Goal: Task Accomplishment & Management: Manage account settings

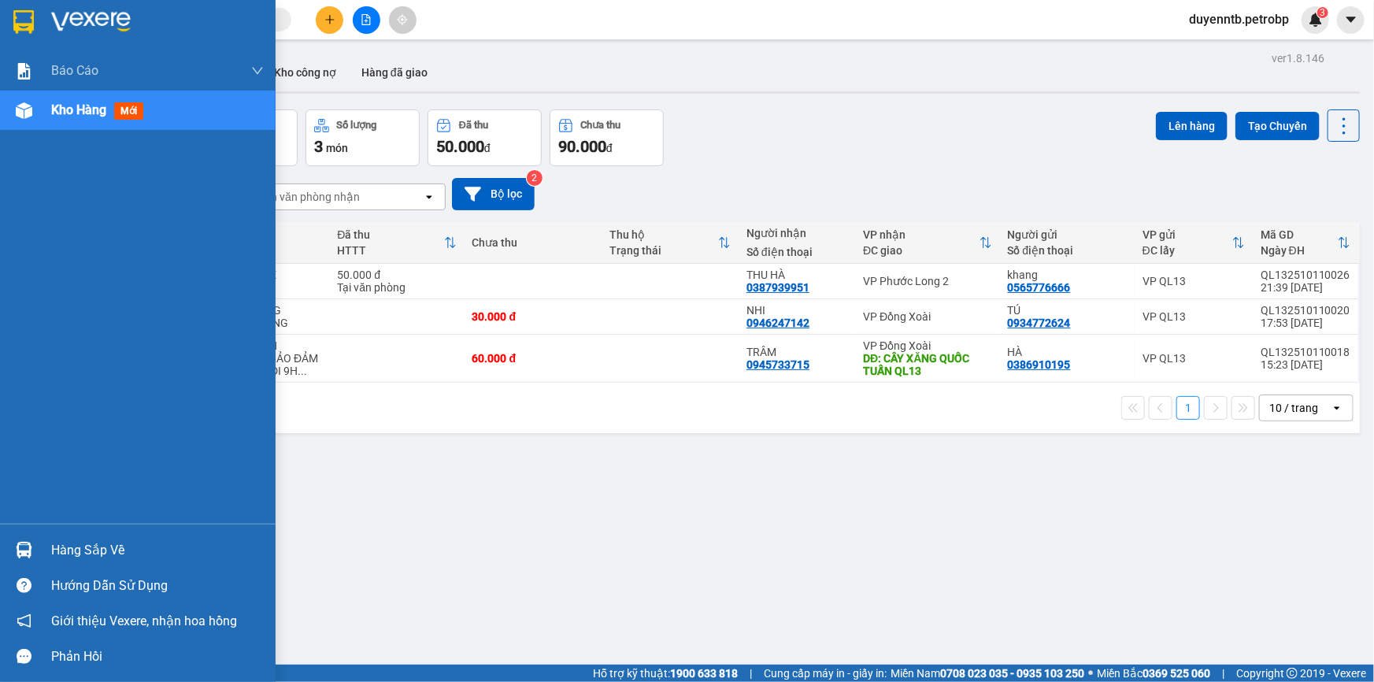
click at [0, 488] on div "Báo cáo 4 Thống kê doanh thu toàn nhà xe (VP) BC tiền tận nơi (nhân viên) BC ti…" at bounding box center [138, 287] width 276 height 473
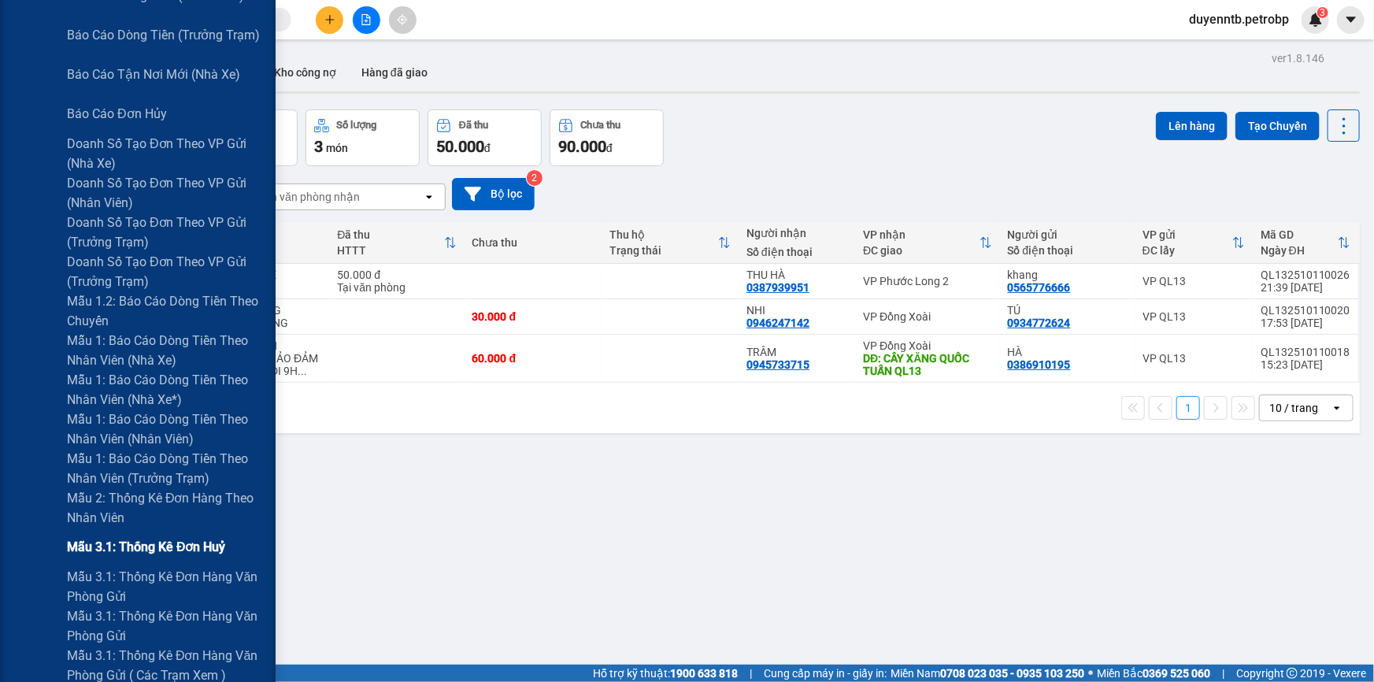
scroll to position [501, 0]
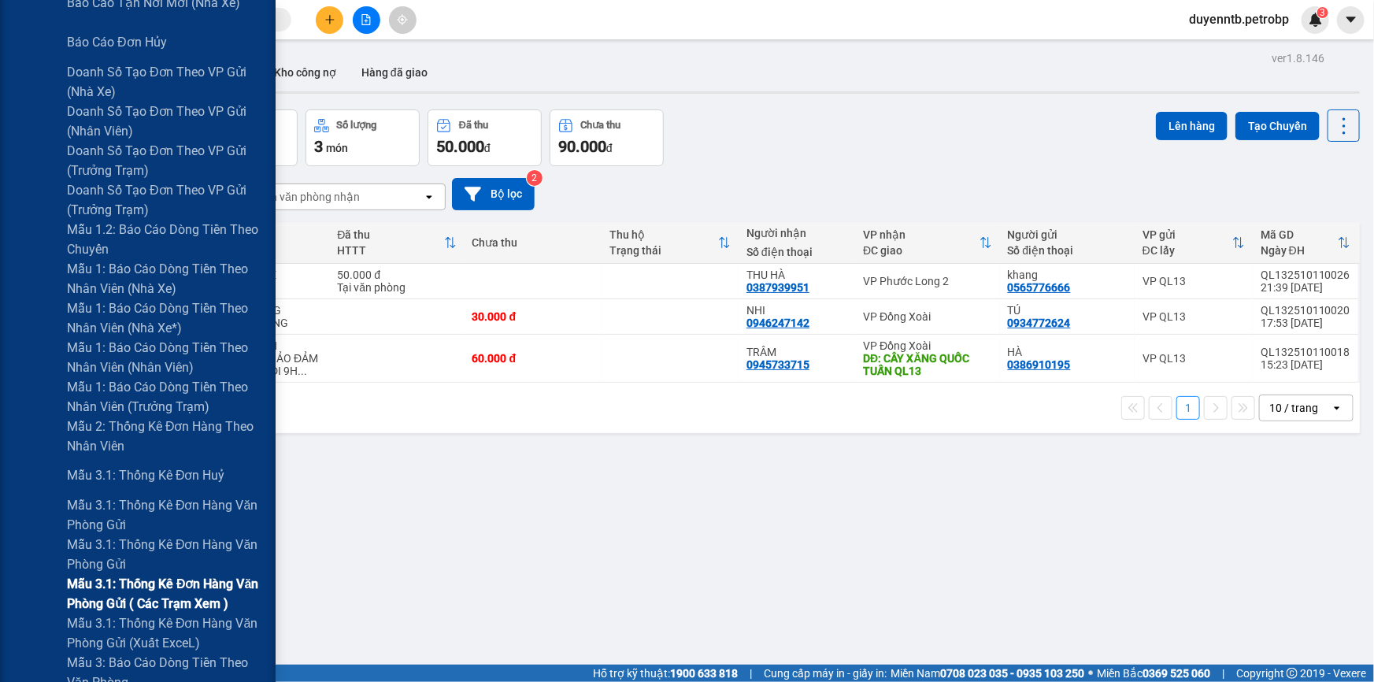
click at [136, 587] on span "Mẫu 3.1: Thống kê đơn hàng văn phòng gửi ( các trạm xem )" at bounding box center [165, 593] width 197 height 39
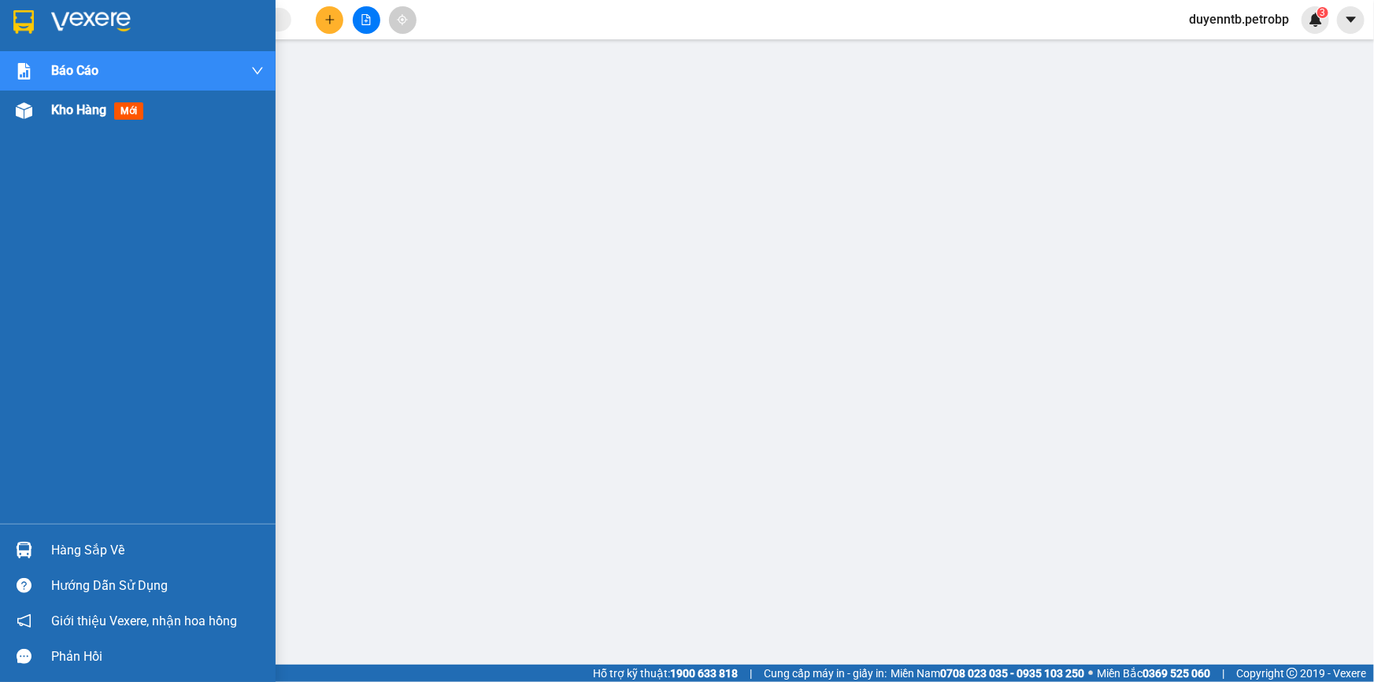
click at [30, 121] on div at bounding box center [24, 111] width 28 height 28
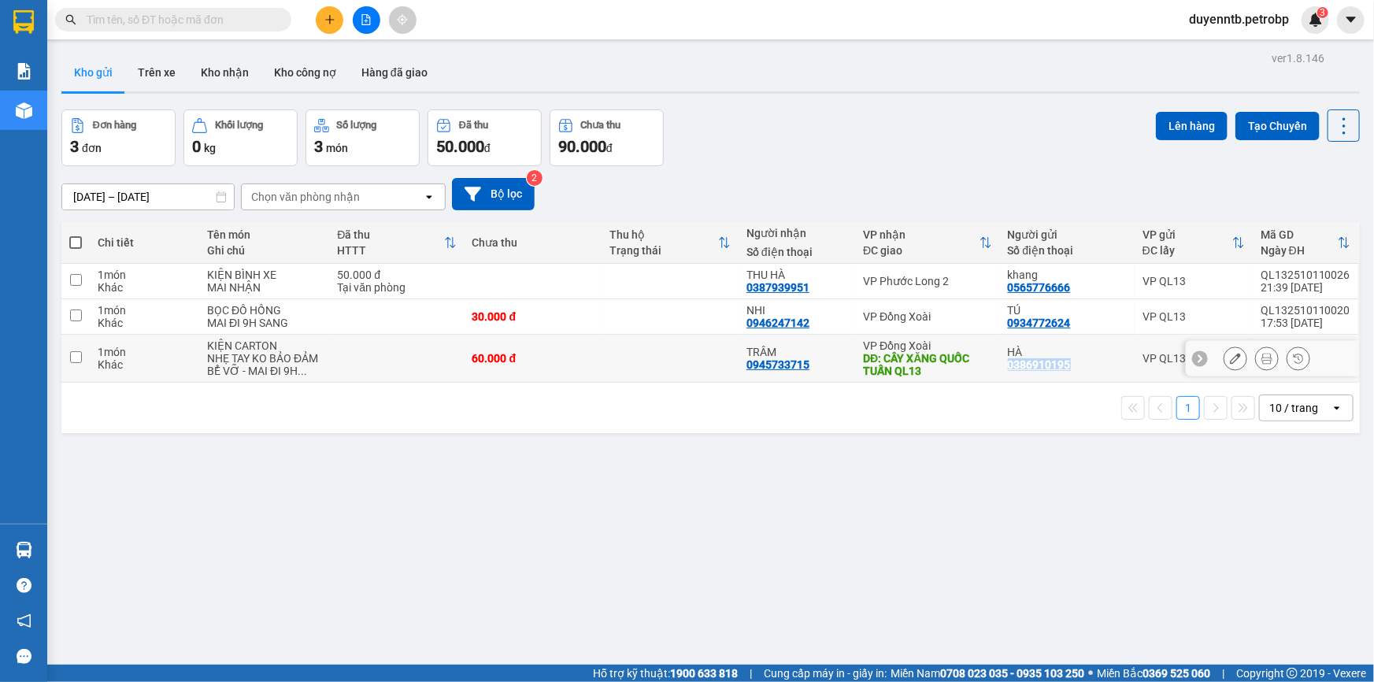
drag, startPoint x: 1066, startPoint y: 362, endPoint x: 996, endPoint y: 363, distance: 70.1
click at [1000, 363] on td "HÀ 0386910195" at bounding box center [1067, 359] width 135 height 48
checkbox input "true"
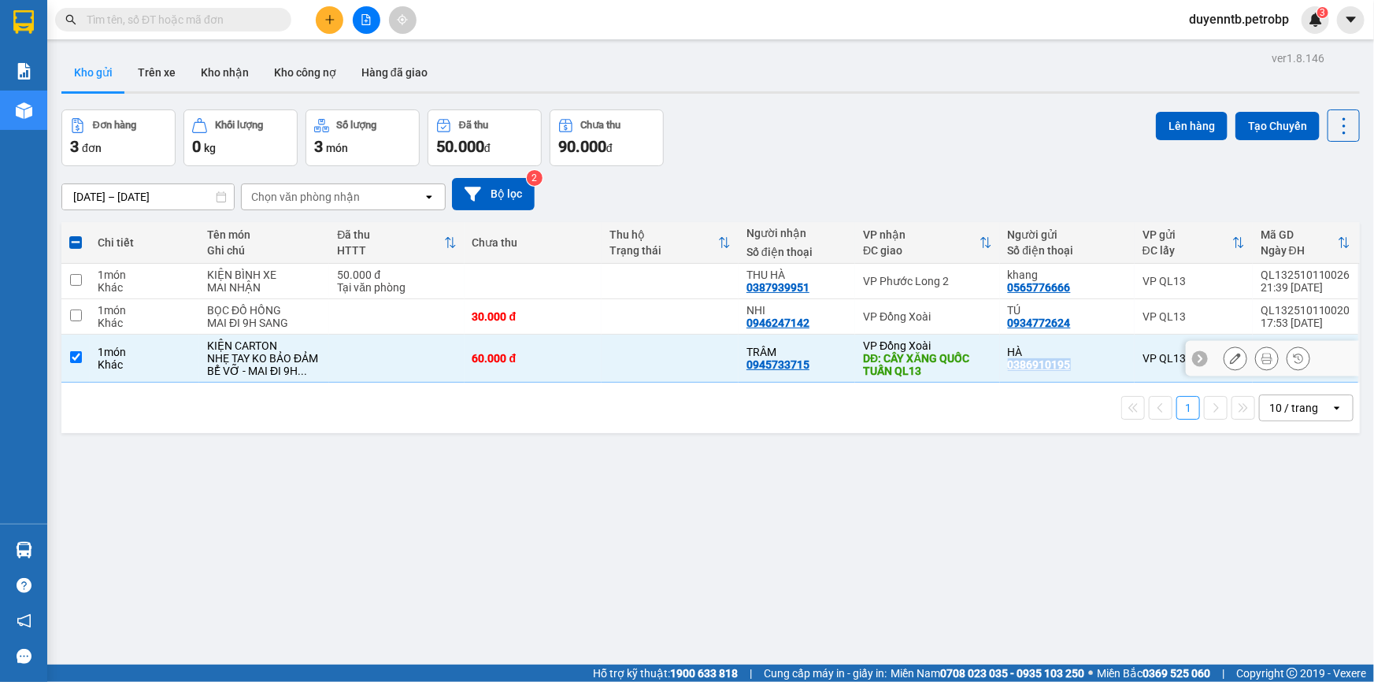
copy div "0386910195"
drag, startPoint x: 161, startPoint y: 71, endPoint x: 154, endPoint y: 75, distance: 8.8
click at [160, 72] on button "Trên xe" at bounding box center [156, 73] width 63 height 38
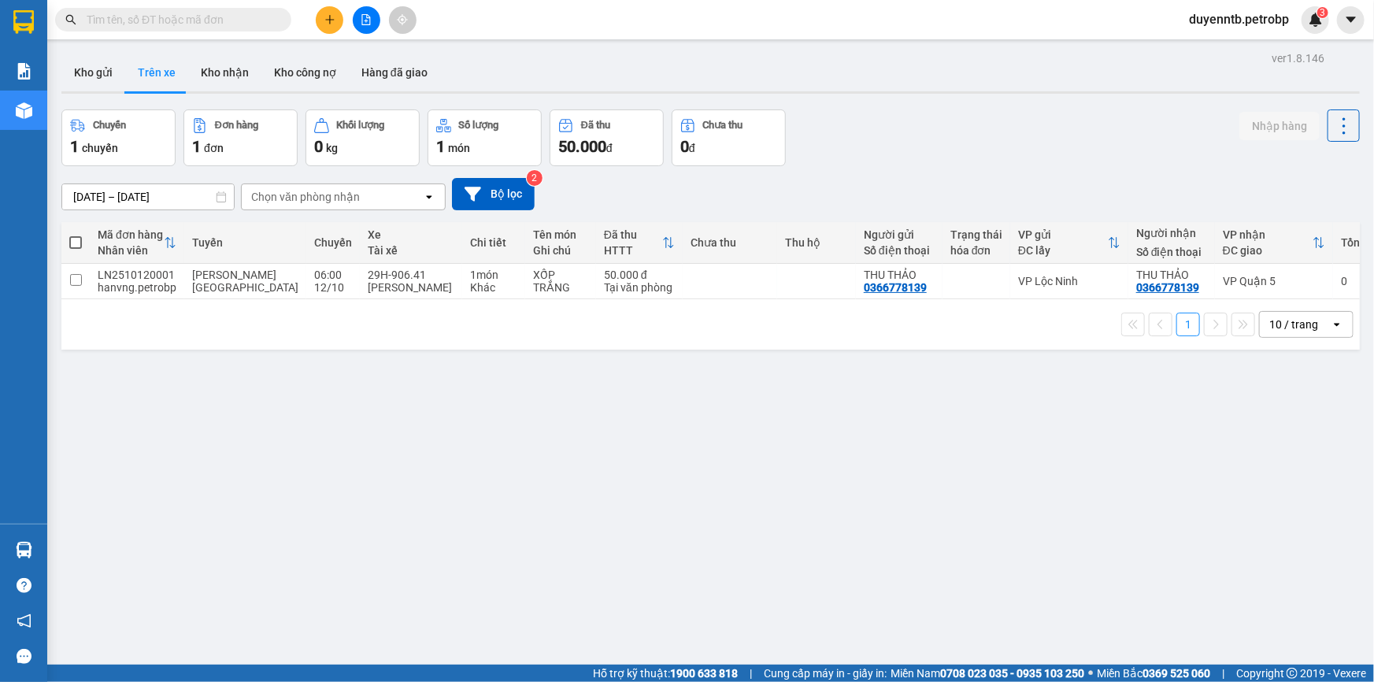
click at [199, 207] on div "ver 1.8.146 Kho gửi Trên xe Kho nhận Kho công nợ Hàng đã giao Chuyến 1 chuyến Đ…" at bounding box center [710, 388] width 1311 height 682
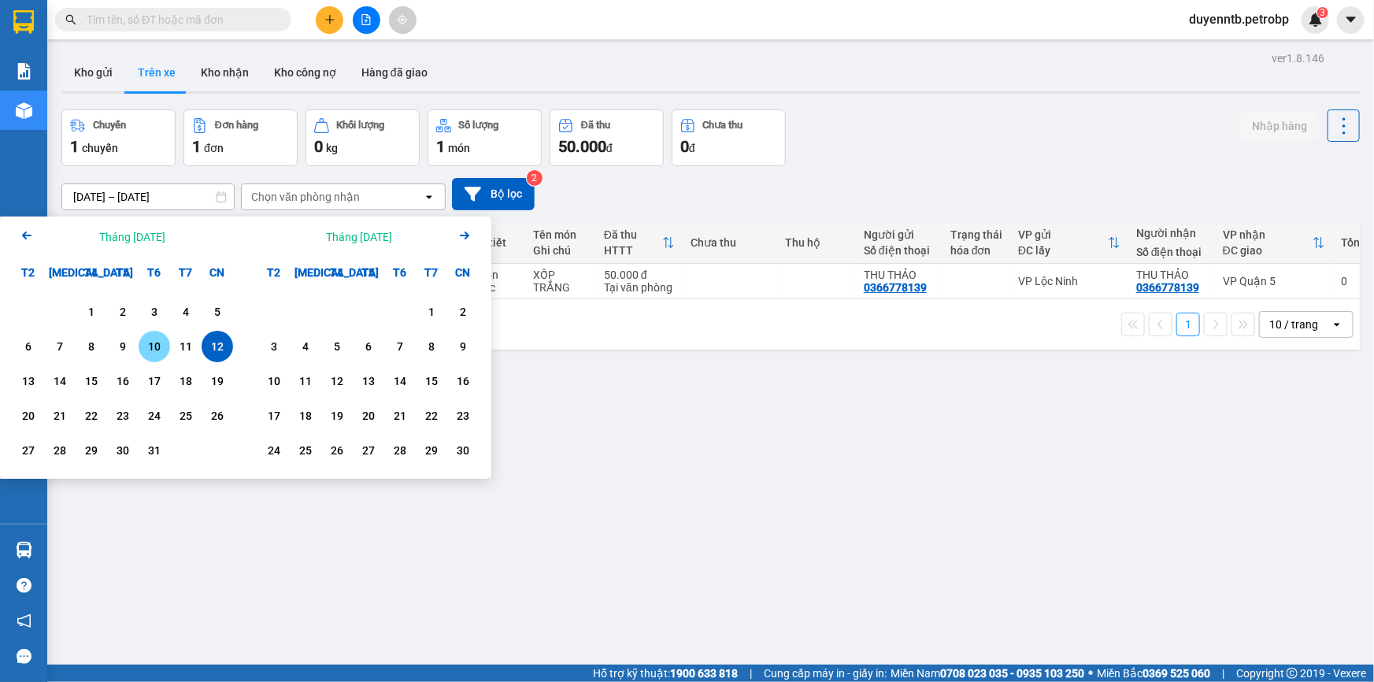
click at [158, 347] on div "10" at bounding box center [154, 346] width 22 height 19
click at [214, 341] on div "12" at bounding box center [217, 346] width 22 height 19
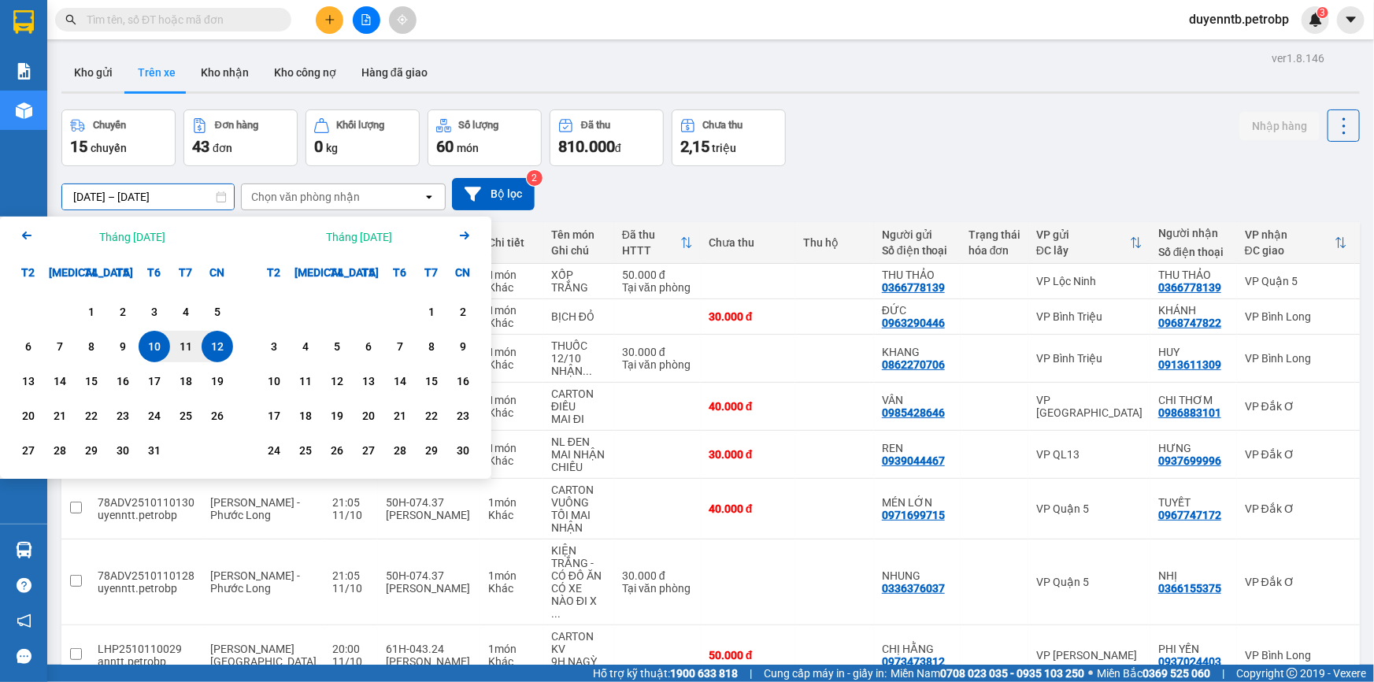
click at [142, 199] on input "[DATE] – [DATE]" at bounding box center [148, 196] width 172 height 25
click at [94, 304] on div "1" at bounding box center [91, 311] width 22 height 19
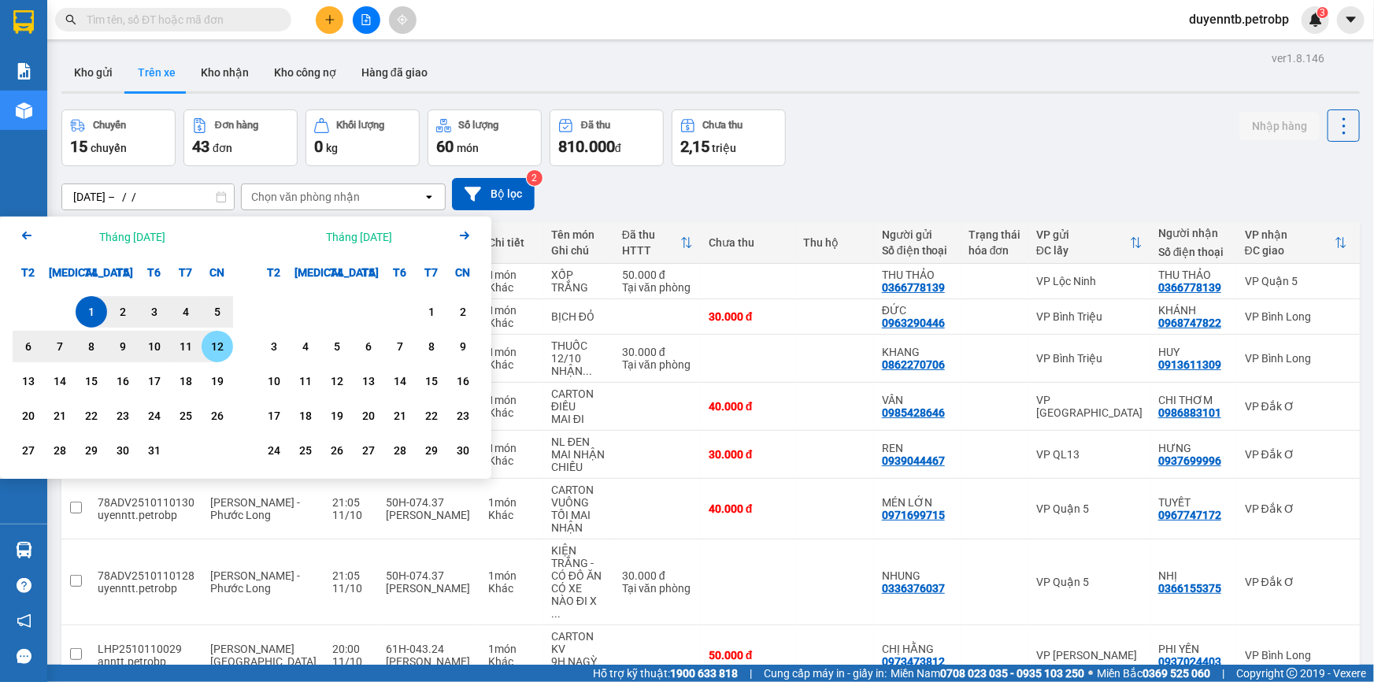
click at [218, 348] on div "12" at bounding box center [217, 346] width 22 height 19
type input "[DATE] – [DATE]"
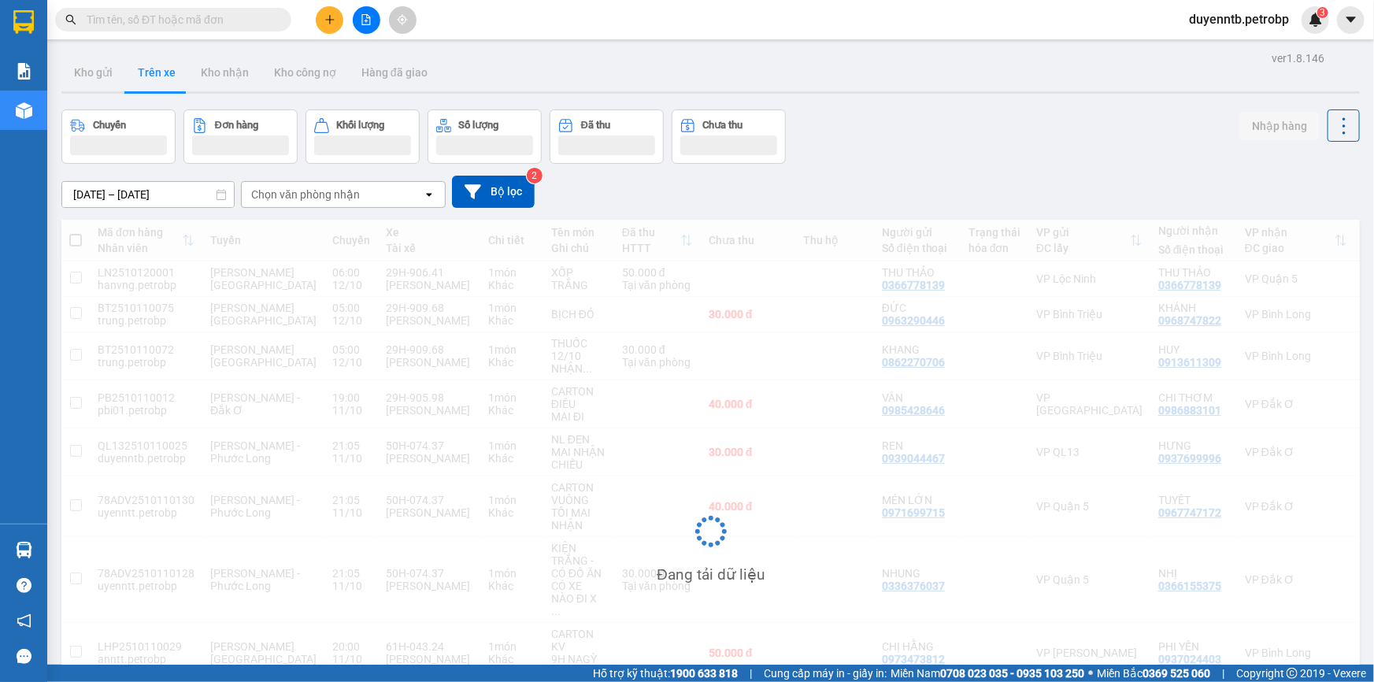
click at [333, 196] on div "Chọn văn phòng nhận" at bounding box center [305, 195] width 109 height 16
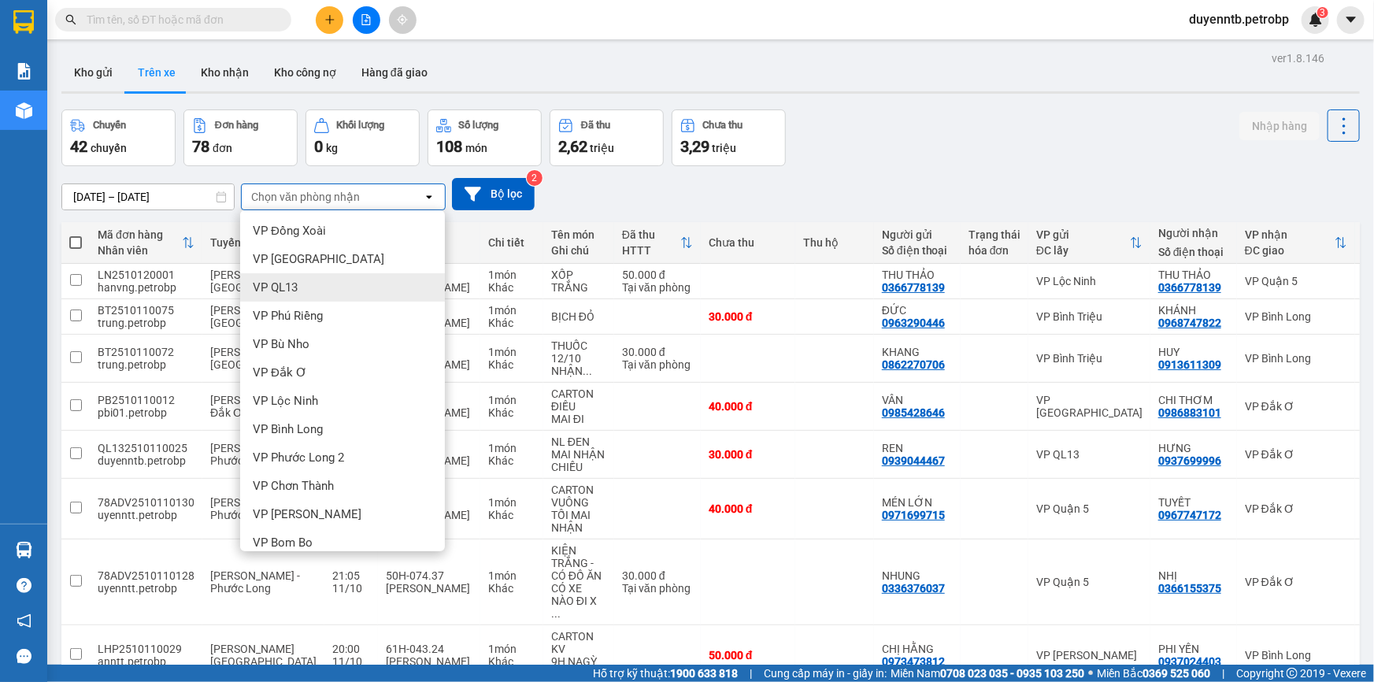
drag, startPoint x: 346, startPoint y: 278, endPoint x: 338, endPoint y: 282, distance: 8.8
click at [345, 279] on div "VP QL13" at bounding box center [342, 287] width 205 height 28
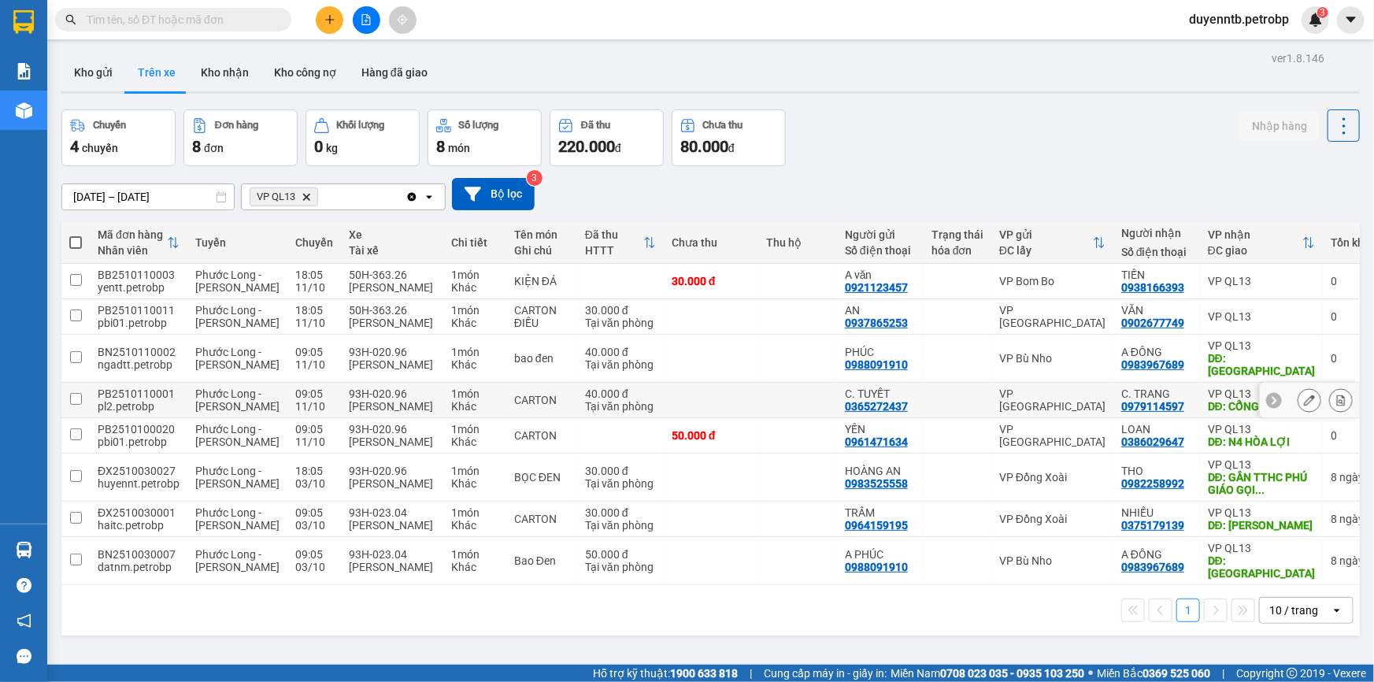
scroll to position [72, 0]
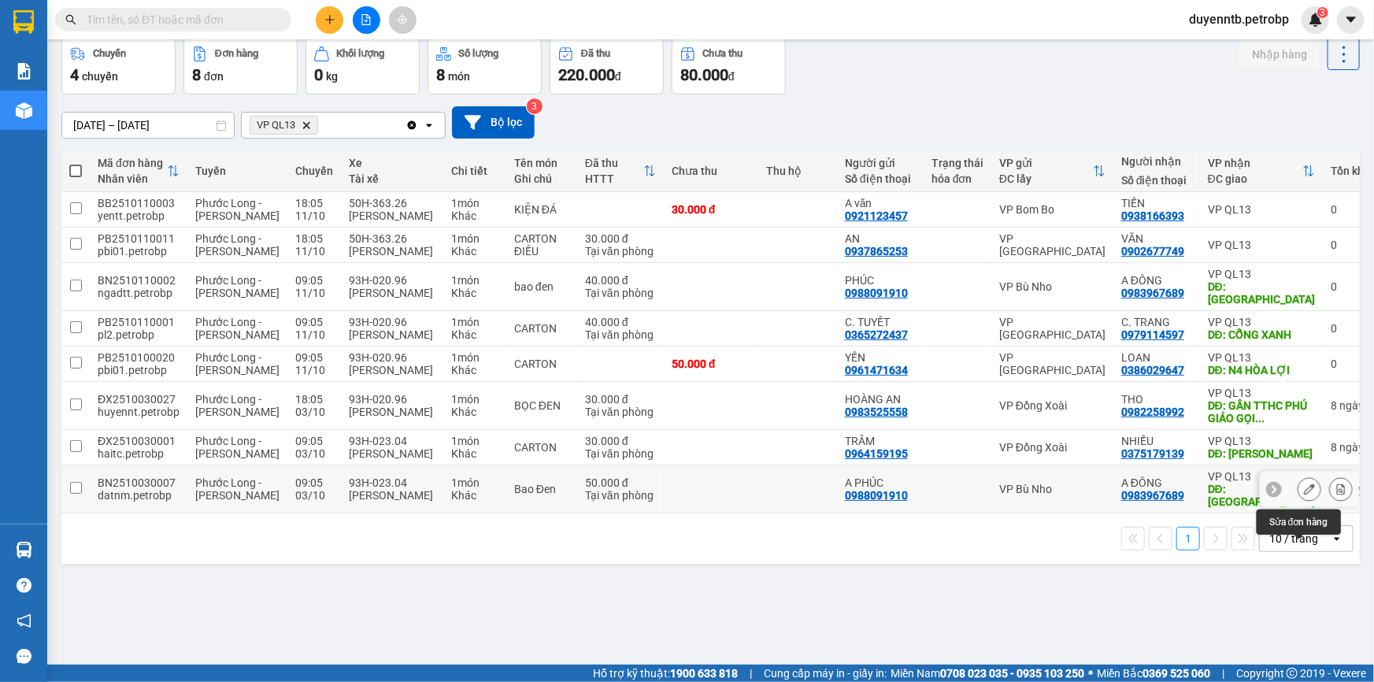
click at [1304, 495] on icon at bounding box center [1309, 489] width 11 height 11
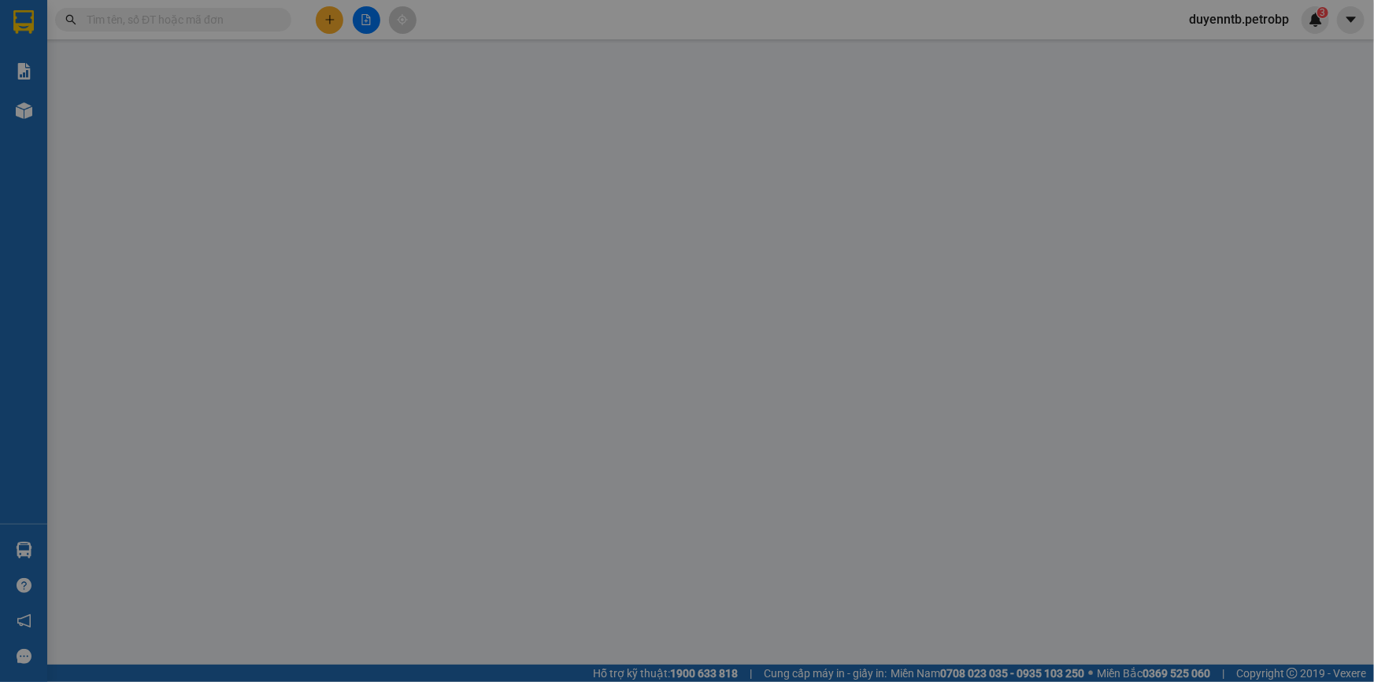
type input "0988091910"
type input "A PHÚC"
type input "0983967689"
type input "A ĐÔNG"
type input "[GEOGRAPHIC_DATA]"
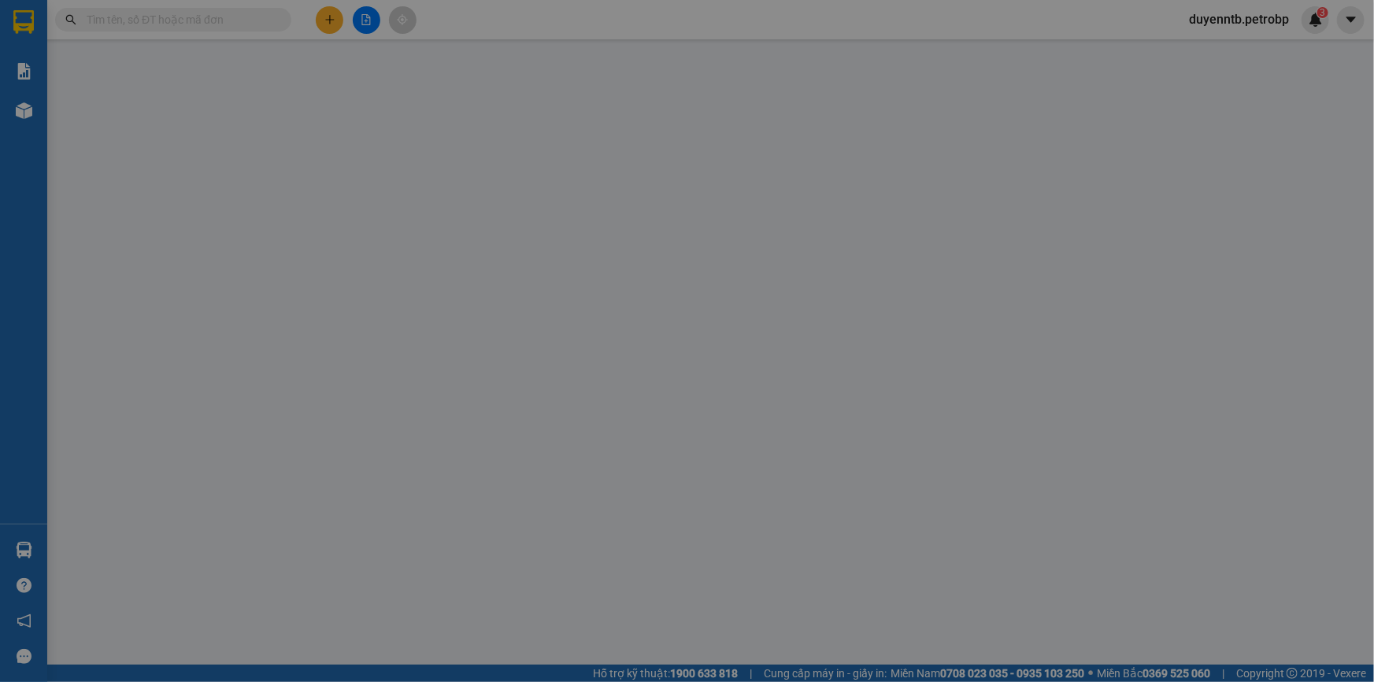
type input "50.000"
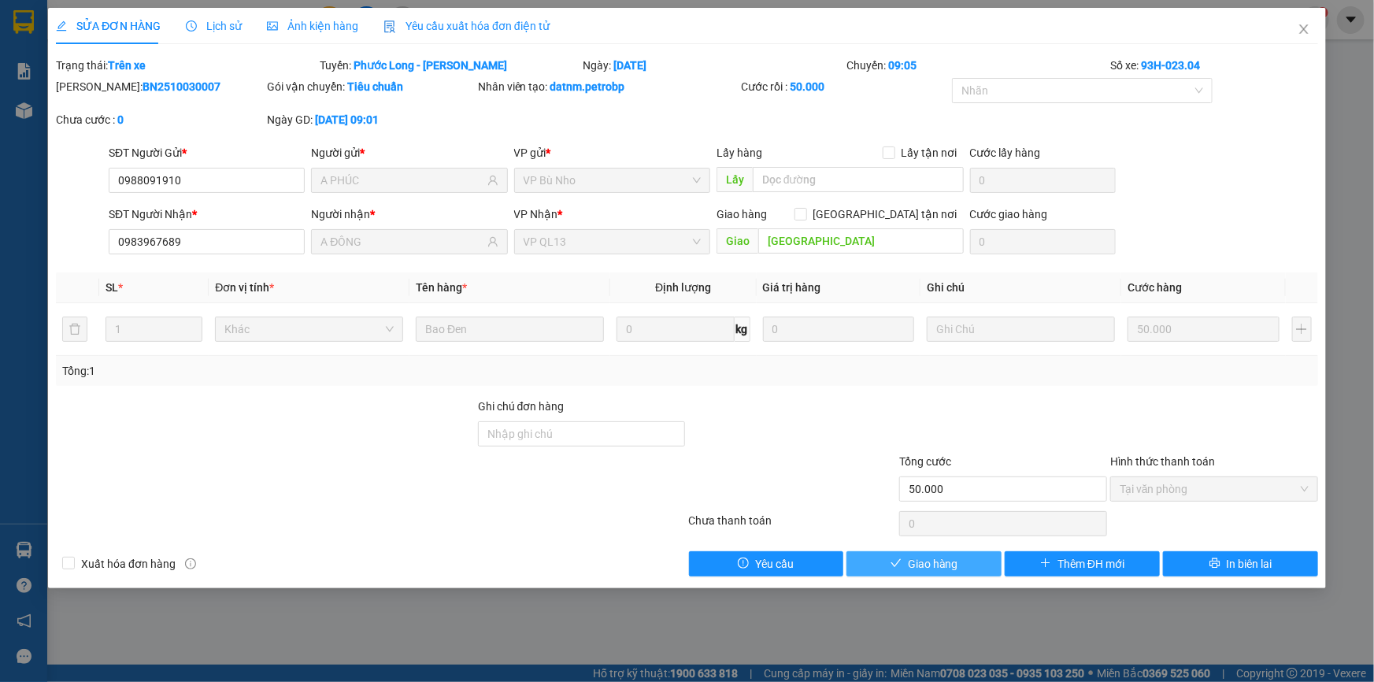
click at [955, 561] on span "Giao hàng" at bounding box center [933, 563] width 50 height 17
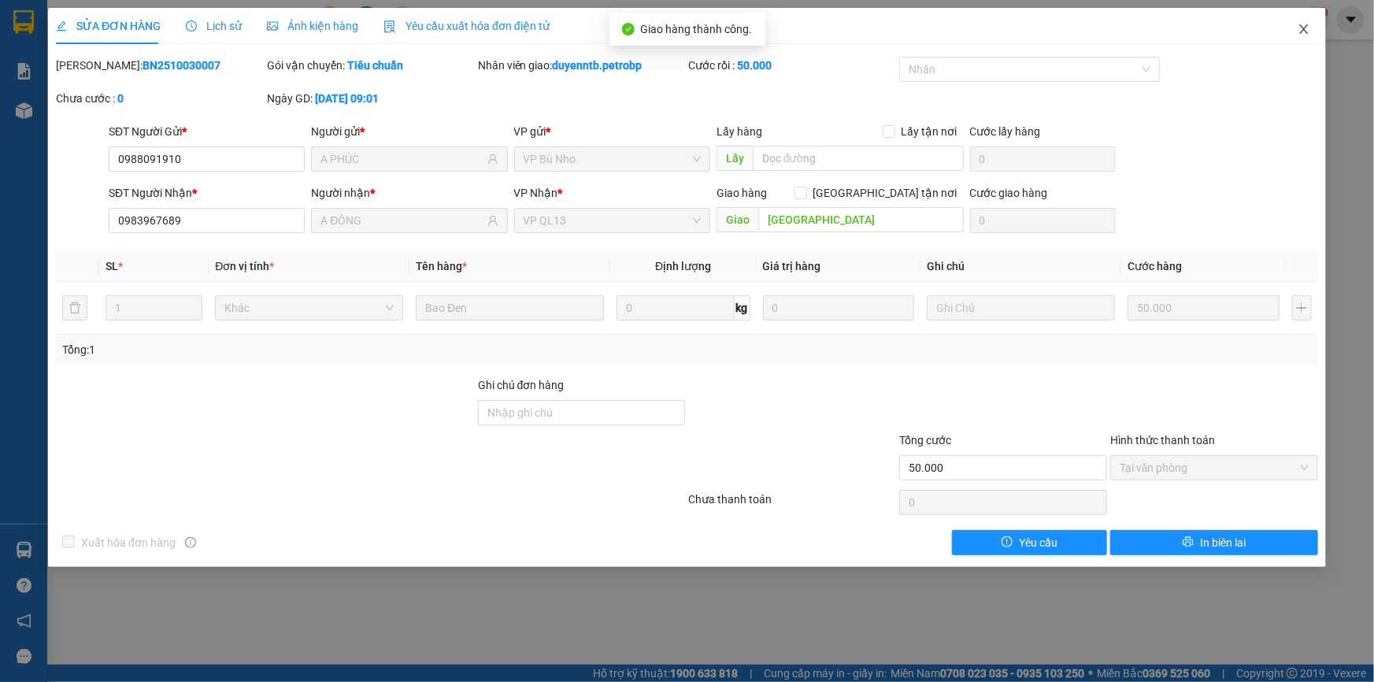
click at [1297, 26] on span "Close" at bounding box center [1304, 30] width 44 height 44
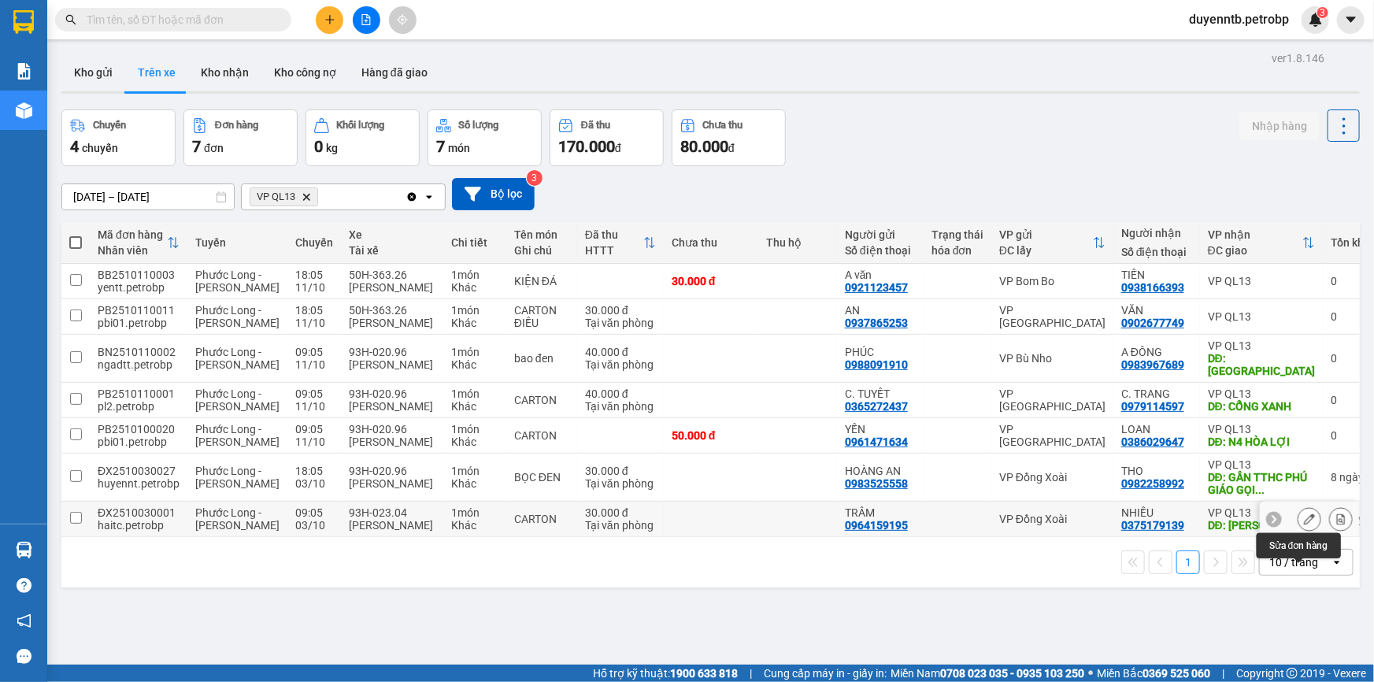
click at [1304, 525] on icon at bounding box center [1309, 519] width 11 height 11
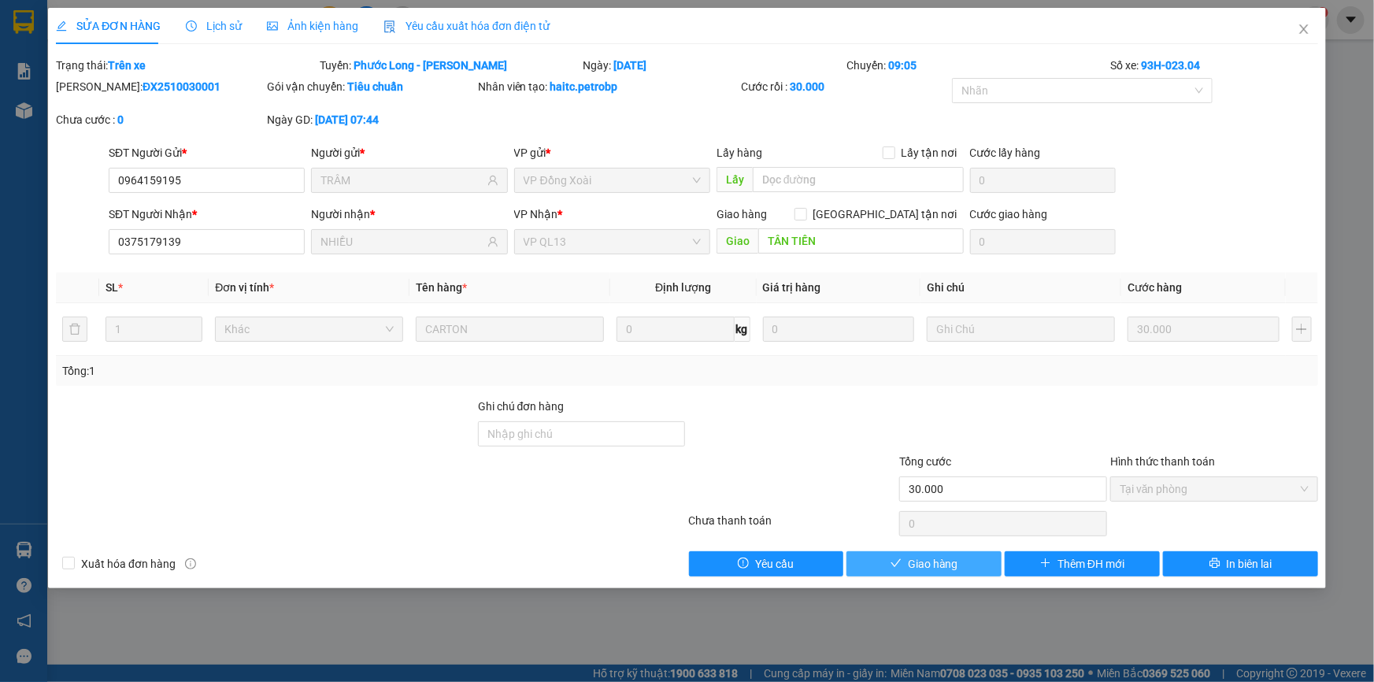
click at [972, 569] on button "Giao hàng" at bounding box center [924, 563] width 155 height 25
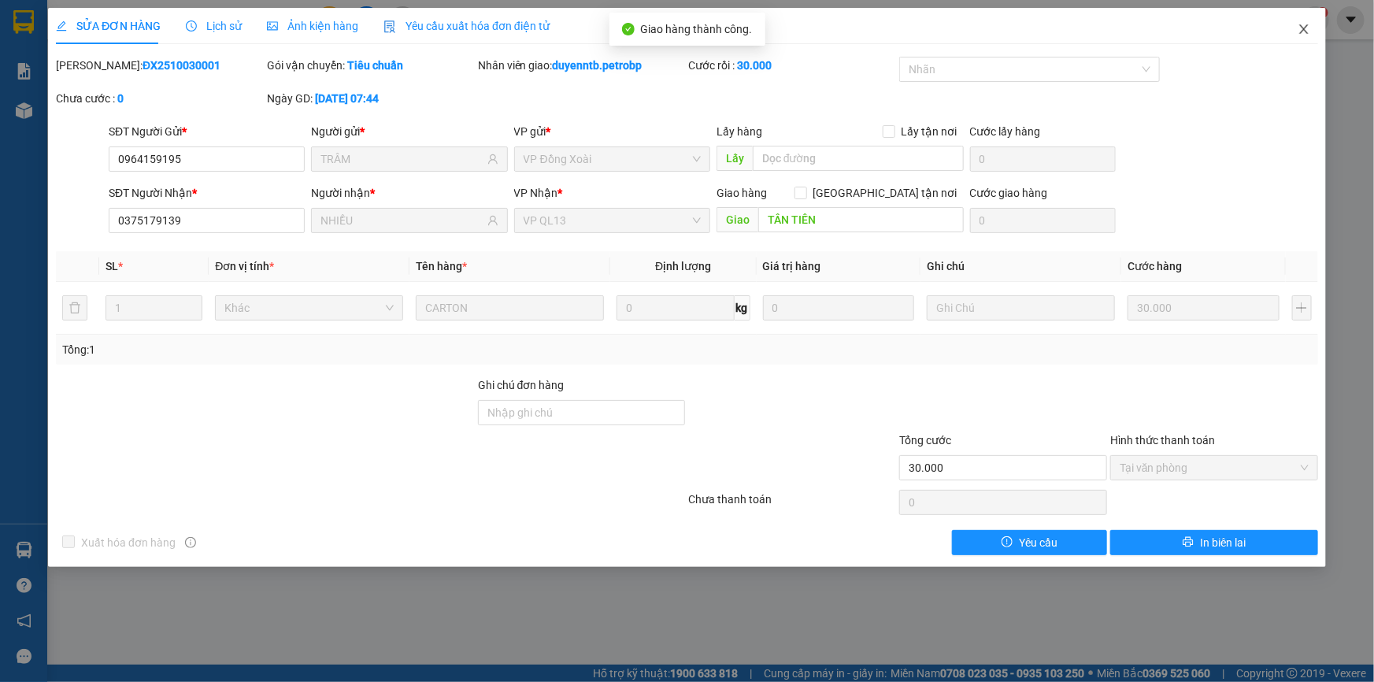
click at [1302, 21] on span "Close" at bounding box center [1304, 30] width 44 height 44
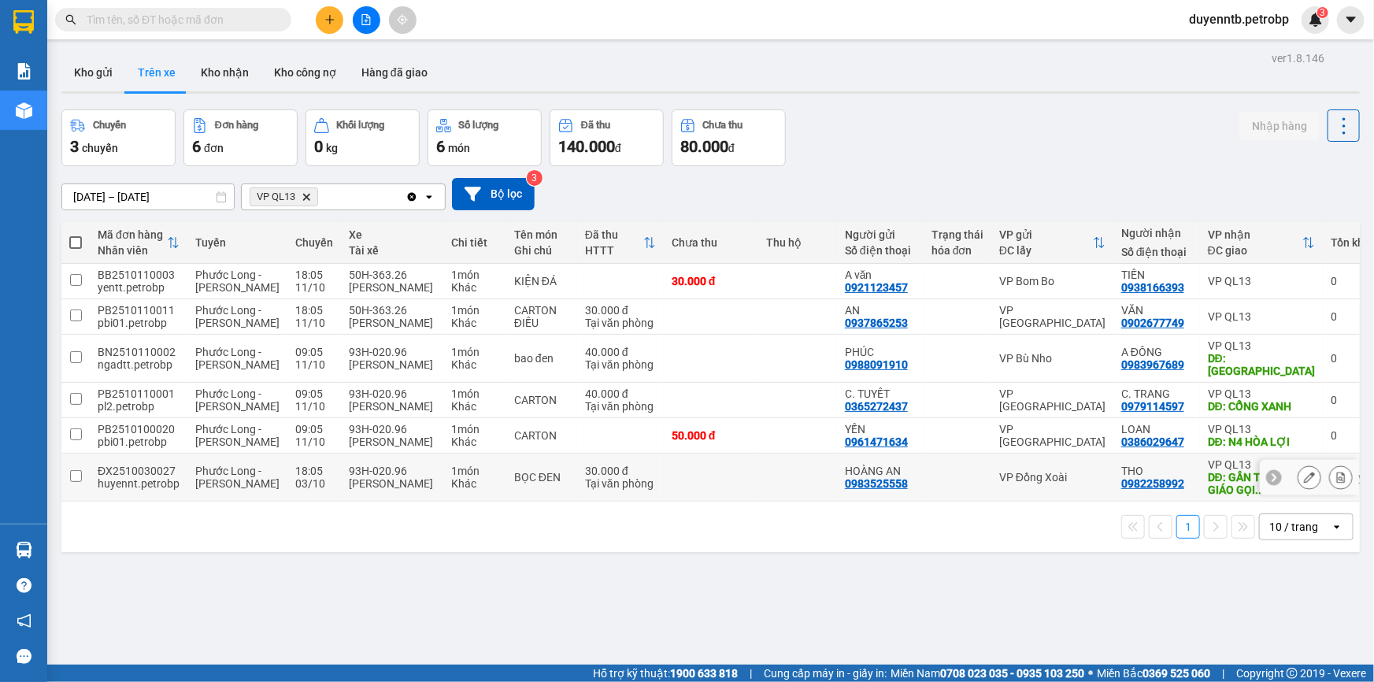
click at [1208, 496] on div "DĐ: GẦN TTHC PHÚ GIÁO GỌI ..." at bounding box center [1261, 483] width 107 height 25
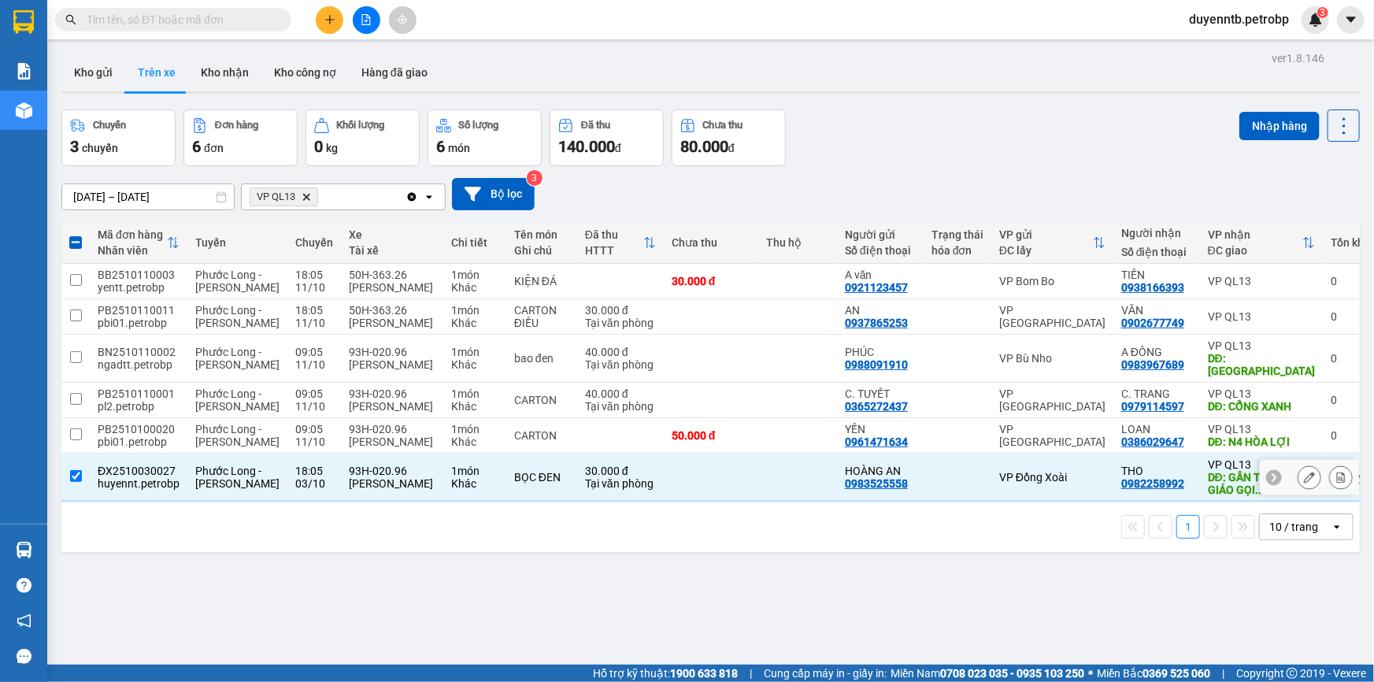
click at [669, 502] on td at bounding box center [711, 478] width 95 height 48
checkbox input "false"
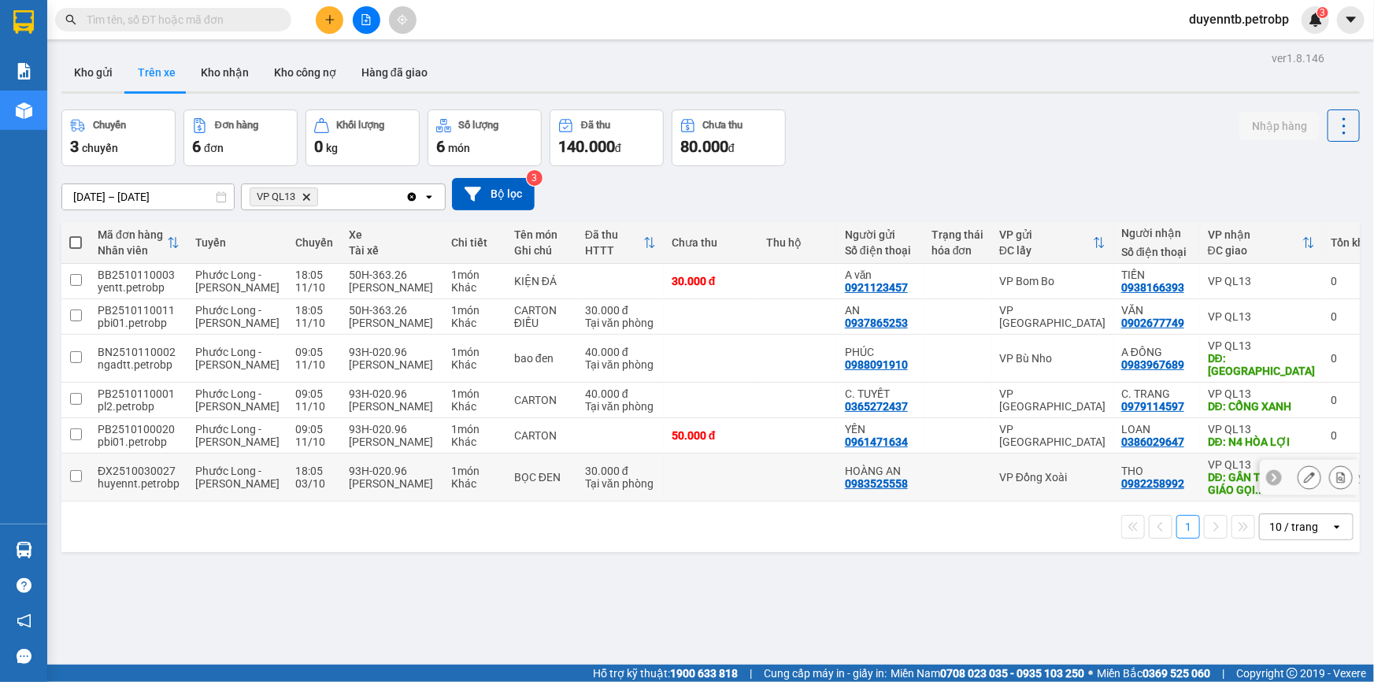
click at [1304, 483] on icon at bounding box center [1309, 477] width 11 height 11
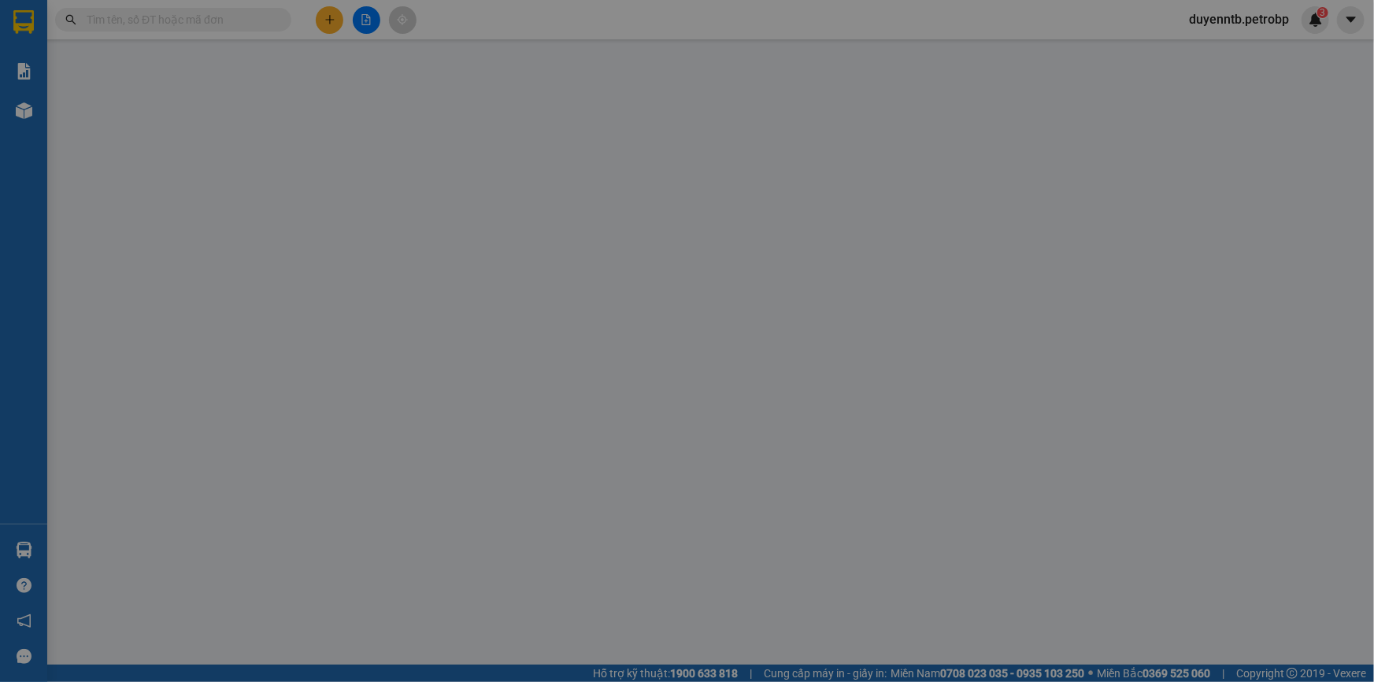
type input "0983525558"
type input "HOÀNG AN"
type input "0982258992"
type input "THO"
type input "GẦN TTHC PHÚ GIÁO GỌI TRƯỚC 30PH"
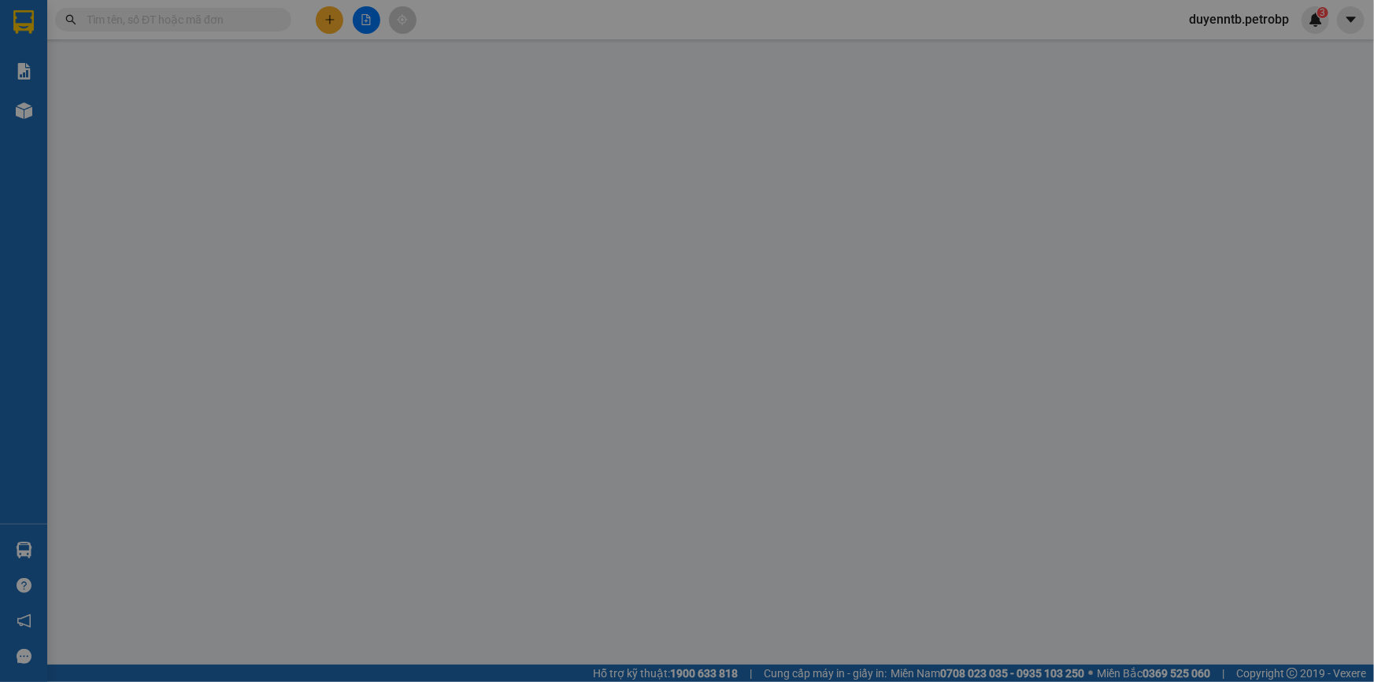
type input "30.000"
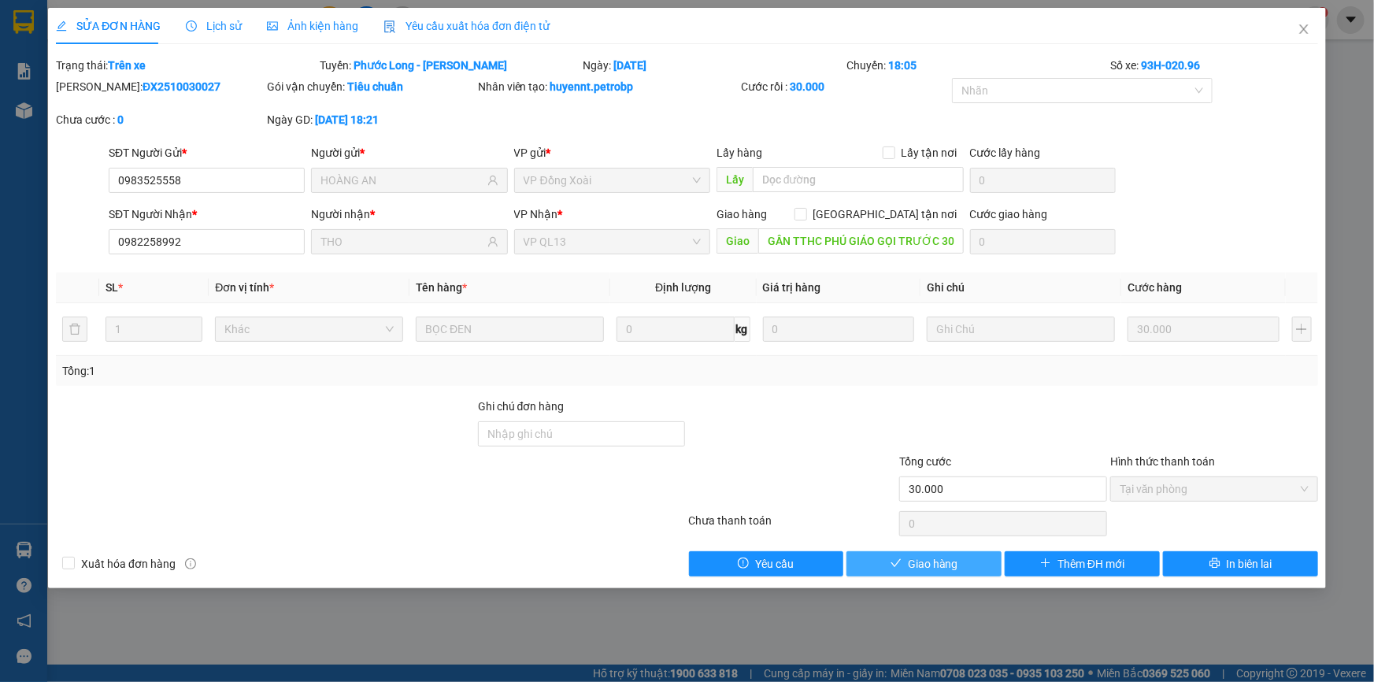
click at [937, 562] on span "Giao hàng" at bounding box center [933, 563] width 50 height 17
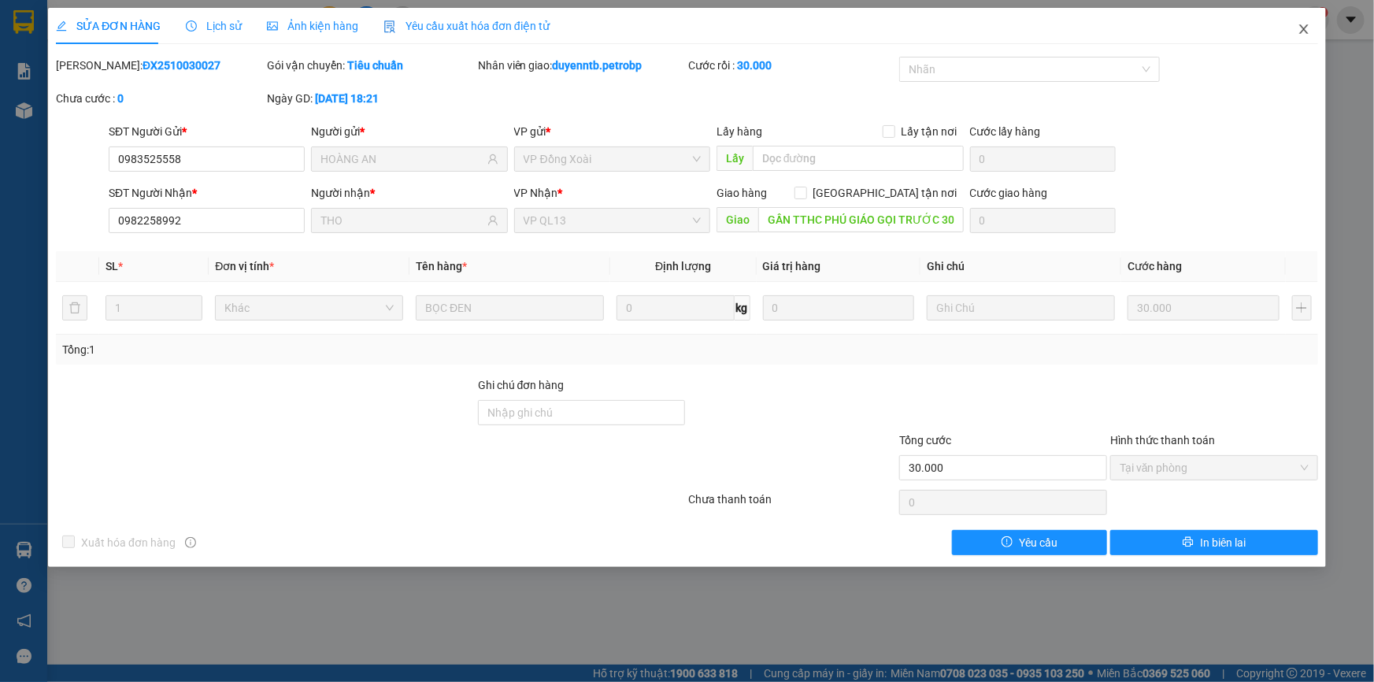
click at [1299, 28] on icon "close" at bounding box center [1304, 29] width 13 height 13
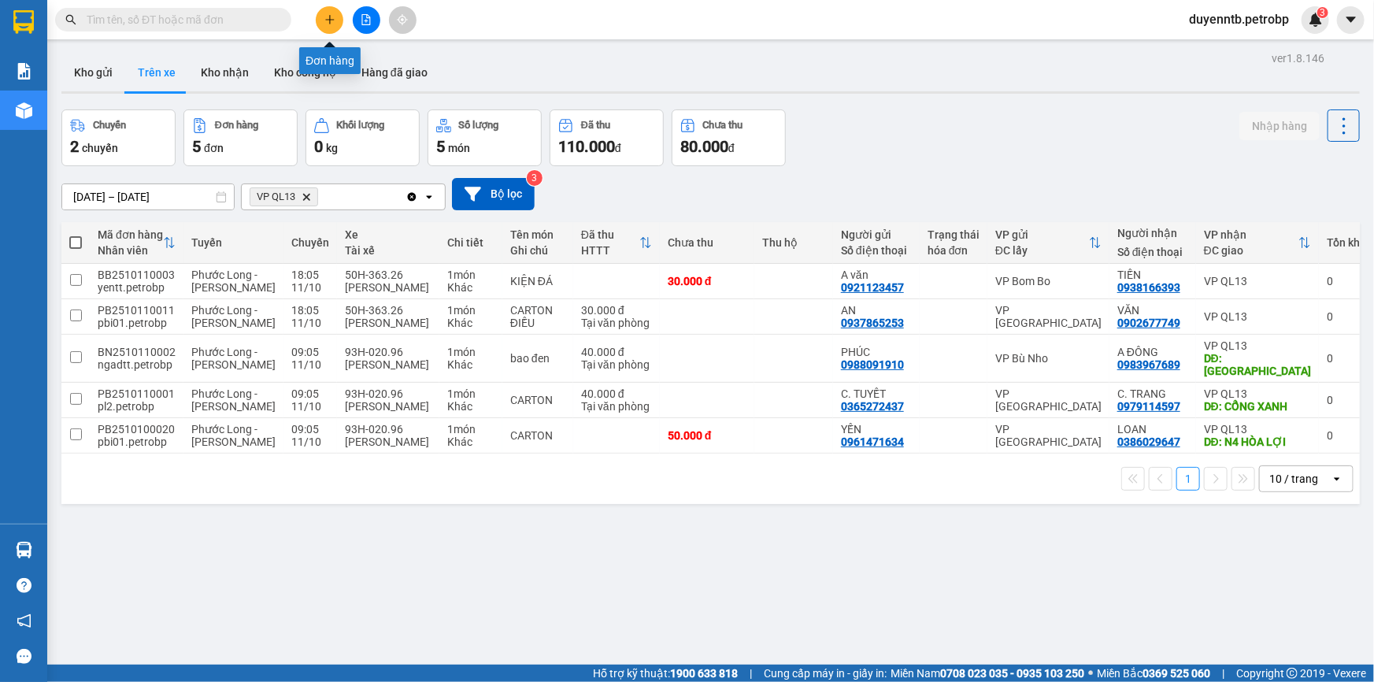
click at [326, 17] on icon "plus" at bounding box center [330, 19] width 11 height 11
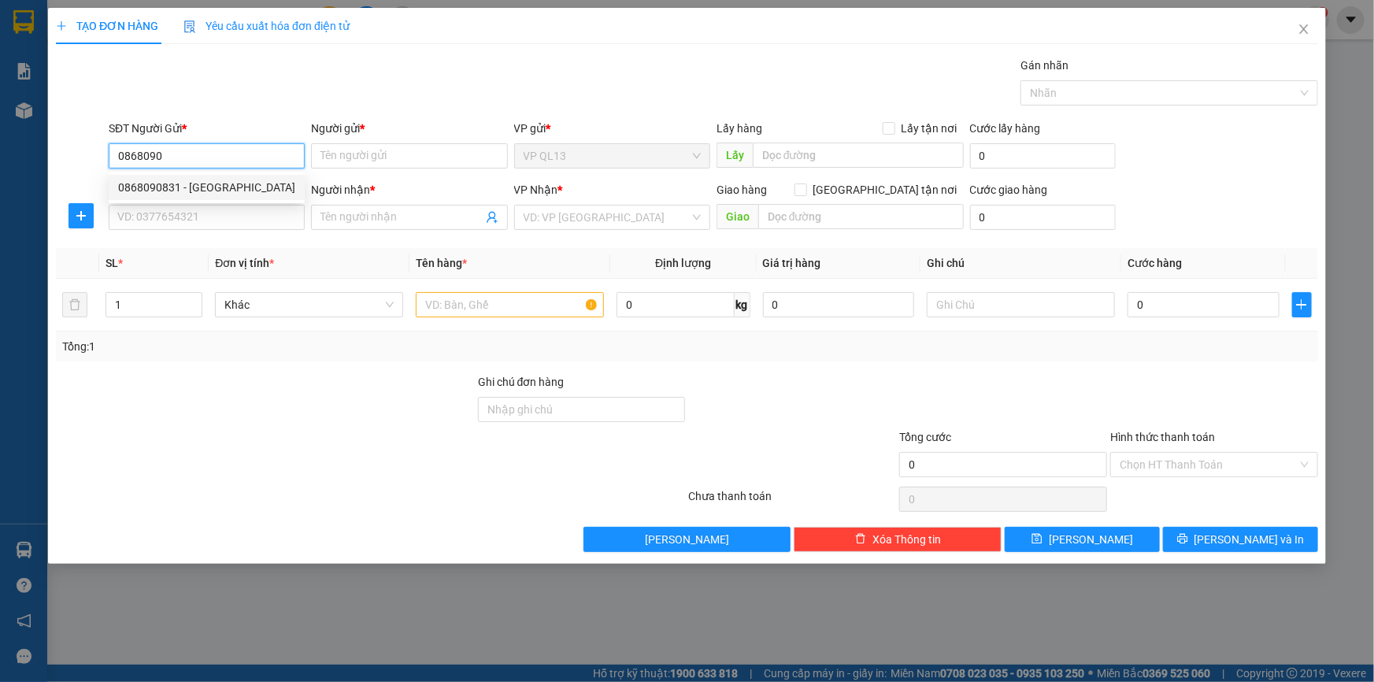
click at [164, 183] on div "0868090831 - [GEOGRAPHIC_DATA]" at bounding box center [206, 187] width 177 height 17
type input "0868090831"
type input "đức"
type input "0983971662"
type input "nhật"
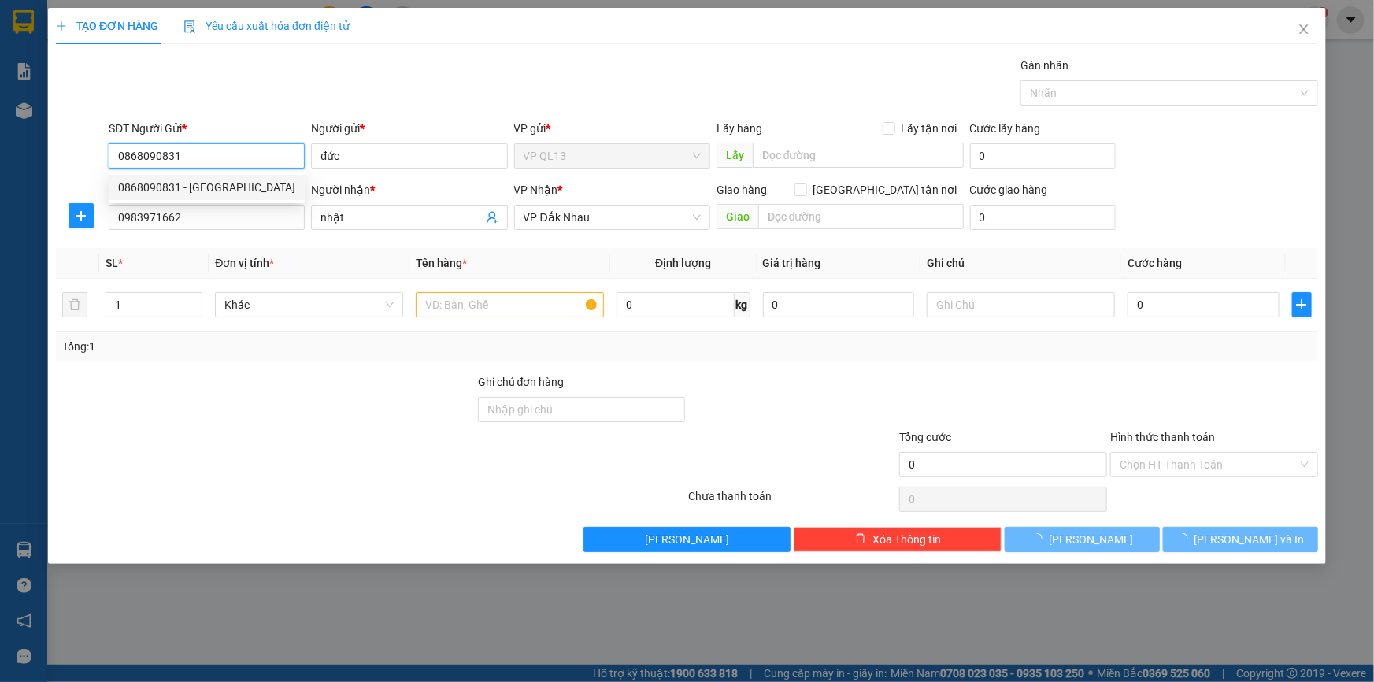
type input "70.000"
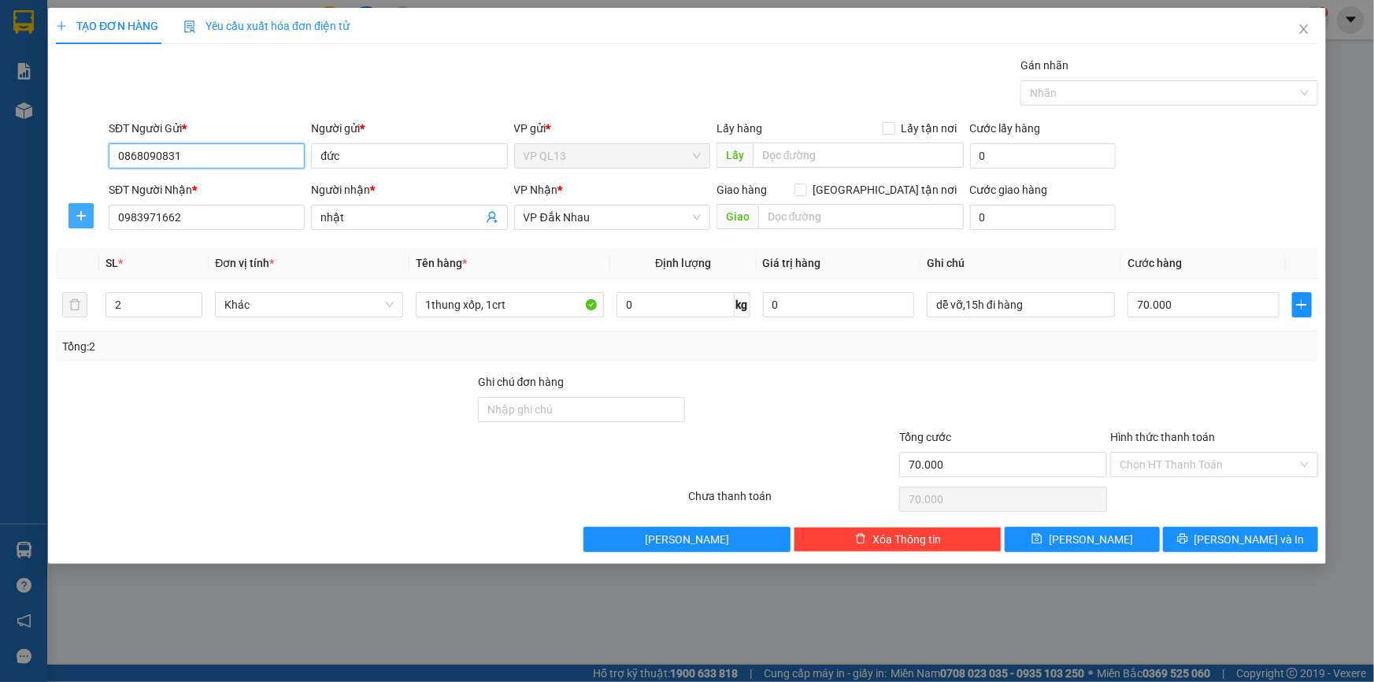
type input "0868090831"
click at [83, 212] on icon "plus" at bounding box center [81, 216] width 13 height 13
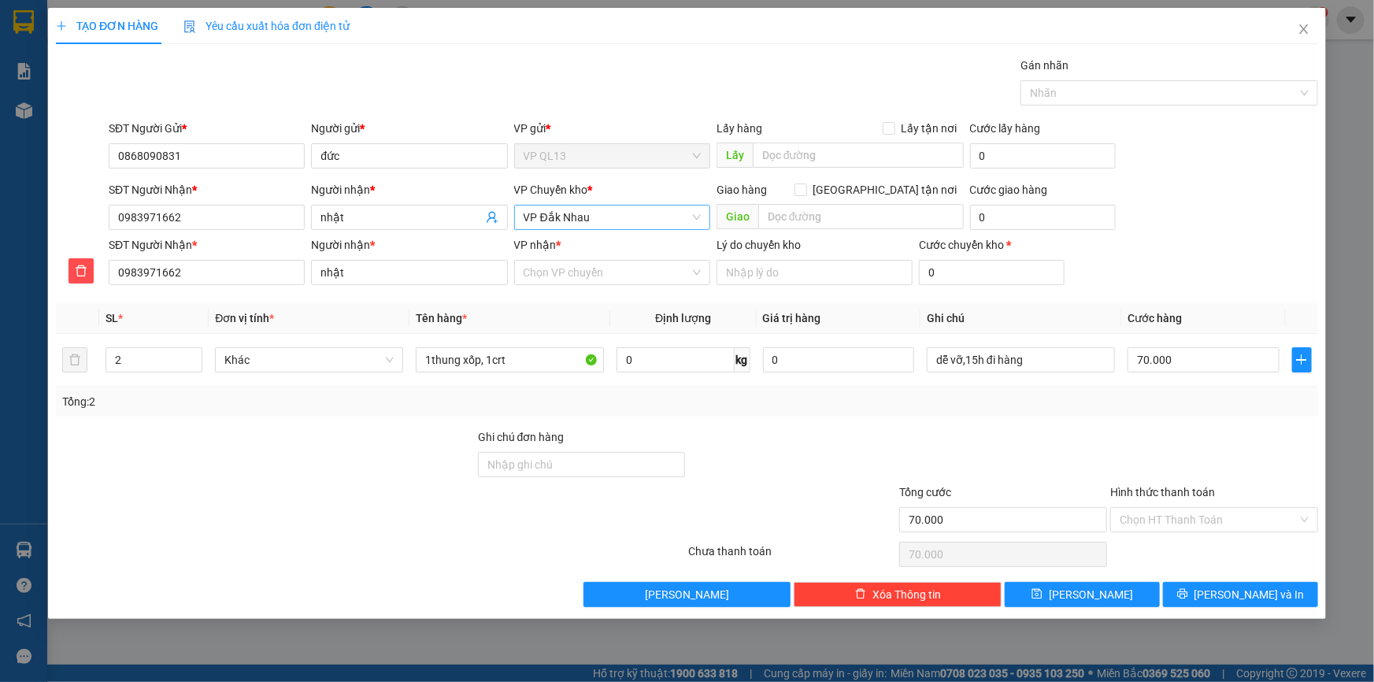
click at [614, 216] on span "VP Đắk Nhau" at bounding box center [612, 218] width 177 height 24
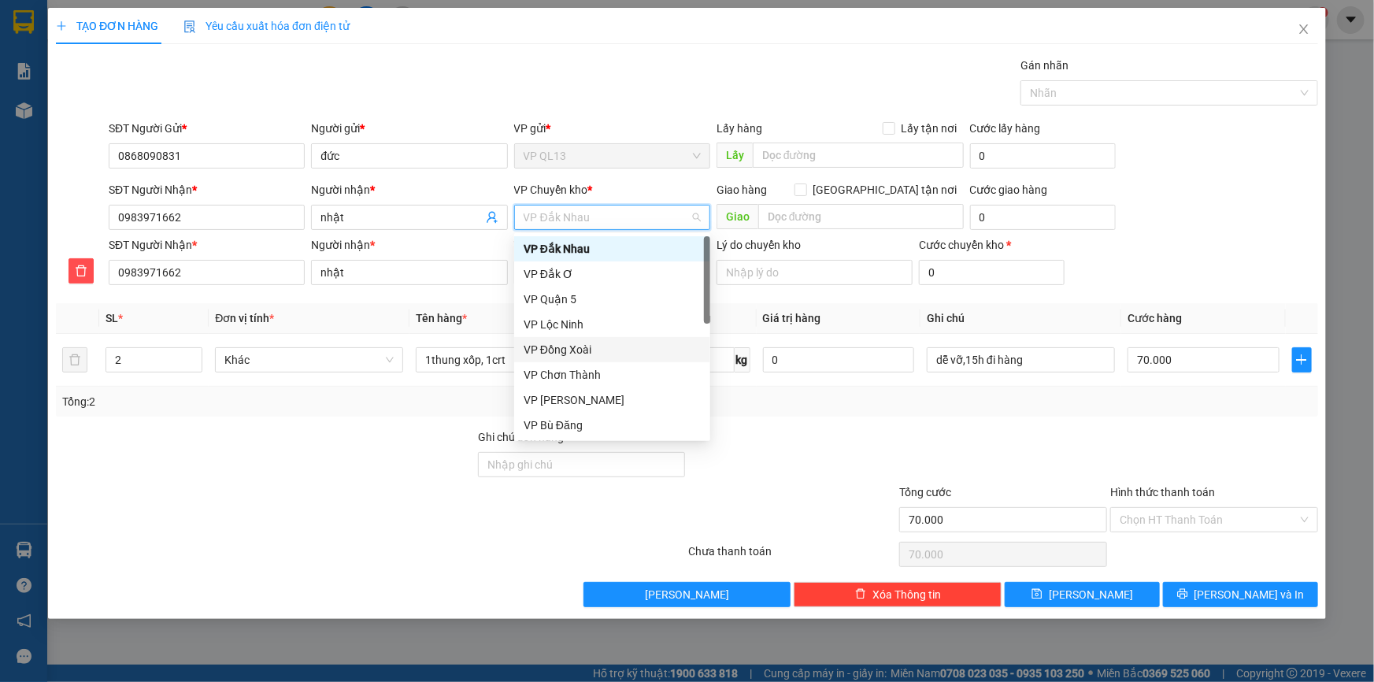
click at [597, 347] on div "VP Đồng Xoài" at bounding box center [612, 349] width 177 height 17
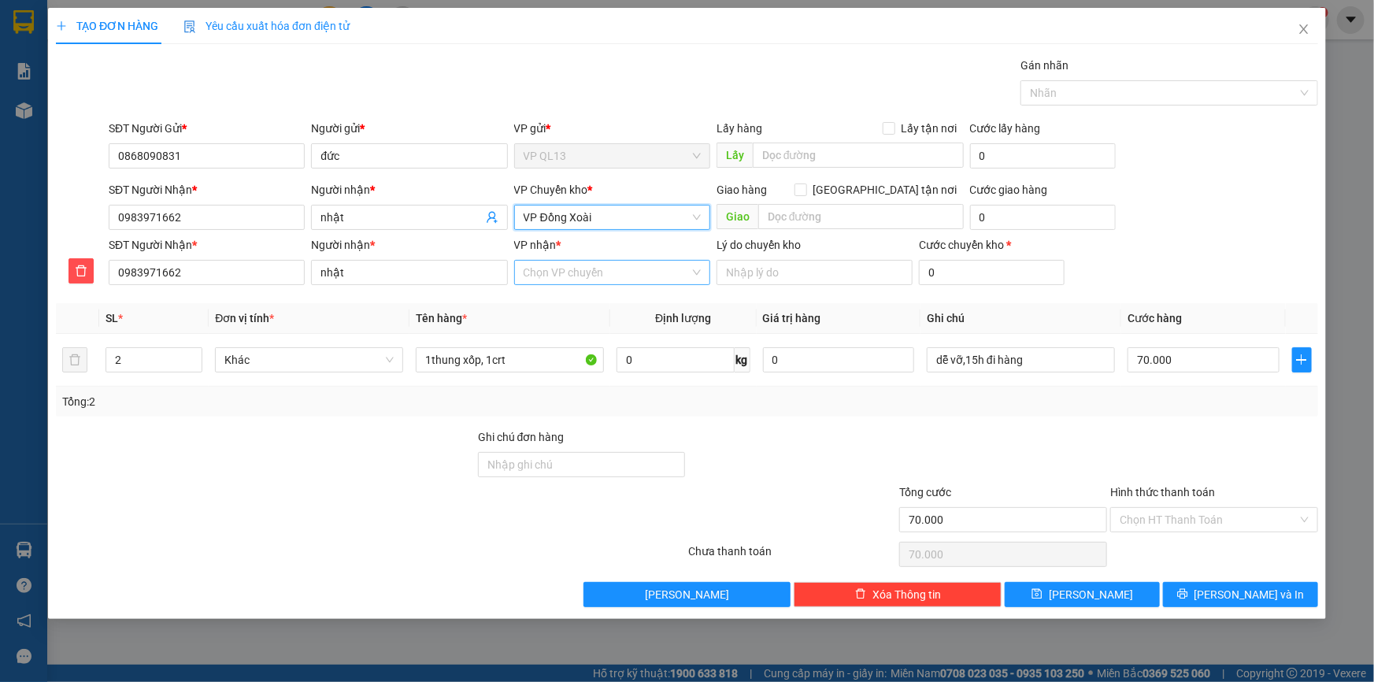
click at [558, 275] on input "VP nhận *" at bounding box center [607, 273] width 166 height 24
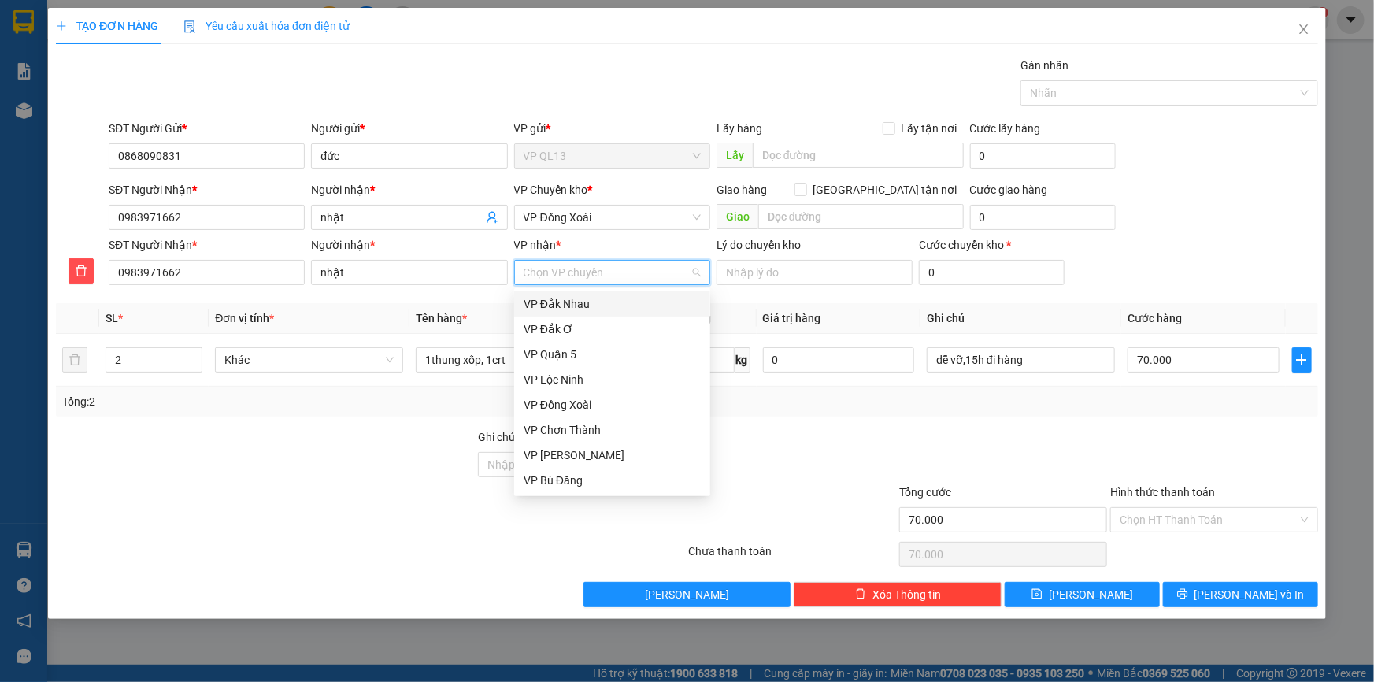
click at [572, 306] on div "VP Đắk Nhau" at bounding box center [612, 303] width 177 height 17
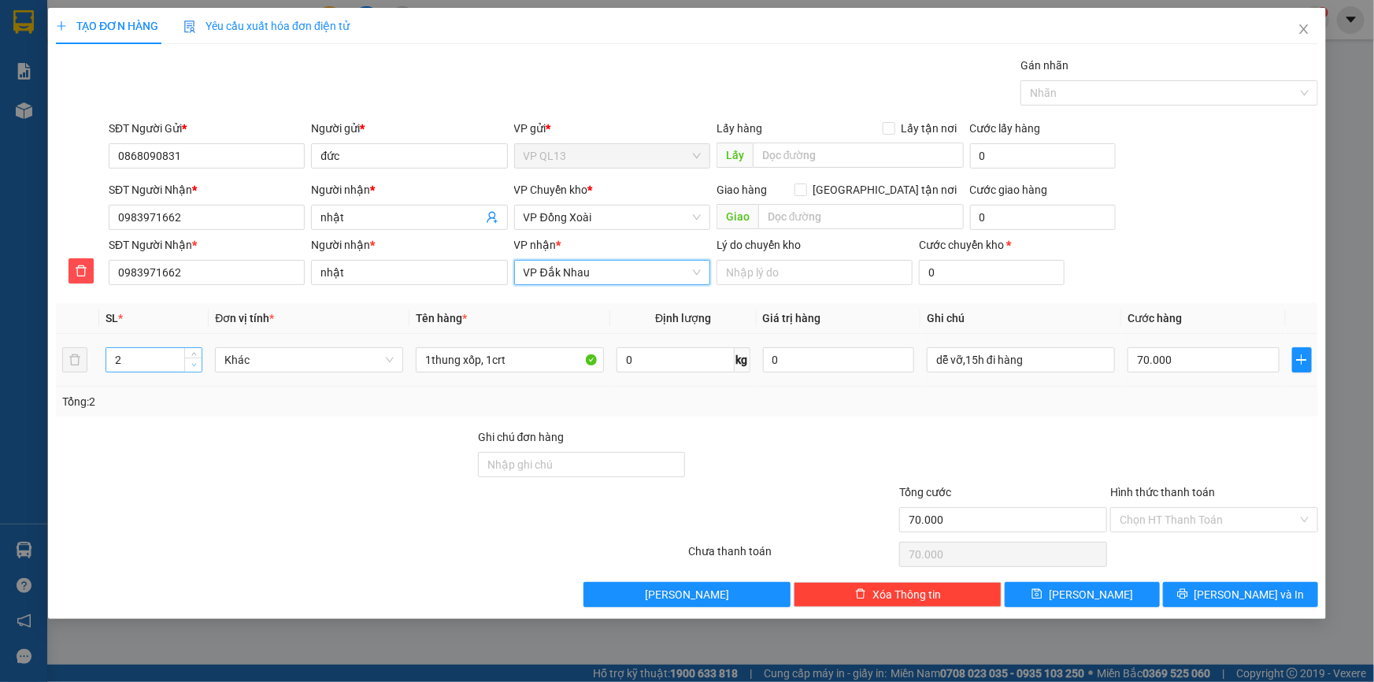
type input "1"
drag, startPoint x: 191, startPoint y: 367, endPoint x: 427, endPoint y: 391, distance: 237.5
click at [196, 365] on span "down" at bounding box center [193, 366] width 9 height 9
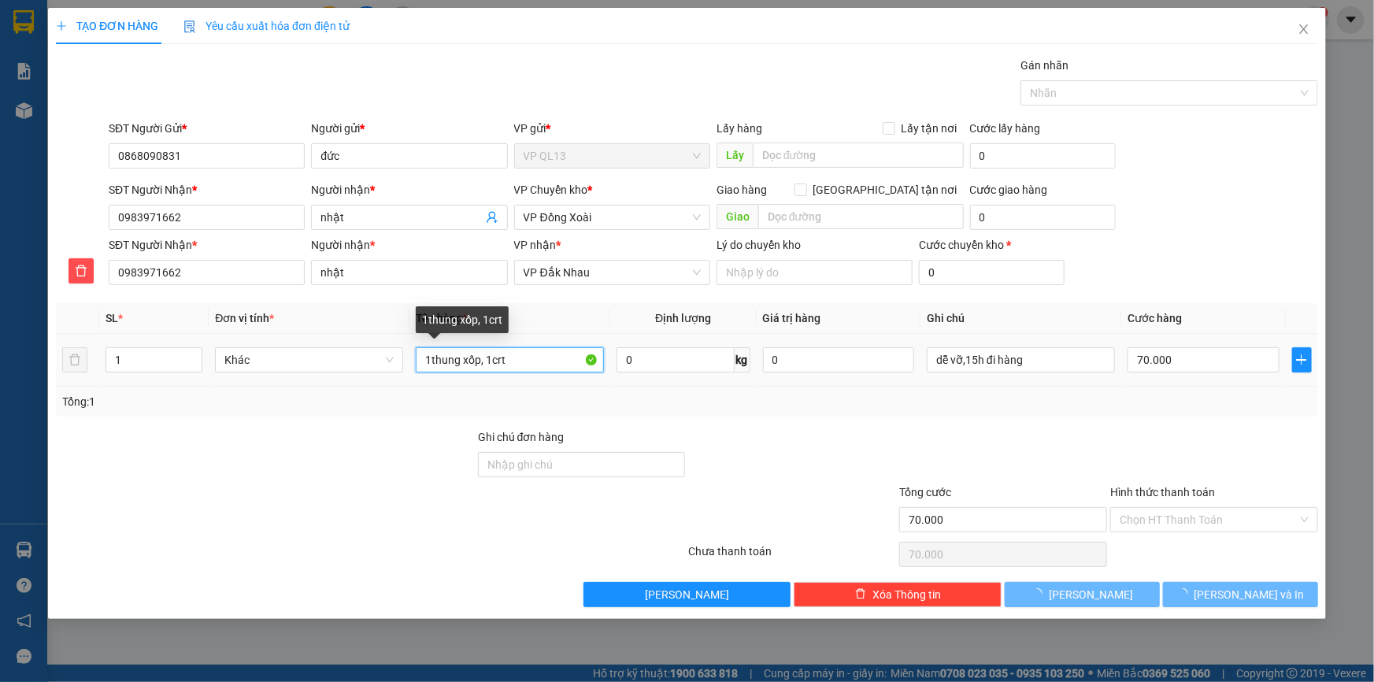
click at [532, 358] on input "1thung xốp, 1crt" at bounding box center [510, 359] width 188 height 25
type input "0"
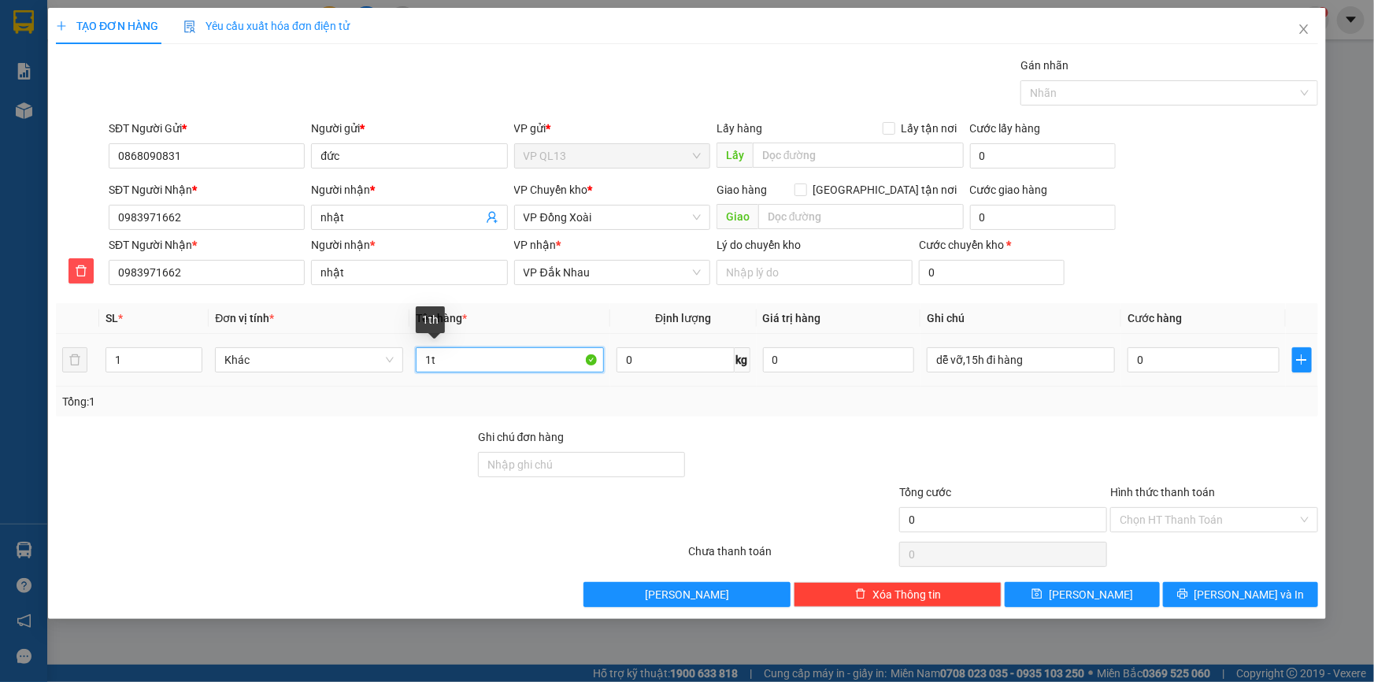
type input "1"
type input "màng hình máy tính, bàn phím"
click at [1103, 354] on input "dễ vỡ,15h đi hàng" at bounding box center [1021, 359] width 188 height 25
type input "dễ vỡ xin nhẹ tay 9h30 đi"
click at [1229, 374] on div "0" at bounding box center [1204, 360] width 152 height 32
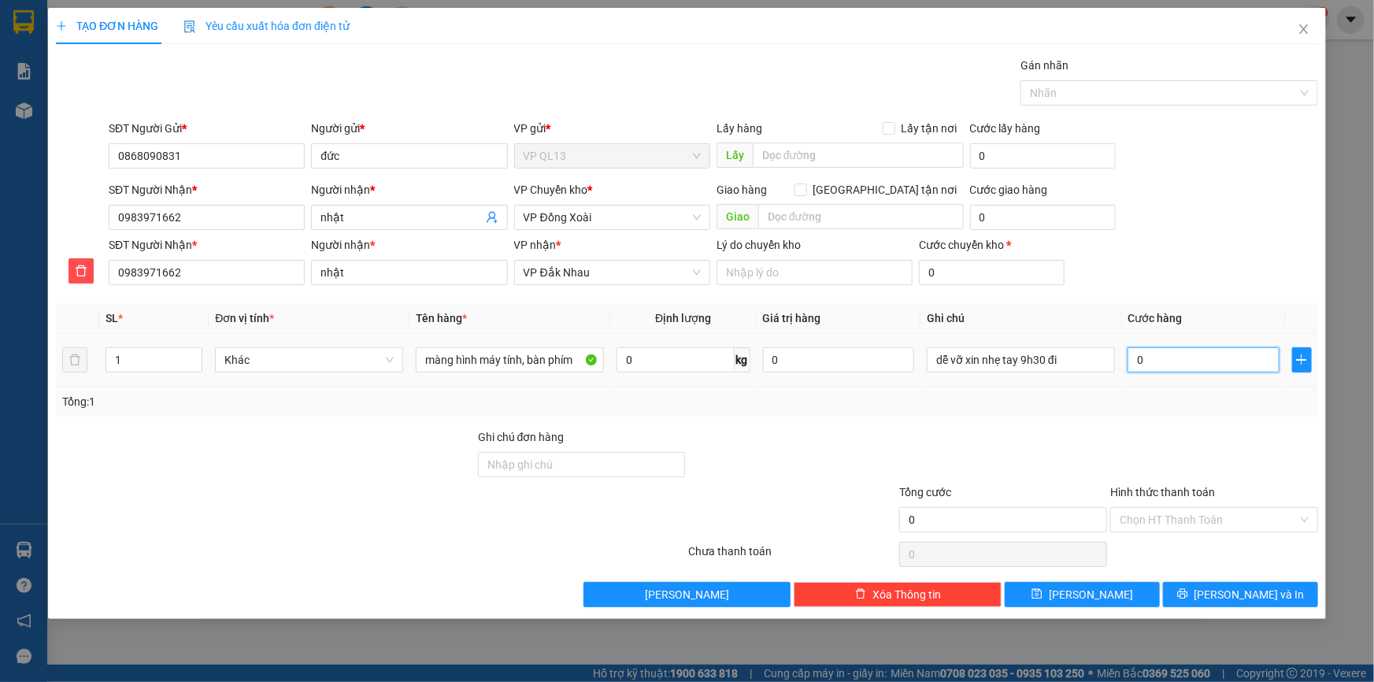
click at [1232, 354] on input "0" at bounding box center [1204, 359] width 152 height 25
type input "4"
type input "40"
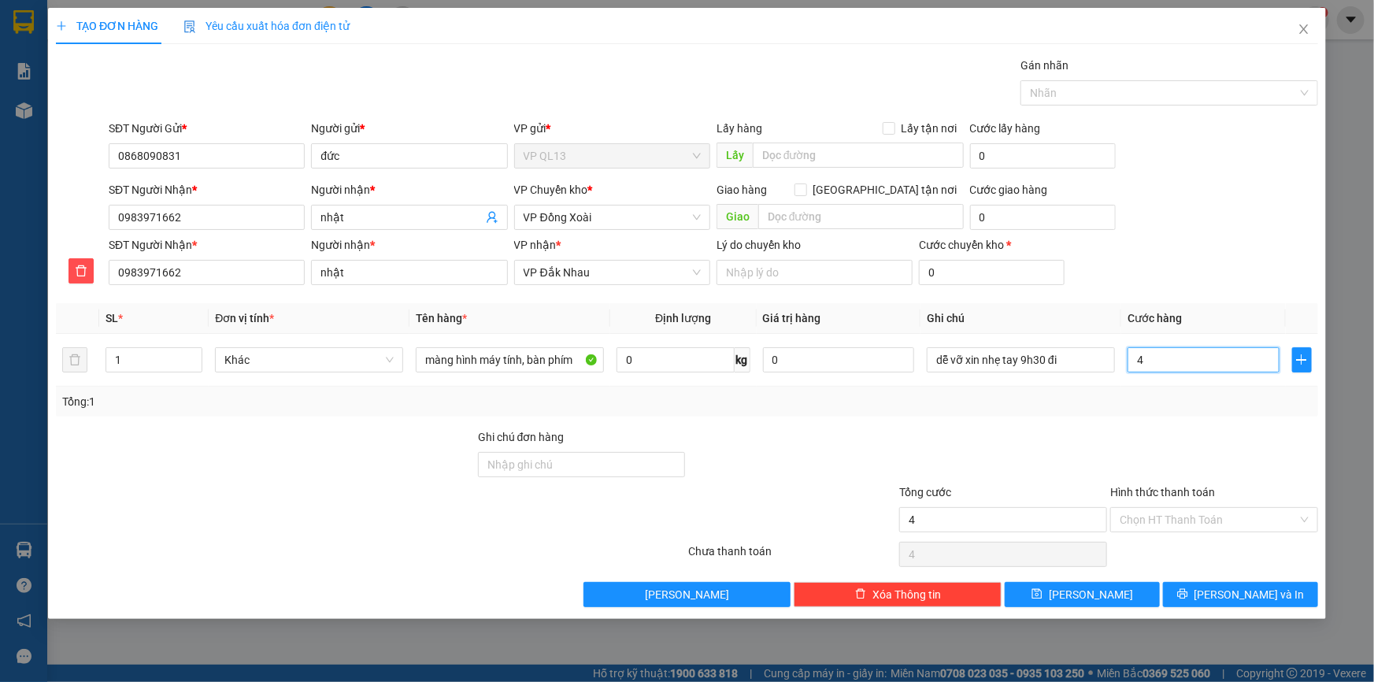
type input "40"
type input "40.000"
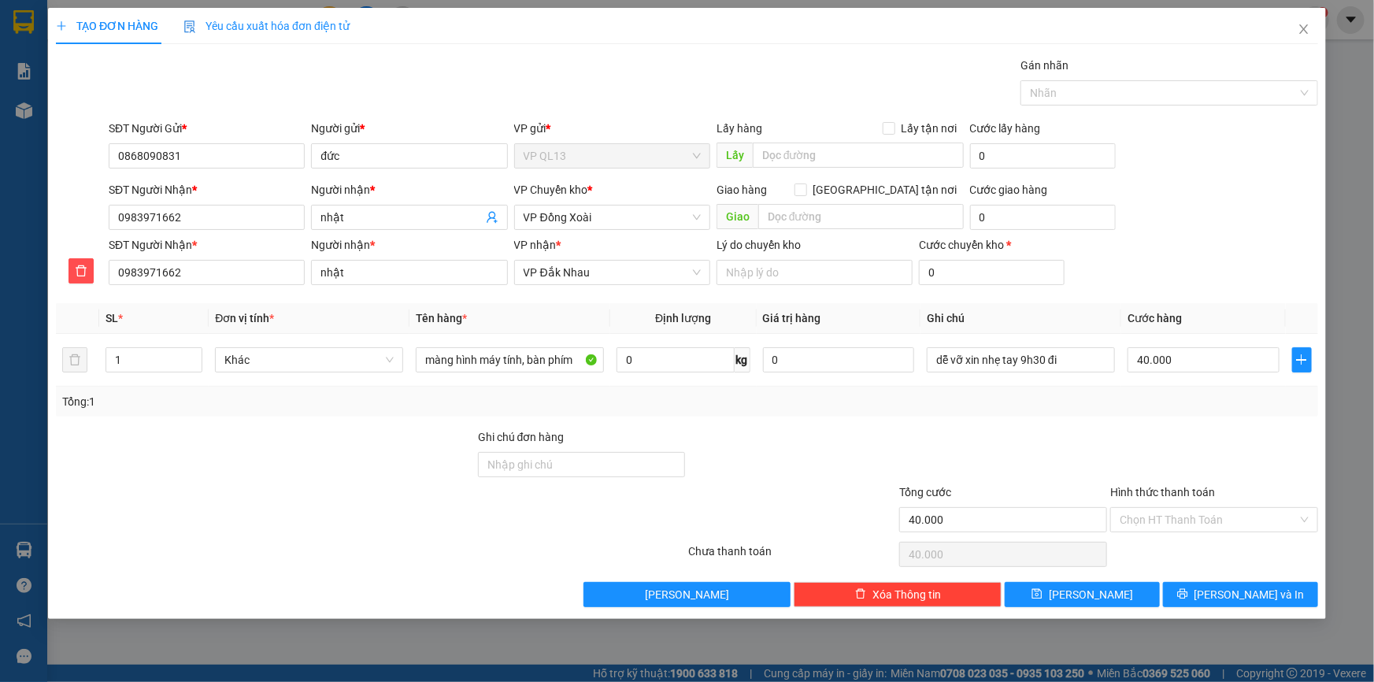
click at [1155, 435] on div at bounding box center [1214, 455] width 211 height 55
click at [1218, 586] on button "[PERSON_NAME] và In" at bounding box center [1240, 594] width 155 height 25
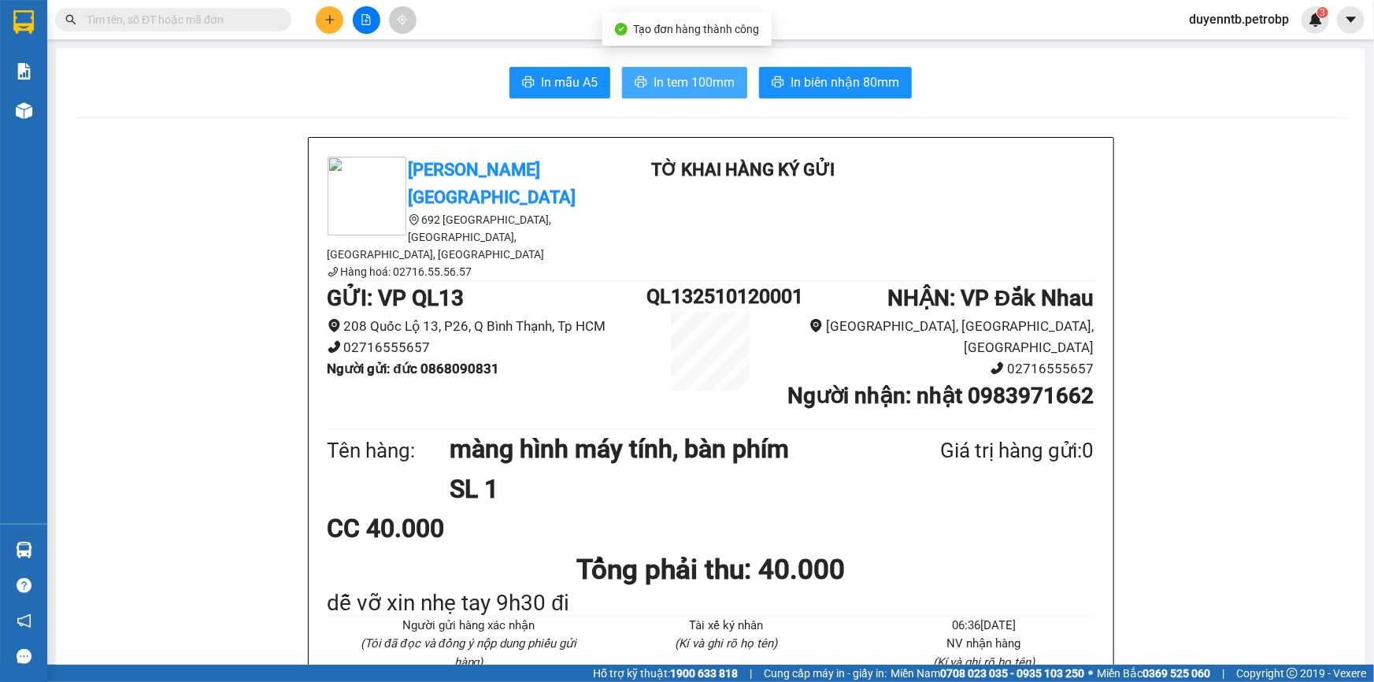
click at [660, 82] on span "In tem 100mm" at bounding box center [694, 82] width 81 height 20
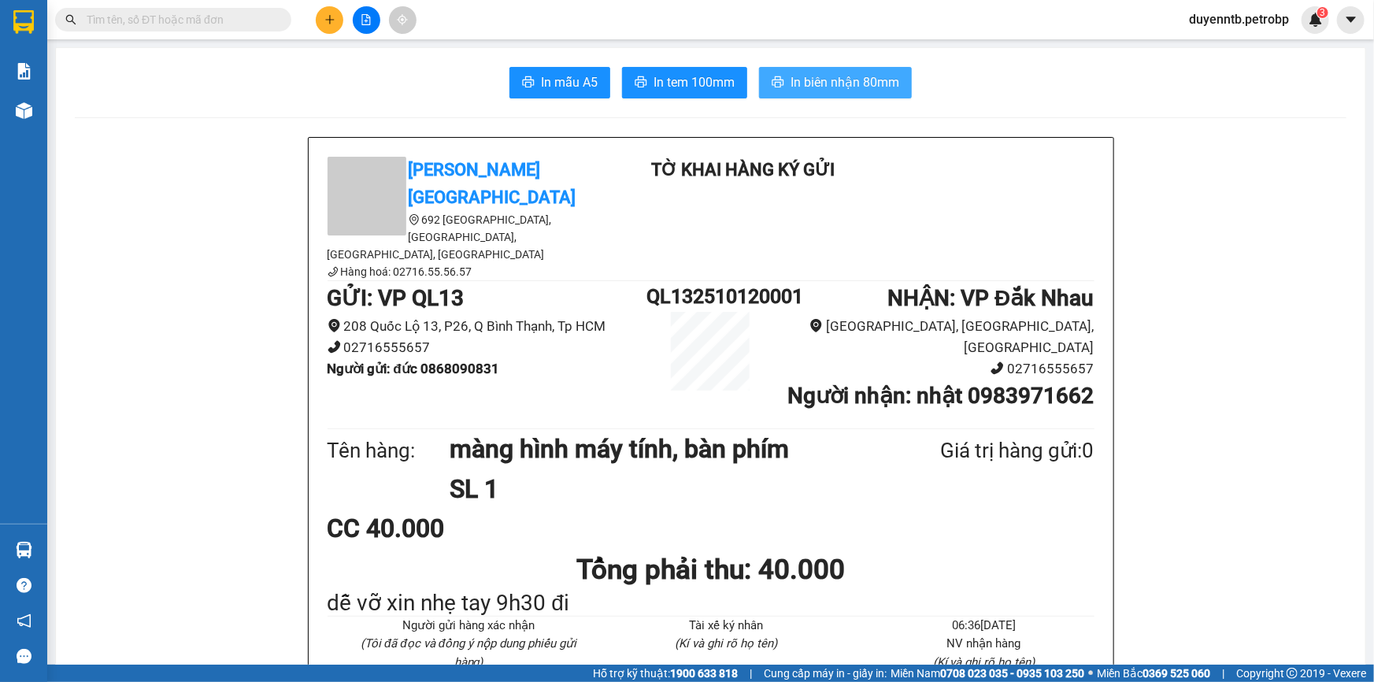
click at [874, 94] on button "In biên nhận 80mm" at bounding box center [835, 83] width 153 height 32
click at [326, 14] on icon "plus" at bounding box center [330, 19] width 11 height 11
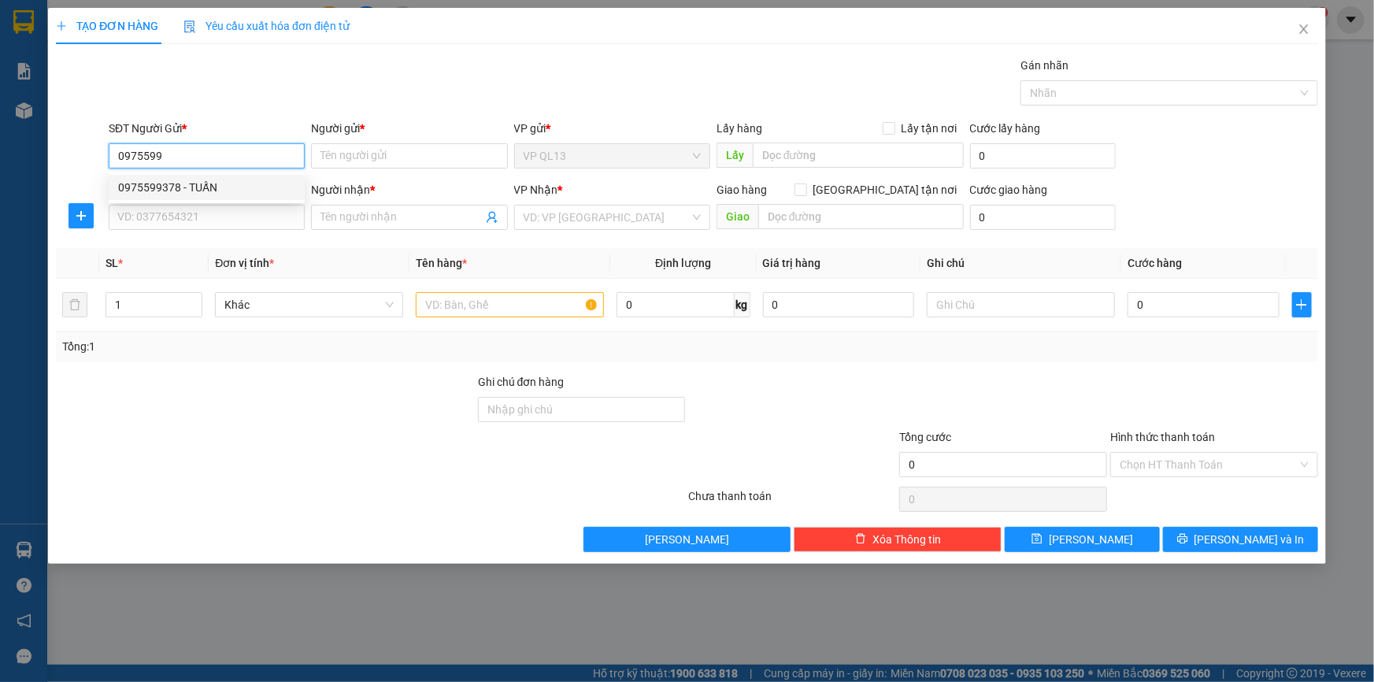
click at [206, 183] on div "0975599378 - TUẤN" at bounding box center [206, 187] width 177 height 17
type input "0975599378"
type input "TUẤN"
type input "0376051096"
type input "a thọ [GEOGRAPHIC_DATA]"
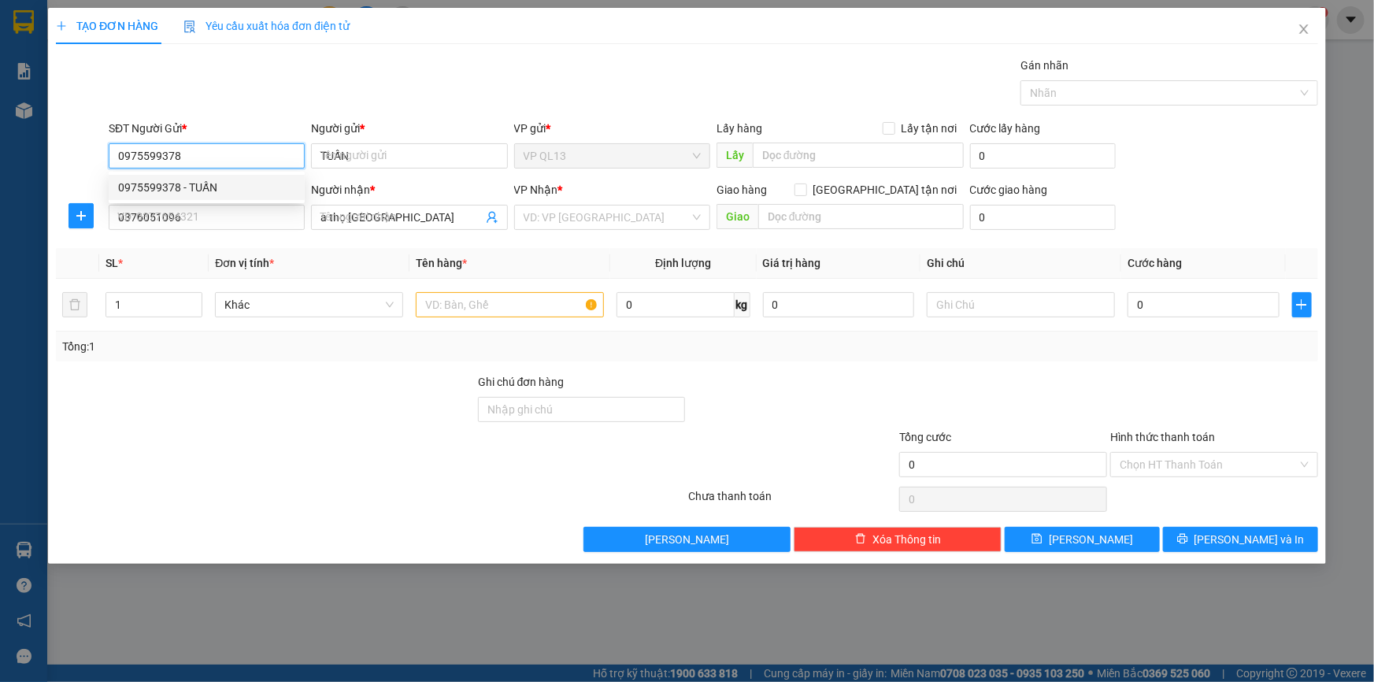
type input "100.000"
type input "0975599378"
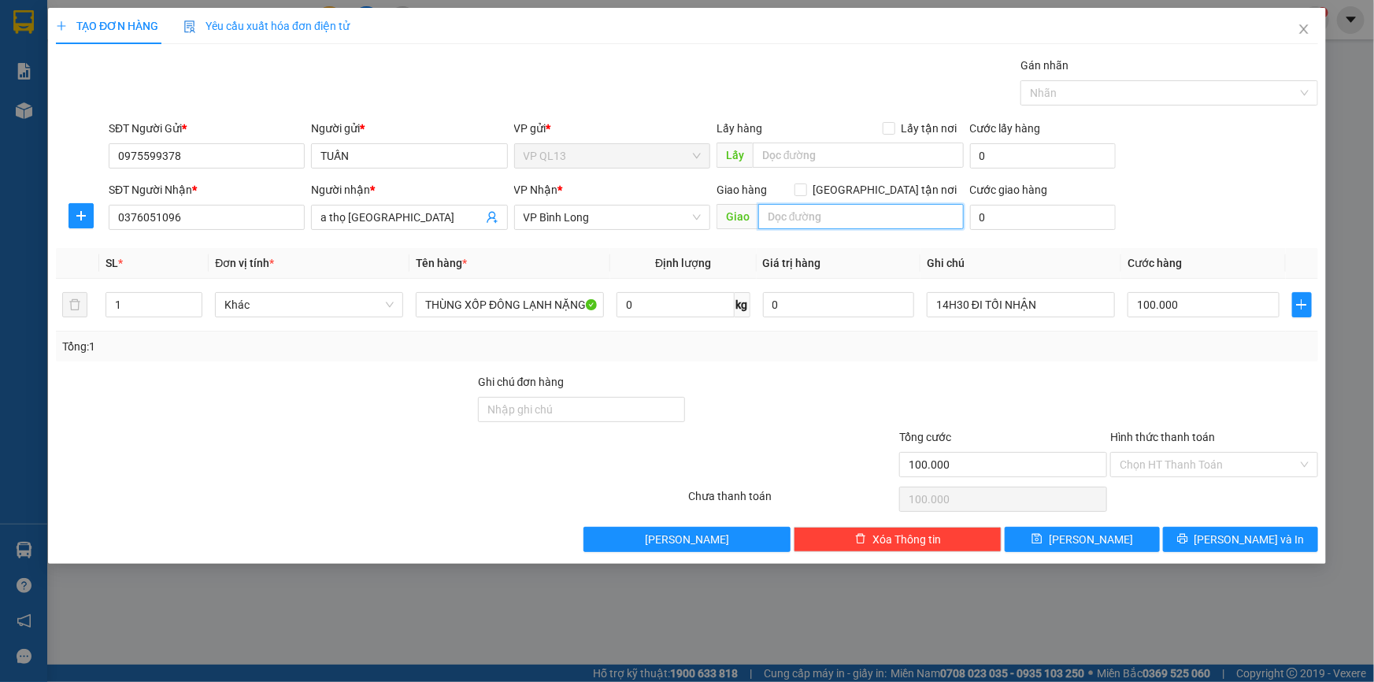
drag, startPoint x: 816, startPoint y: 220, endPoint x: 1329, endPoint y: 273, distance: 515.5
click at [819, 219] on input "text" at bounding box center [861, 216] width 206 height 25
type input "323 [PERSON_NAME]"
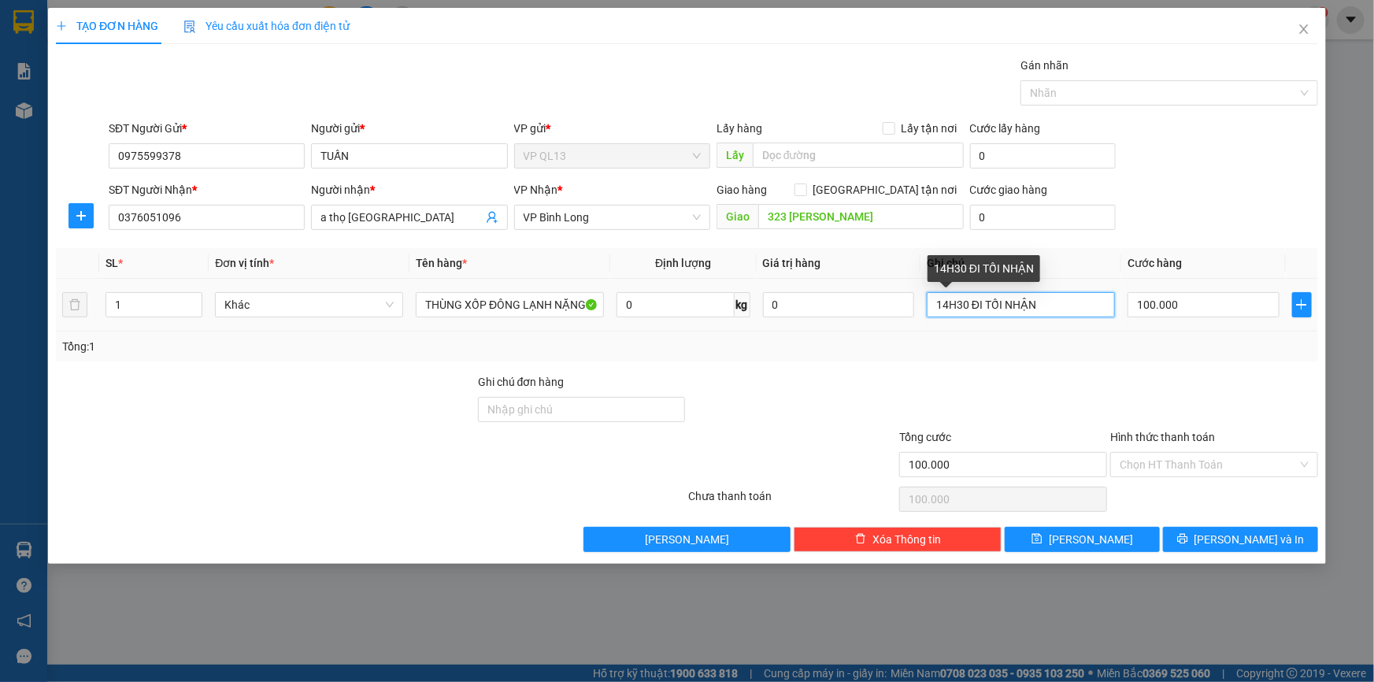
click at [966, 303] on input "14H30 ĐI TỐI NHẬN" at bounding box center [1021, 304] width 188 height 25
click at [1053, 310] on input "9h30 ĐI TỐI NHẬN" at bounding box center [1021, 304] width 188 height 25
type input "9h30 ĐI"
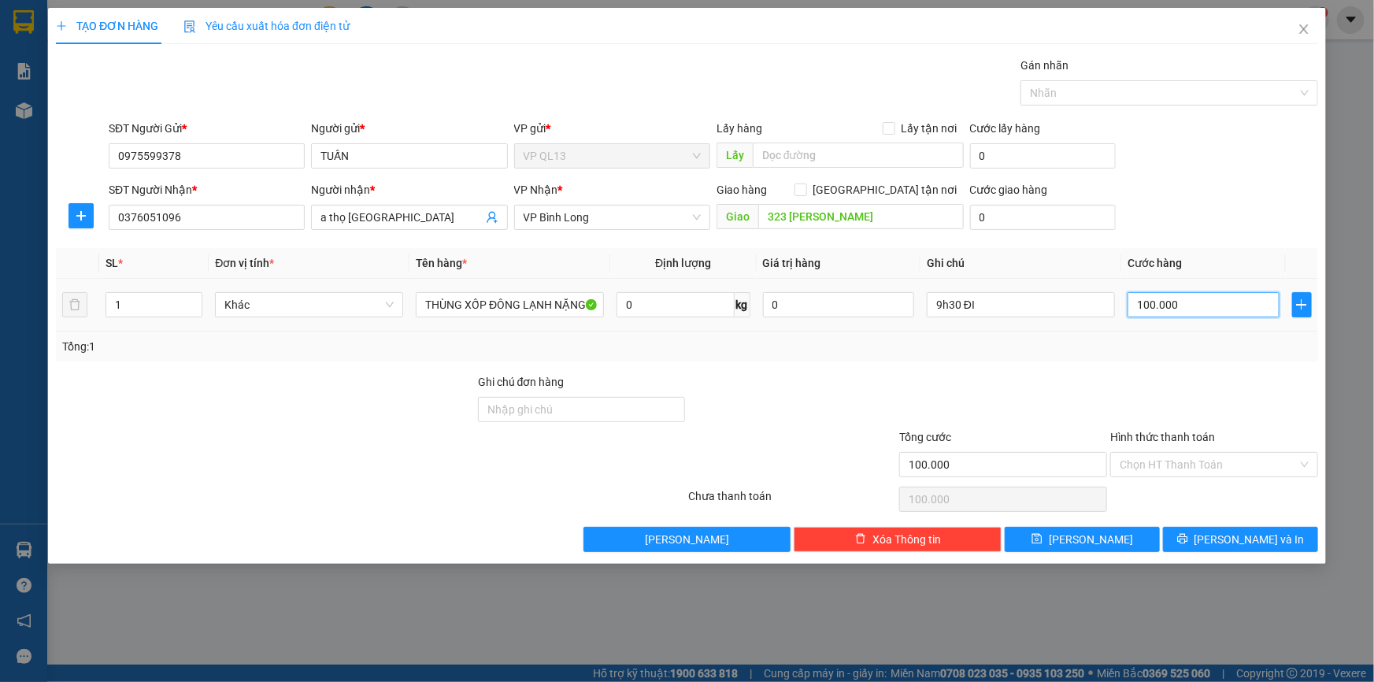
click at [1208, 299] on input "100.000" at bounding box center [1204, 304] width 152 height 25
type input "0"
type input "7"
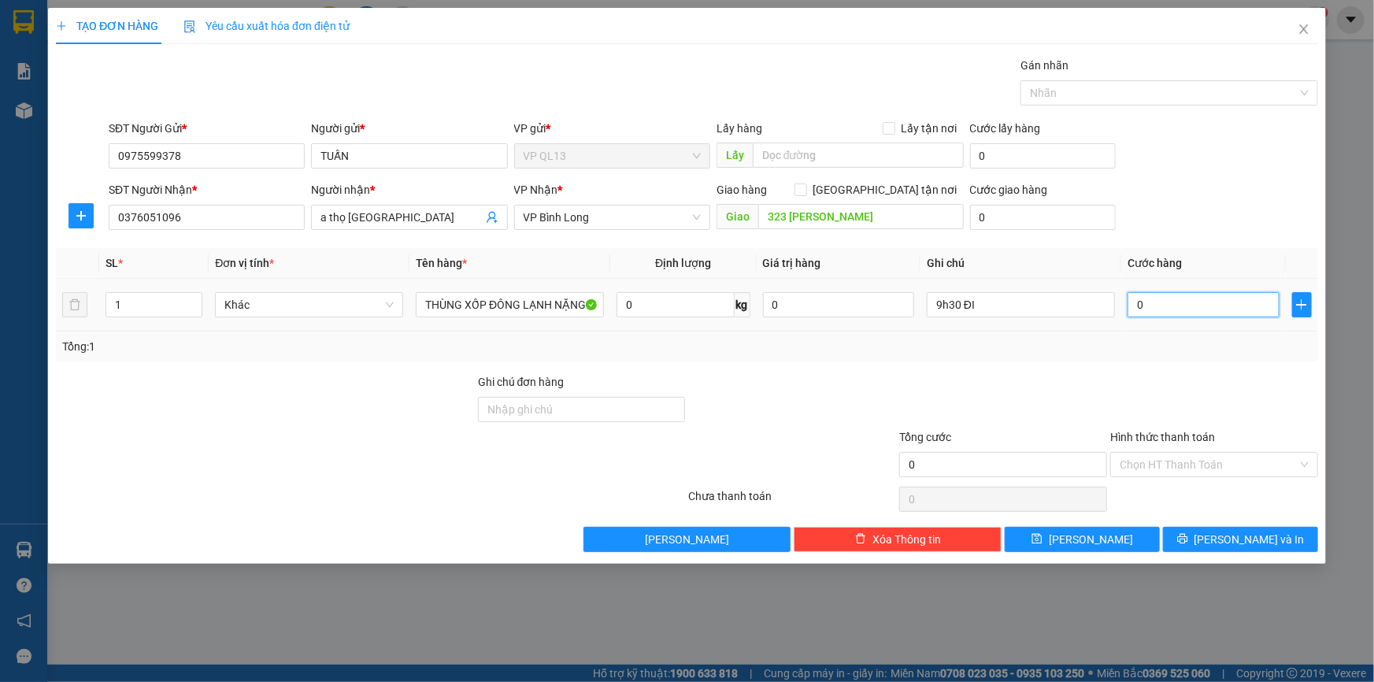
type input "7"
type input "07"
type input "70"
type input "070"
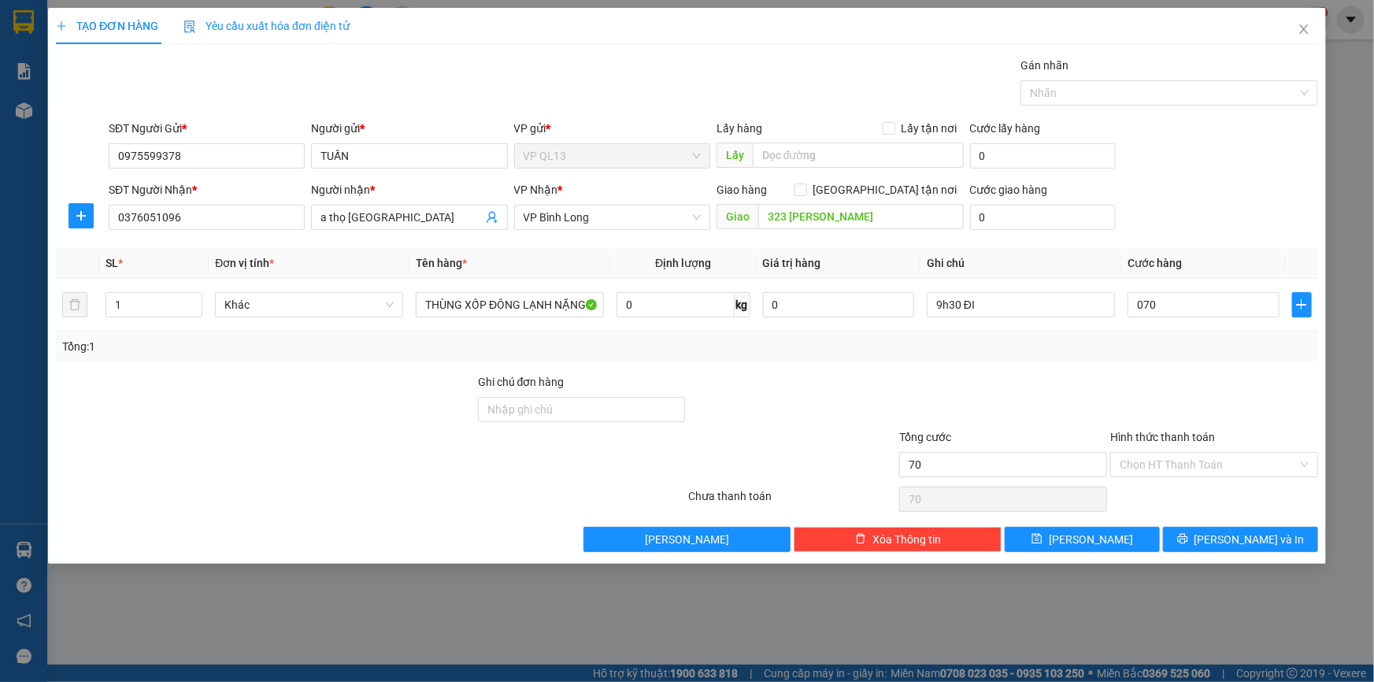
type input "70.000"
click at [1144, 373] on div at bounding box center [1214, 400] width 211 height 55
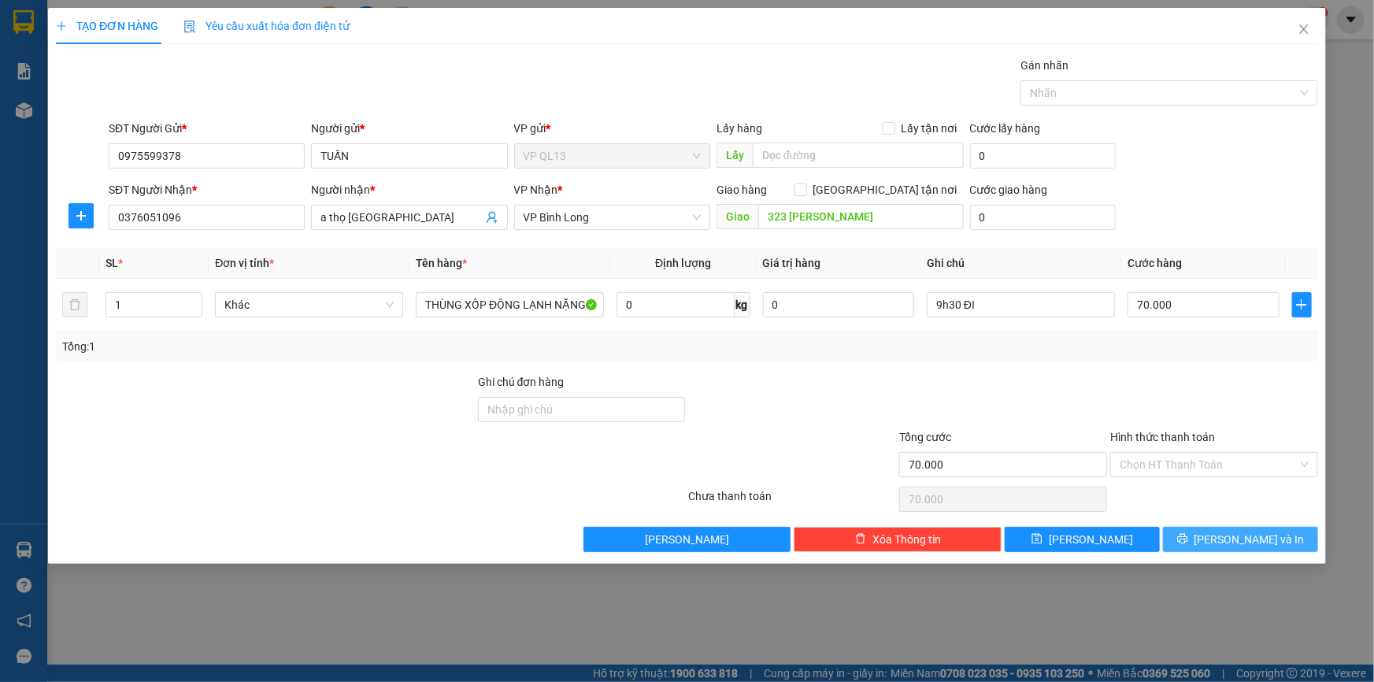
click at [1227, 540] on span "[PERSON_NAME] và In" at bounding box center [1250, 539] width 110 height 17
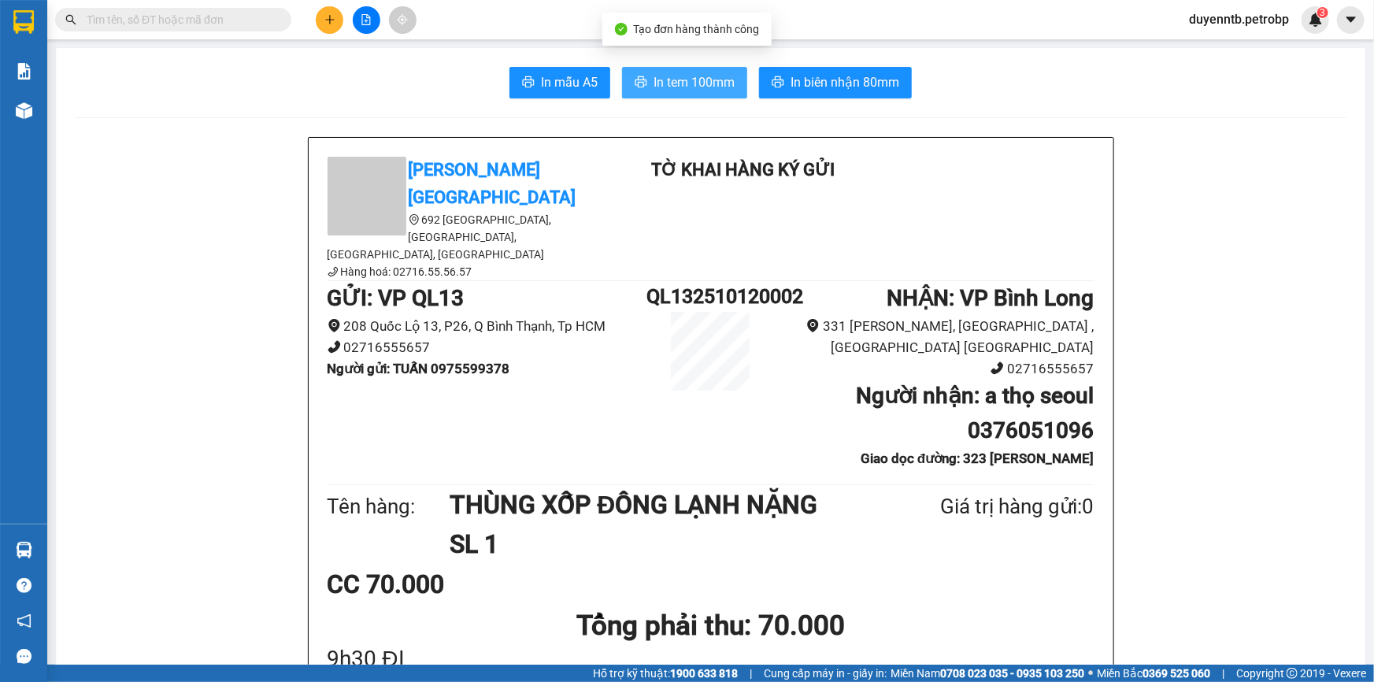
click at [673, 88] on span "In tem 100mm" at bounding box center [694, 82] width 81 height 20
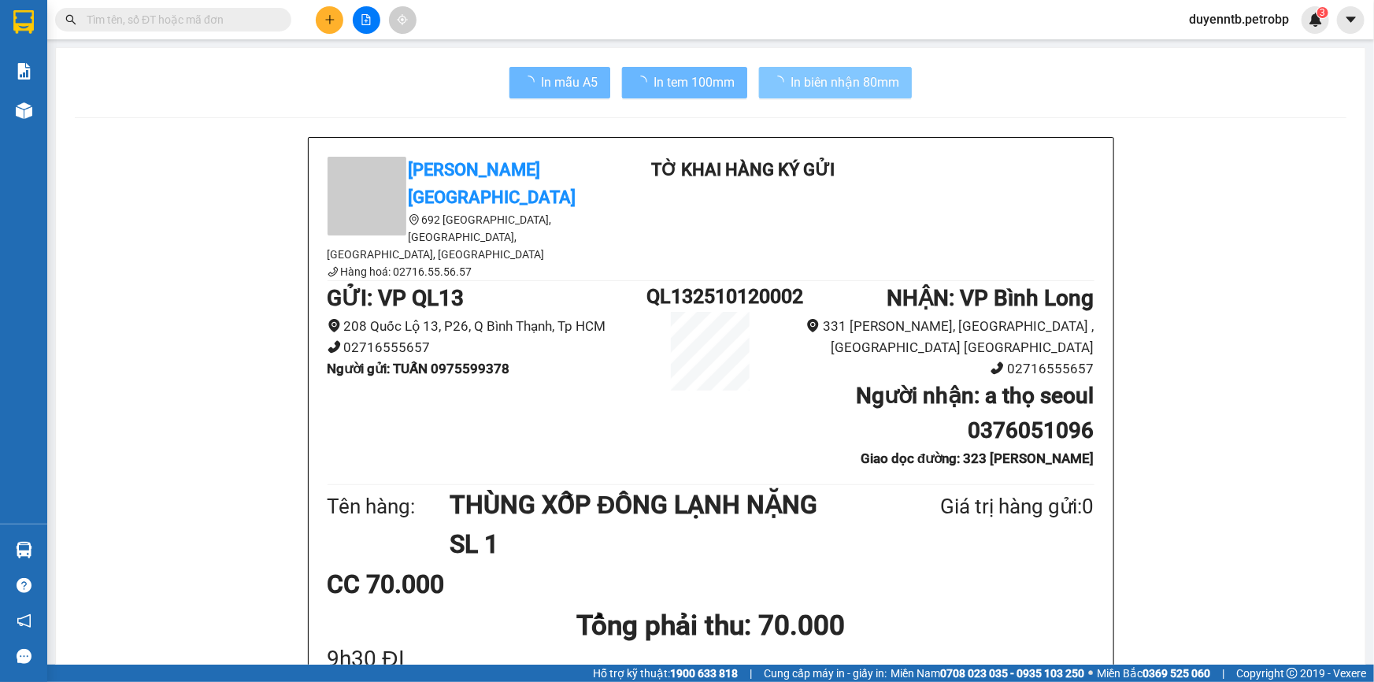
click at [880, 72] on span "In biên nhận 80mm" at bounding box center [845, 82] width 109 height 20
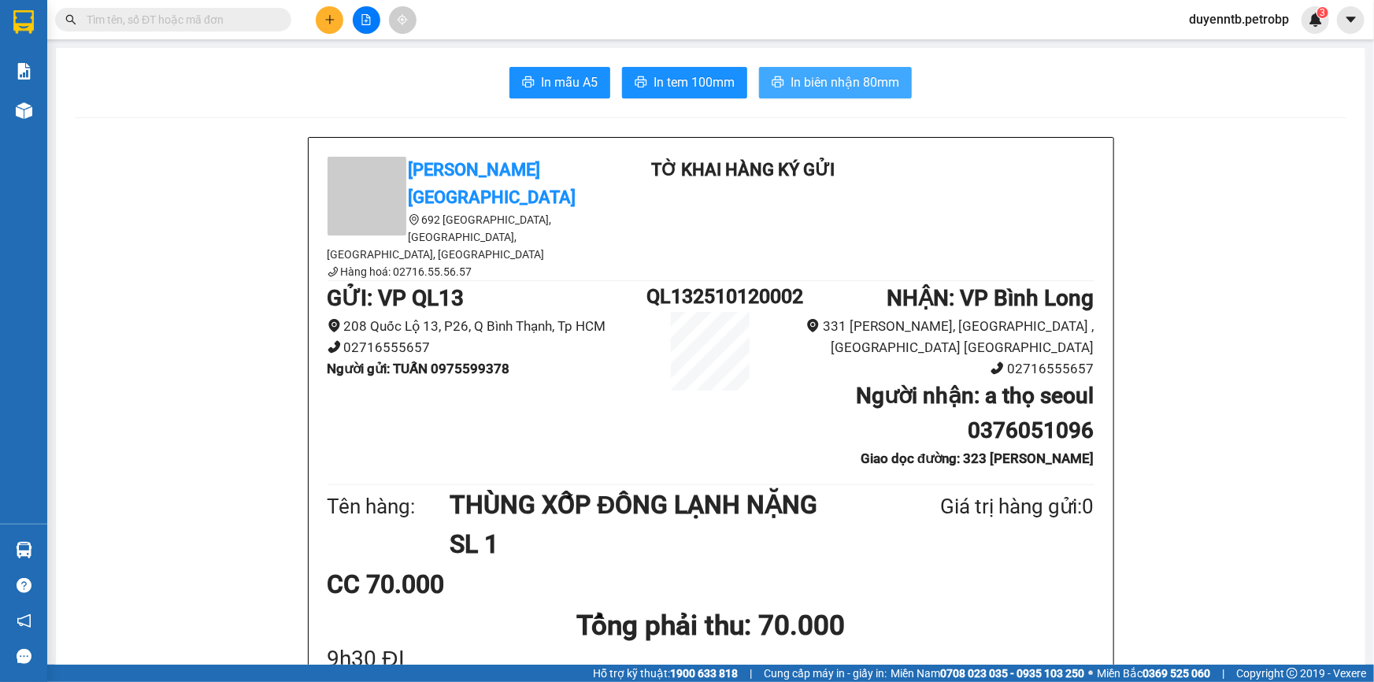
click at [884, 90] on span "In biên nhận 80mm" at bounding box center [845, 82] width 109 height 20
drag, startPoint x: 884, startPoint y: 90, endPoint x: 888, endPoint y: 67, distance: 23.2
click at [884, 90] on span "In biên nhận 80mm" at bounding box center [845, 82] width 109 height 20
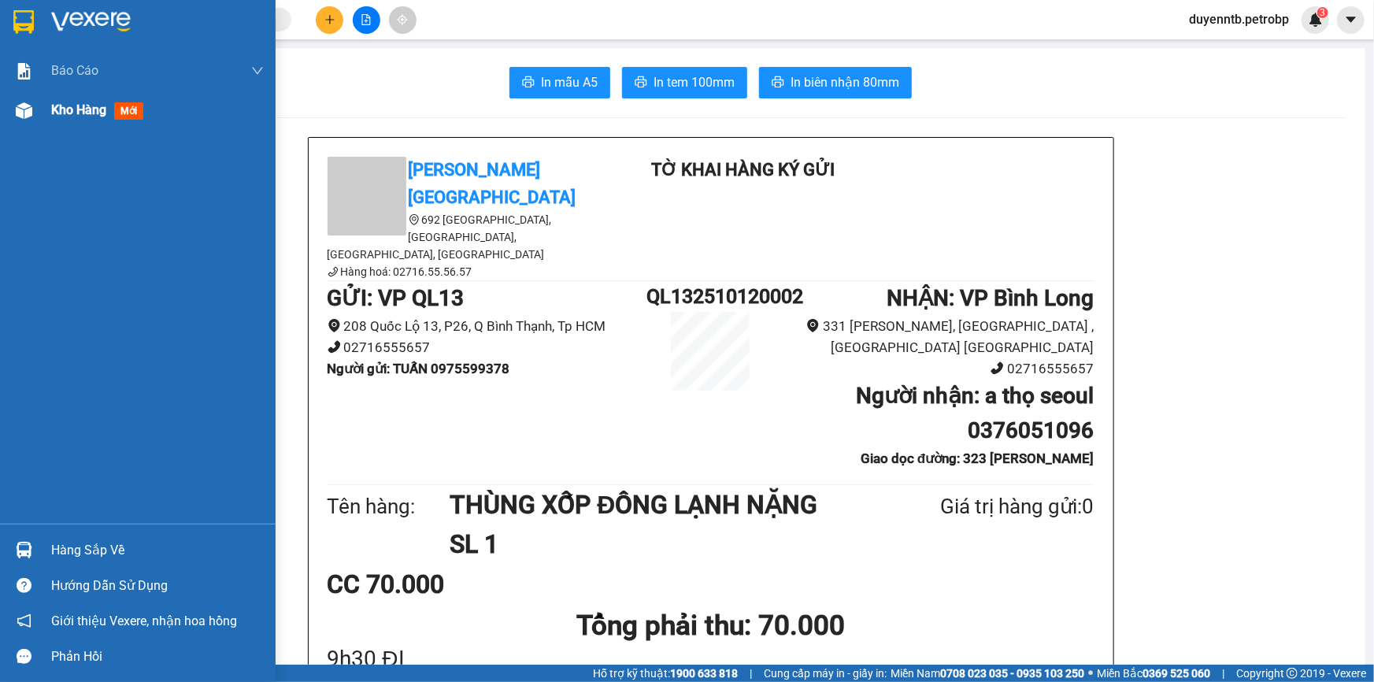
click at [59, 111] on span "Kho hàng" at bounding box center [78, 109] width 55 height 15
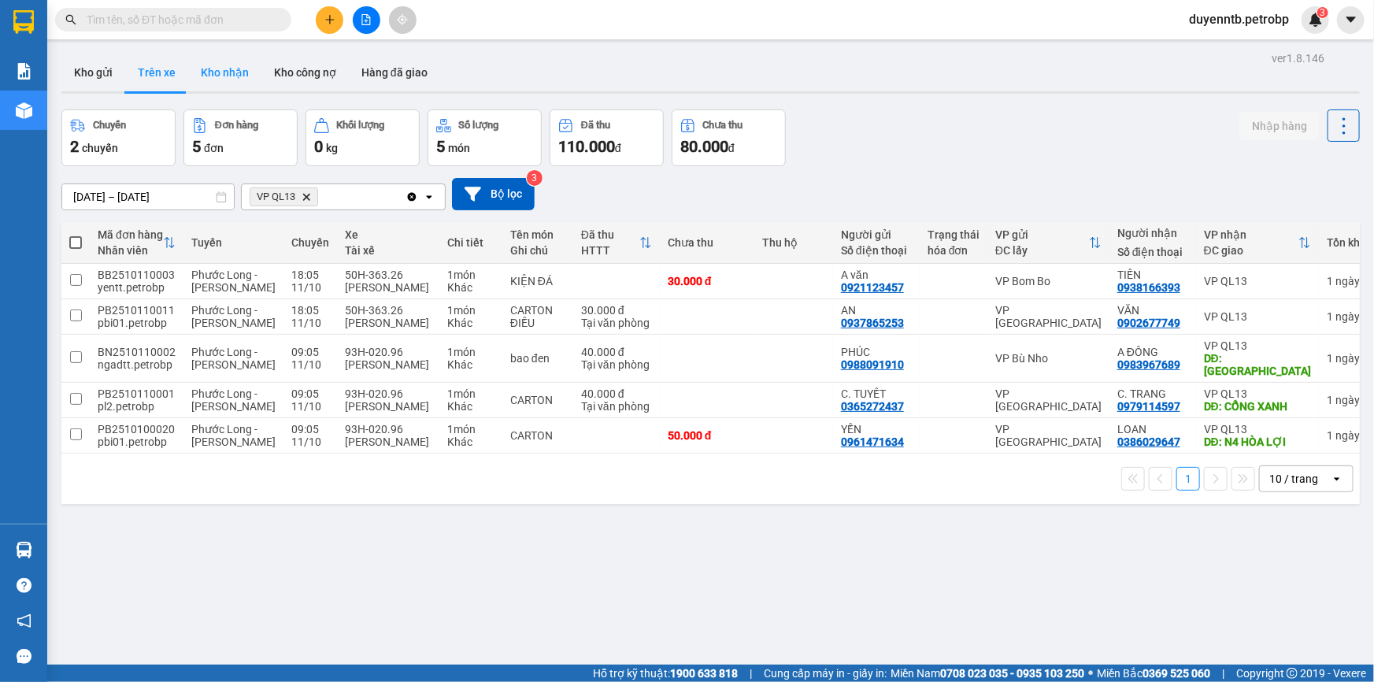
click at [217, 61] on button "Kho nhận" at bounding box center [224, 73] width 73 height 38
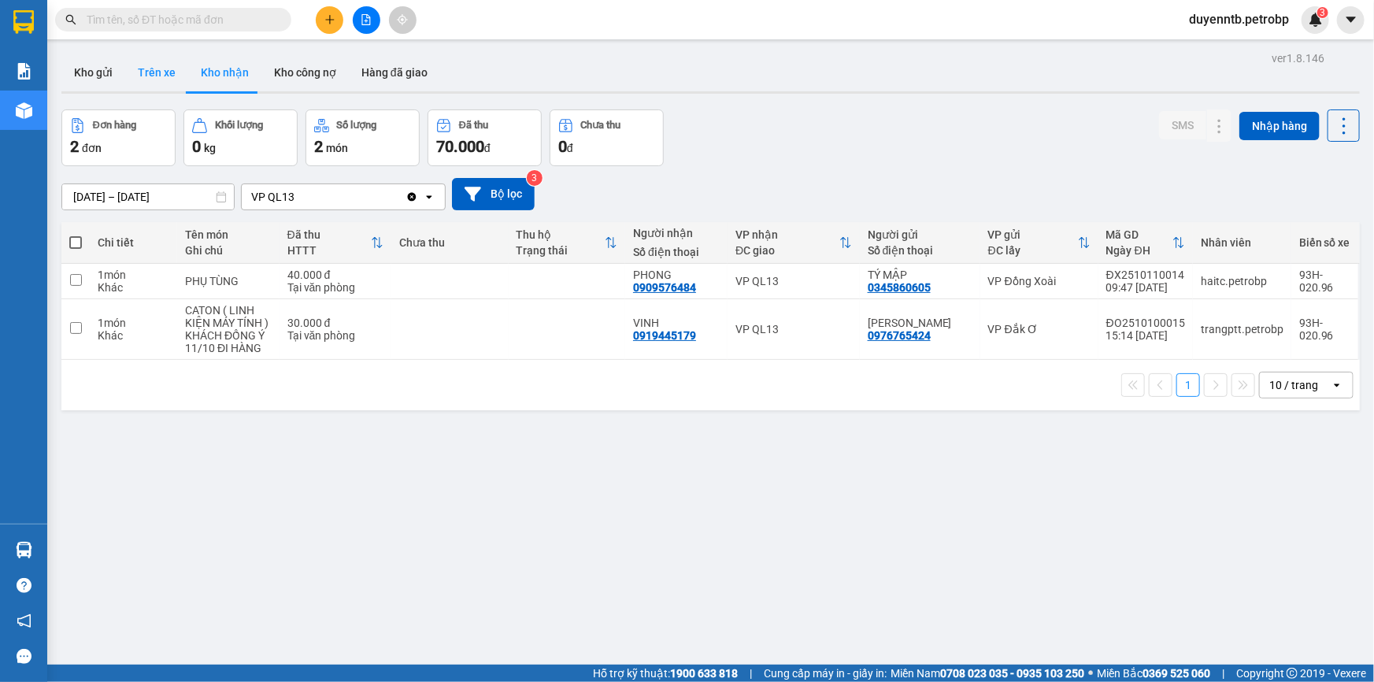
click at [135, 68] on button "Trên xe" at bounding box center [156, 73] width 63 height 38
type input "[DATE] – [DATE]"
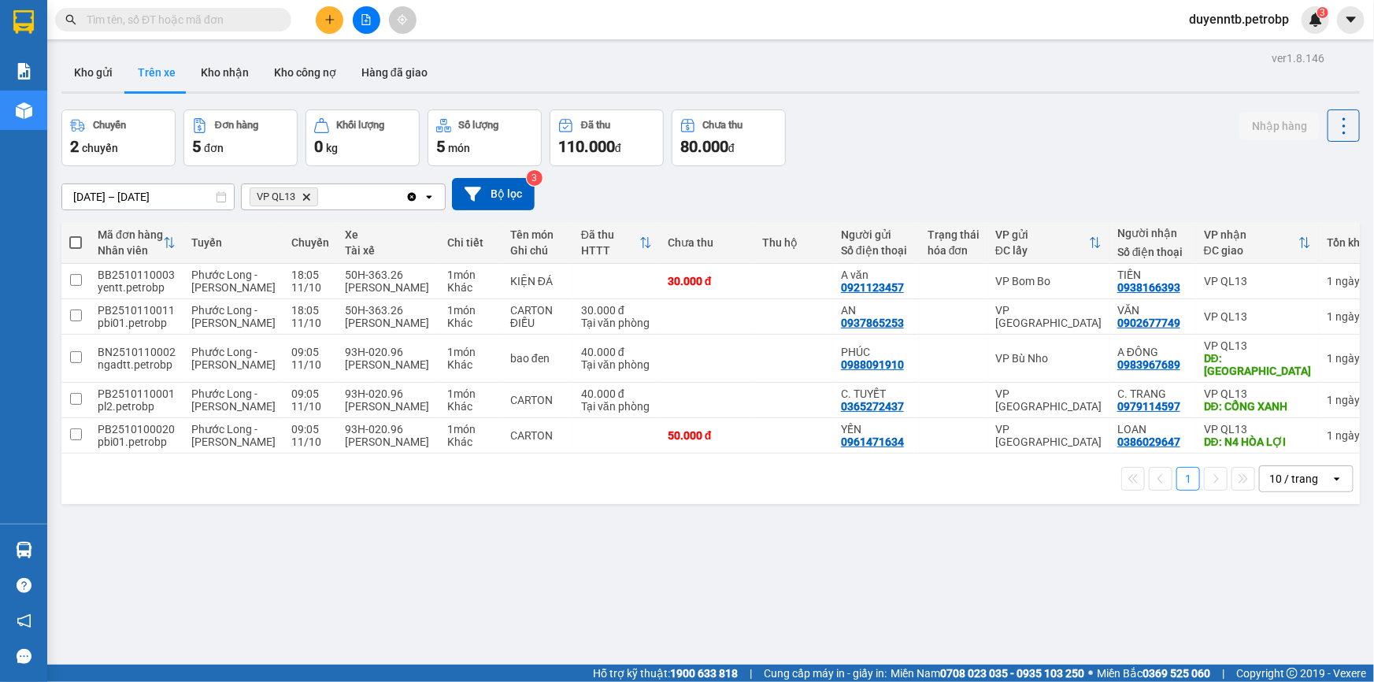
drag, startPoint x: 228, startPoint y: 23, endPoint x: 247, endPoint y: 13, distance: 21.1
click at [232, 23] on input "text" at bounding box center [180, 19] width 186 height 17
click at [325, 23] on icon "plus" at bounding box center [330, 19] width 11 height 11
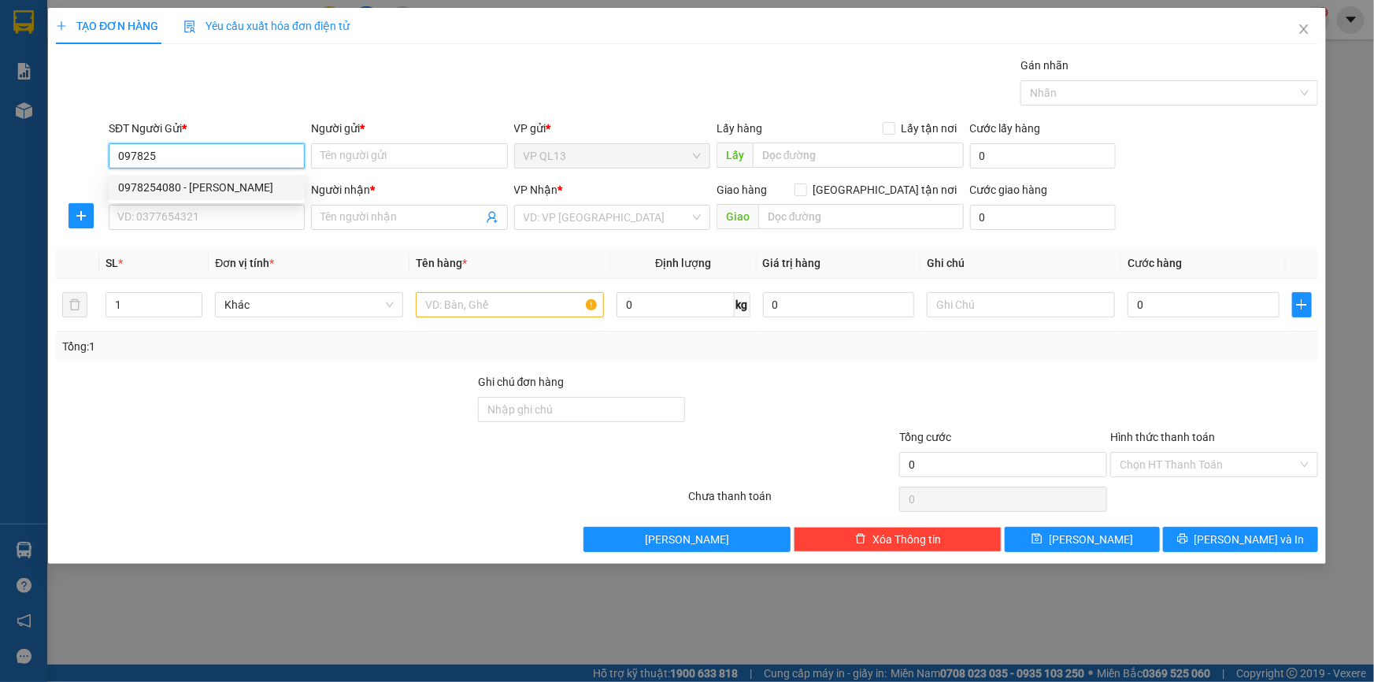
click at [165, 188] on div "0978254080 - [PERSON_NAME]" at bounding box center [206, 187] width 177 height 17
type input "0978254080"
type input "[PERSON_NAME]"
type input "0816913886"
type input "NGA"
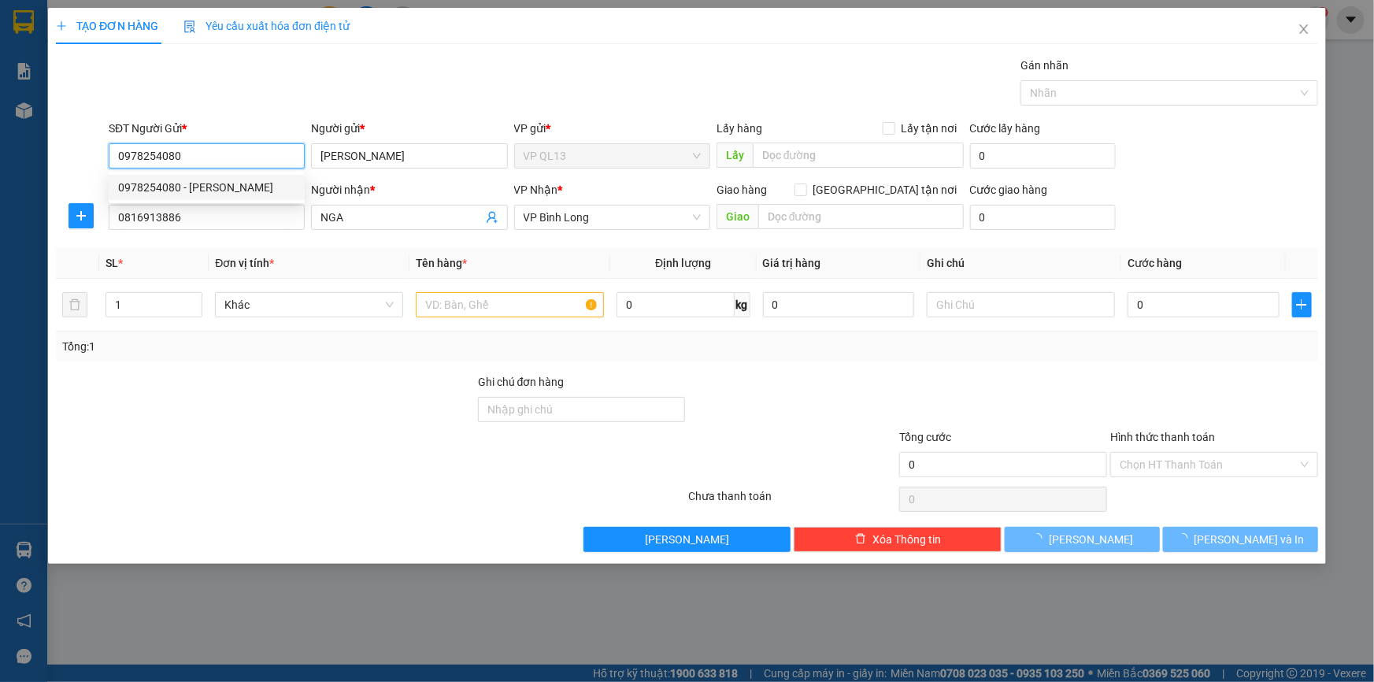
type input "80.000"
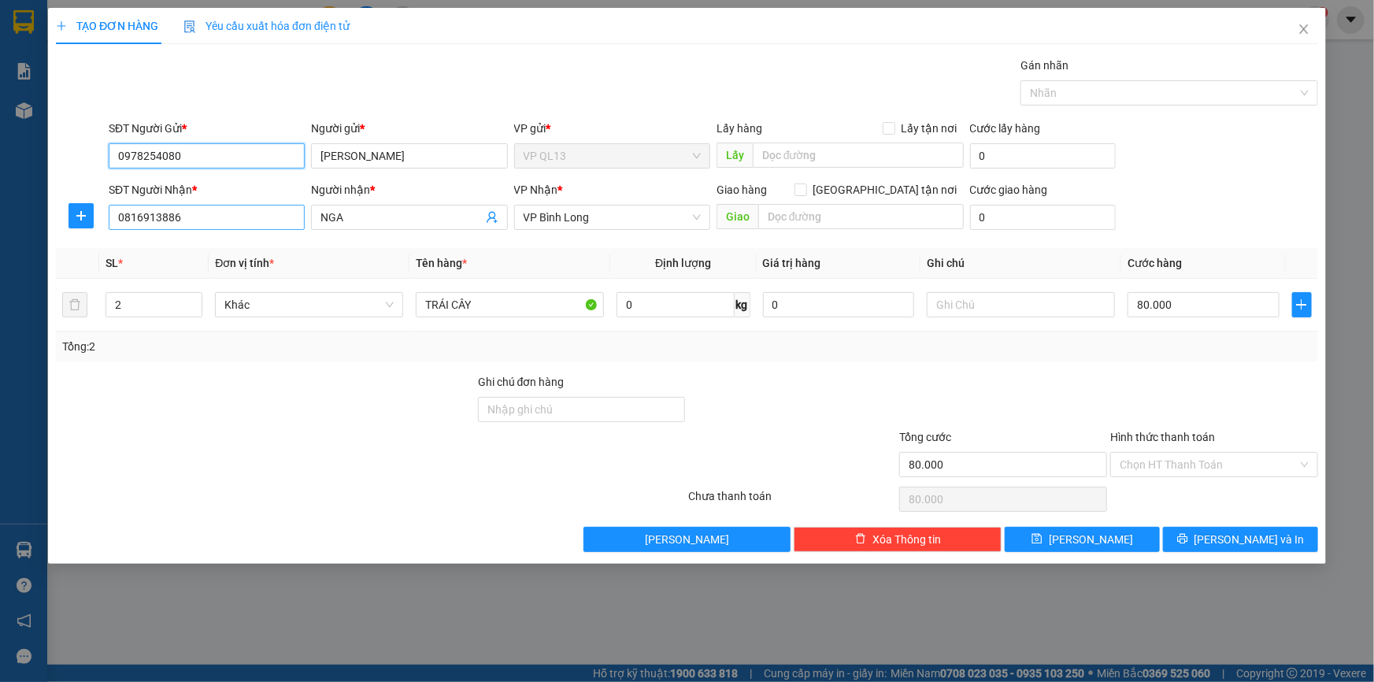
type input "0978254080"
click at [244, 209] on input "0816913886" at bounding box center [207, 217] width 196 height 25
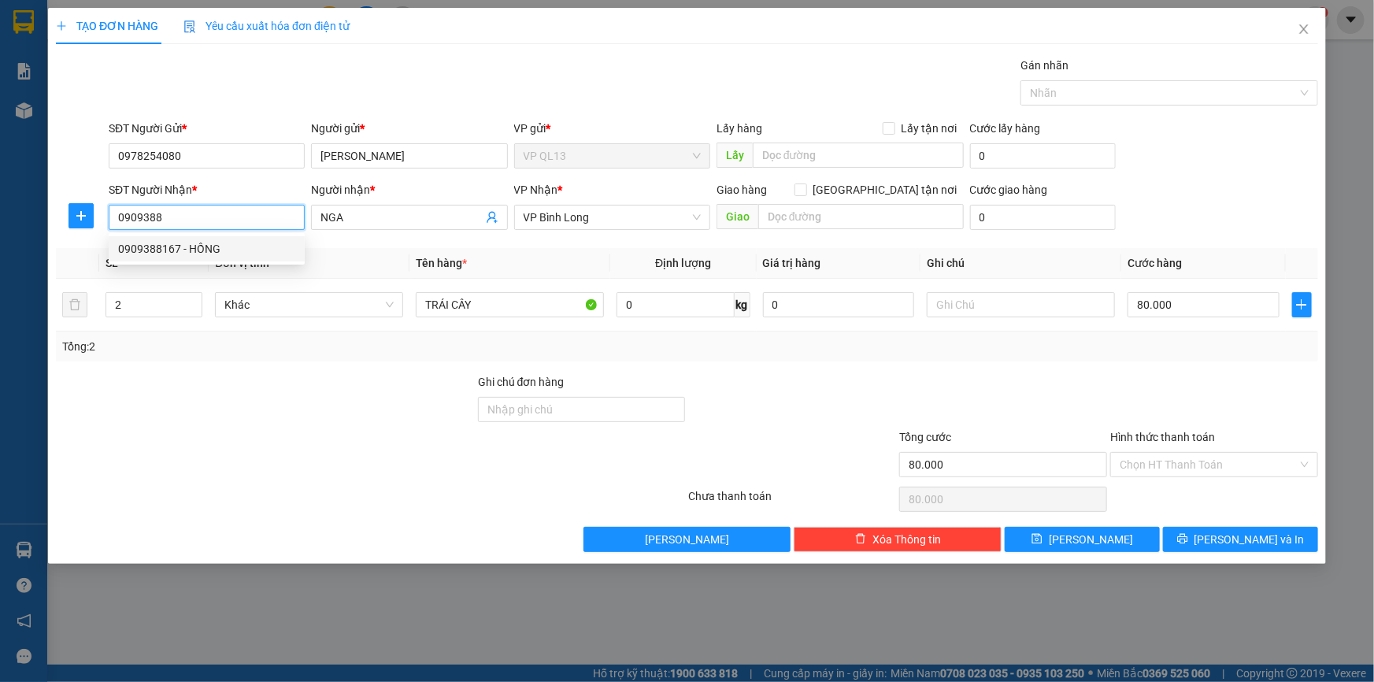
click at [256, 254] on div "0909388167 - HỒNG" at bounding box center [206, 248] width 177 height 17
type input "0909388167"
type input "HỒNG"
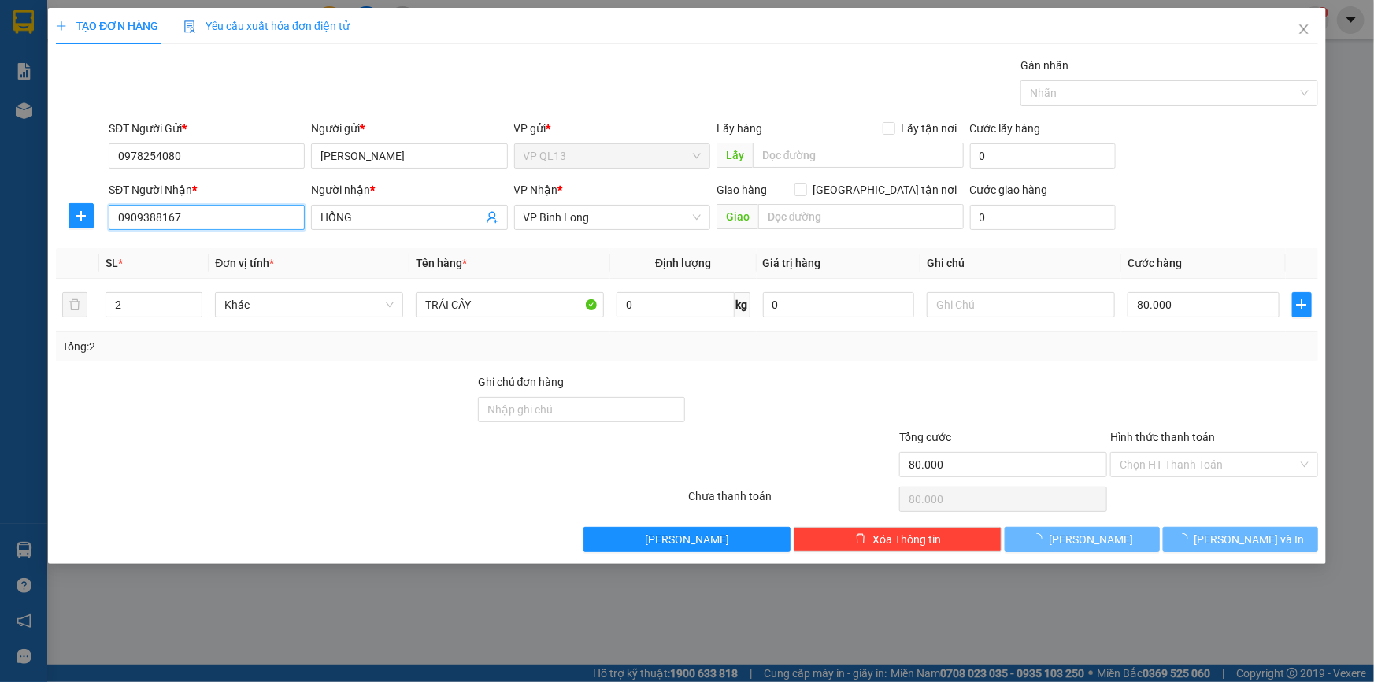
type input "40.000"
type input "0909388167"
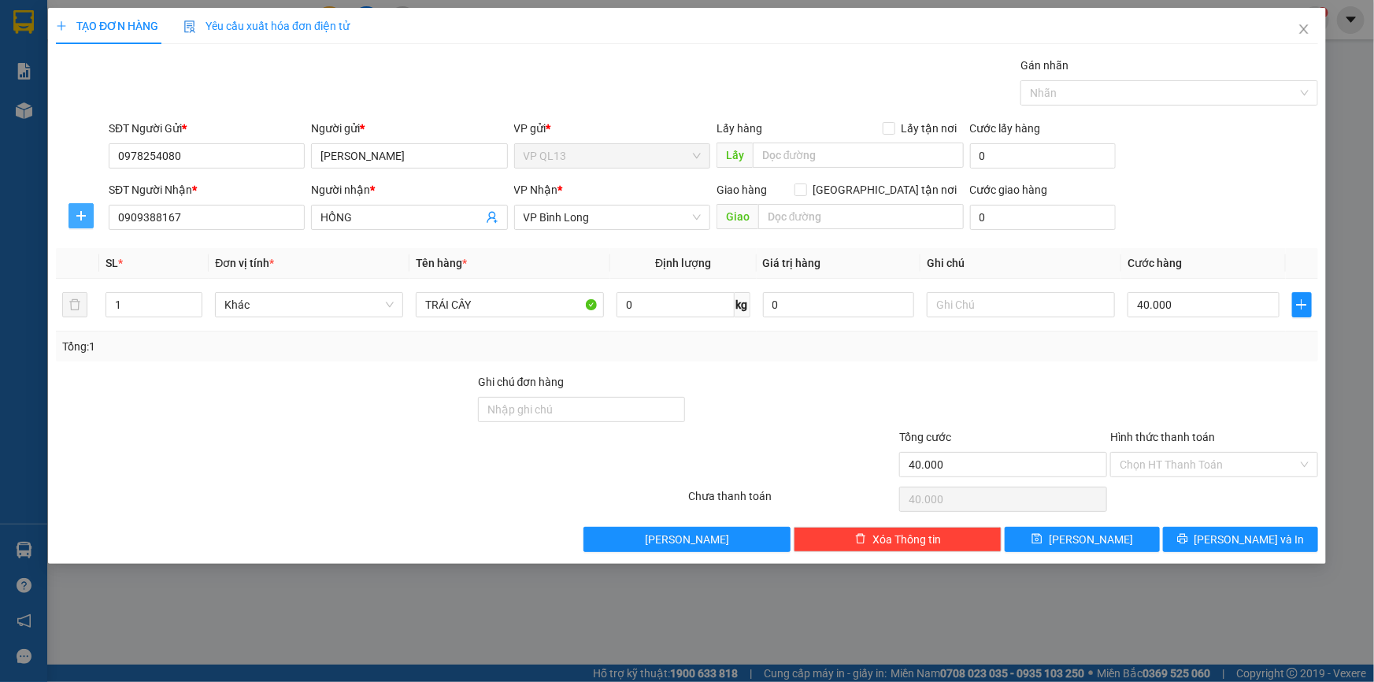
click at [77, 210] on icon "plus" at bounding box center [81, 216] width 13 height 13
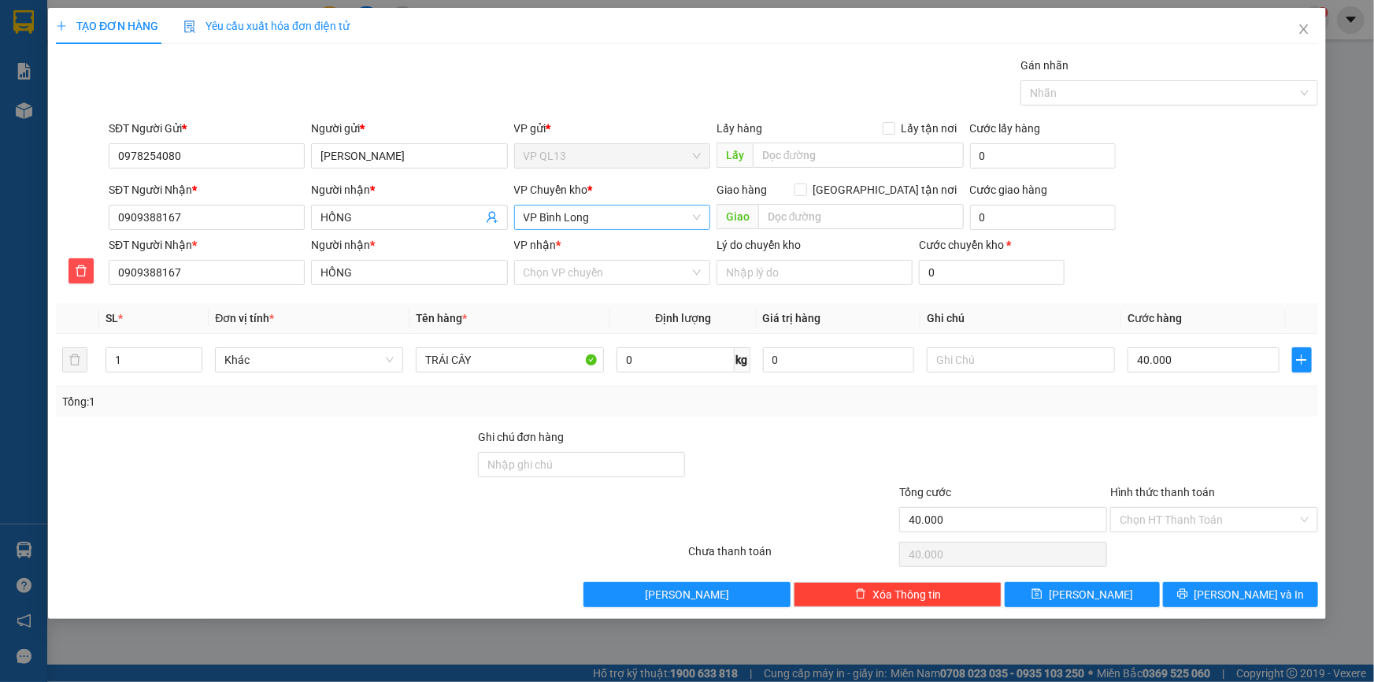
click at [558, 215] on span "VP Bình Long" at bounding box center [612, 218] width 177 height 24
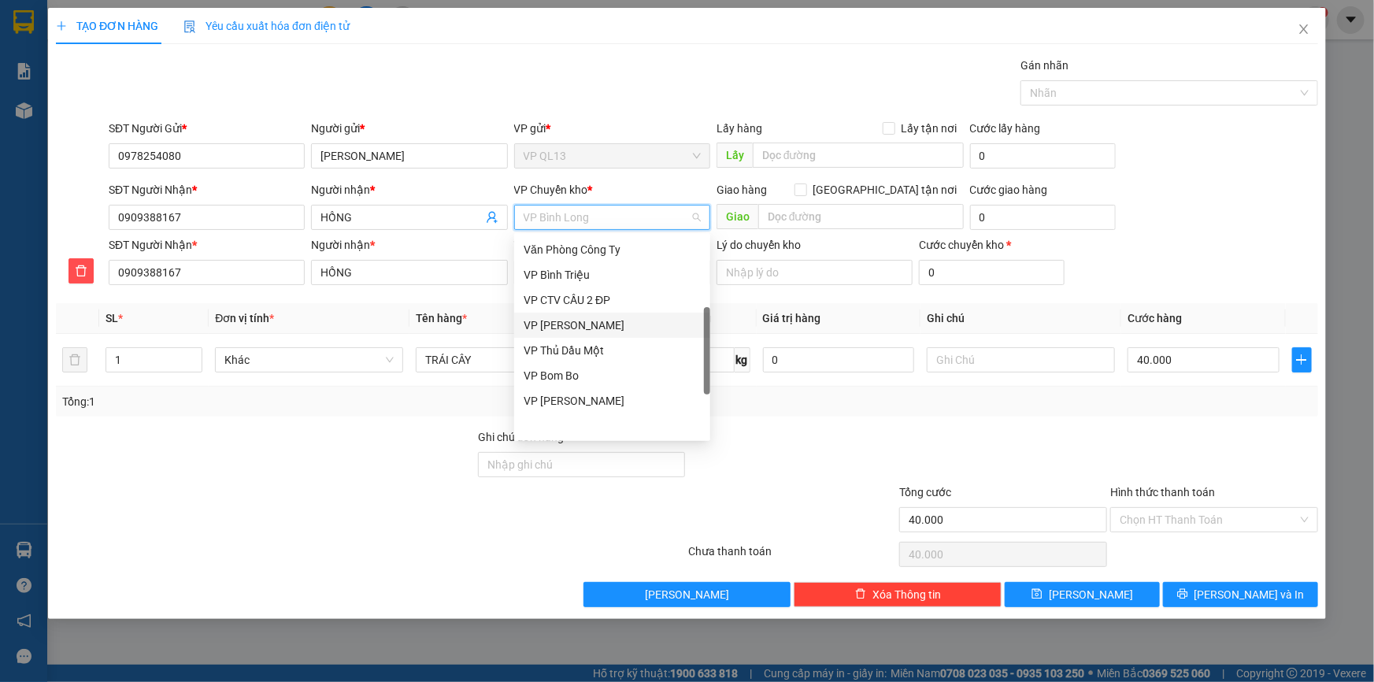
scroll to position [87, 0]
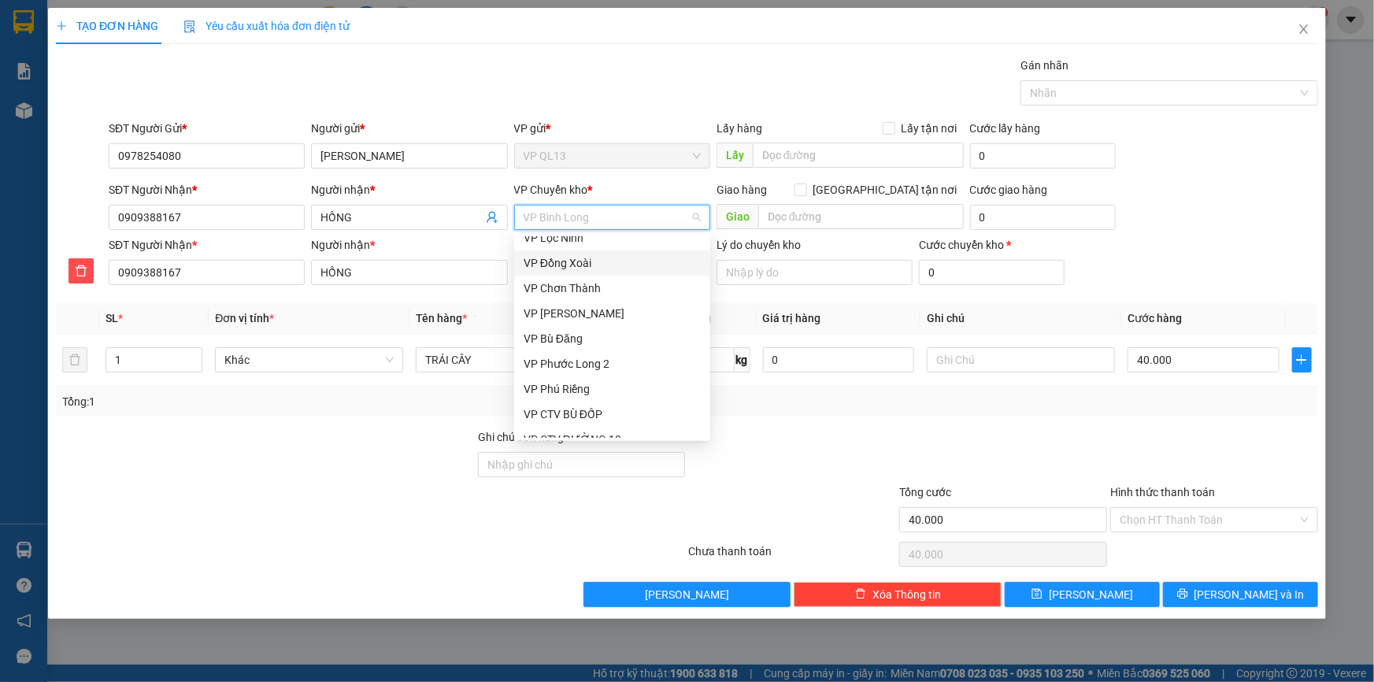
click at [582, 257] on div "VP Đồng Xoài" at bounding box center [612, 262] width 177 height 17
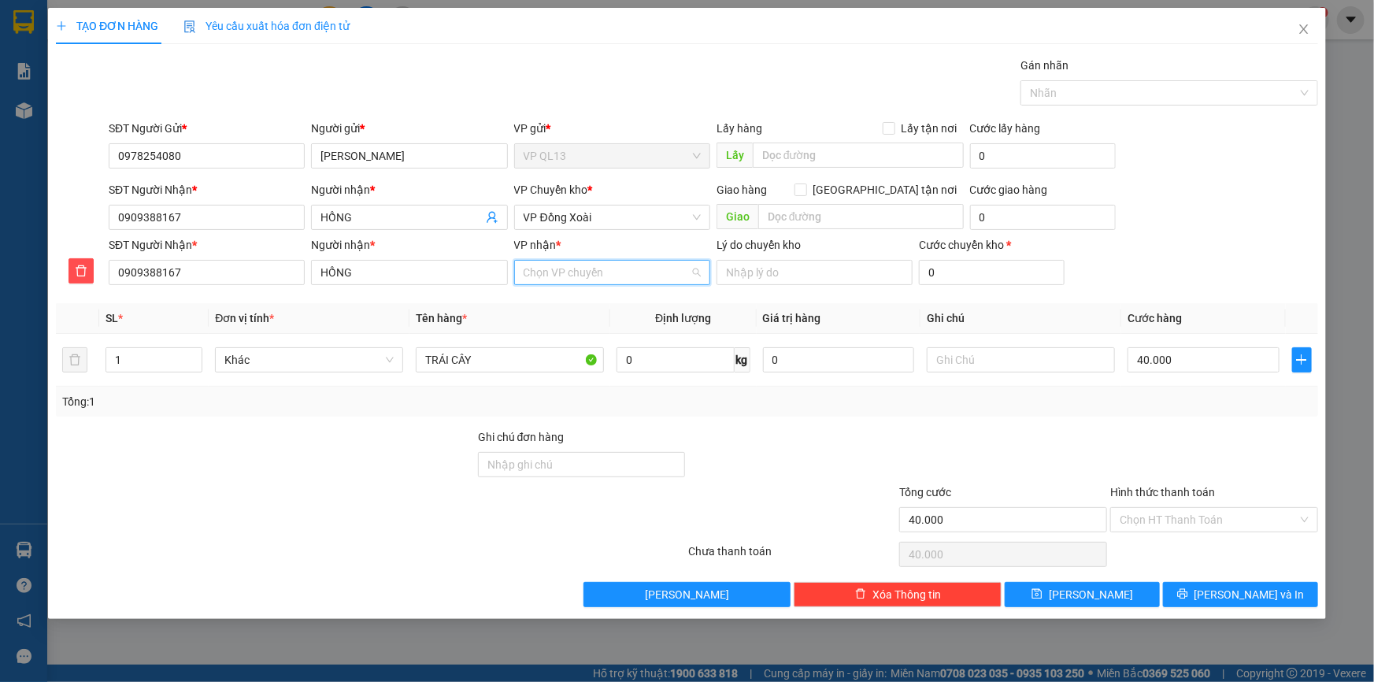
click at [583, 276] on input "VP nhận *" at bounding box center [607, 273] width 166 height 24
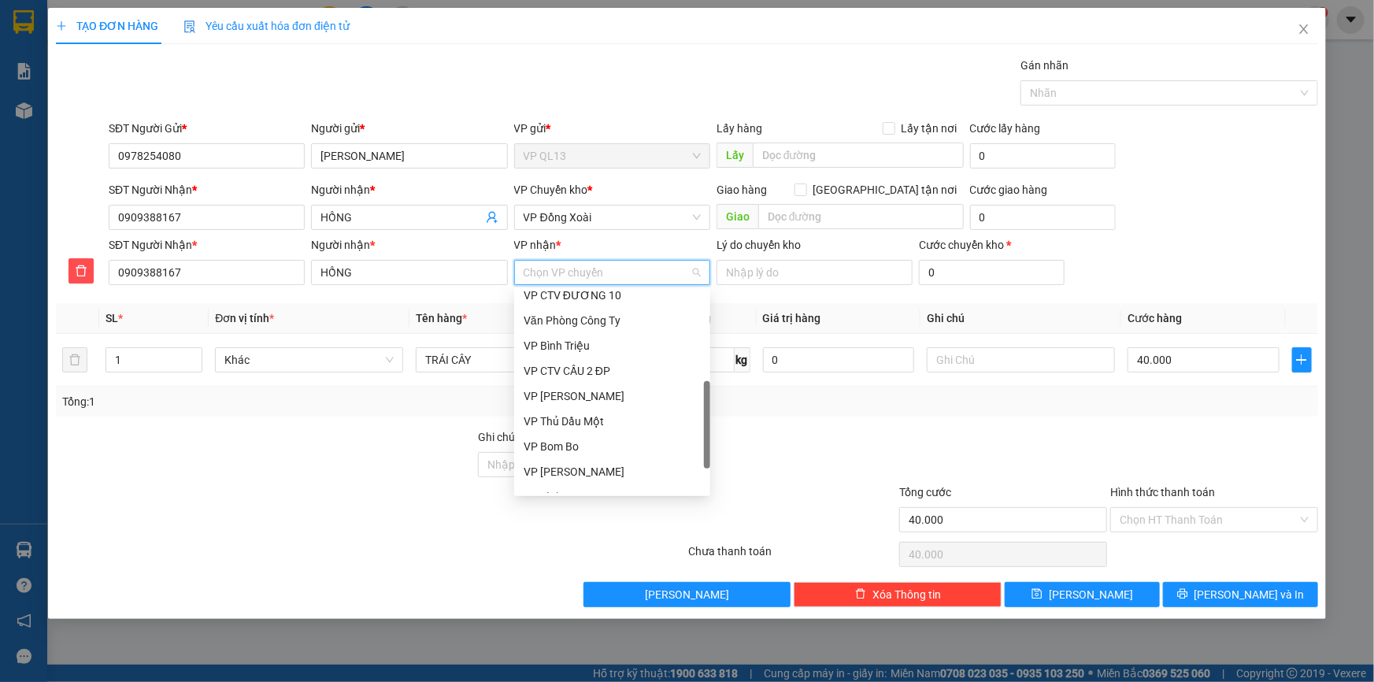
scroll to position [378, 0]
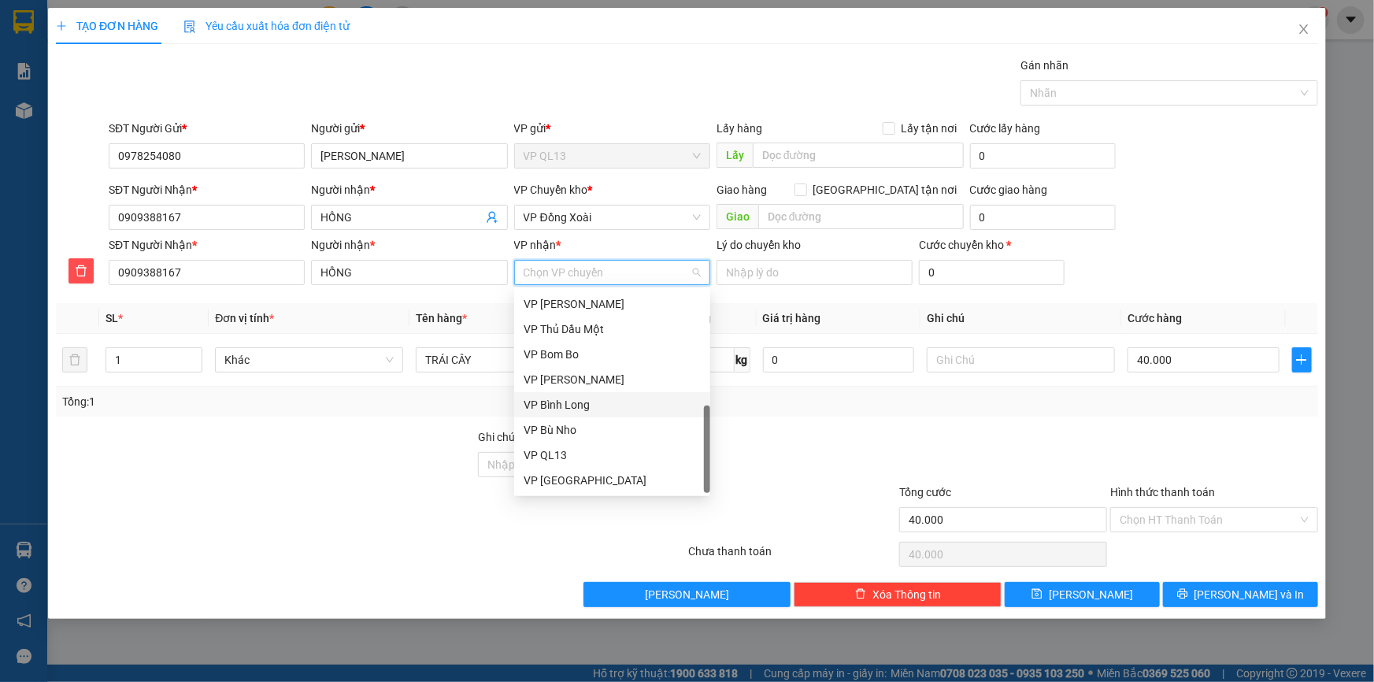
click at [577, 409] on div "VP Bình Long" at bounding box center [612, 404] width 177 height 17
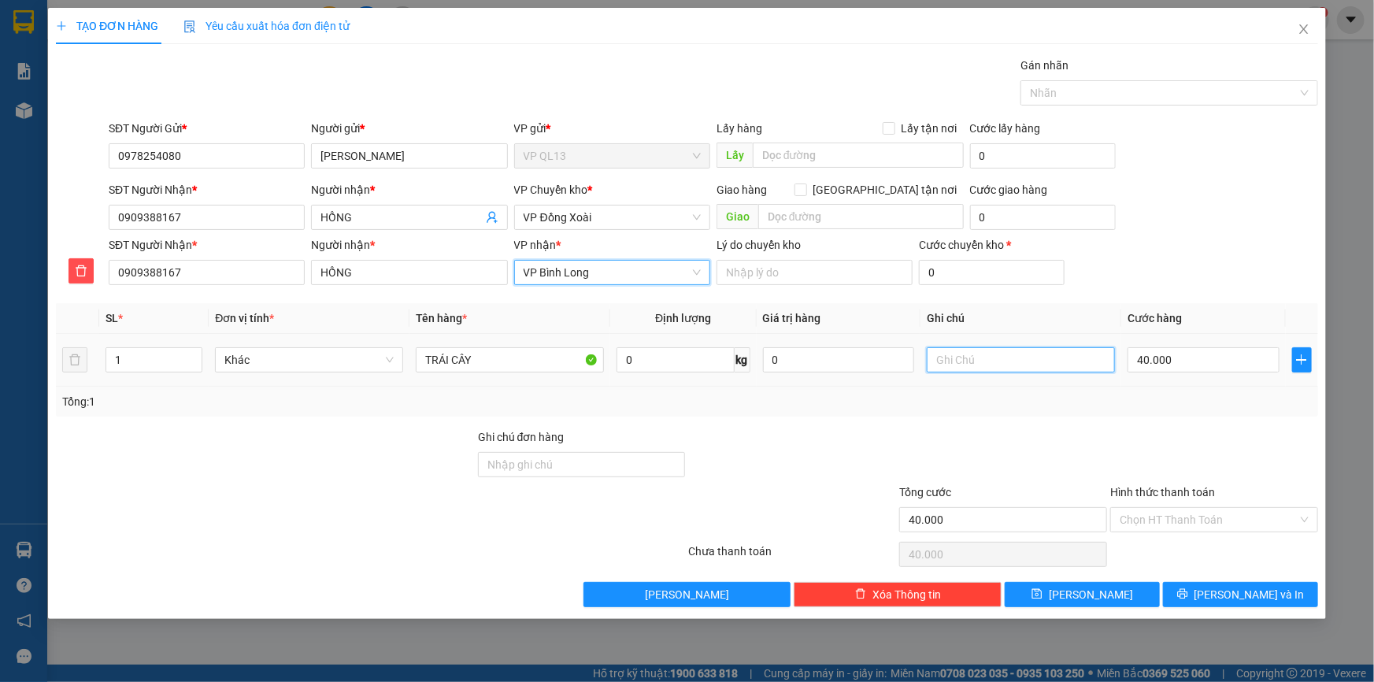
click at [946, 362] on input "text" at bounding box center [1021, 359] width 188 height 25
type input "10H ĐI"
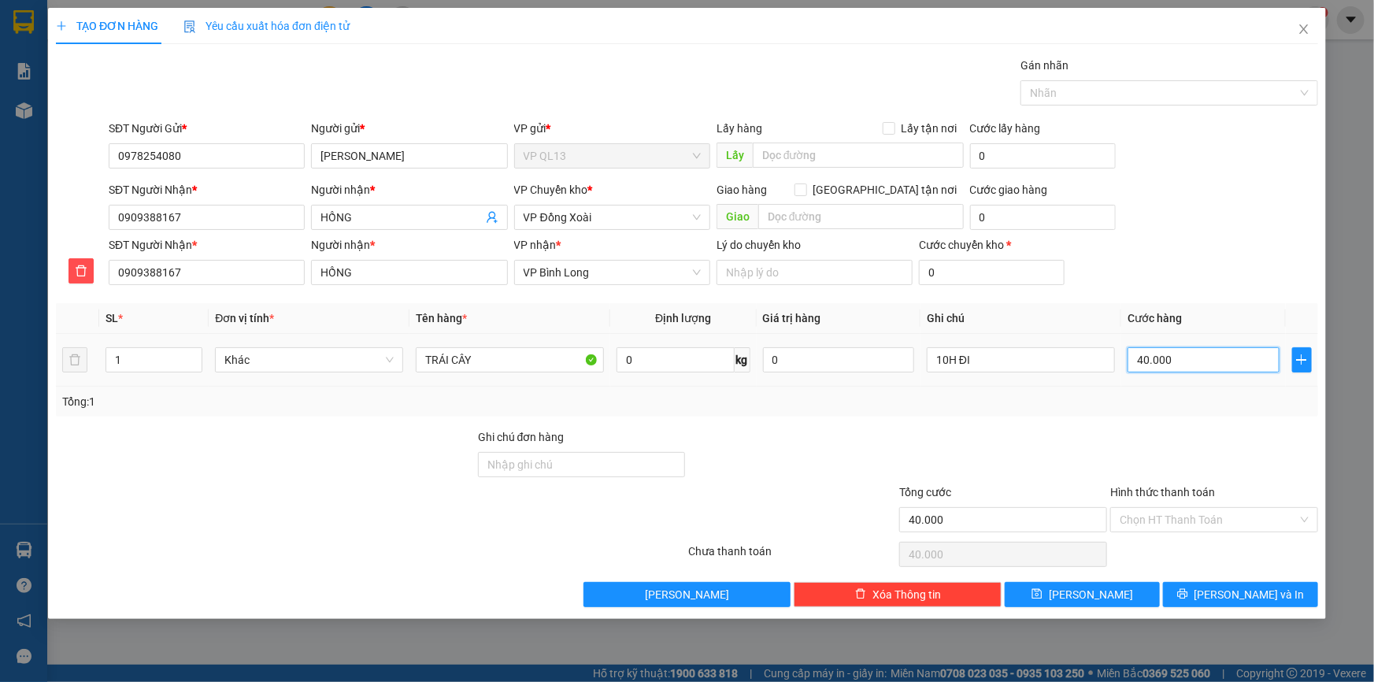
click at [1188, 369] on input "40.000" at bounding box center [1204, 359] width 152 height 25
click at [1262, 595] on span "[PERSON_NAME] và In" at bounding box center [1250, 594] width 110 height 17
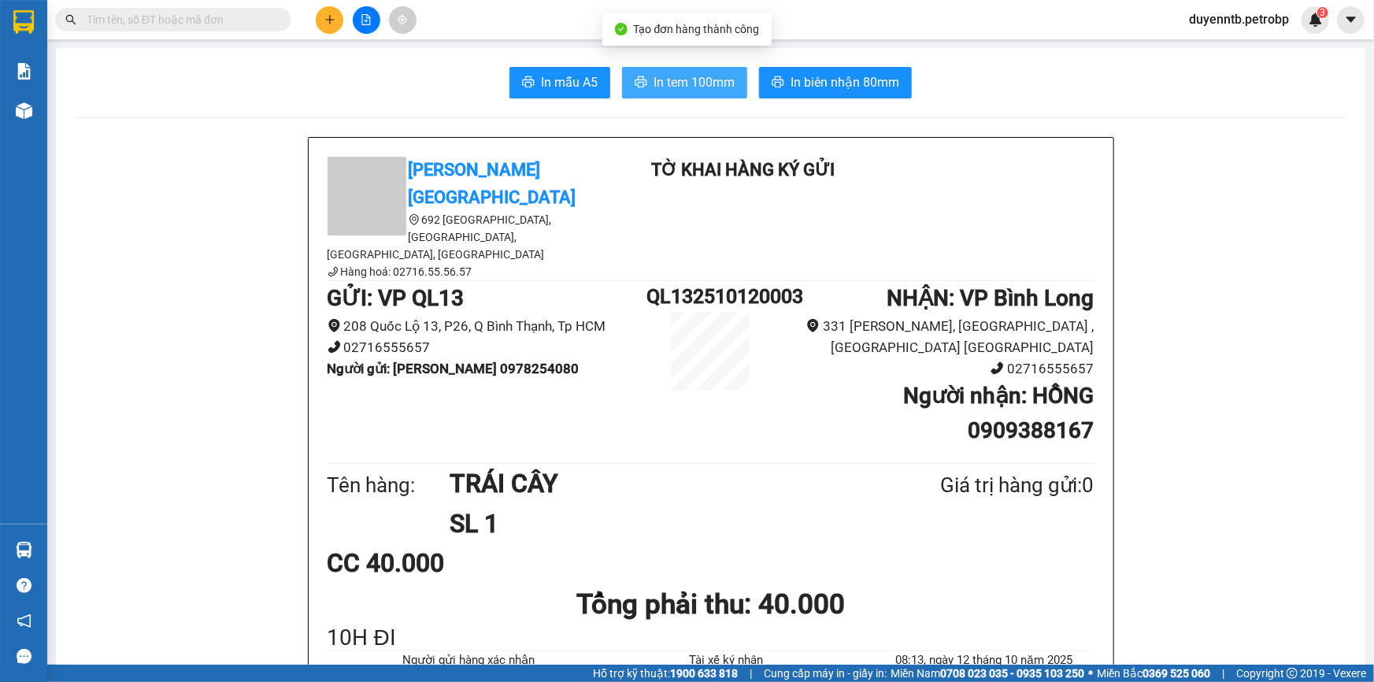
click at [677, 79] on span "In tem 100mm" at bounding box center [694, 82] width 81 height 20
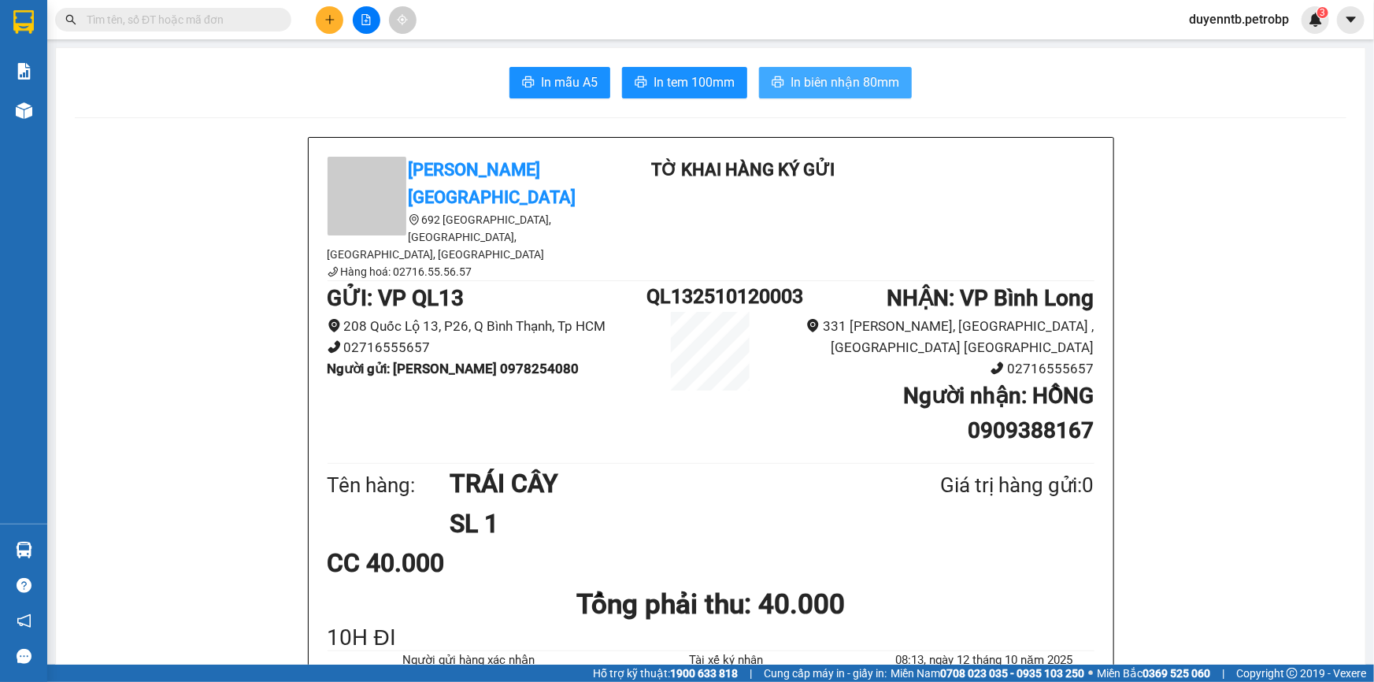
click at [791, 80] on span "In biên nhận 80mm" at bounding box center [845, 82] width 109 height 20
click at [326, 9] on button at bounding box center [330, 20] width 28 height 28
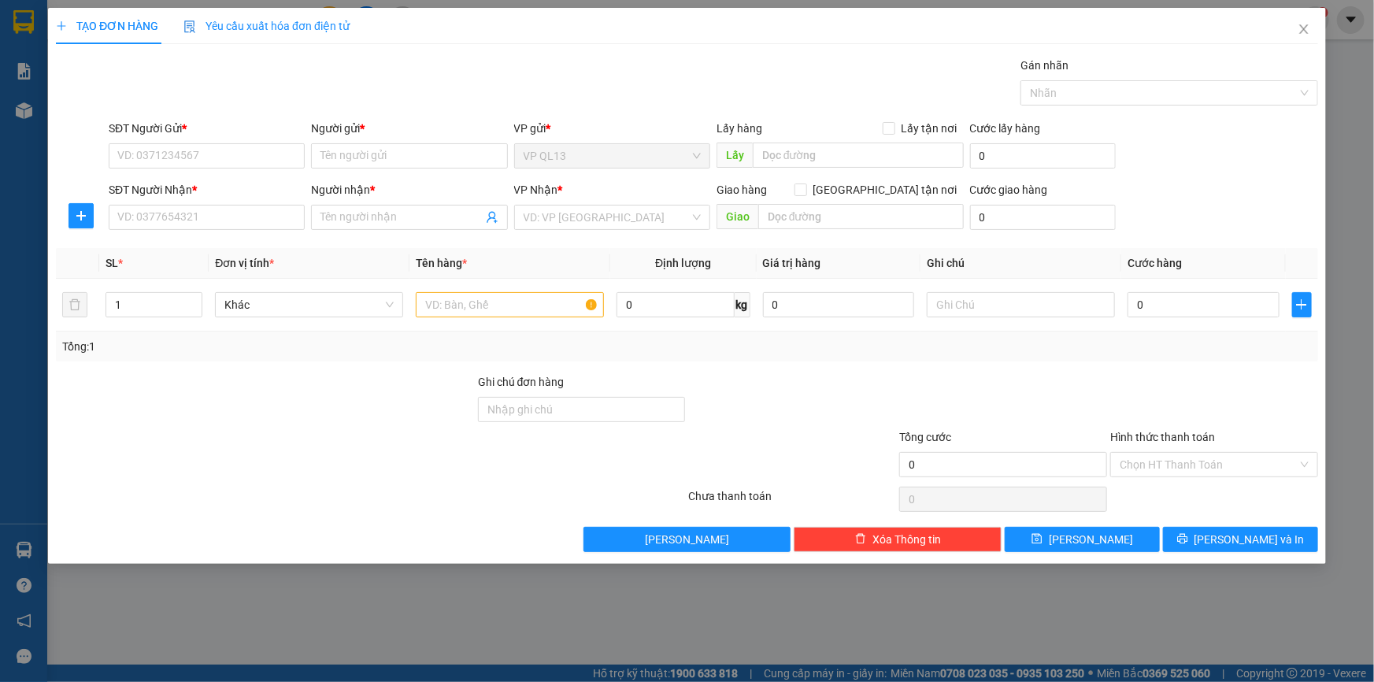
click at [262, 177] on form "SĐT Người Gửi * VD: 0371234567 Người gửi * Tên người gửi VP gửi * VP QL13 Lấy h…" at bounding box center [687, 178] width 1263 height 117
click at [261, 226] on input "SĐT Người Nhận *" at bounding box center [207, 217] width 196 height 25
click at [268, 243] on div "0836361668 - ĐỊNH" at bounding box center [206, 248] width 177 height 17
type input "0836361668"
type input "ĐỊNH"
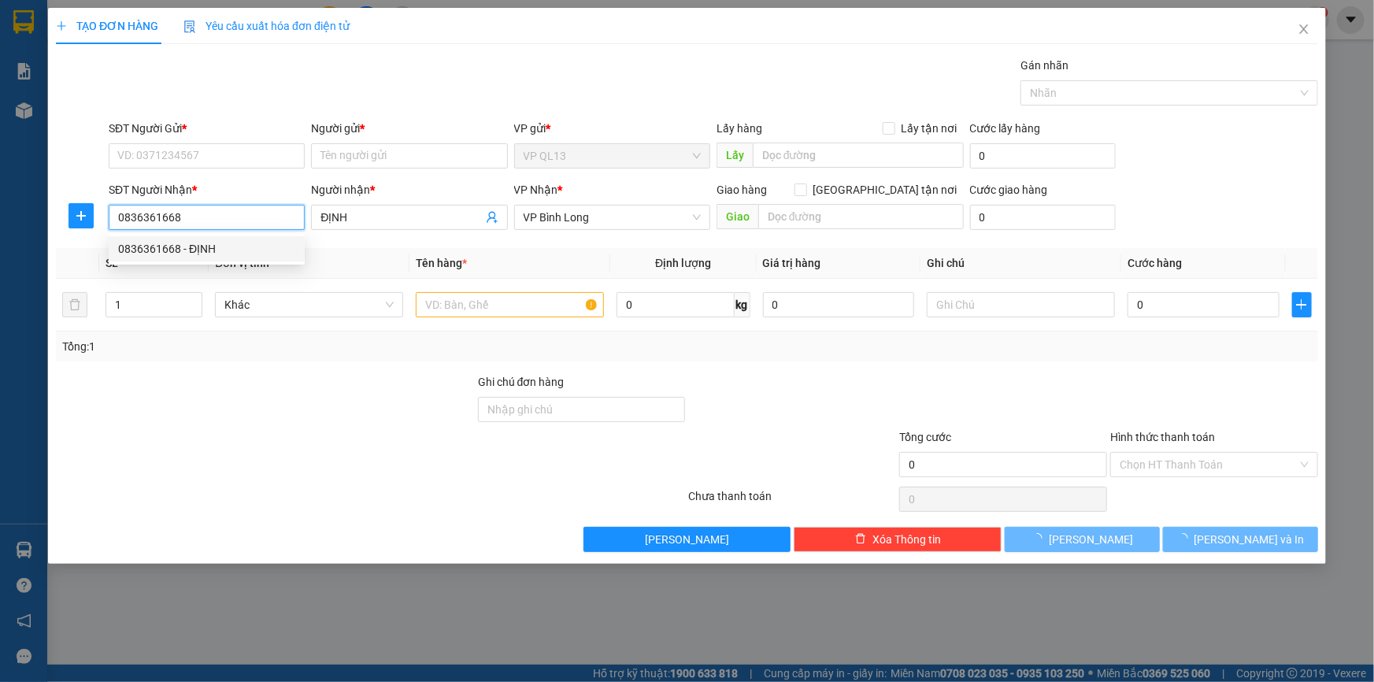
type input "30.000"
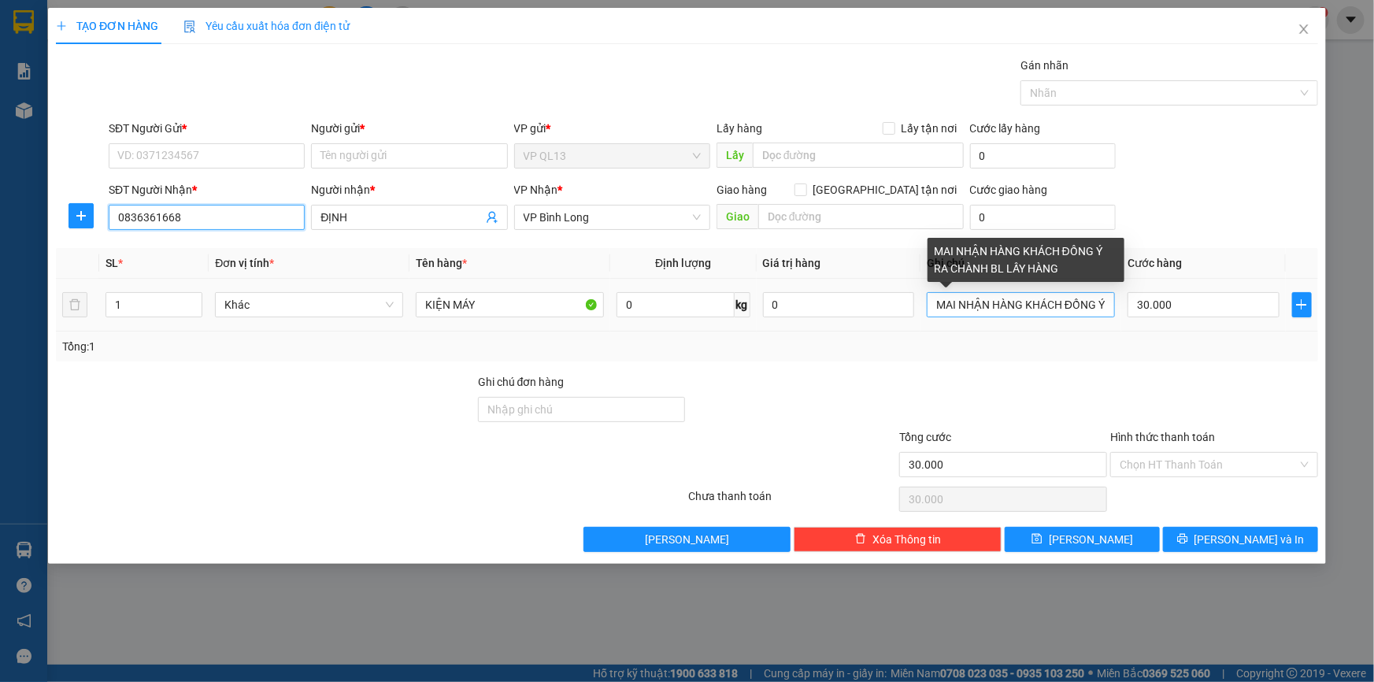
type input "0836361668"
click at [1087, 302] on input "MAI NHẬN HÀNG KHÁCH ĐỒNG Ý RA CHÀNH BL LẤY HÀNG" at bounding box center [1021, 304] width 188 height 25
click at [1101, 308] on input "MAI NHẬN HÀNG KHÁCH G Ý RA CHÀNH BL LẤY HÀNG" at bounding box center [1021, 304] width 188 height 25
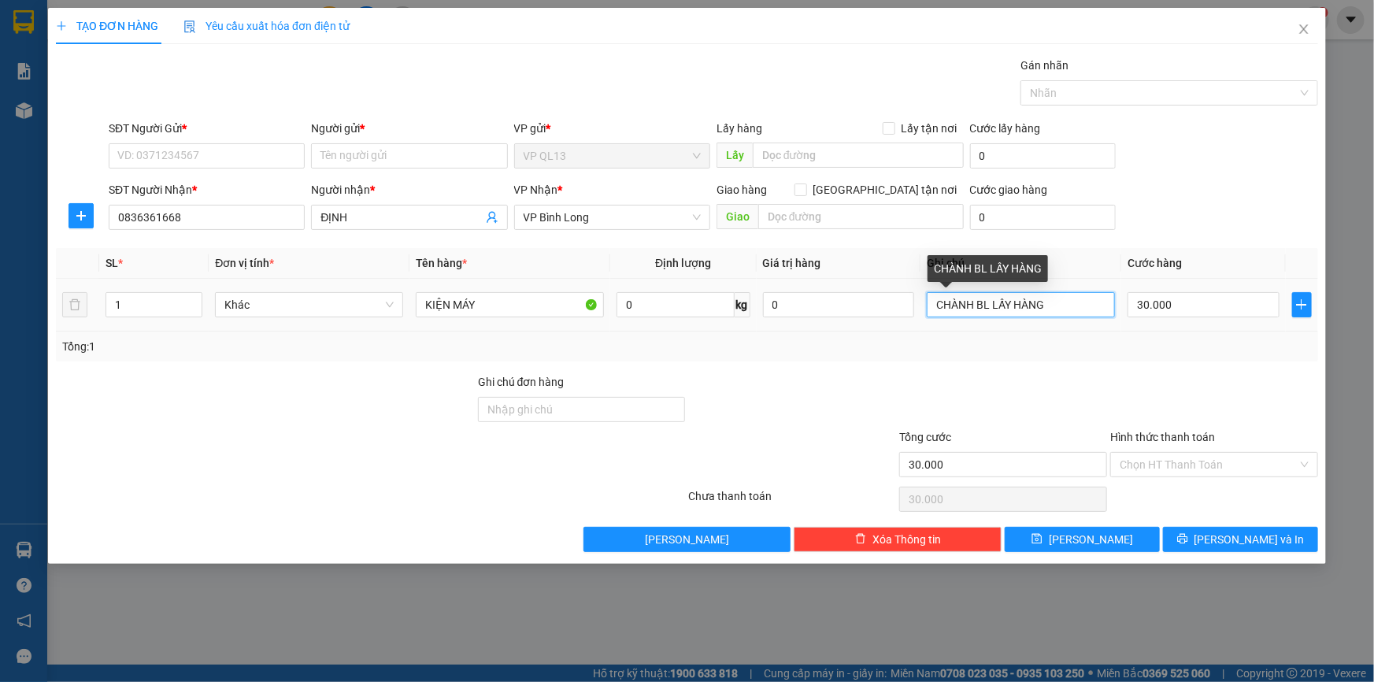
click at [1099, 310] on input "CHÀNH BL LẤY HÀNG" at bounding box center [1021, 304] width 188 height 25
type input "C"
type input "2"
type input "10H ĐI"
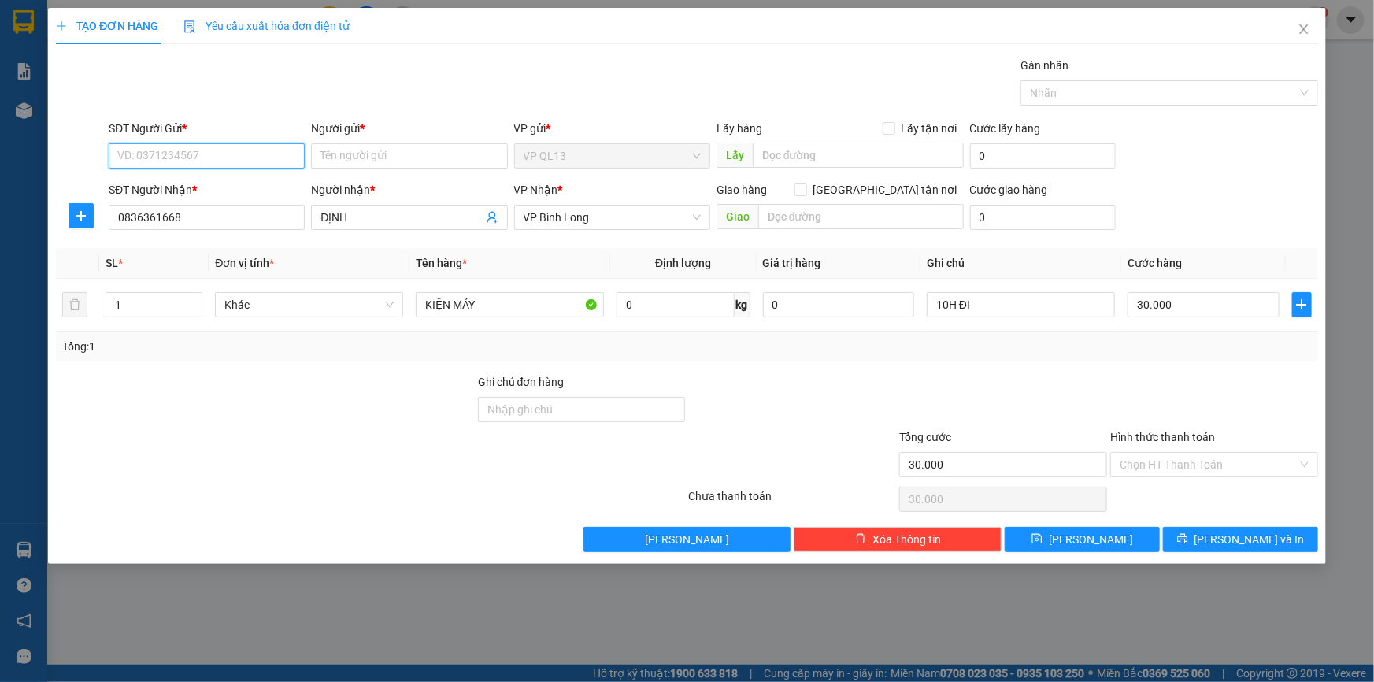
click at [252, 155] on input "SĐT Người Gửi *" at bounding box center [207, 155] width 196 height 25
click at [224, 185] on div "0916168655 - [PERSON_NAME]" at bounding box center [206, 187] width 177 height 17
type input "0916168655"
type input "TUẤN"
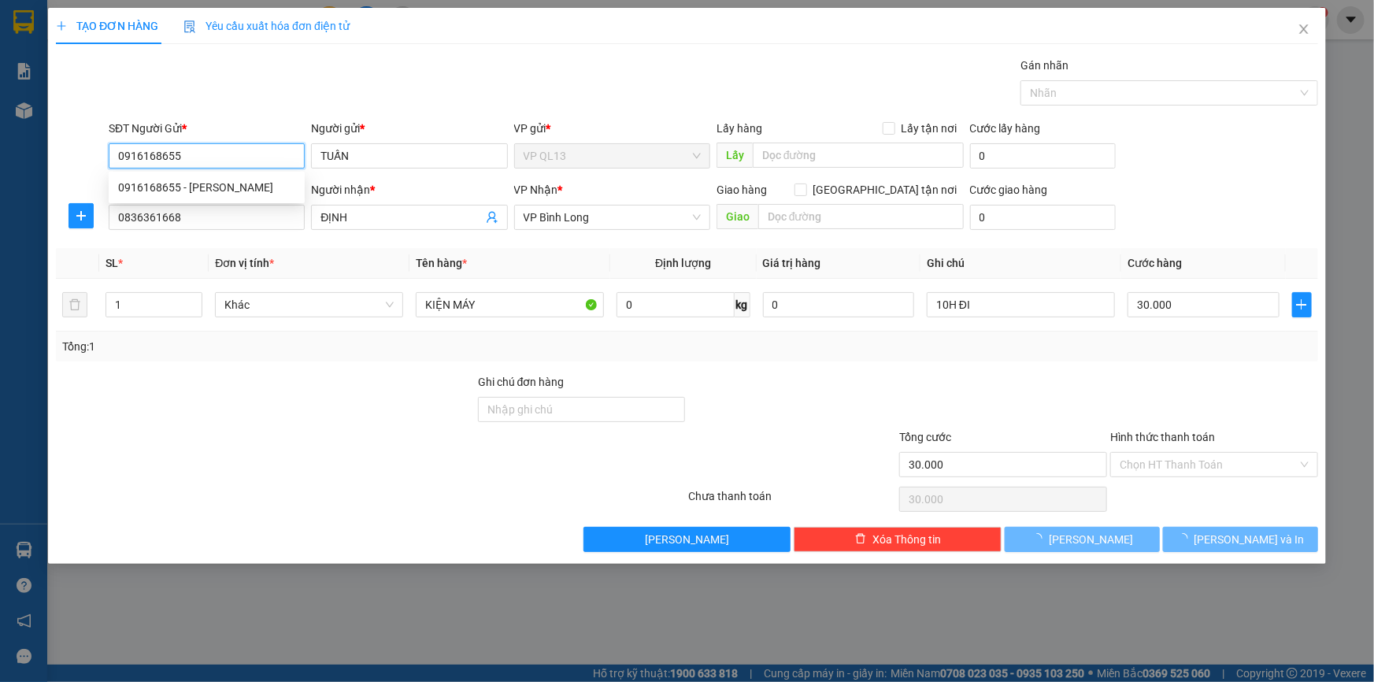
type input "MAI NHẬN HÀNG KHÁCH ĐỒNG Ý RA CHÀNH BL LẤY HÀNG"
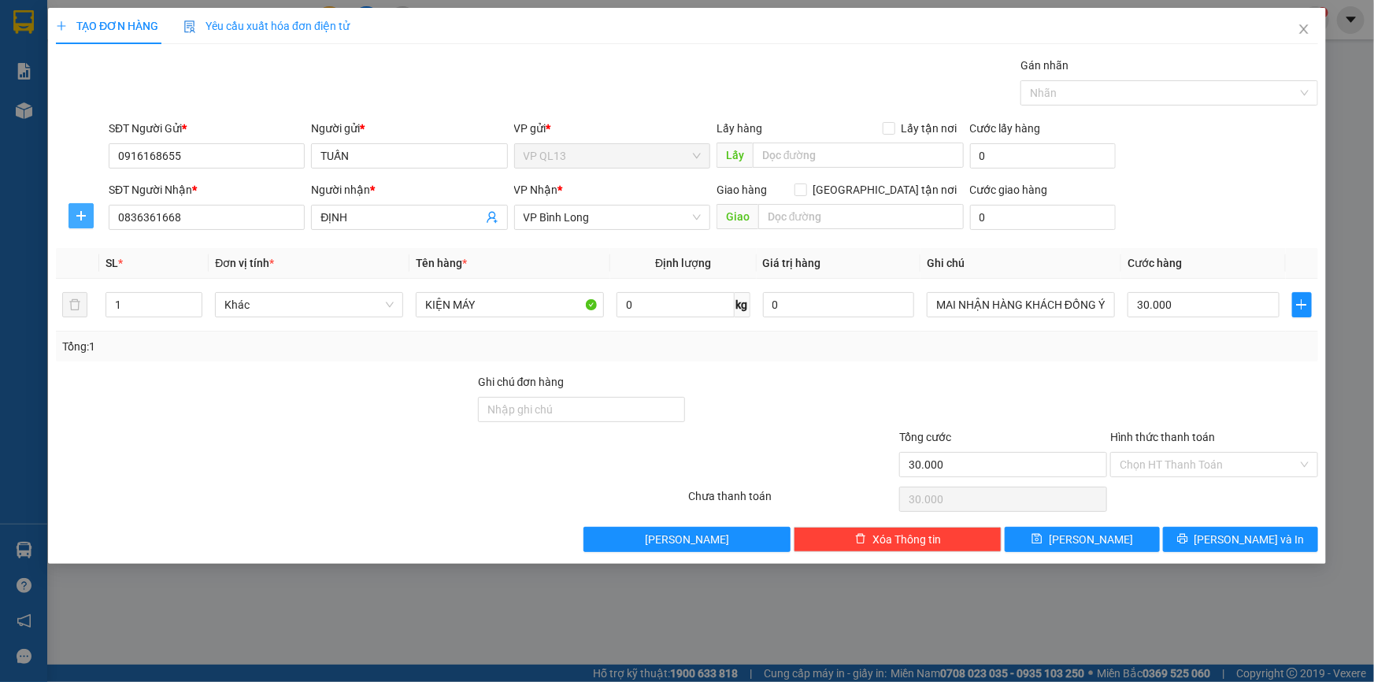
click at [81, 212] on icon "plus" at bounding box center [81, 216] width 13 height 13
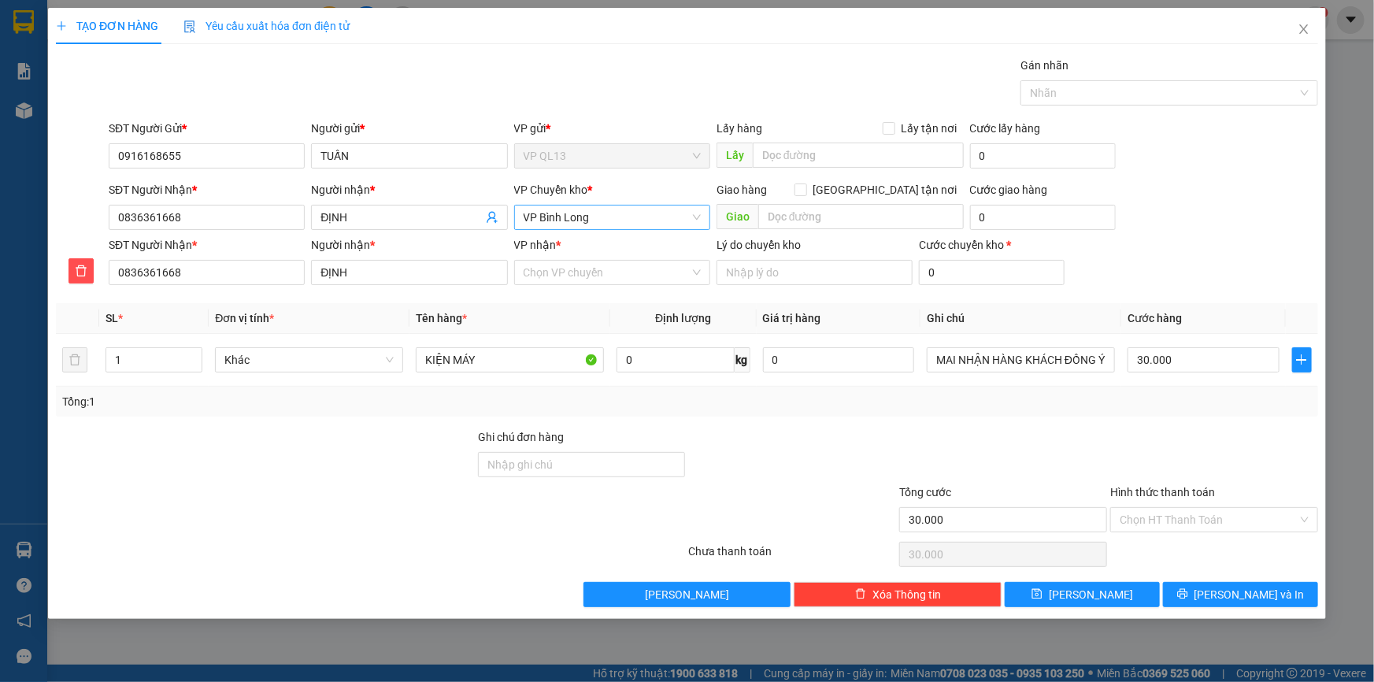
click at [573, 213] on span "VP Bình Long" at bounding box center [612, 218] width 177 height 24
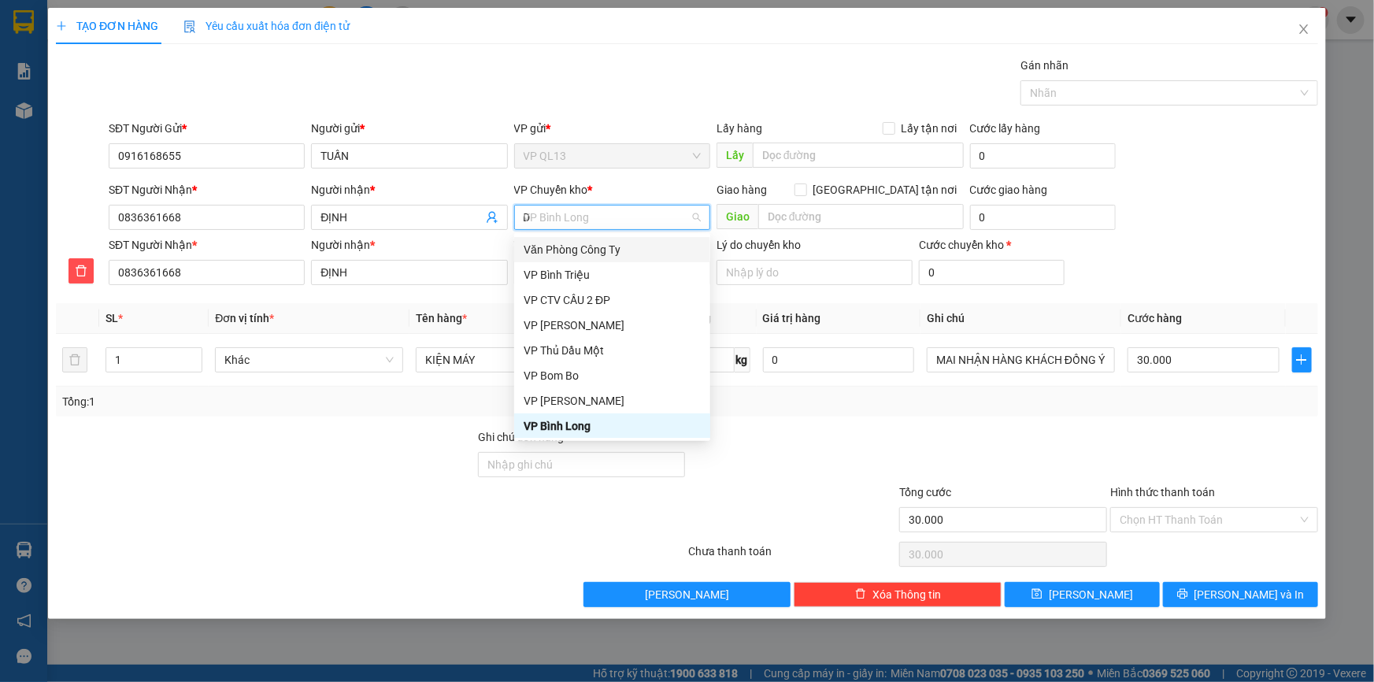
scroll to position [24, 0]
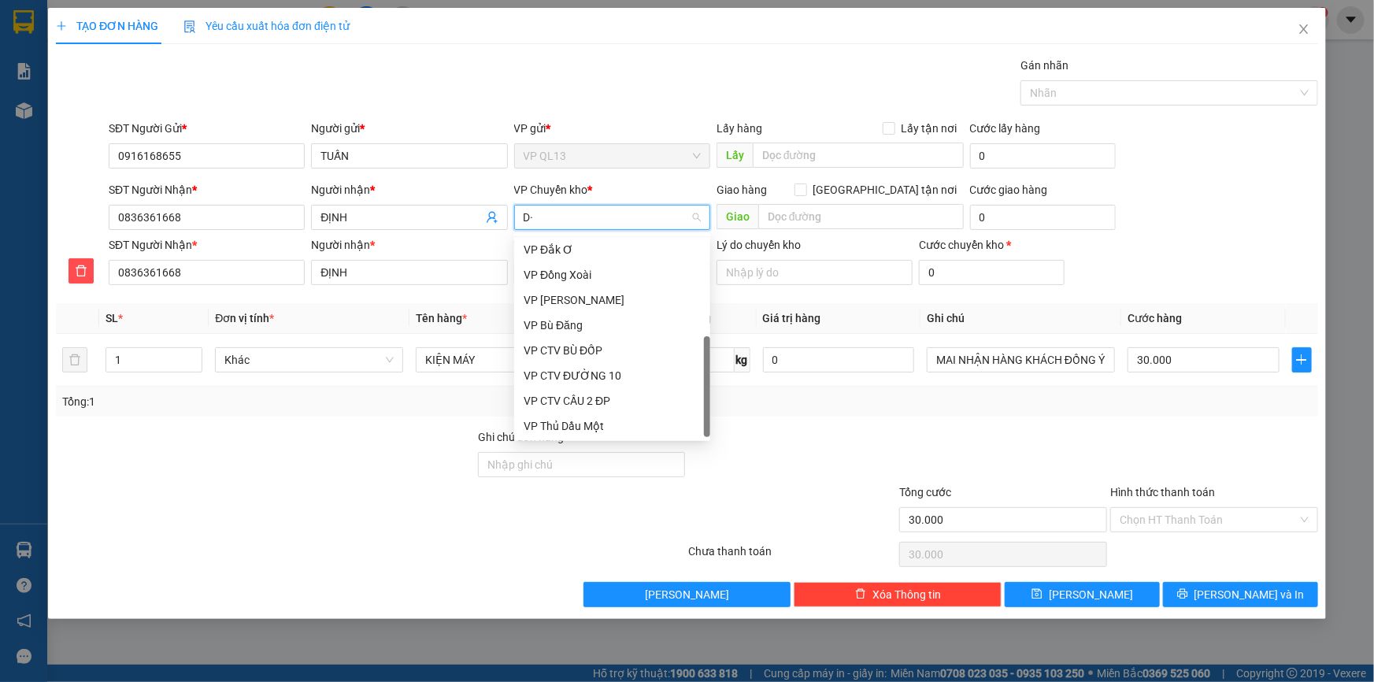
type input "D"
type input "Đ"
click at [608, 300] on div "VP Đồng Xoài" at bounding box center [612, 299] width 177 height 17
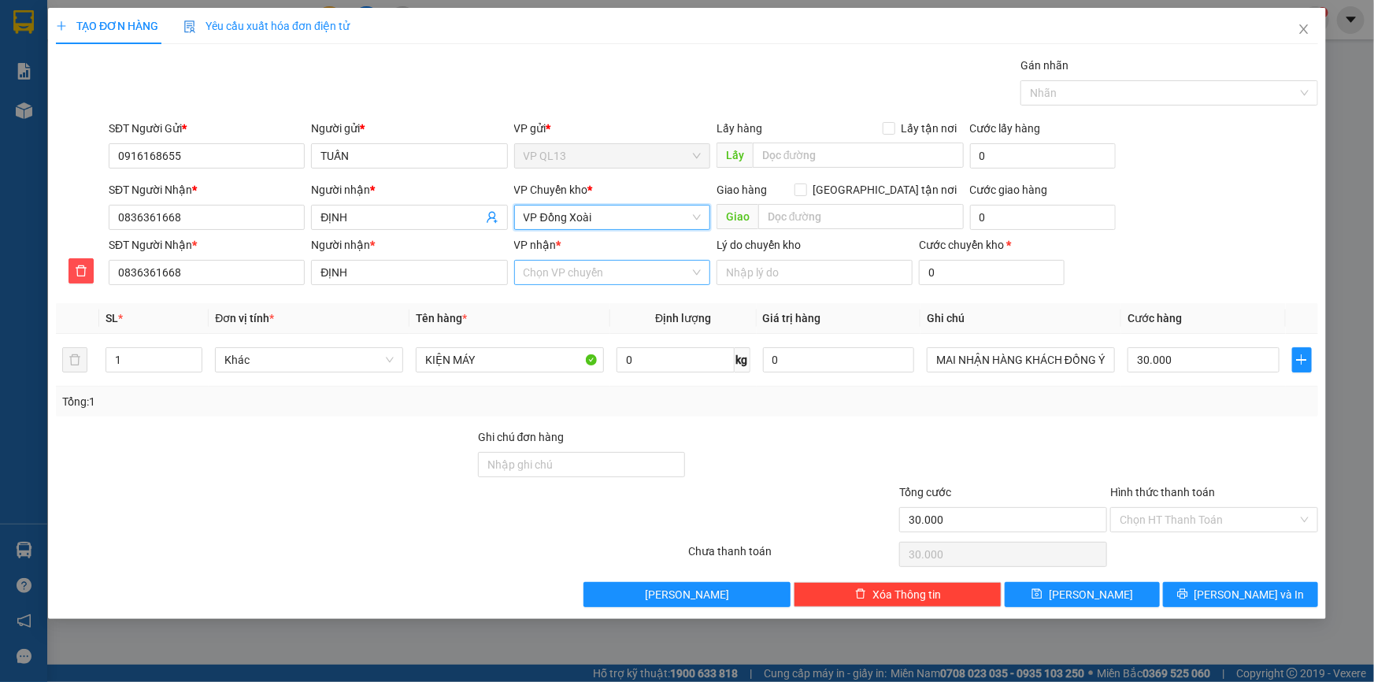
click at [575, 270] on input "VP nhận *" at bounding box center [607, 273] width 166 height 24
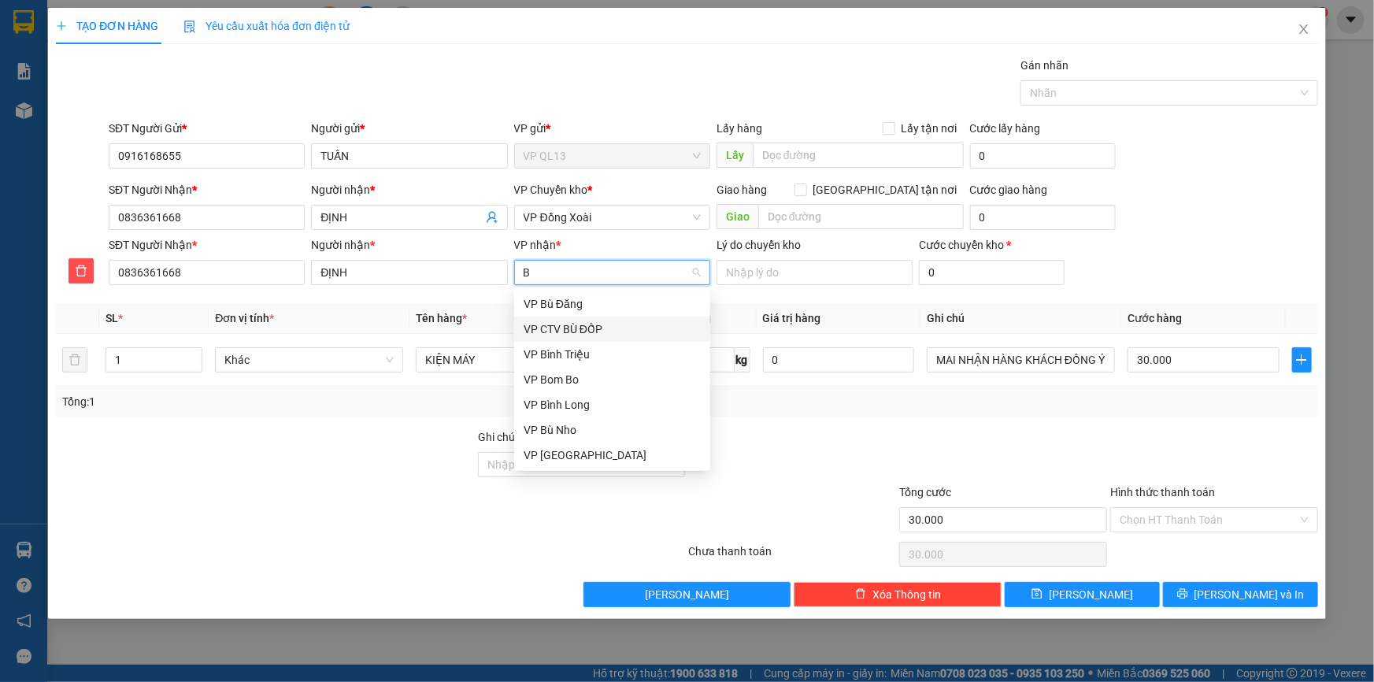
type input "BI"
click at [614, 326] on div "VP Bình Long" at bounding box center [612, 329] width 177 height 17
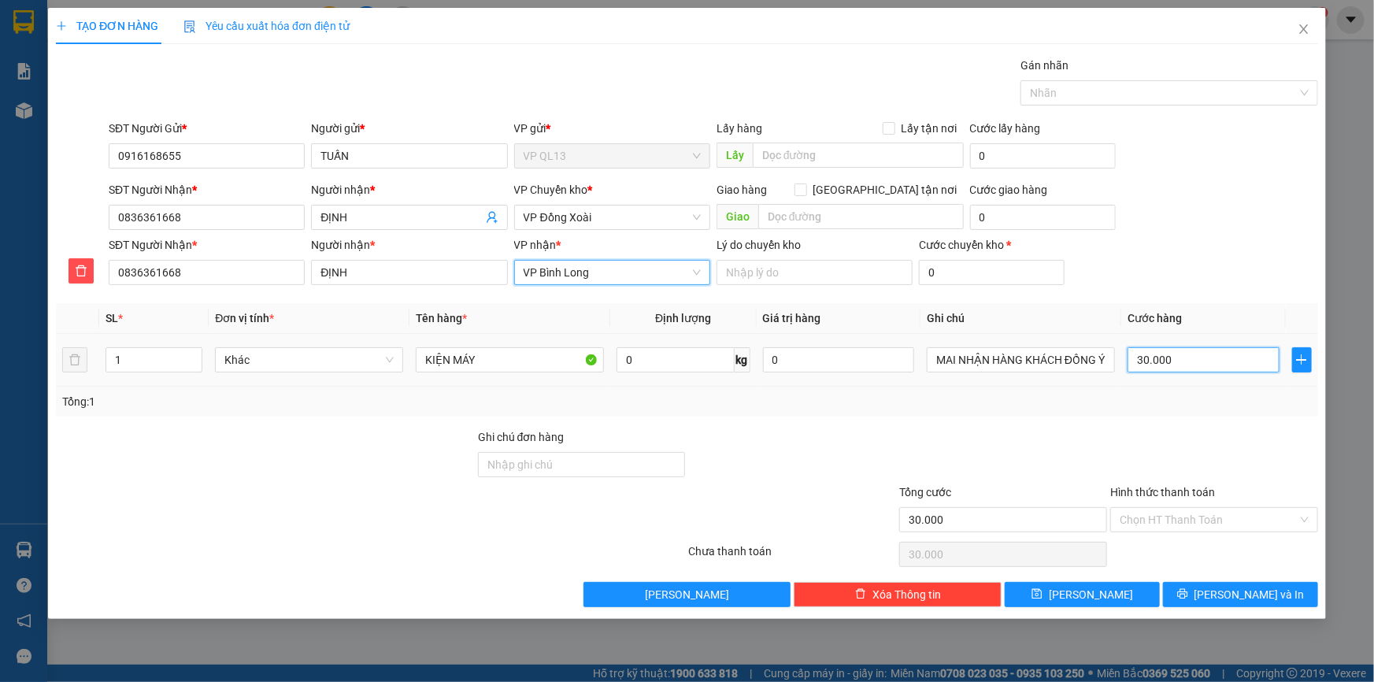
click at [1181, 362] on input "30.000" at bounding box center [1204, 359] width 152 height 25
type input "0"
type input "4"
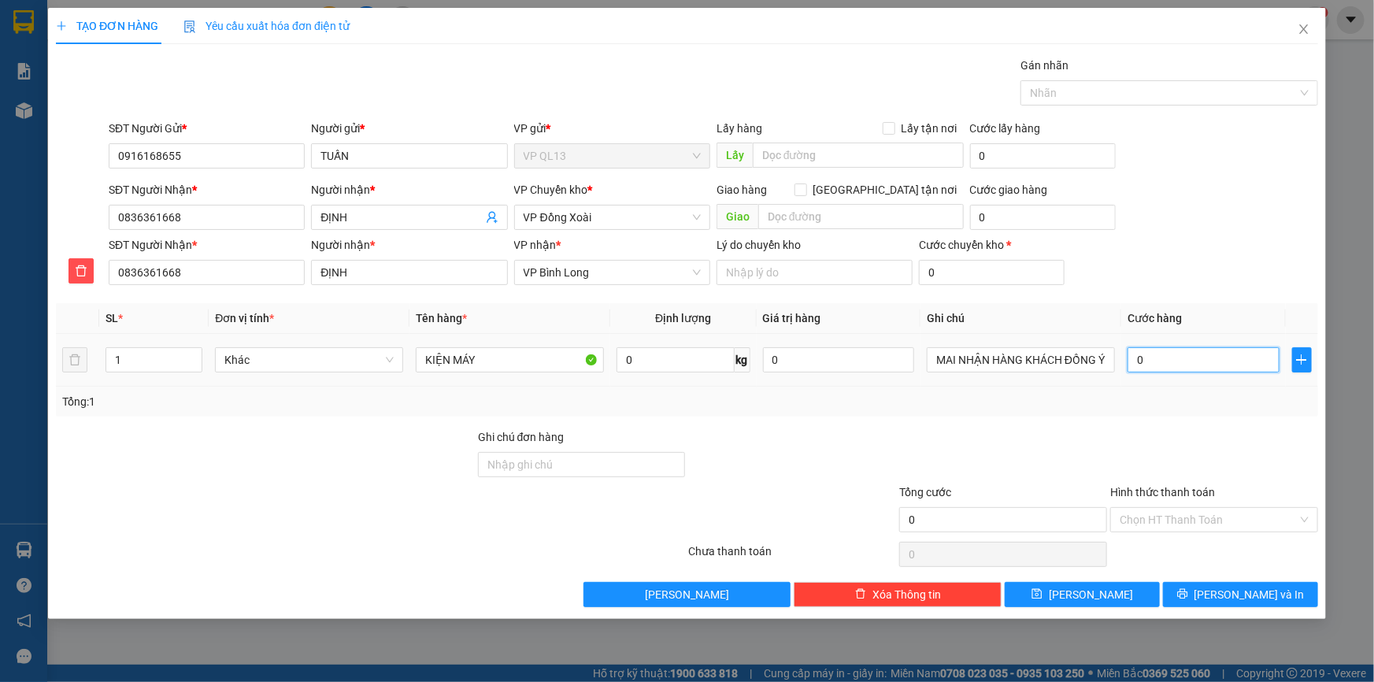
type input "4"
type input "04"
type input "40"
type input "040"
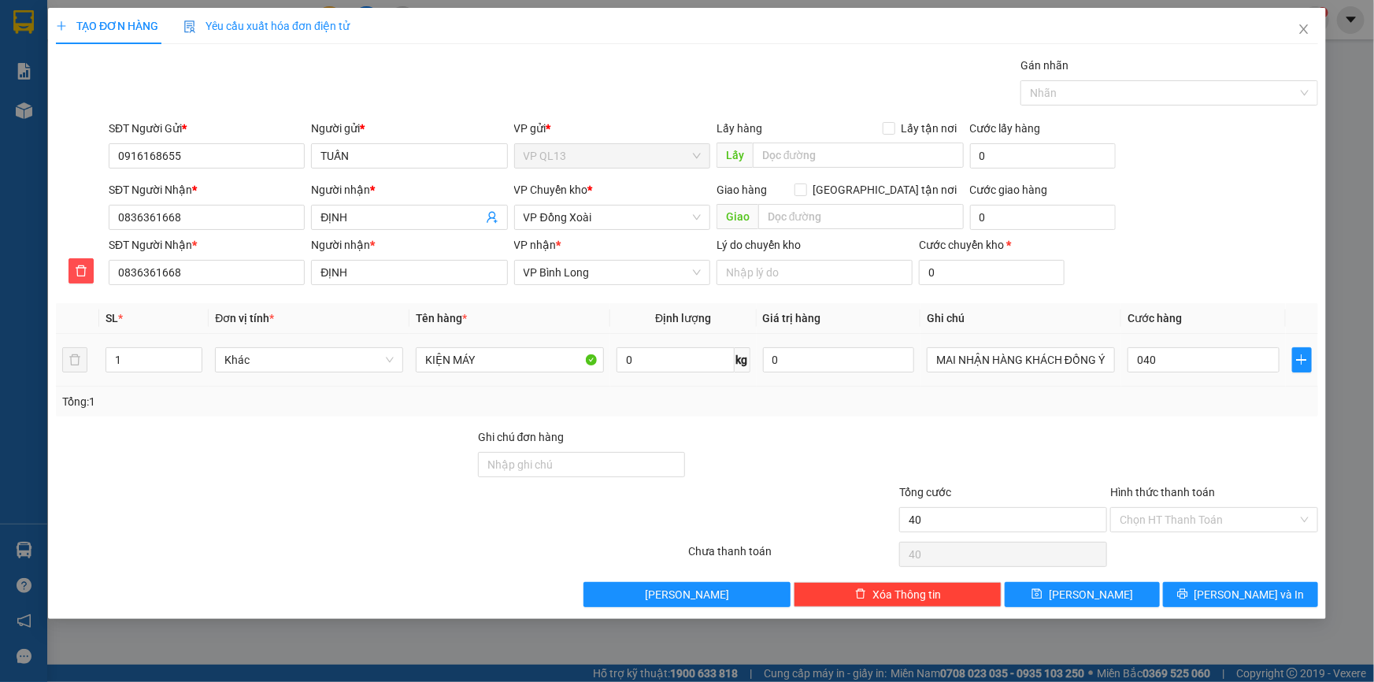
type input "40.000"
click at [1170, 412] on div "Tổng: 1" at bounding box center [687, 402] width 1263 height 30
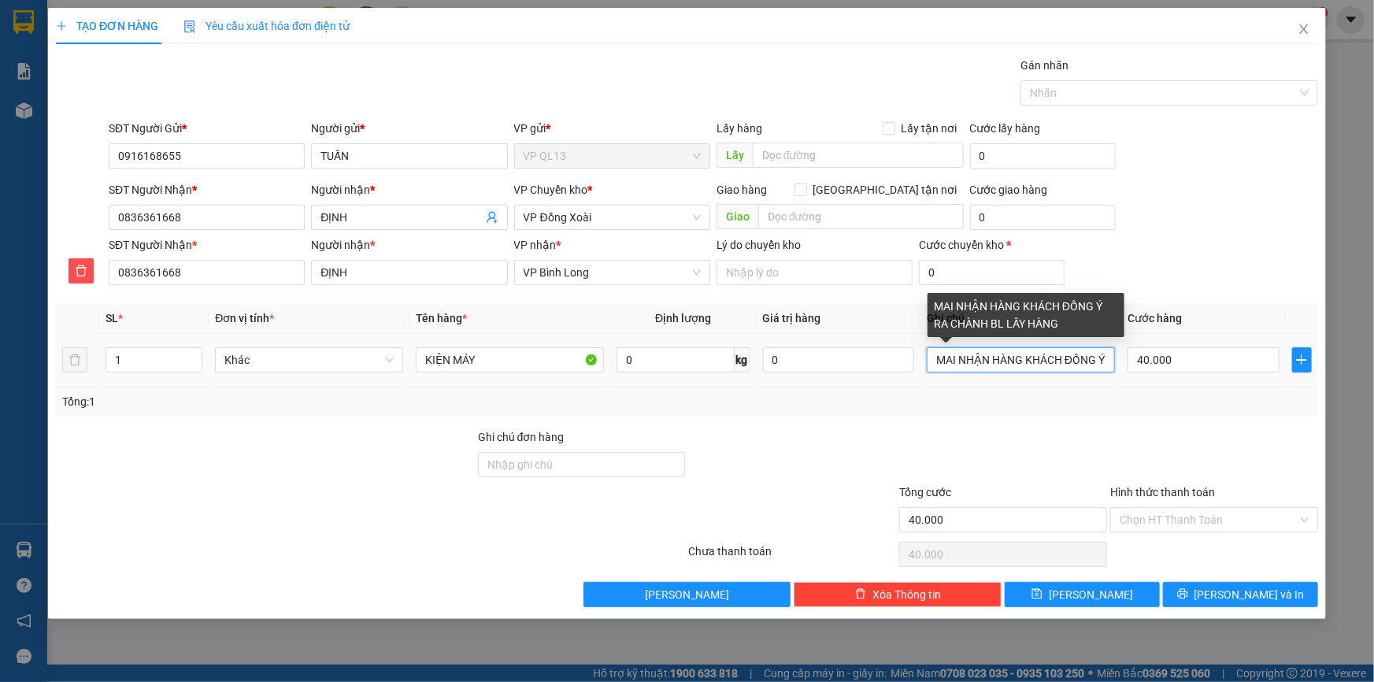
click at [1083, 365] on input "MAI NHẬN HÀNG KHÁCH ĐỒNG Ý RA CHÀNH BL LẤY HÀNG" at bounding box center [1021, 359] width 188 height 25
click at [1083, 365] on input "NG Ý RA CHÀNH BL LẤY HÀNG" at bounding box center [1021, 359] width 188 height 25
click at [1089, 358] on input "NG Ý RA CHÀNH BL LẤY HÀNG" at bounding box center [1021, 359] width 188 height 25
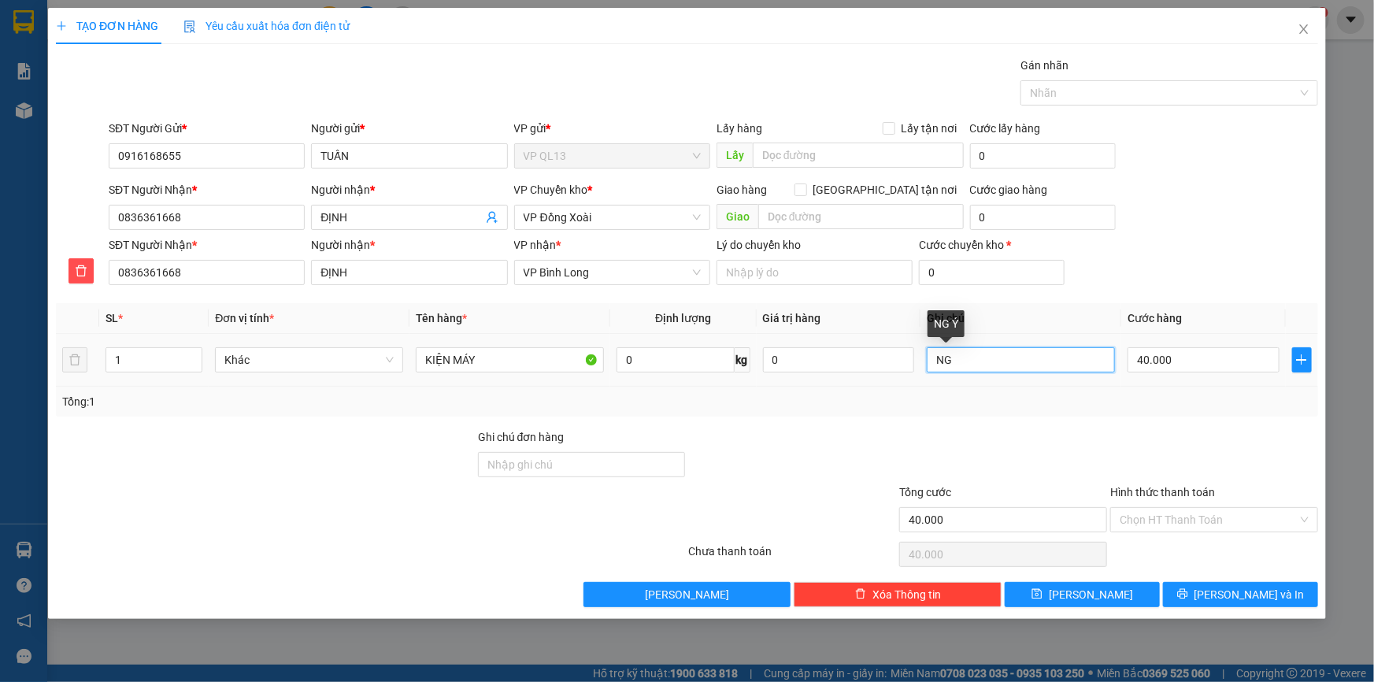
type input "N"
type input "10H ĐI"
click at [1248, 586] on span "[PERSON_NAME] và In" at bounding box center [1250, 594] width 110 height 17
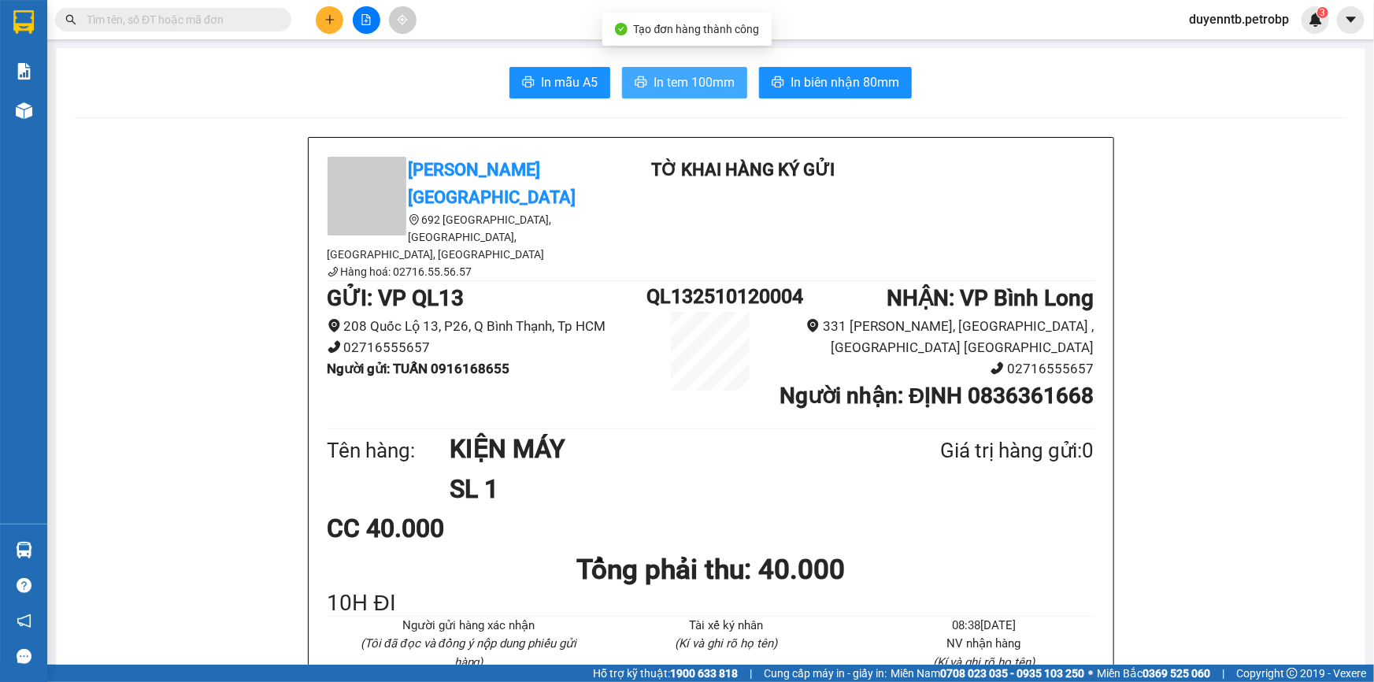
click at [680, 87] on span "In tem 100mm" at bounding box center [694, 82] width 81 height 20
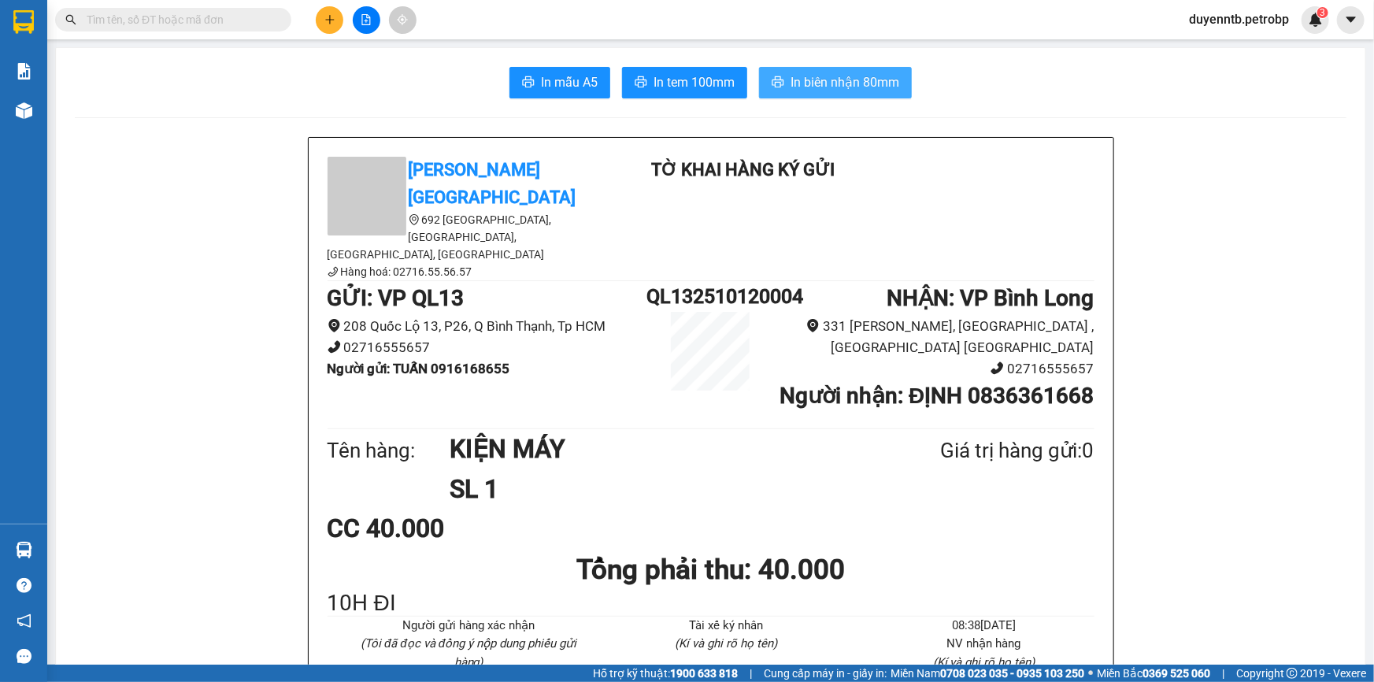
click at [871, 76] on span "In biên nhận 80mm" at bounding box center [845, 82] width 109 height 20
click at [325, 17] on icon "plus" at bounding box center [330, 19] width 11 height 11
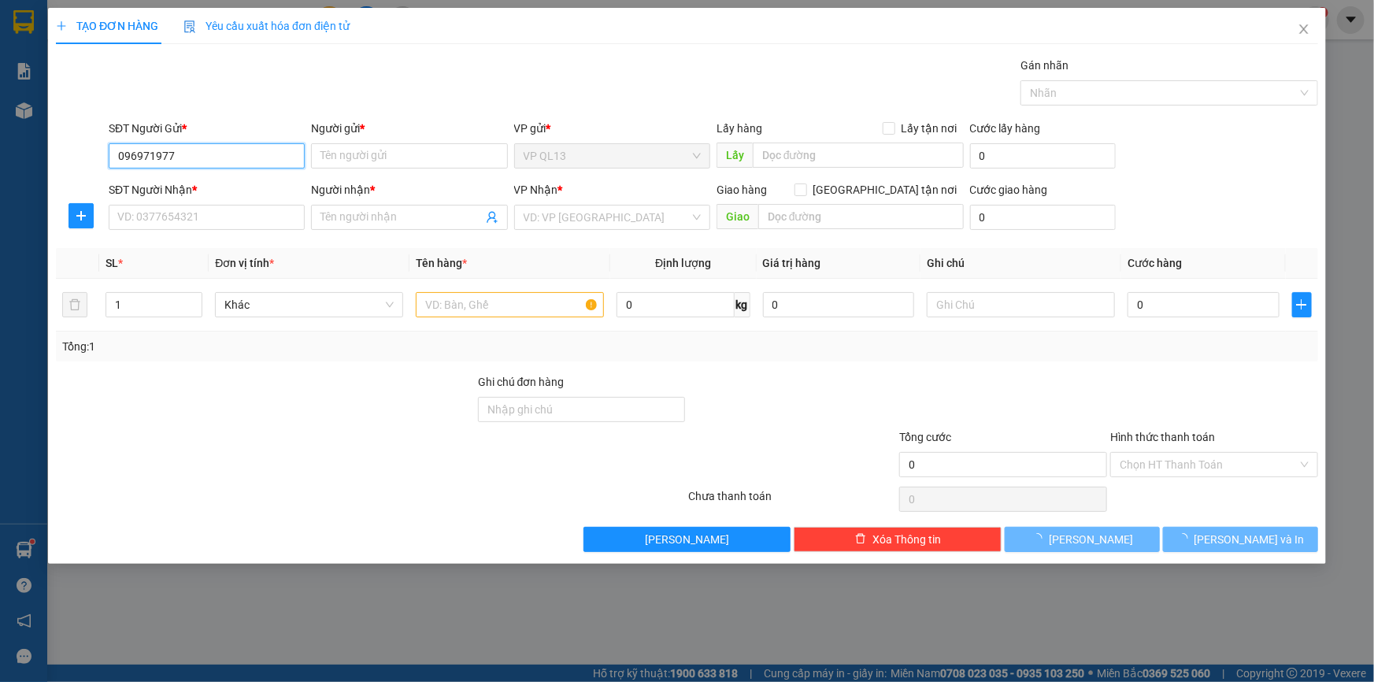
type input "0969719778"
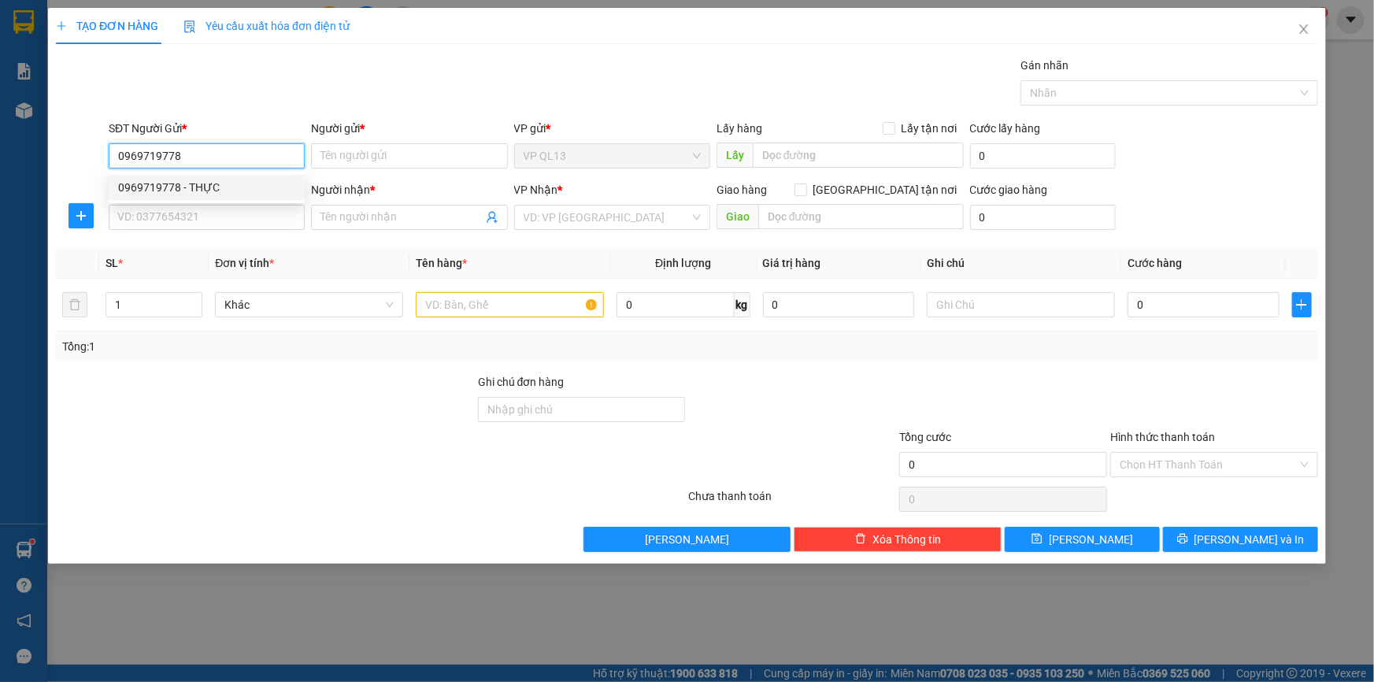
click at [214, 191] on div "0969719778 - THỰC" at bounding box center [206, 187] width 177 height 17
type input "THỰC"
type input "0963887959"
type input "THẾ"
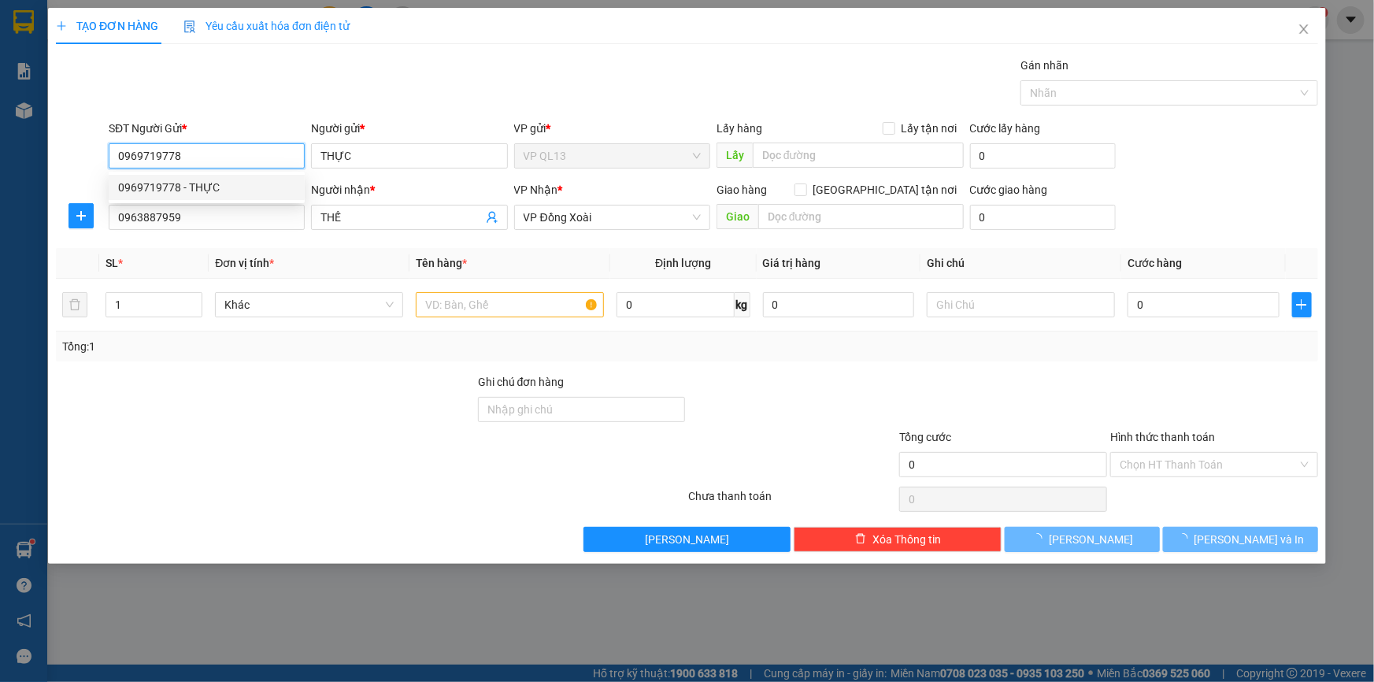
type input "60.000"
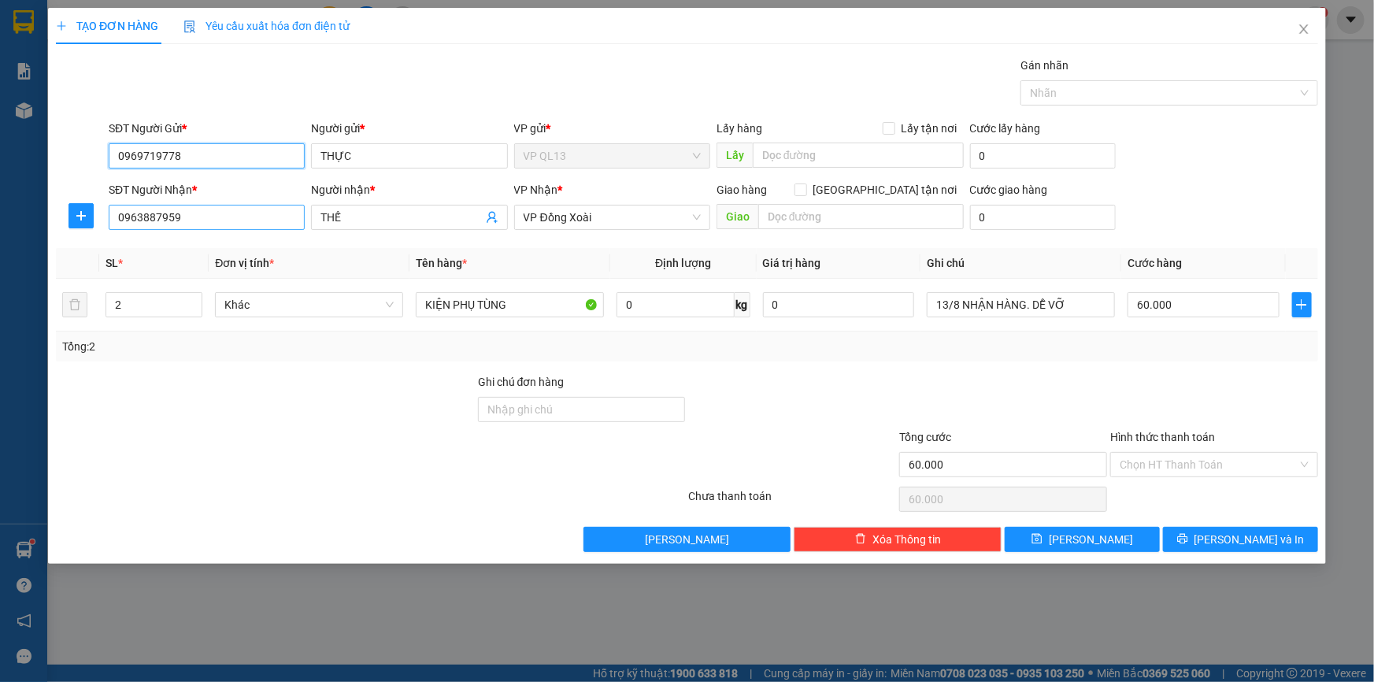
type input "0969719778"
click at [239, 210] on input "0963887959" at bounding box center [207, 217] width 196 height 25
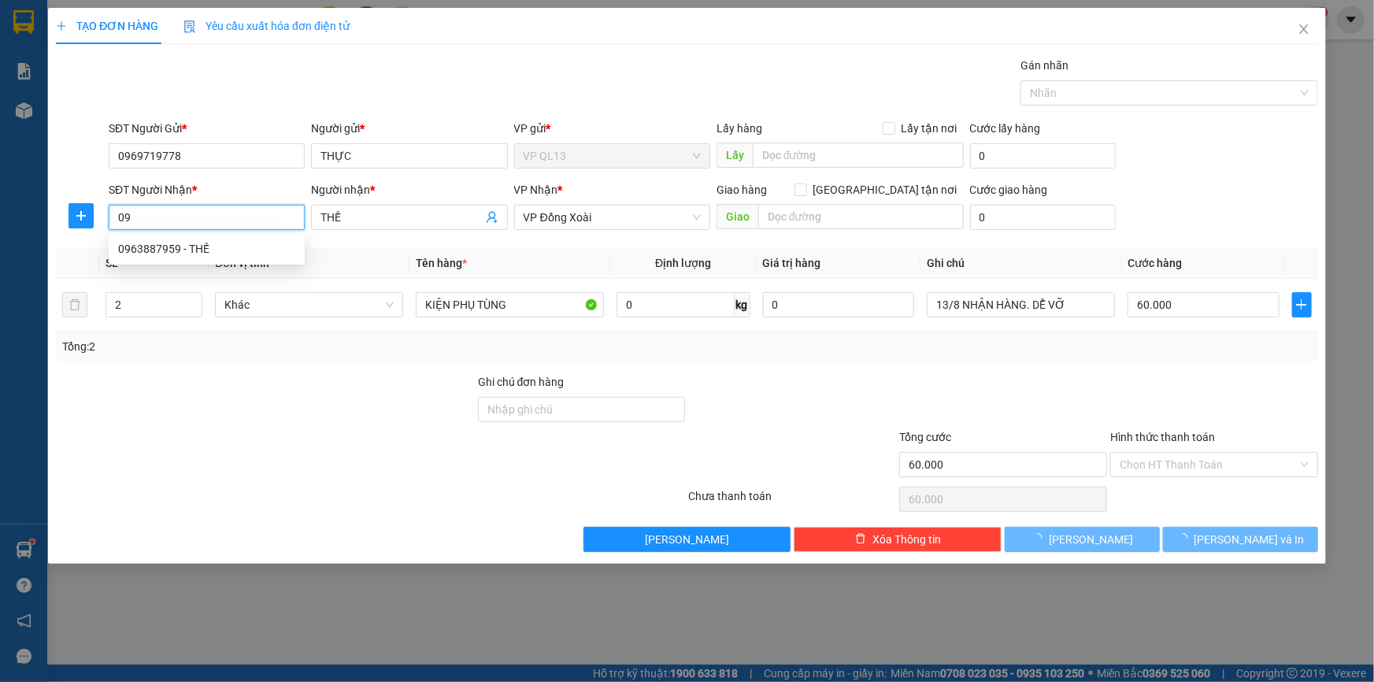
type input "0"
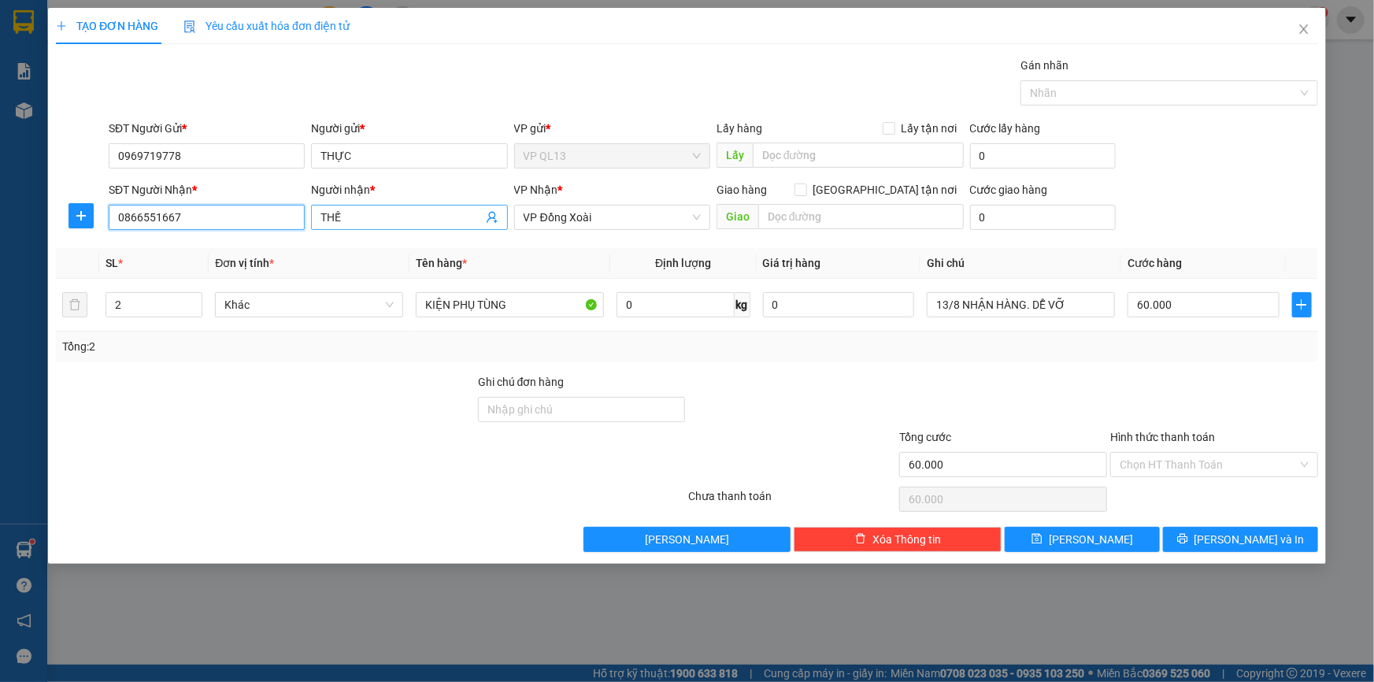
type input "0866551667"
click at [405, 210] on input "THẾ" at bounding box center [401, 217] width 161 height 17
type input "T"
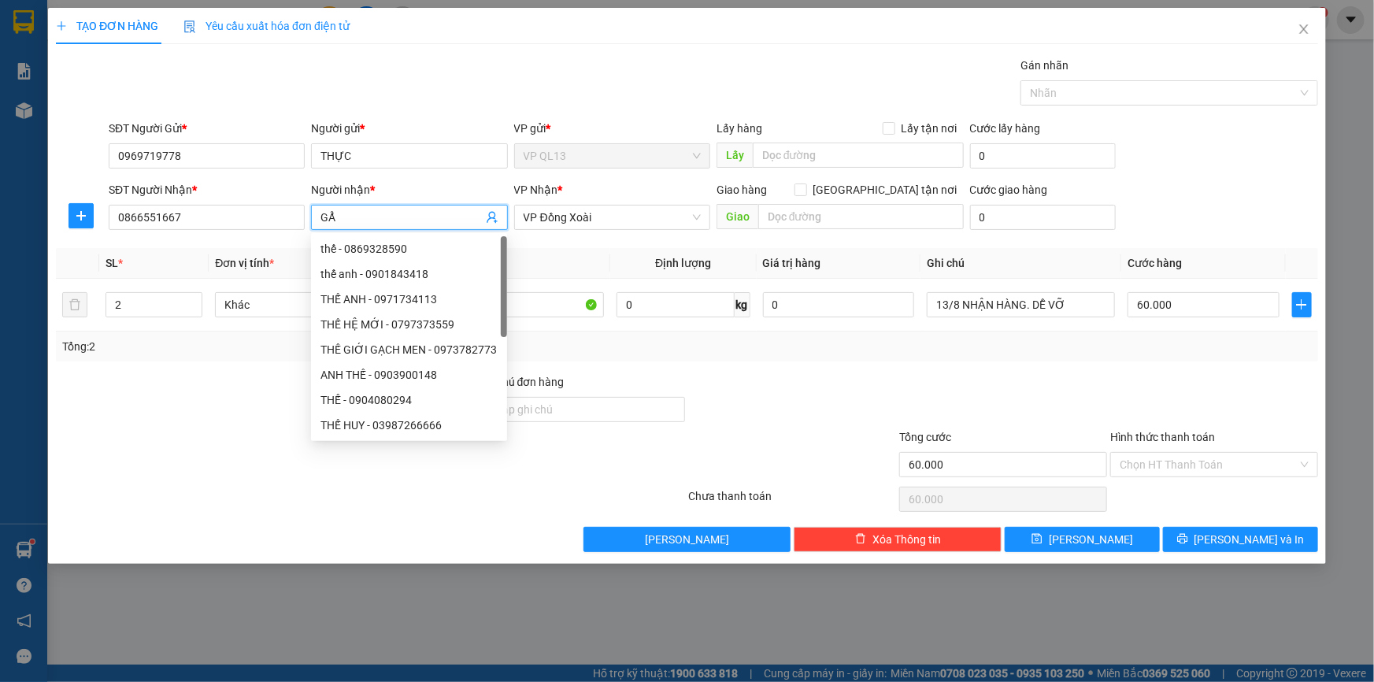
type input "G"
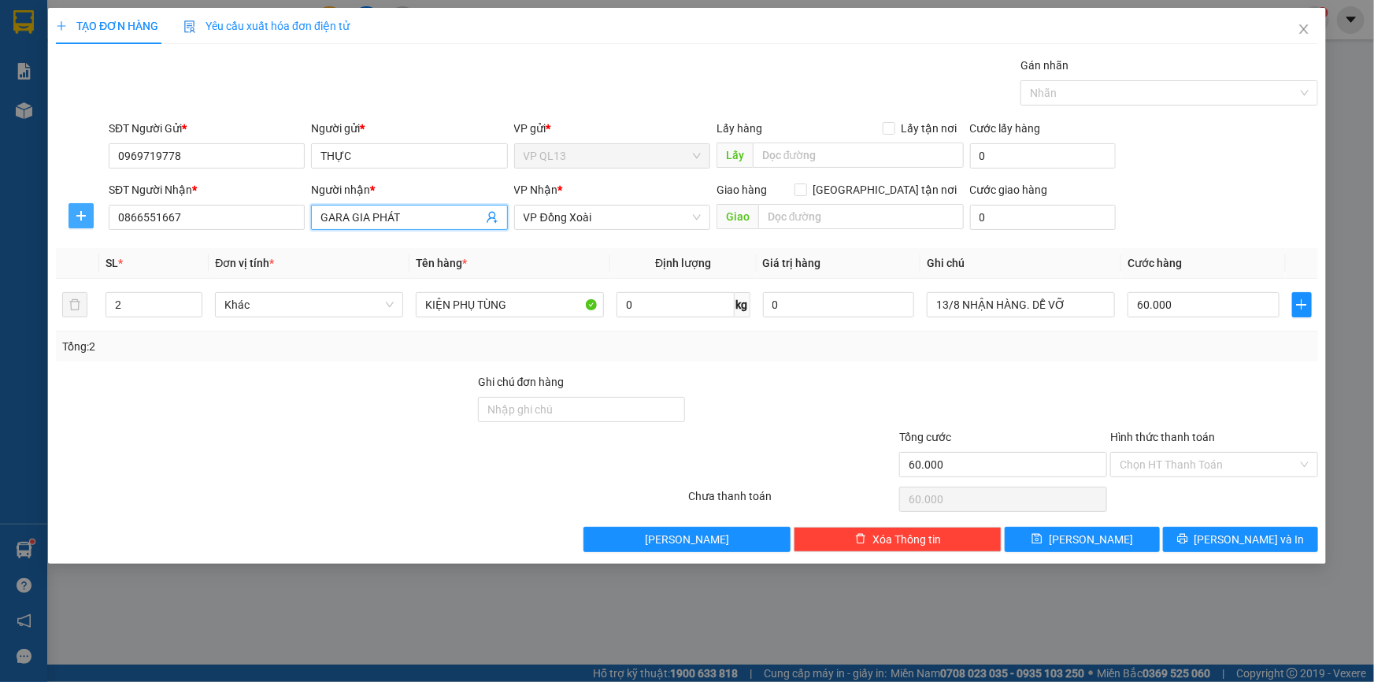
type input "GARA GIA PHÁT"
click at [71, 217] on span "plus" at bounding box center [81, 216] width 24 height 13
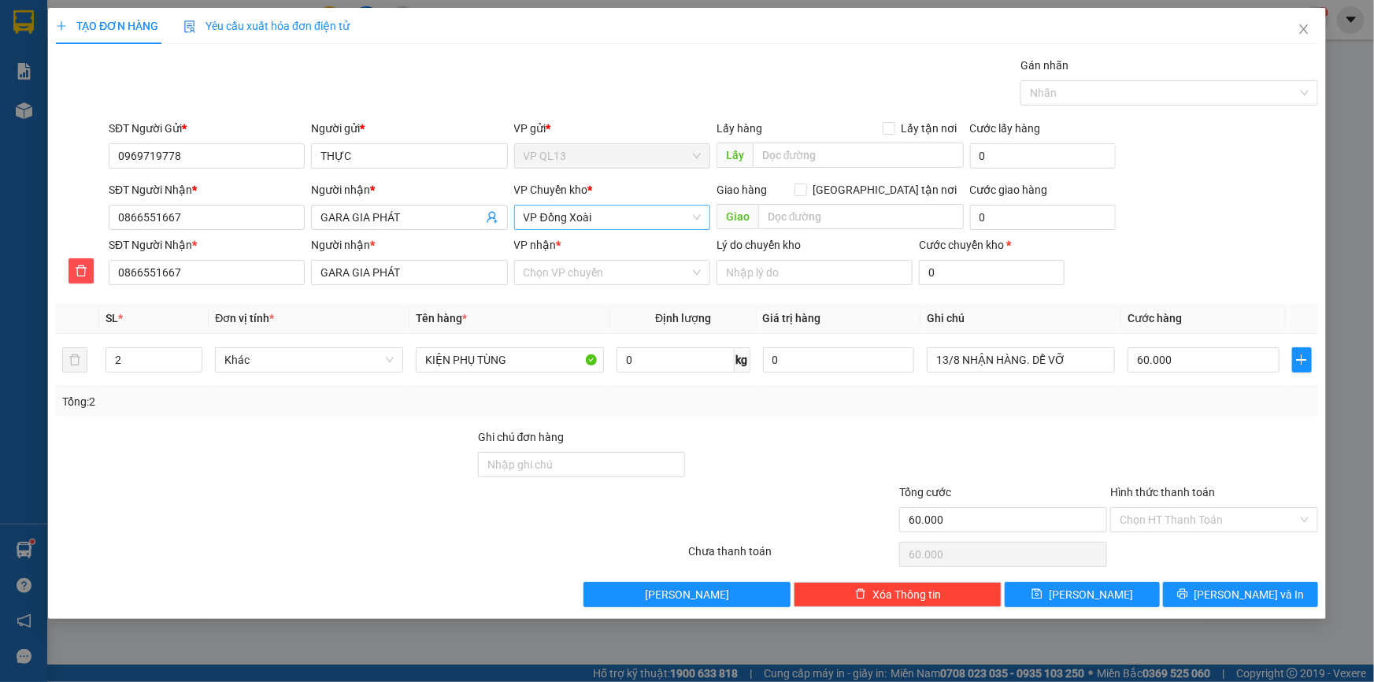
click at [550, 217] on span "VP Đồng Xoài" at bounding box center [612, 218] width 177 height 24
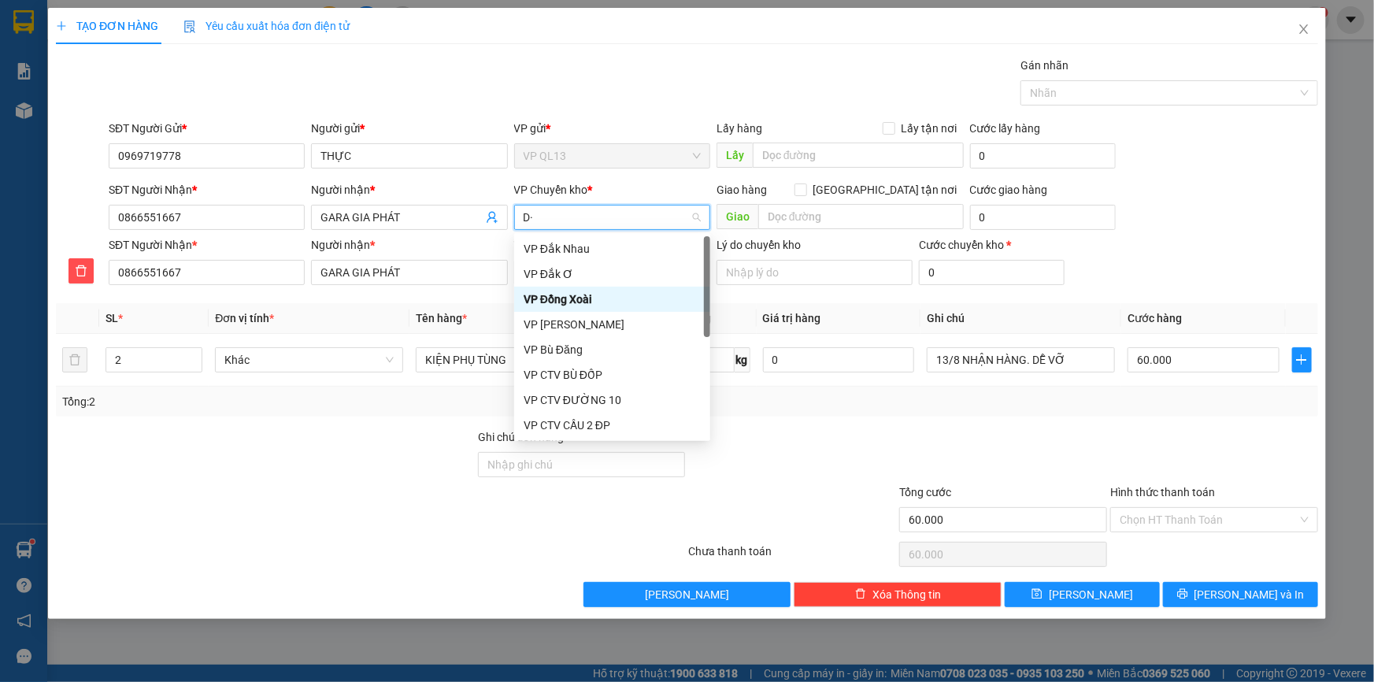
type input "D"
type input "Đ"
click at [636, 294] on div "VP Đồng Xoài" at bounding box center [612, 299] width 177 height 17
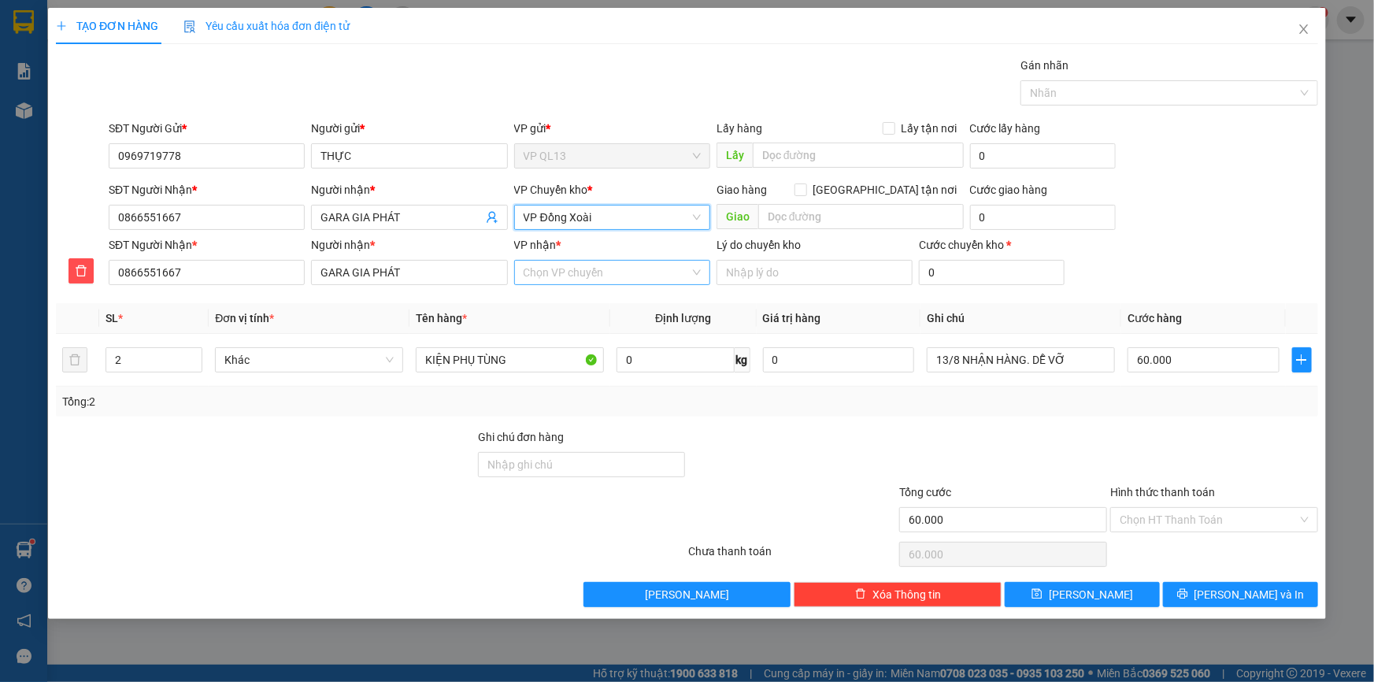
click at [544, 271] on input "VP nhận *" at bounding box center [607, 273] width 166 height 24
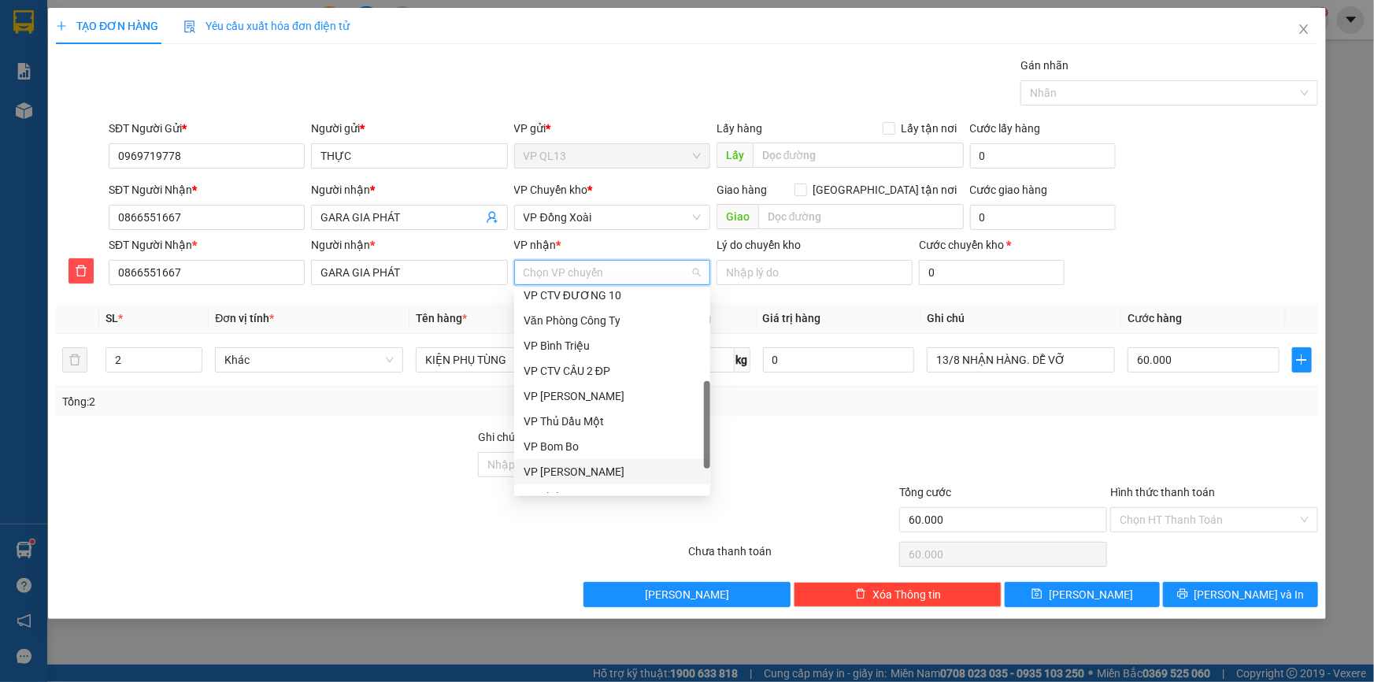
scroll to position [378, 0]
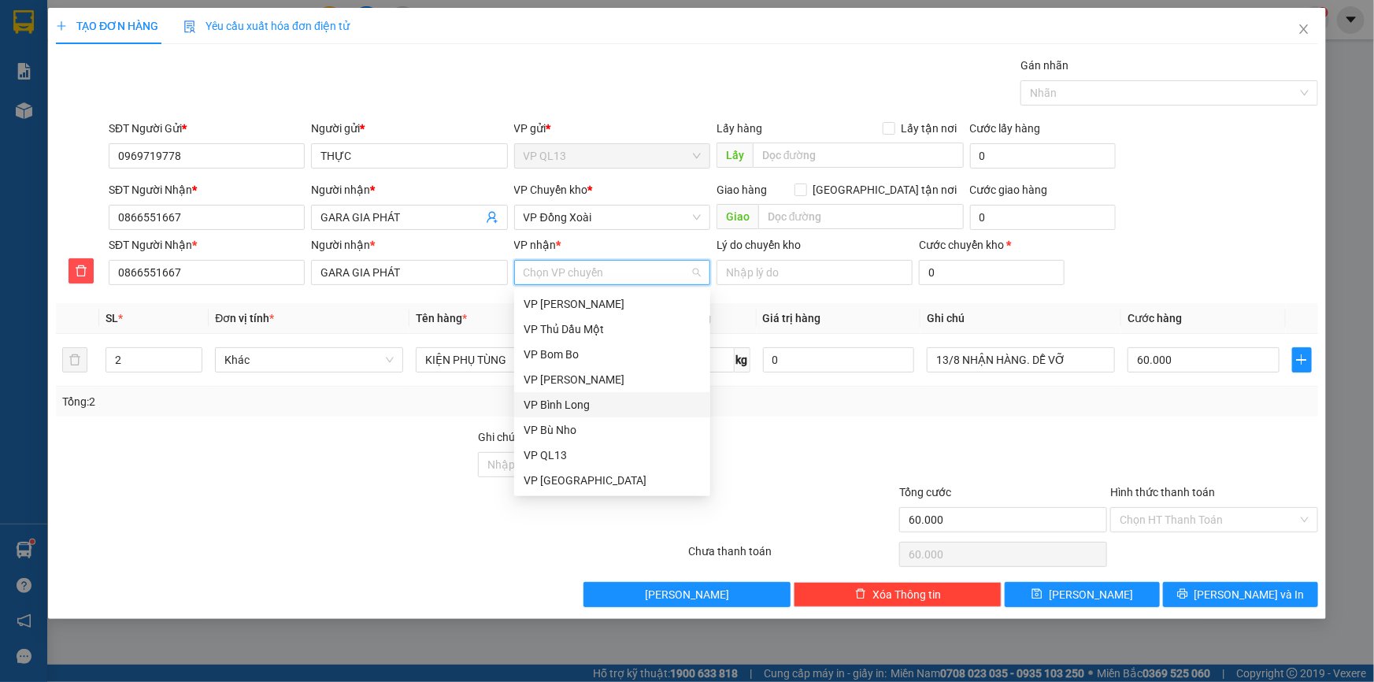
click at [588, 410] on div "VP Bình Long" at bounding box center [612, 404] width 177 height 17
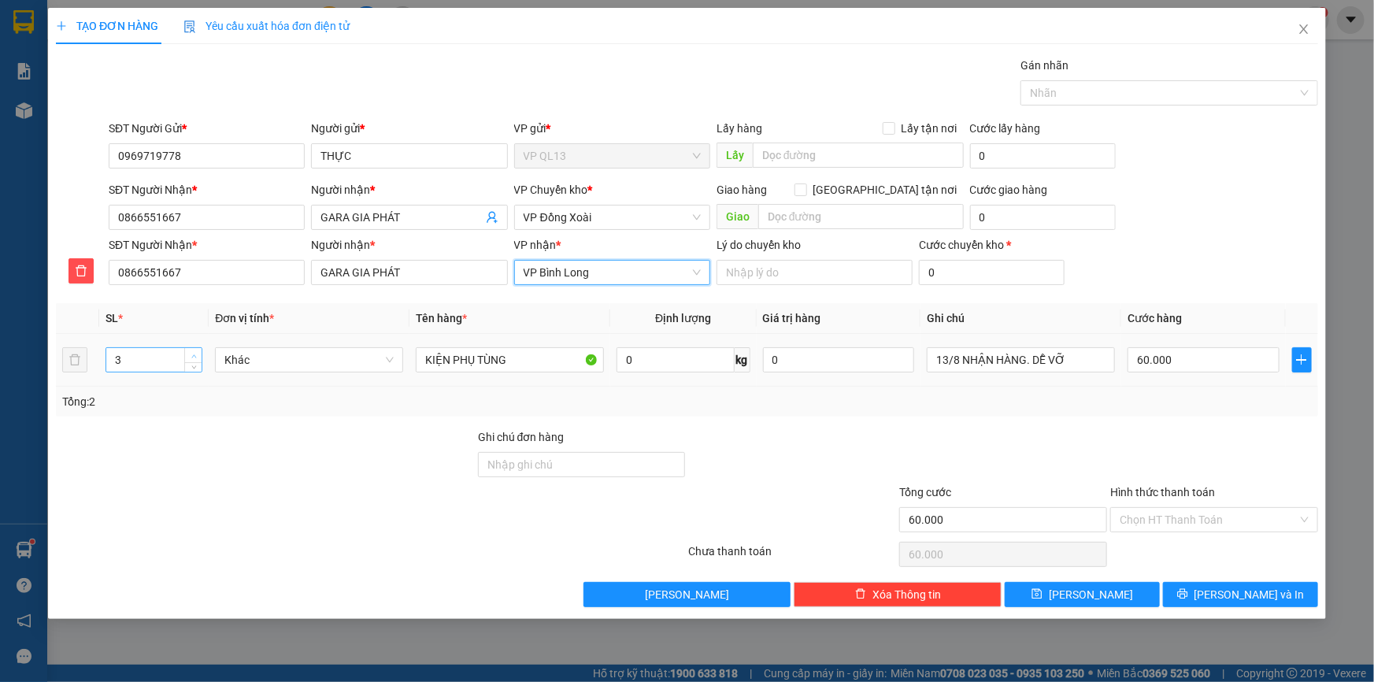
click at [193, 351] on span "up" at bounding box center [193, 355] width 9 height 9
type input "6"
click at [193, 351] on span "up" at bounding box center [193, 355] width 9 height 9
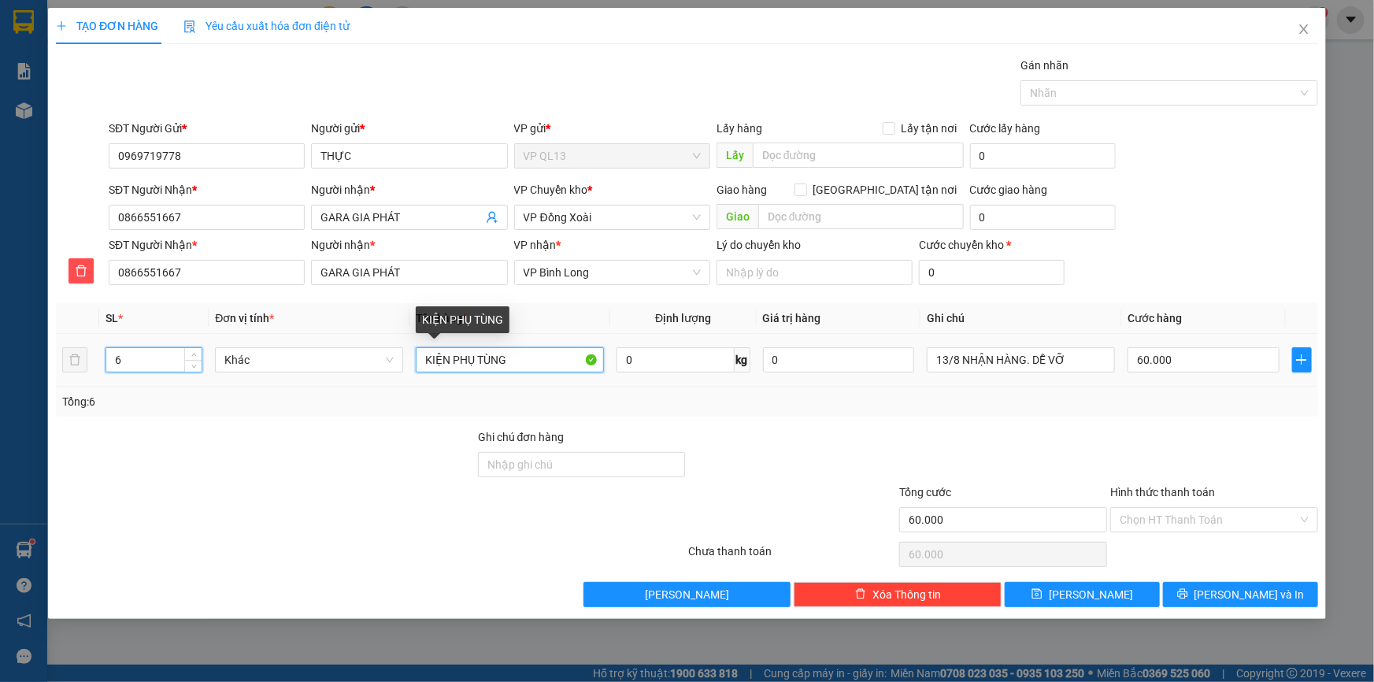
click at [525, 366] on input "KIỆN PHỤ TÙNG" at bounding box center [510, 359] width 188 height 25
type input "0"
type input "K"
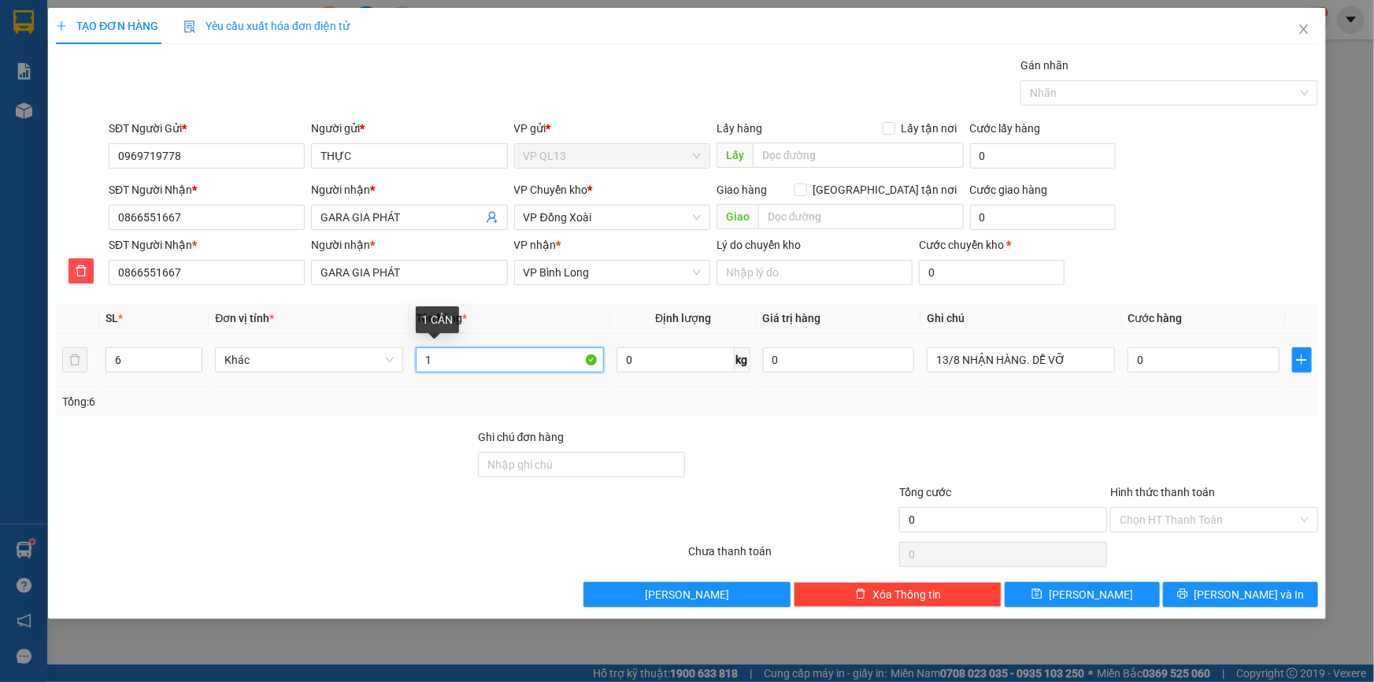
type input "1"
type input "2 CẢN XE, 4 CRT"
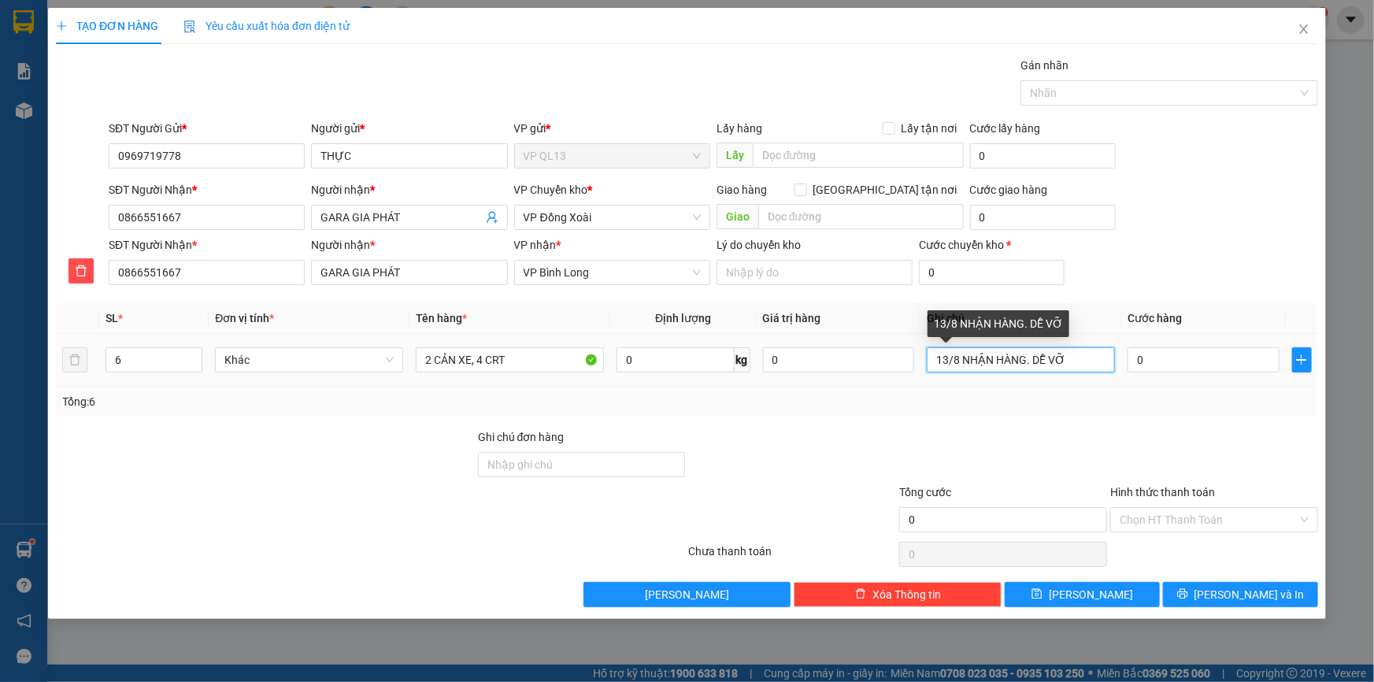
click at [1077, 354] on input "13/8 NHẬN HÀNG. DỄ VỠ" at bounding box center [1021, 359] width 188 height 25
type input "1"
type input "D"
type input "ĐI TRONG NGÀY"
click at [1178, 358] on input "0" at bounding box center [1204, 359] width 152 height 25
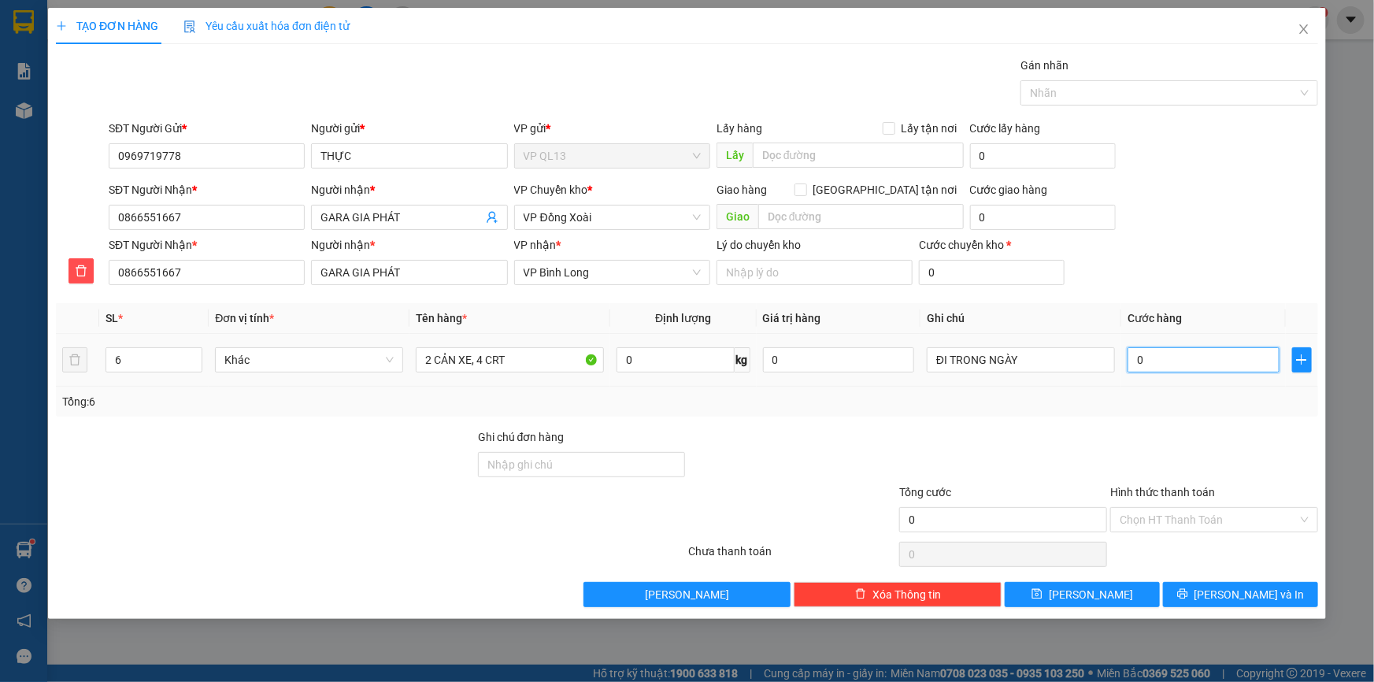
type input "4"
type input "40"
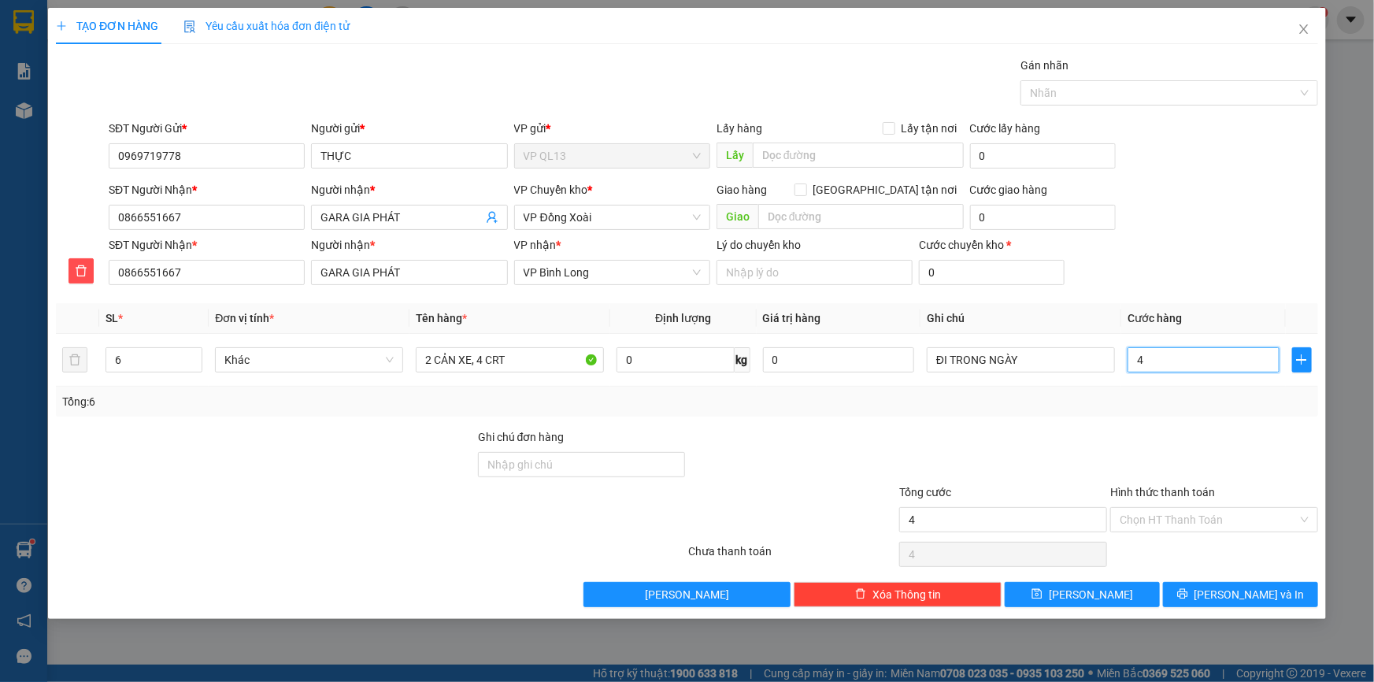
type input "40"
type input "400"
type input "400.000"
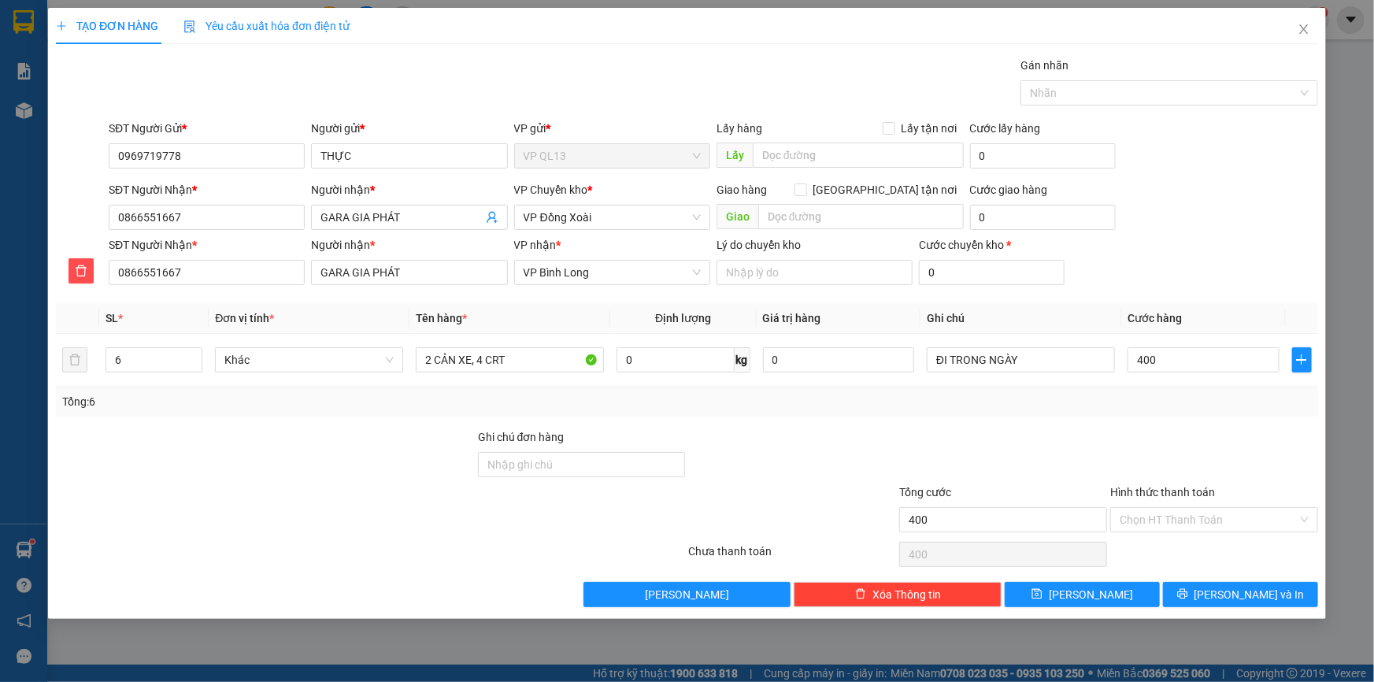
type input "400.000"
click at [1269, 421] on div "Transit Pickup Surcharge Ids Transit Deliver Surcharge Ids Transit Deliver Surc…" at bounding box center [687, 332] width 1263 height 551
click at [1189, 590] on icon "printer" at bounding box center [1183, 593] width 11 height 11
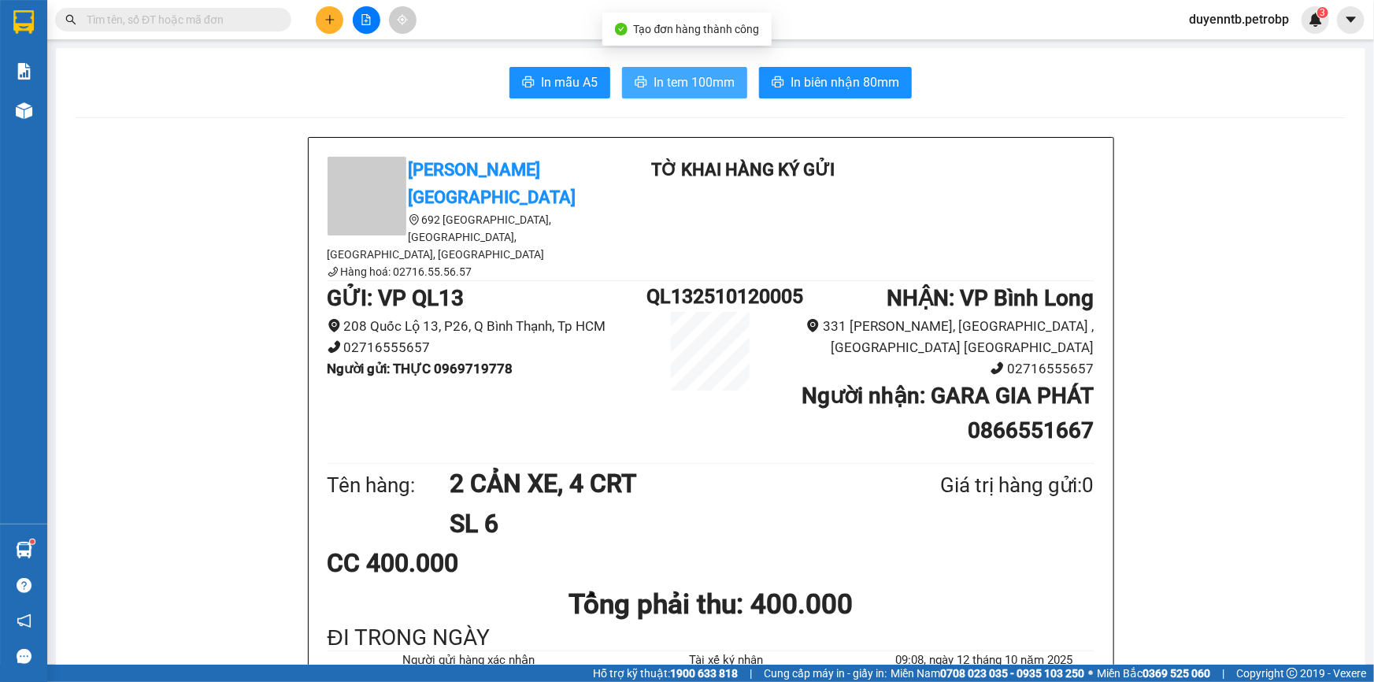
drag, startPoint x: 654, startPoint y: 74, endPoint x: 644, endPoint y: 98, distance: 26.5
click at [654, 76] on span "In tem 100mm" at bounding box center [694, 82] width 81 height 20
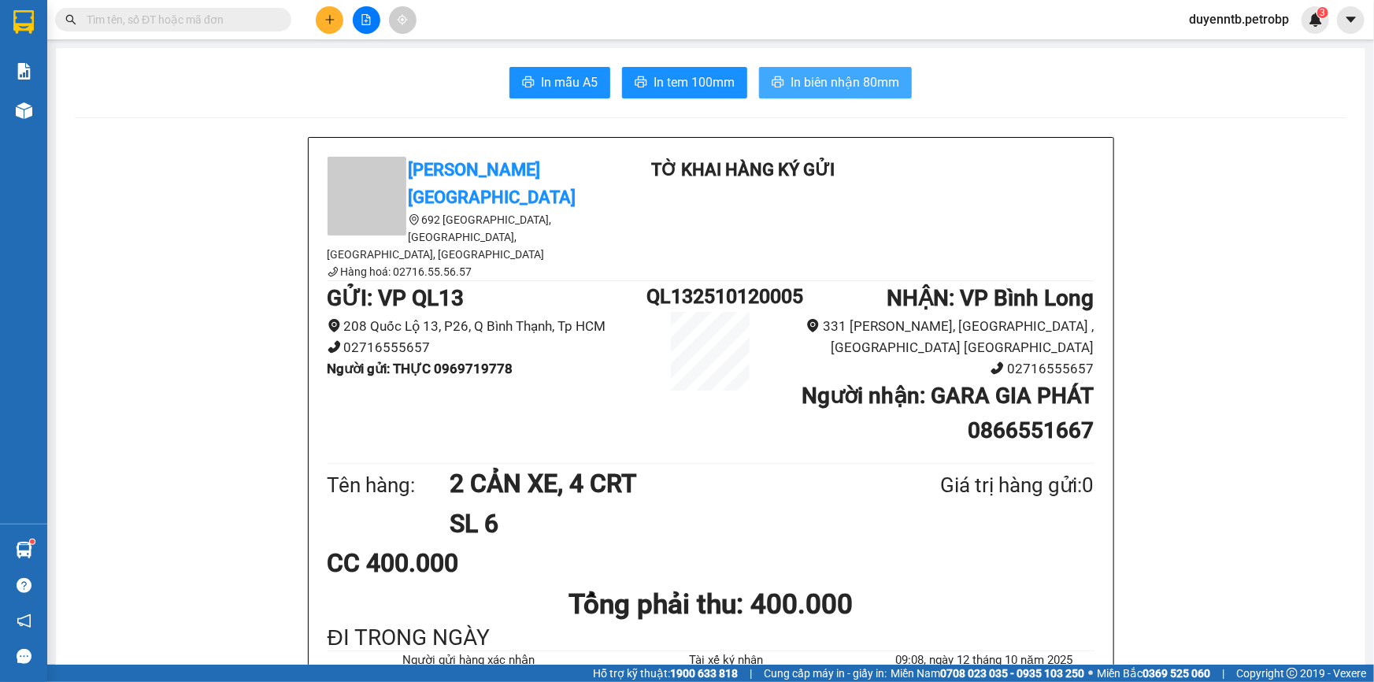
click at [819, 77] on span "In biên nhận 80mm" at bounding box center [845, 82] width 109 height 20
click at [680, 88] on span "In tem 100mm" at bounding box center [694, 82] width 81 height 20
click at [1059, 626] on div "ĐI TRONG NGÀY" at bounding box center [711, 638] width 767 height 24
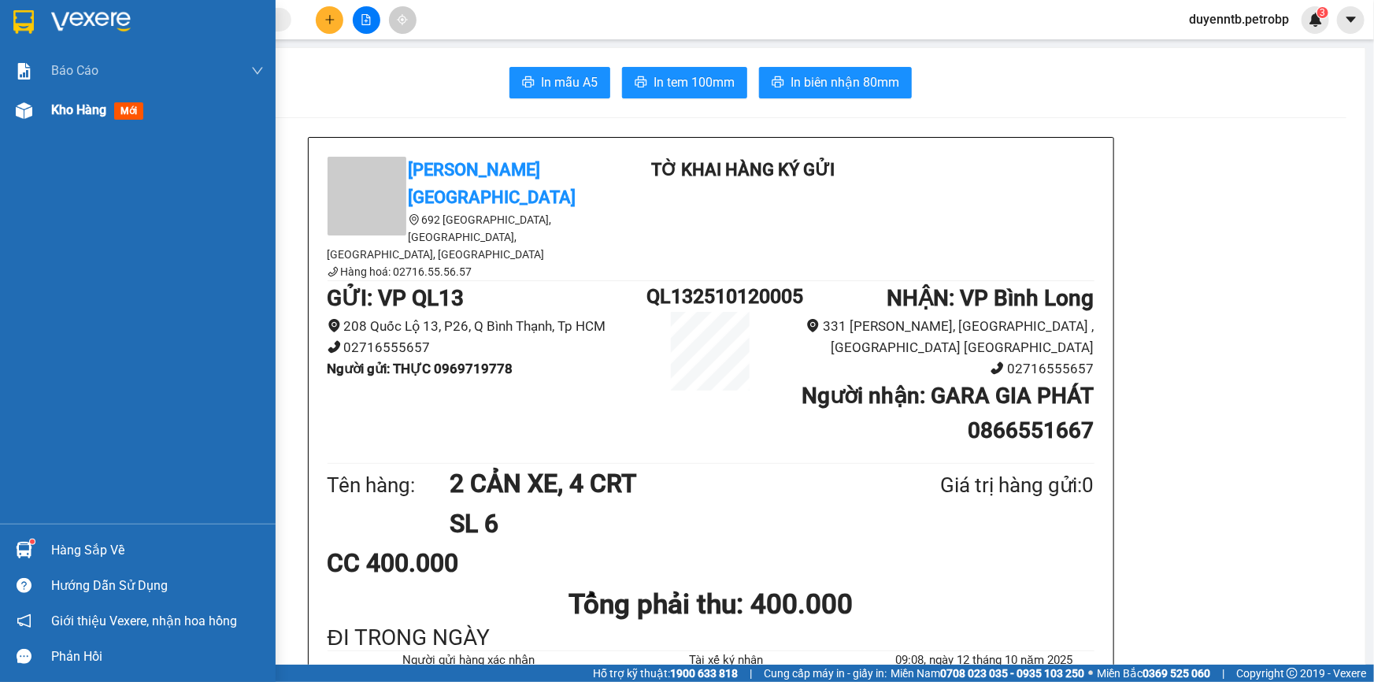
click at [39, 117] on div "Kho hàng mới" at bounding box center [138, 110] width 276 height 39
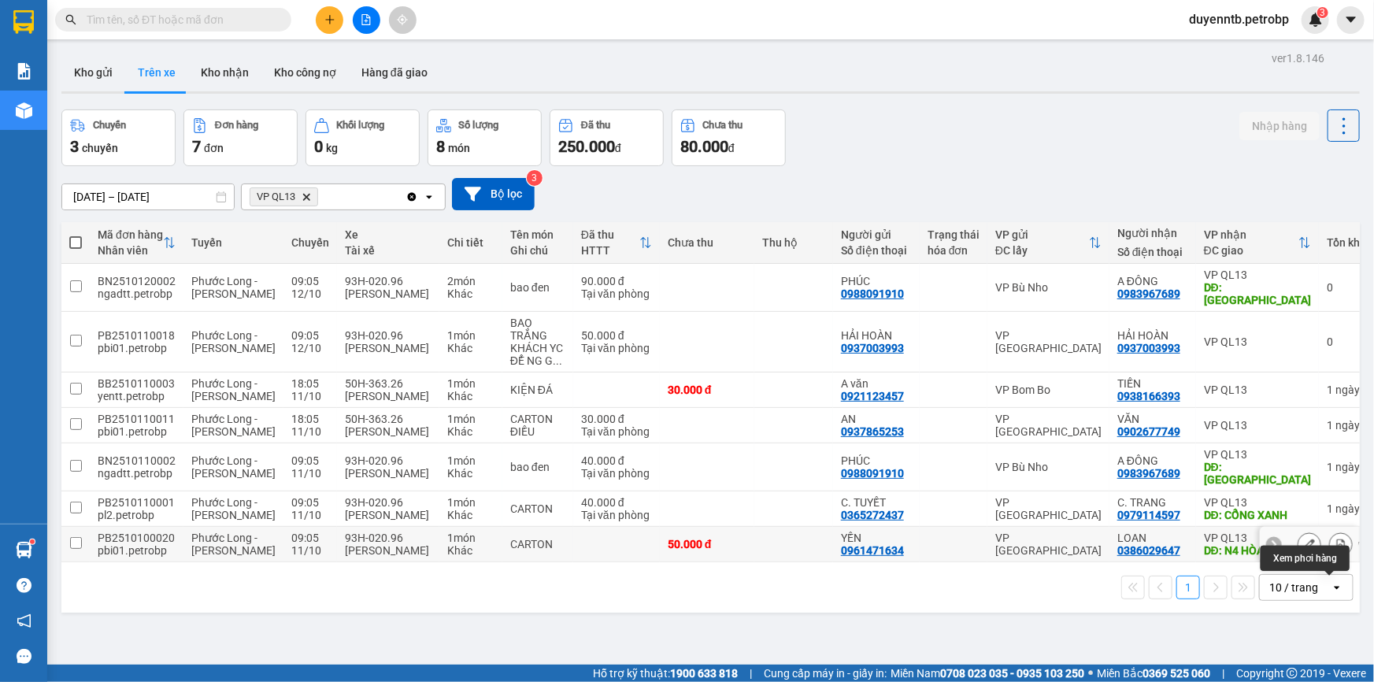
click at [1330, 558] on button at bounding box center [1341, 545] width 22 height 28
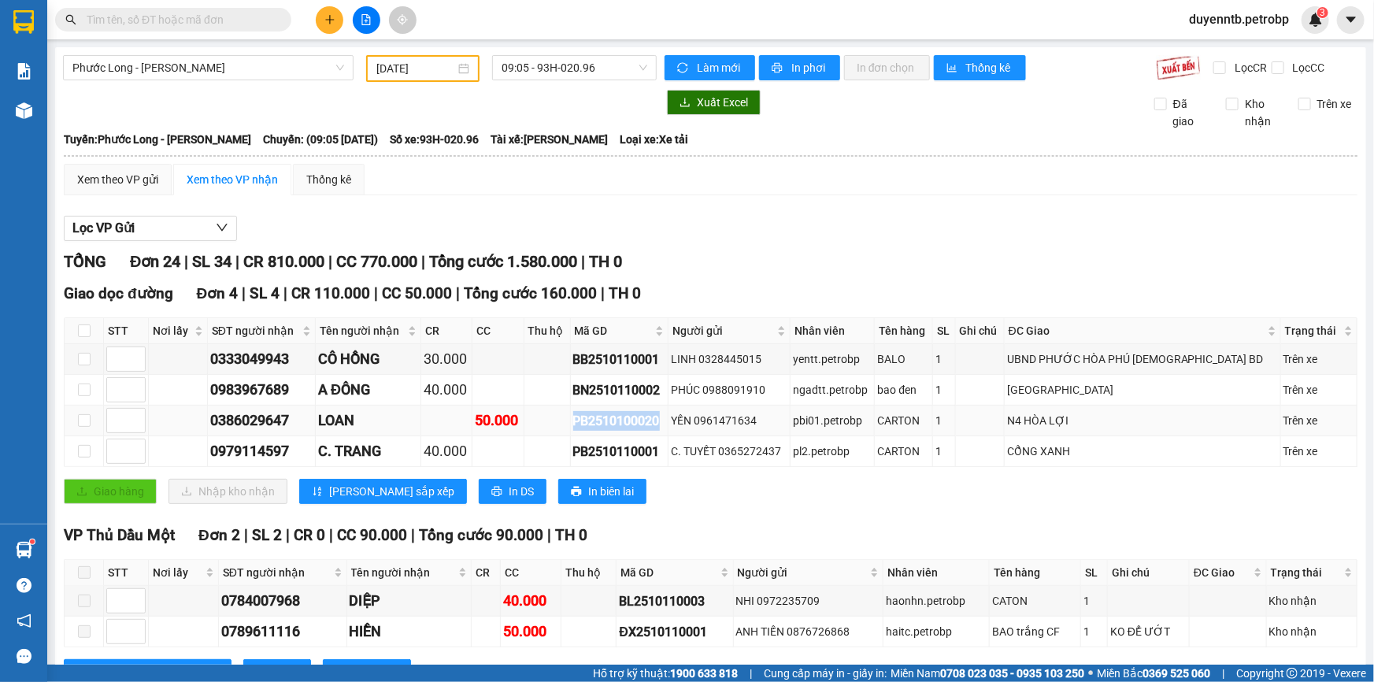
drag, startPoint x: 692, startPoint y: 418, endPoint x: 603, endPoint y: 418, distance: 89.8
click at [603, 418] on td "PB2510100020" at bounding box center [620, 421] width 98 height 31
copy div "PB2510100020"
click at [211, 20] on input "text" at bounding box center [180, 19] width 186 height 17
paste input "PB2510100020"
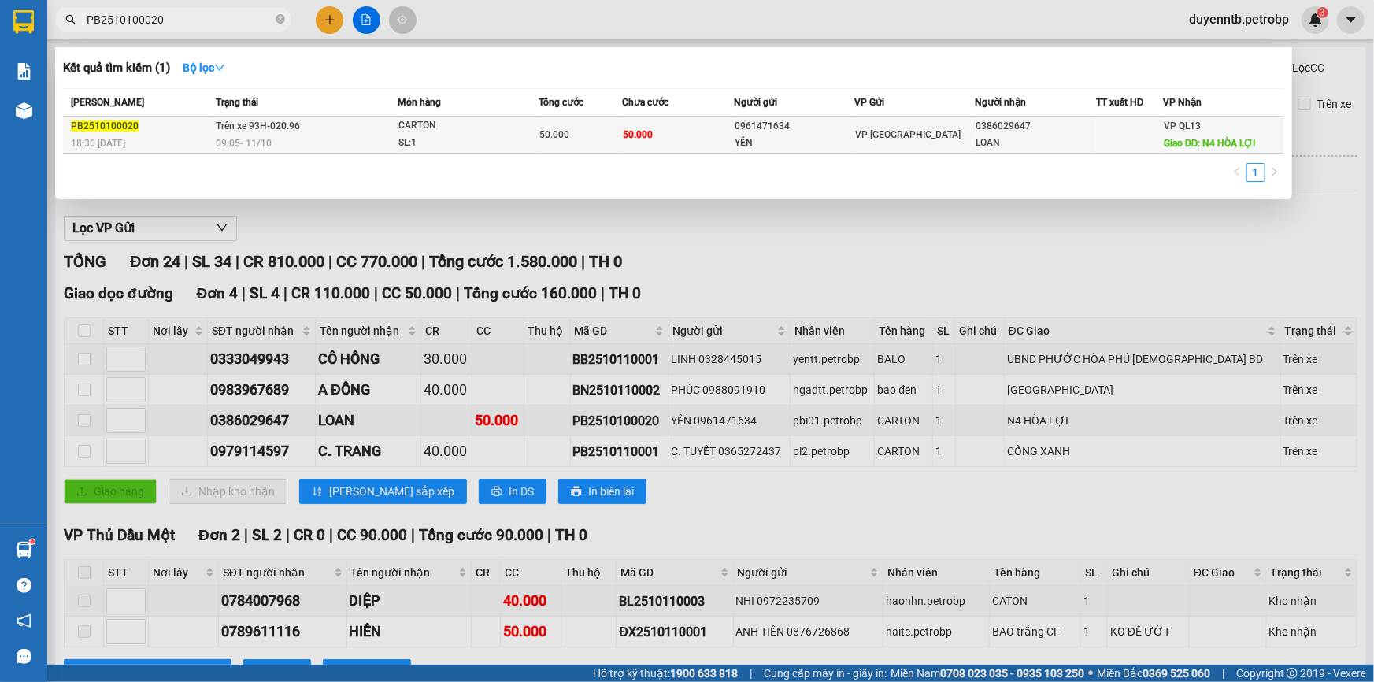
type input "PB2510100020"
click at [827, 128] on div "0961471634" at bounding box center [794, 126] width 119 height 17
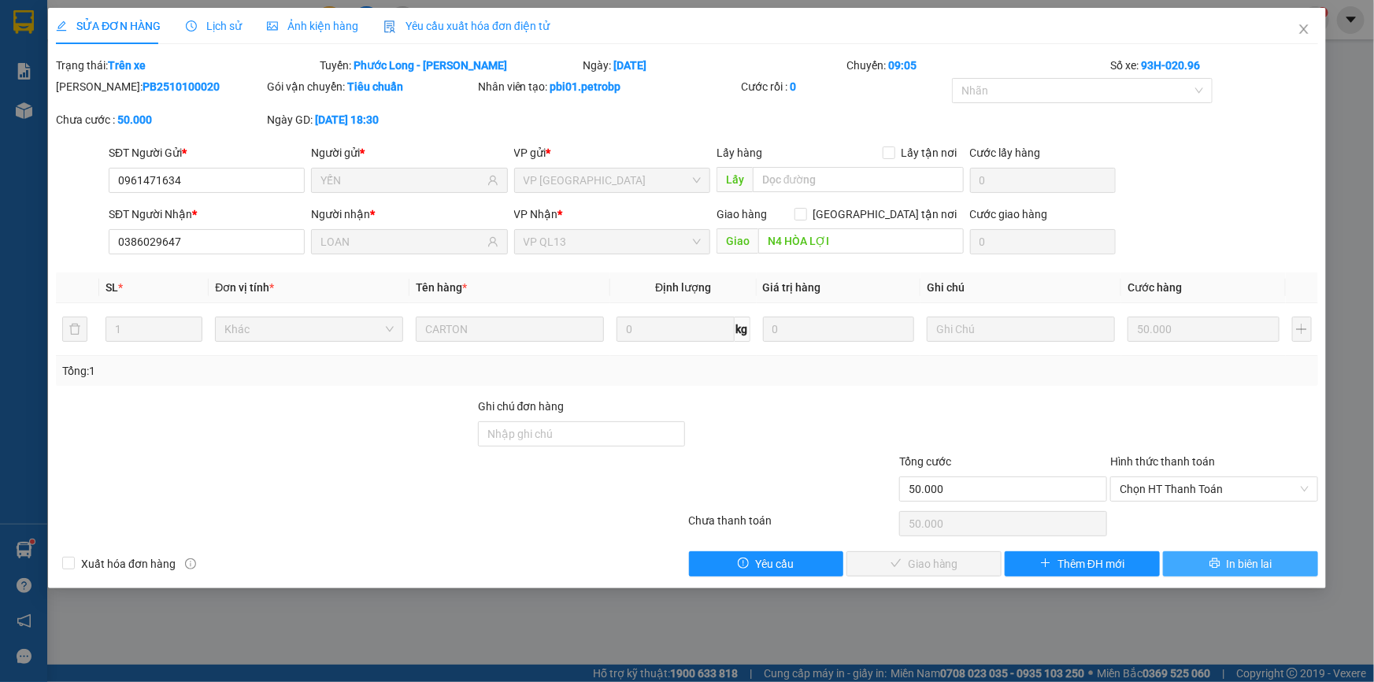
click at [1202, 553] on button "In biên lai" at bounding box center [1240, 563] width 155 height 25
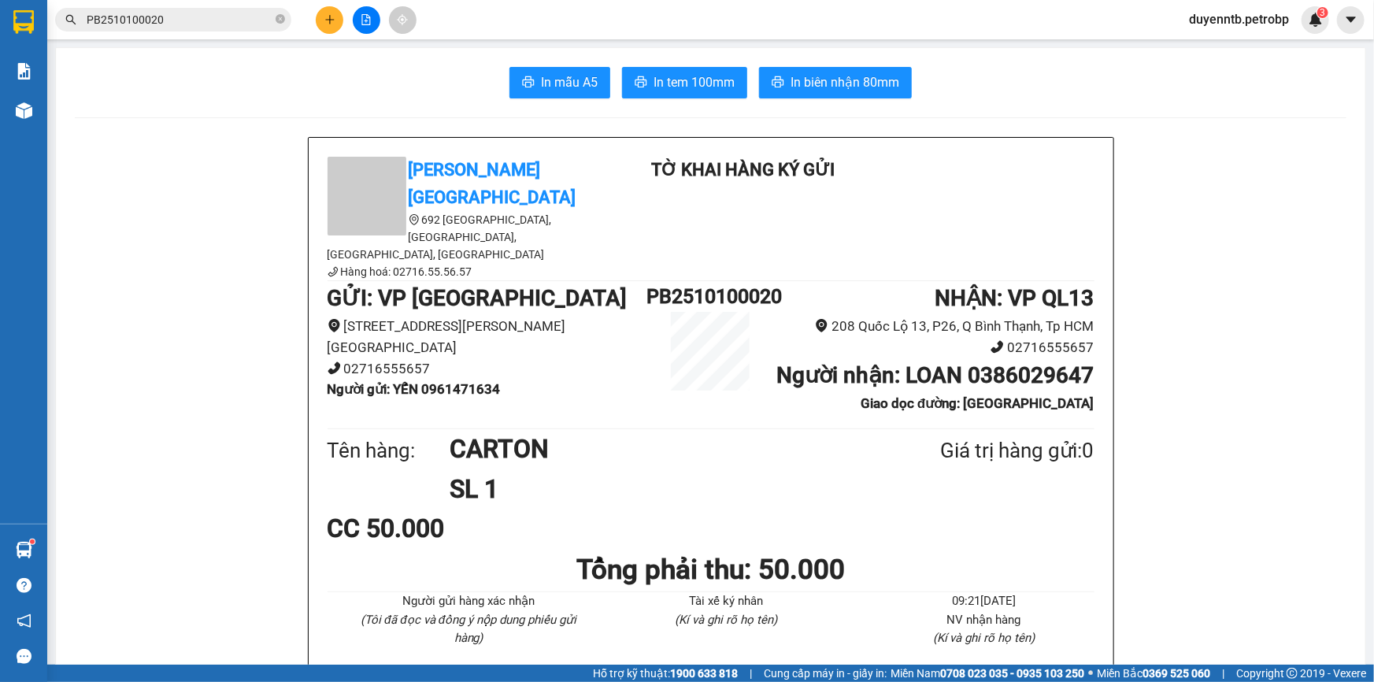
scroll to position [71, 0]
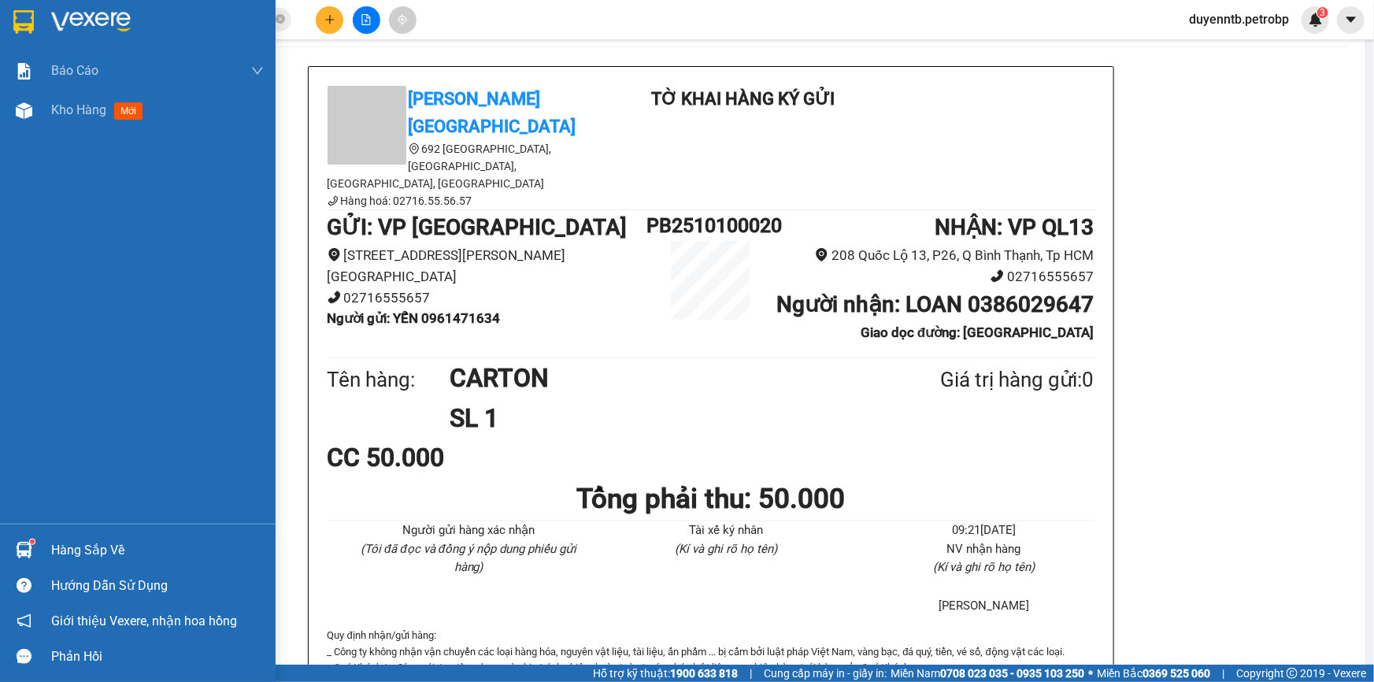
click at [54, 557] on div "Hàng sắp về" at bounding box center [157, 551] width 213 height 24
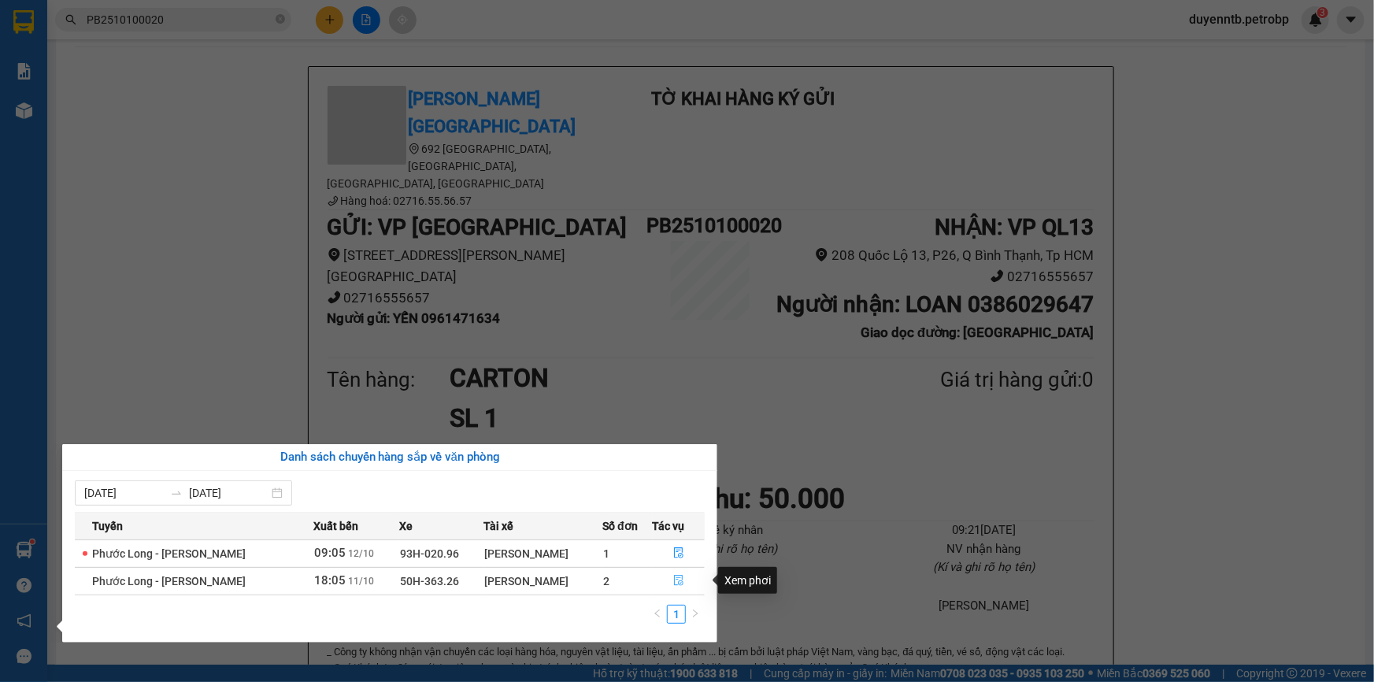
click at [681, 575] on icon "file-done" at bounding box center [678, 580] width 9 height 11
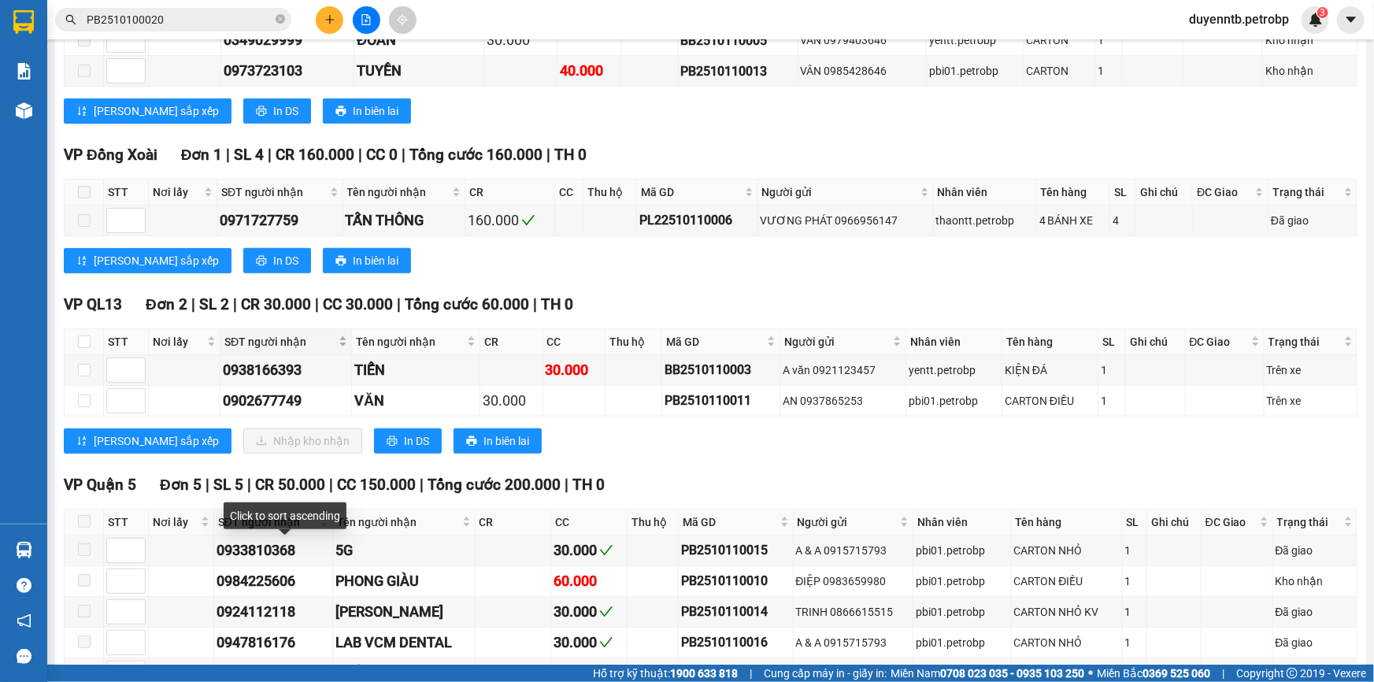
scroll to position [501, 0]
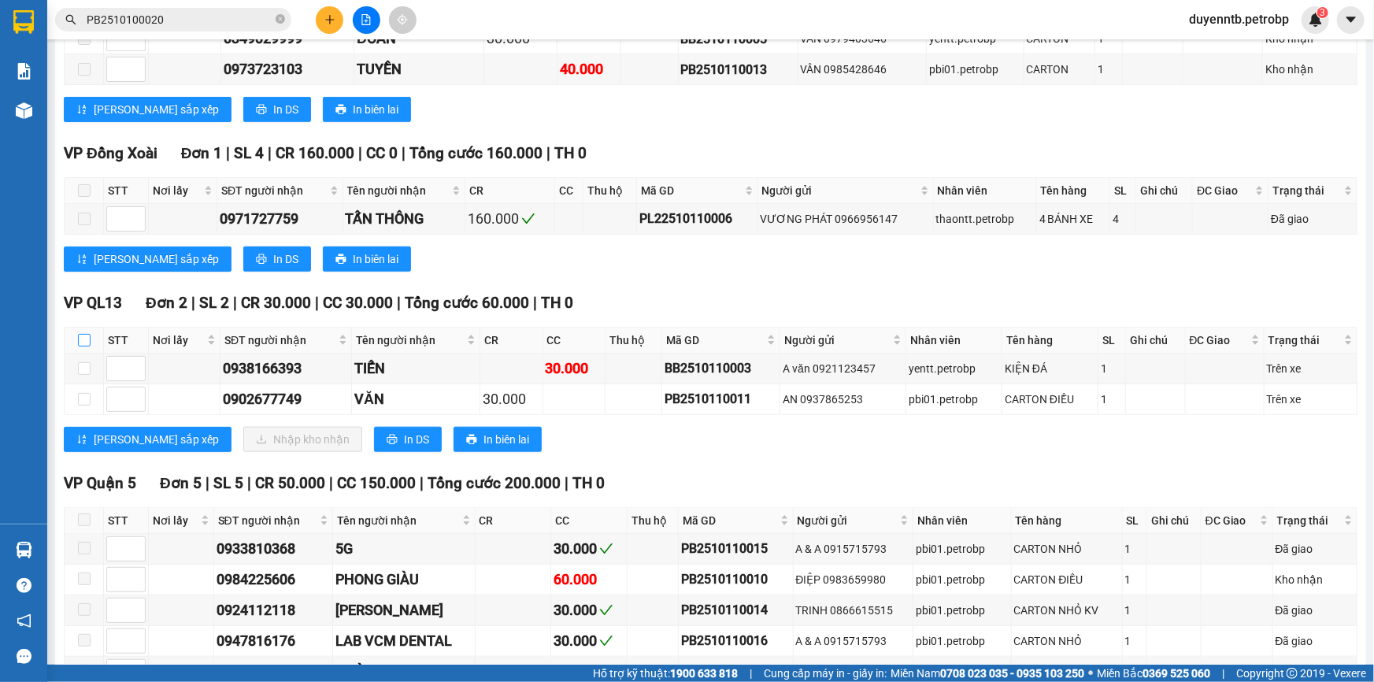
click at [82, 337] on input "checkbox" at bounding box center [84, 340] width 13 height 13
checkbox input "true"
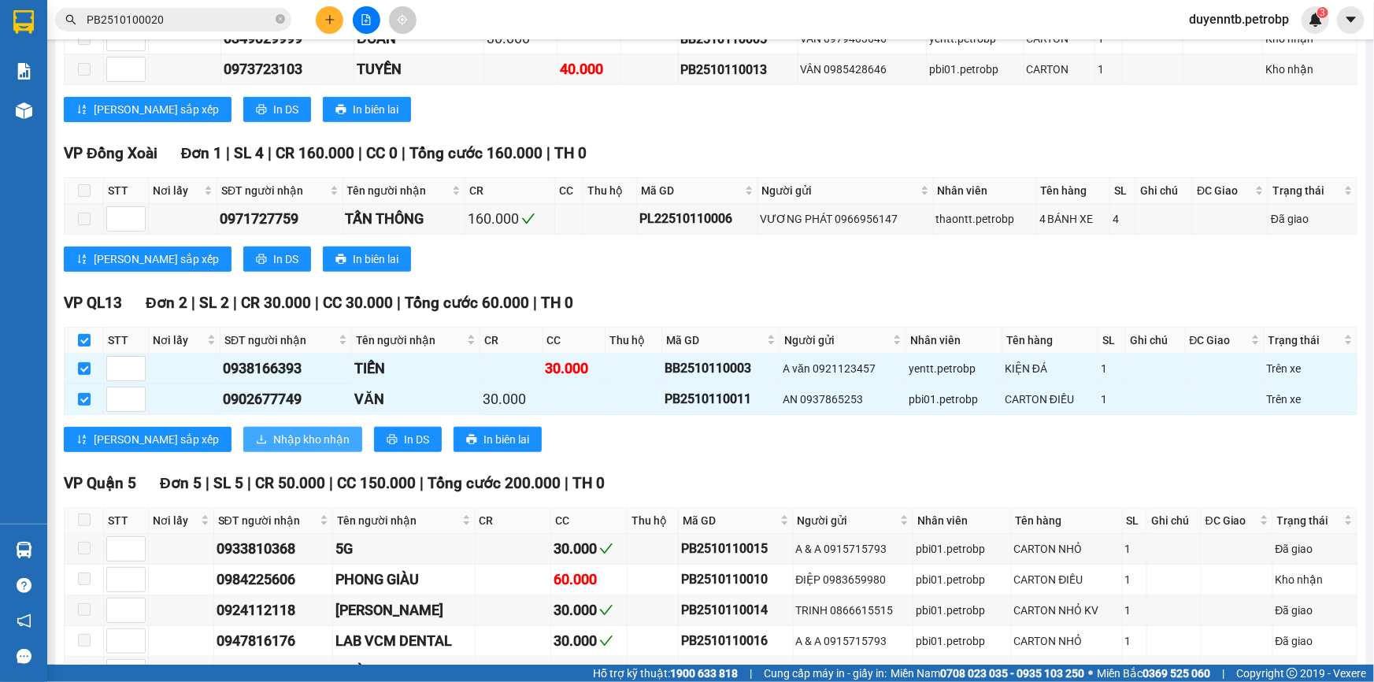
click at [273, 441] on span "Nhập kho nhận" at bounding box center [311, 439] width 76 height 17
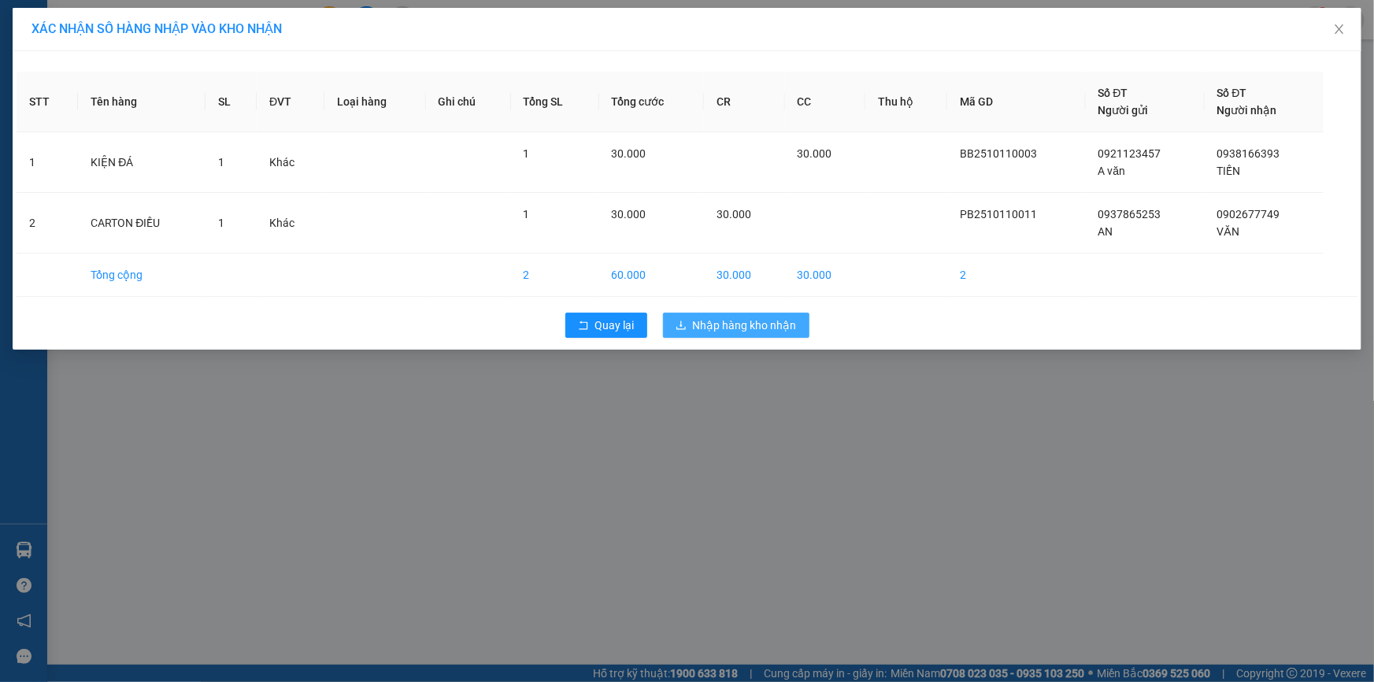
click at [692, 322] on button "Nhập hàng kho nhận" at bounding box center [736, 325] width 147 height 25
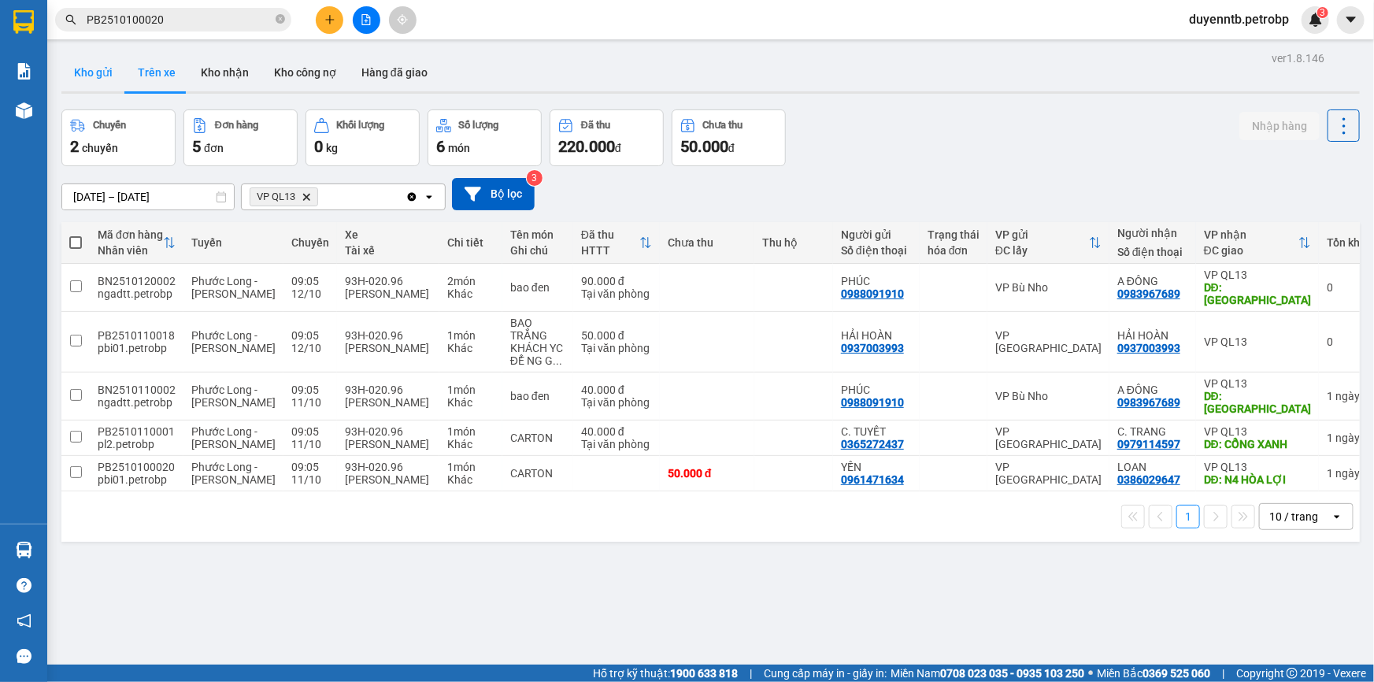
click at [100, 77] on button "Kho gửi" at bounding box center [93, 73] width 64 height 38
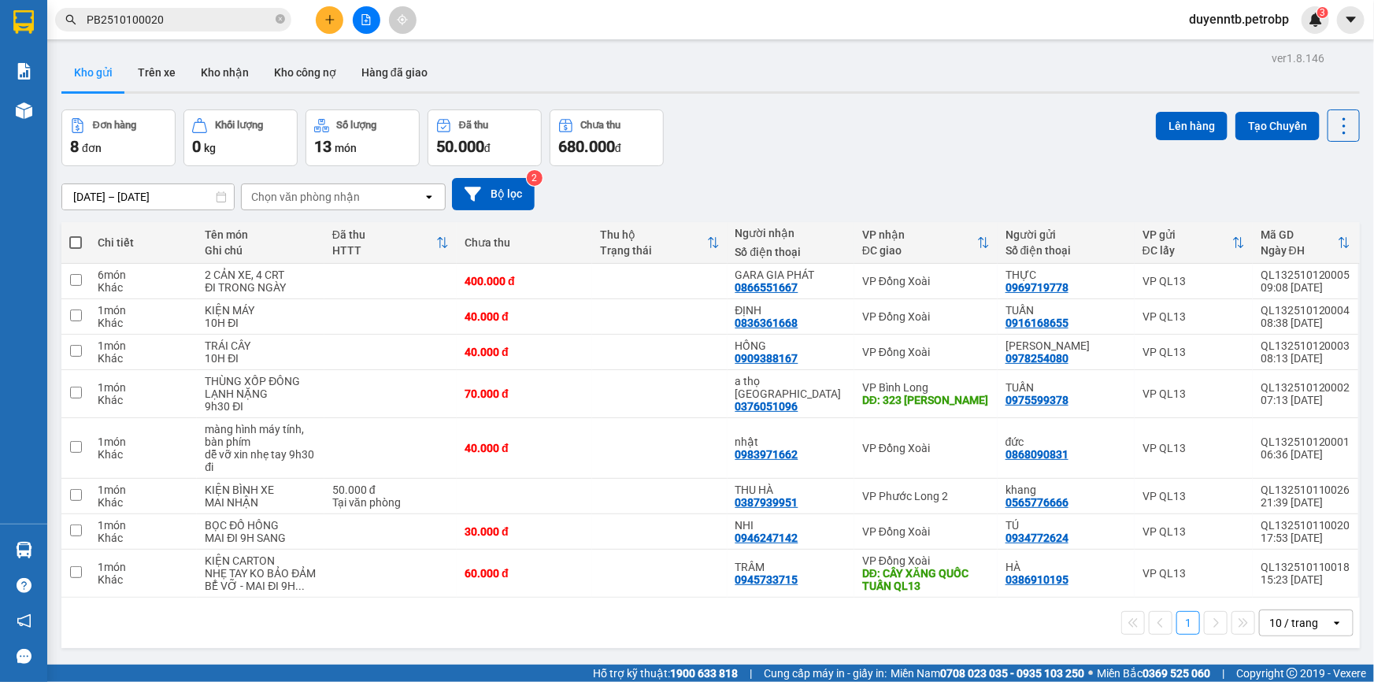
click at [79, 241] on span at bounding box center [75, 242] width 13 height 13
click at [76, 235] on input "checkbox" at bounding box center [76, 235] width 0 height 0
checkbox input "true"
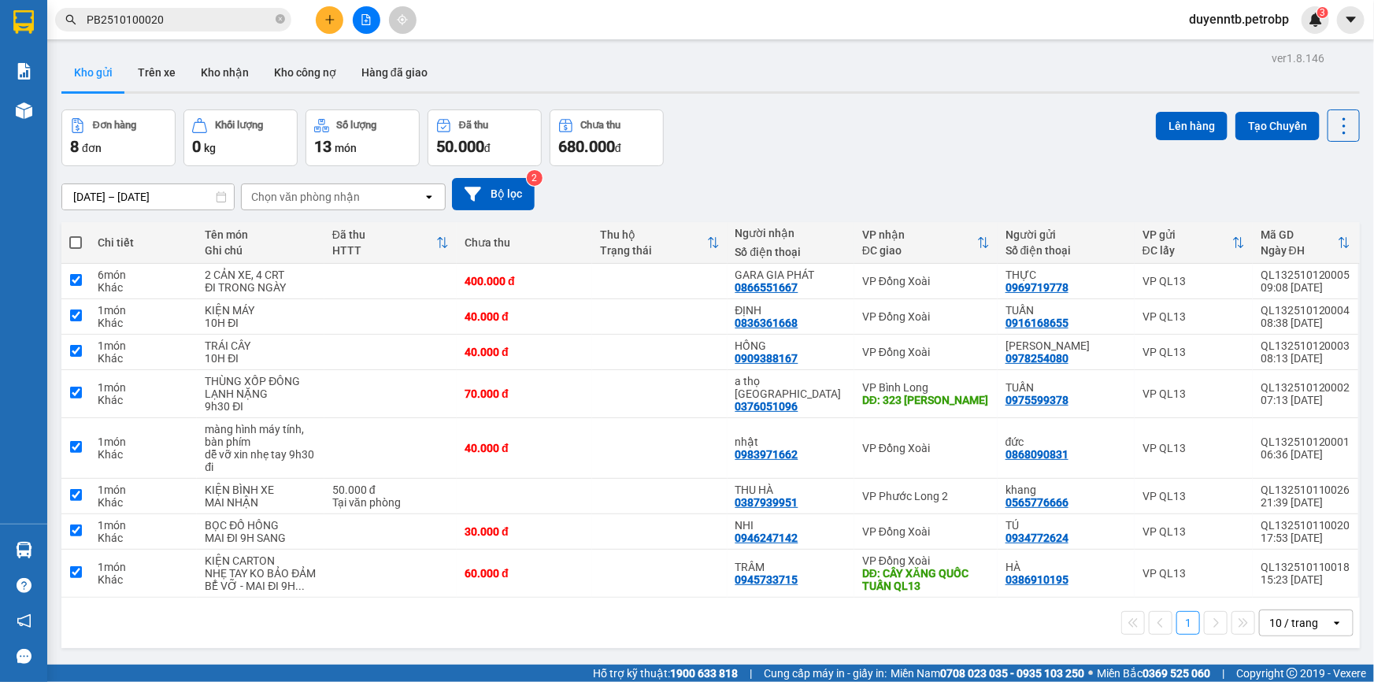
checkbox input "true"
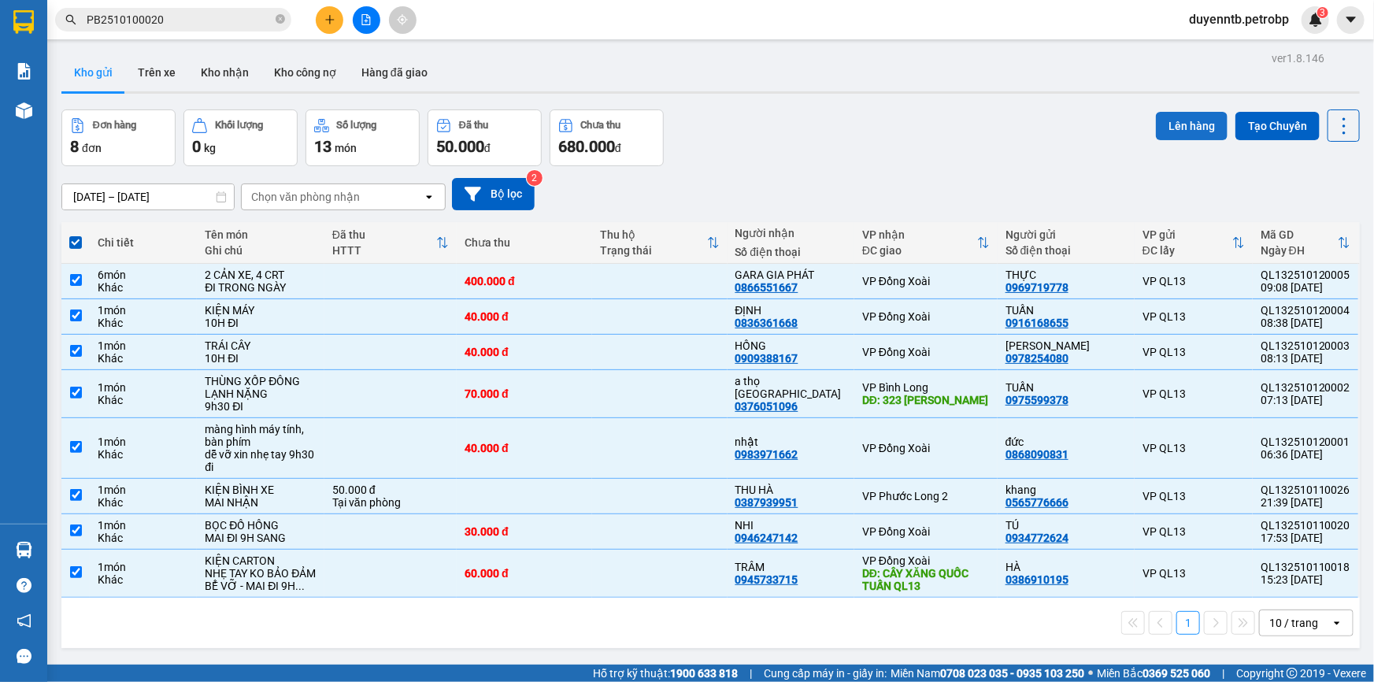
click at [1177, 117] on button "Lên hàng" at bounding box center [1192, 126] width 72 height 28
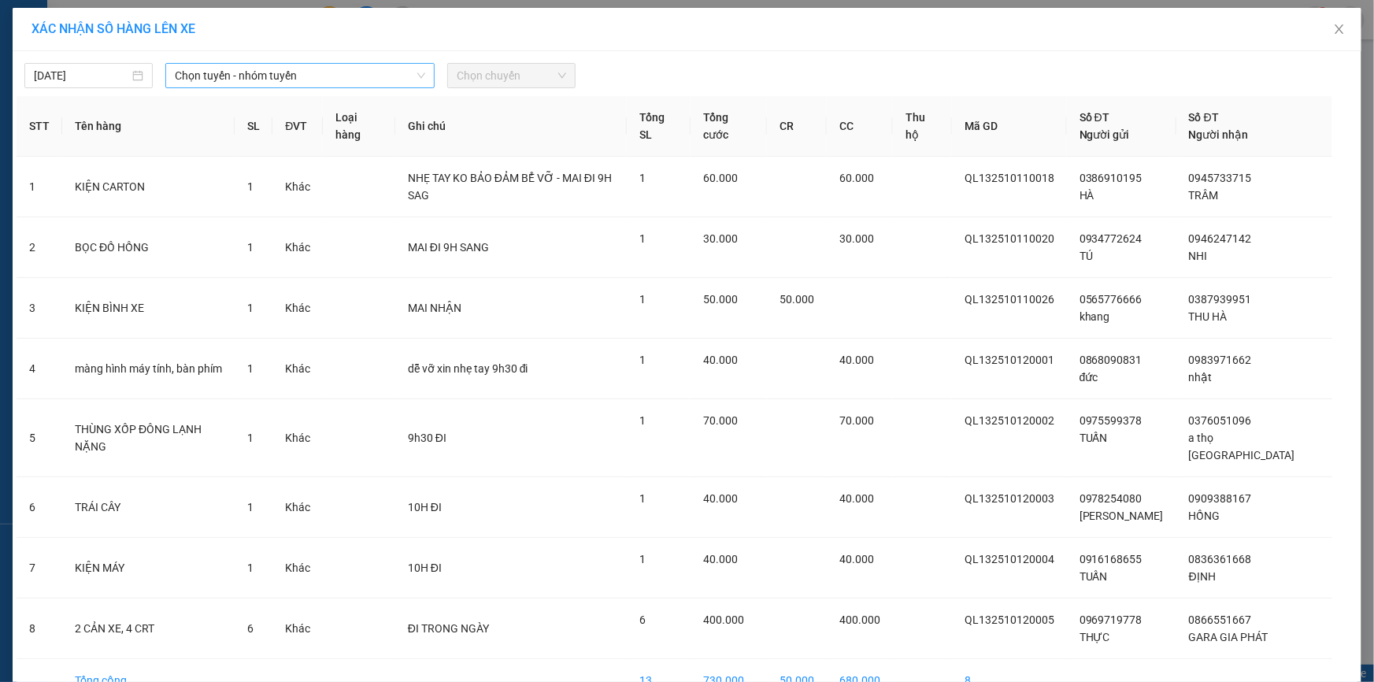
click at [341, 83] on span "Chọn tuyến - nhóm tuyến" at bounding box center [300, 76] width 250 height 24
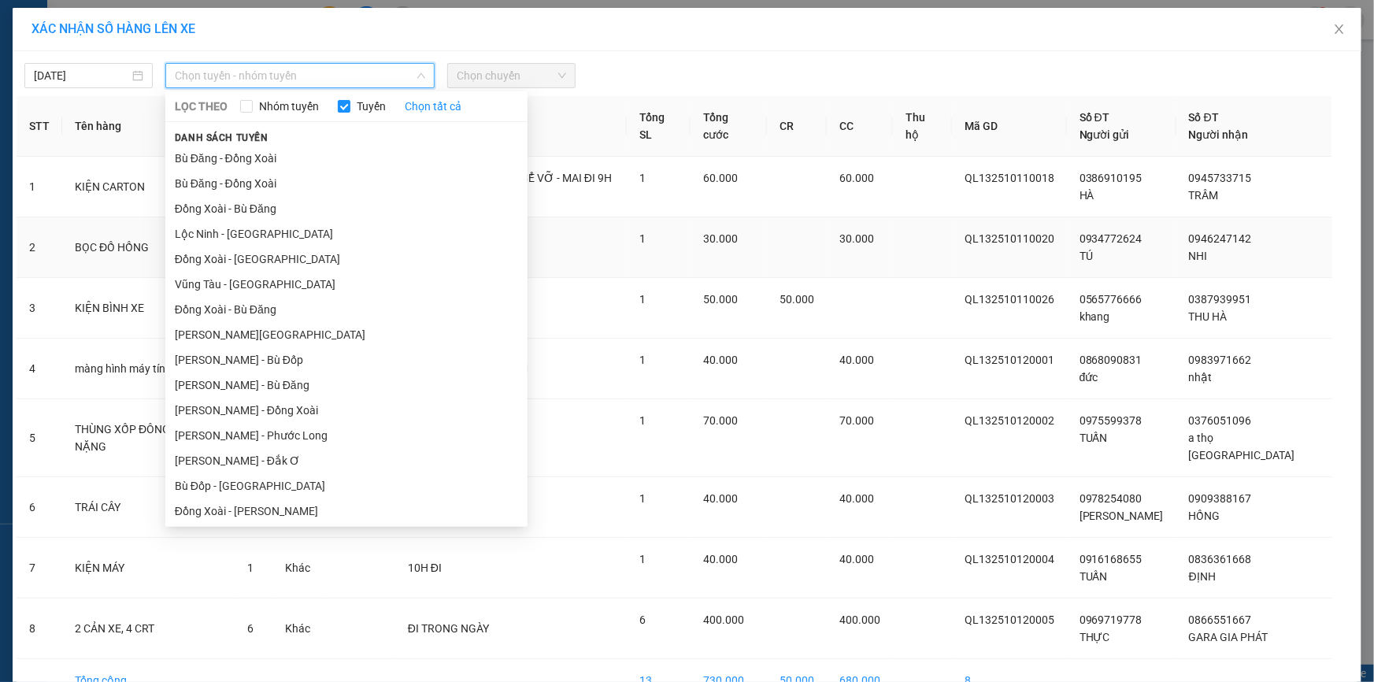
drag, startPoint x: 285, startPoint y: 441, endPoint x: 399, endPoint y: 243, distance: 227.9
click at [290, 440] on li "[PERSON_NAME] - Phước Long" at bounding box center [346, 435] width 362 height 25
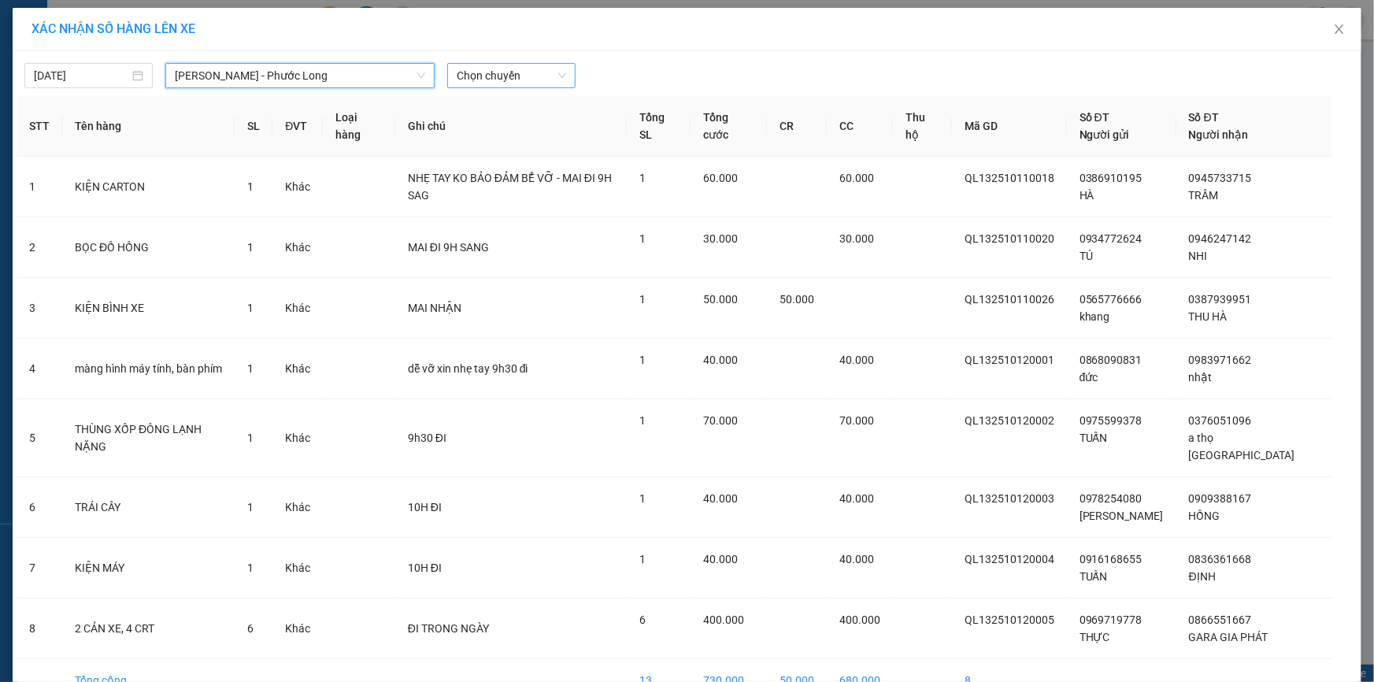
click at [496, 66] on span "Chọn chuyến" at bounding box center [511, 76] width 109 height 24
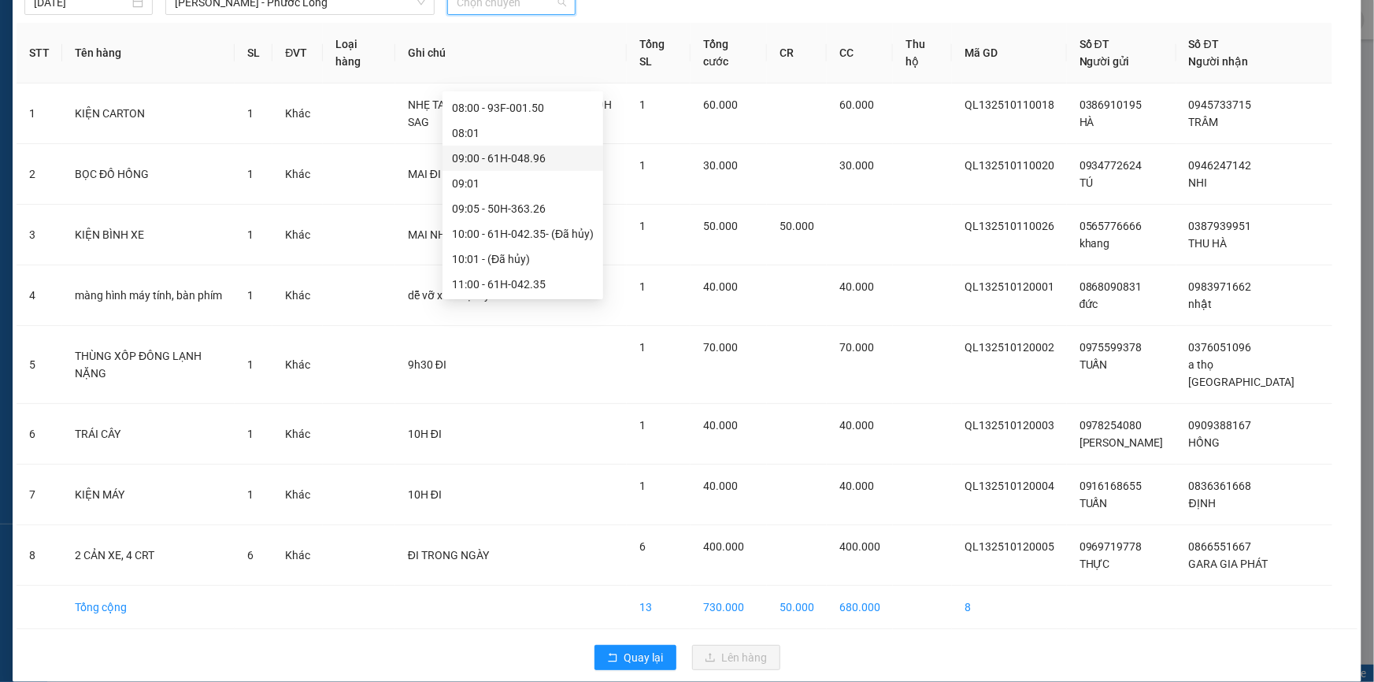
scroll to position [286, 0]
click at [541, 198] on div "09:05 - 50H-363.26" at bounding box center [523, 199] width 142 height 17
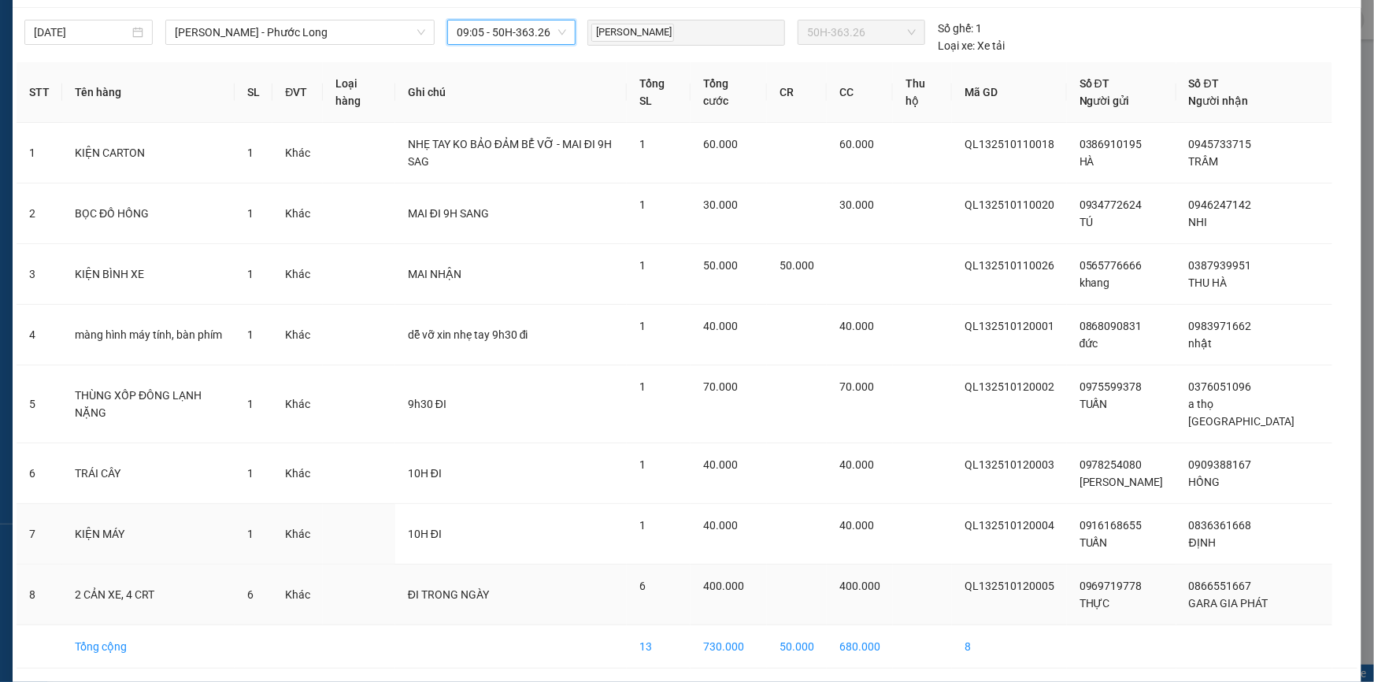
scroll to position [83, 0]
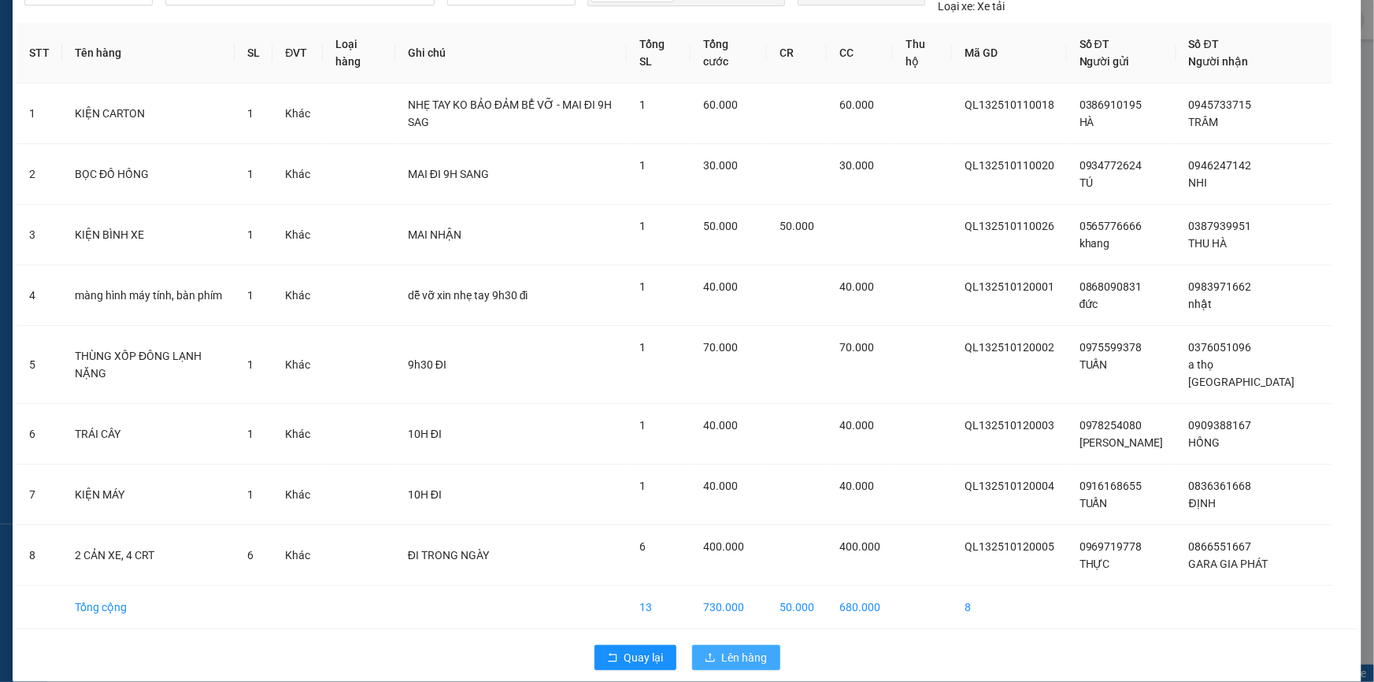
click at [734, 649] on span "Lên hàng" at bounding box center [745, 657] width 46 height 17
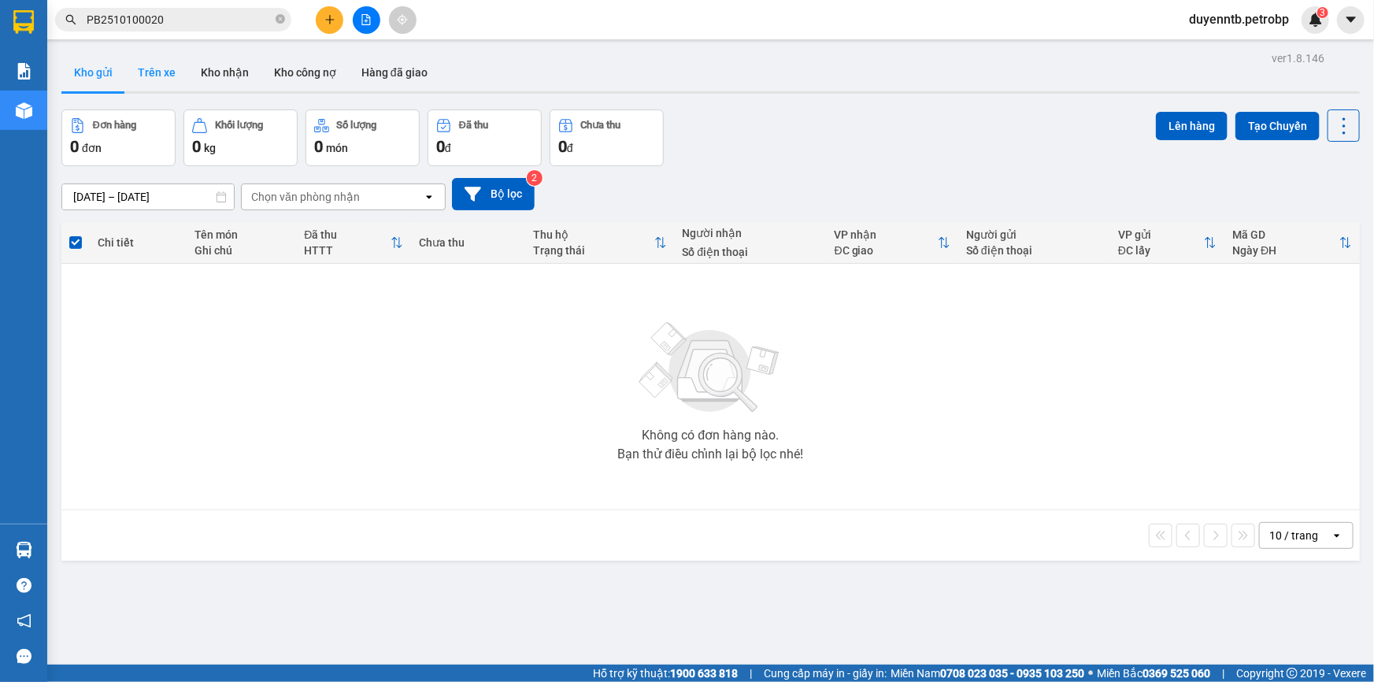
click at [173, 79] on button "Trên xe" at bounding box center [156, 73] width 63 height 38
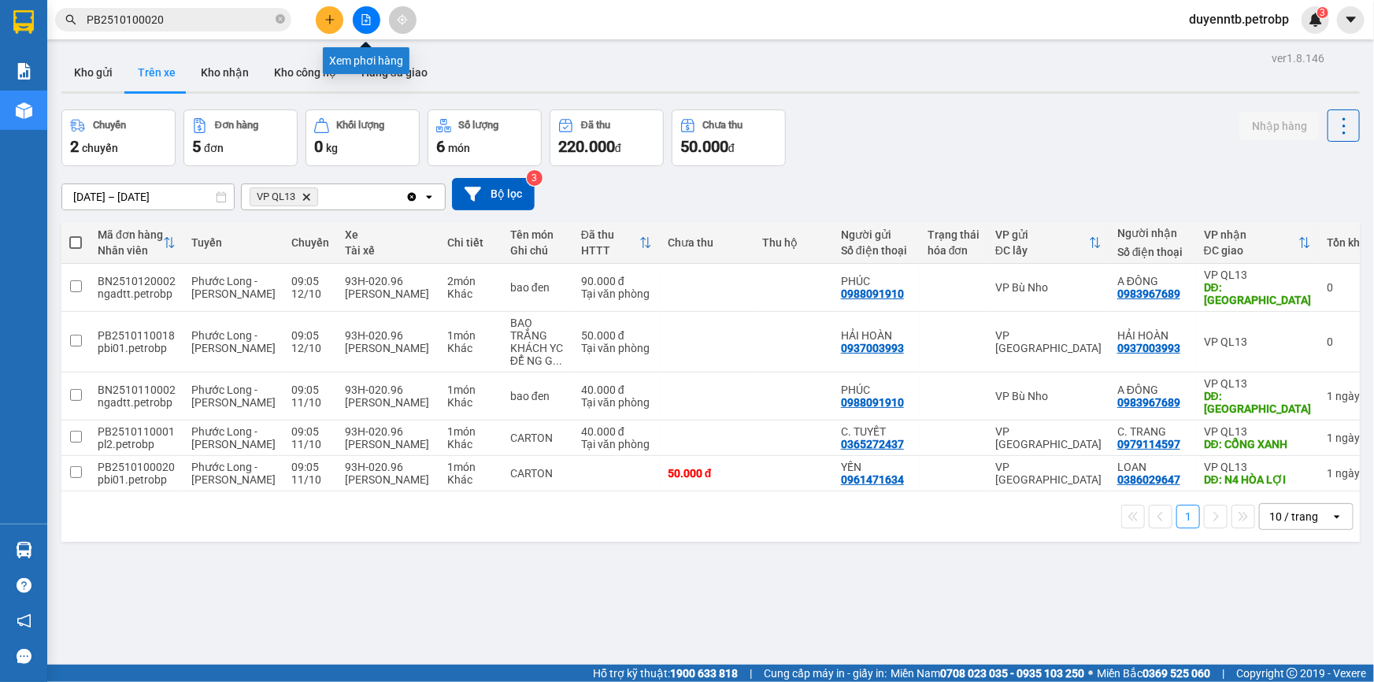
click at [365, 17] on icon "file-add" at bounding box center [366, 19] width 11 height 11
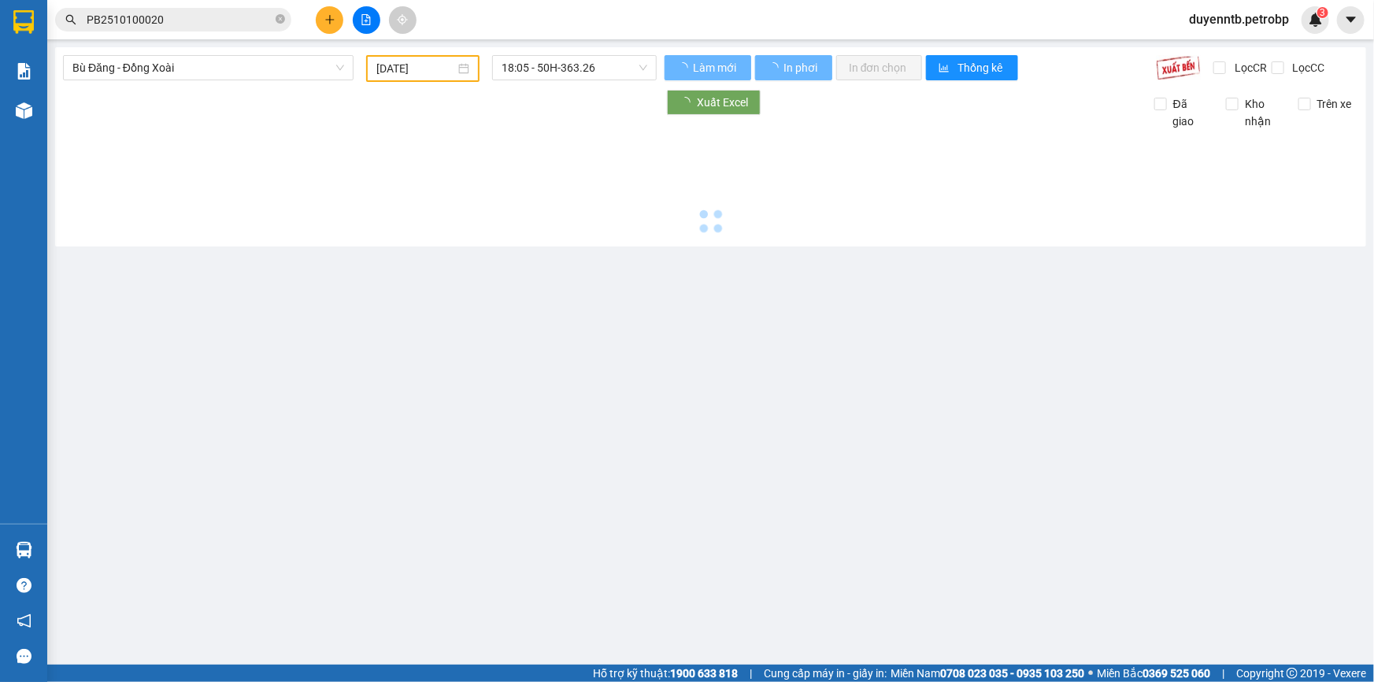
type input "[DATE]"
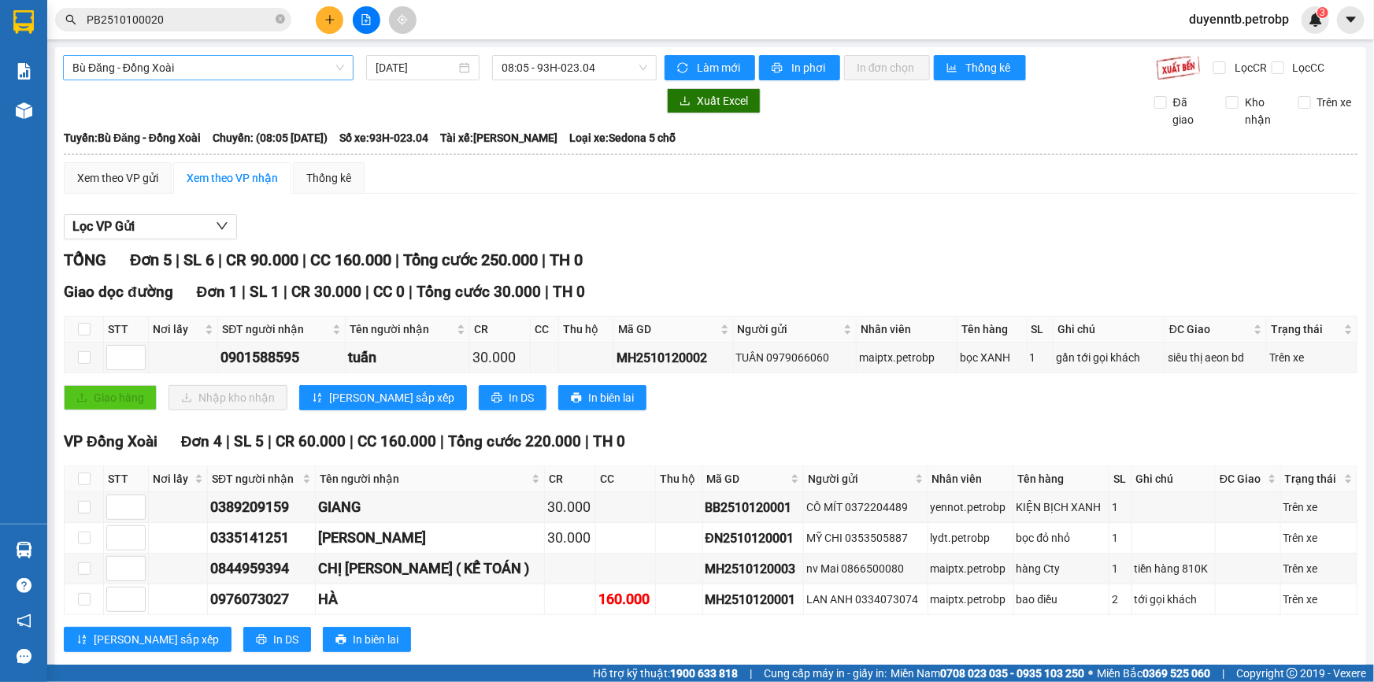
click at [214, 57] on span "Bù Đăng - Đồng Xoài" at bounding box center [208, 68] width 272 height 24
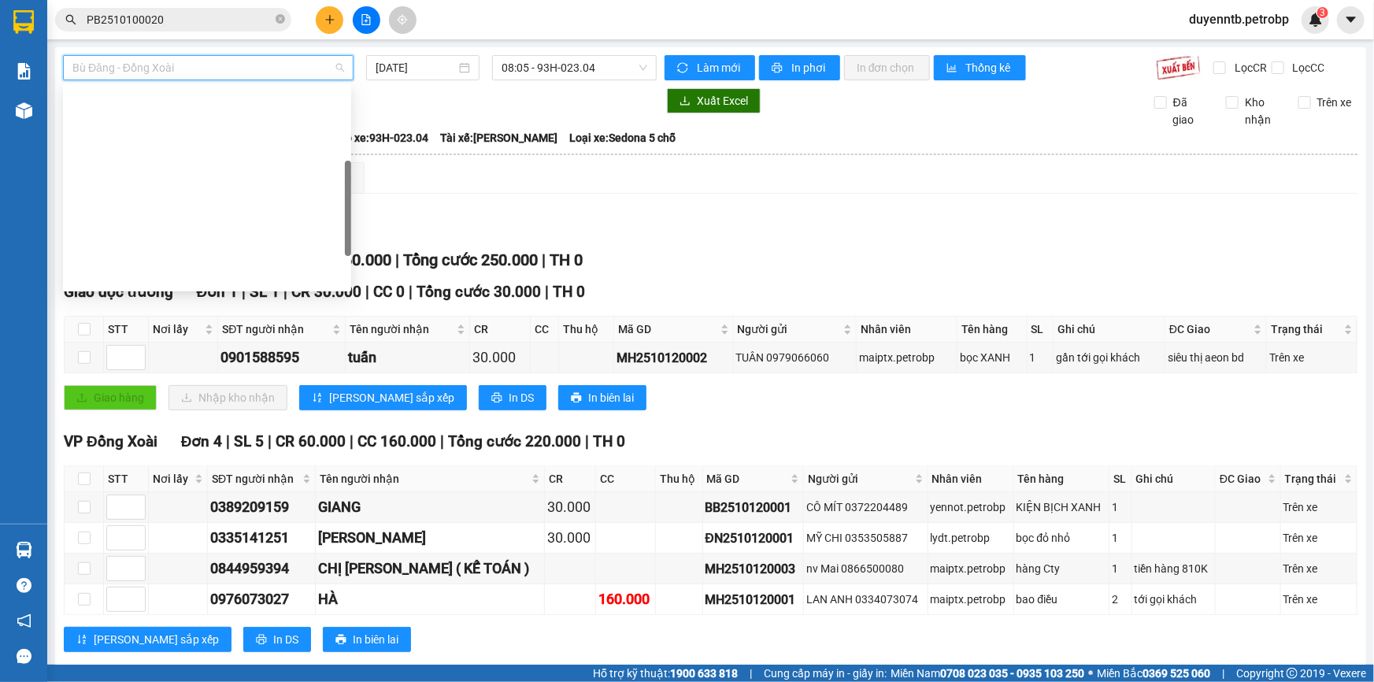
scroll to position [214, 0]
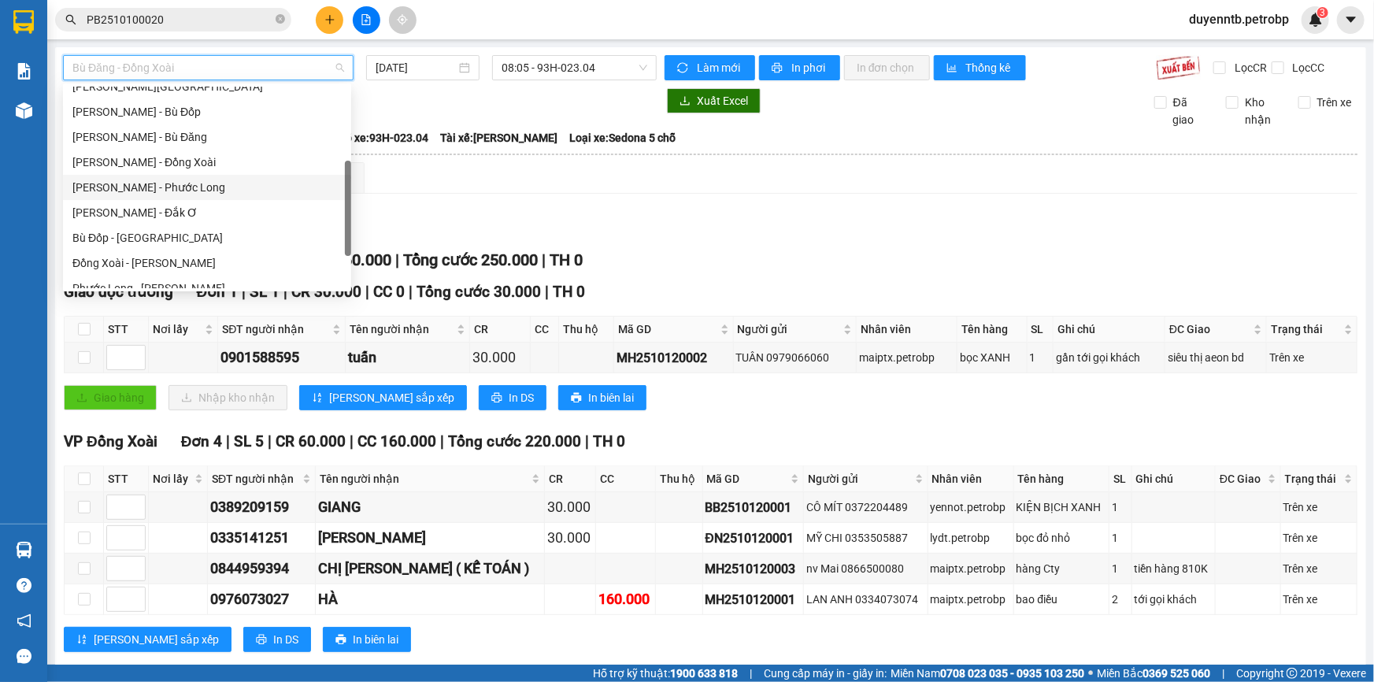
click at [216, 183] on div "[PERSON_NAME] - Phước Long" at bounding box center [206, 187] width 269 height 17
type input "[DATE]"
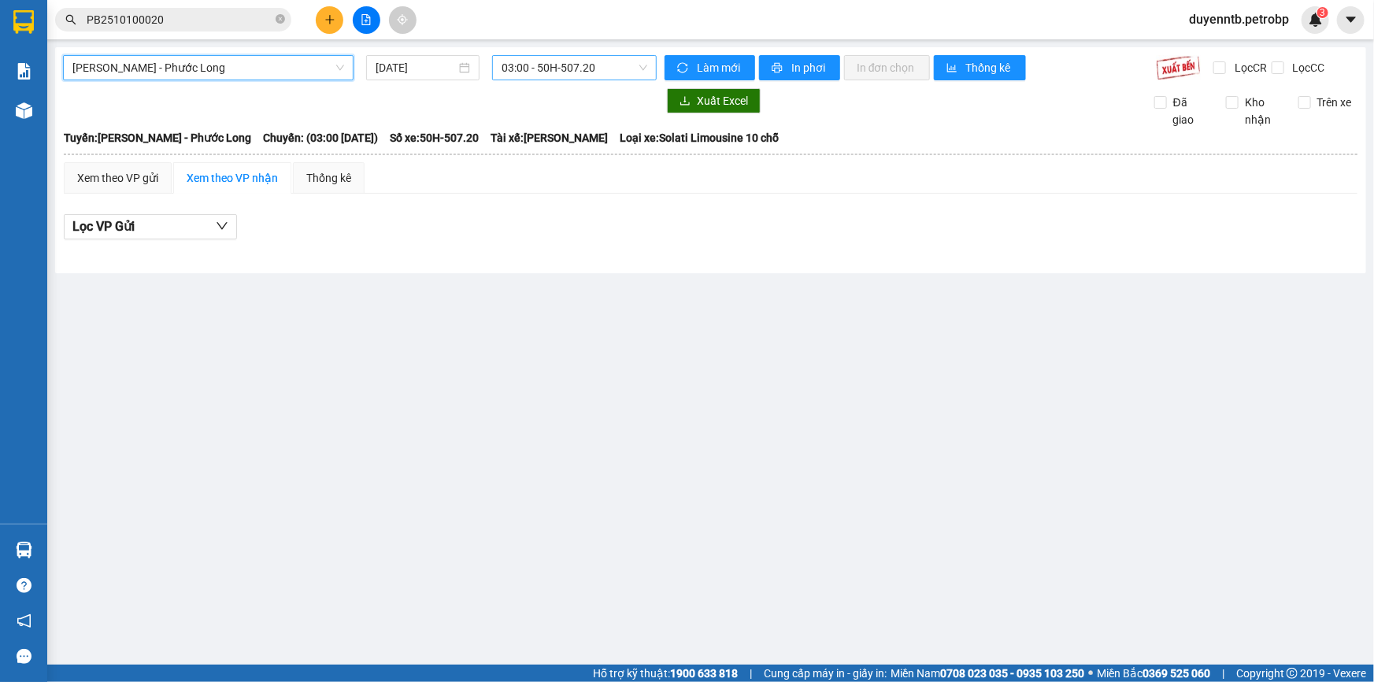
click at [523, 66] on span "03:00 - 50H-507.20" at bounding box center [575, 68] width 146 height 24
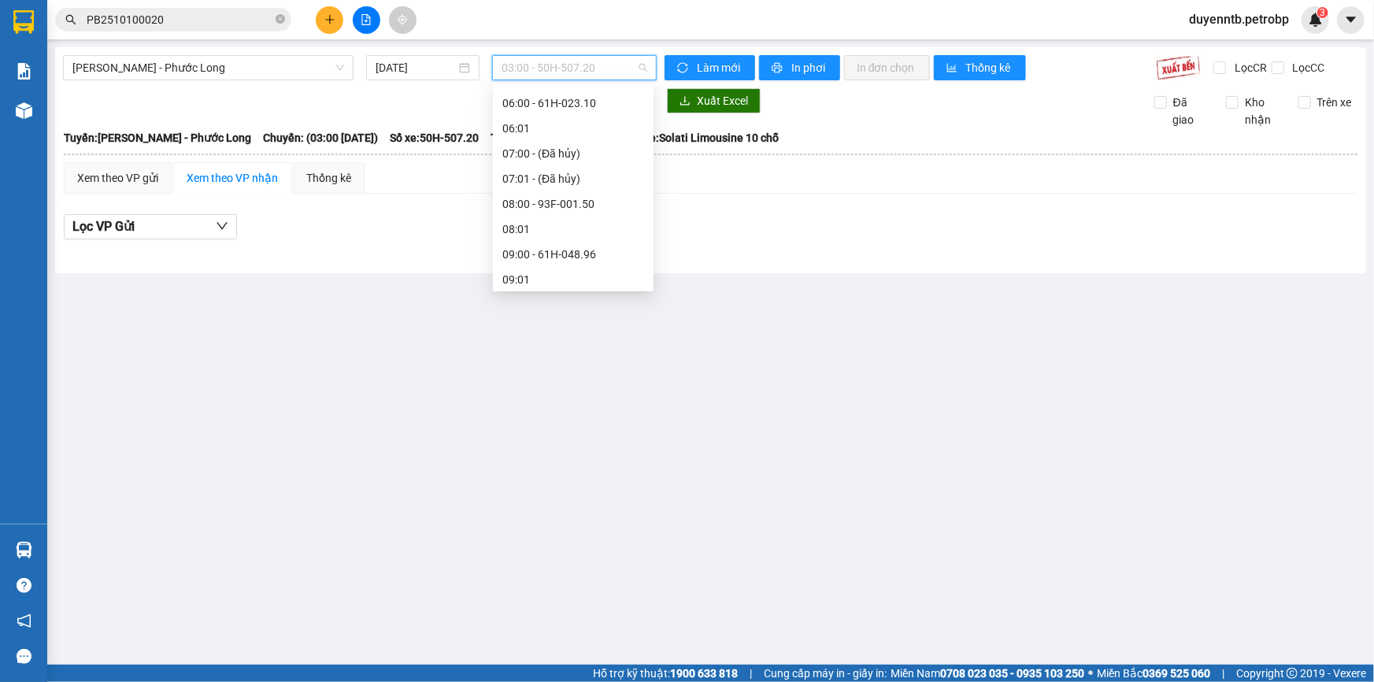
scroll to position [143, 0]
click at [134, 174] on div "Xem theo VP gửi" at bounding box center [117, 177] width 81 height 17
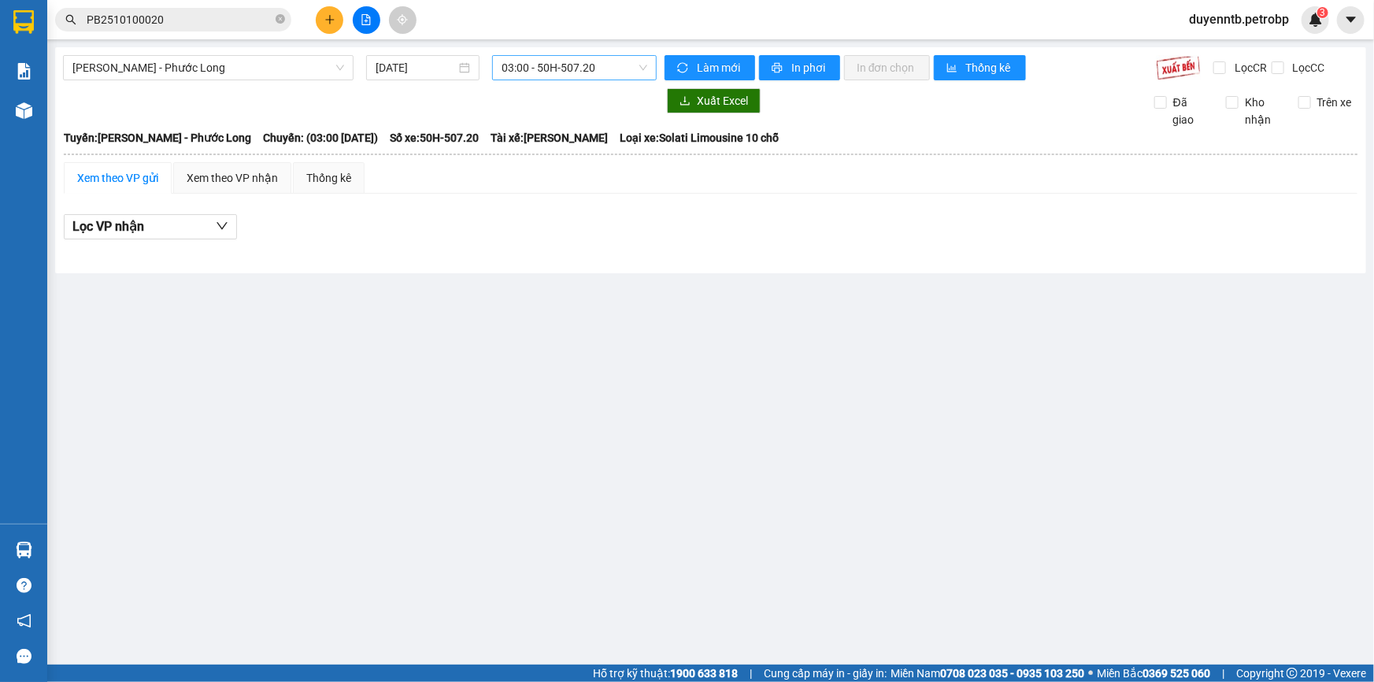
click at [543, 68] on span "03:00 - 50H-507.20" at bounding box center [575, 68] width 146 height 24
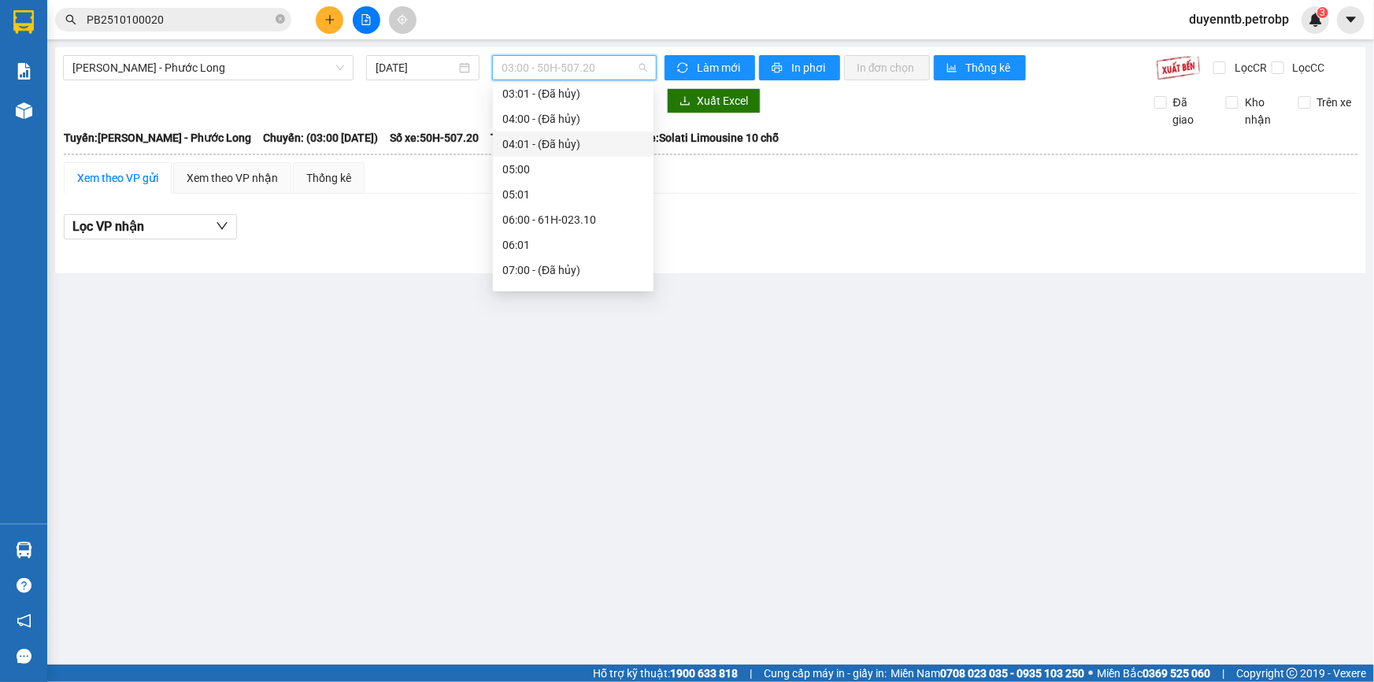
scroll to position [214, 0]
click at [598, 254] on div "09:05 - 50H-363.26" at bounding box center [574, 262] width 142 height 17
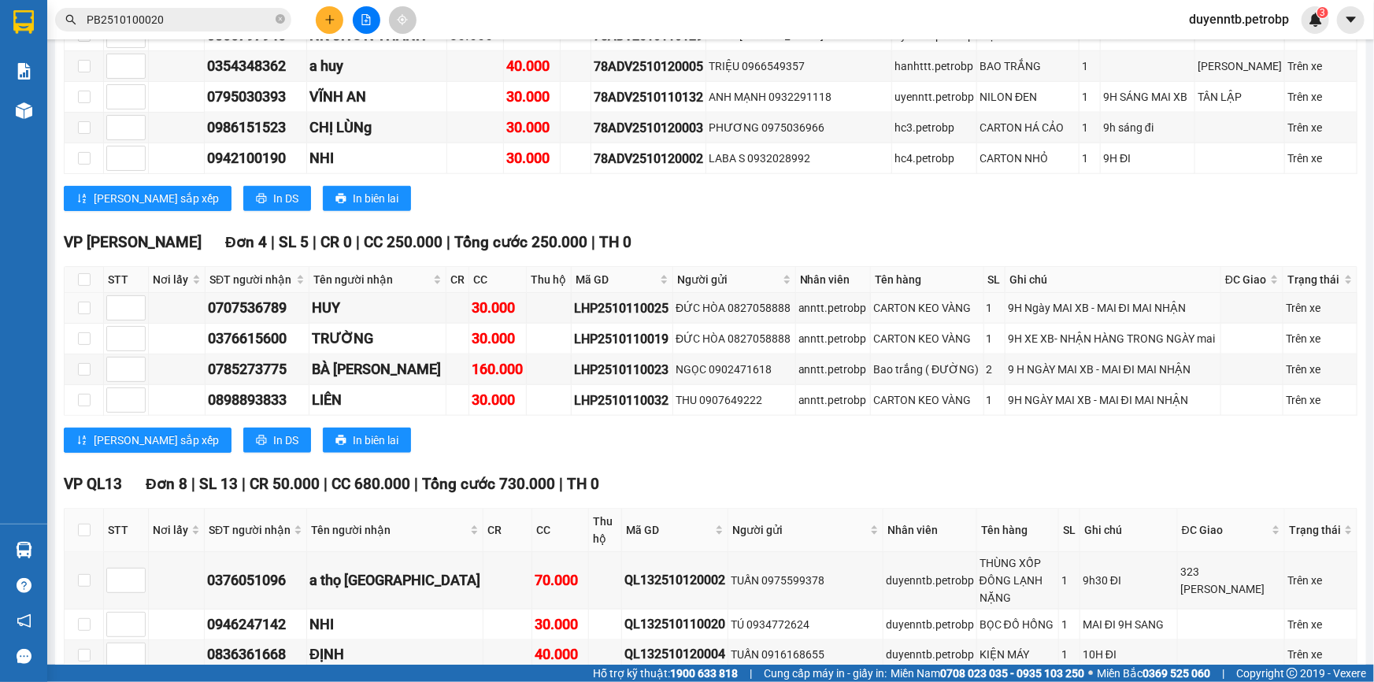
scroll to position [1026, 0]
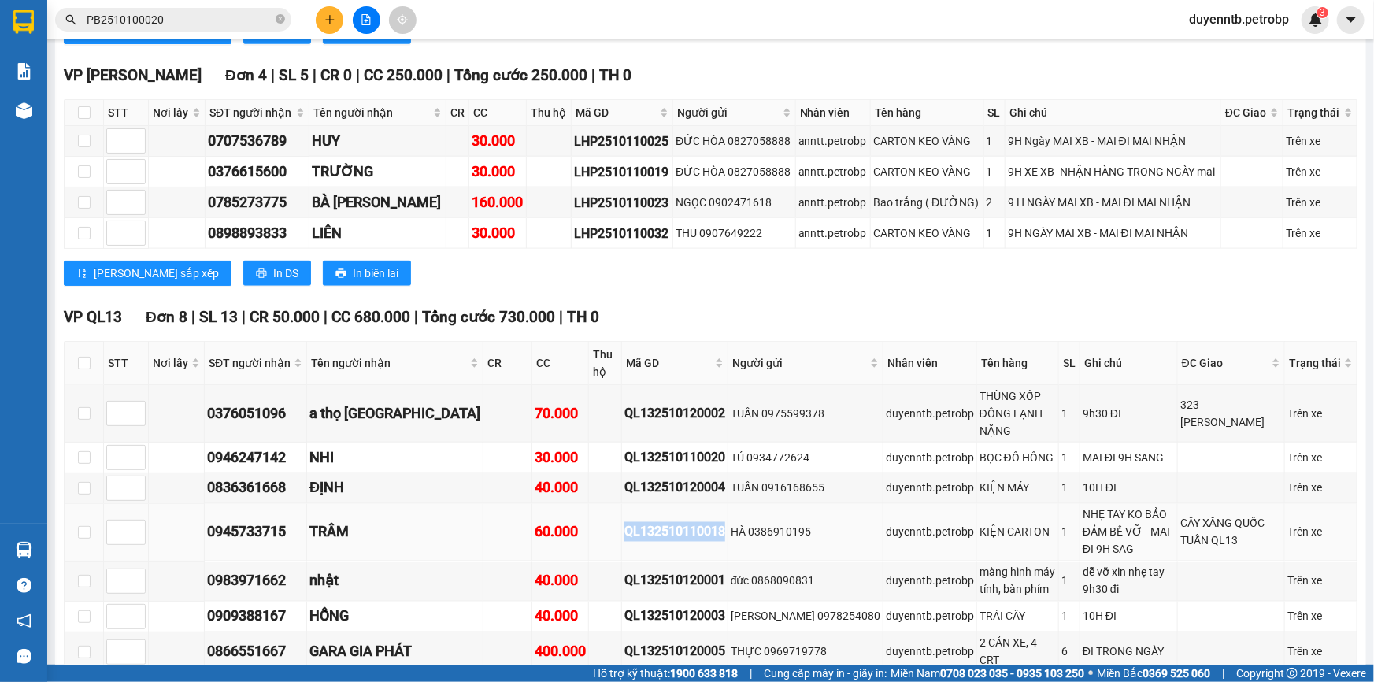
drag, startPoint x: 667, startPoint y: 432, endPoint x: 559, endPoint y: 428, distance: 108.0
click at [559, 504] on tr "0945733715 TRÂM 60.000 QL132510110018 HÀ 0386910195 duyenntb.petrobp KIỆN CARTO…" at bounding box center [711, 532] width 1293 height 57
copy div "QL132510110018"
click at [280, 16] on icon "close-circle" at bounding box center [280, 18] width 9 height 9
paste input "QL132510110018"
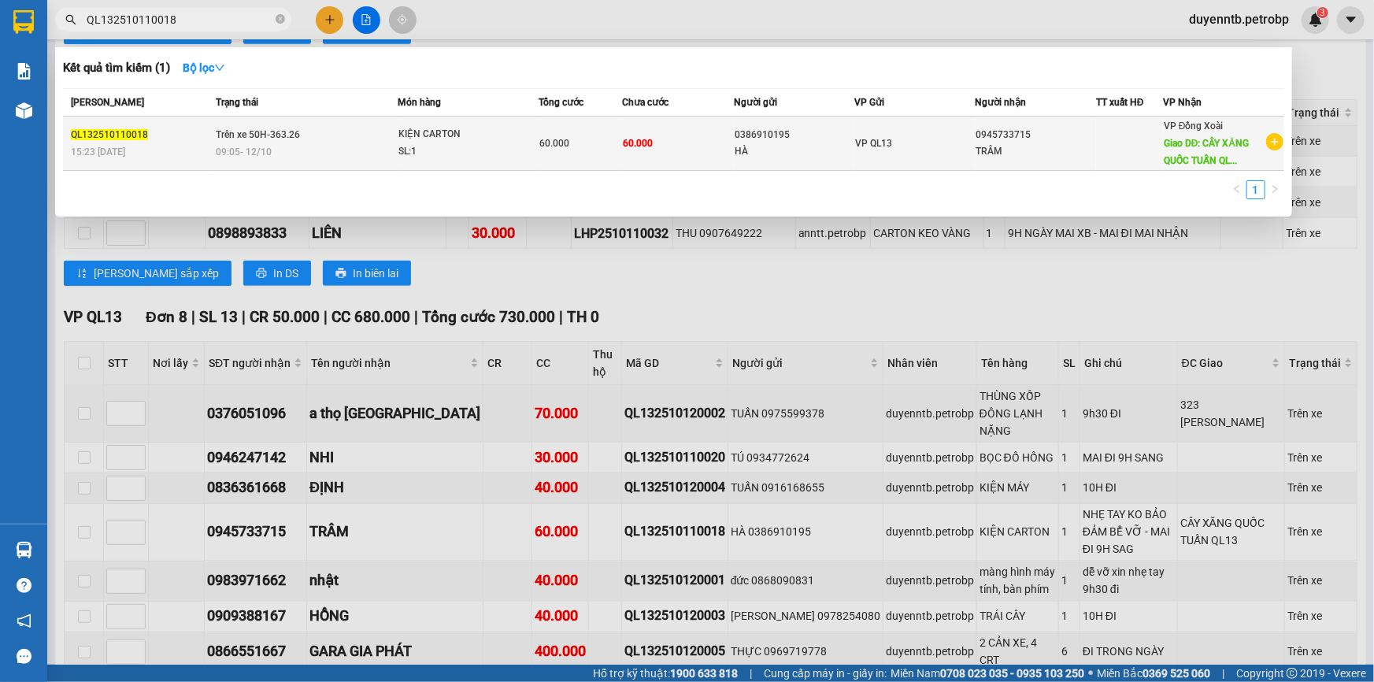
type input "QL132510110018"
click at [549, 150] on div "60.000" at bounding box center [581, 143] width 82 height 17
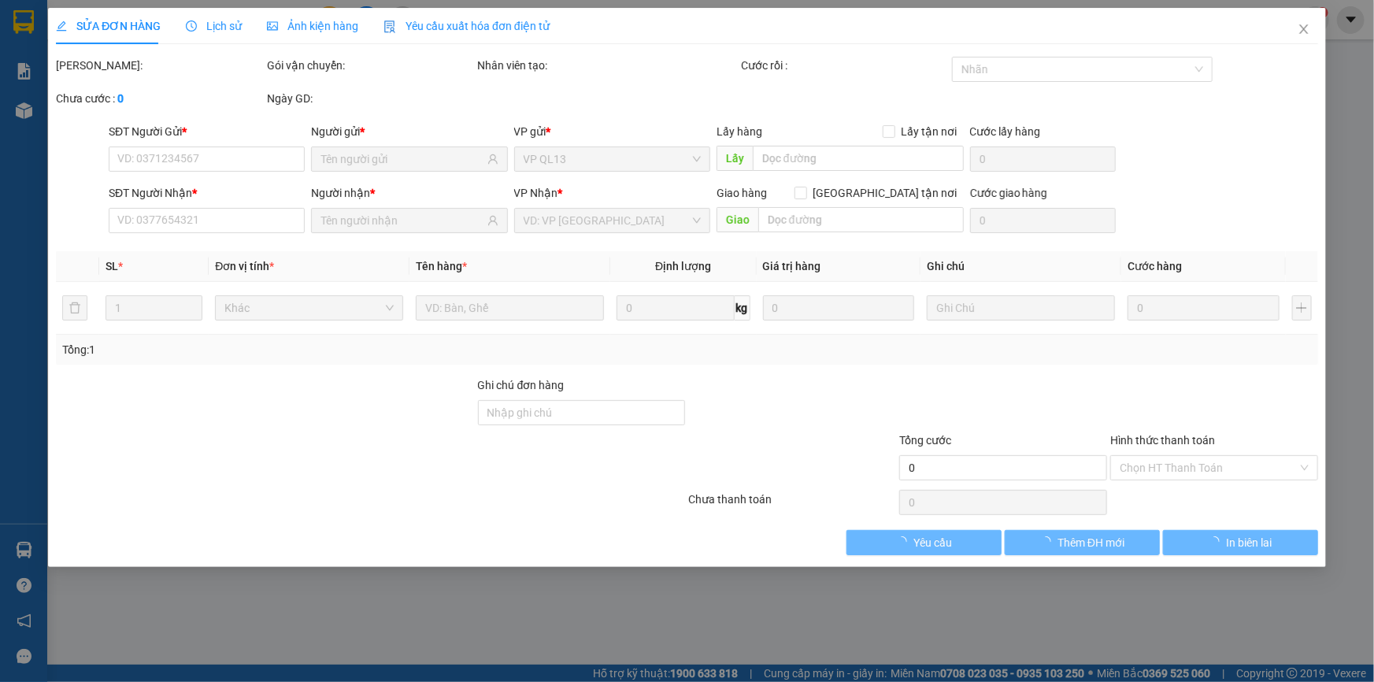
type input "0386910195"
type input "0945733715"
type input "CÂY XĂNG QUỐC TUẤN QL13"
type input "60.000"
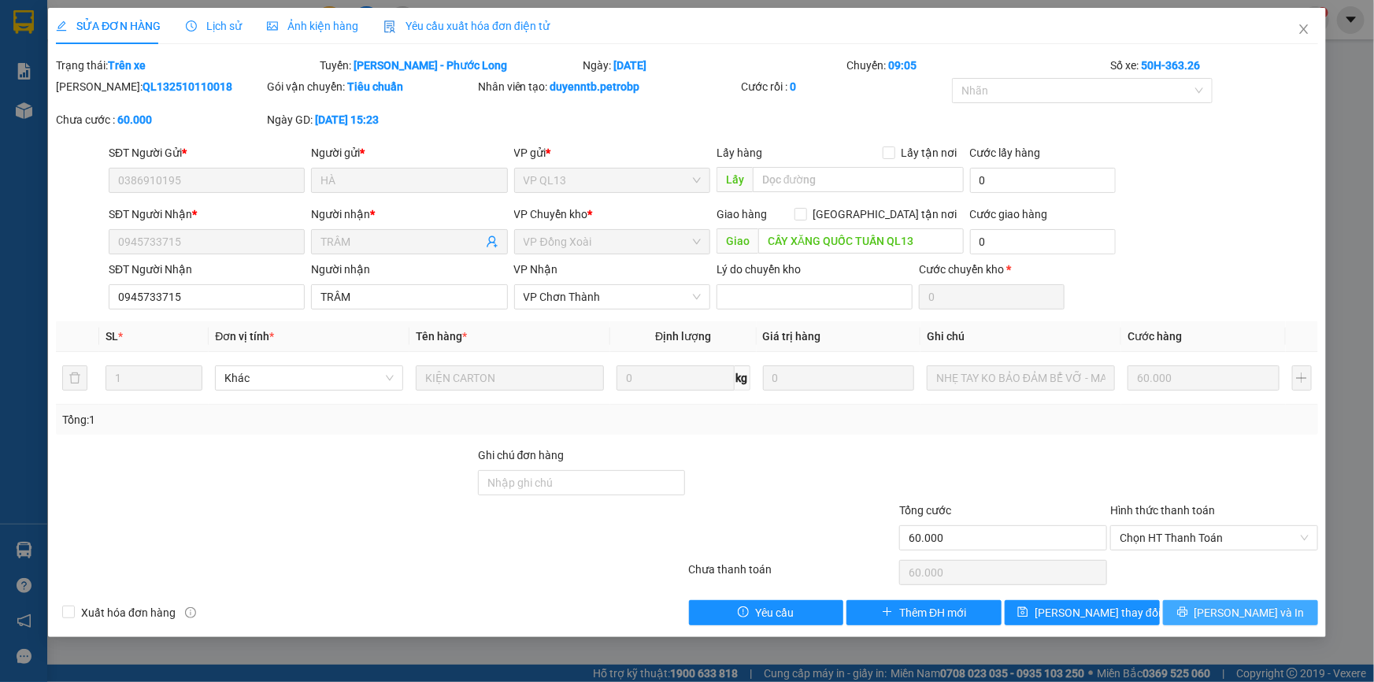
click at [1289, 615] on button "[PERSON_NAME] và In" at bounding box center [1240, 612] width 155 height 25
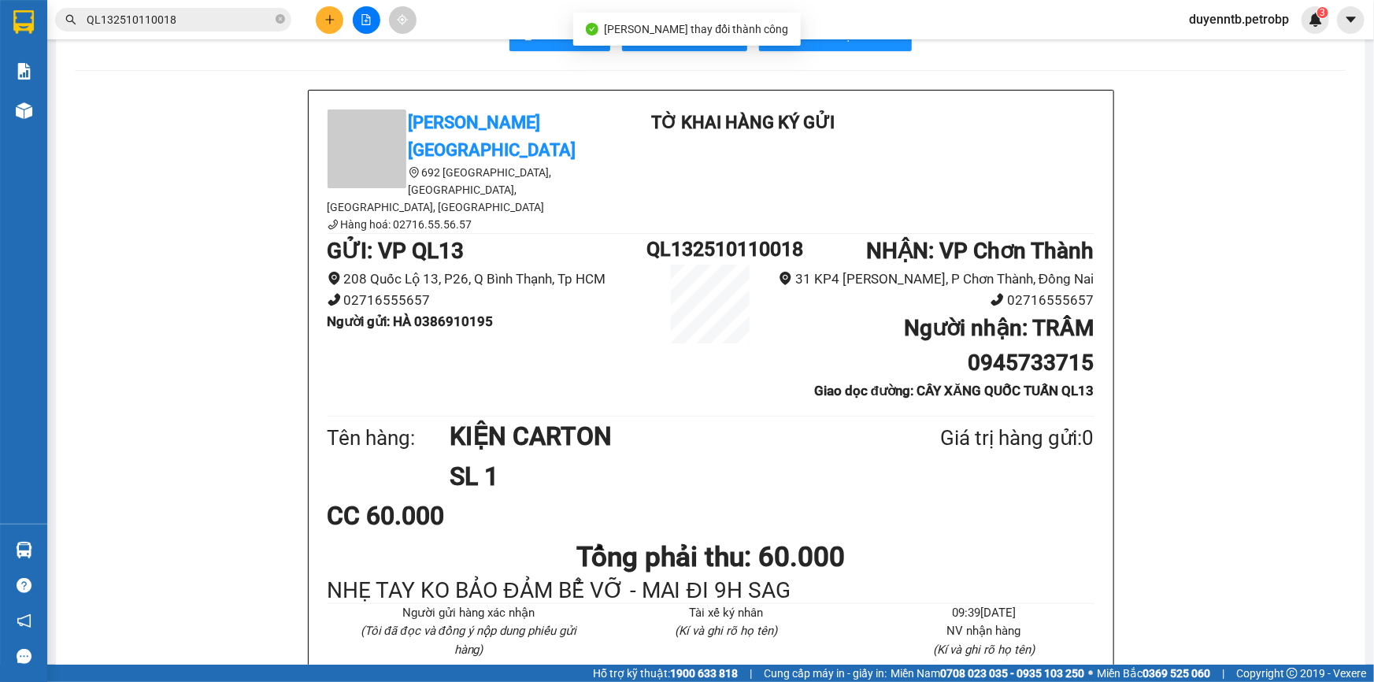
scroll to position [71, 0]
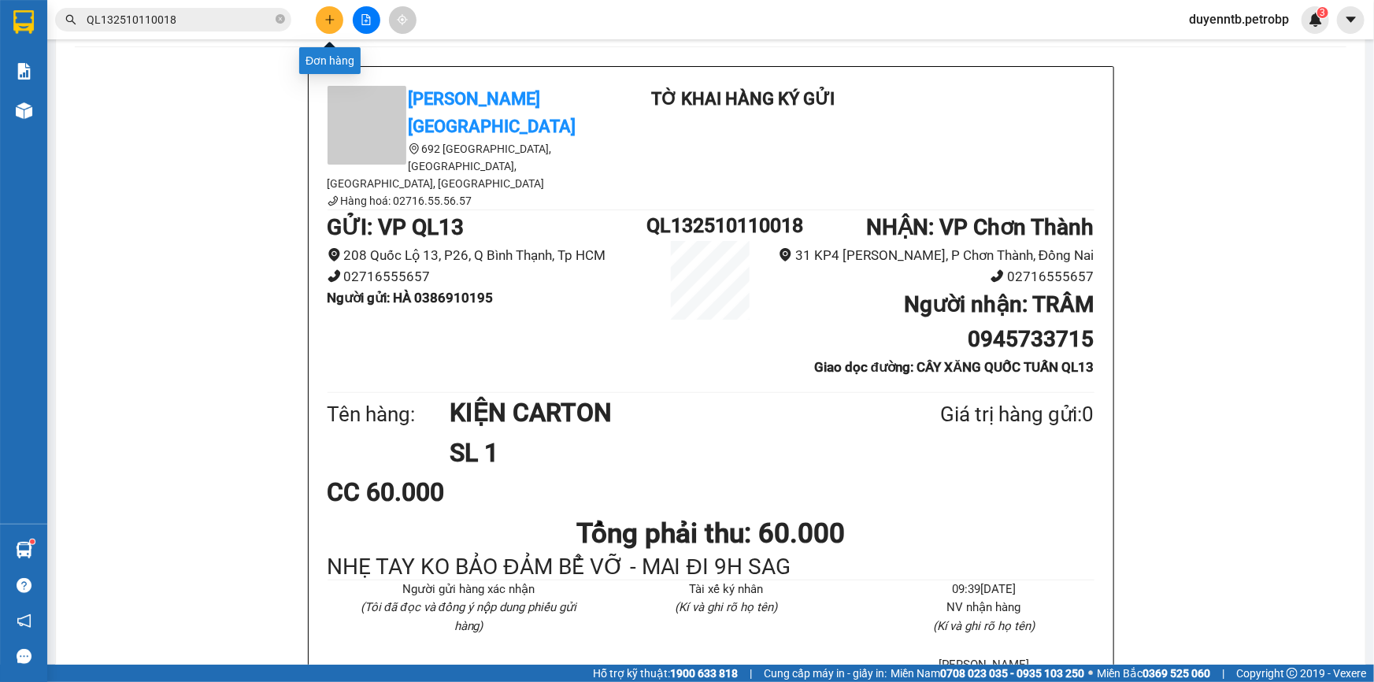
click at [332, 10] on button at bounding box center [330, 20] width 28 height 28
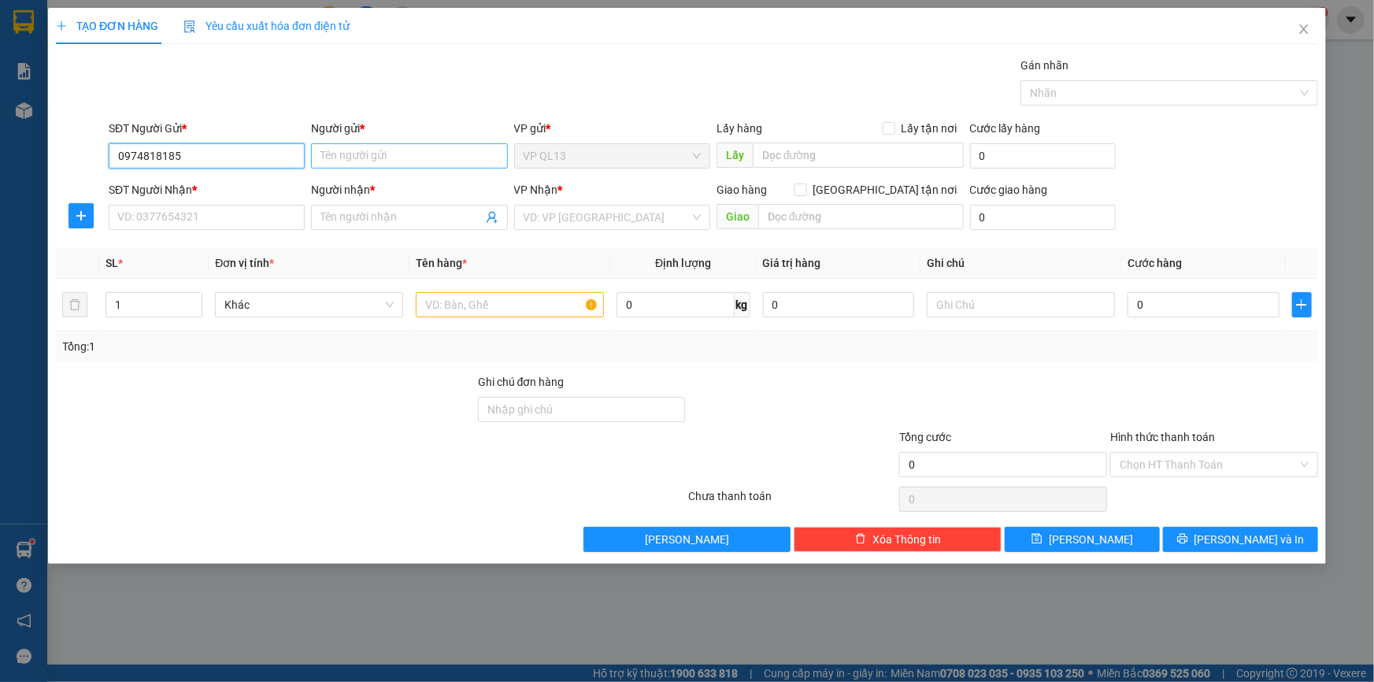
type input "0974818185"
click at [383, 163] on input "Người gửi *" at bounding box center [409, 155] width 196 height 25
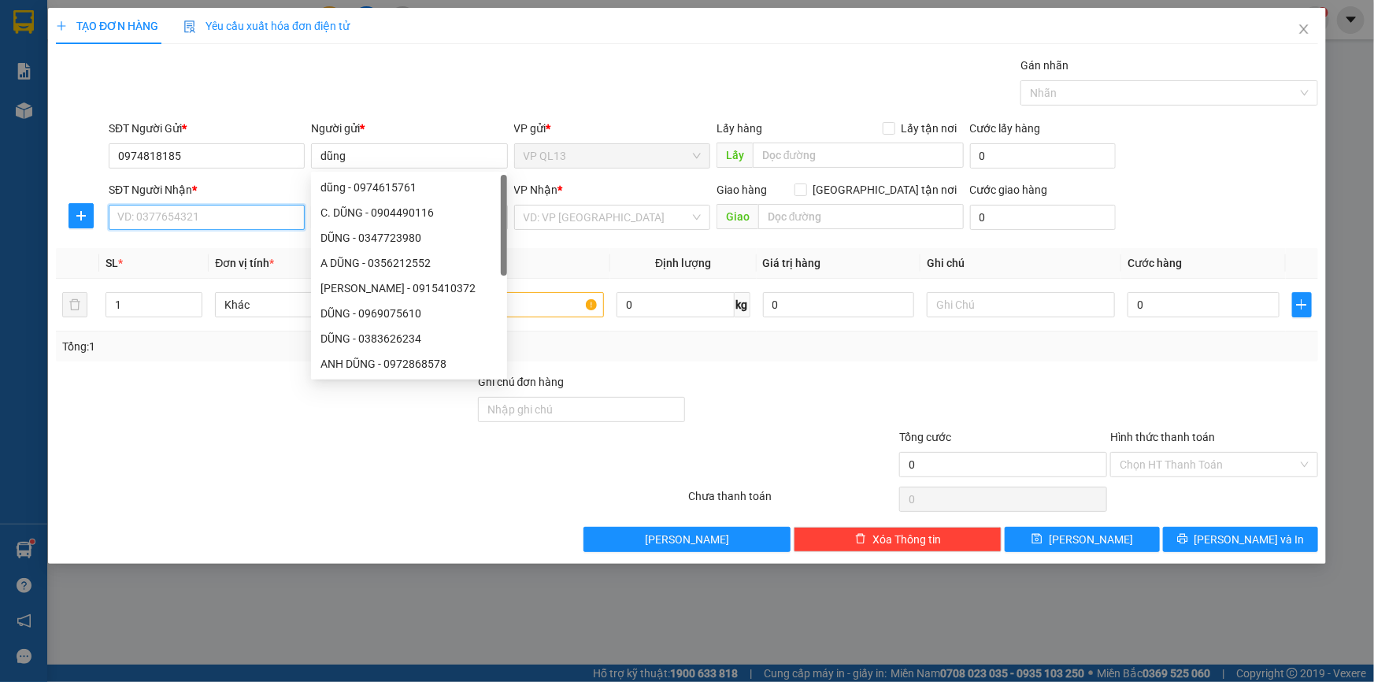
click at [210, 217] on input "SĐT Người Nhận *" at bounding box center [207, 217] width 196 height 25
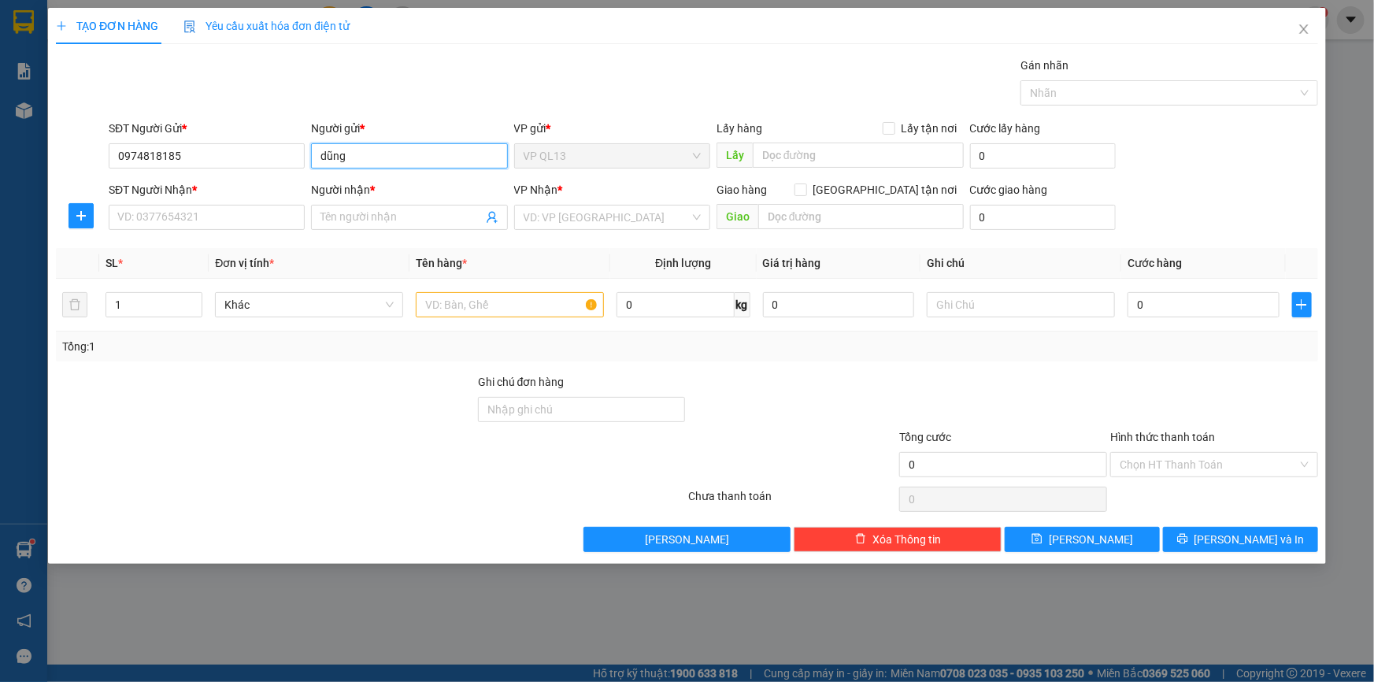
click at [411, 154] on input "dũng" at bounding box center [409, 155] width 196 height 25
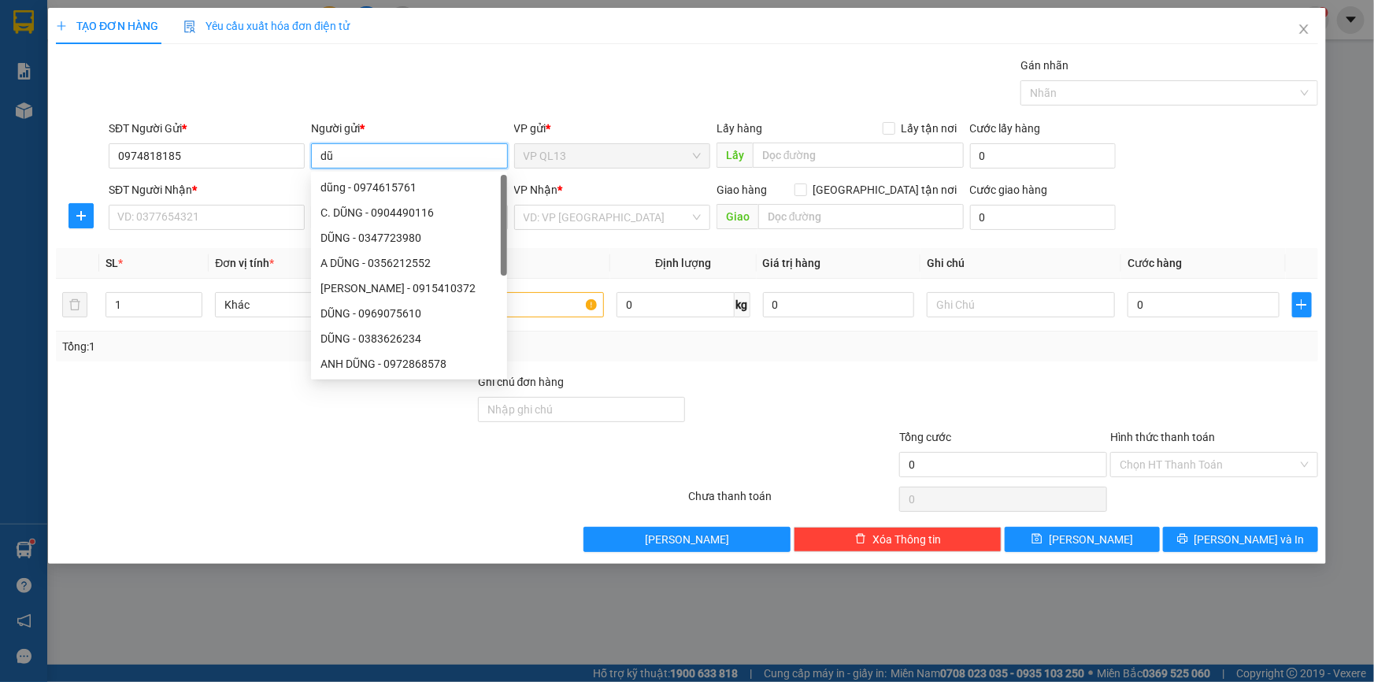
type input "d"
type input "vũ"
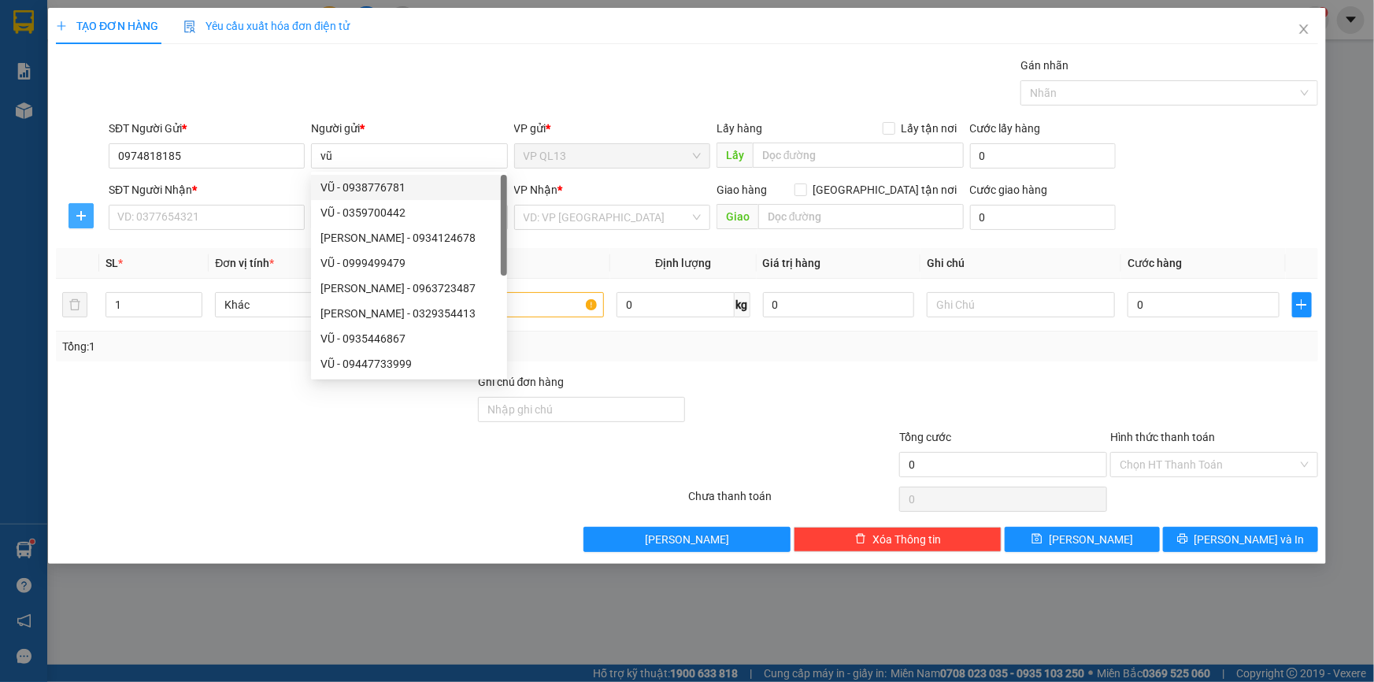
click at [74, 206] on button "button" at bounding box center [81, 215] width 25 height 25
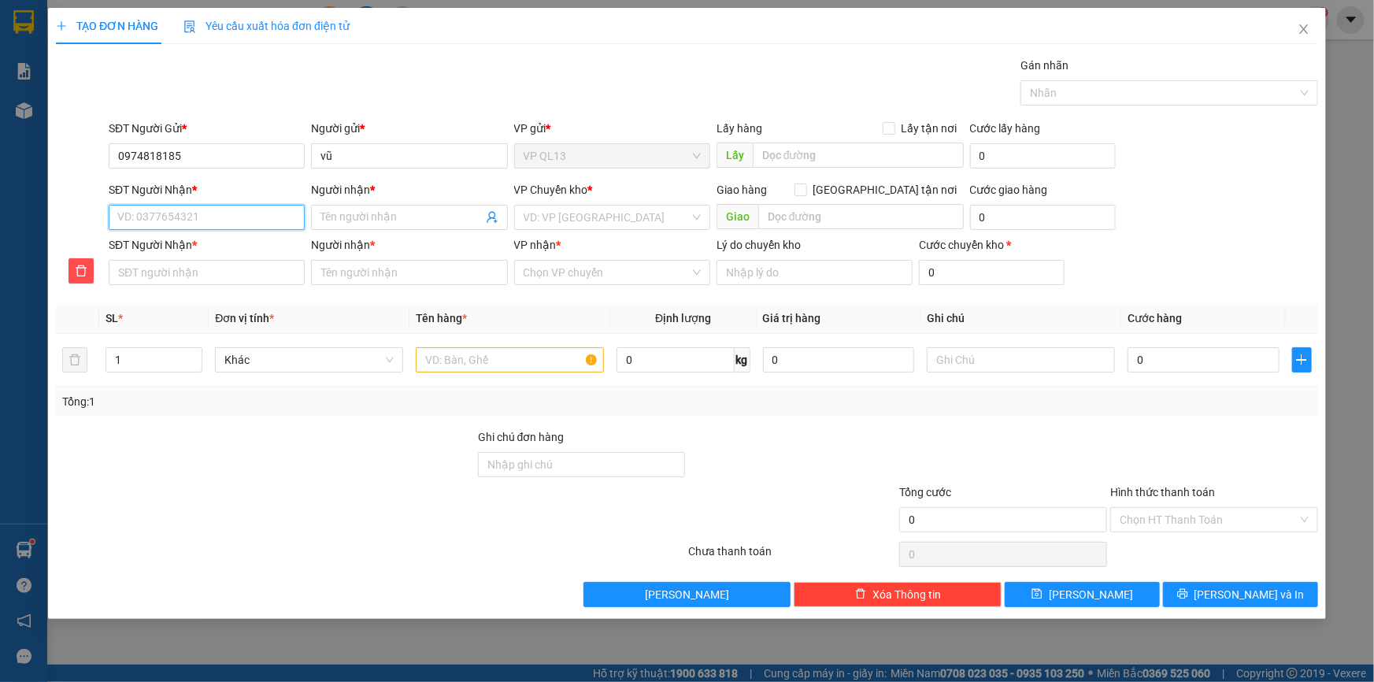
click at [239, 214] on input "SĐT Người Nhận *" at bounding box center [207, 217] width 196 height 25
type input "0"
type input "09"
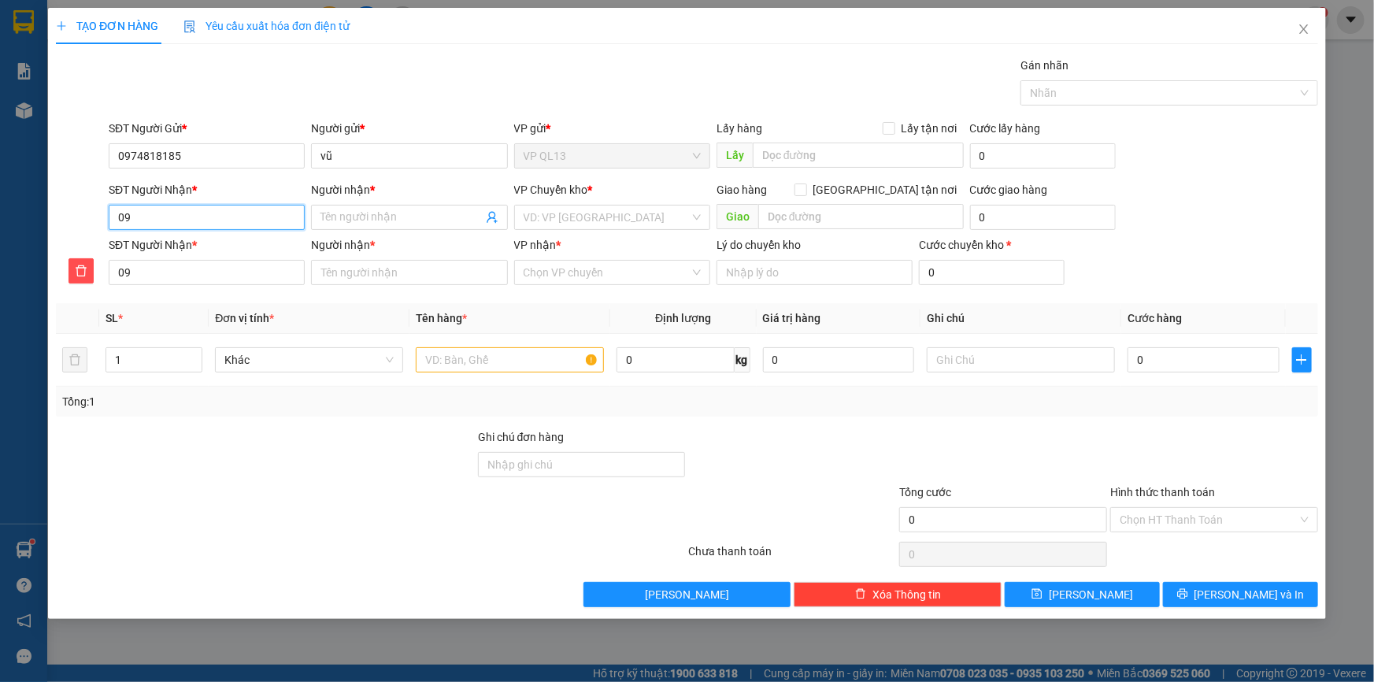
type input "096"
type input "0968"
type input "09686"
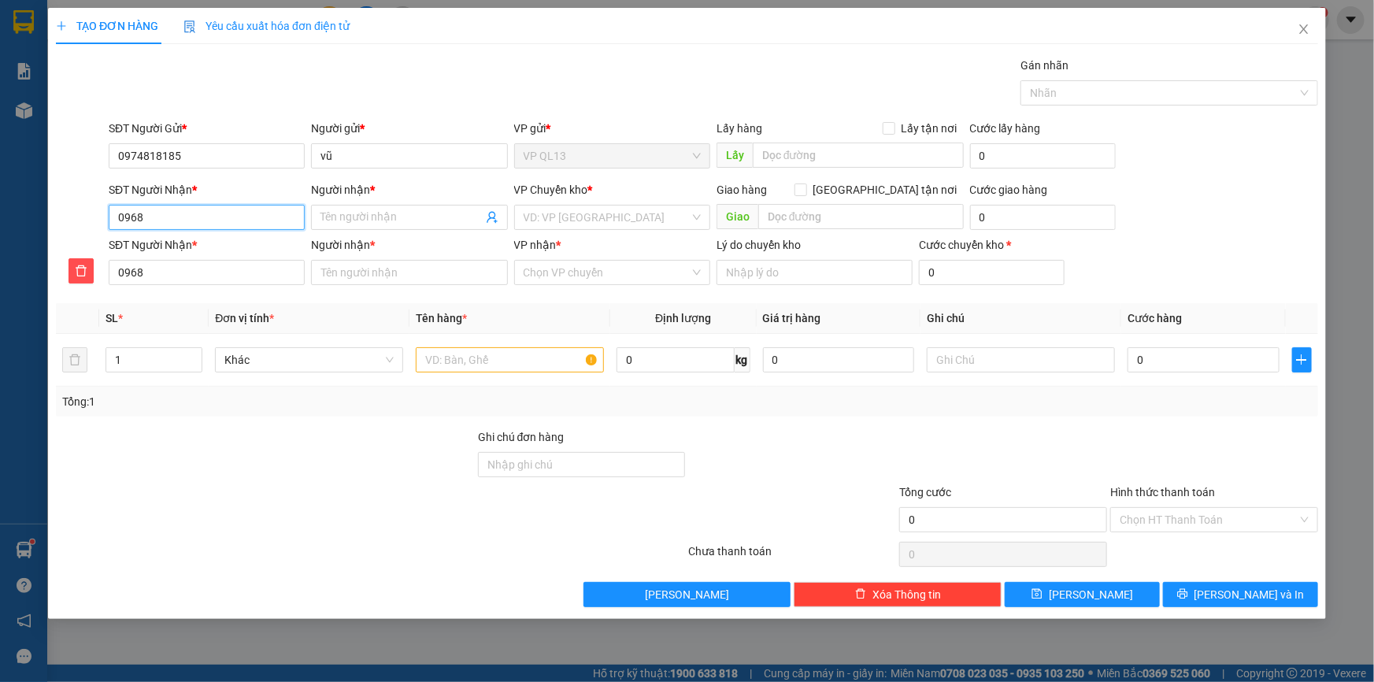
type input "09686"
type input "096867"
type input "0968674"
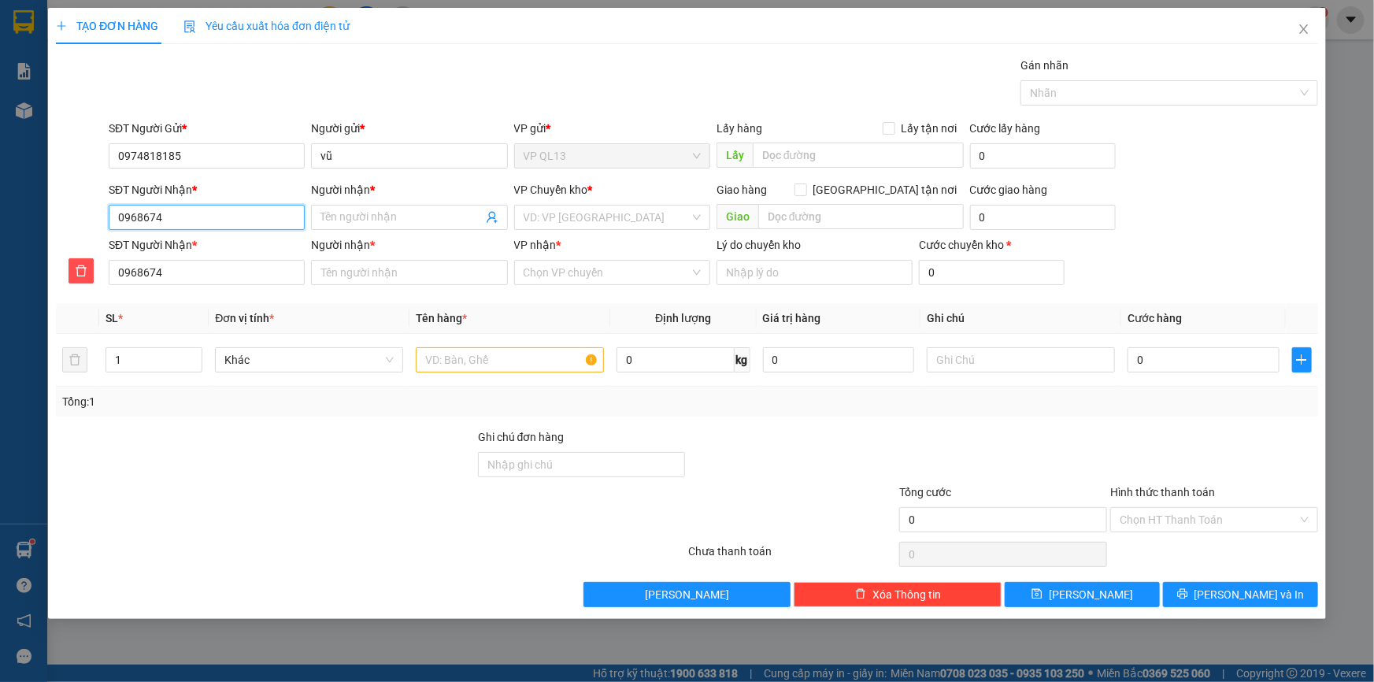
type input "09686741"
type input "096867417"
type input "0968674177"
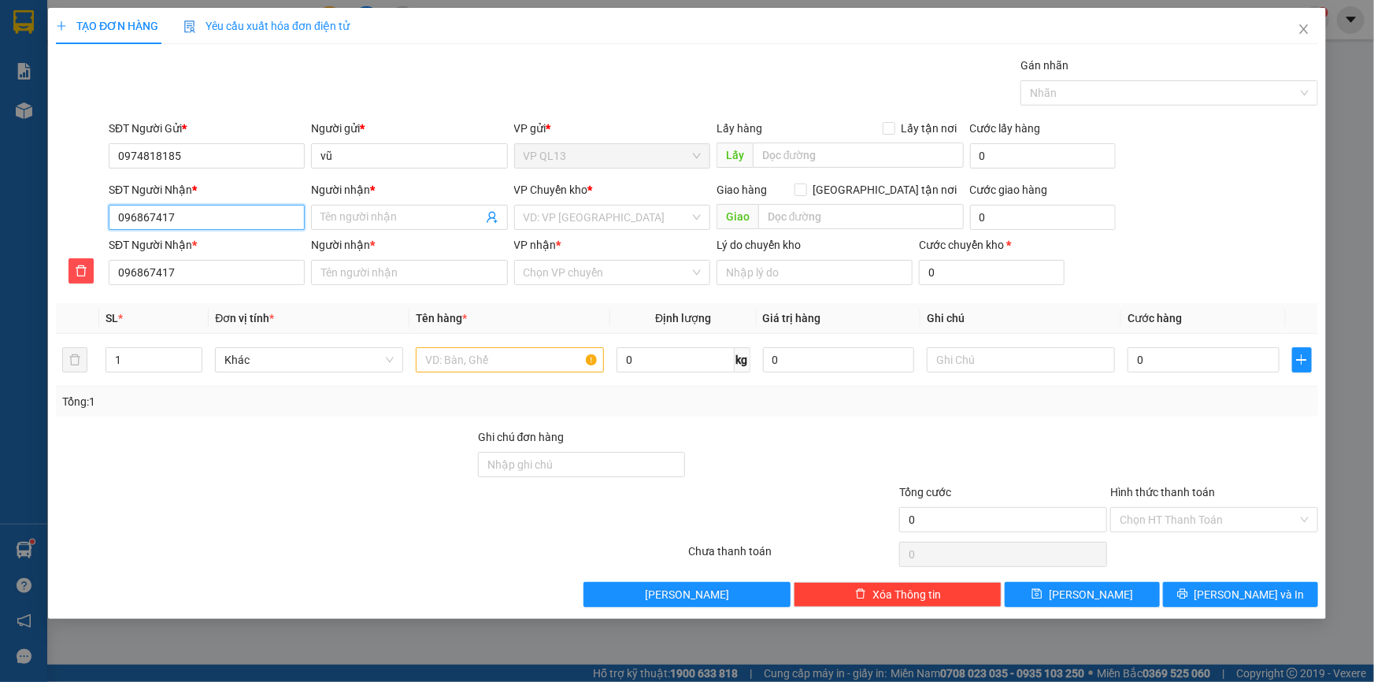
type input "0968674177"
click at [402, 221] on input "Người nhận *" at bounding box center [401, 217] width 161 height 17
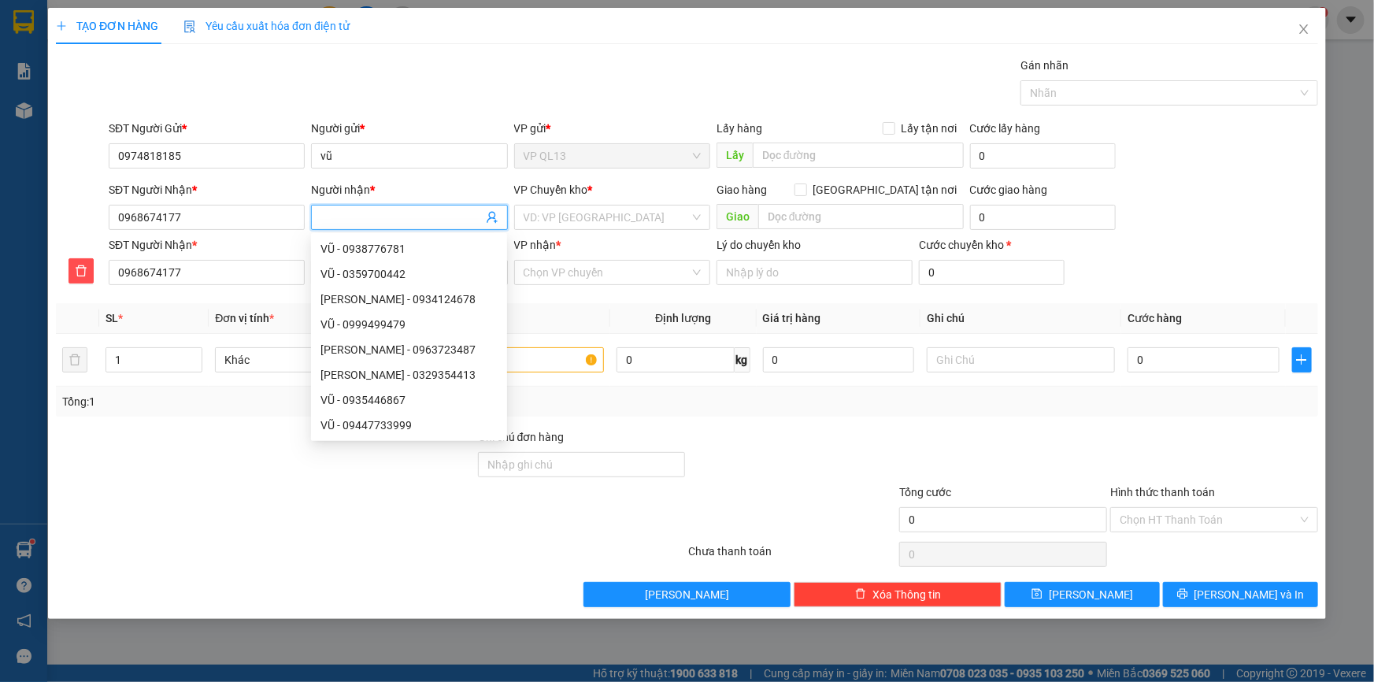
type input "d"
type input "đ"
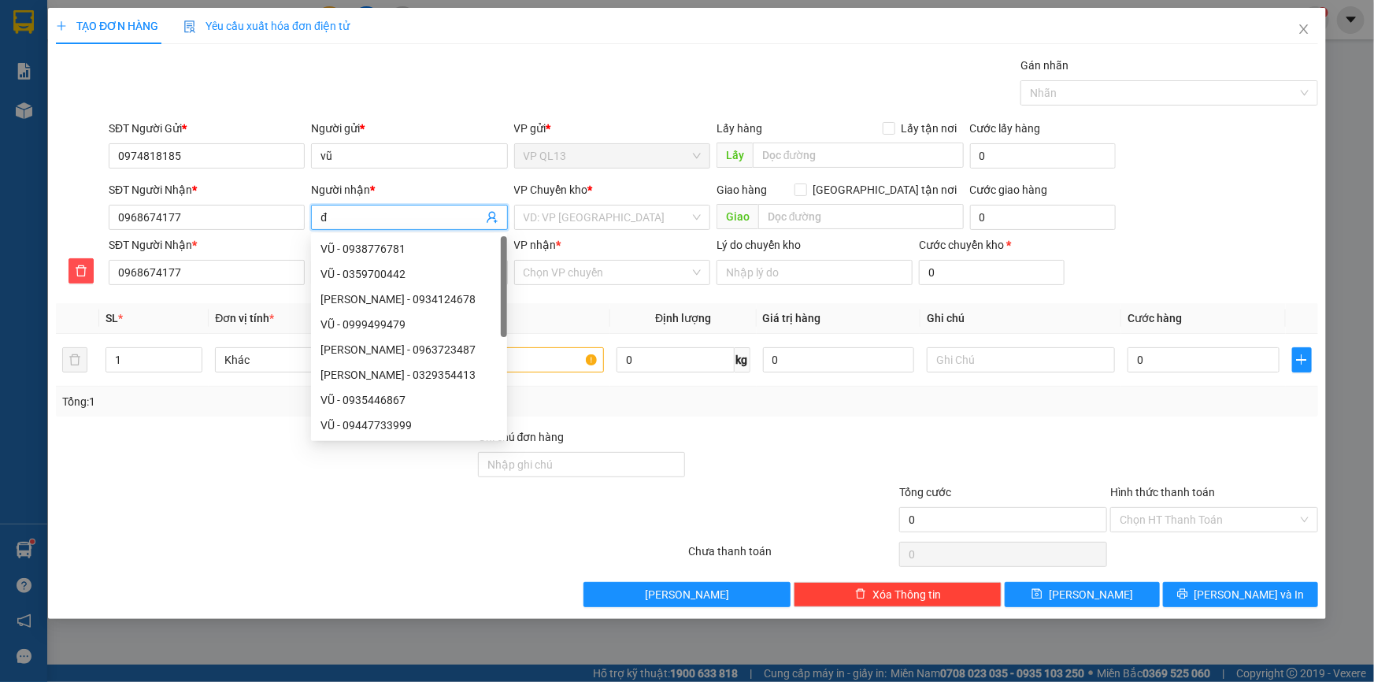
type input "đi"
type input "đie"
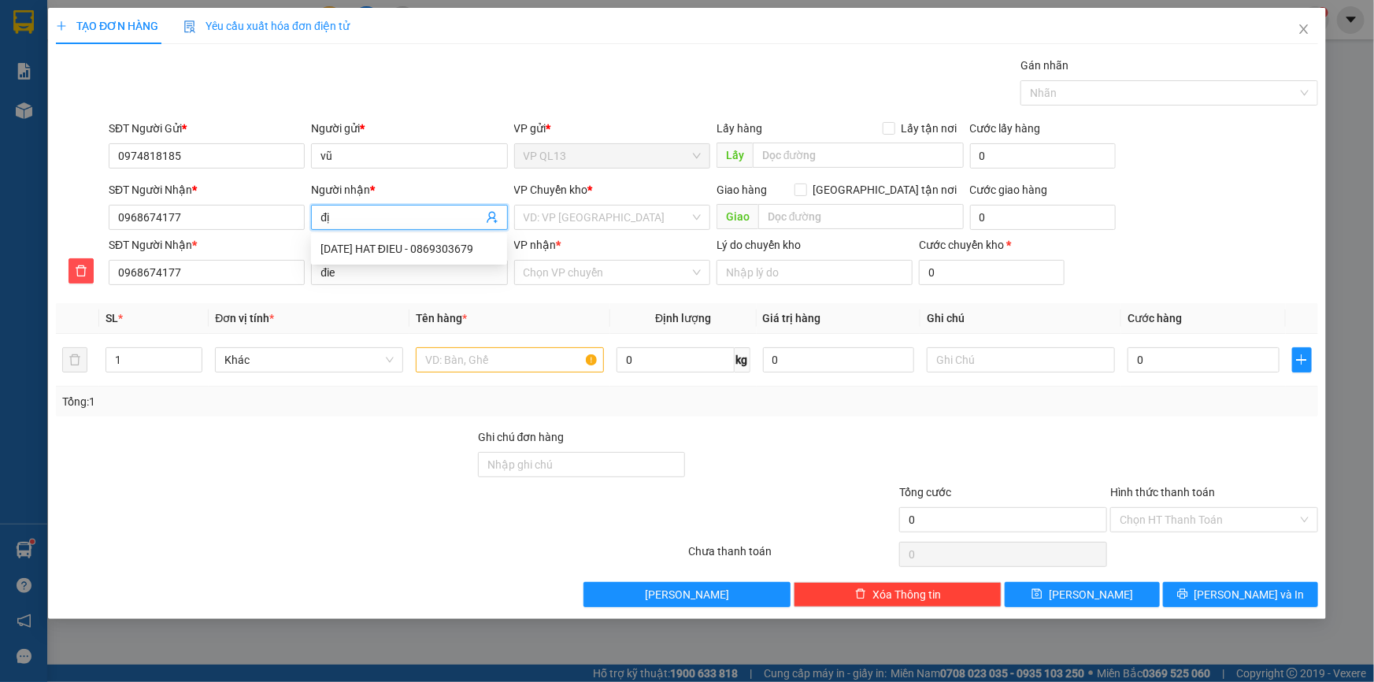
type input "địe"
type input "điẹp"
type input "điệp"
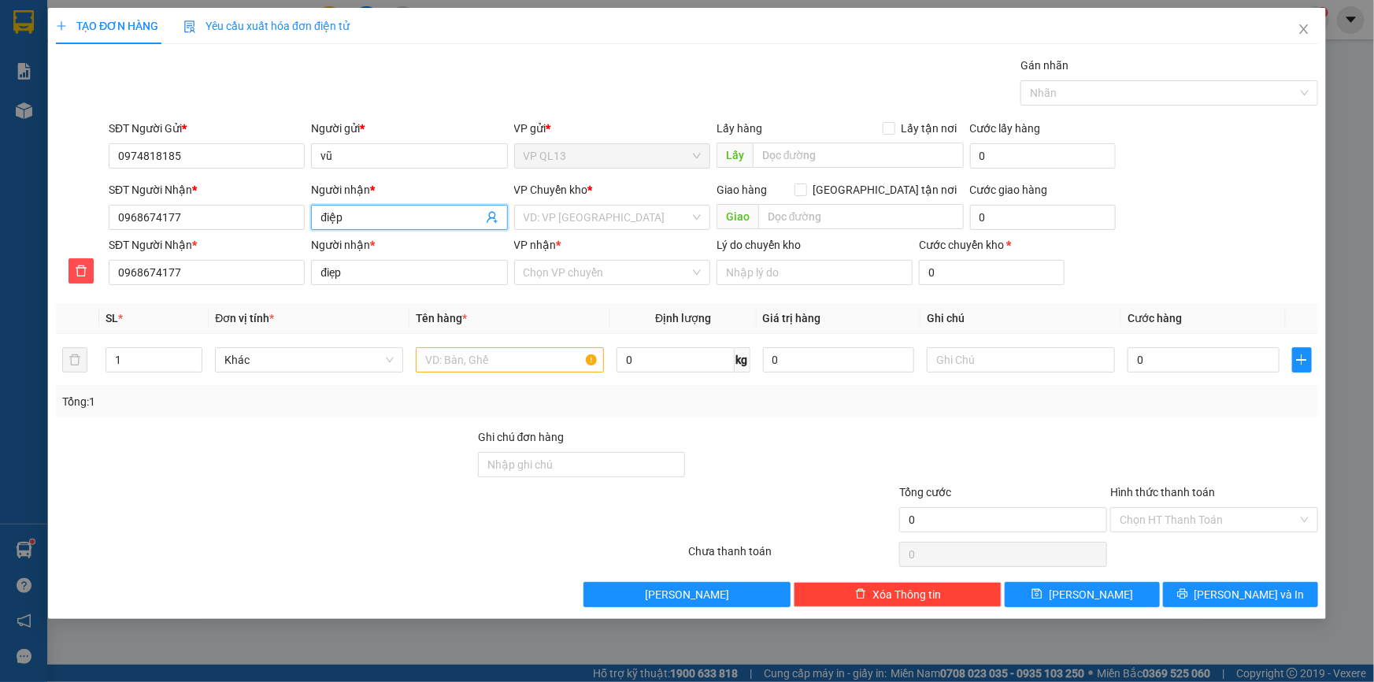
type input "điệp"
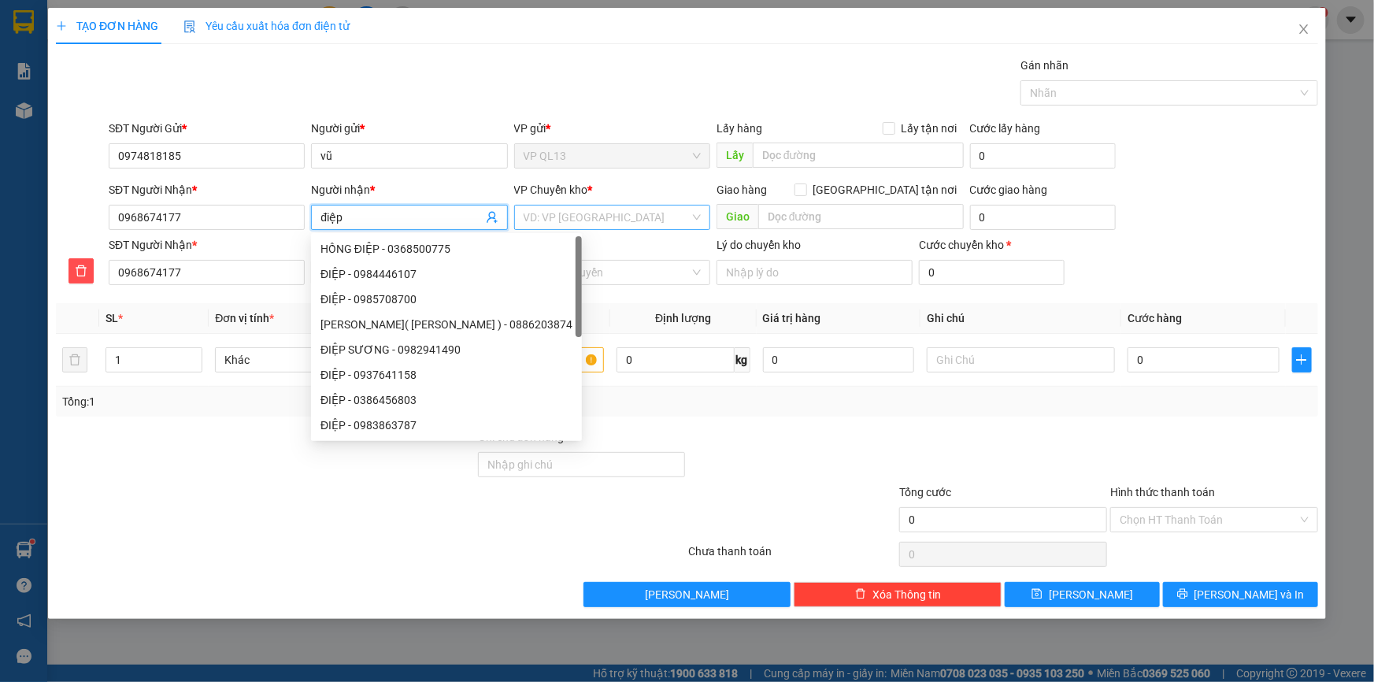
type input "điệp"
click at [653, 217] on input "search" at bounding box center [607, 218] width 166 height 24
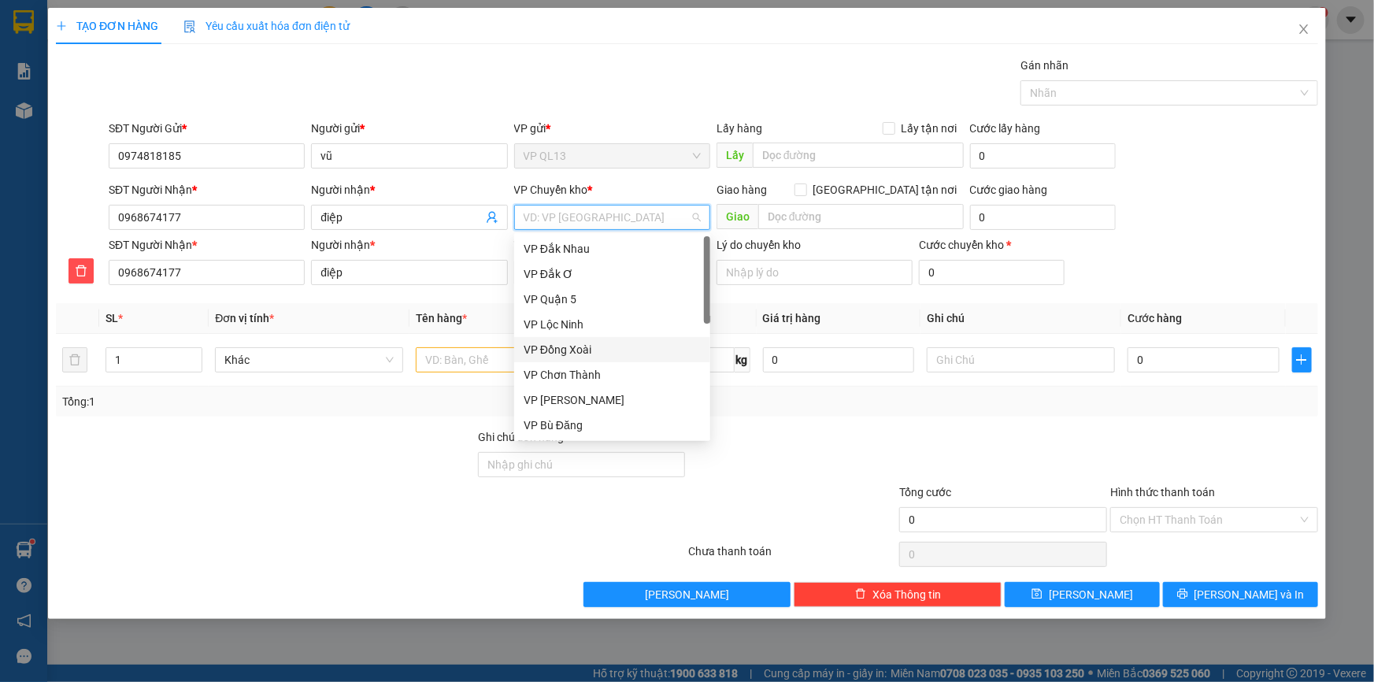
click at [584, 347] on div "VP Đồng Xoài" at bounding box center [612, 349] width 177 height 17
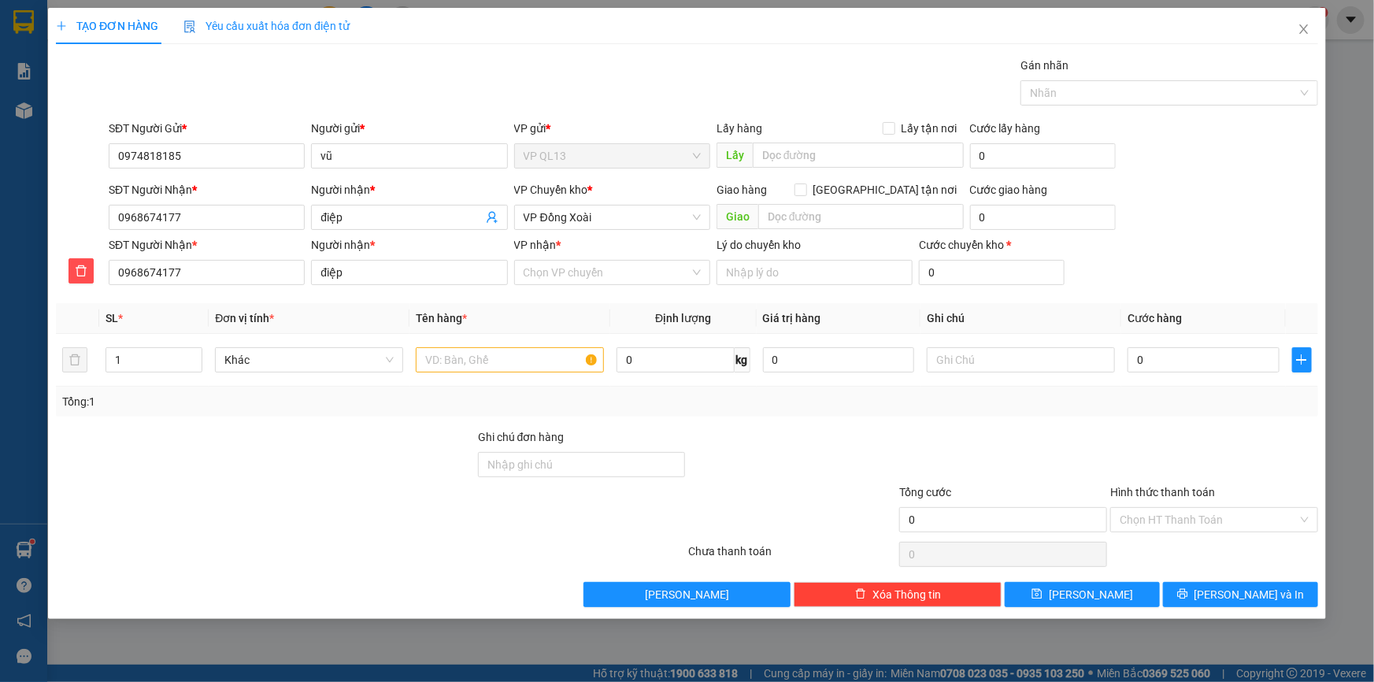
click at [577, 284] on div "VP nhận * Chọn VP chuyển" at bounding box center [612, 263] width 196 height 55
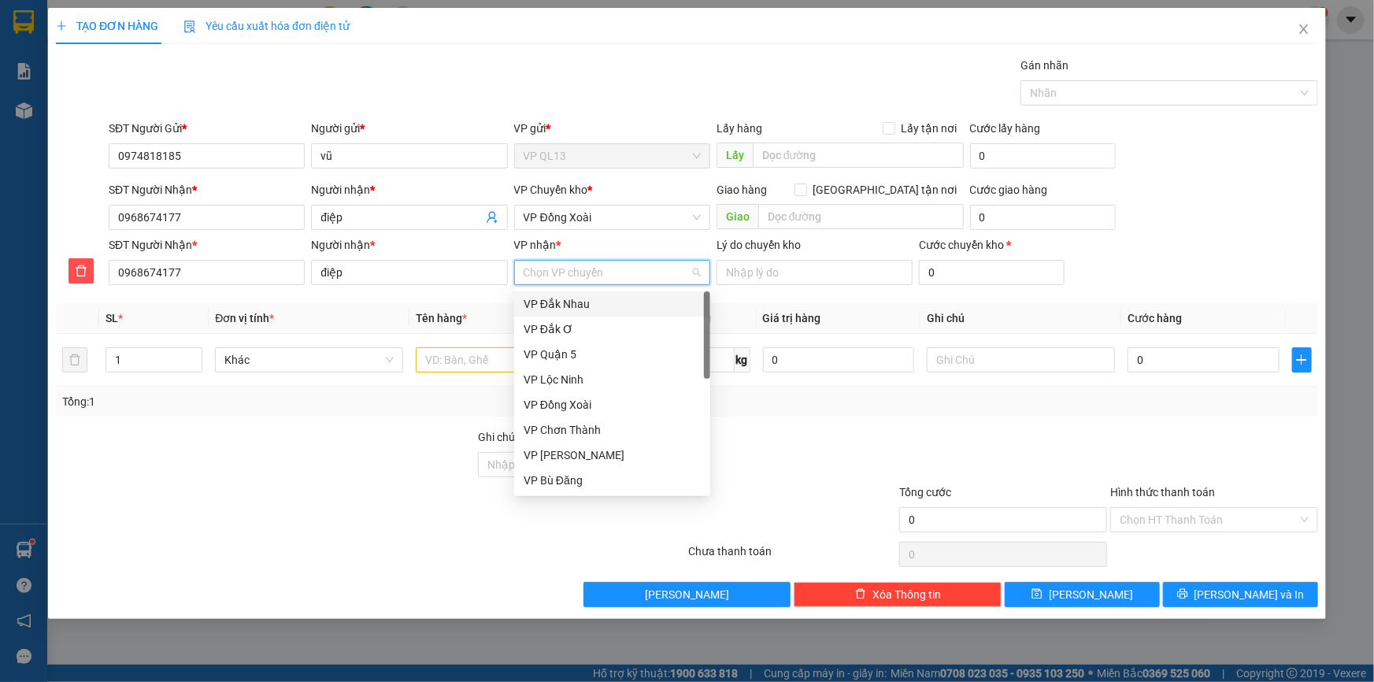
click at [577, 282] on input "VP nhận *" at bounding box center [607, 273] width 166 height 24
click at [588, 435] on div "VP Chơn Thành" at bounding box center [612, 429] width 177 height 17
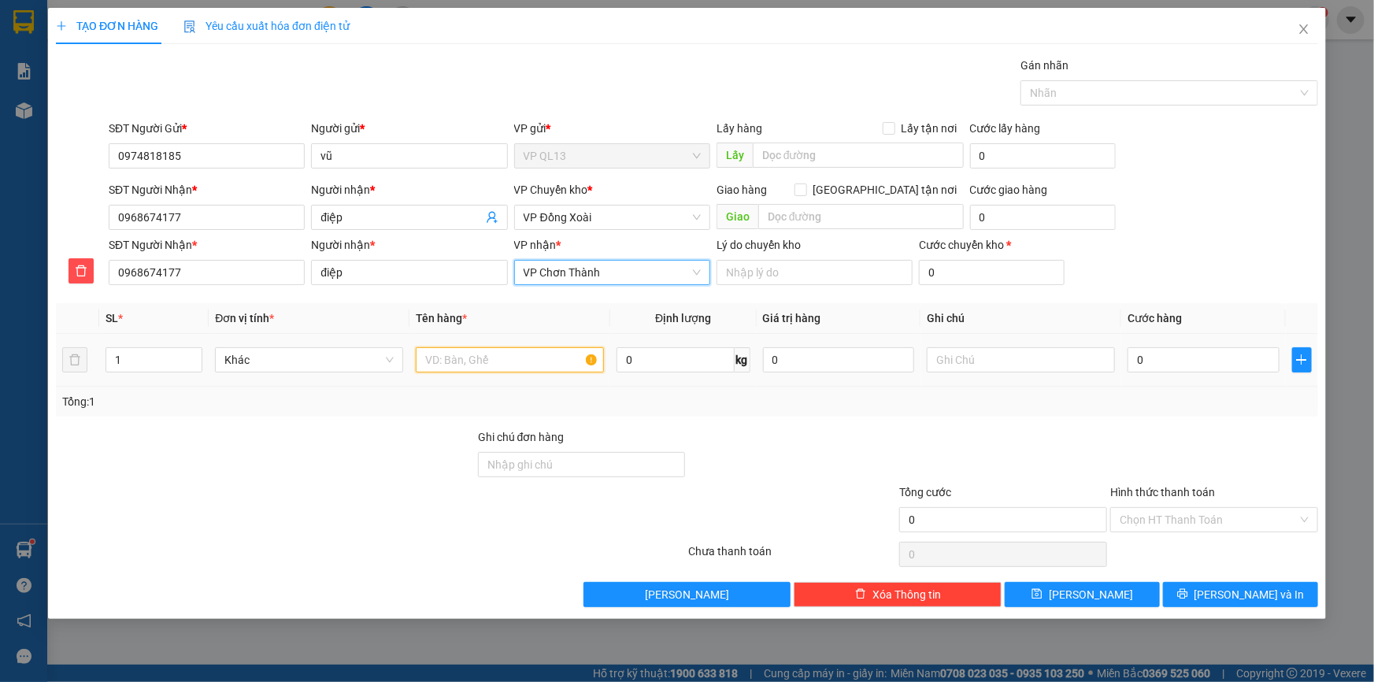
click at [437, 358] on input "text" at bounding box center [510, 359] width 188 height 25
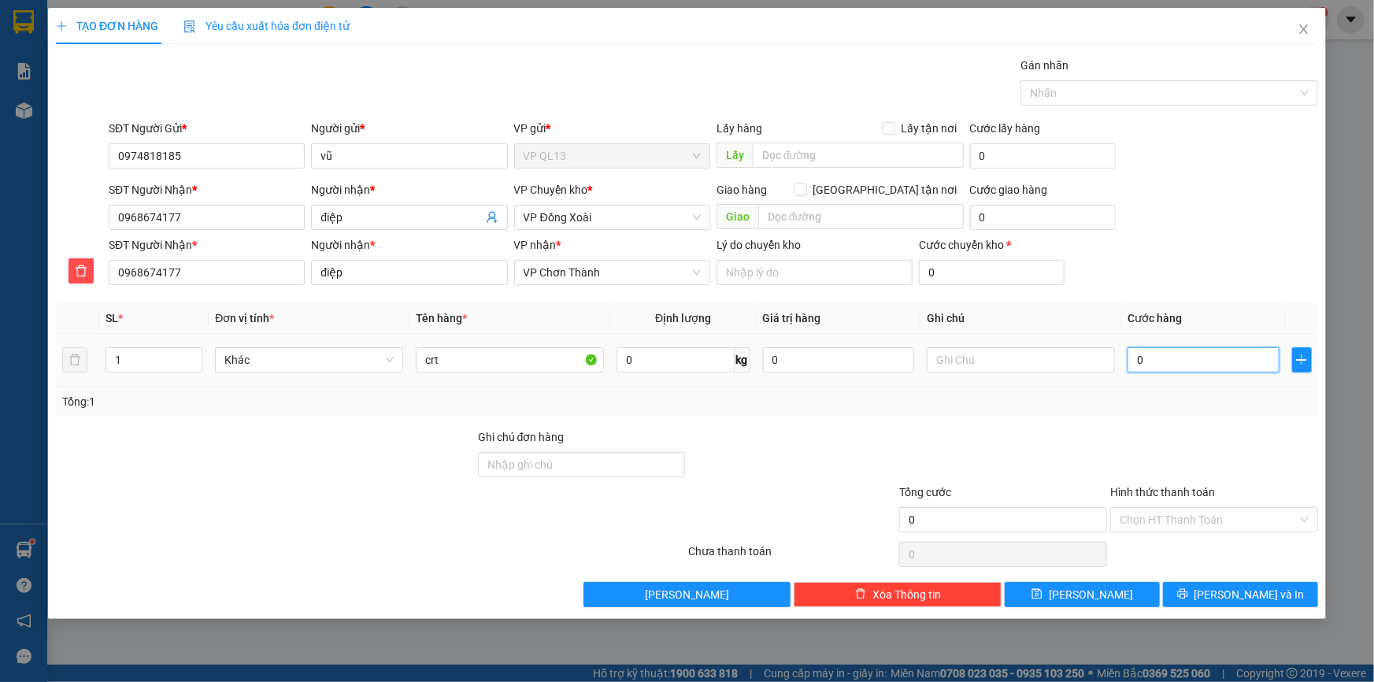
click at [1238, 362] on input "0" at bounding box center [1204, 359] width 152 height 25
click at [1189, 441] on div at bounding box center [1214, 455] width 211 height 55
click at [1255, 588] on span "[PERSON_NAME] và In" at bounding box center [1250, 594] width 110 height 17
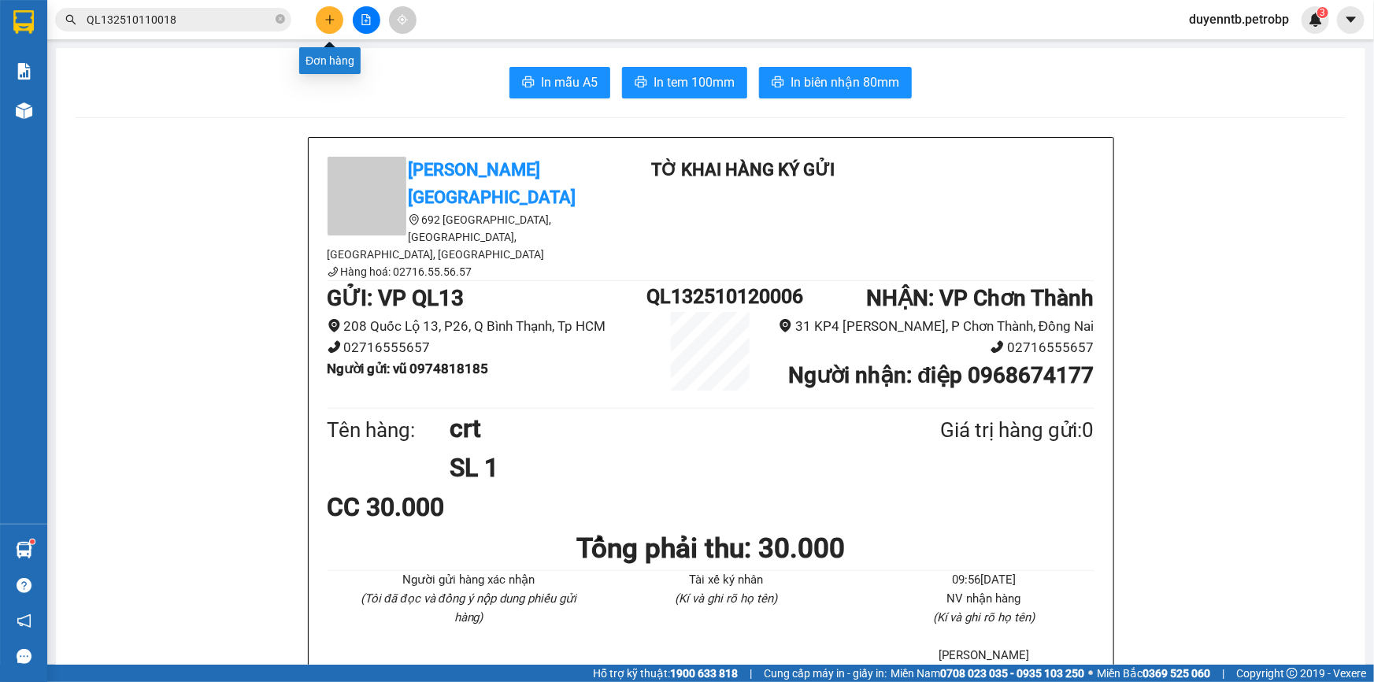
click at [334, 22] on icon "plus" at bounding box center [330, 19] width 11 height 11
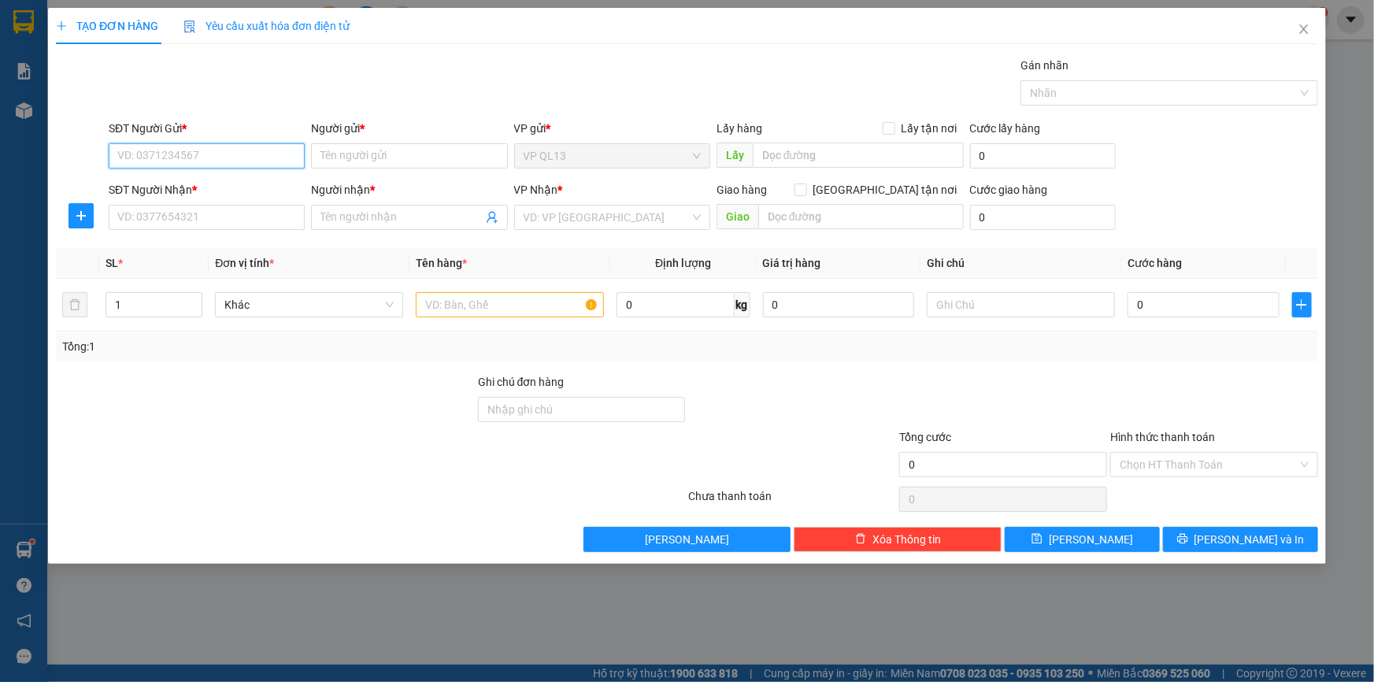
click at [180, 146] on input "SĐT Người Gửi *" at bounding box center [207, 155] width 196 height 25
click at [174, 188] on div "0842881212 - VŨ" at bounding box center [206, 187] width 177 height 17
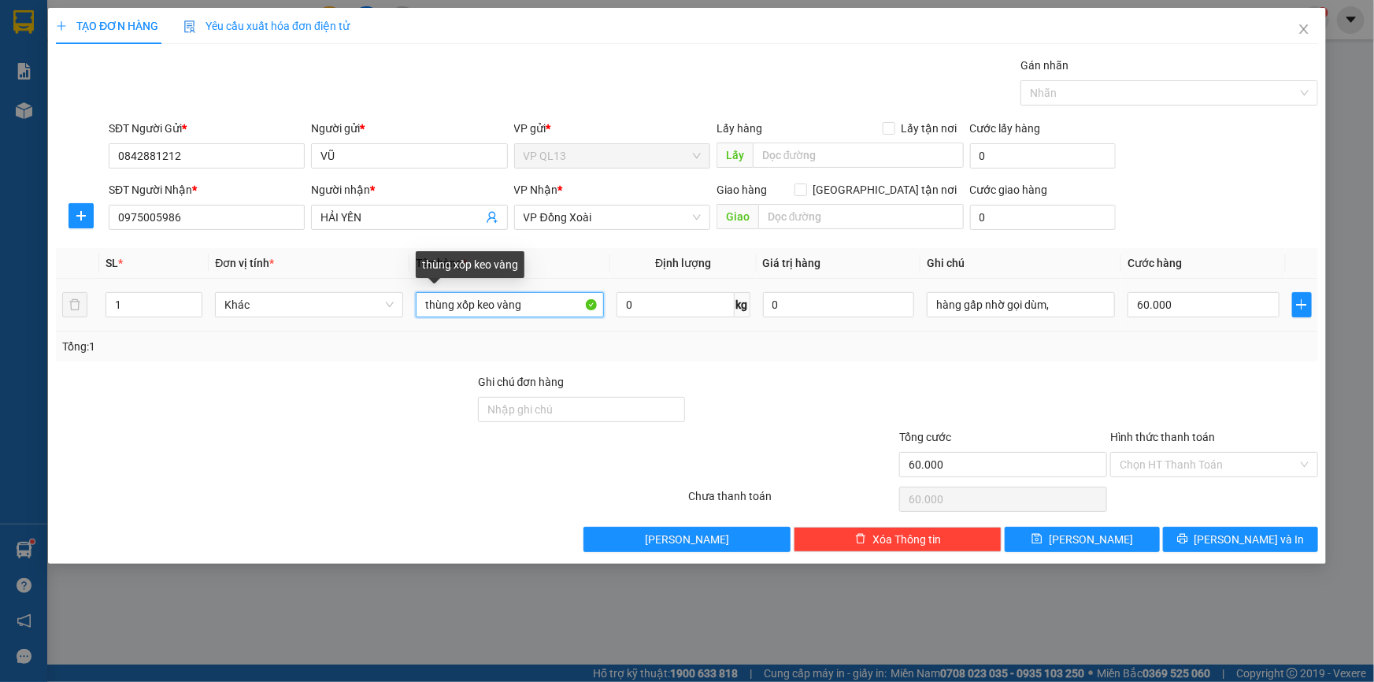
click at [541, 309] on input "thùng xốp keo vàng" at bounding box center [510, 304] width 188 height 25
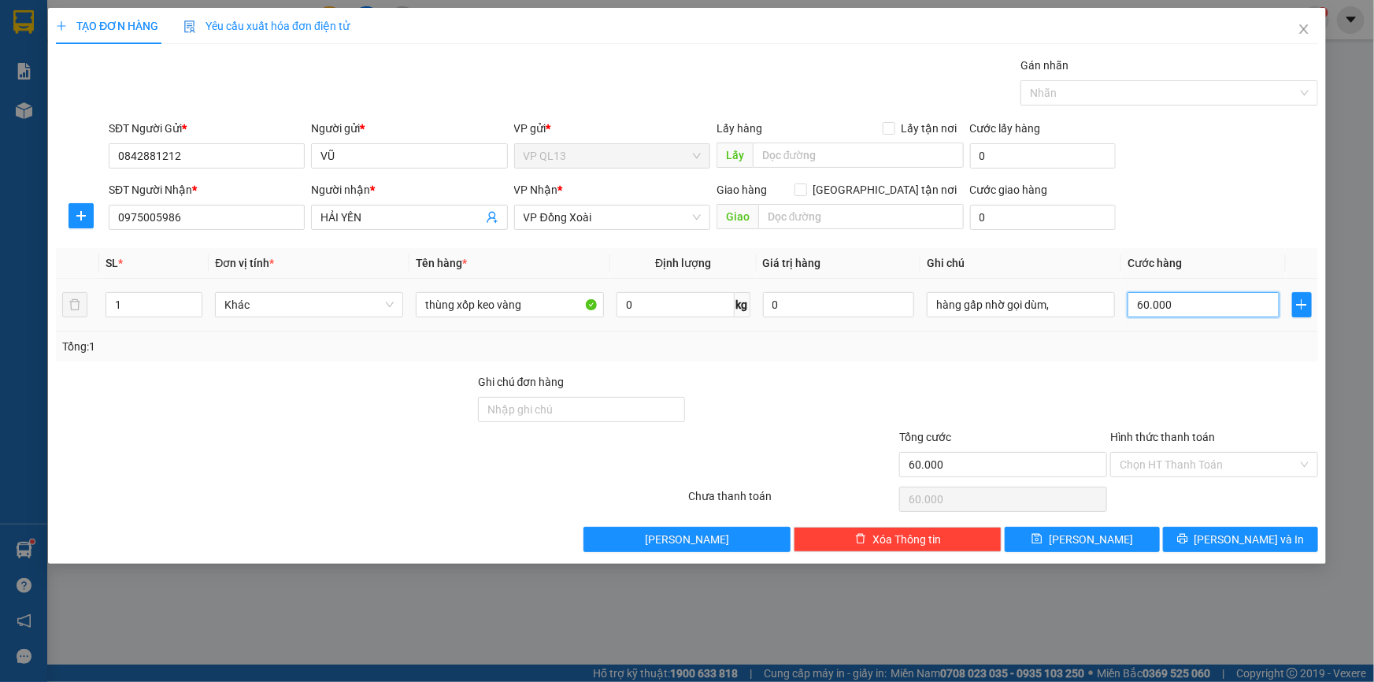
click at [1192, 302] on input "60.000" at bounding box center [1204, 304] width 152 height 25
click at [1178, 384] on div at bounding box center [1214, 400] width 211 height 55
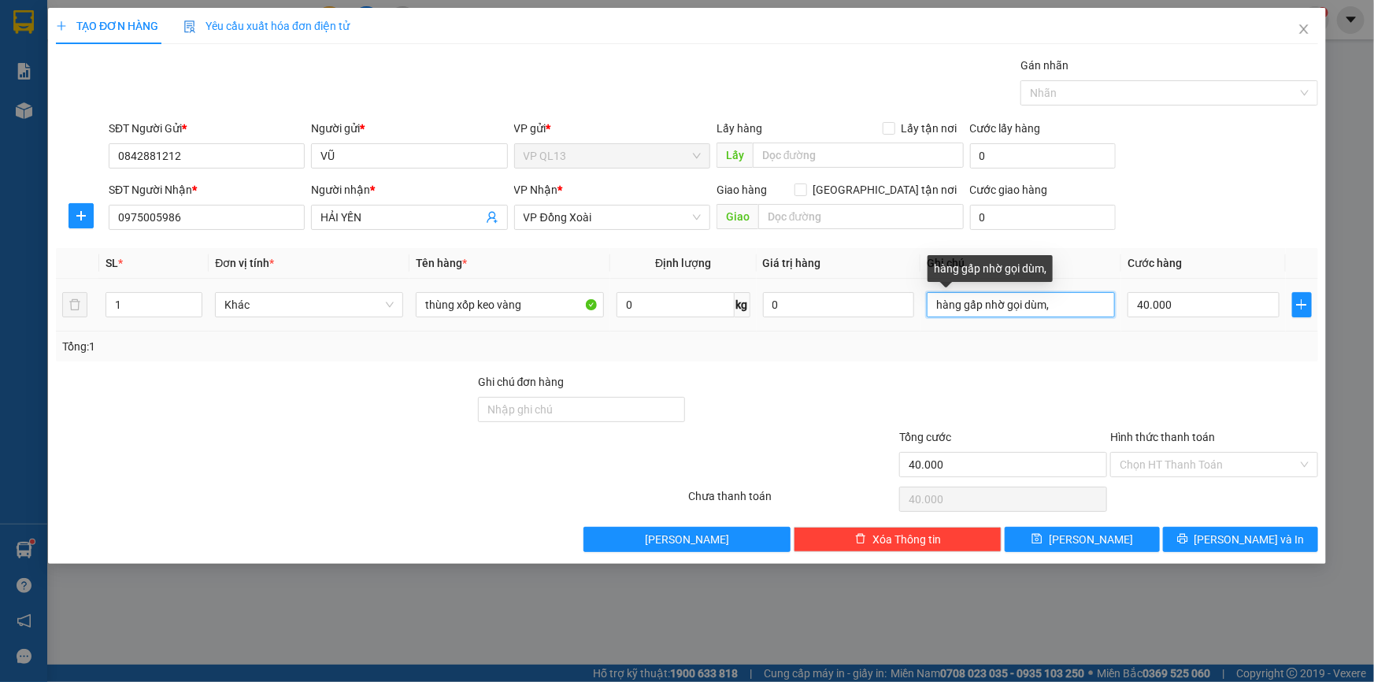
click at [1083, 306] on input "hàng gấp nhờ gọi dùm," at bounding box center [1021, 304] width 188 height 25
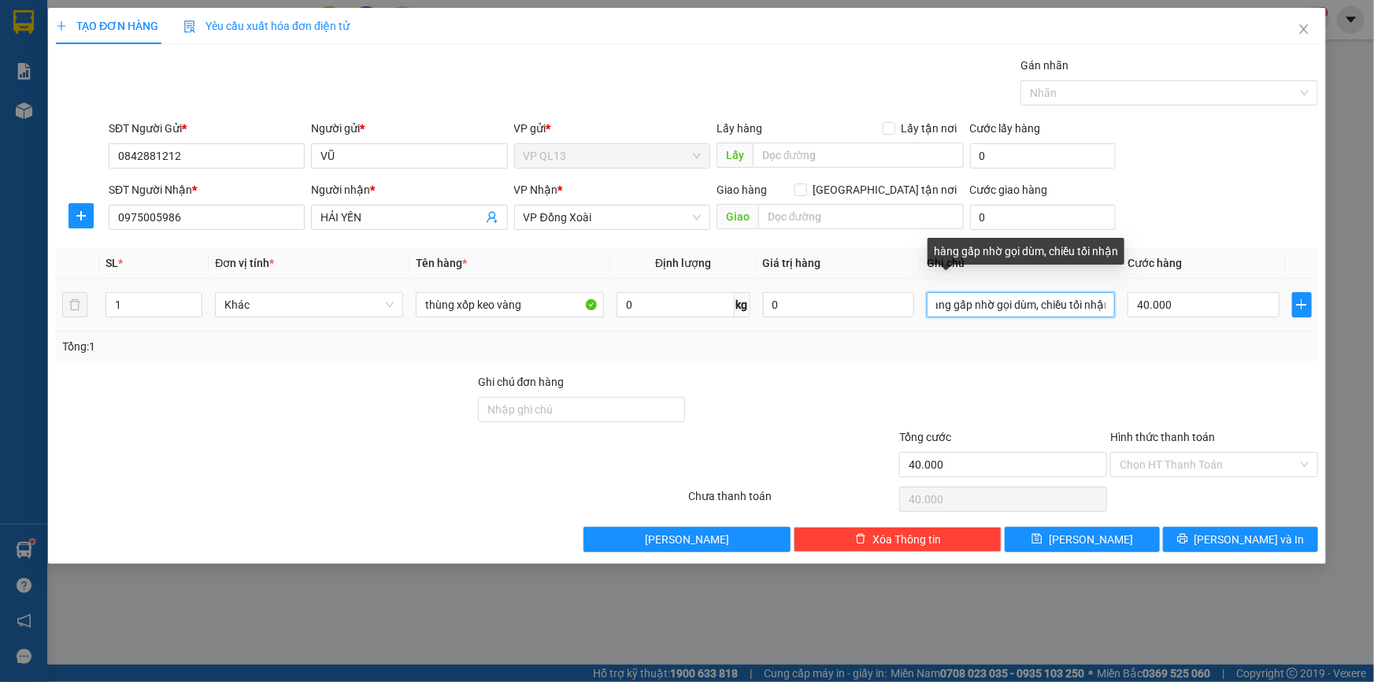
scroll to position [0, 17]
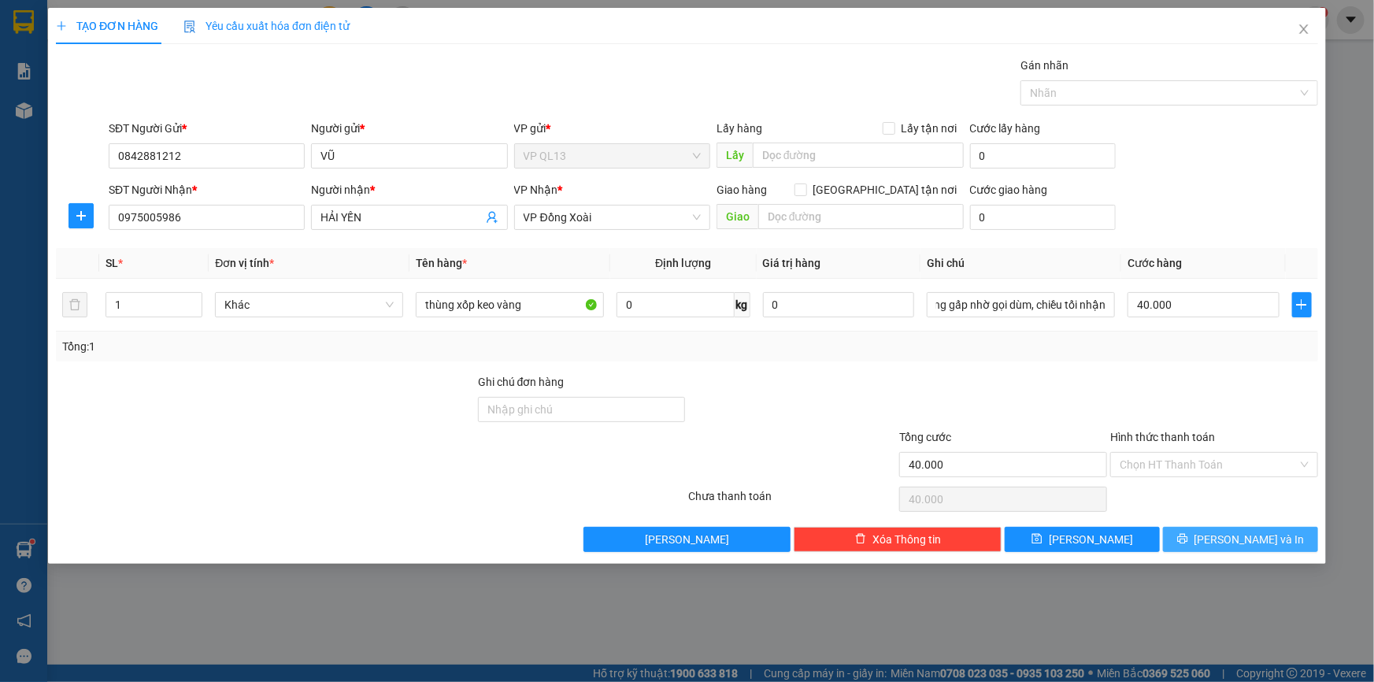
click at [1230, 528] on button "[PERSON_NAME] và In" at bounding box center [1240, 539] width 155 height 25
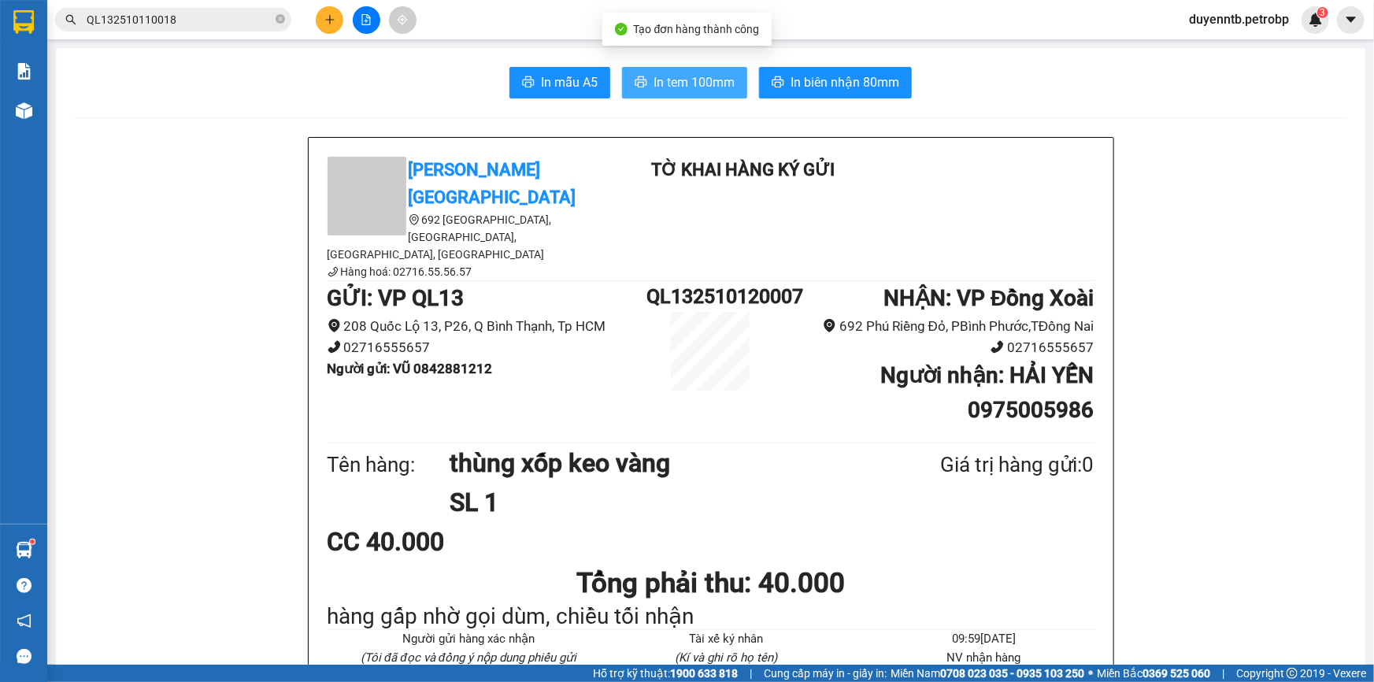
click at [662, 92] on span "In tem 100mm" at bounding box center [694, 82] width 81 height 20
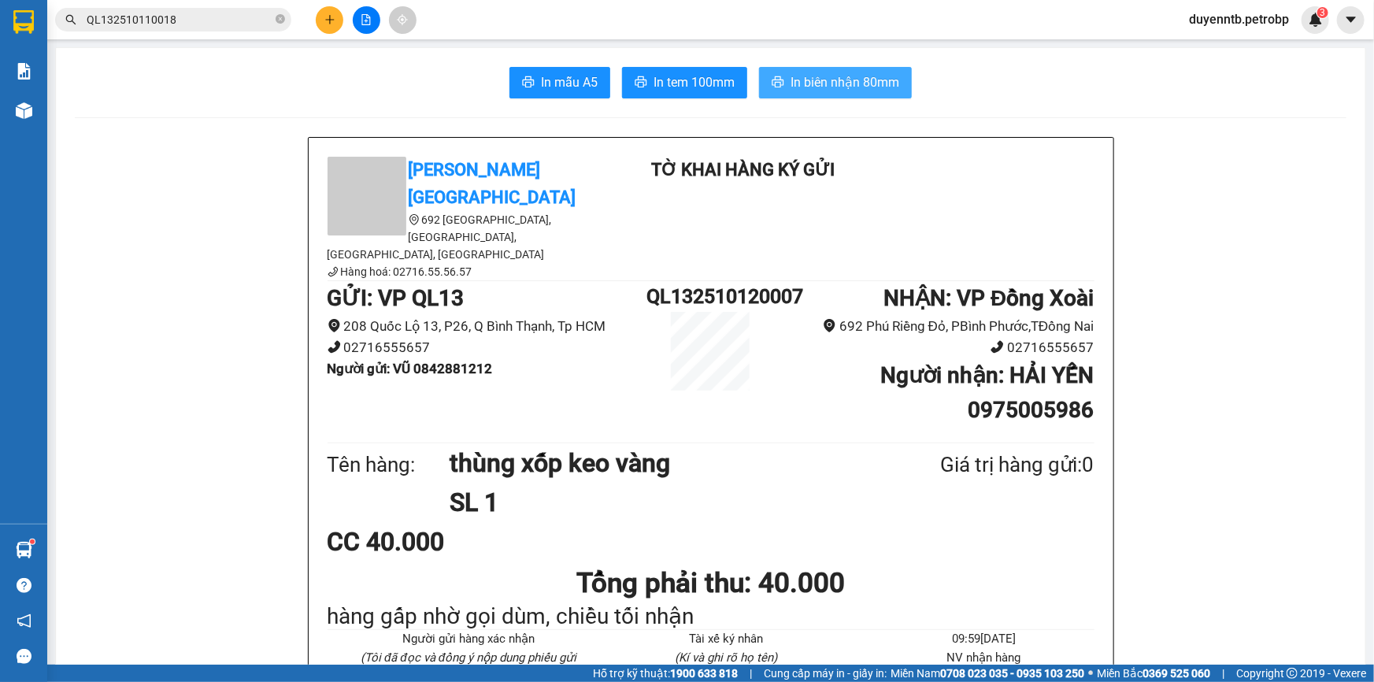
click at [853, 91] on span "In biên nhận 80mm" at bounding box center [845, 82] width 109 height 20
click at [334, 27] on button at bounding box center [330, 20] width 28 height 28
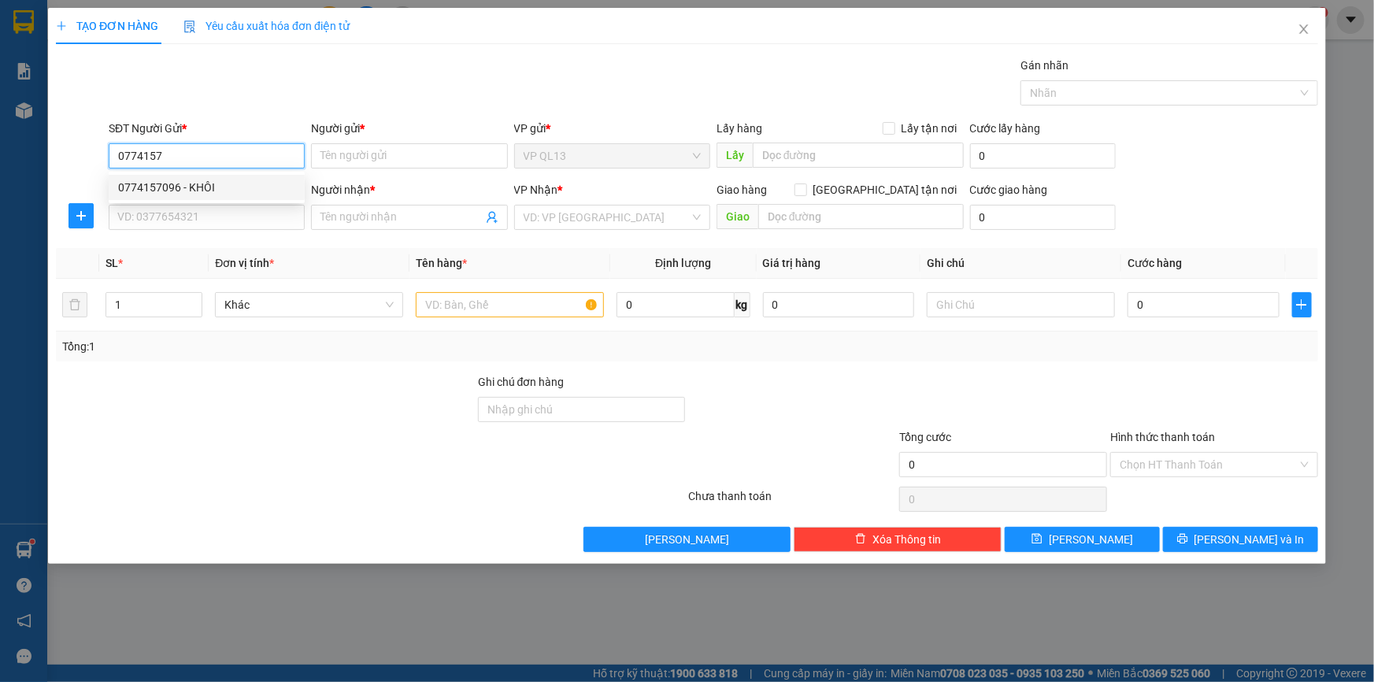
click at [191, 187] on div "0774157096 - KHÔI" at bounding box center [206, 187] width 177 height 17
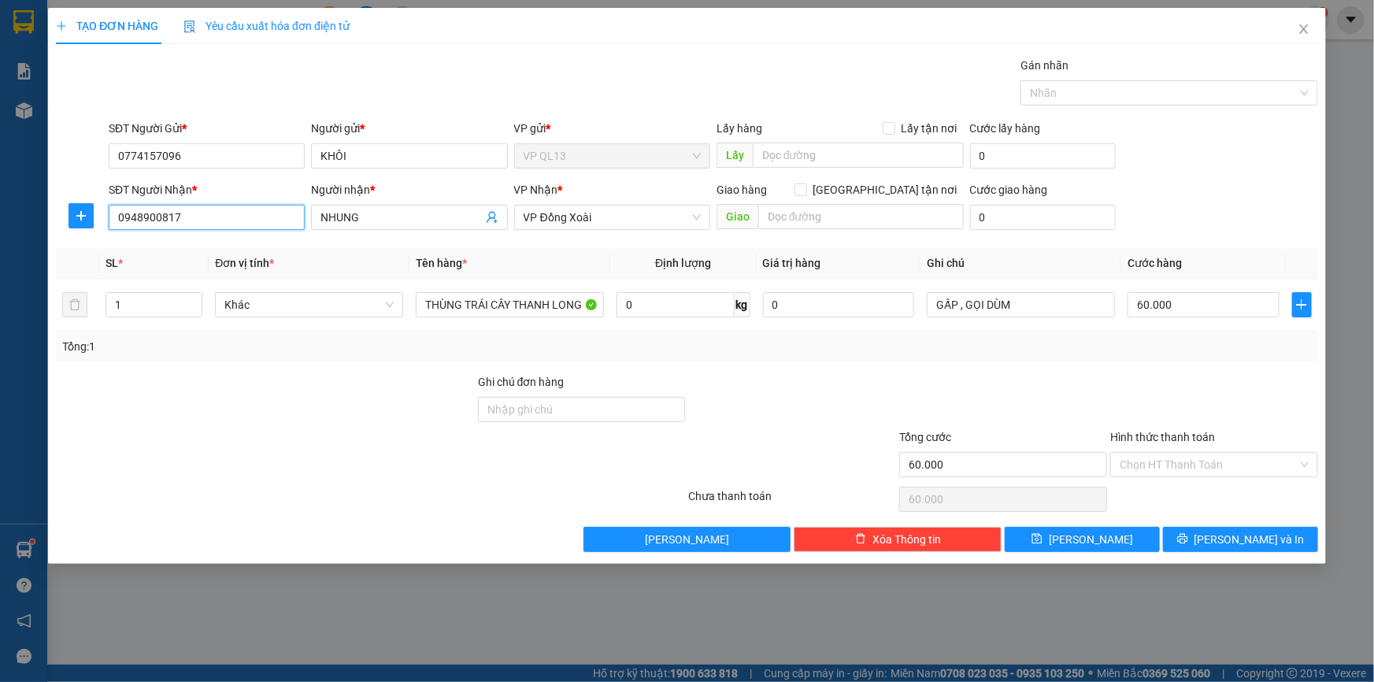
click at [239, 212] on input "0948900817" at bounding box center [207, 217] width 196 height 25
click at [239, 242] on div "0972444478 - TRANG" at bounding box center [206, 248] width 177 height 17
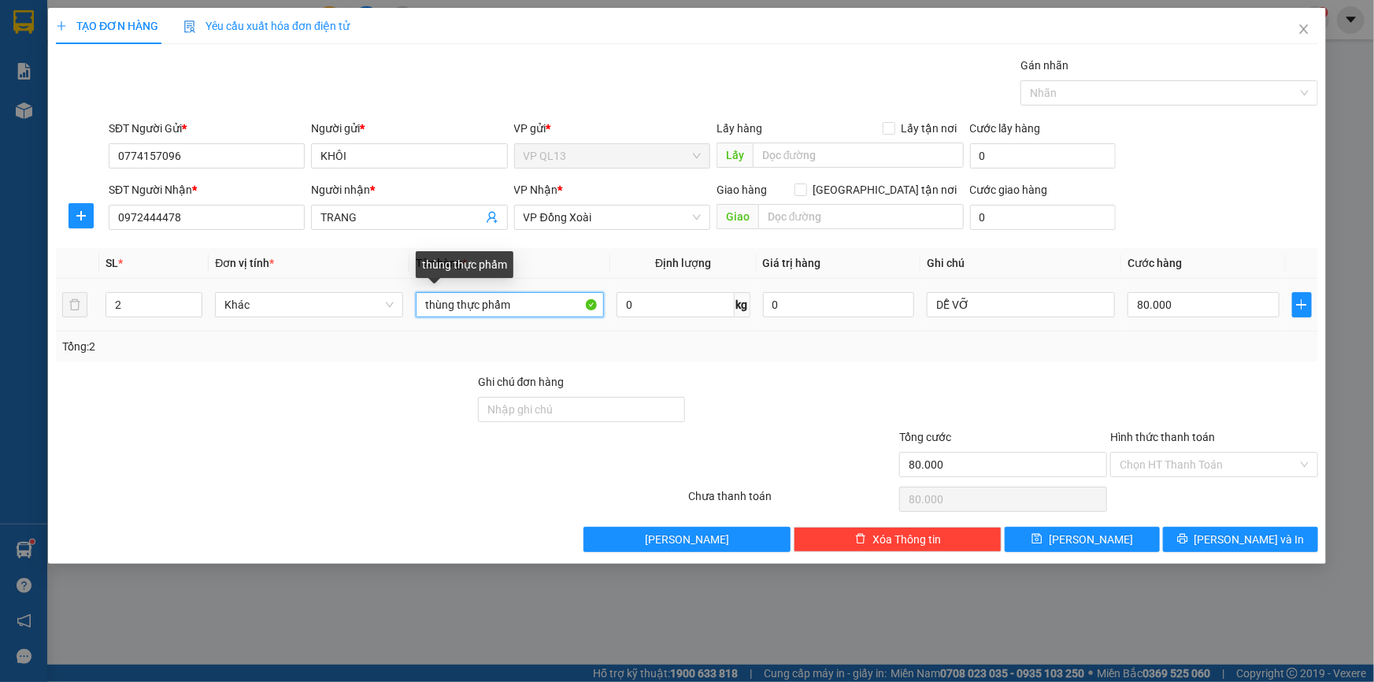
click at [529, 305] on input "thùng thực phẩm" at bounding box center [510, 304] width 188 height 25
click at [131, 302] on input "2" at bounding box center [153, 305] width 95 height 24
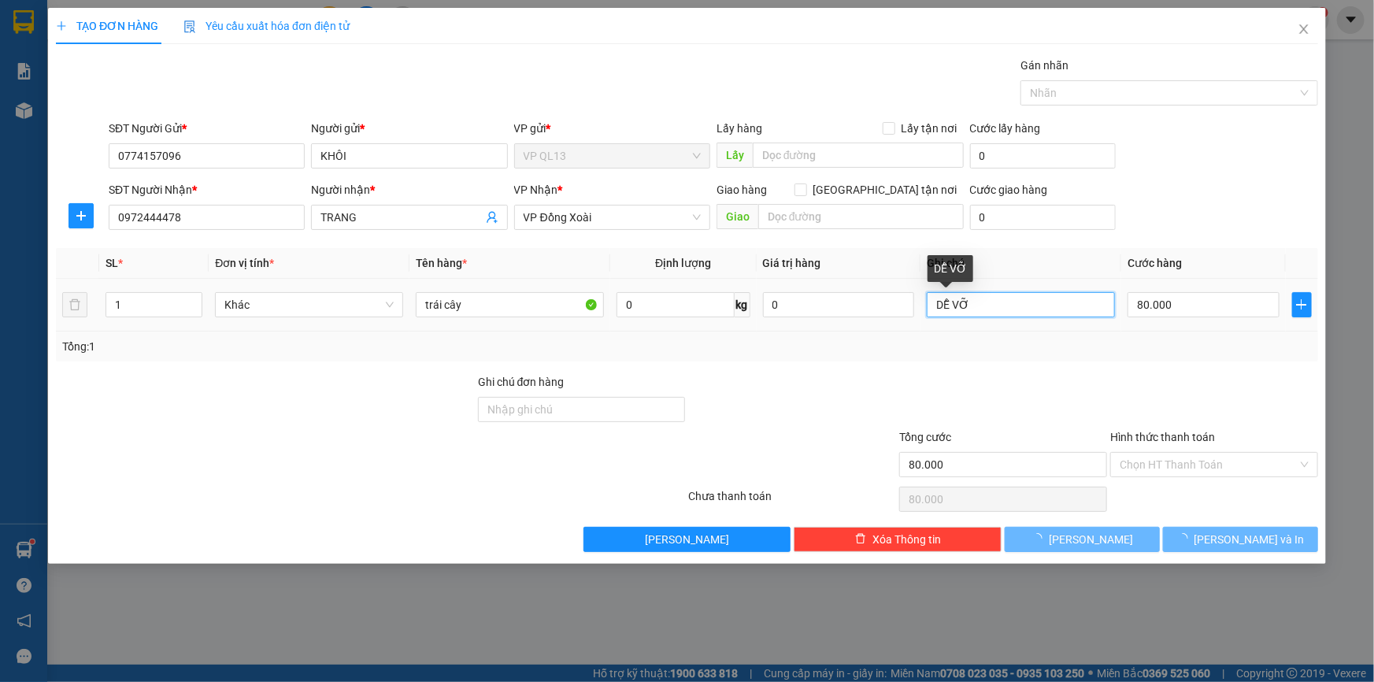
click at [1008, 313] on input "DỄ VỠ" at bounding box center [1021, 304] width 188 height 25
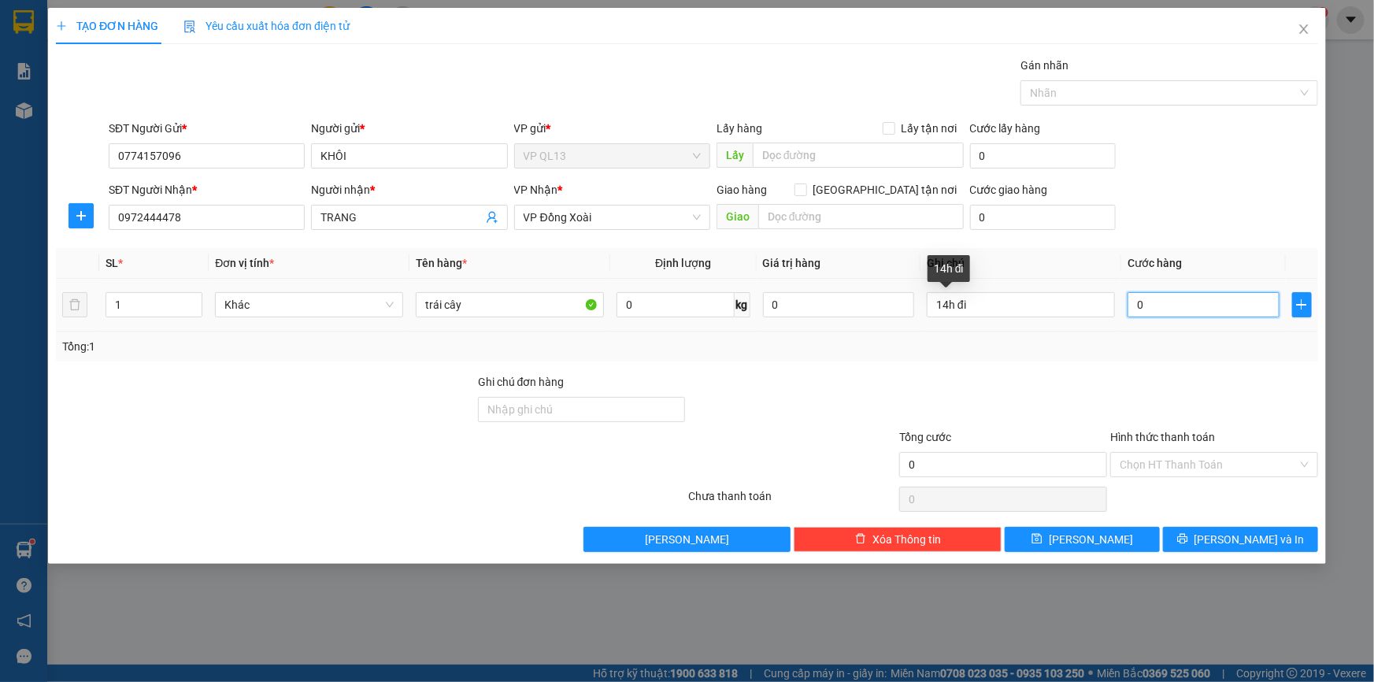
click at [1203, 297] on input "0" at bounding box center [1204, 304] width 152 height 25
click at [1008, 310] on input "14h đi" at bounding box center [1021, 304] width 188 height 25
click at [1193, 315] on input "0" at bounding box center [1204, 304] width 152 height 25
click at [1199, 347] on div "Tổng: 1" at bounding box center [687, 346] width 1250 height 17
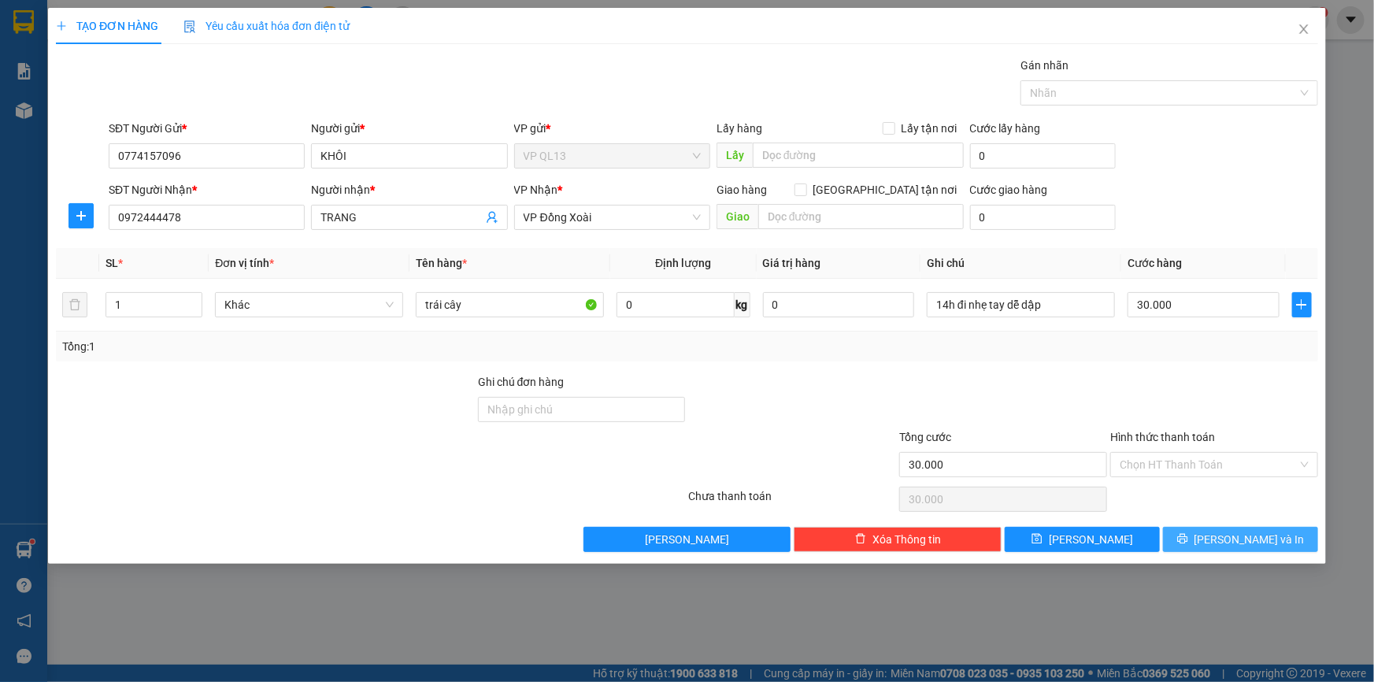
click at [1230, 542] on span "[PERSON_NAME] và In" at bounding box center [1250, 539] width 110 height 17
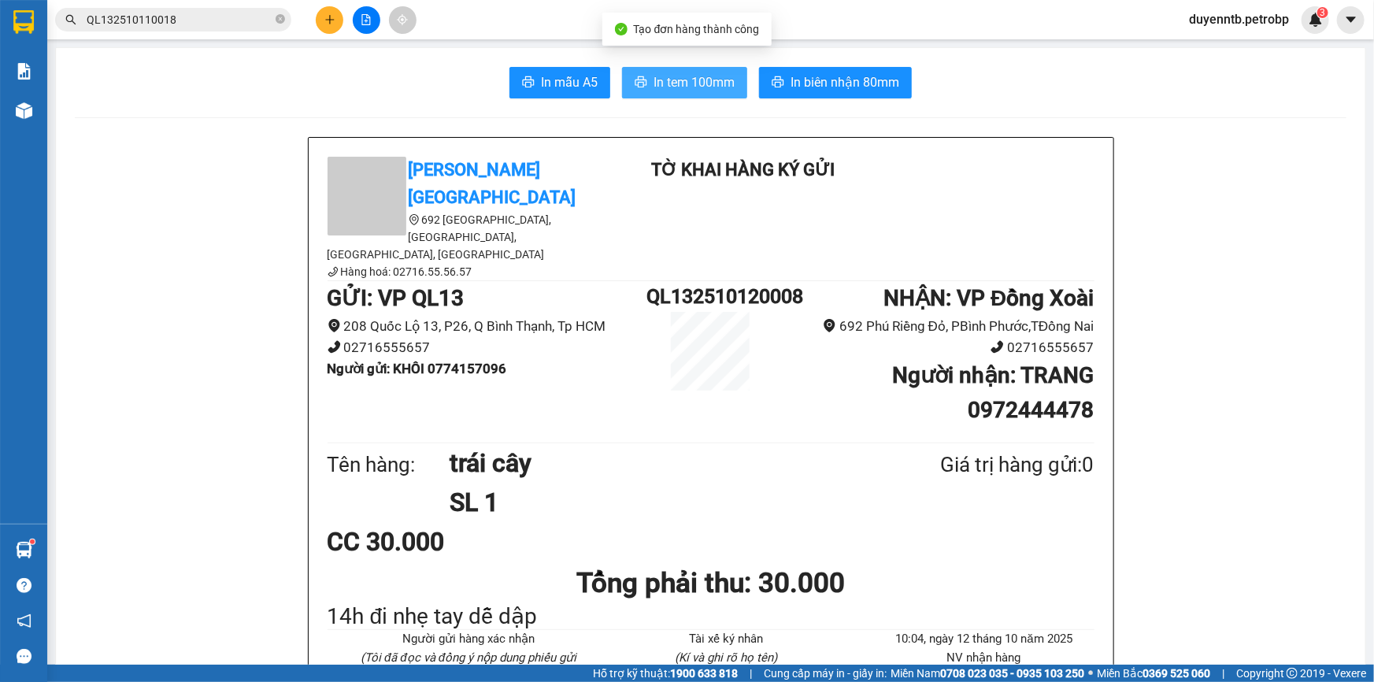
click at [654, 80] on span "In tem 100mm" at bounding box center [694, 82] width 81 height 20
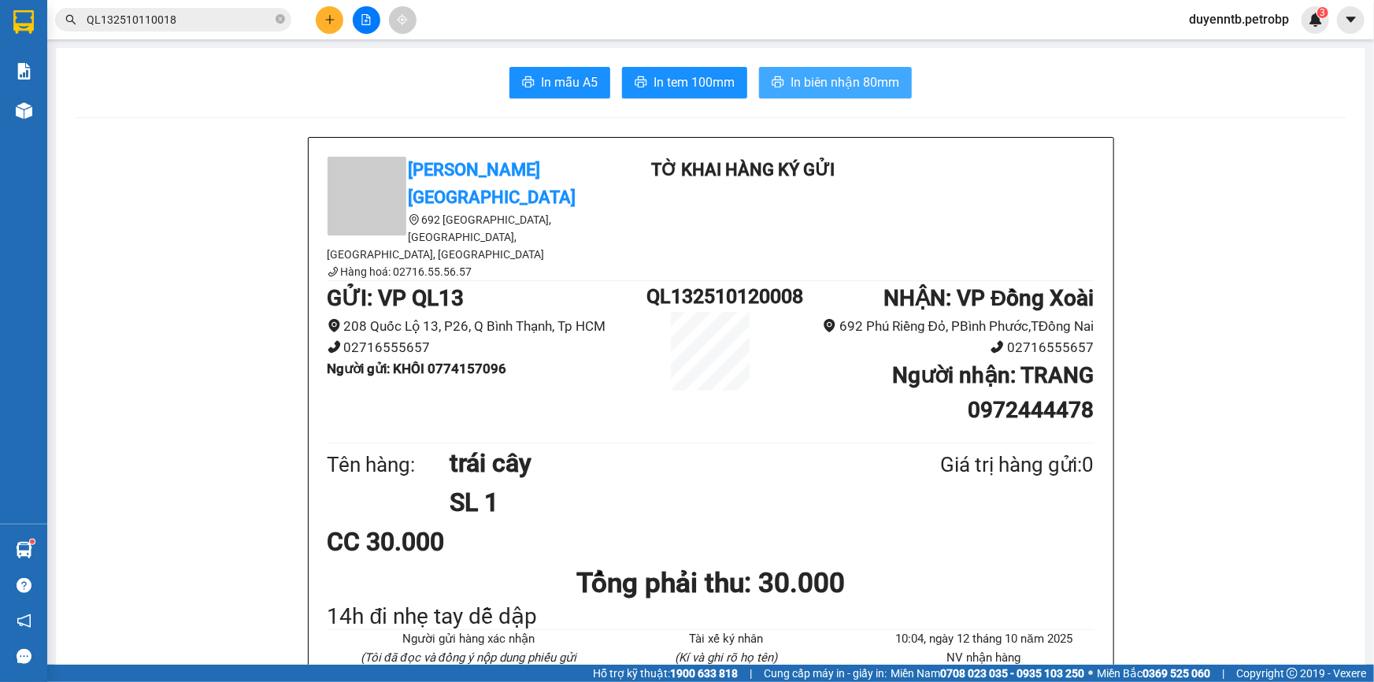
click at [792, 78] on span "In biên nhận 80mm" at bounding box center [845, 82] width 109 height 20
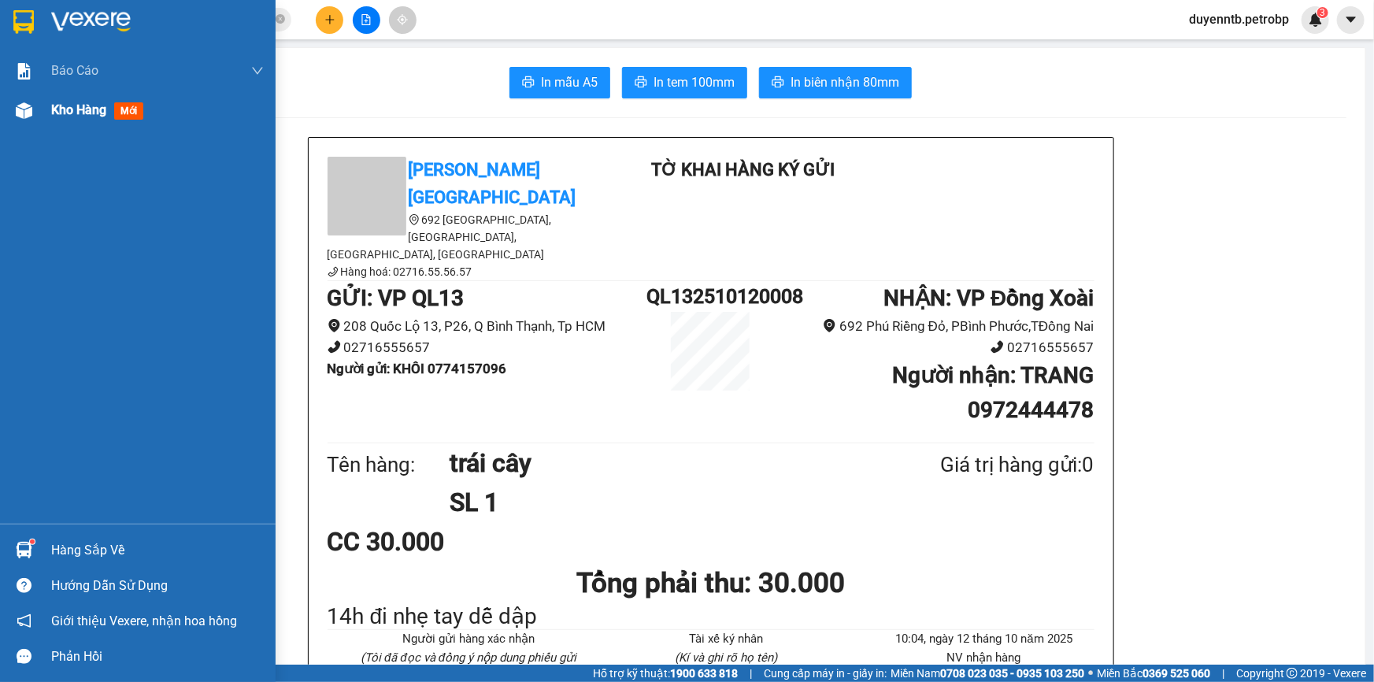
click at [14, 100] on div at bounding box center [24, 111] width 28 height 28
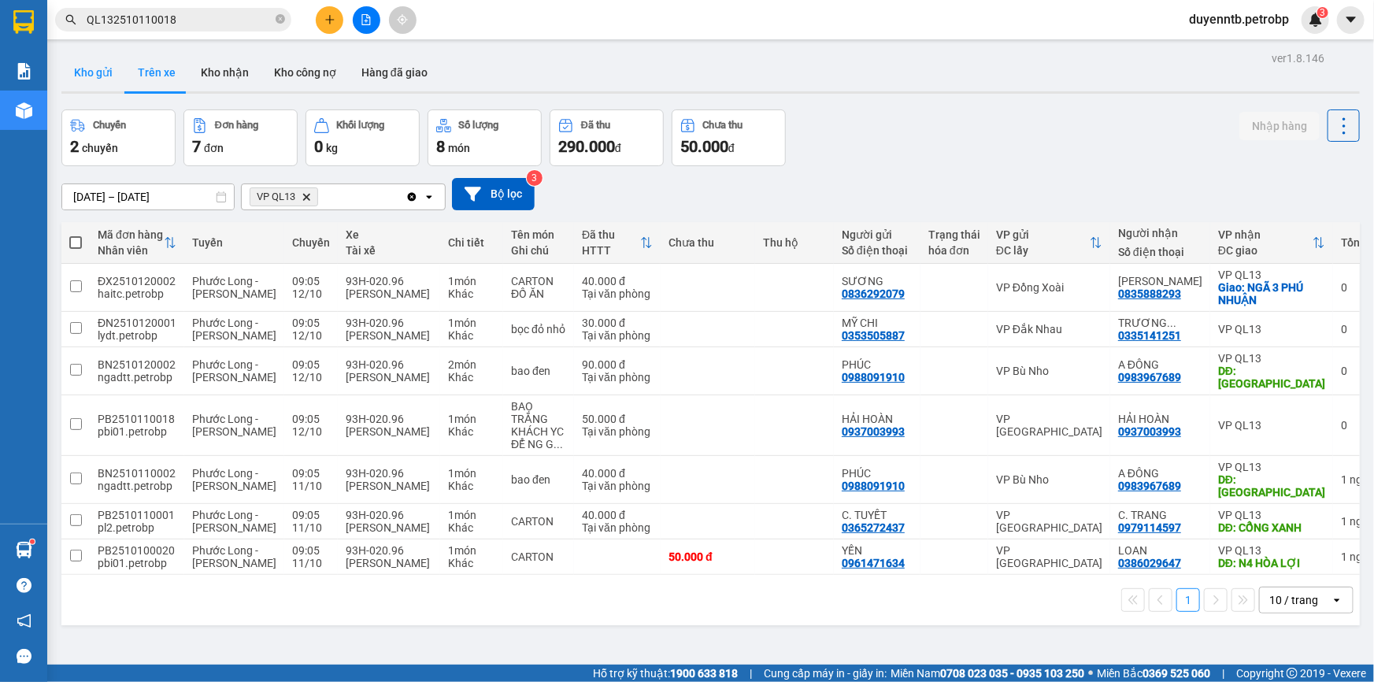
click at [86, 82] on button "Kho gửi" at bounding box center [93, 73] width 64 height 38
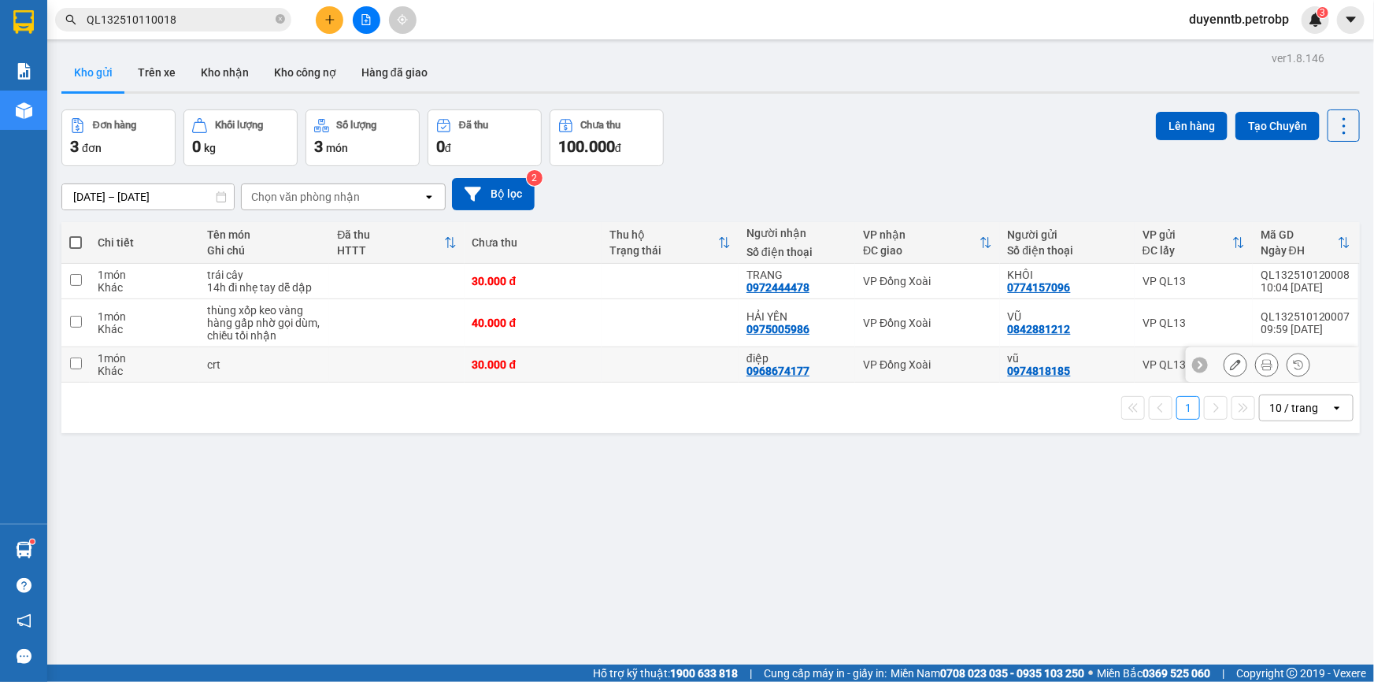
click at [171, 362] on div "1 món" at bounding box center [145, 358] width 94 height 13
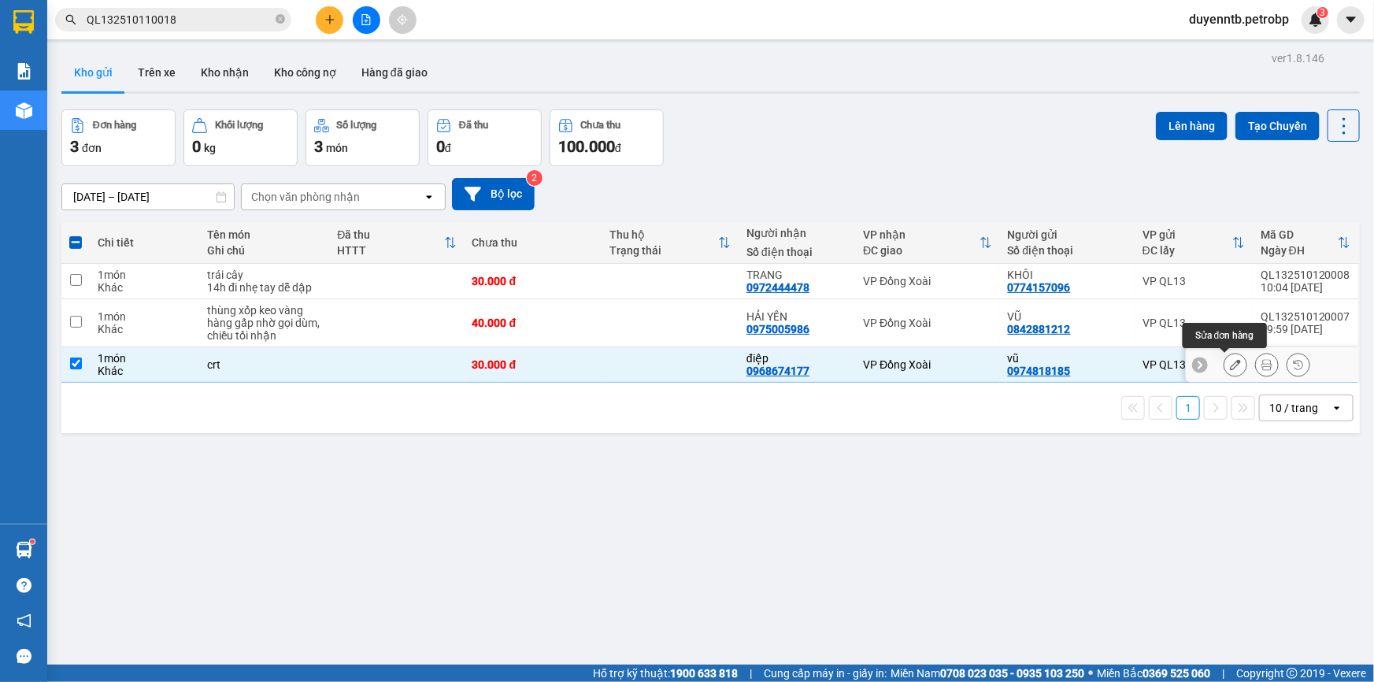
click at [1230, 364] on icon at bounding box center [1235, 364] width 11 height 11
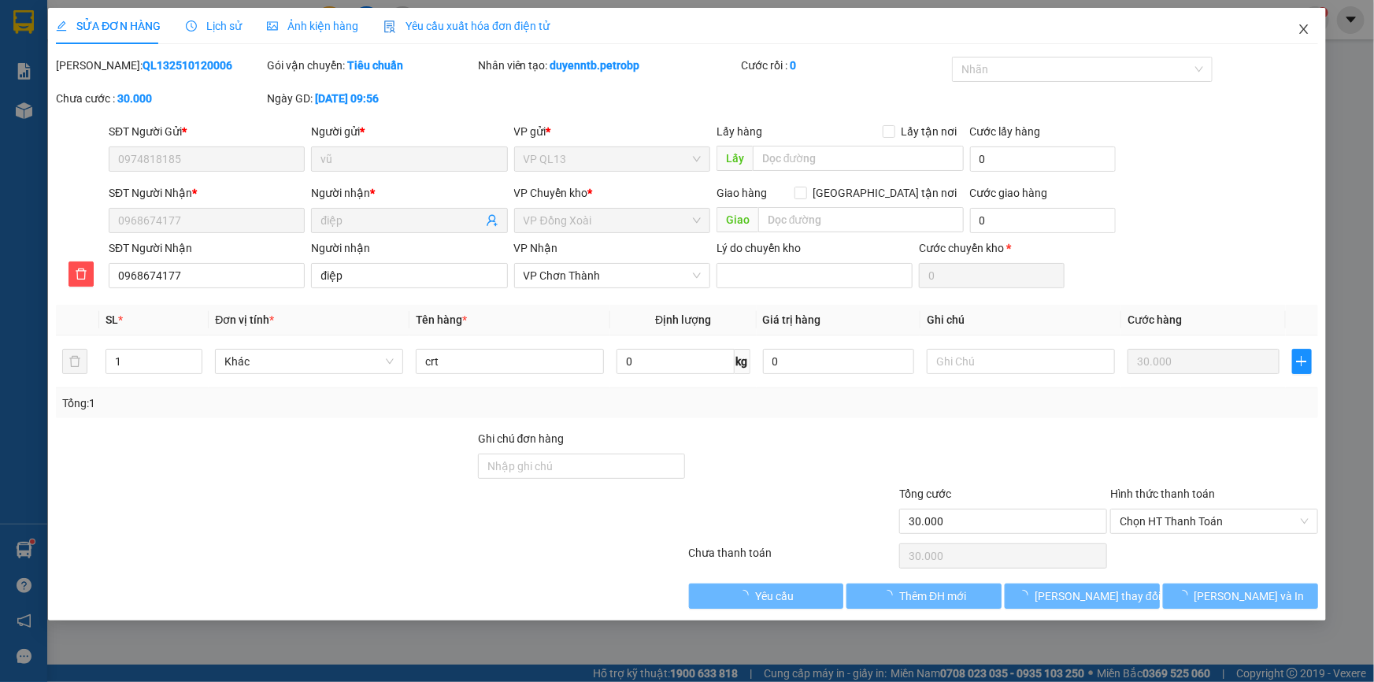
click at [1300, 23] on icon "close" at bounding box center [1304, 29] width 13 height 13
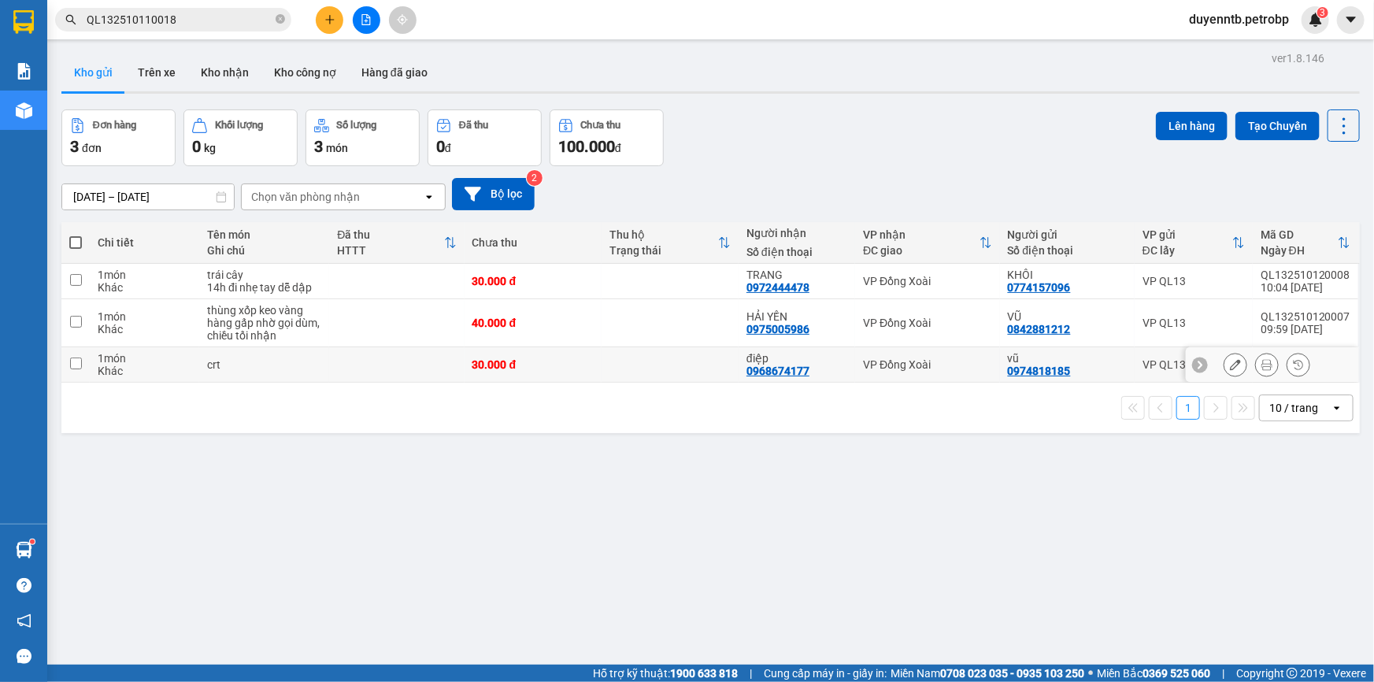
click at [906, 378] on td "VP Đồng Xoài" at bounding box center [927, 364] width 144 height 35
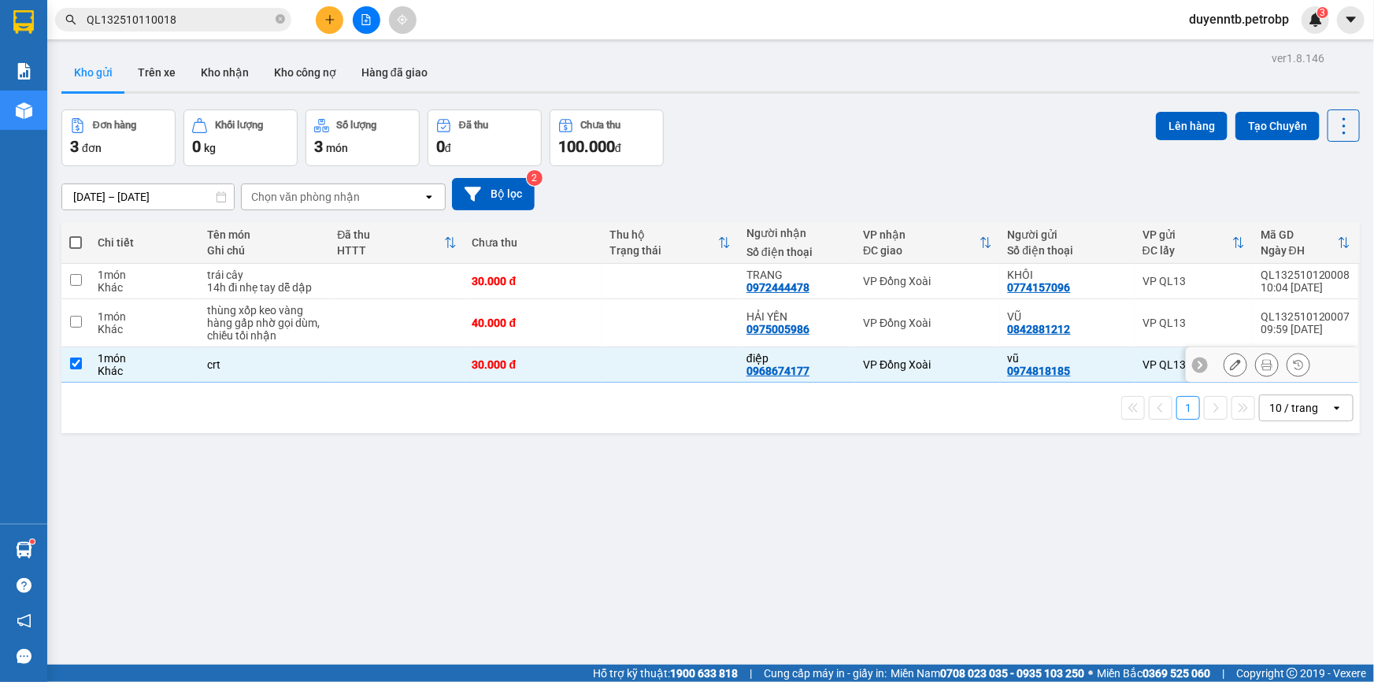
click at [906, 378] on td "VP Đồng Xoài" at bounding box center [927, 364] width 144 height 35
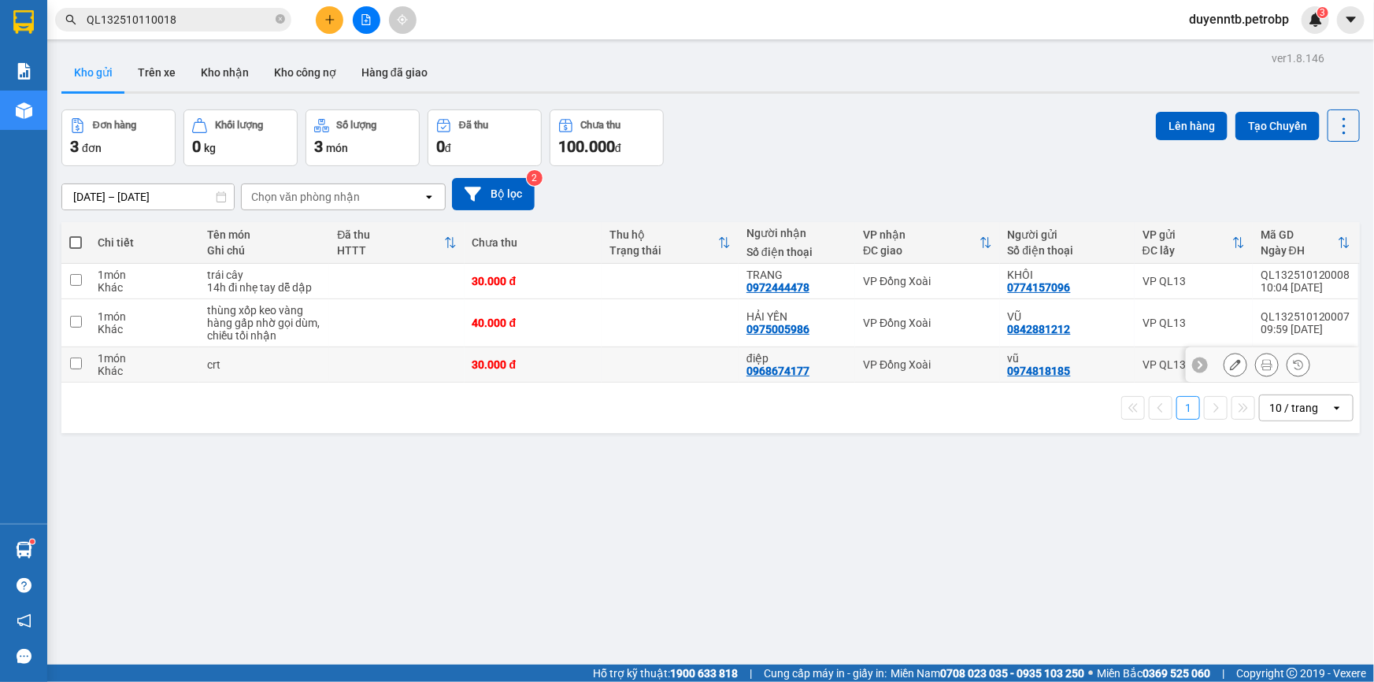
click at [677, 366] on td at bounding box center [670, 364] width 137 height 35
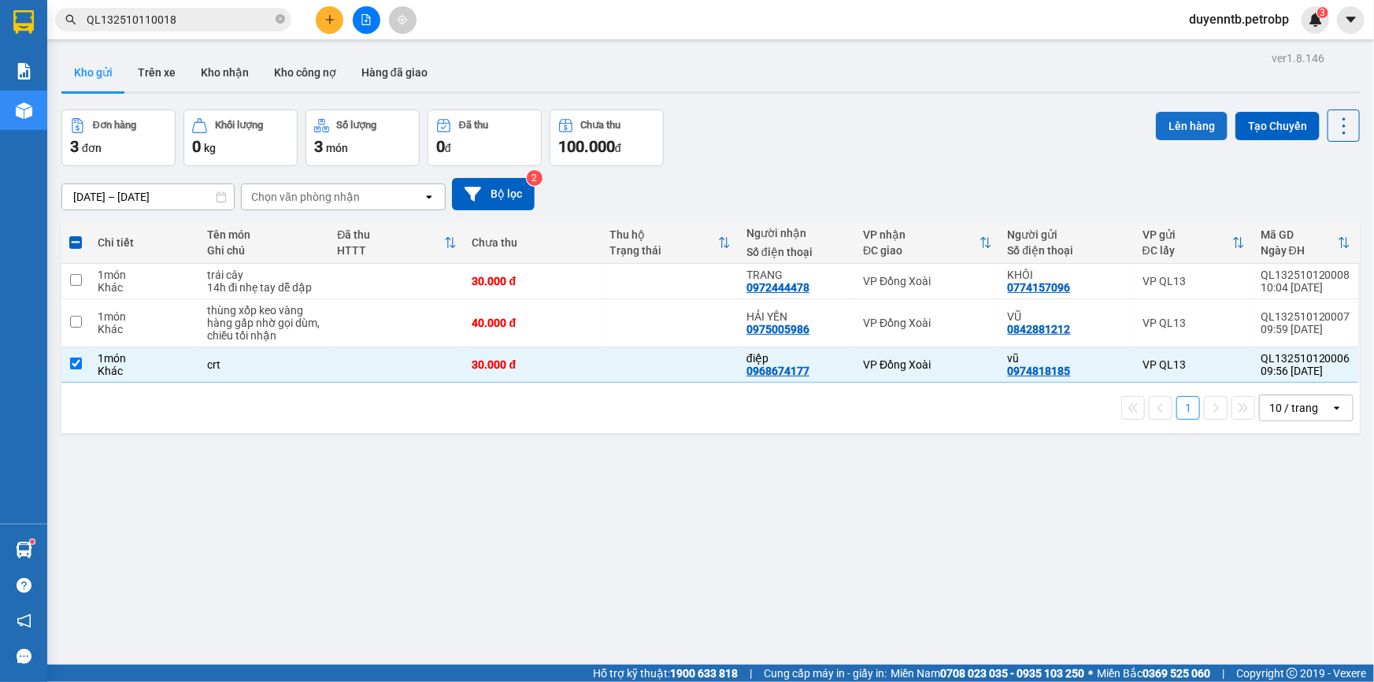
click at [1186, 134] on button "Lên hàng" at bounding box center [1192, 126] width 72 height 28
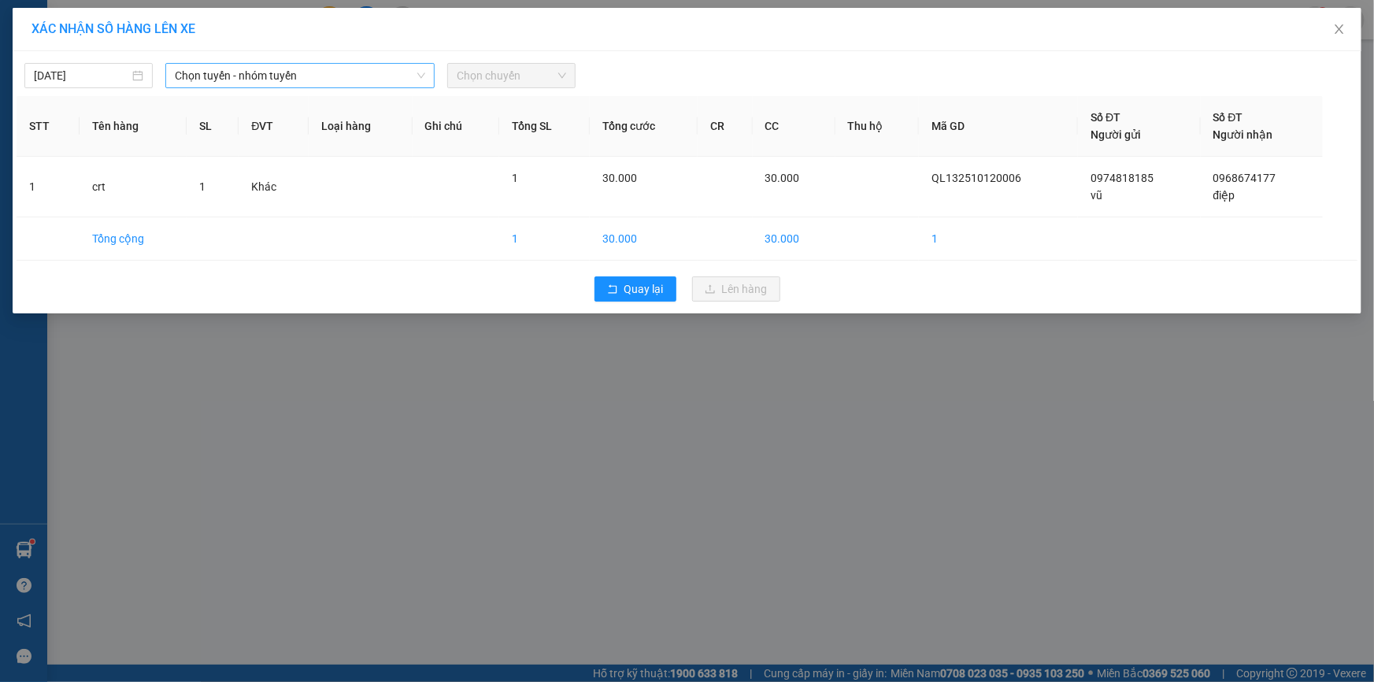
click at [315, 83] on span "Chọn tuyến - nhóm tuyến" at bounding box center [300, 76] width 250 height 24
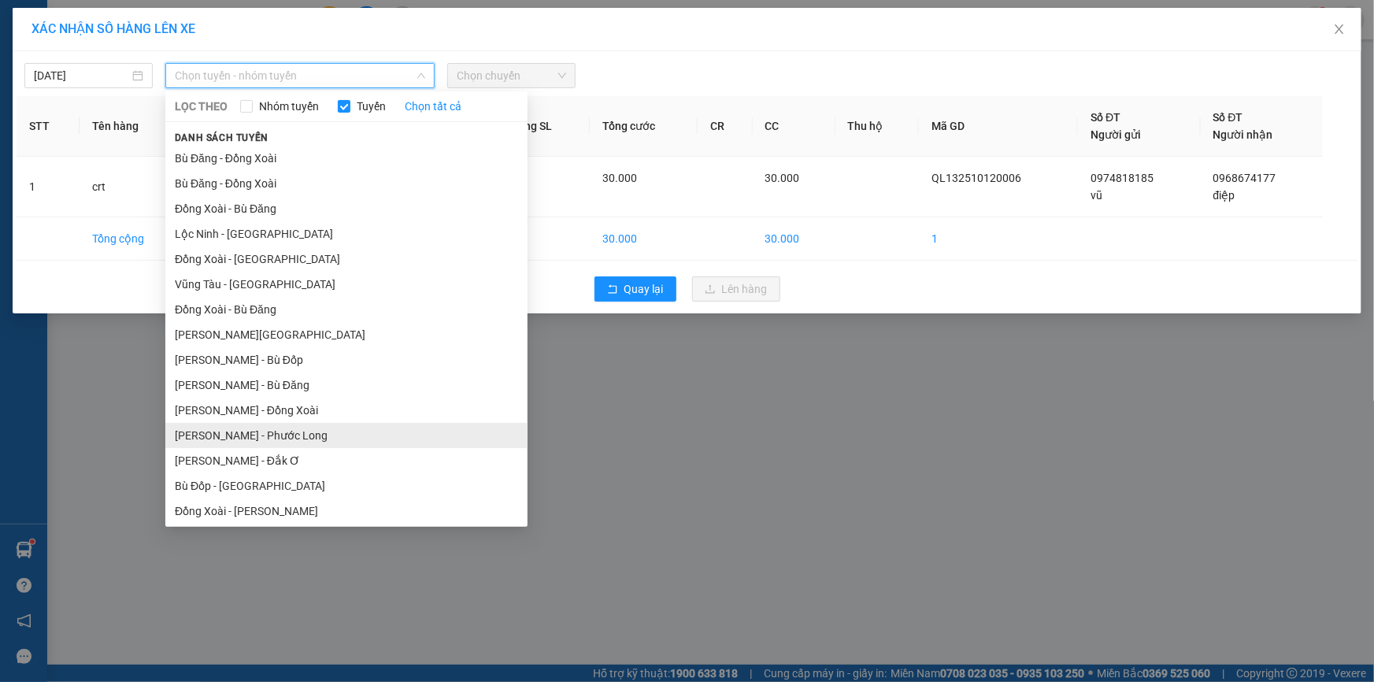
click at [286, 431] on li "[PERSON_NAME] - Phước Long" at bounding box center [346, 435] width 362 height 25
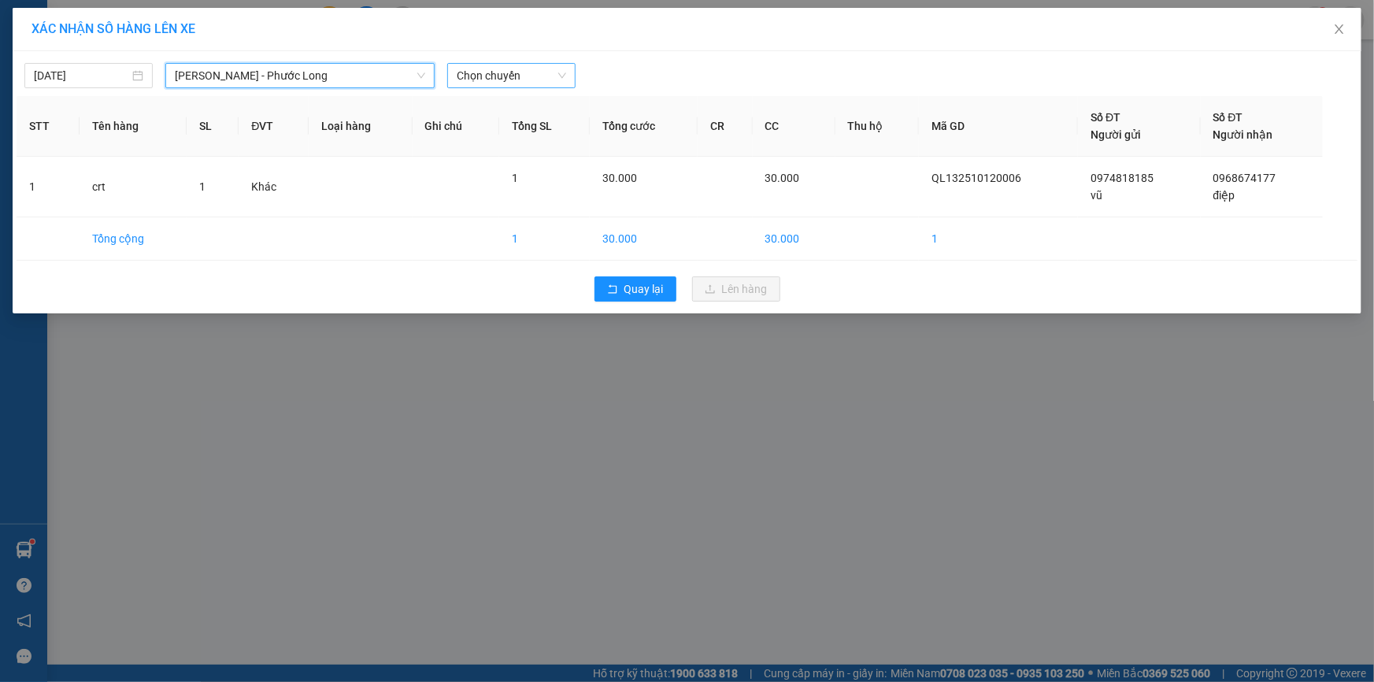
click at [505, 72] on span "Chọn chuyến" at bounding box center [511, 76] width 109 height 24
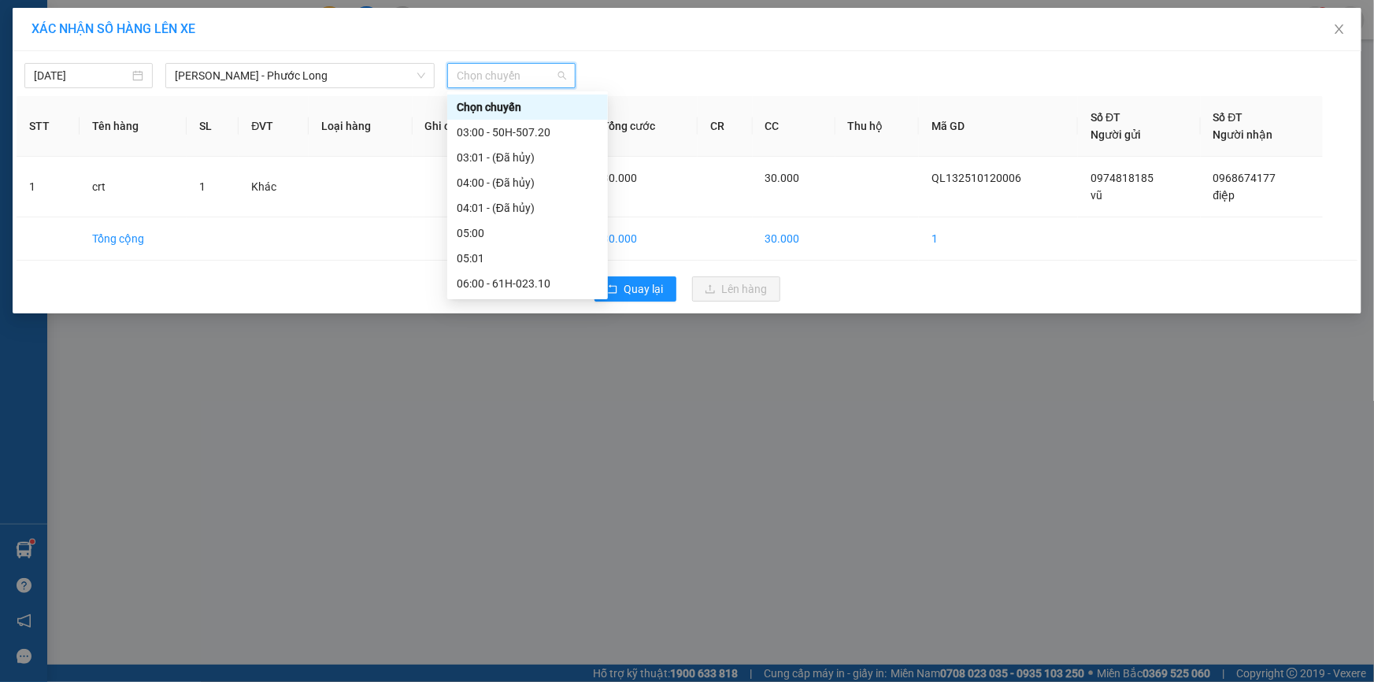
click at [529, 477] on div "09:05 - 50H-363.26" at bounding box center [528, 485] width 142 height 17
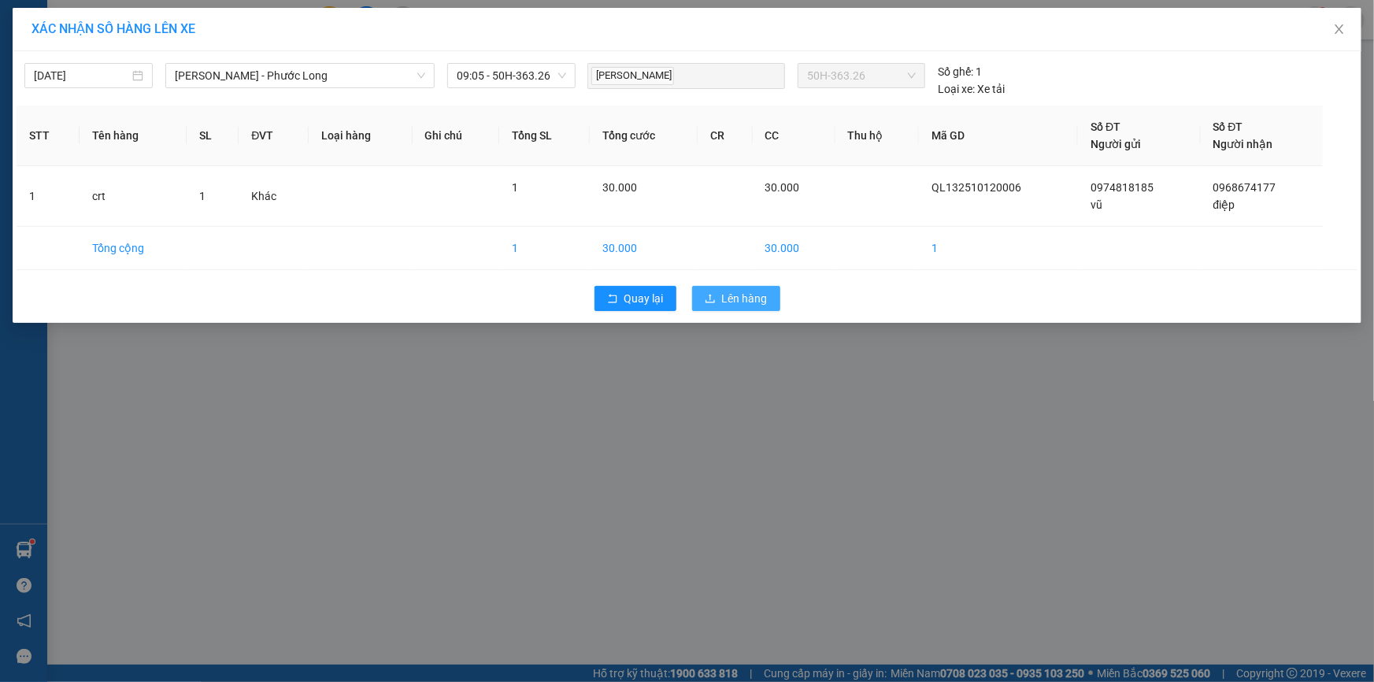
click at [744, 299] on span "Lên hàng" at bounding box center [745, 298] width 46 height 17
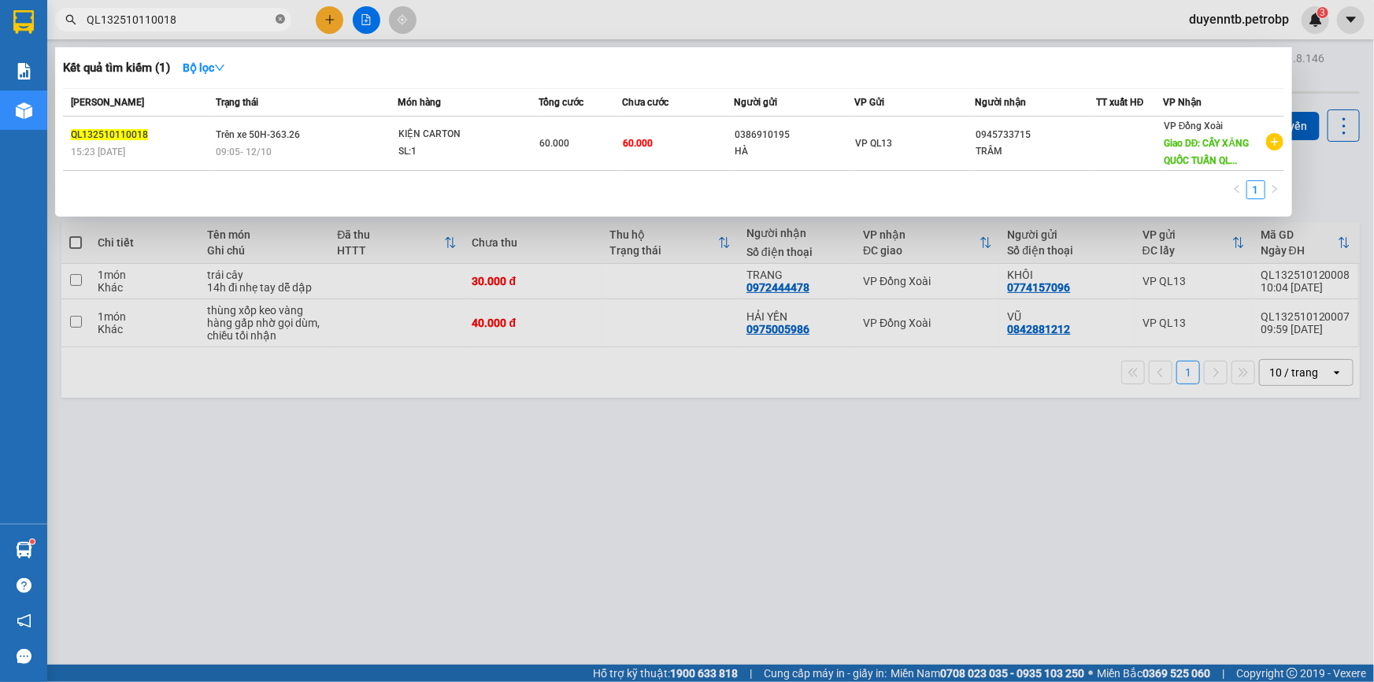
click at [280, 24] on span at bounding box center [280, 20] width 9 height 15
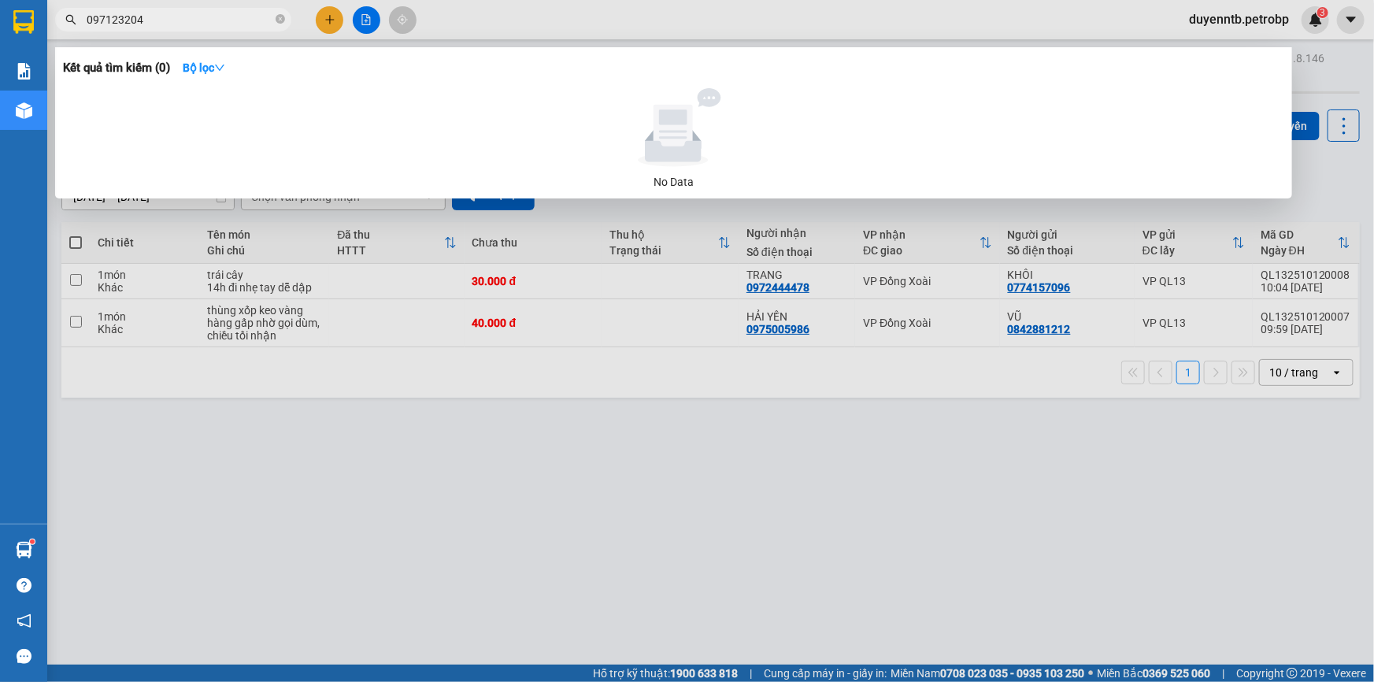
click at [266, 529] on div at bounding box center [687, 341] width 1374 height 682
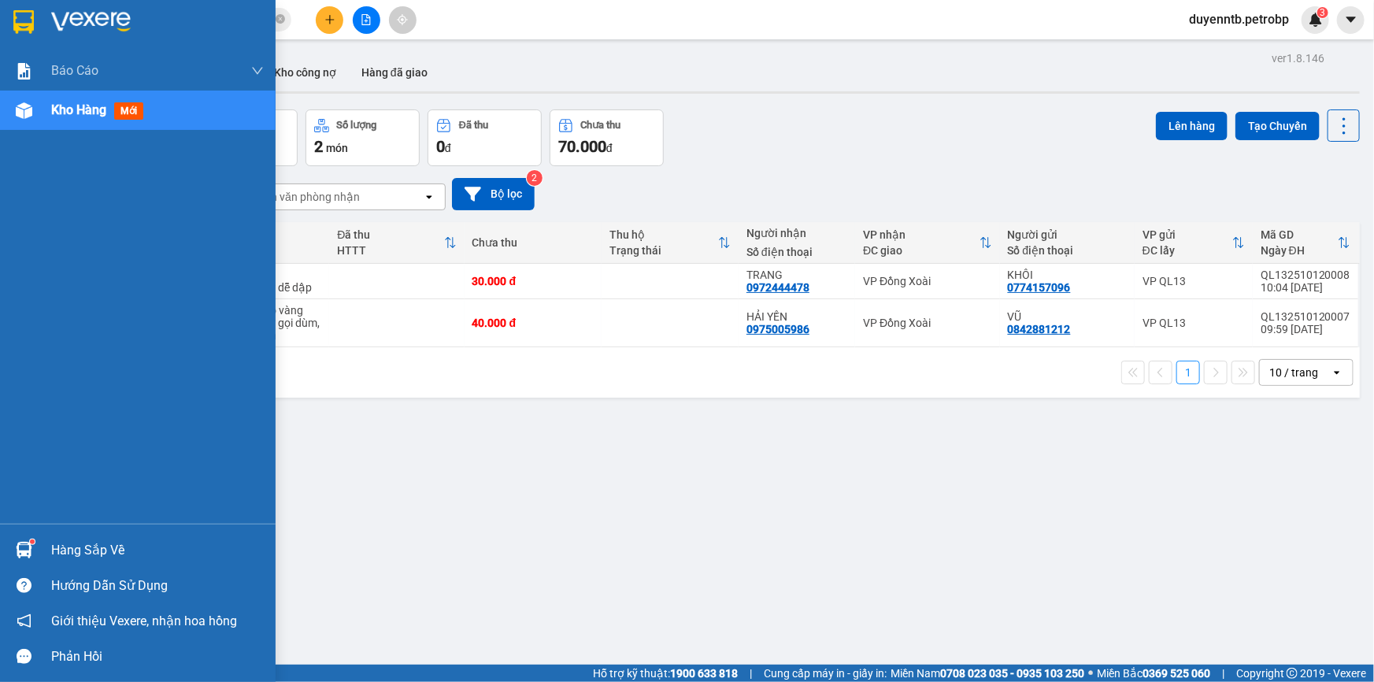
click at [124, 543] on div "Hàng sắp về" at bounding box center [157, 551] width 213 height 24
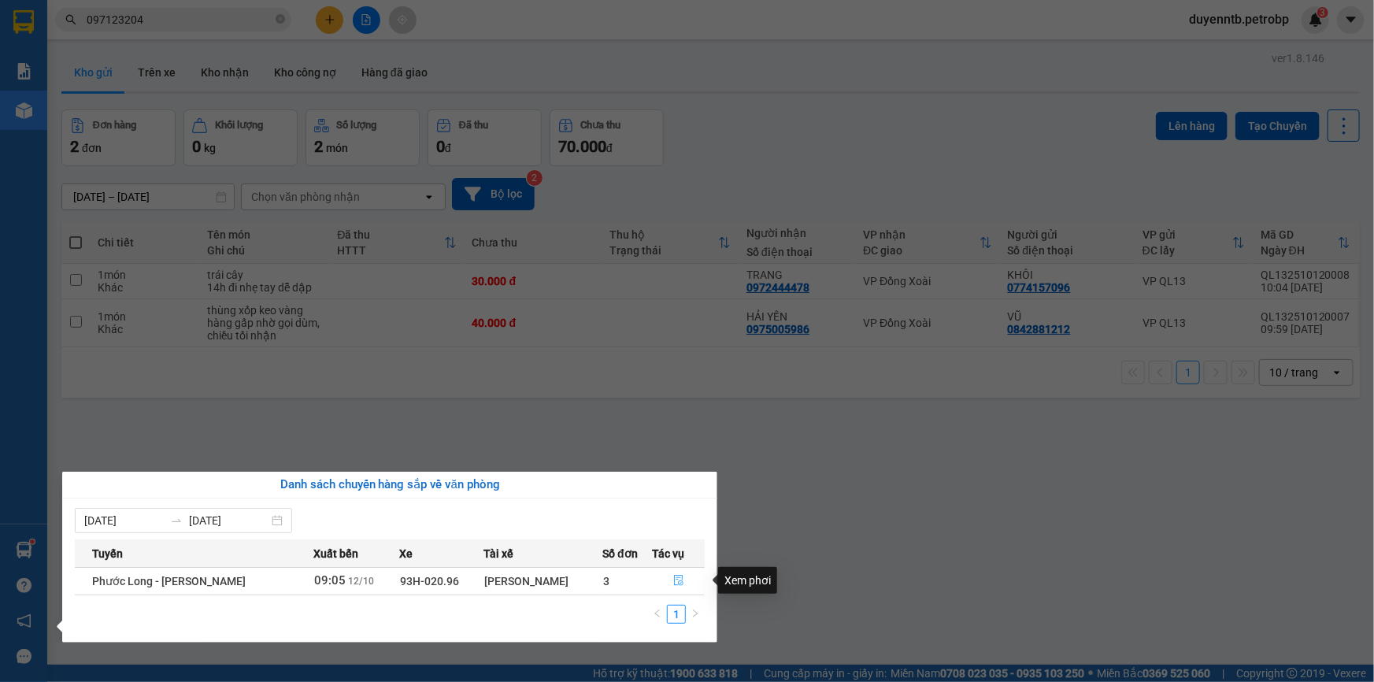
click at [669, 573] on button "button" at bounding box center [679, 581] width 51 height 25
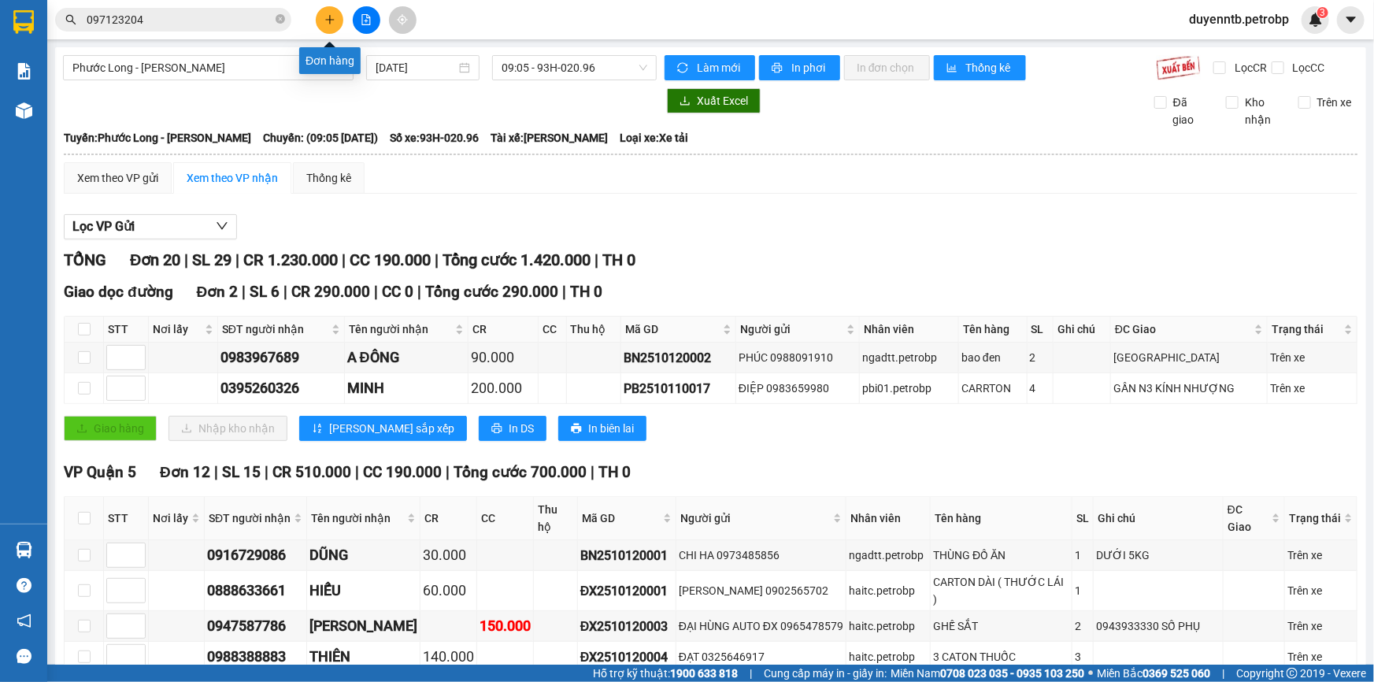
click at [332, 29] on button at bounding box center [330, 20] width 28 height 28
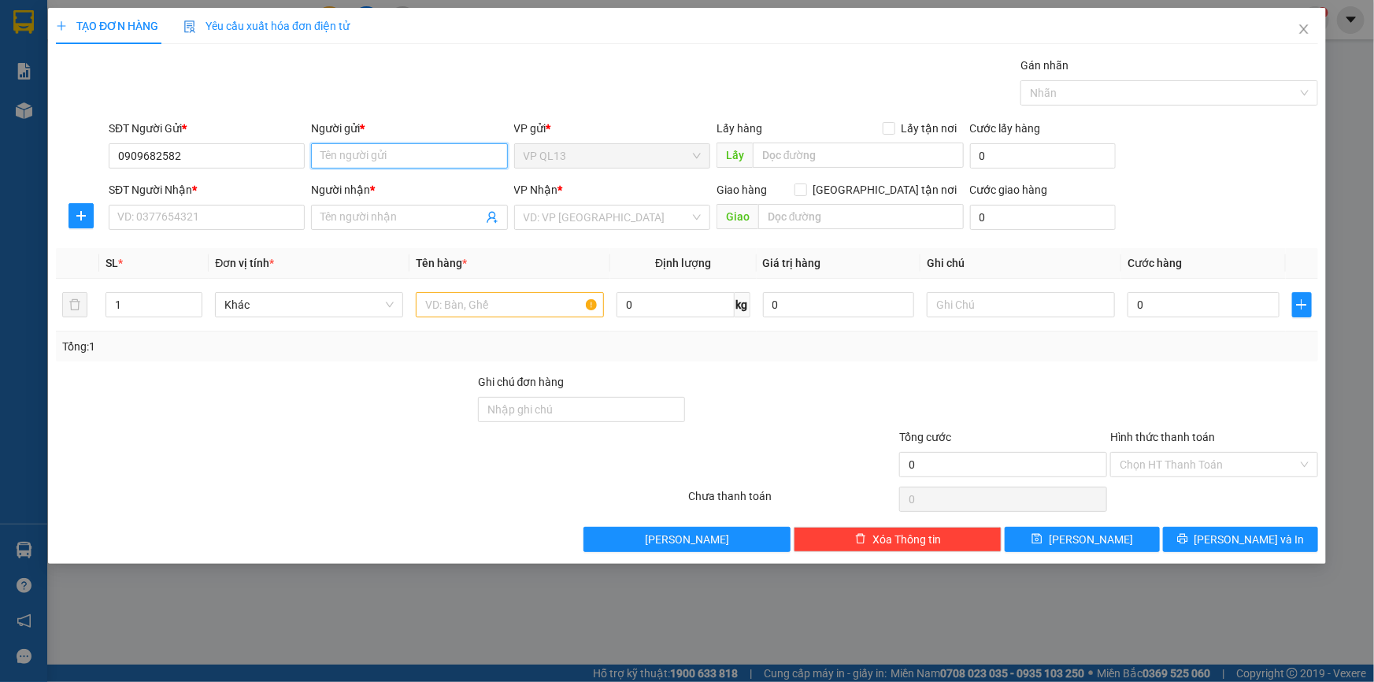
drag, startPoint x: 357, startPoint y: 161, endPoint x: 349, endPoint y: 181, distance: 21.2
click at [357, 162] on input "Người gửi *" at bounding box center [409, 155] width 196 height 25
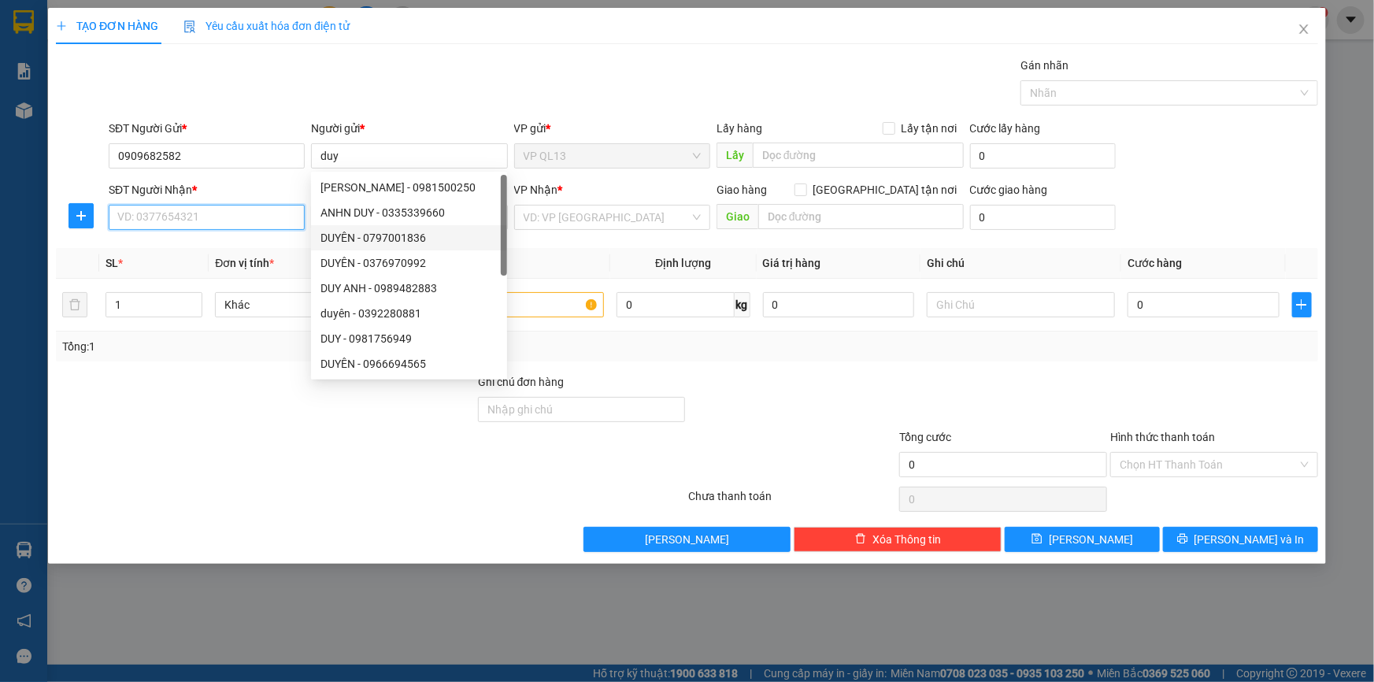
click at [241, 220] on input "SĐT Người Nhận *" at bounding box center [207, 217] width 196 height 25
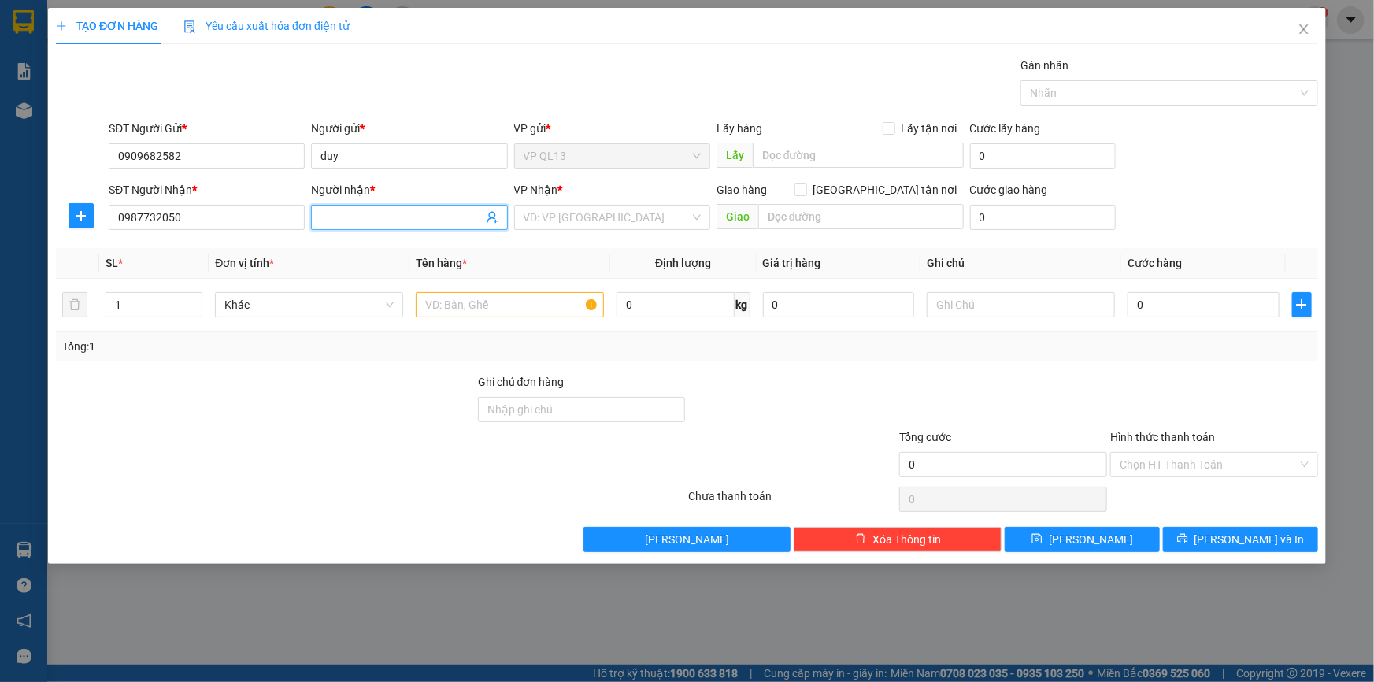
click at [332, 217] on input "Người nhận *" at bounding box center [401, 217] width 161 height 17
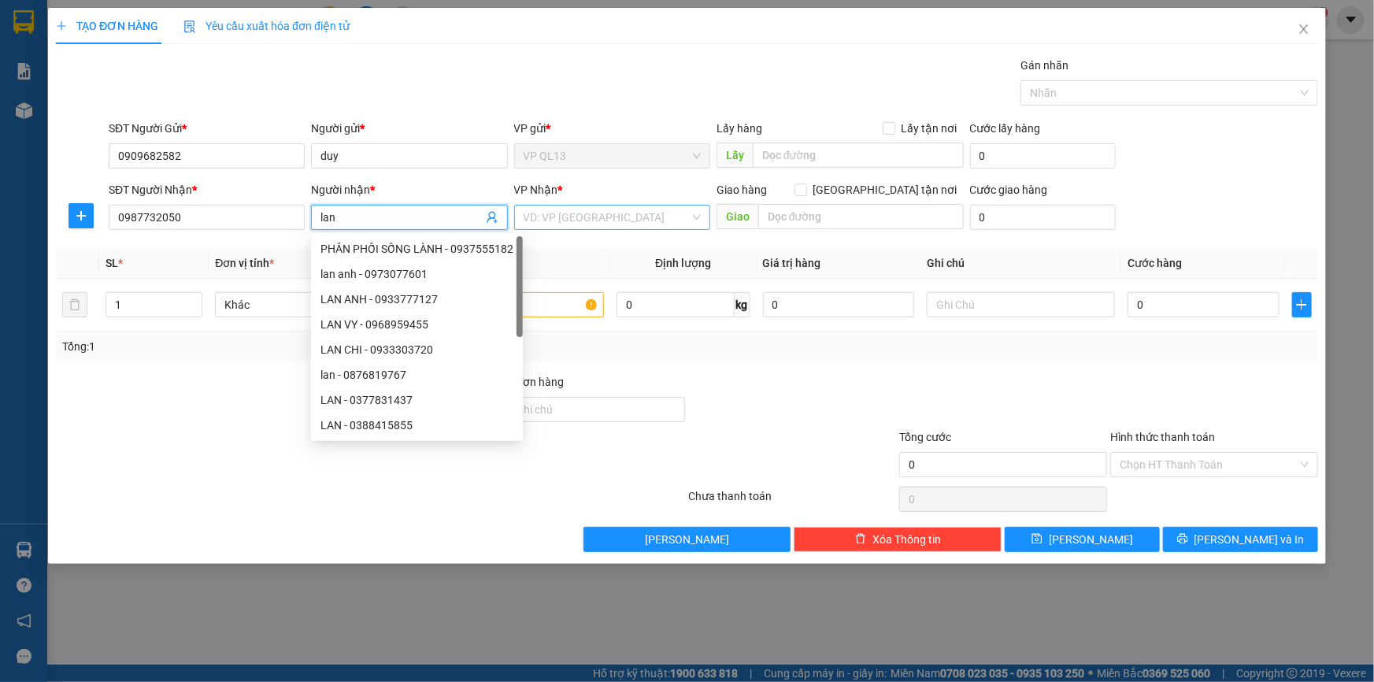
click at [643, 213] on input "search" at bounding box center [607, 218] width 166 height 24
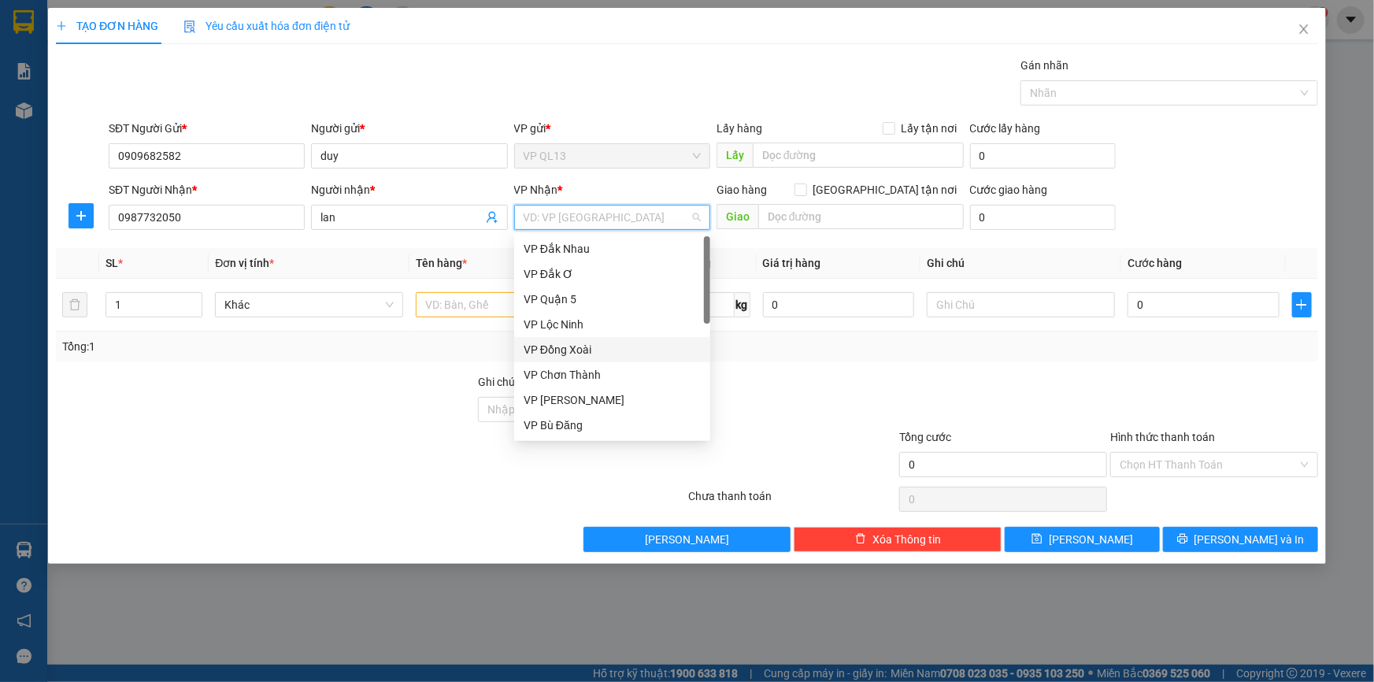
click at [598, 342] on div "VP Đồng Xoài" at bounding box center [612, 349] width 177 height 17
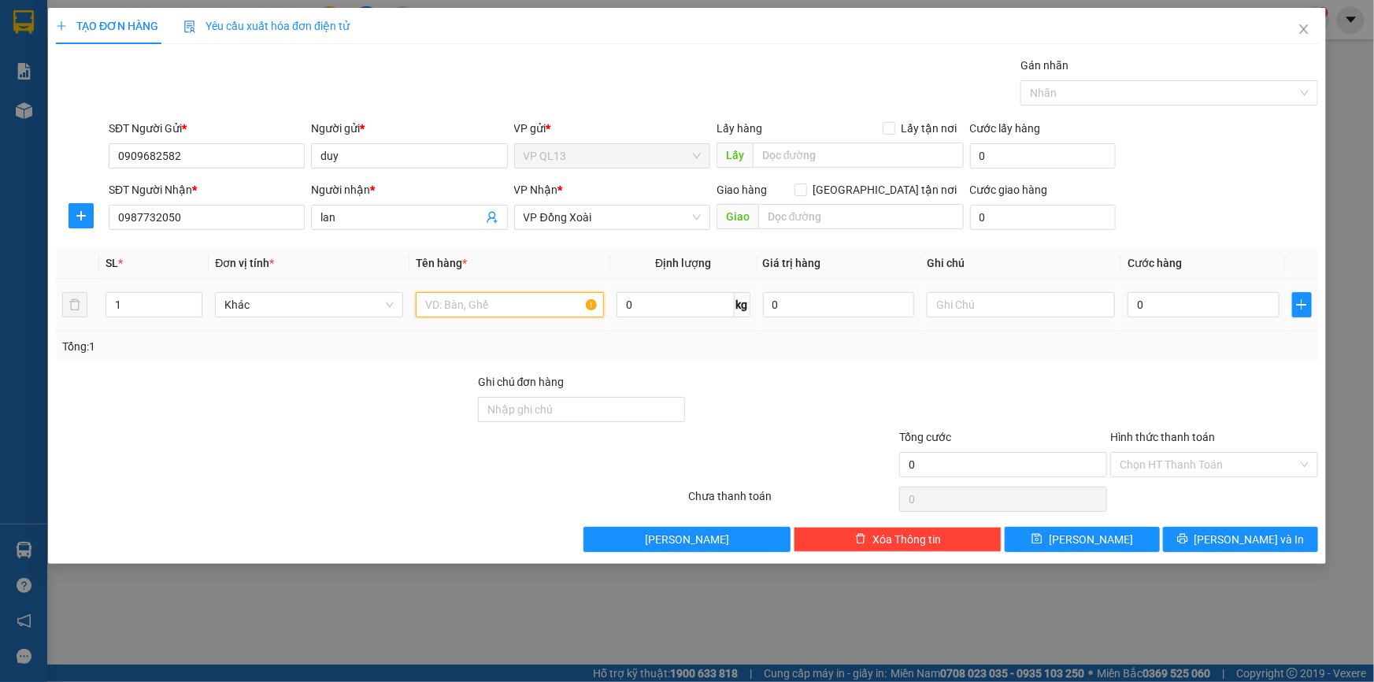
click at [470, 303] on input "text" at bounding box center [510, 304] width 188 height 25
click at [1206, 313] on input "0" at bounding box center [1204, 304] width 152 height 25
click at [1158, 365] on div "Transit Pickup Surcharge Ids Transit Deliver Surcharge Ids Transit Deliver Surc…" at bounding box center [687, 304] width 1263 height 495
click at [488, 307] on input "text" at bounding box center [510, 304] width 188 height 25
click at [1241, 527] on button "[PERSON_NAME] và In" at bounding box center [1240, 539] width 155 height 25
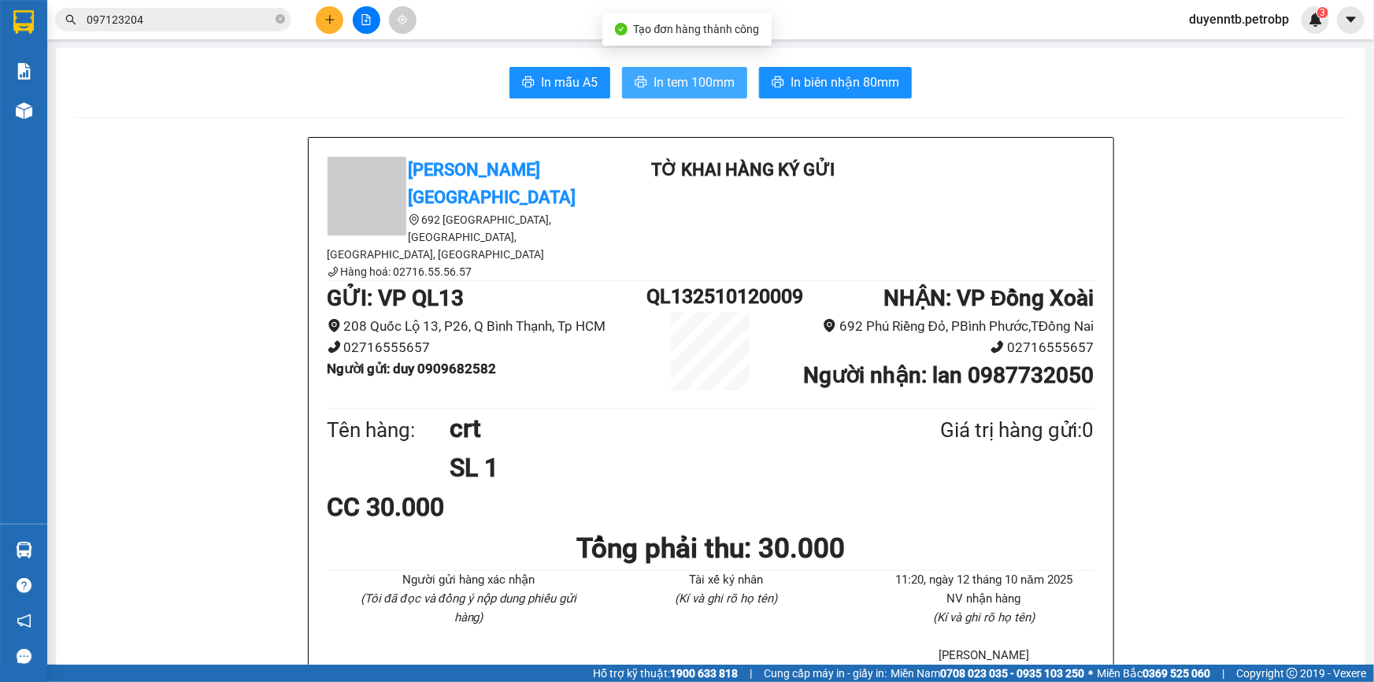
click at [682, 88] on span "In tem 100mm" at bounding box center [694, 82] width 81 height 20
click at [325, 17] on icon "plus" at bounding box center [330, 19] width 11 height 11
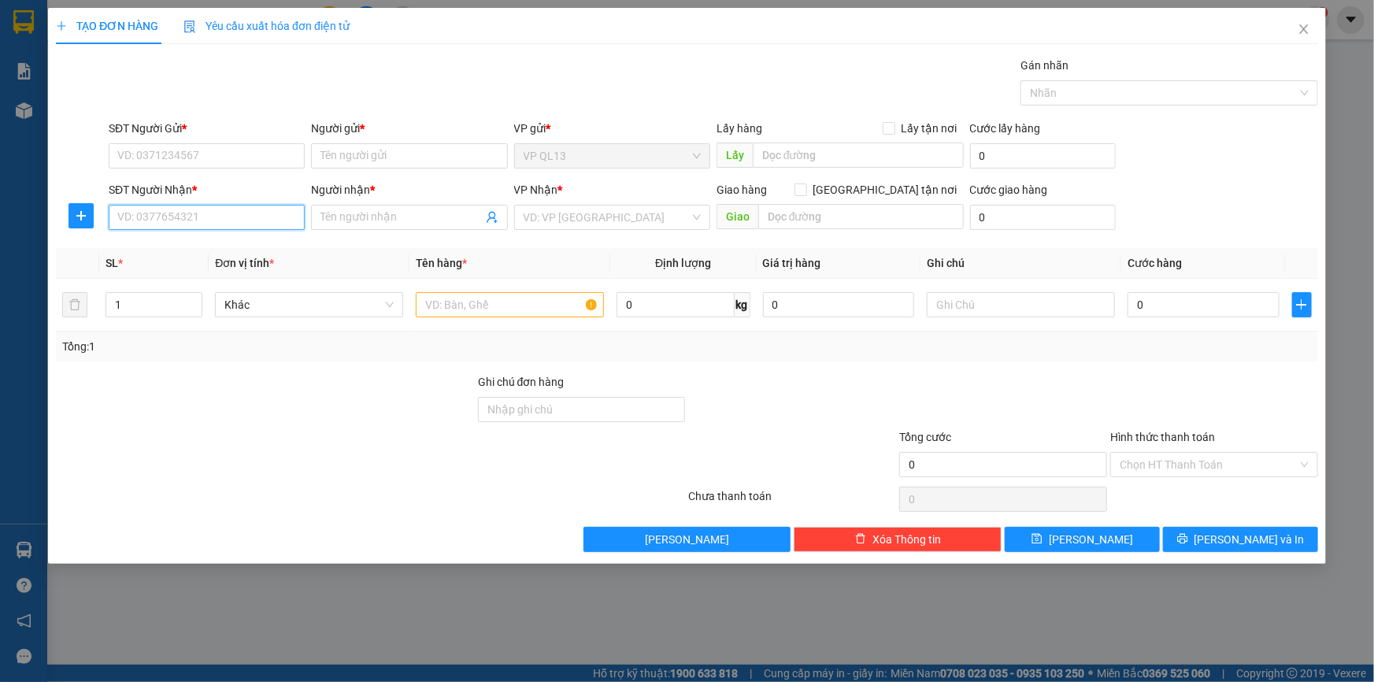
click at [232, 213] on input "SĐT Người Nhận *" at bounding box center [207, 217] width 196 height 25
click at [273, 257] on div "0983751754 - [PERSON_NAME]" at bounding box center [206, 248] width 177 height 17
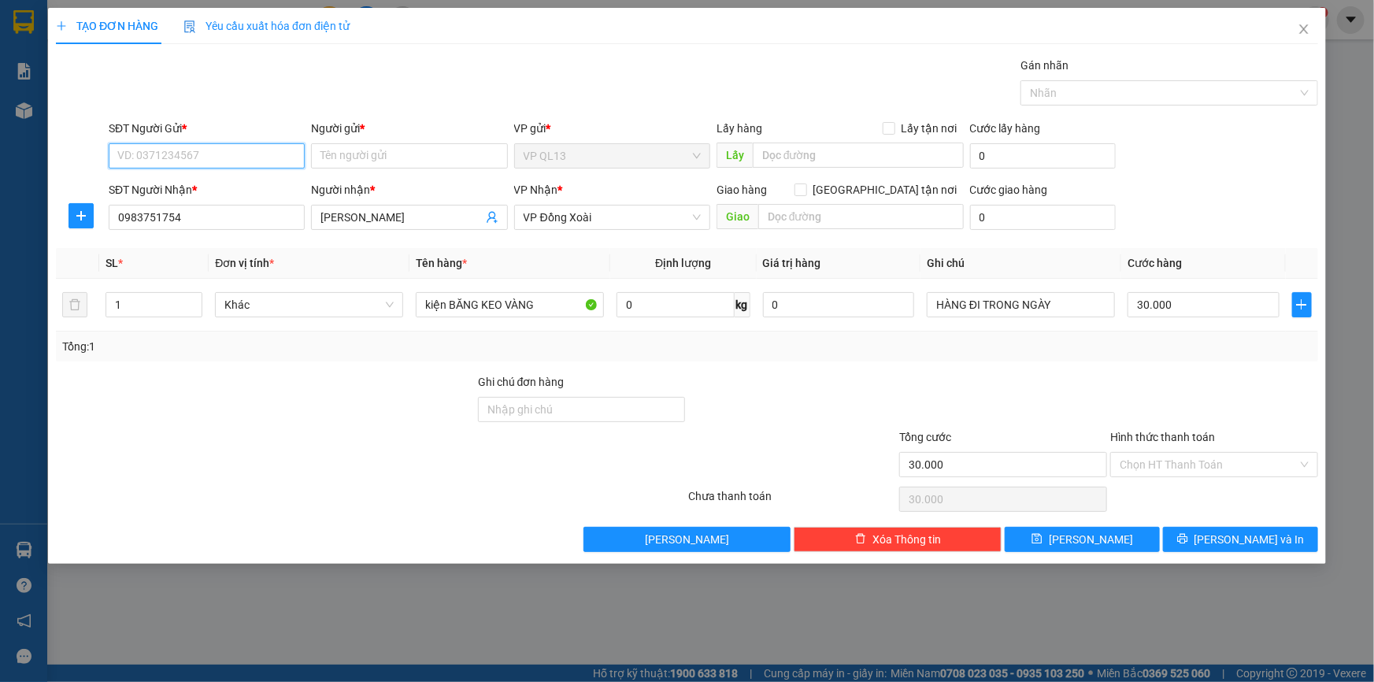
click at [153, 161] on input "SĐT Người Gửi *" at bounding box center [207, 155] width 196 height 25
click at [227, 188] on div "0909869345 - THƯƠNG" at bounding box center [206, 187] width 177 height 17
click at [1204, 543] on button "[PERSON_NAME] và In" at bounding box center [1240, 539] width 155 height 25
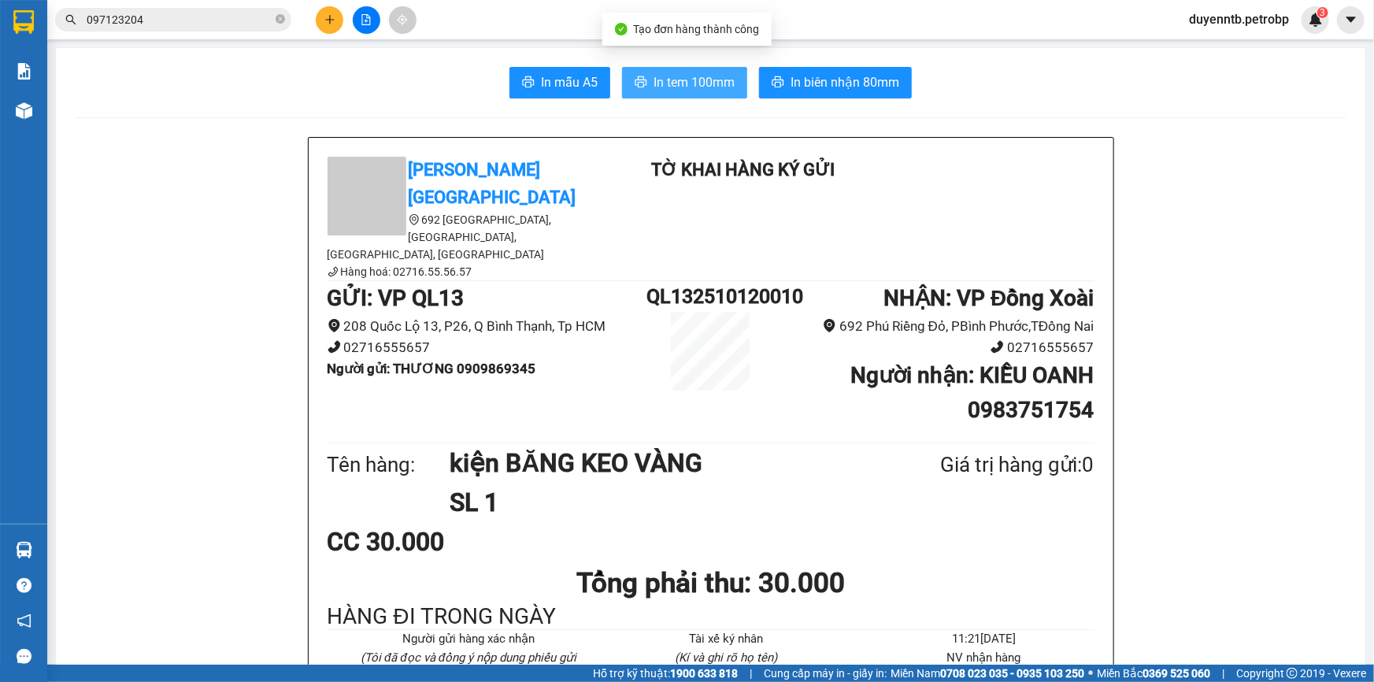
click at [694, 89] on span "In tem 100mm" at bounding box center [694, 82] width 81 height 20
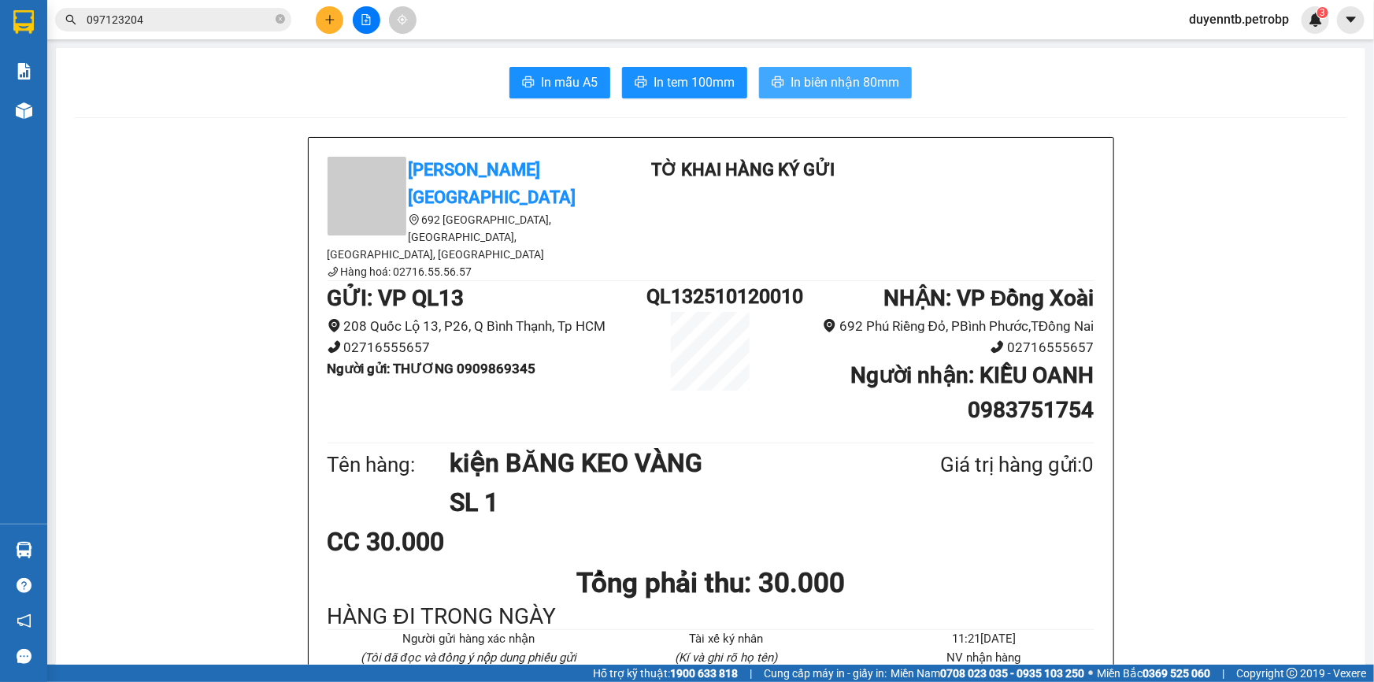
click at [874, 83] on span "In biên nhận 80mm" at bounding box center [845, 82] width 109 height 20
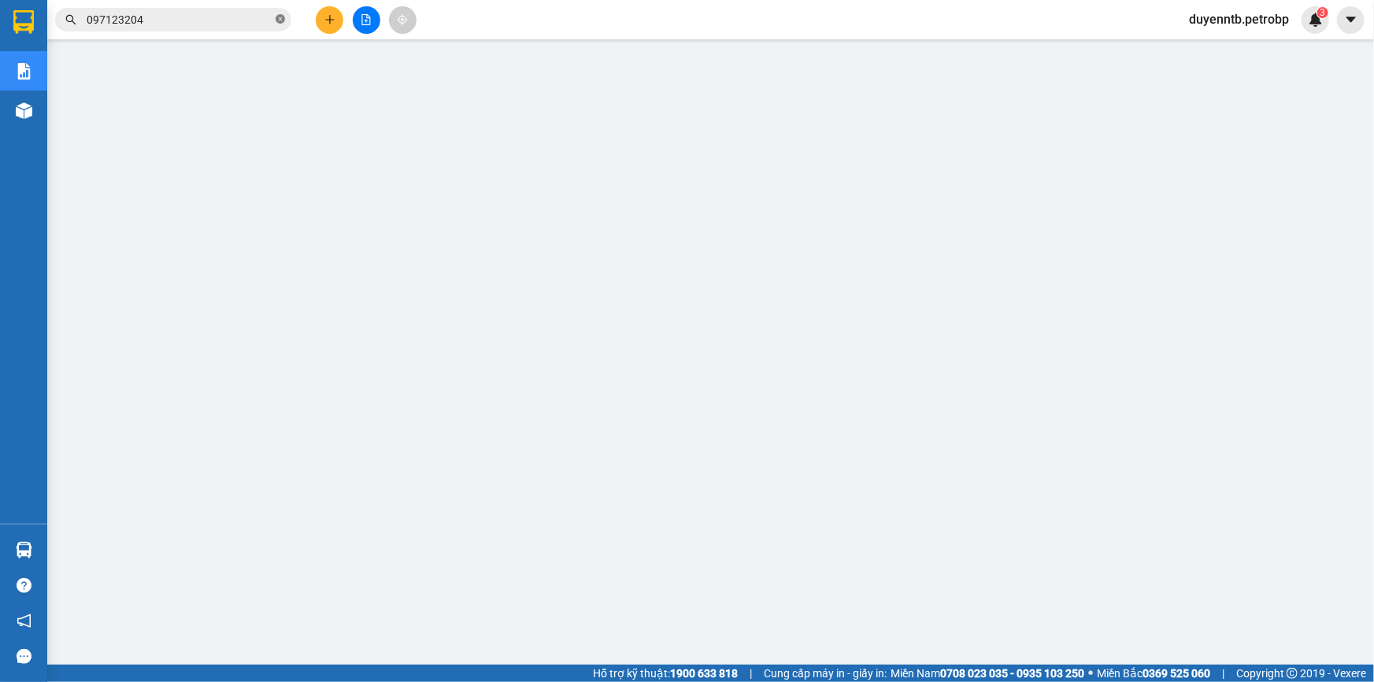
click at [284, 16] on icon "close-circle" at bounding box center [280, 18] width 9 height 9
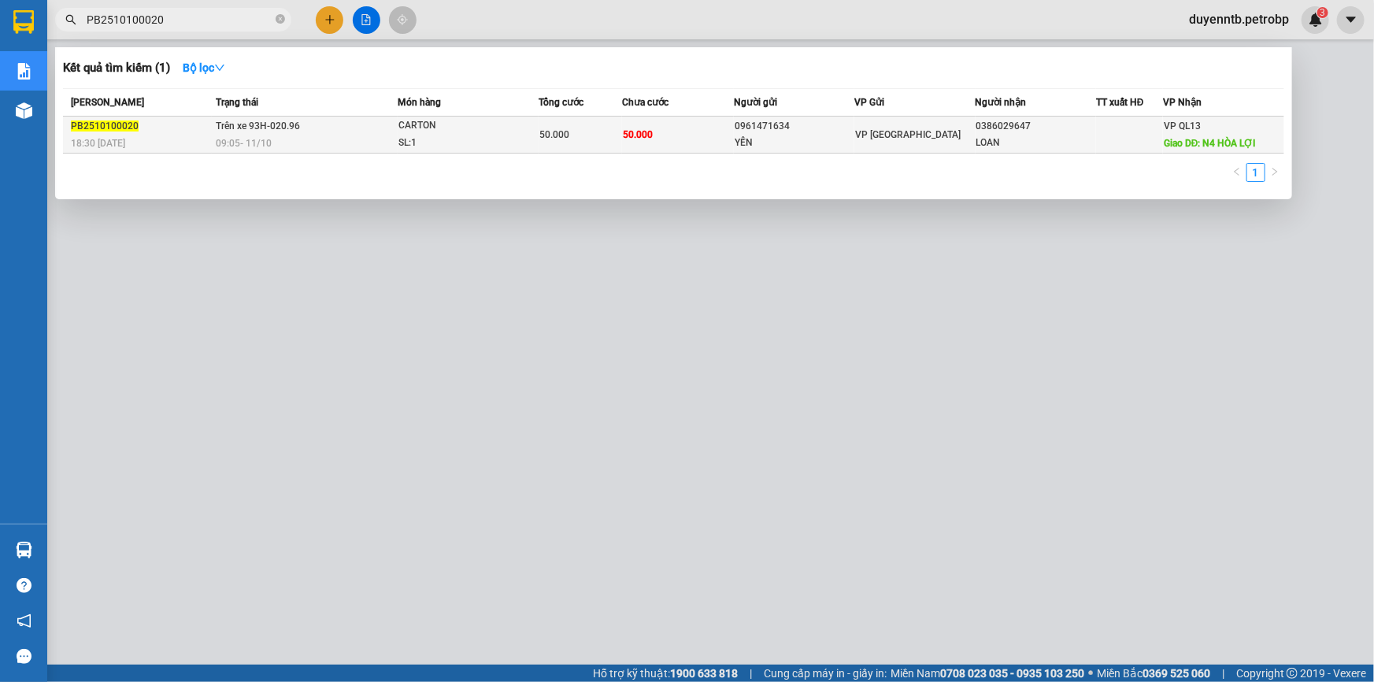
click at [525, 143] on span "CARTON SL: 1" at bounding box center [468, 134] width 139 height 34
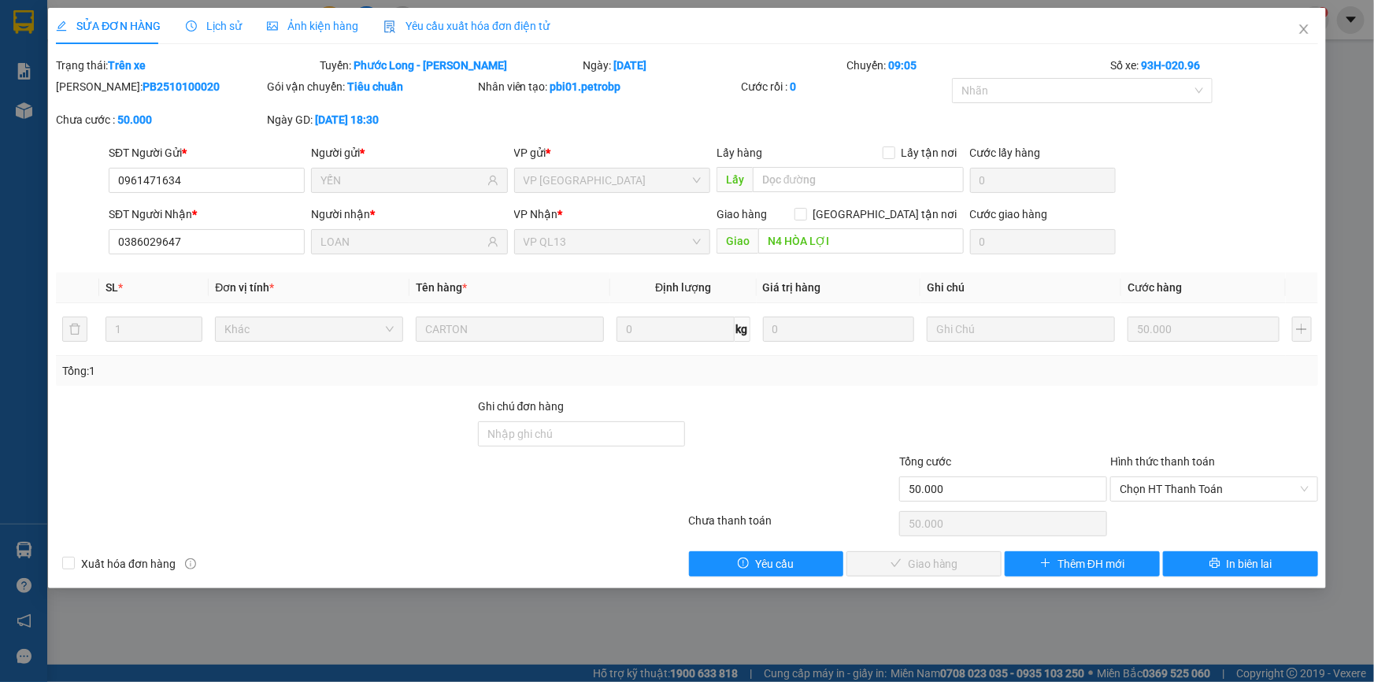
click at [196, 16] on div "Lịch sử" at bounding box center [214, 26] width 56 height 36
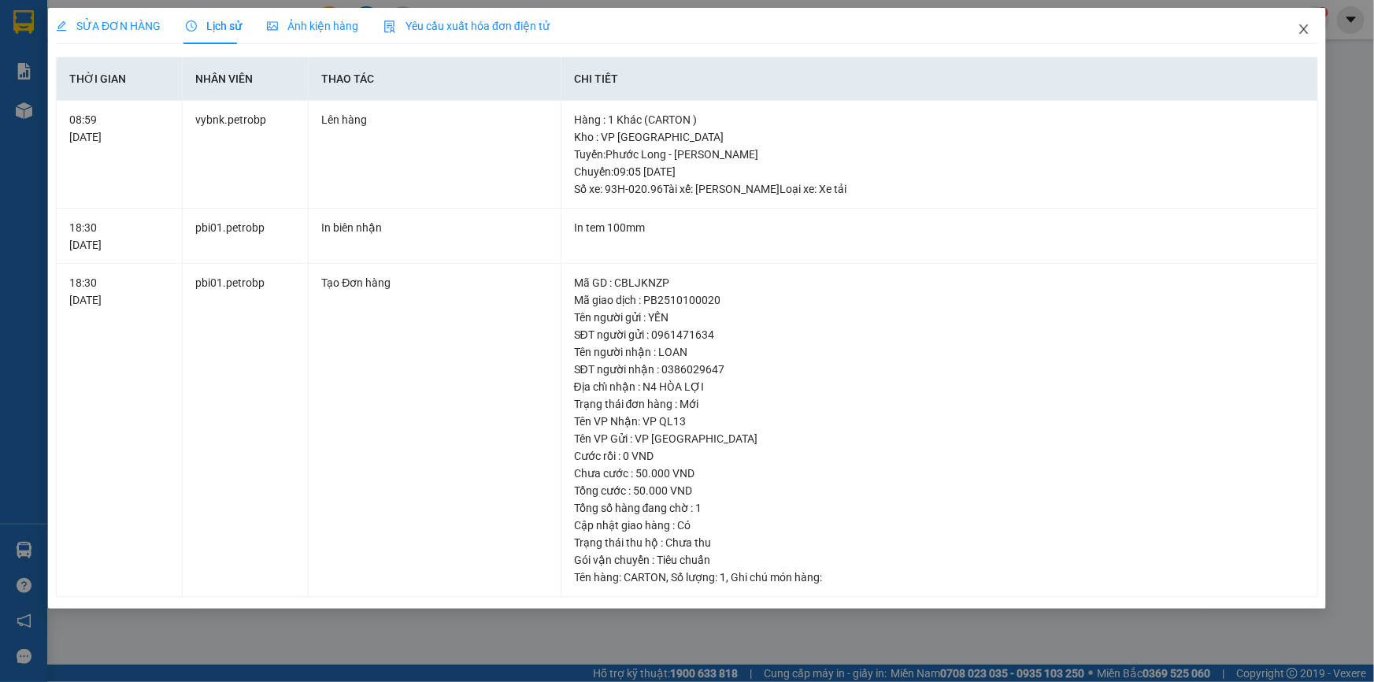
click at [1304, 23] on icon "close" at bounding box center [1304, 29] width 13 height 13
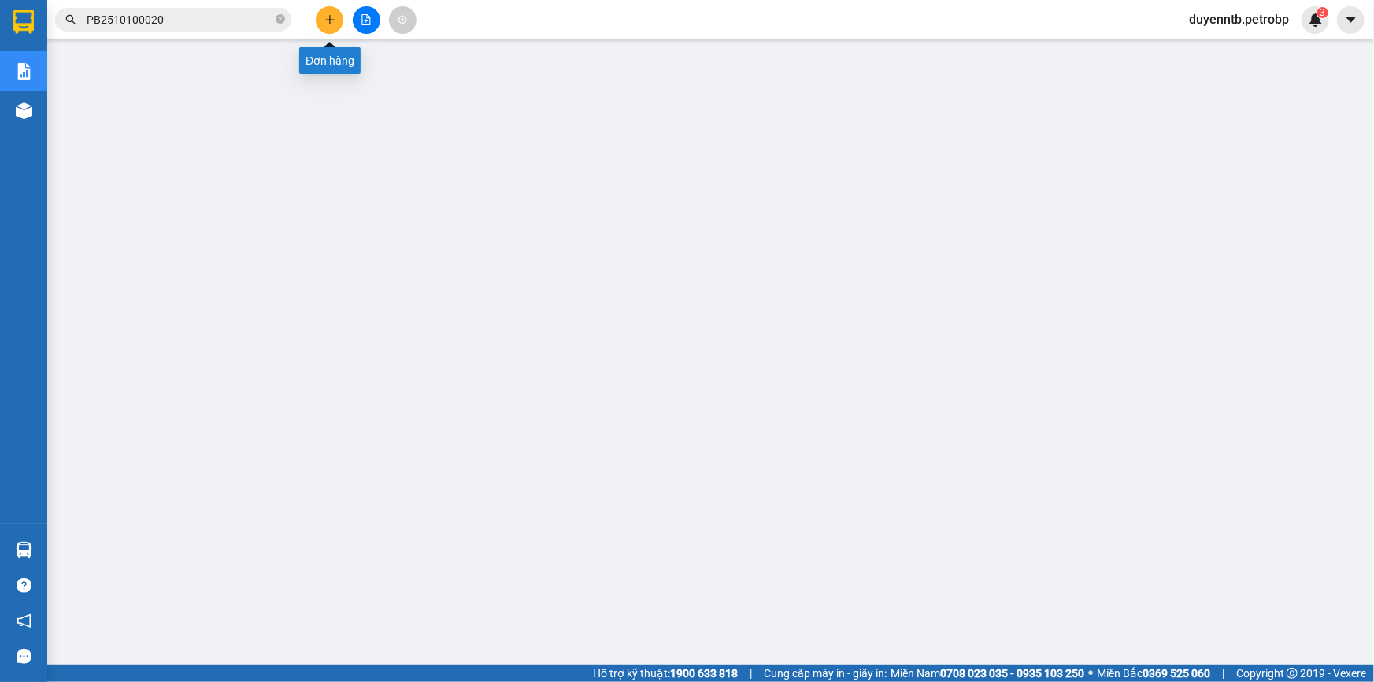
click at [328, 20] on icon "plus" at bounding box center [329, 19] width 9 height 1
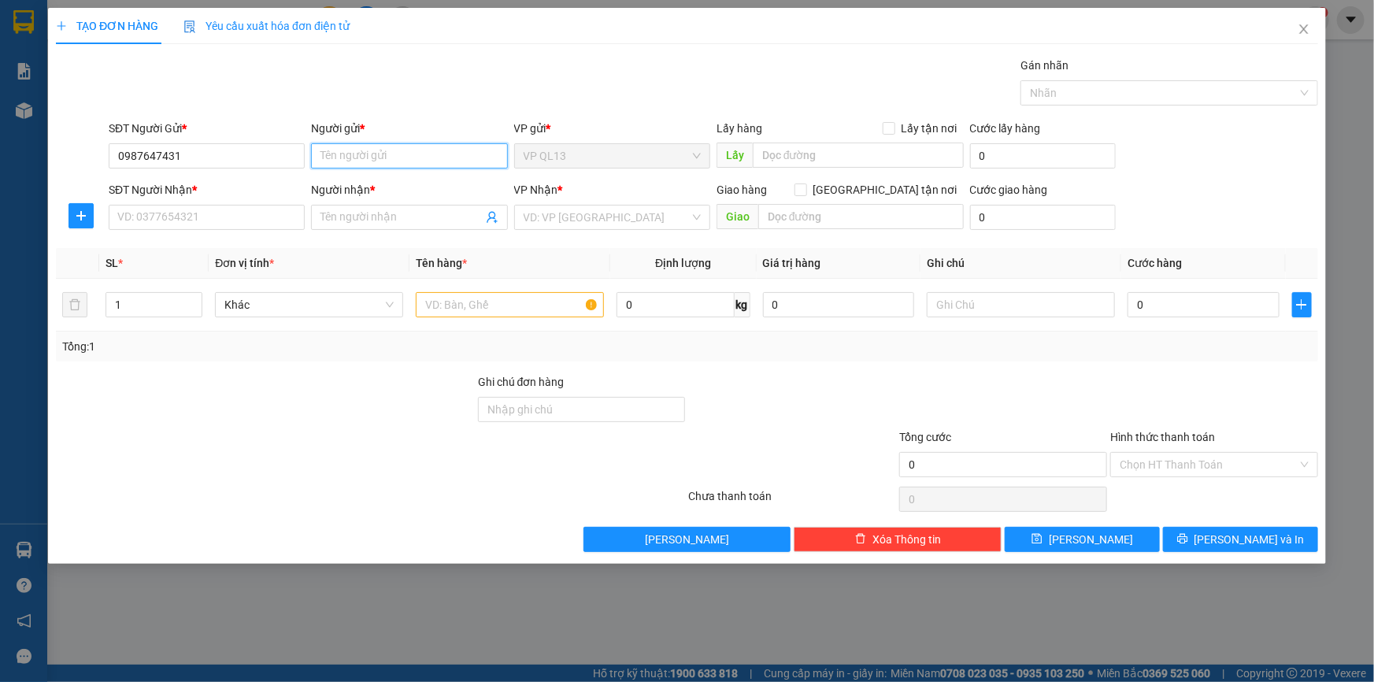
click at [332, 160] on input "Người gửi *" at bounding box center [409, 155] width 196 height 25
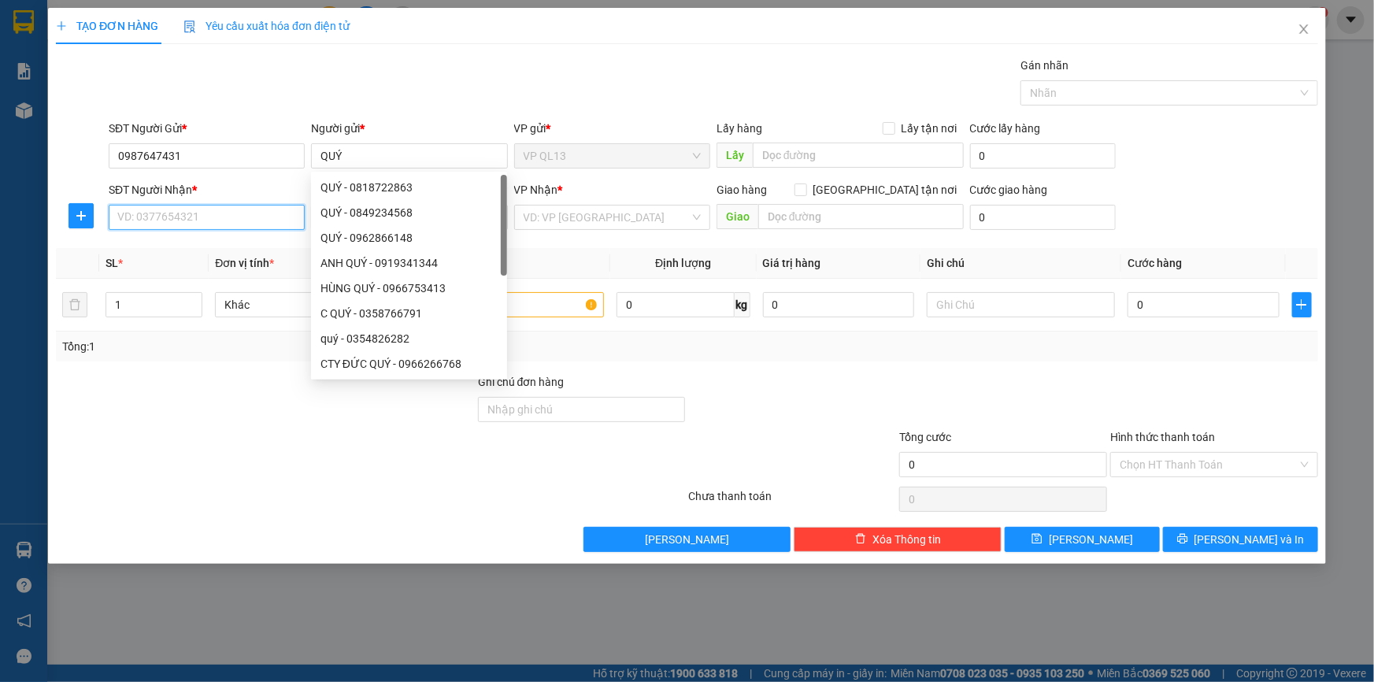
click at [221, 213] on input "SĐT Người Nhận *" at bounding box center [207, 217] width 196 height 25
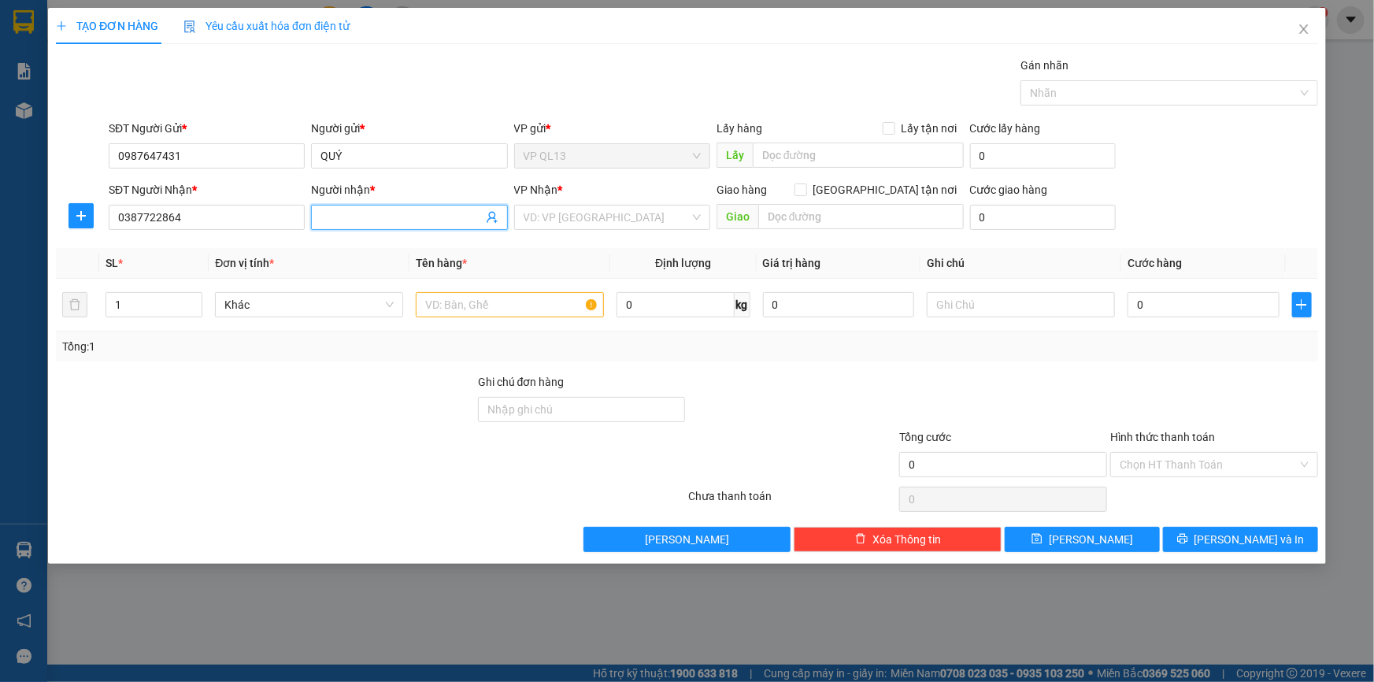
click at [353, 215] on input "Người nhận *" at bounding box center [401, 217] width 161 height 17
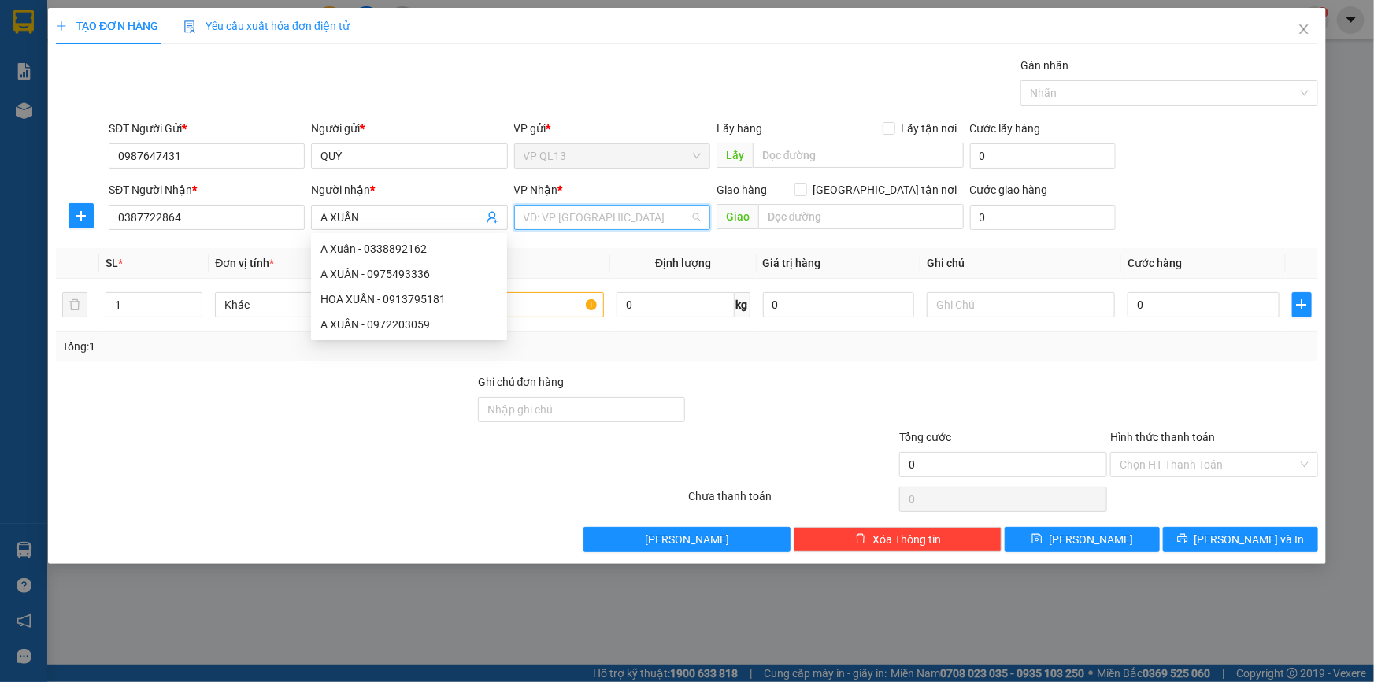
click at [571, 206] on input "search" at bounding box center [607, 218] width 166 height 24
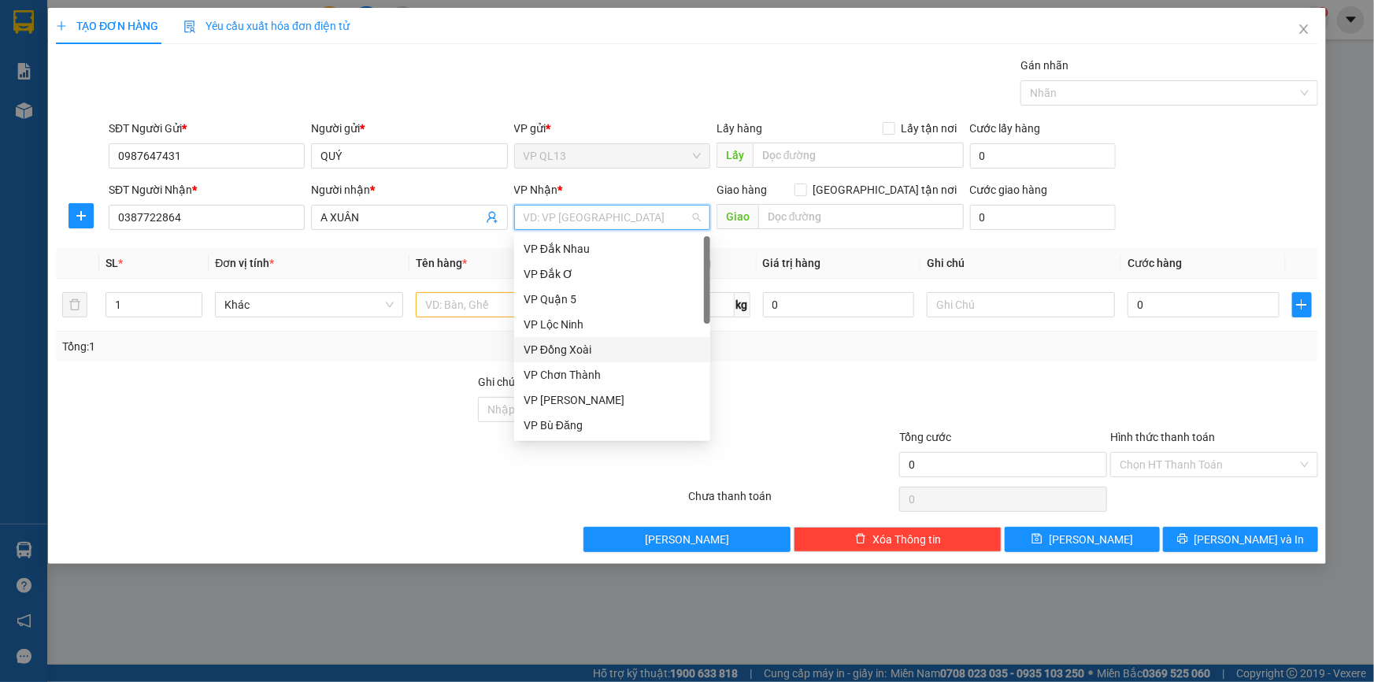
click at [567, 351] on div "VP Đồng Xoài" at bounding box center [612, 349] width 177 height 17
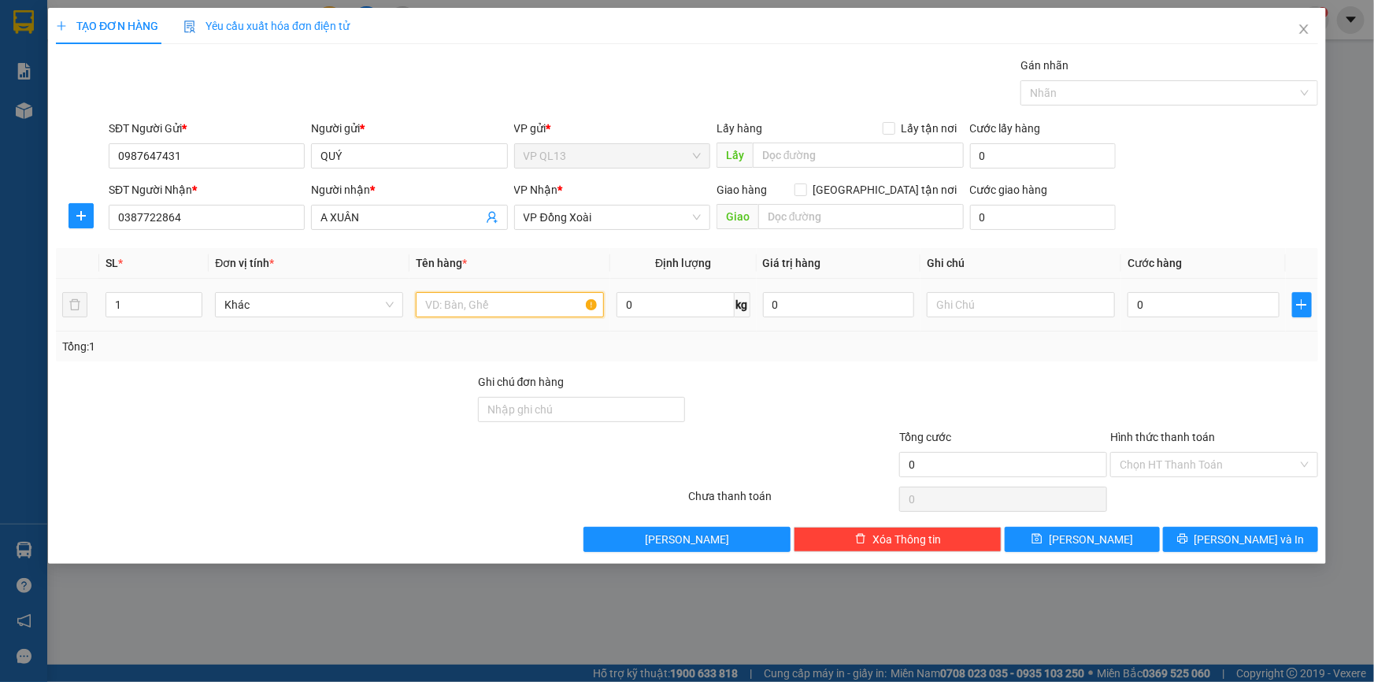
click at [491, 308] on input "text" at bounding box center [510, 304] width 188 height 25
click at [981, 308] on input "text" at bounding box center [1021, 304] width 188 height 25
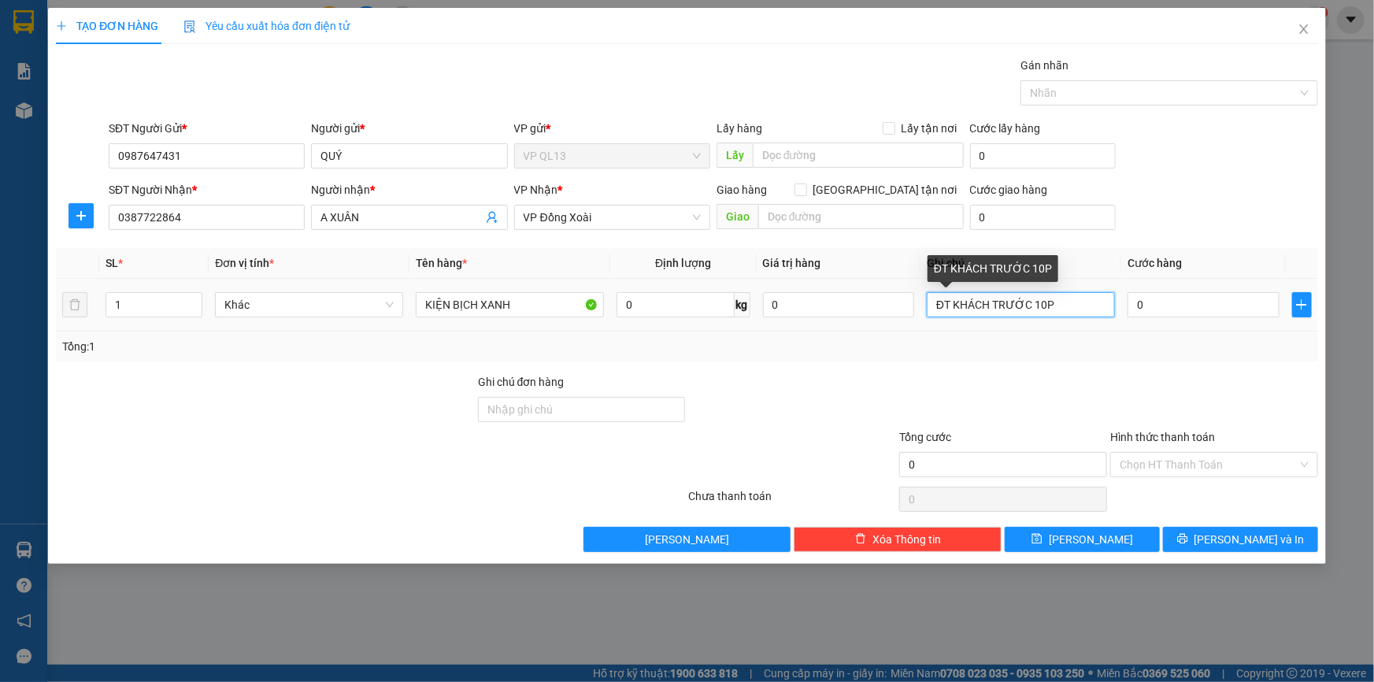
click at [948, 300] on input "ĐT KHÁCH TRƯỚC 10P" at bounding box center [1021, 304] width 188 height 25
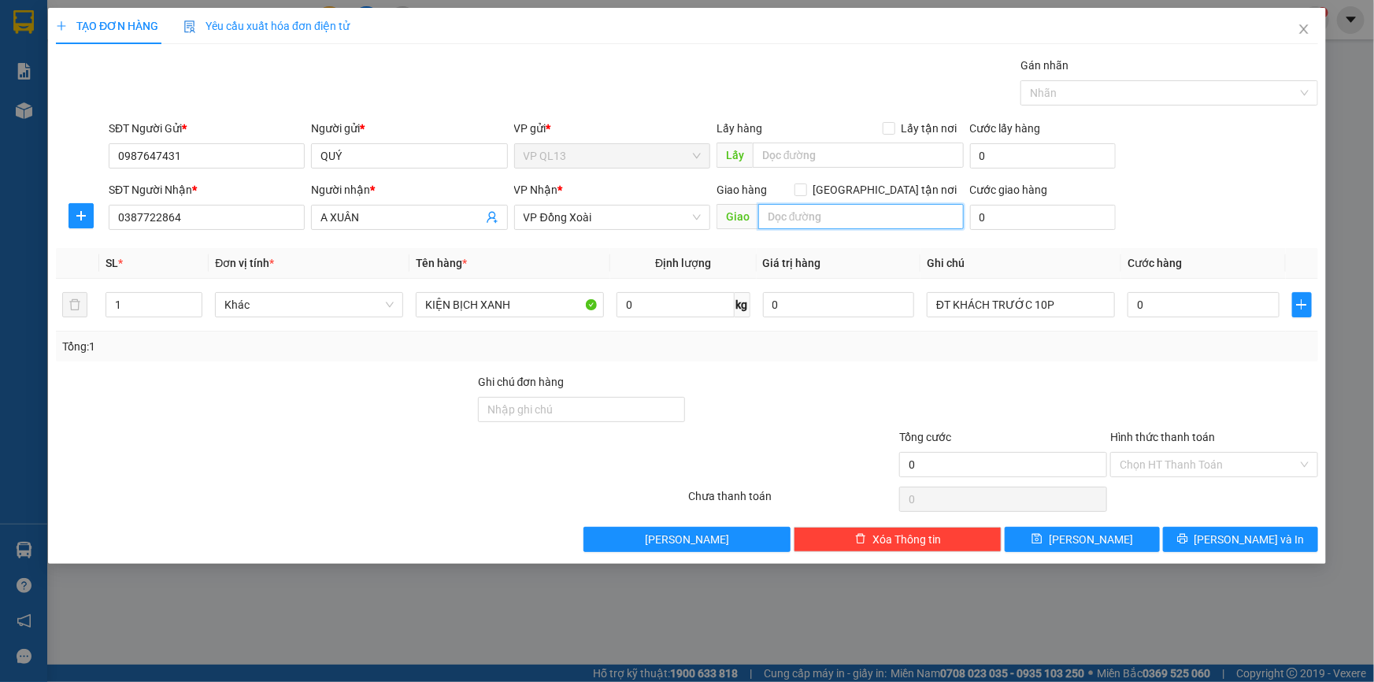
click at [820, 217] on input "text" at bounding box center [861, 216] width 206 height 25
click at [1147, 304] on input "0" at bounding box center [1204, 304] width 152 height 25
click at [1119, 357] on div "Tổng: 1" at bounding box center [687, 347] width 1263 height 30
click at [1216, 450] on div "Hình thức thanh toán" at bounding box center [1215, 440] width 208 height 24
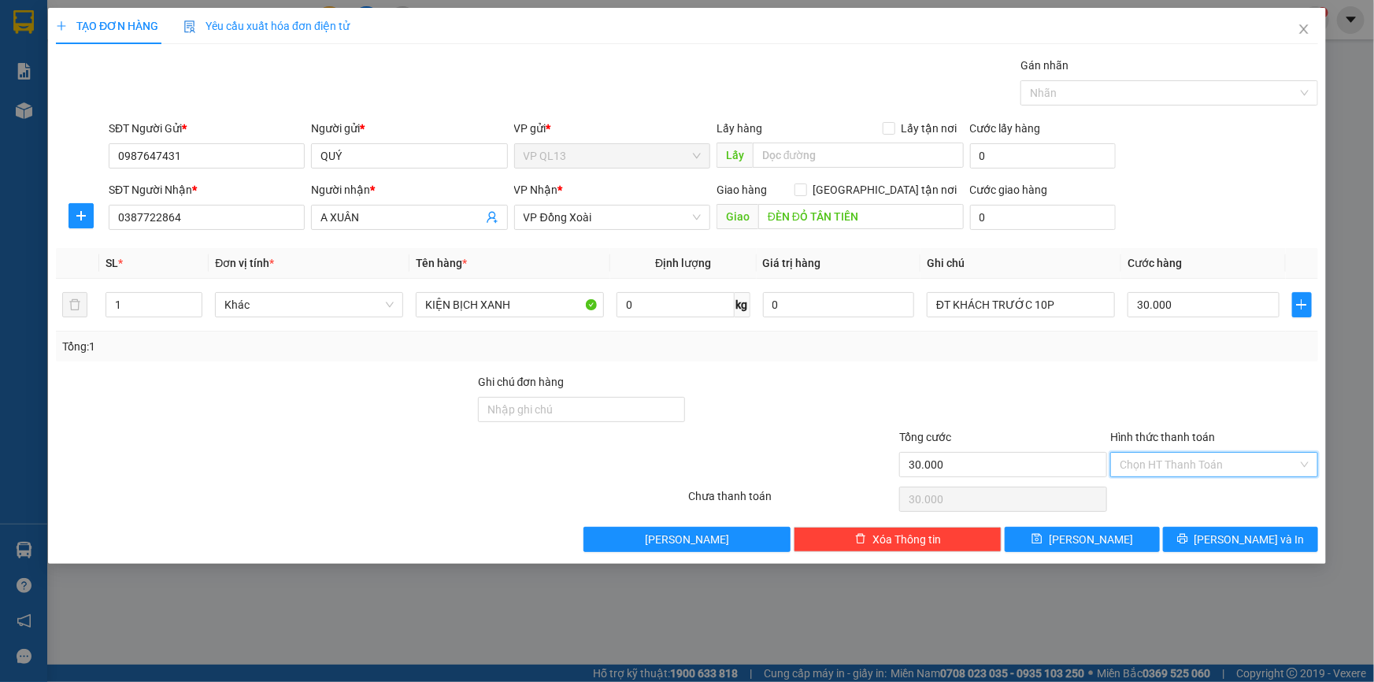
click at [1219, 465] on input "Hình thức thanh toán" at bounding box center [1209, 465] width 178 height 24
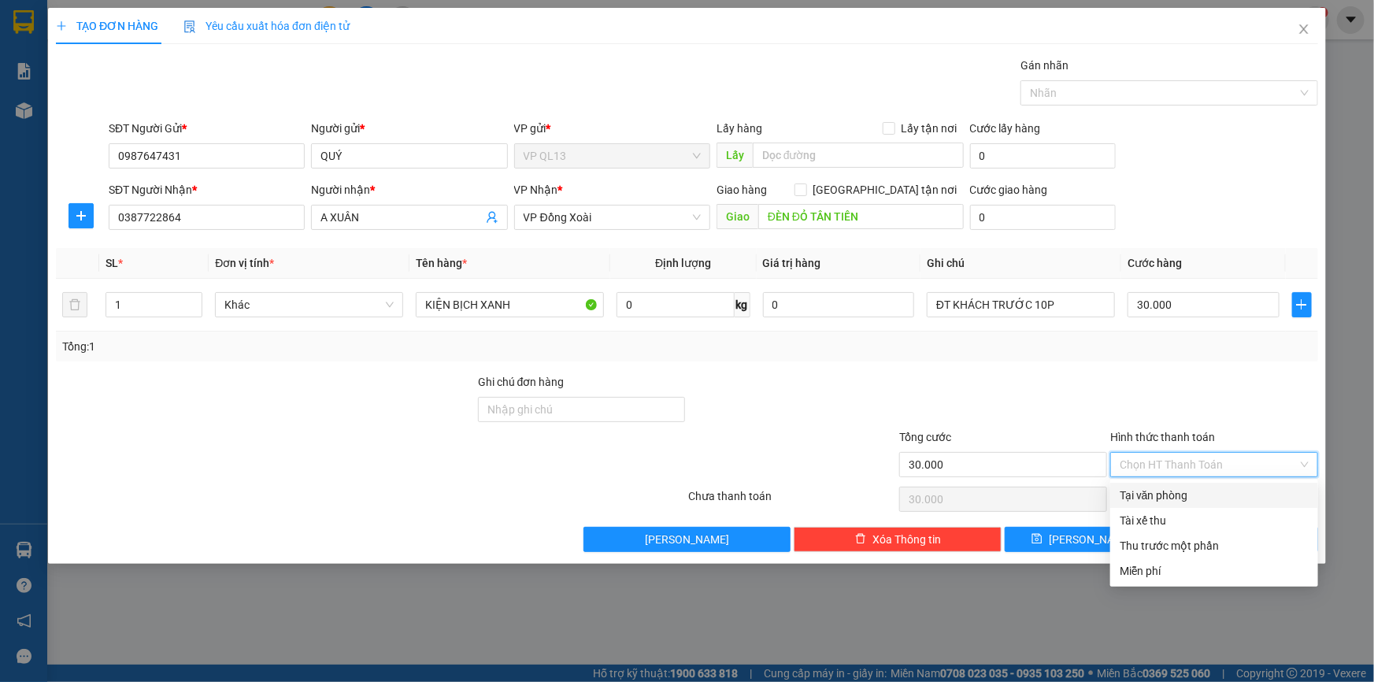
click at [1206, 500] on div "Tại văn phòng" at bounding box center [1214, 495] width 189 height 17
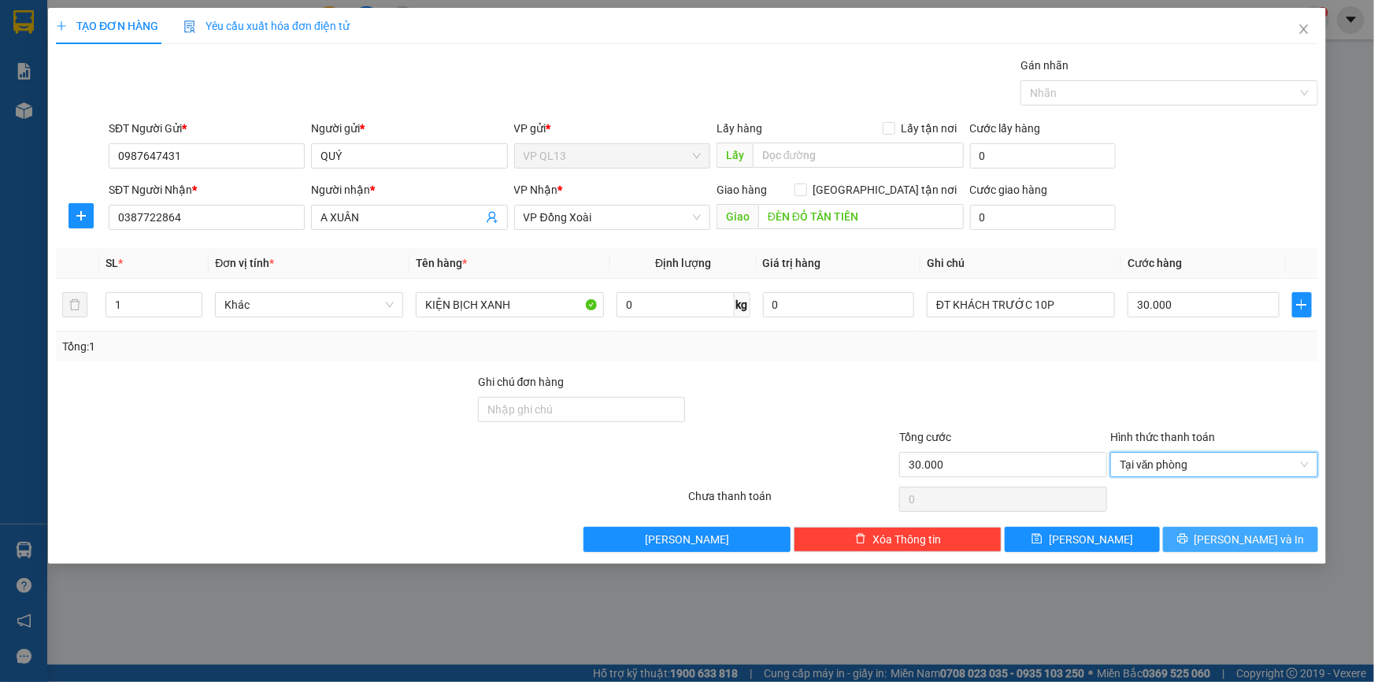
click at [1245, 543] on span "[PERSON_NAME] và In" at bounding box center [1250, 539] width 110 height 17
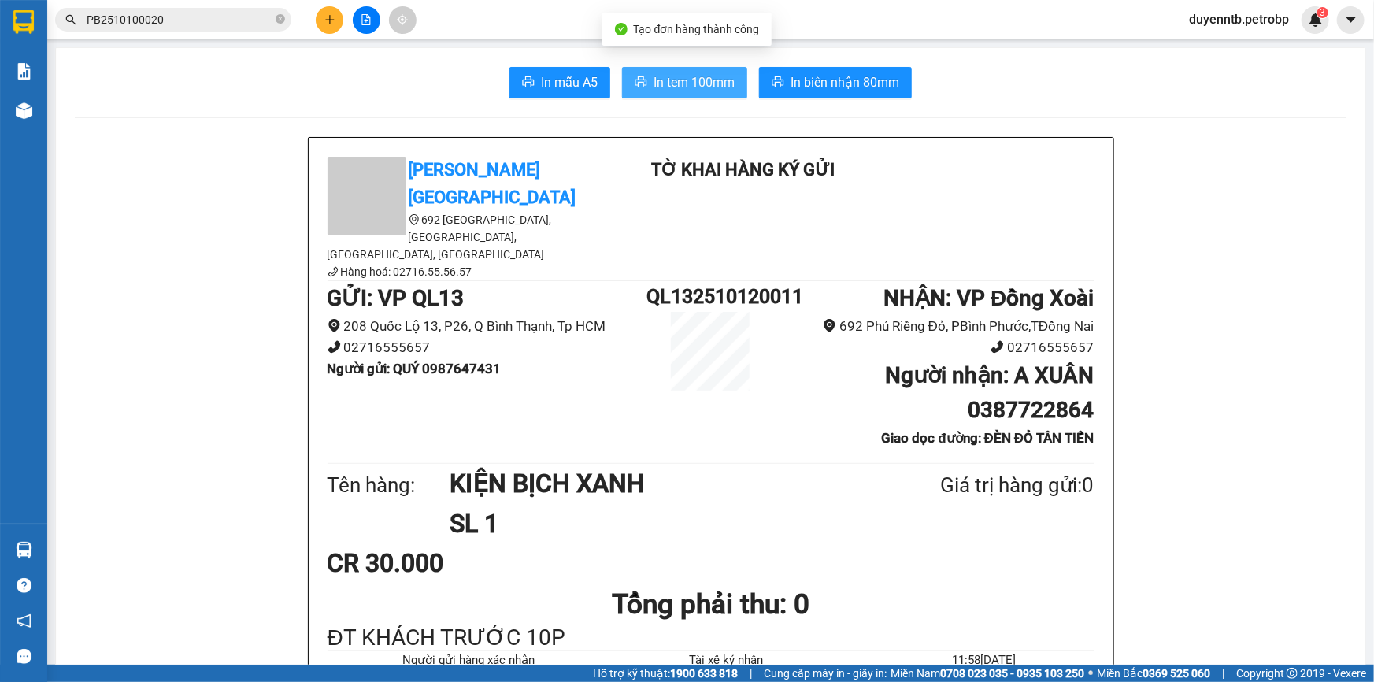
click at [682, 86] on span "In tem 100mm" at bounding box center [694, 82] width 81 height 20
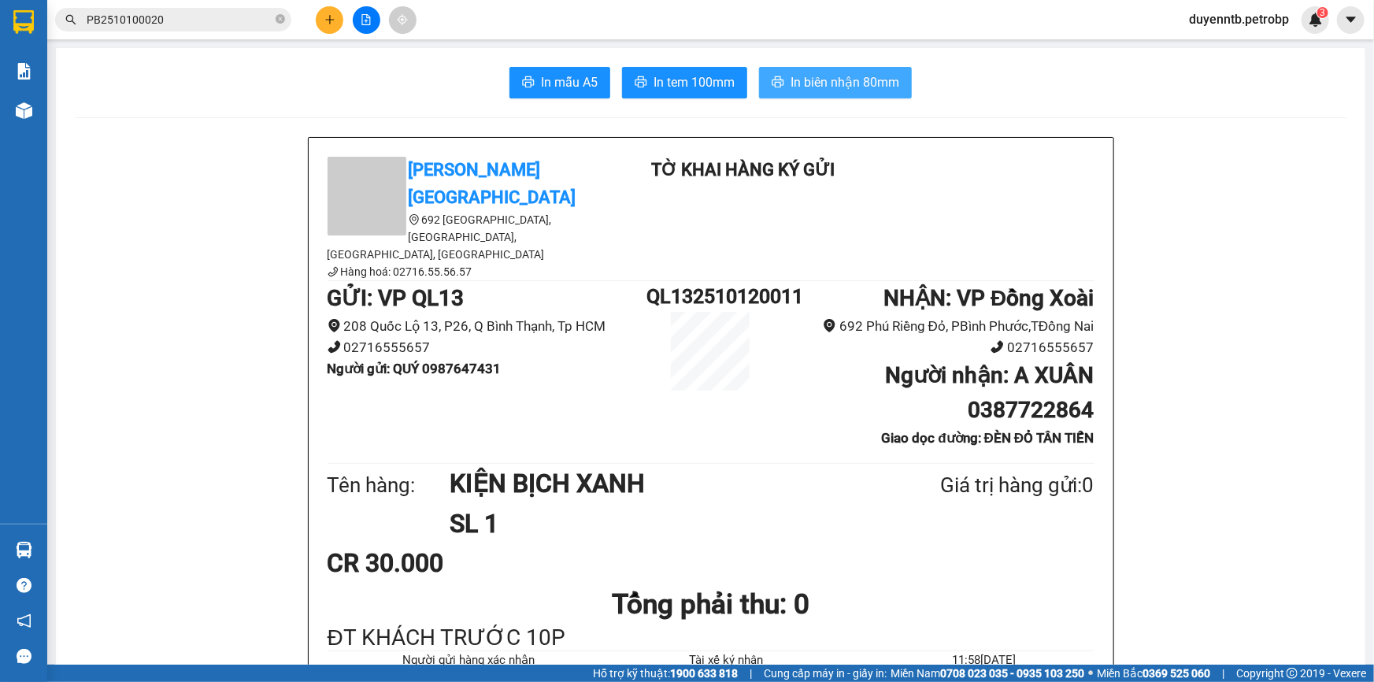
click at [843, 85] on span "In biên nhận 80mm" at bounding box center [845, 82] width 109 height 20
click at [331, 21] on icon "plus" at bounding box center [330, 19] width 11 height 11
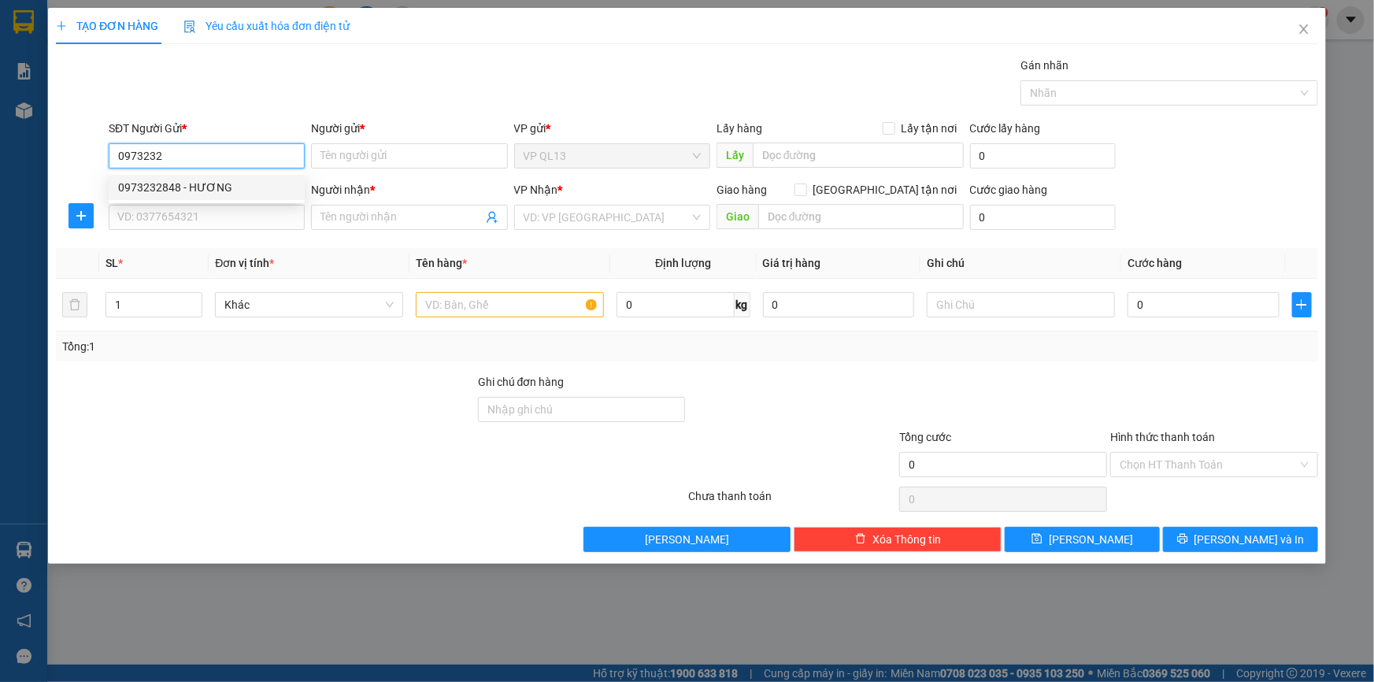
click at [147, 187] on div "0973232848 - HƯƠNG" at bounding box center [206, 187] width 177 height 17
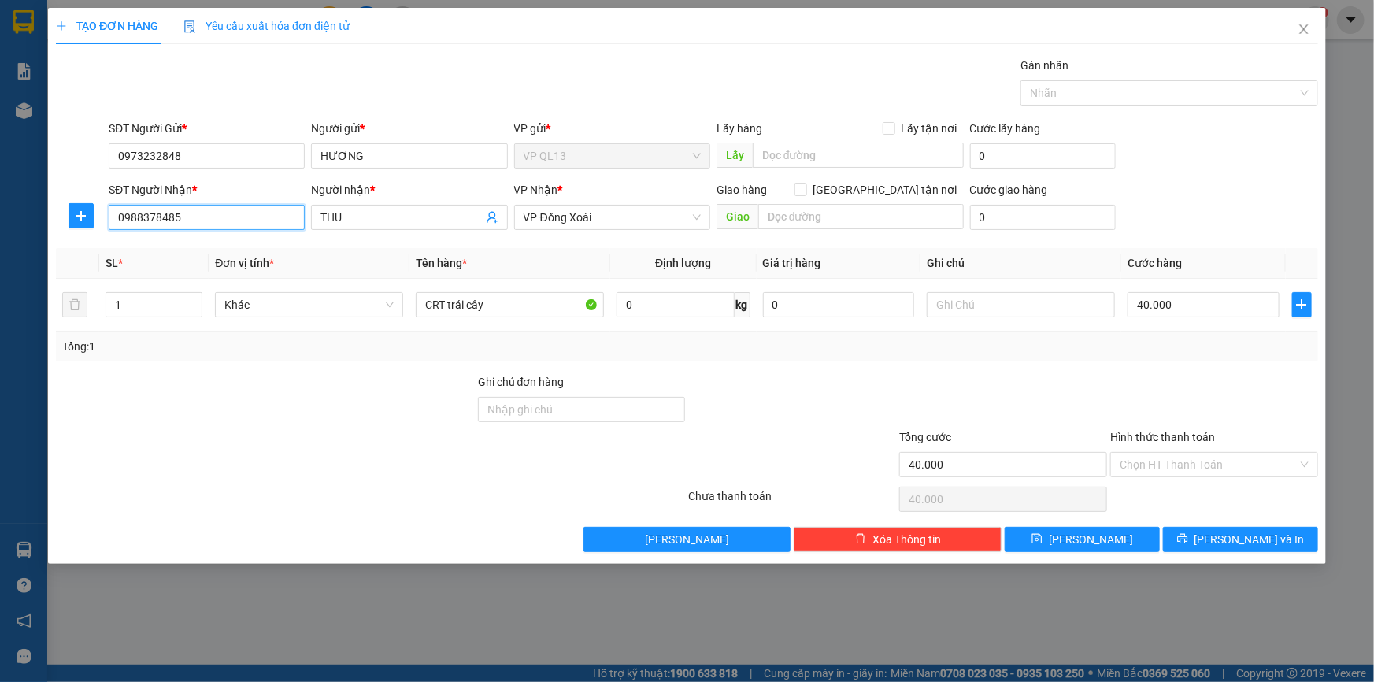
click at [206, 215] on input "0988378485" at bounding box center [207, 217] width 196 height 25
click at [354, 206] on span "THU" at bounding box center [409, 217] width 196 height 25
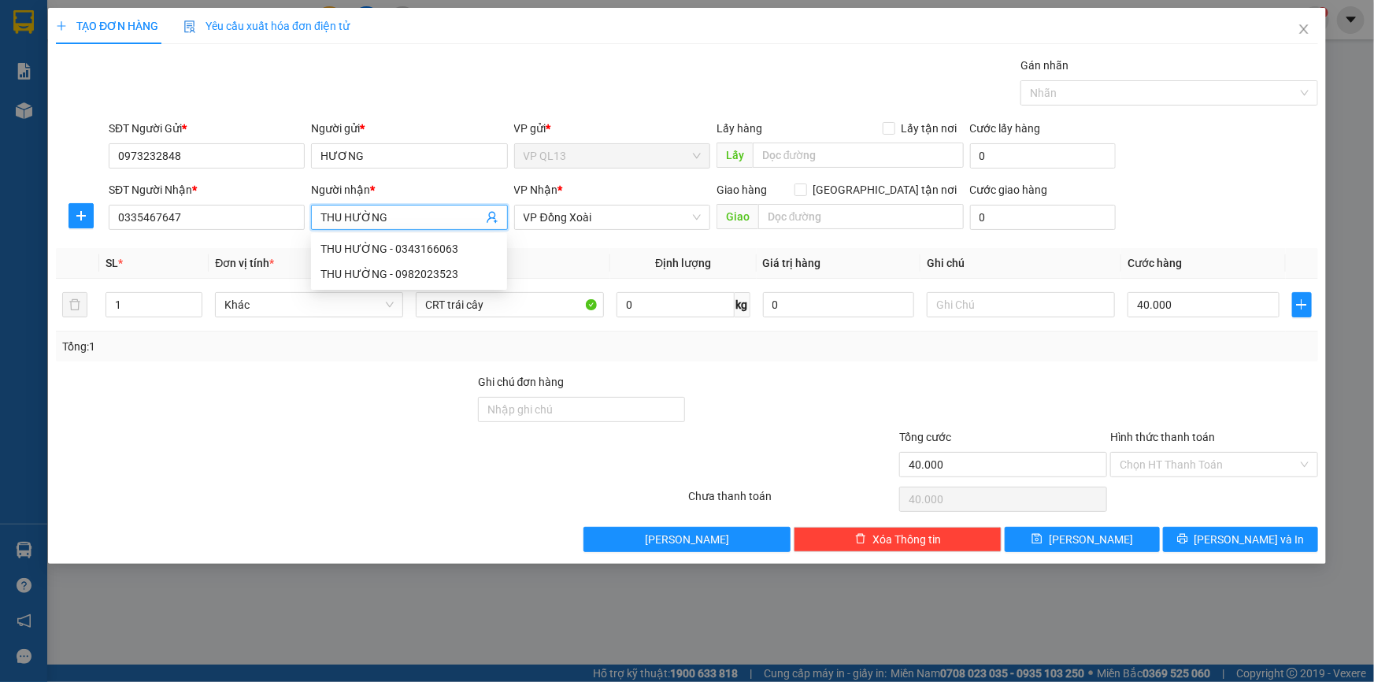
click at [395, 383] on div at bounding box center [265, 400] width 422 height 55
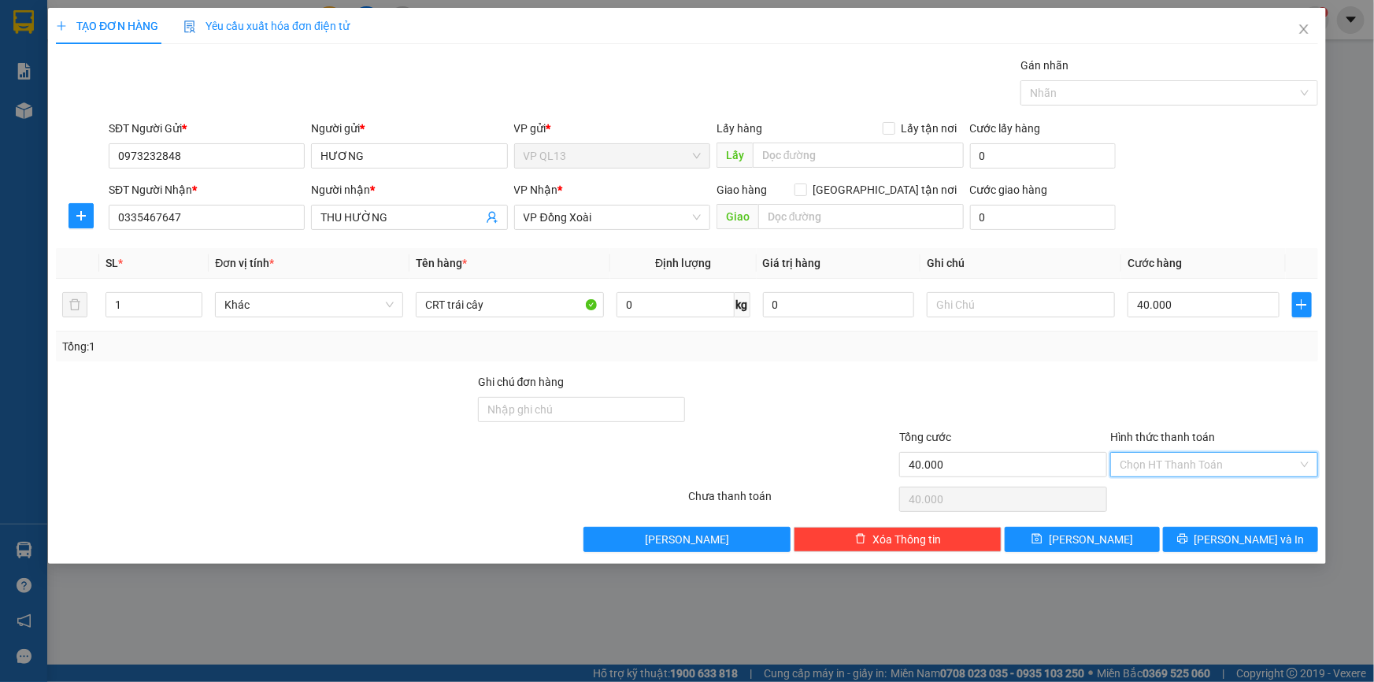
click at [1164, 466] on input "Hình thức thanh toán" at bounding box center [1209, 465] width 178 height 24
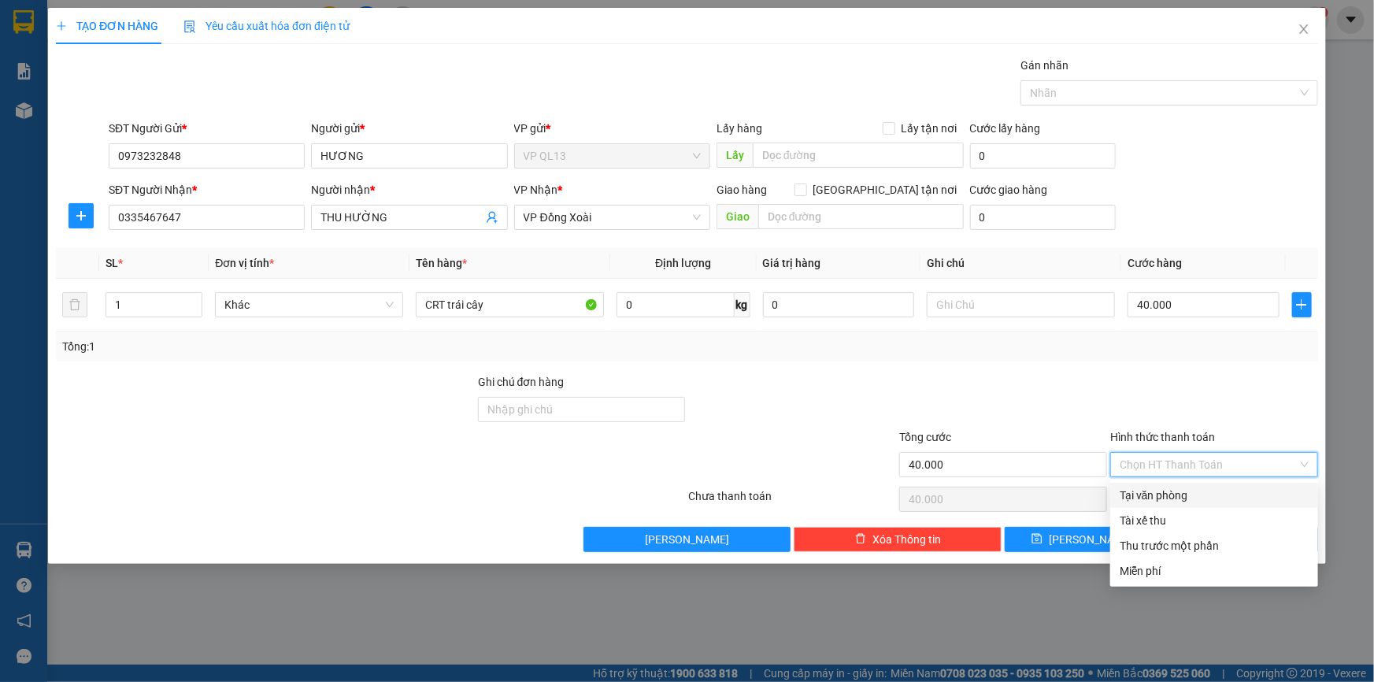
click at [1174, 499] on div "Tại văn phòng" at bounding box center [1214, 495] width 189 height 17
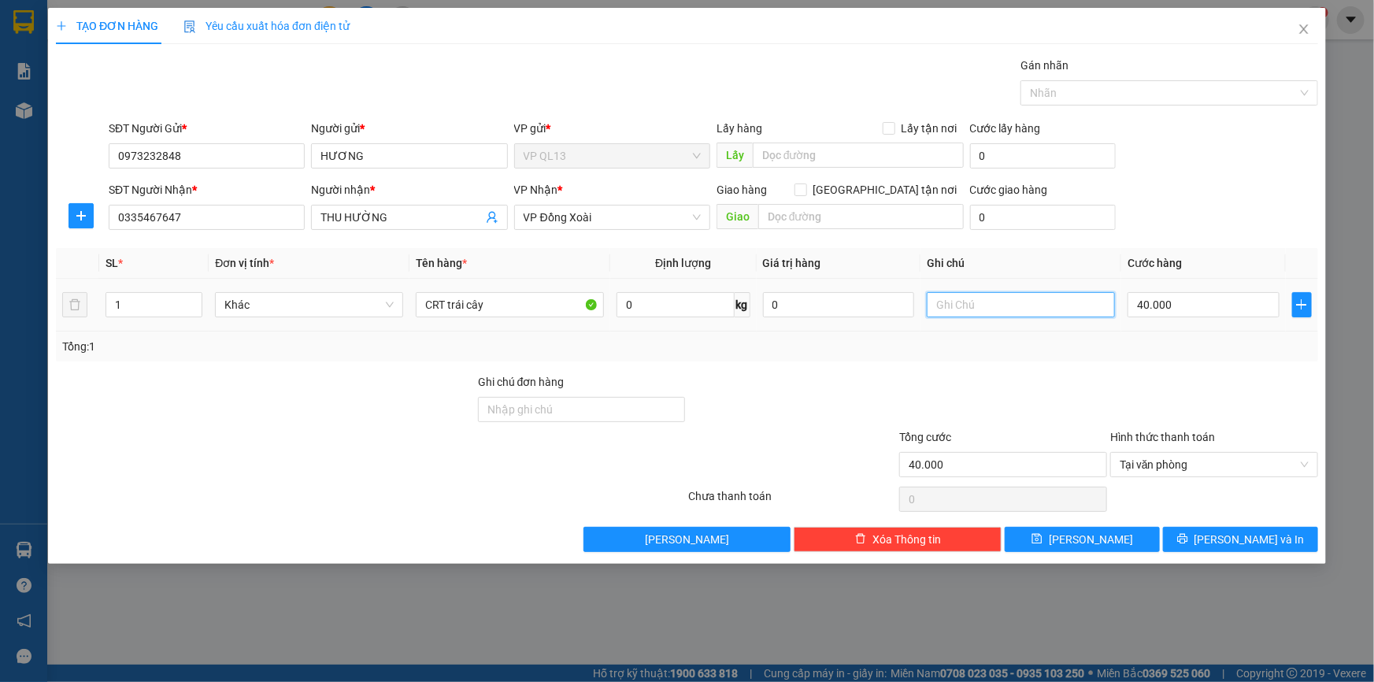
click at [1004, 307] on input "text" at bounding box center [1021, 304] width 188 height 25
click at [1229, 544] on span "[PERSON_NAME] và In" at bounding box center [1250, 539] width 110 height 17
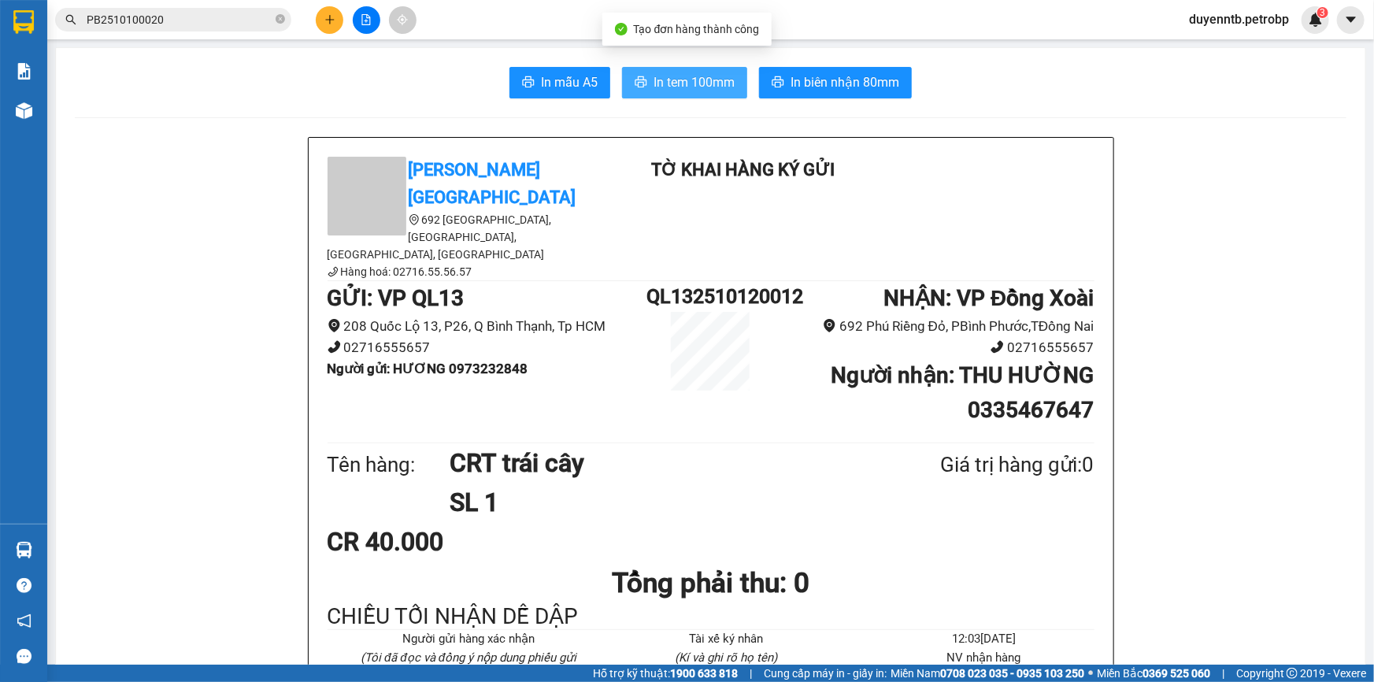
click at [692, 83] on span "In tem 100mm" at bounding box center [694, 82] width 81 height 20
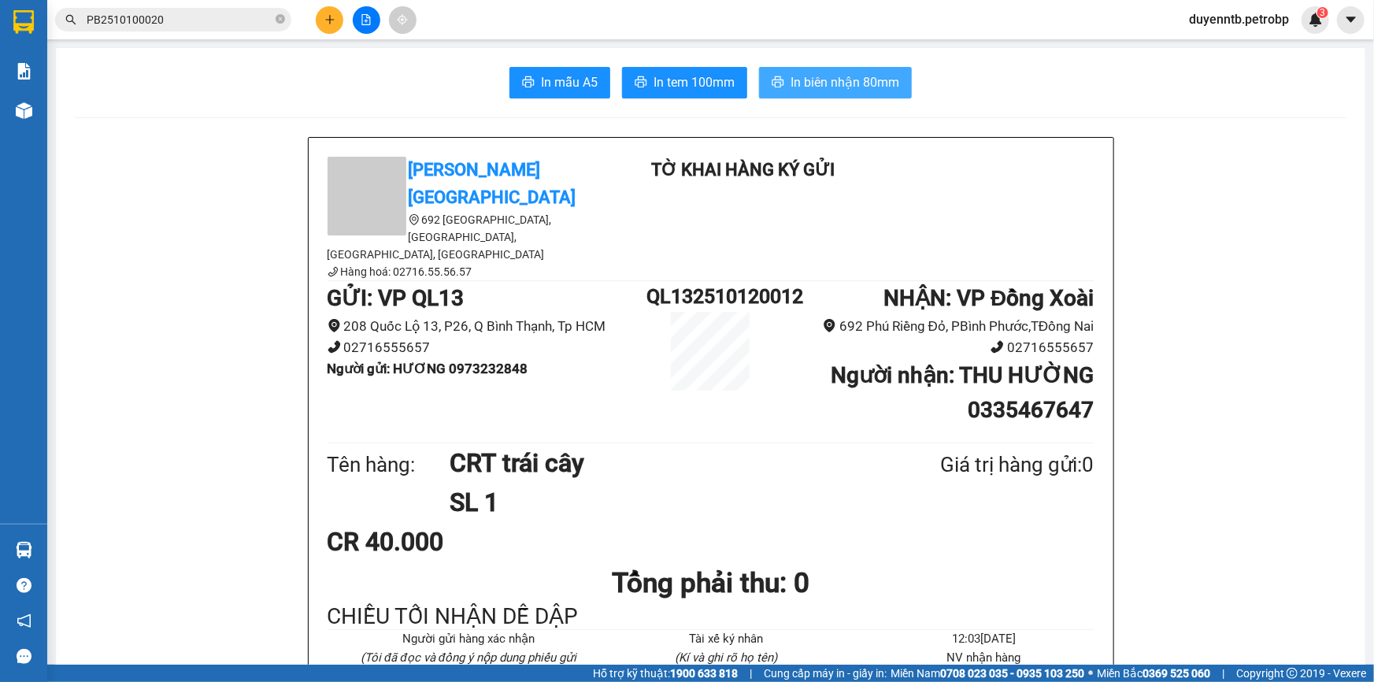
click at [859, 76] on span "In biên nhận 80mm" at bounding box center [845, 82] width 109 height 20
click at [325, 20] on icon "plus" at bounding box center [330, 19] width 11 height 11
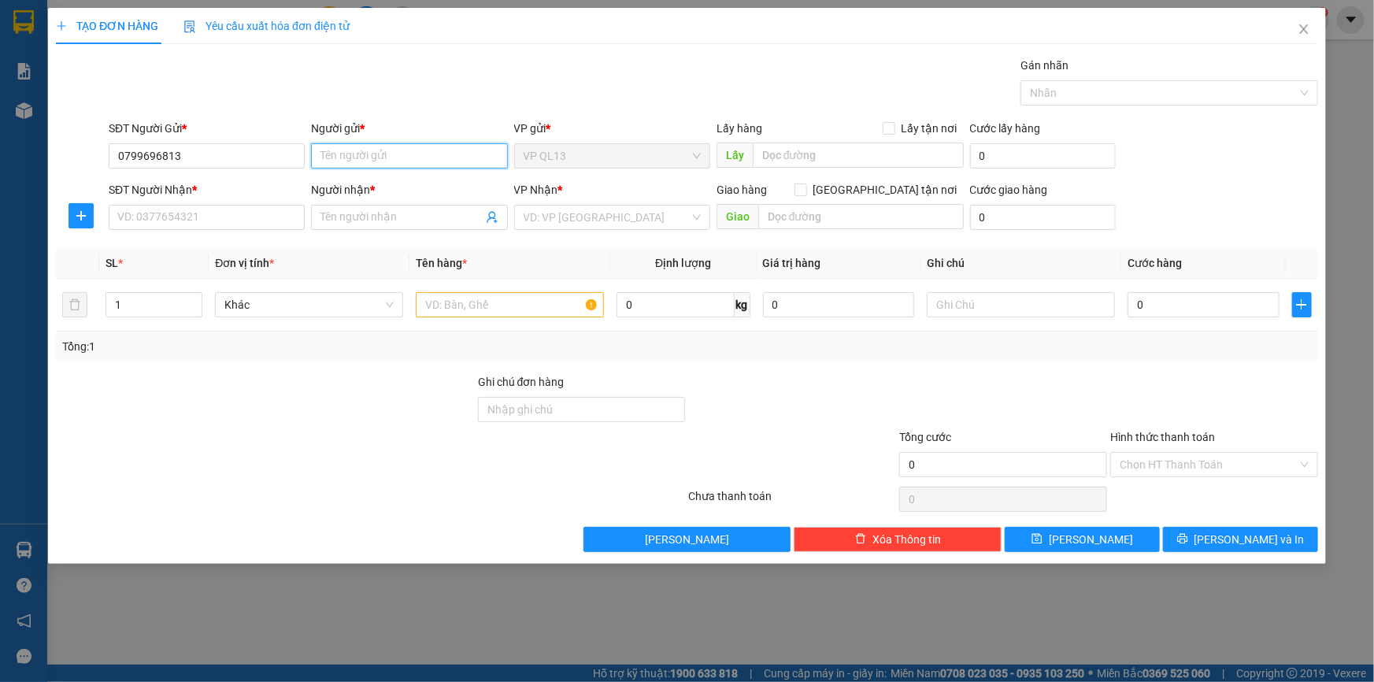
click at [339, 152] on input "Người gửi *" at bounding box center [409, 155] width 196 height 25
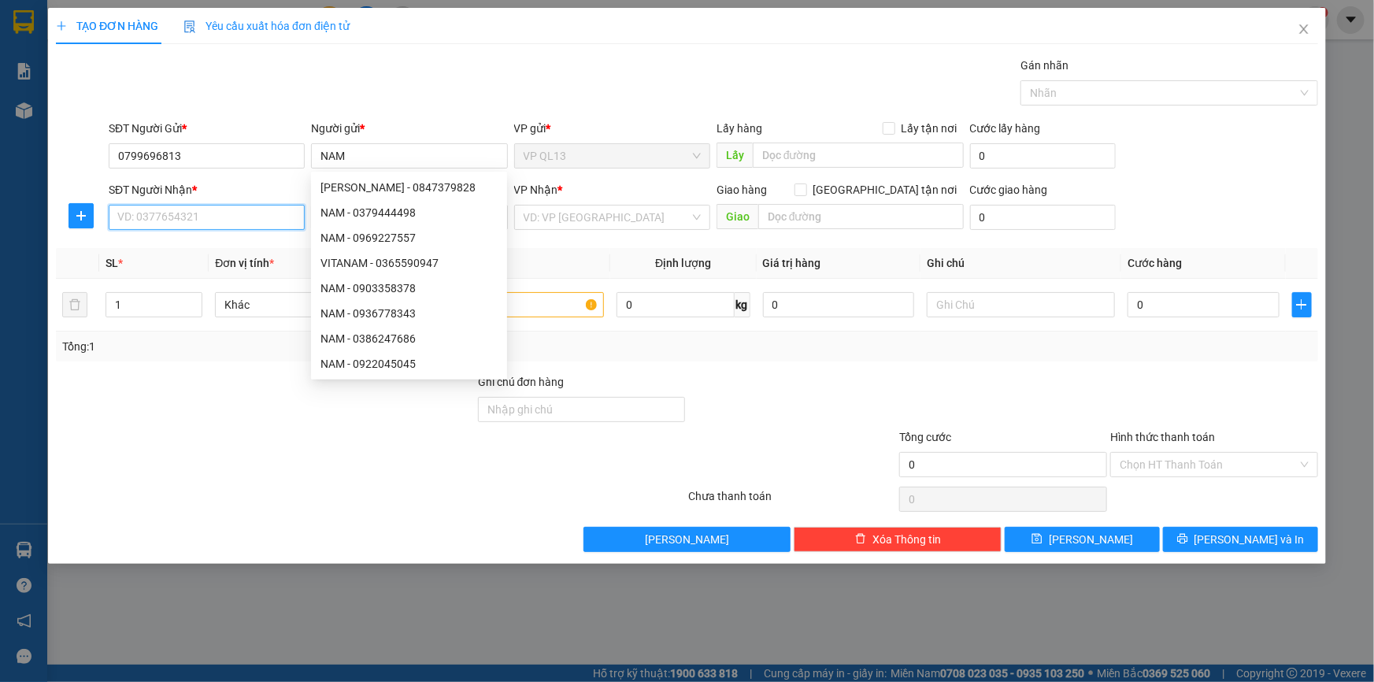
click at [196, 222] on input "SĐT Người Nhận *" at bounding box center [207, 217] width 196 height 25
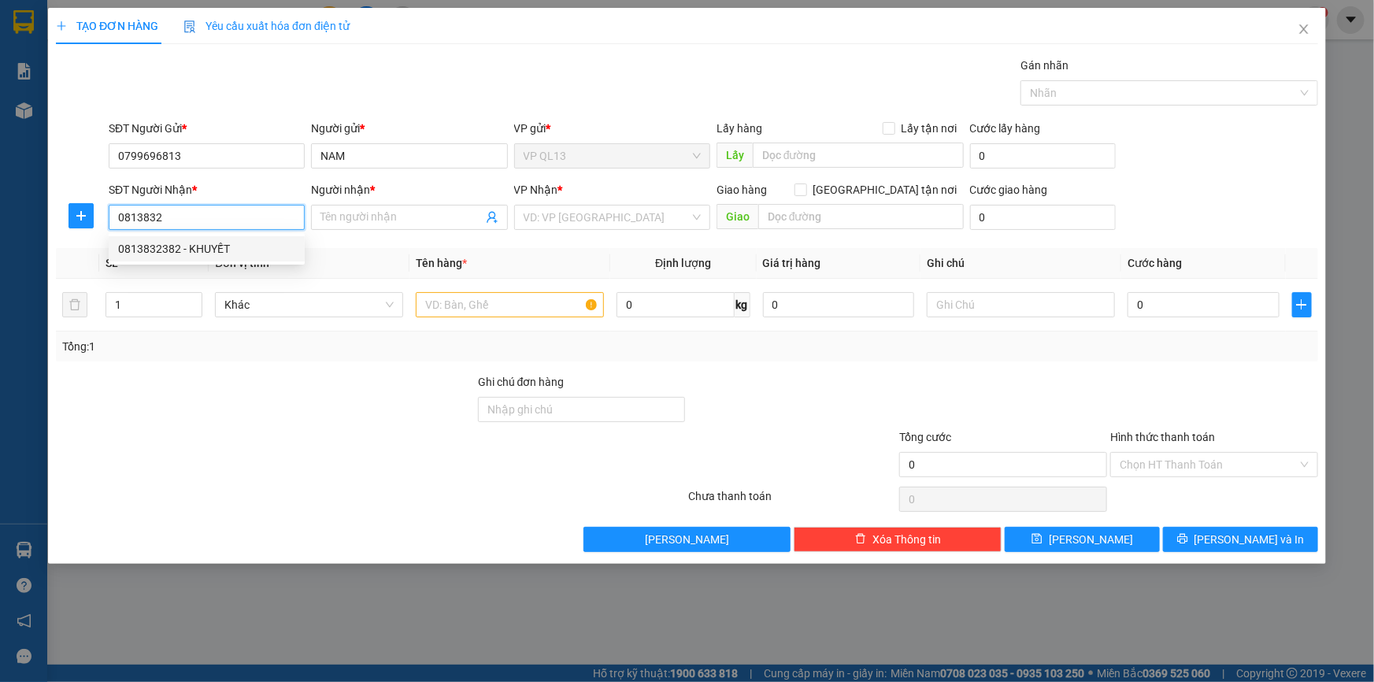
click at [246, 251] on div "0813832382 - KHUYẾT" at bounding box center [206, 248] width 177 height 17
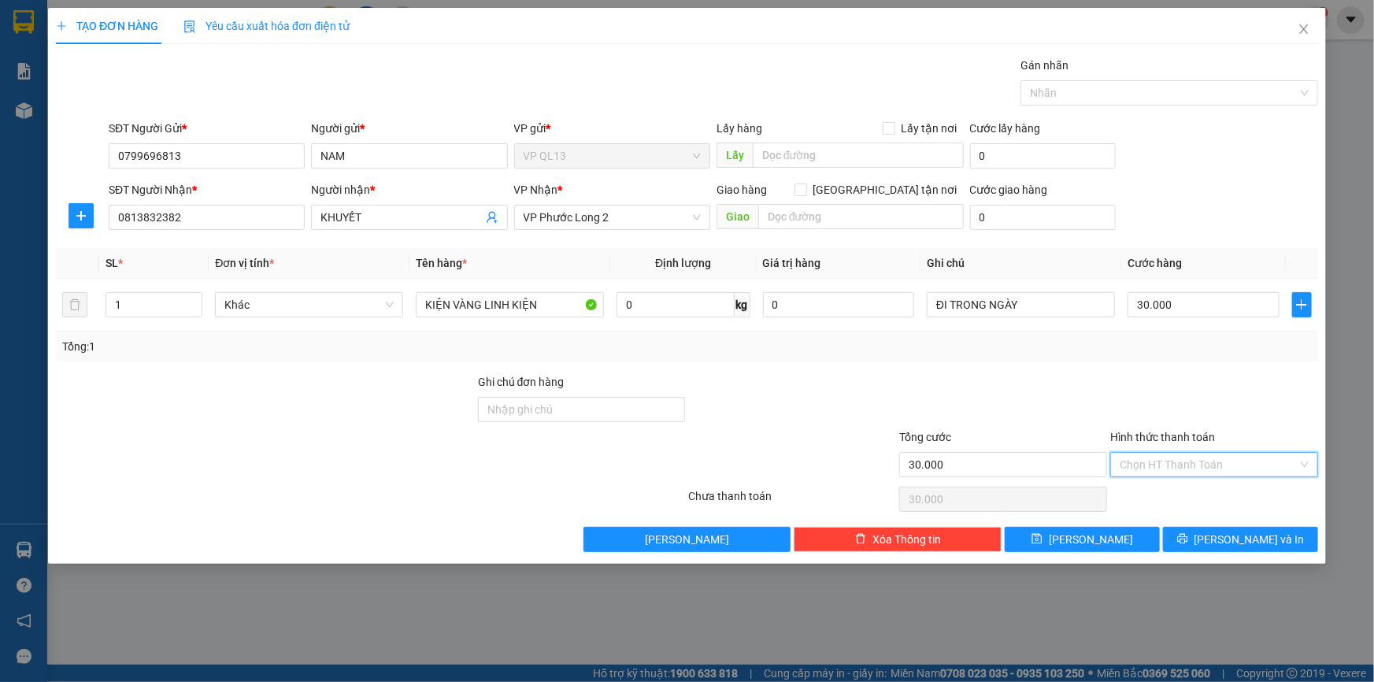
click at [1134, 457] on input "Hình thức thanh toán" at bounding box center [1209, 465] width 178 height 24
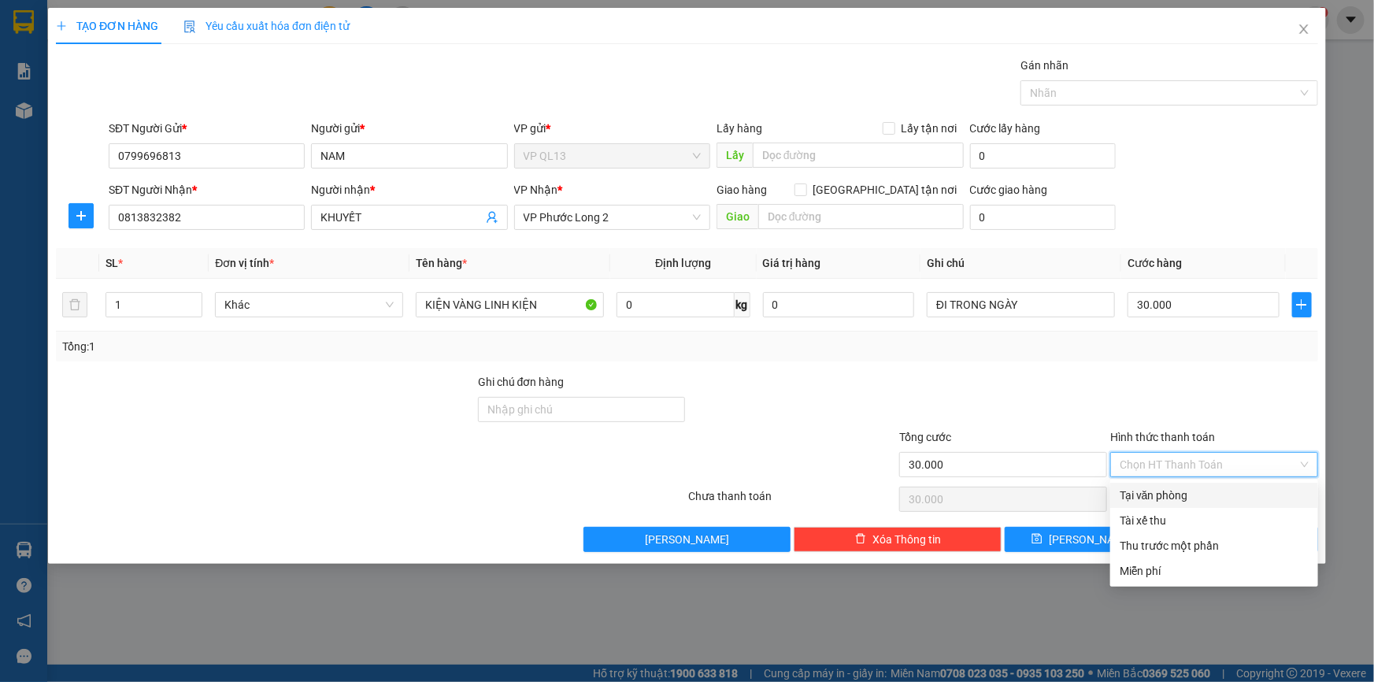
click at [1166, 491] on div "Tại văn phòng" at bounding box center [1214, 495] width 189 height 17
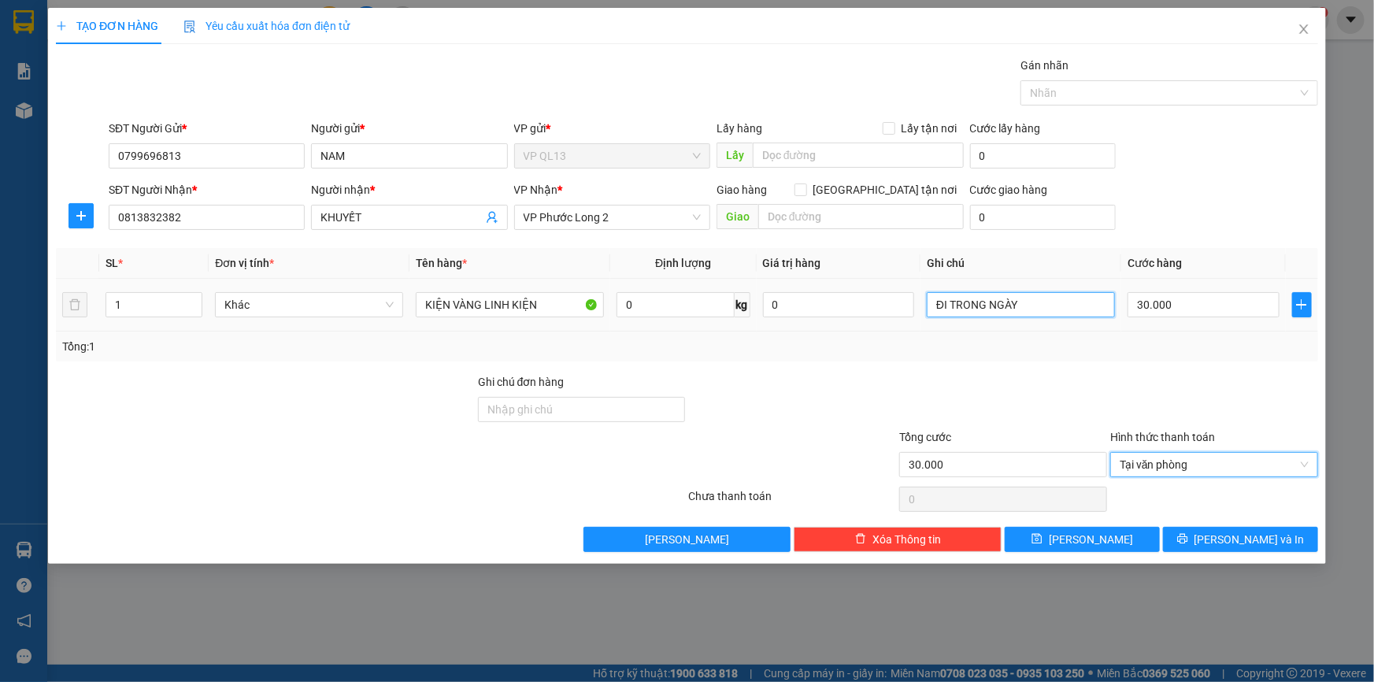
click at [1050, 308] on input "ĐI TRONG NGÀY" at bounding box center [1021, 304] width 188 height 25
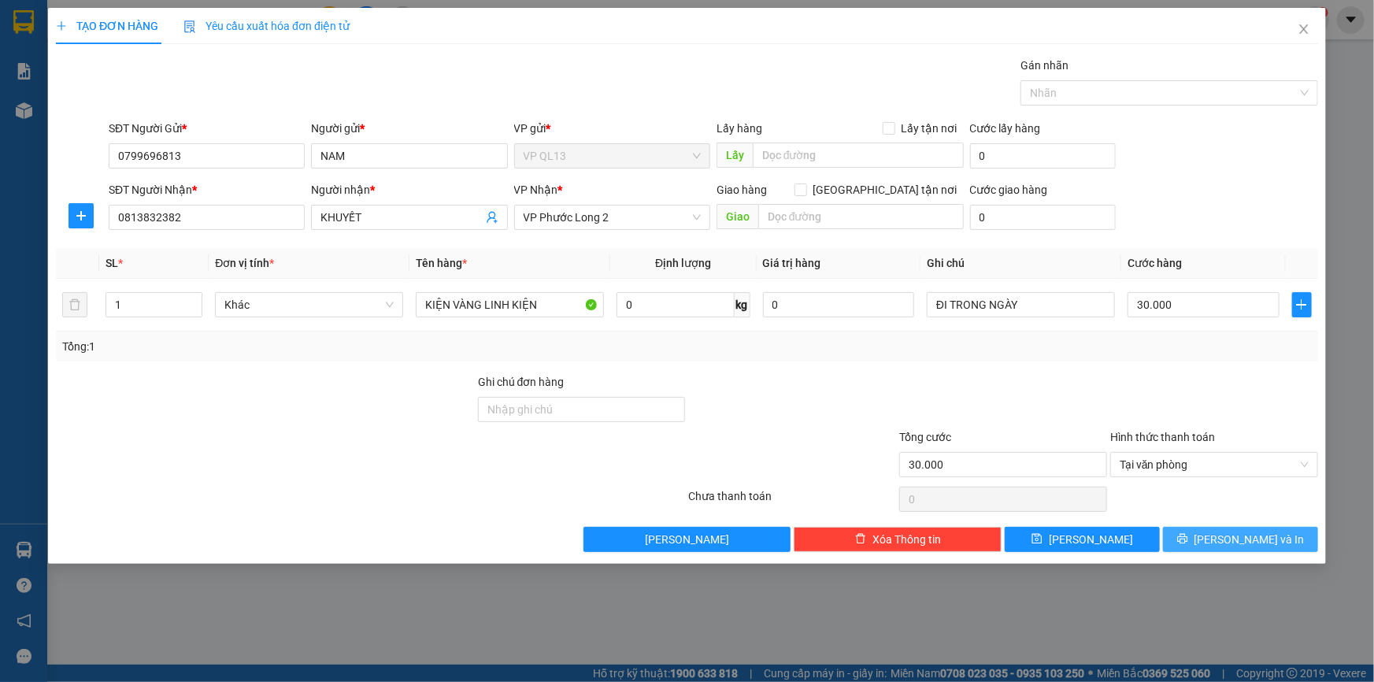
click at [1277, 536] on button "[PERSON_NAME] và In" at bounding box center [1240, 539] width 155 height 25
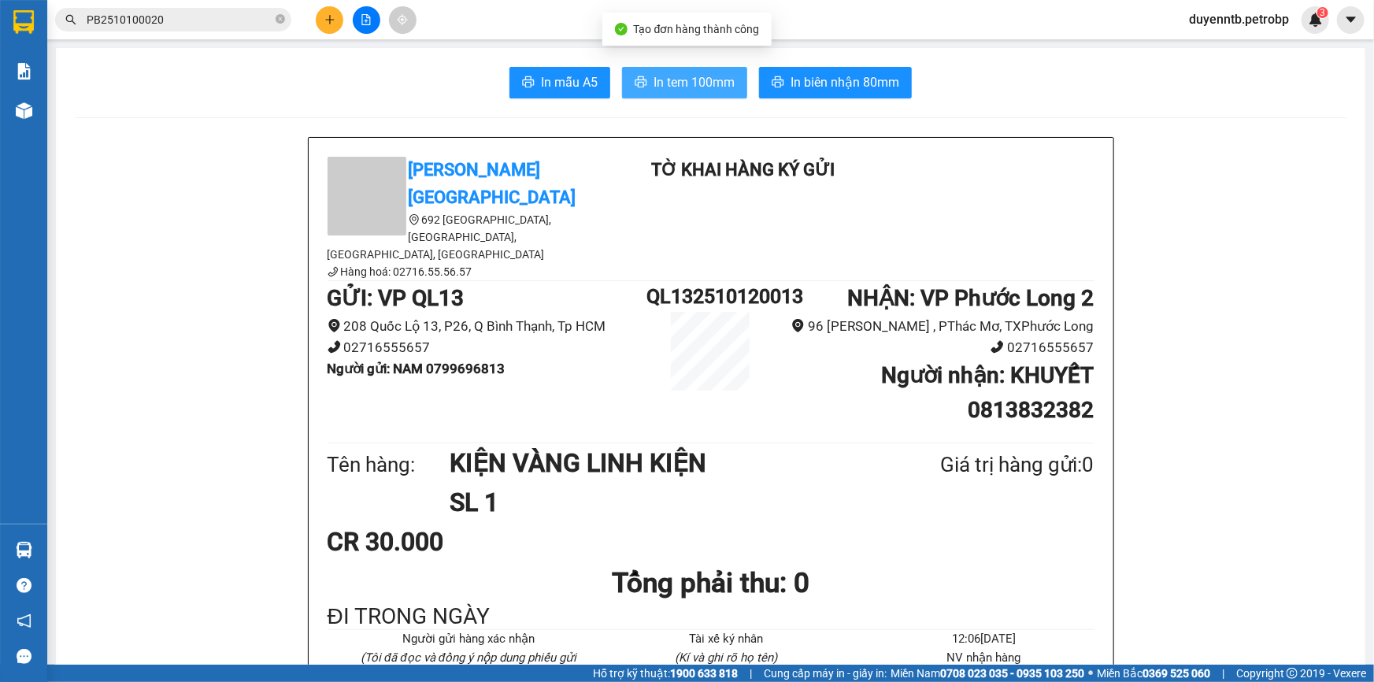
click at [692, 77] on span "In tem 100mm" at bounding box center [694, 82] width 81 height 20
drag, startPoint x: 799, startPoint y: 63, endPoint x: 799, endPoint y: 75, distance: 11.8
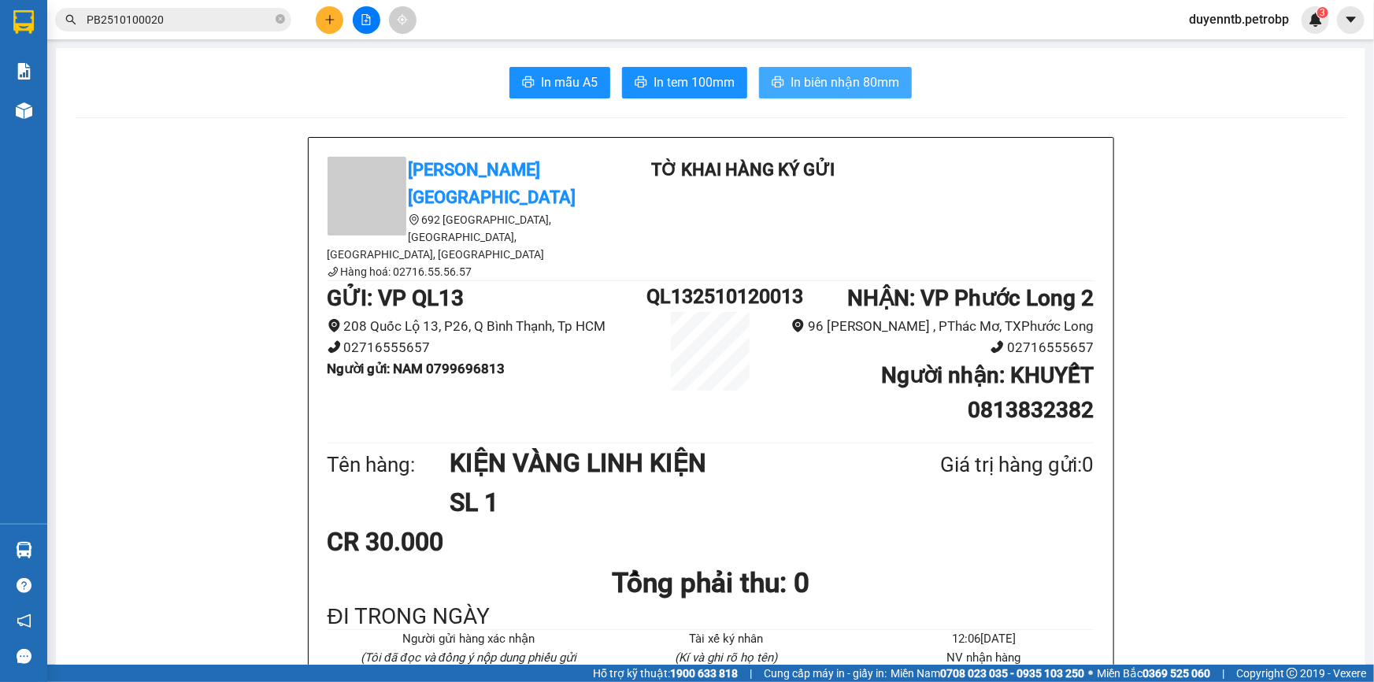
click at [799, 76] on span "In biên nhận 80mm" at bounding box center [845, 82] width 109 height 20
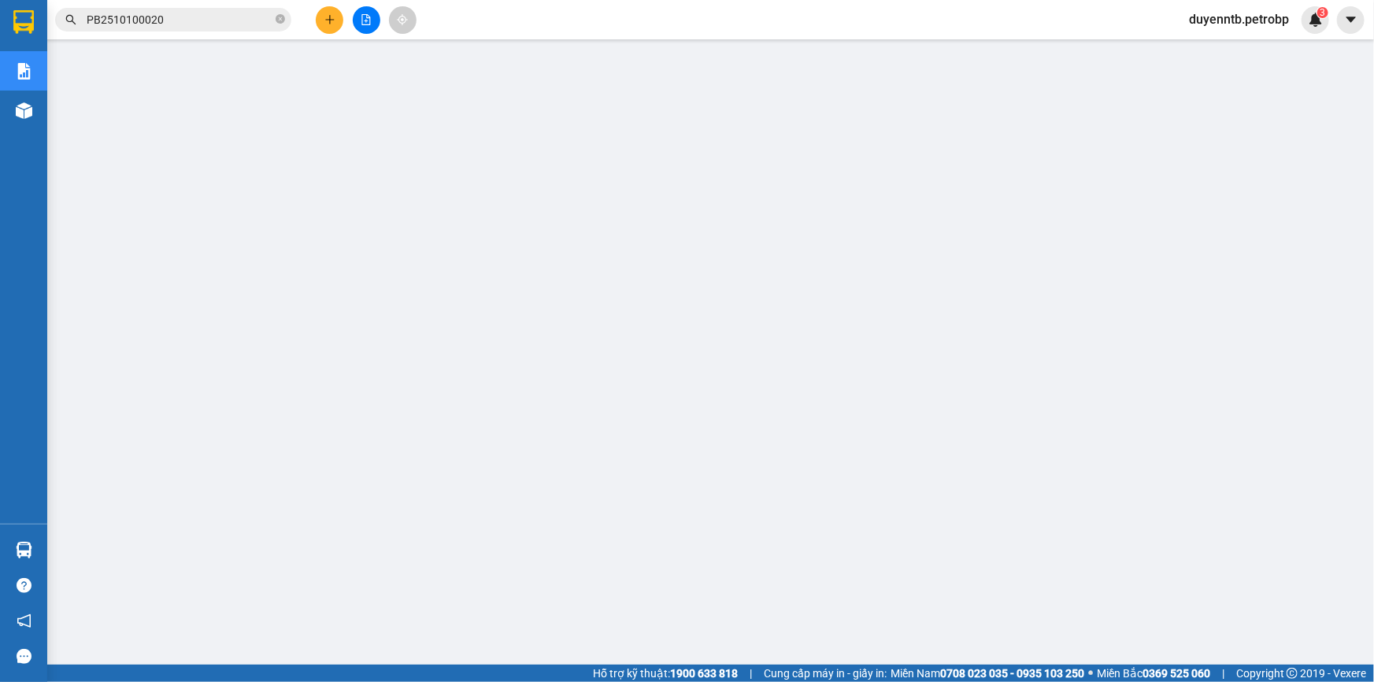
click at [1223, 20] on span "duyenntb.petrobp" at bounding box center [1239, 19] width 125 height 20
click at [1227, 52] on span "Đăng xuất" at bounding box center [1245, 48] width 95 height 17
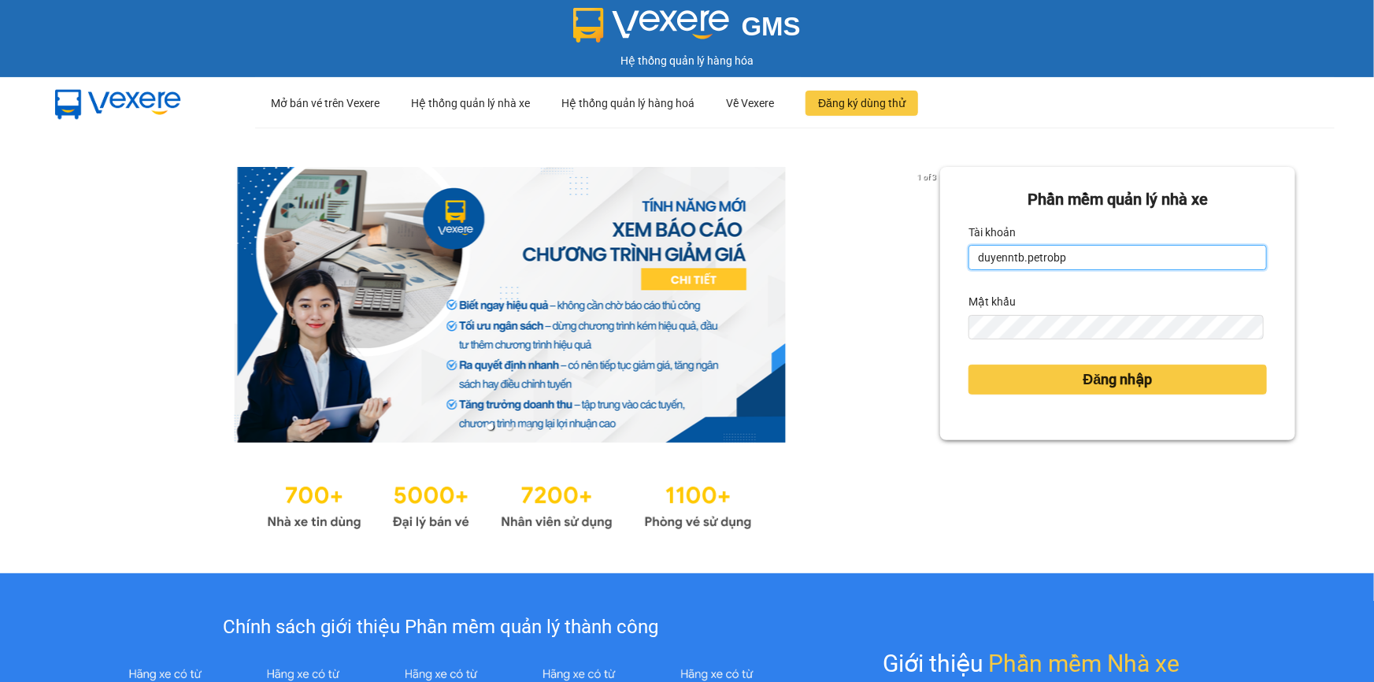
click at [1052, 248] on input "duyenntb.petrobp" at bounding box center [1118, 257] width 299 height 25
type input "p"
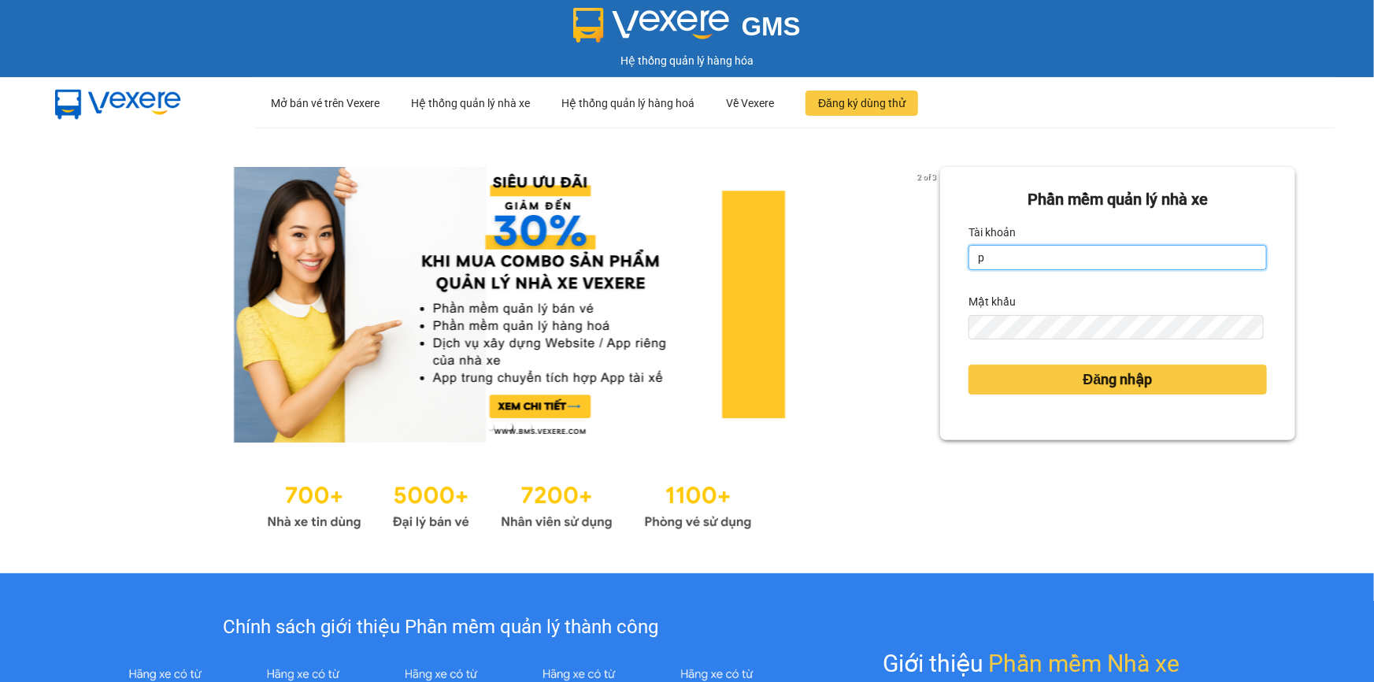
click at [1057, 250] on input "p" at bounding box center [1118, 257] width 299 height 25
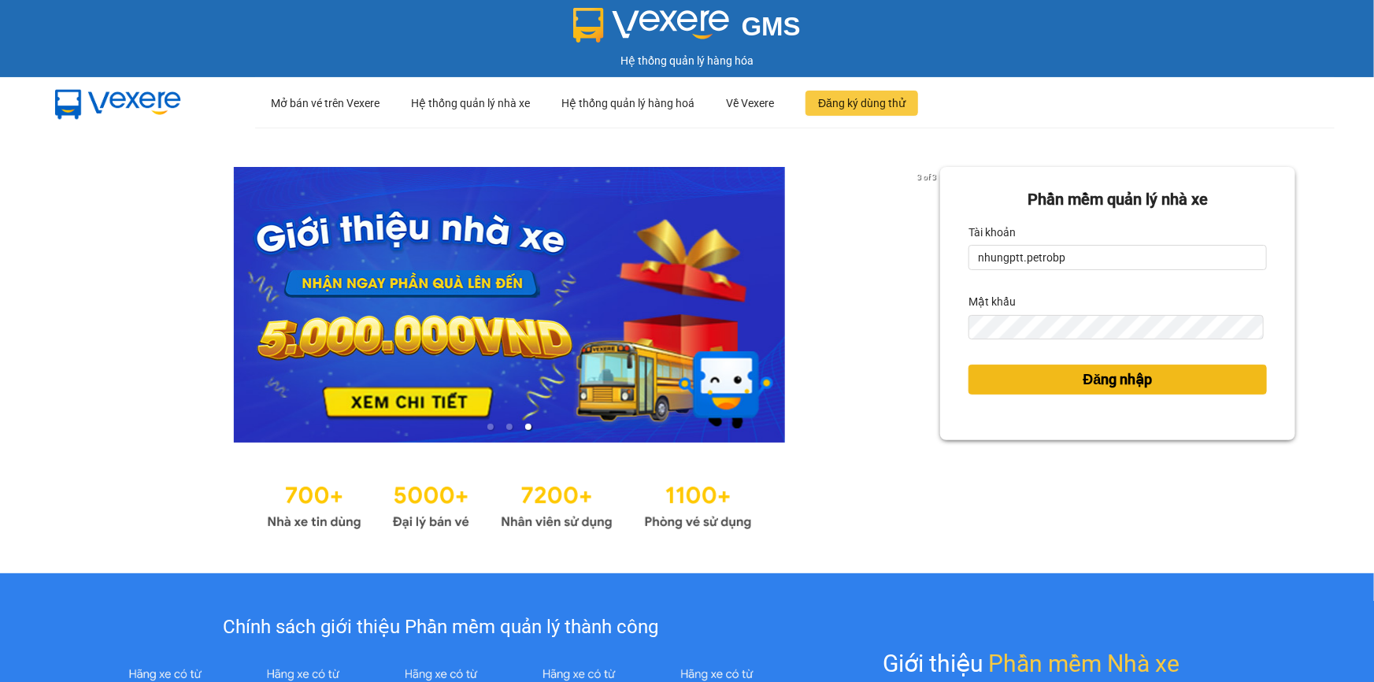
click at [1004, 371] on button "Đăng nhập" at bounding box center [1118, 380] width 299 height 30
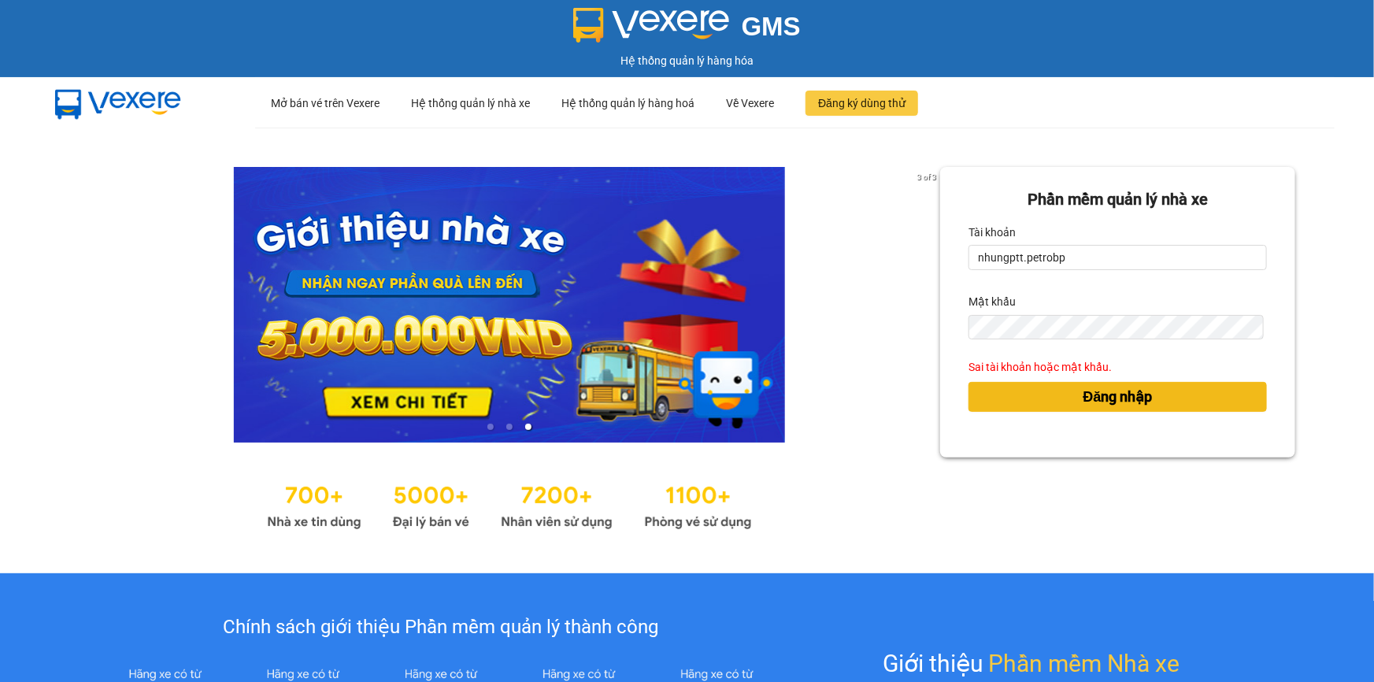
click at [979, 399] on button "Đăng nhập" at bounding box center [1118, 397] width 299 height 30
click at [1019, 391] on button "Đăng nhập" at bounding box center [1118, 397] width 299 height 30
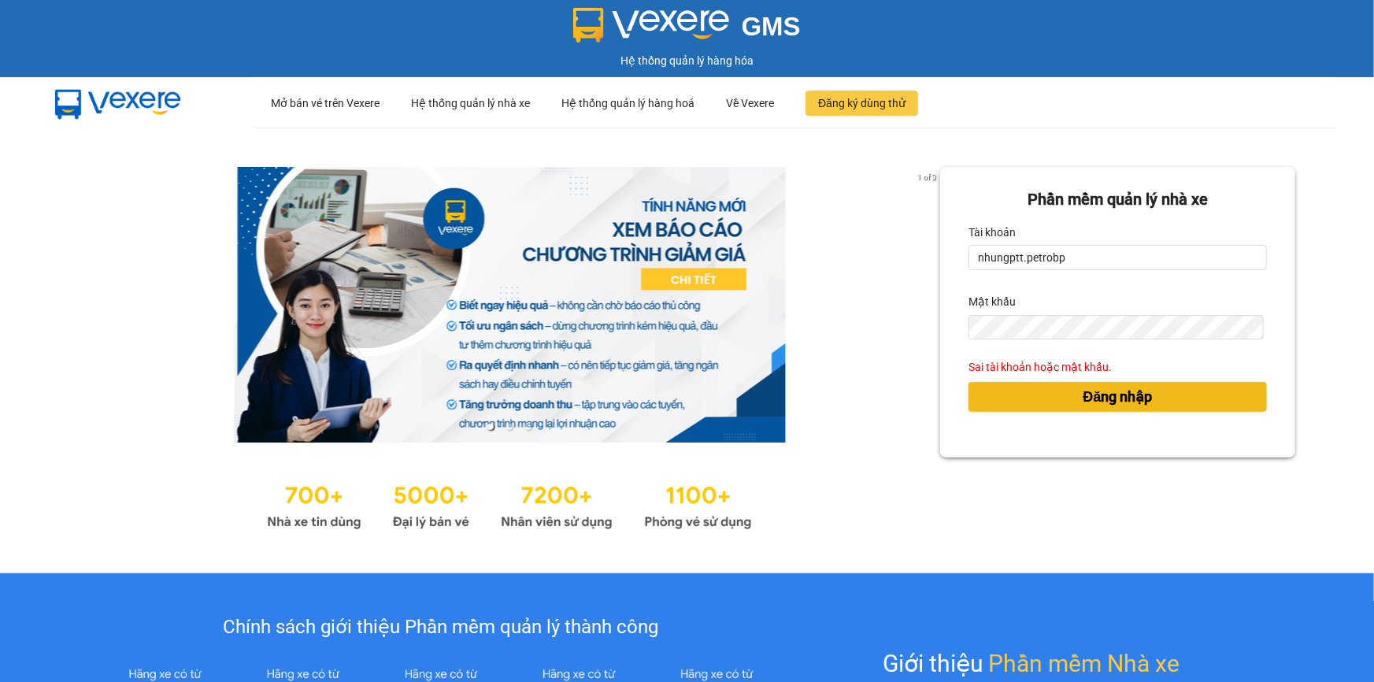
click at [1103, 395] on span "Đăng nhập" at bounding box center [1118, 397] width 69 height 22
click at [1110, 395] on span "Đăng nhập" at bounding box center [1118, 397] width 69 height 22
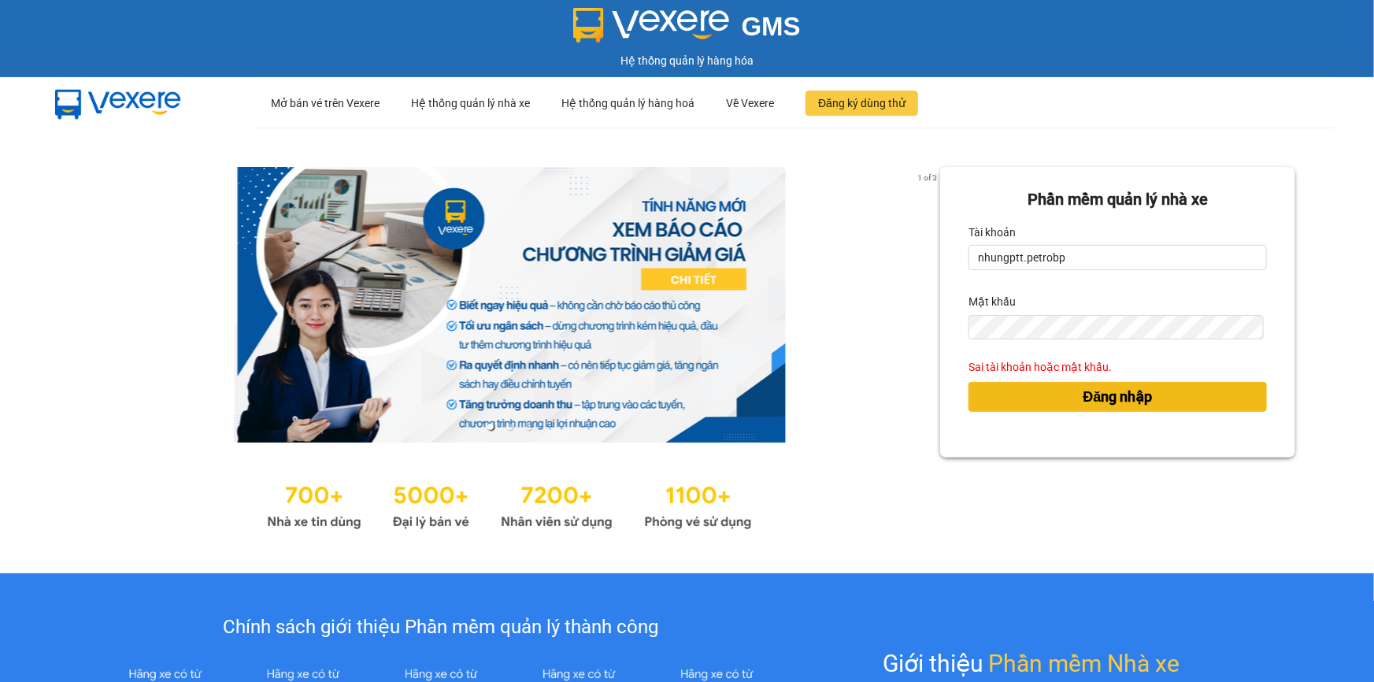
click at [1110, 395] on span "Đăng nhập" at bounding box center [1118, 397] width 69 height 22
click at [1111, 395] on span "Đăng nhập" at bounding box center [1118, 397] width 69 height 22
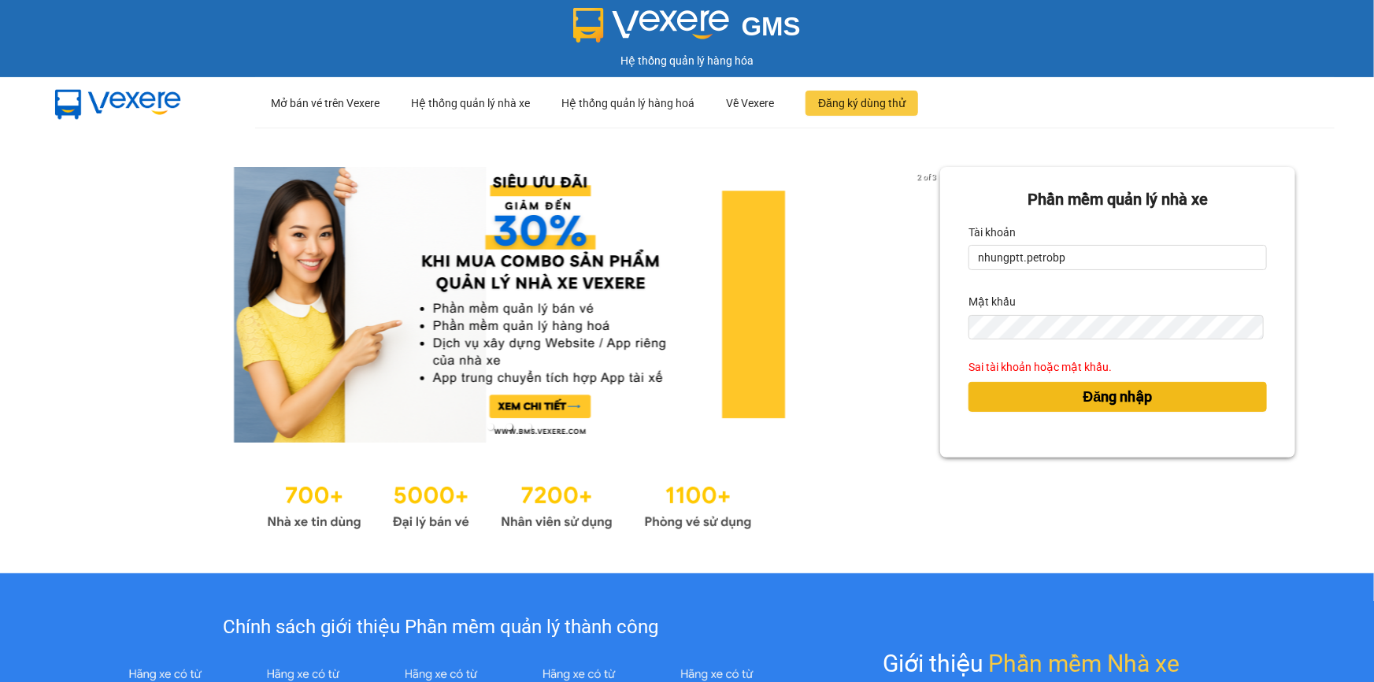
click at [1248, 407] on button "Đăng nhập" at bounding box center [1118, 397] width 299 height 30
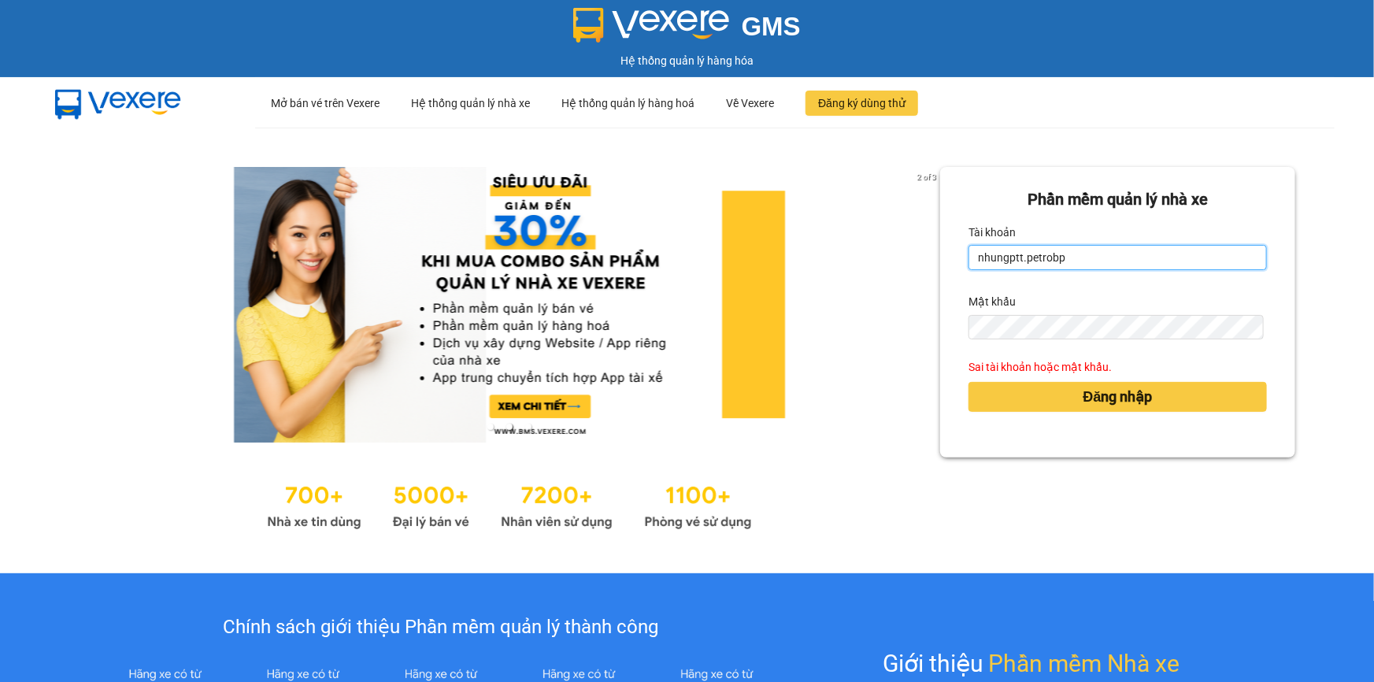
click at [1103, 253] on input "nhungptt.petrobp" at bounding box center [1118, 257] width 299 height 25
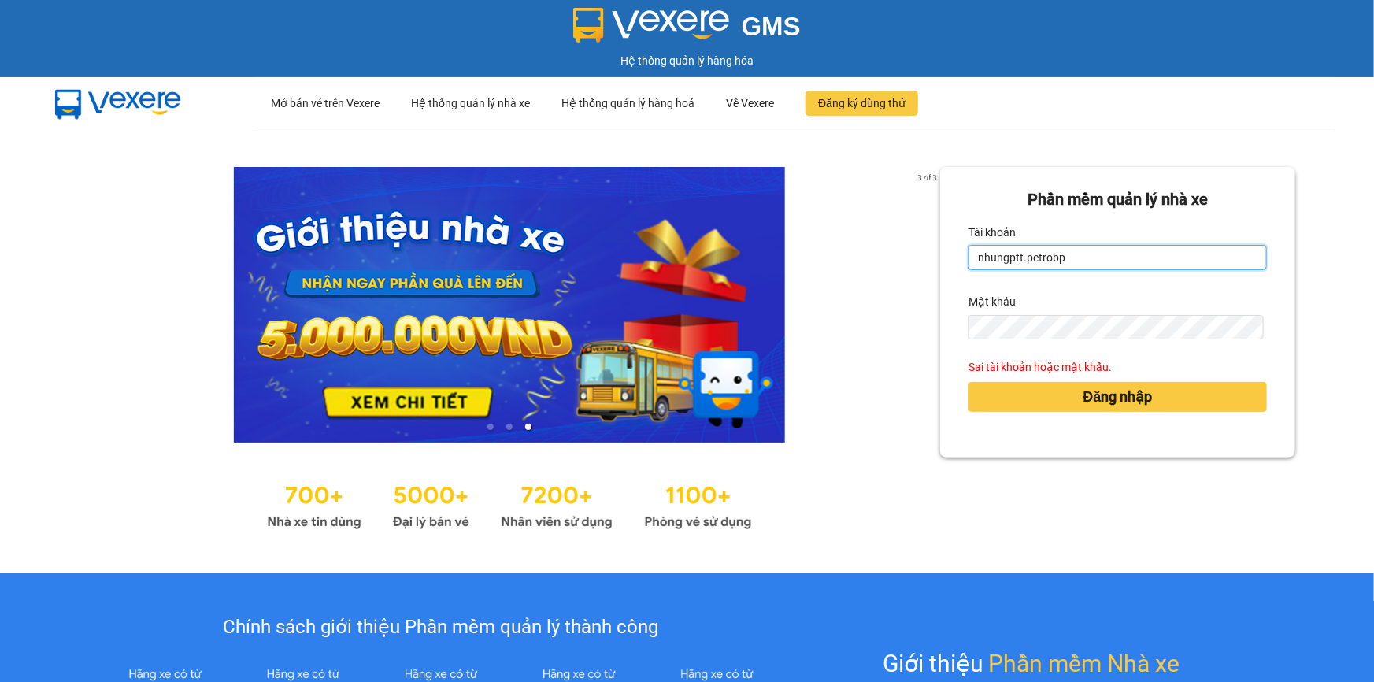
type input "duyenntb.petrobp"
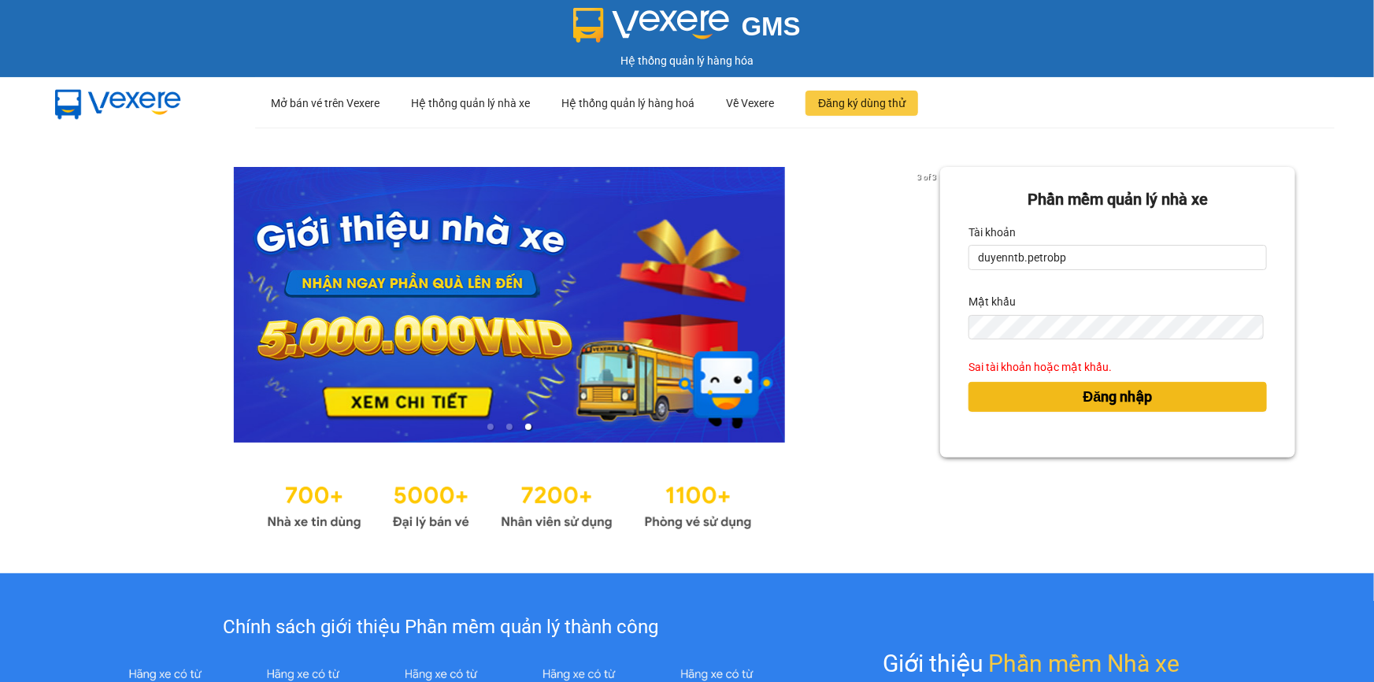
click at [1084, 401] on span "Đăng nhập" at bounding box center [1118, 397] width 69 height 22
click at [1091, 394] on body "GMS Hệ thống quản lý hàng hóa ··· Mở bán vé trên Vexere ··· Hệ thống quản lý nh…" at bounding box center [687, 341] width 1374 height 682
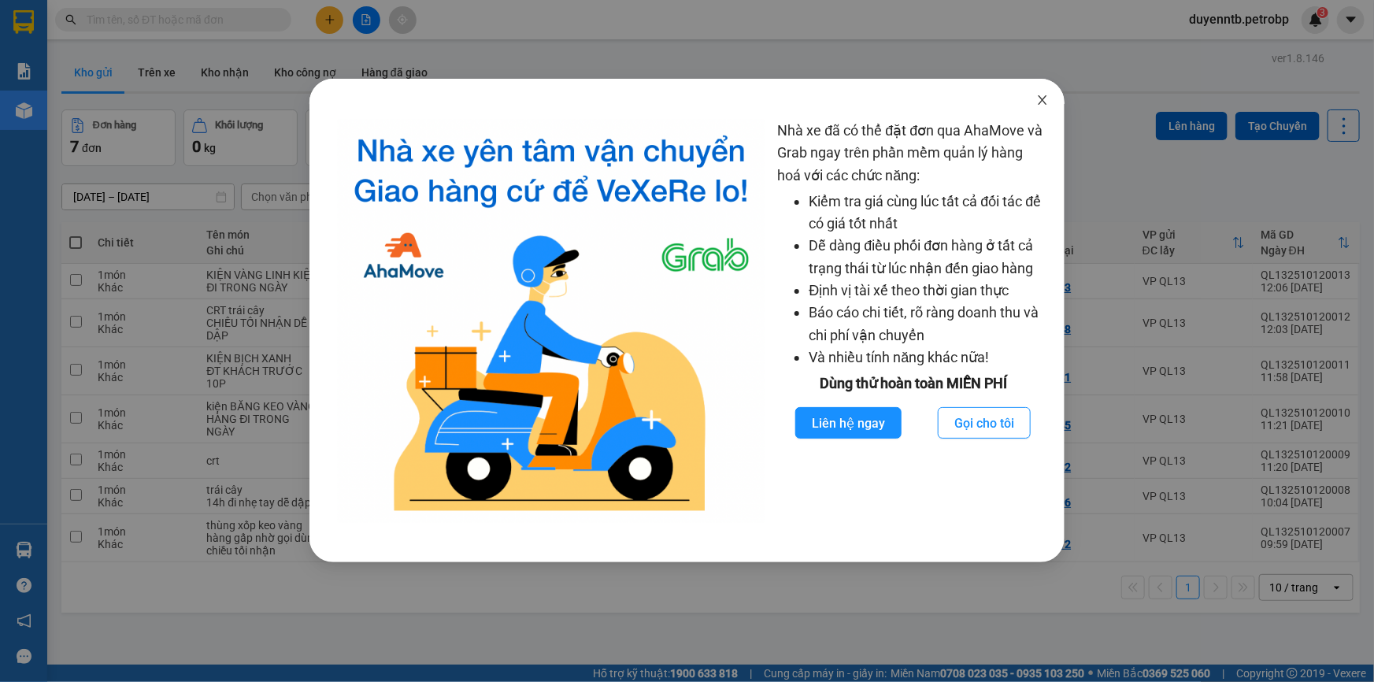
click at [1039, 98] on icon "close" at bounding box center [1043, 100] width 13 height 13
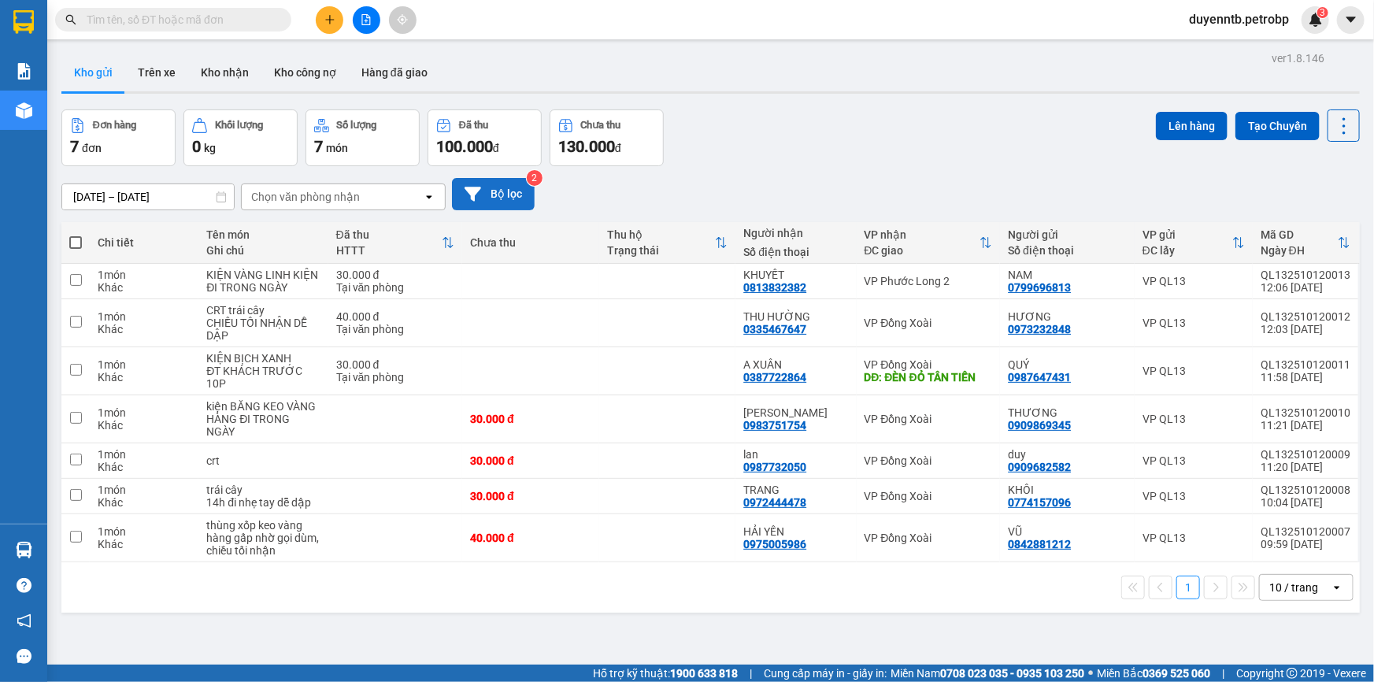
click at [487, 192] on button "Bộ lọc" at bounding box center [493, 194] width 83 height 32
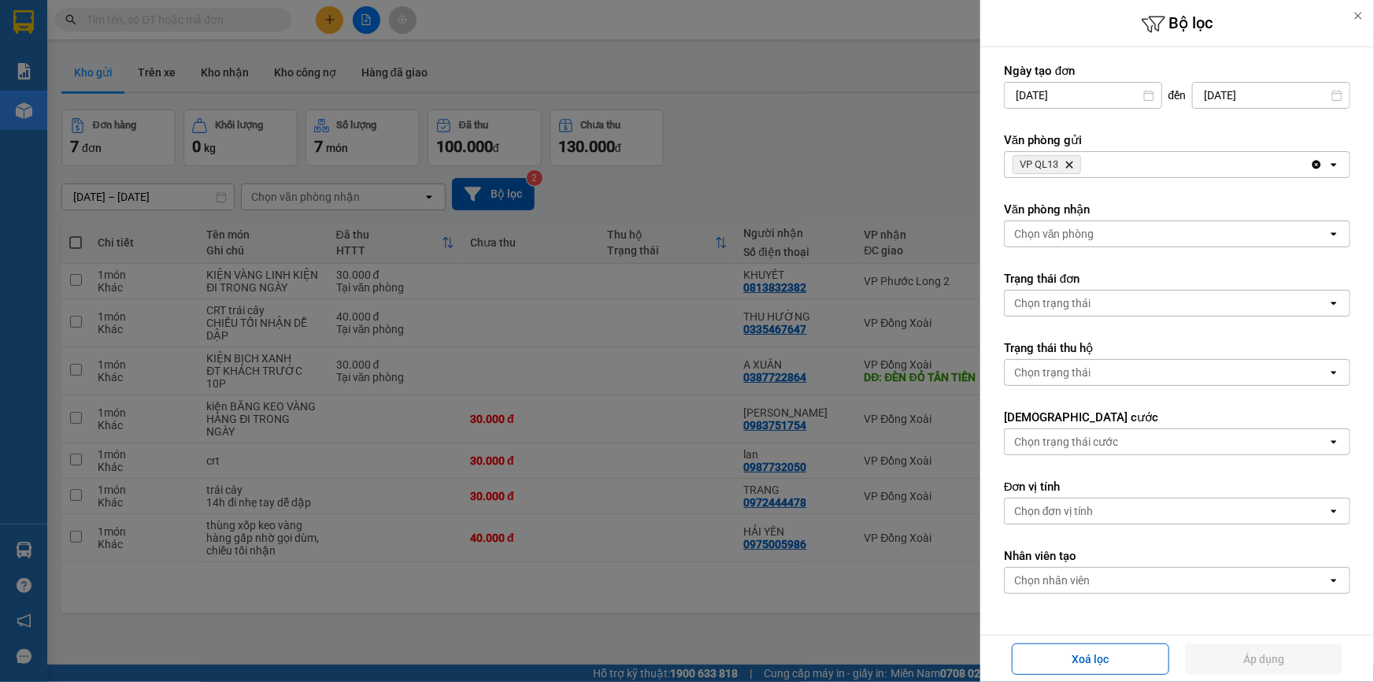
click at [331, 454] on div at bounding box center [687, 341] width 1374 height 682
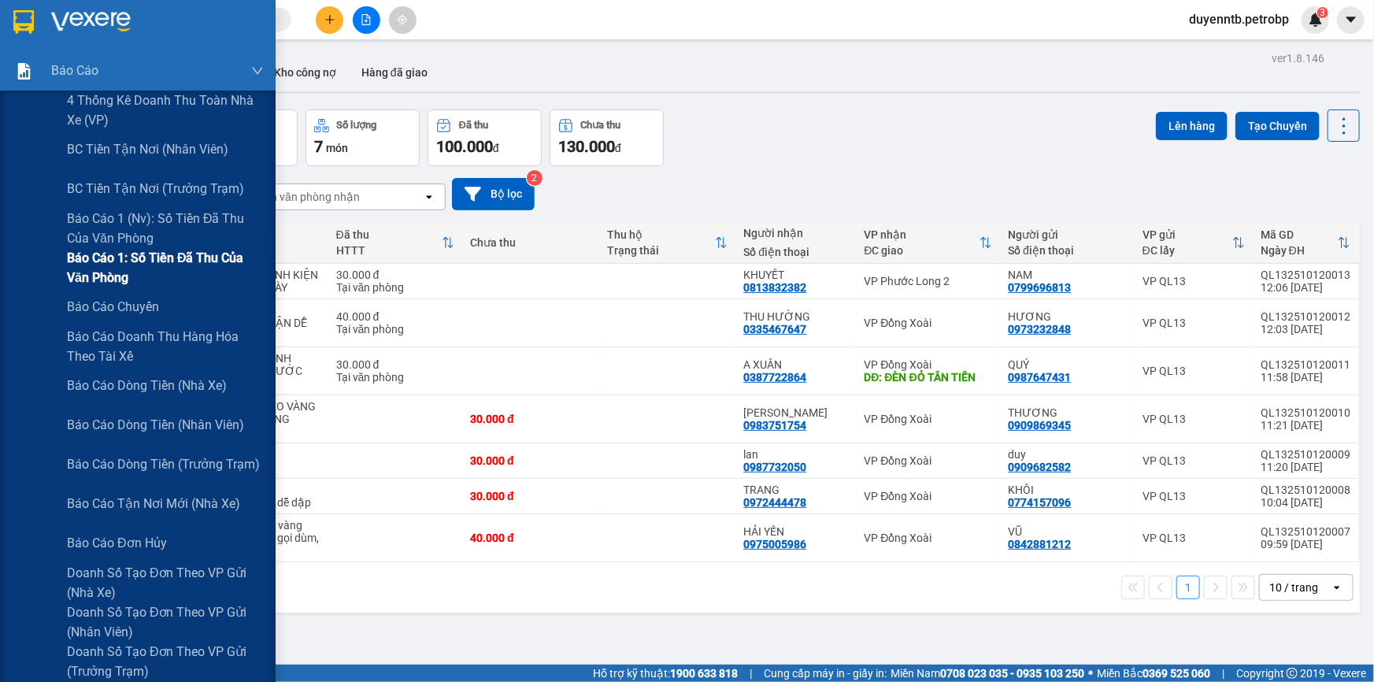
click at [165, 273] on span "Báo cáo 1: Số tiền đã thu của văn phòng" at bounding box center [165, 267] width 197 height 39
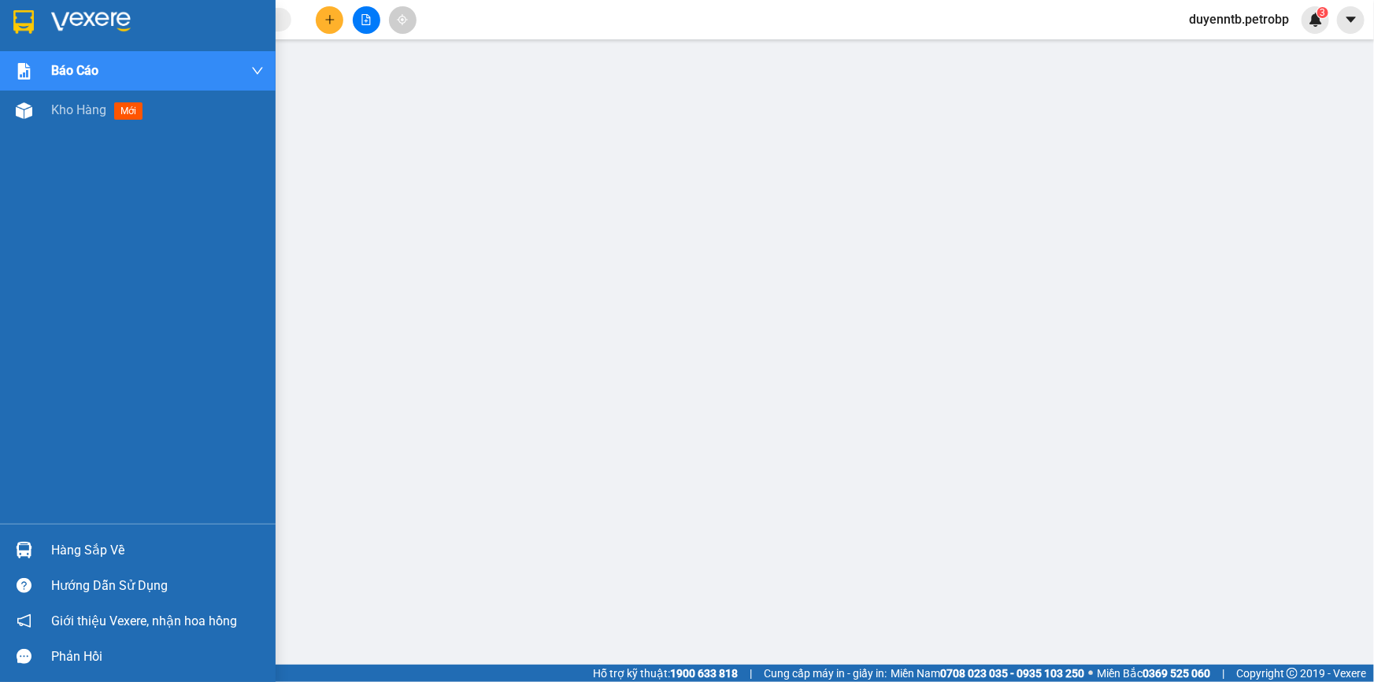
click at [76, 566] on div "Hàng sắp về" at bounding box center [138, 549] width 276 height 35
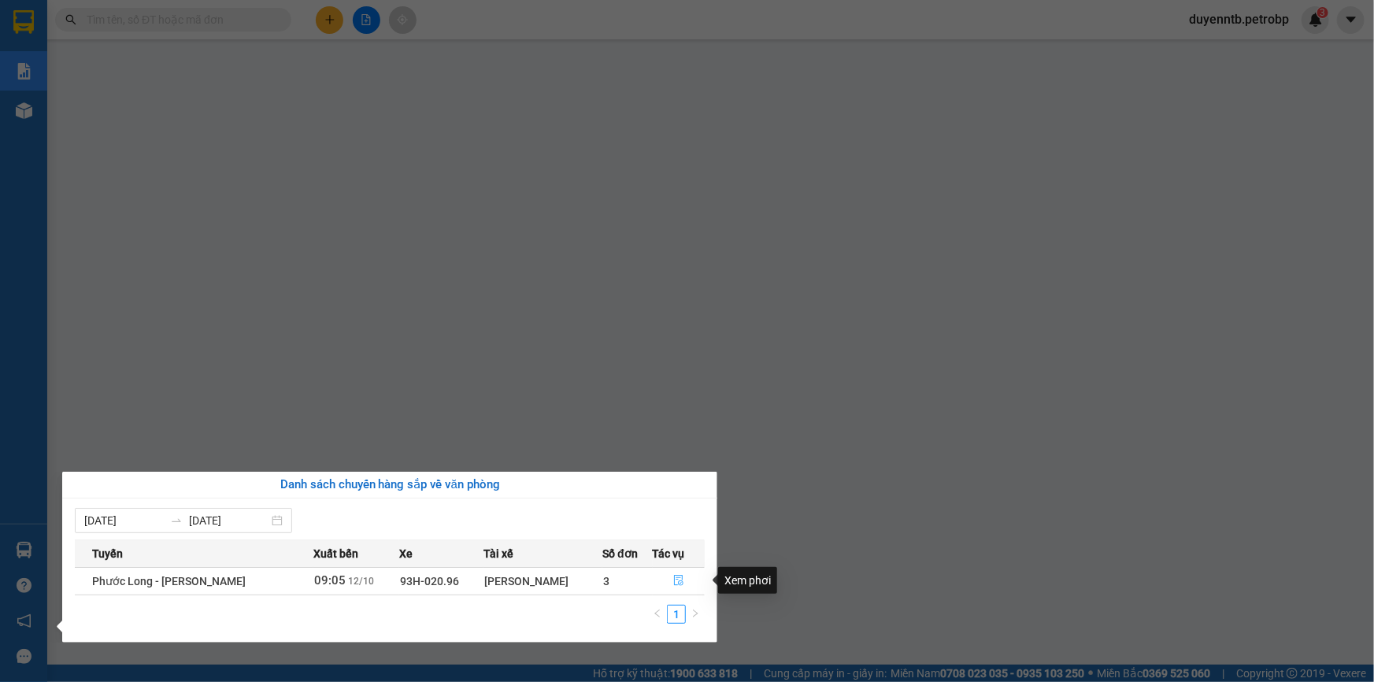
click at [680, 580] on icon "file-done" at bounding box center [678, 580] width 11 height 11
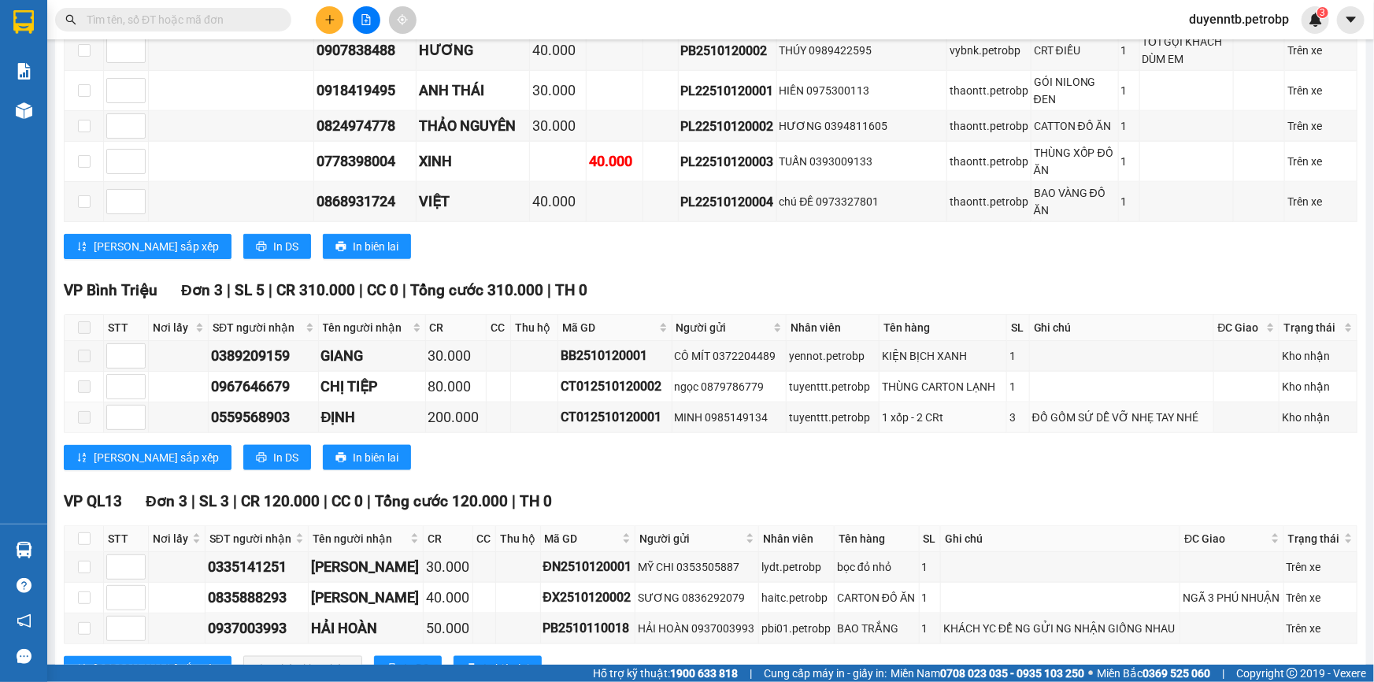
scroll to position [930, 0]
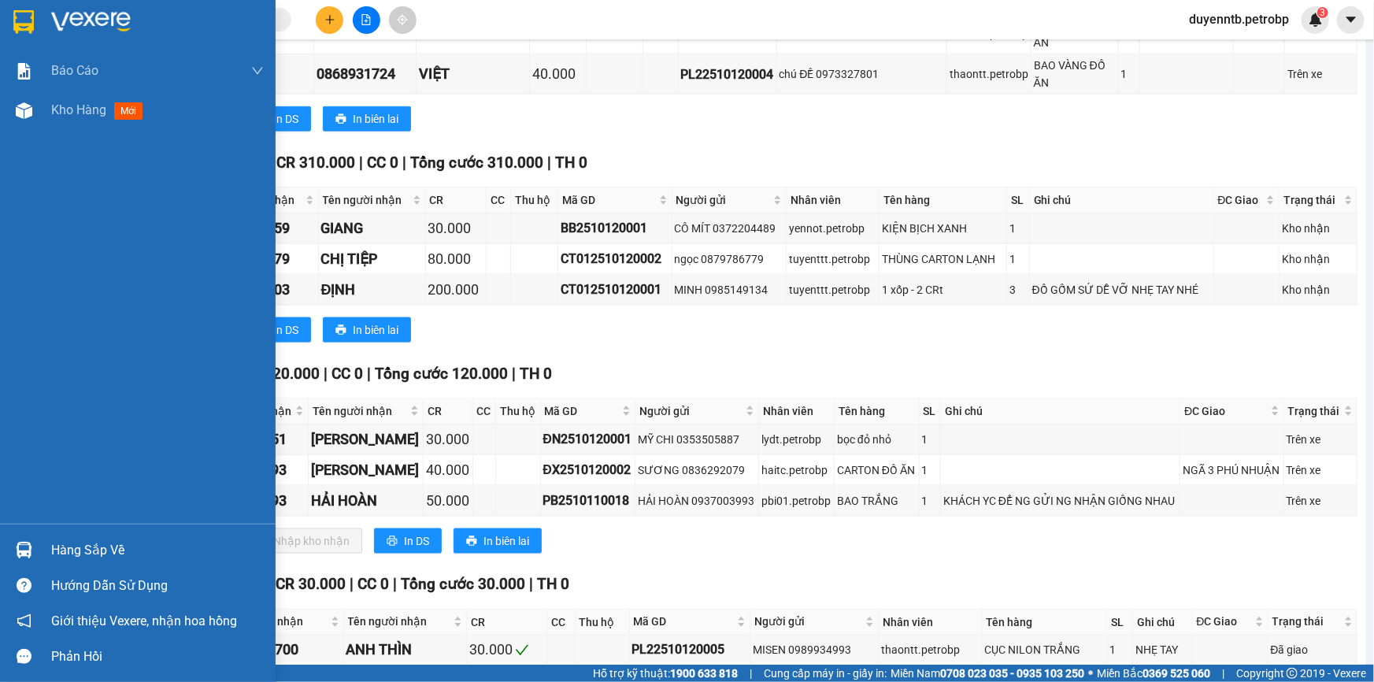
click at [82, 551] on div "Hàng sắp về" at bounding box center [157, 551] width 213 height 24
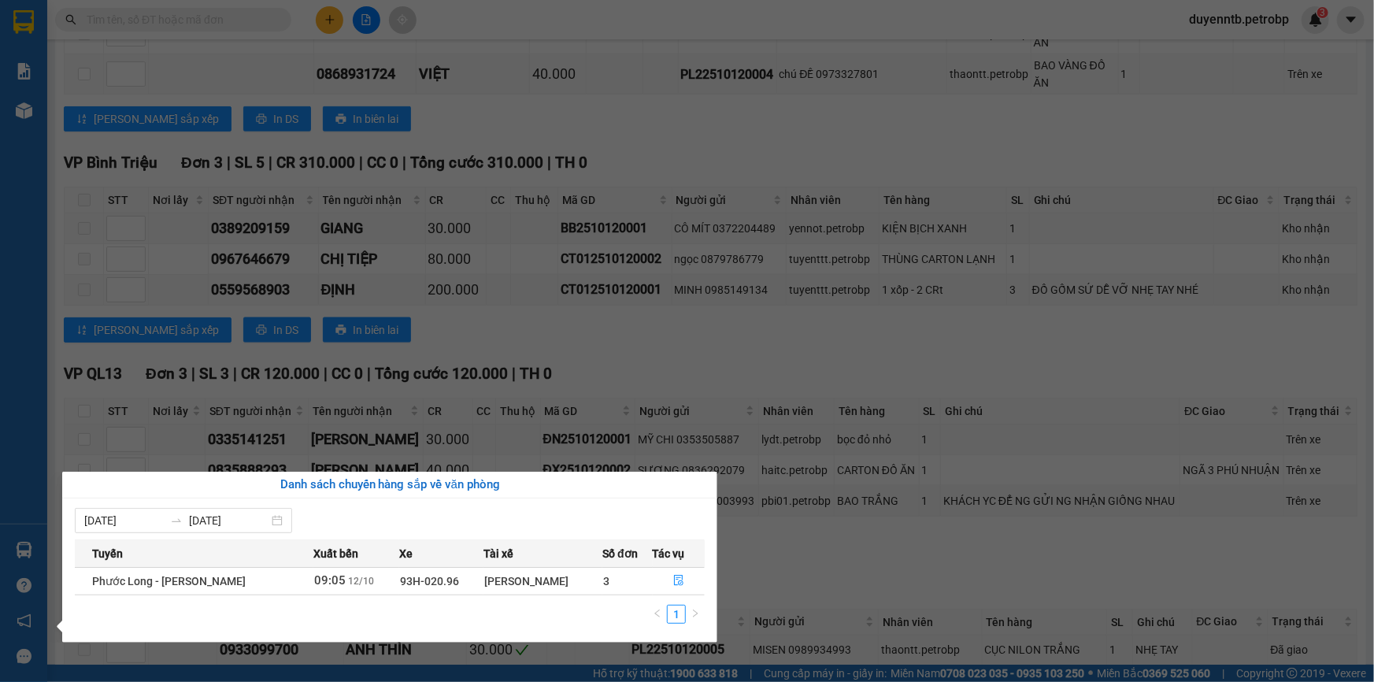
click at [366, 331] on section "Kết quả tìm kiếm ( 0 ) Bộ lọc No Data duyenntb.petrobp 3 Báo cáo 4 Thống kê doa…" at bounding box center [687, 341] width 1374 height 682
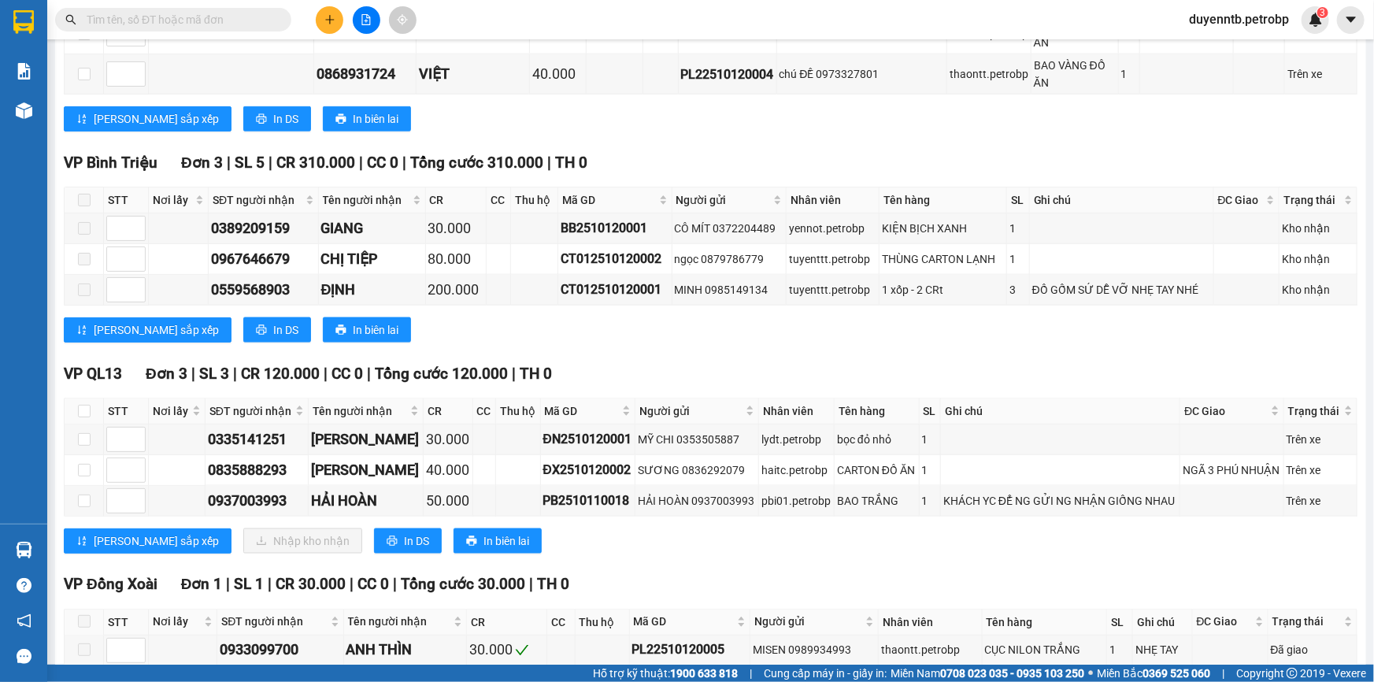
click at [151, 22] on input "text" at bounding box center [180, 19] width 186 height 17
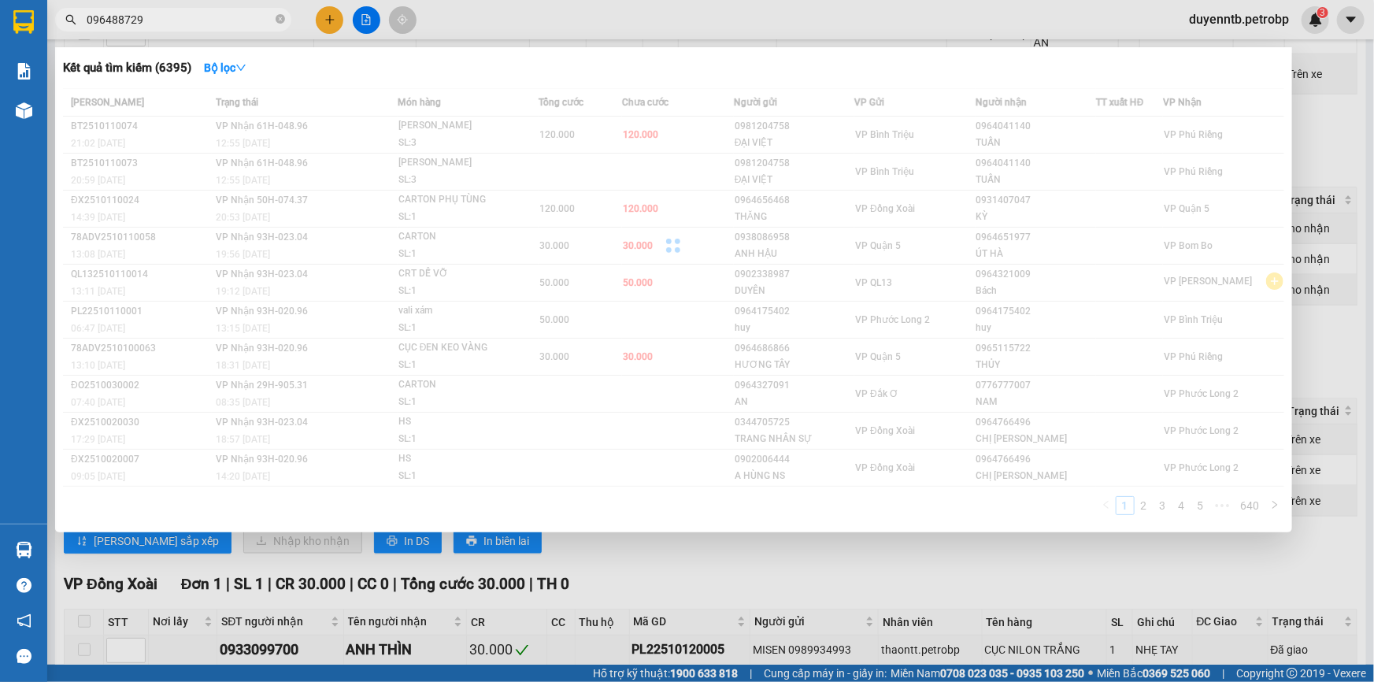
type input "0964887293"
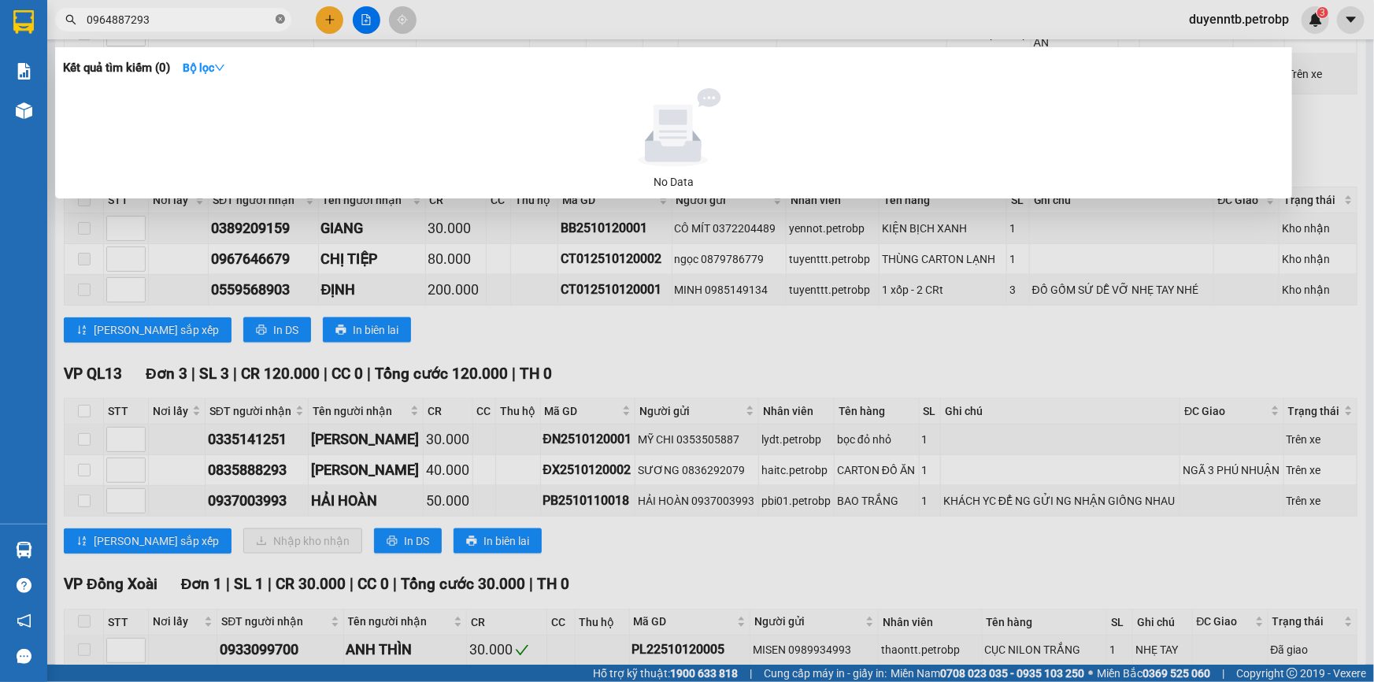
click at [283, 16] on icon "close-circle" at bounding box center [280, 18] width 9 height 9
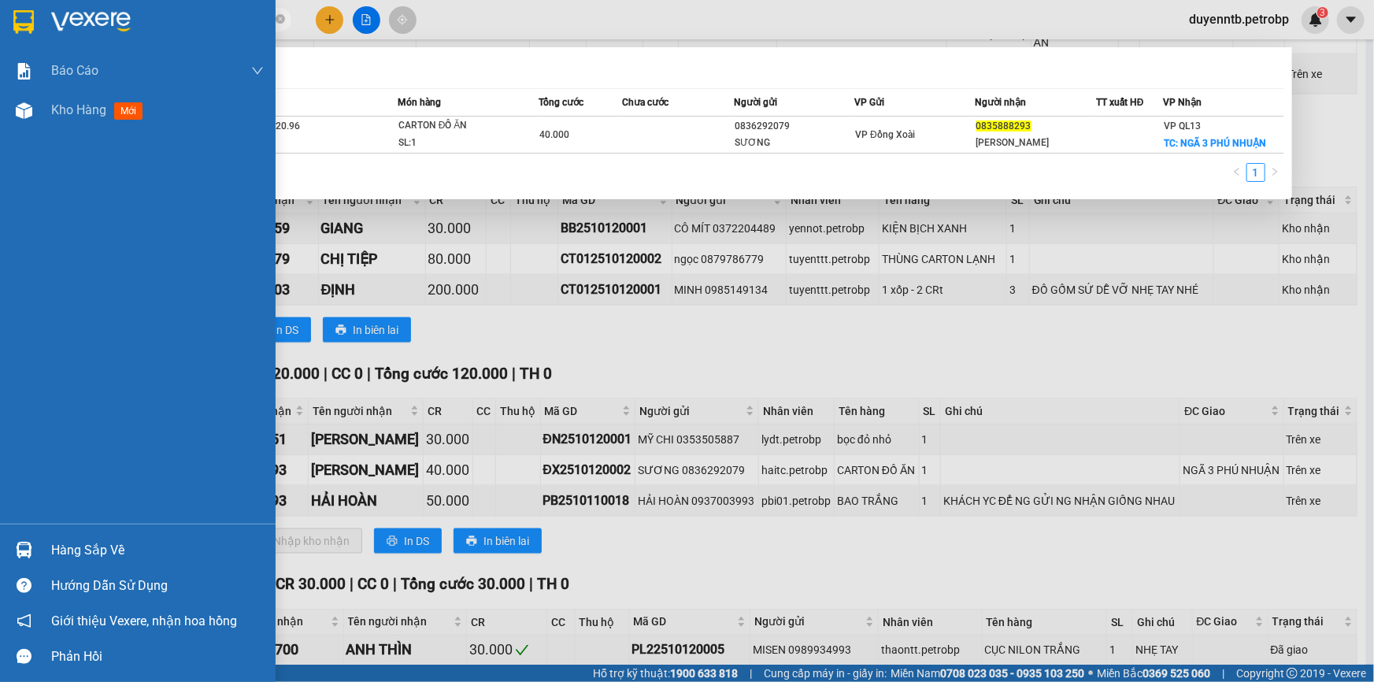
type input "0835888293"
click at [43, 559] on div "Hàng sắp về" at bounding box center [138, 549] width 276 height 35
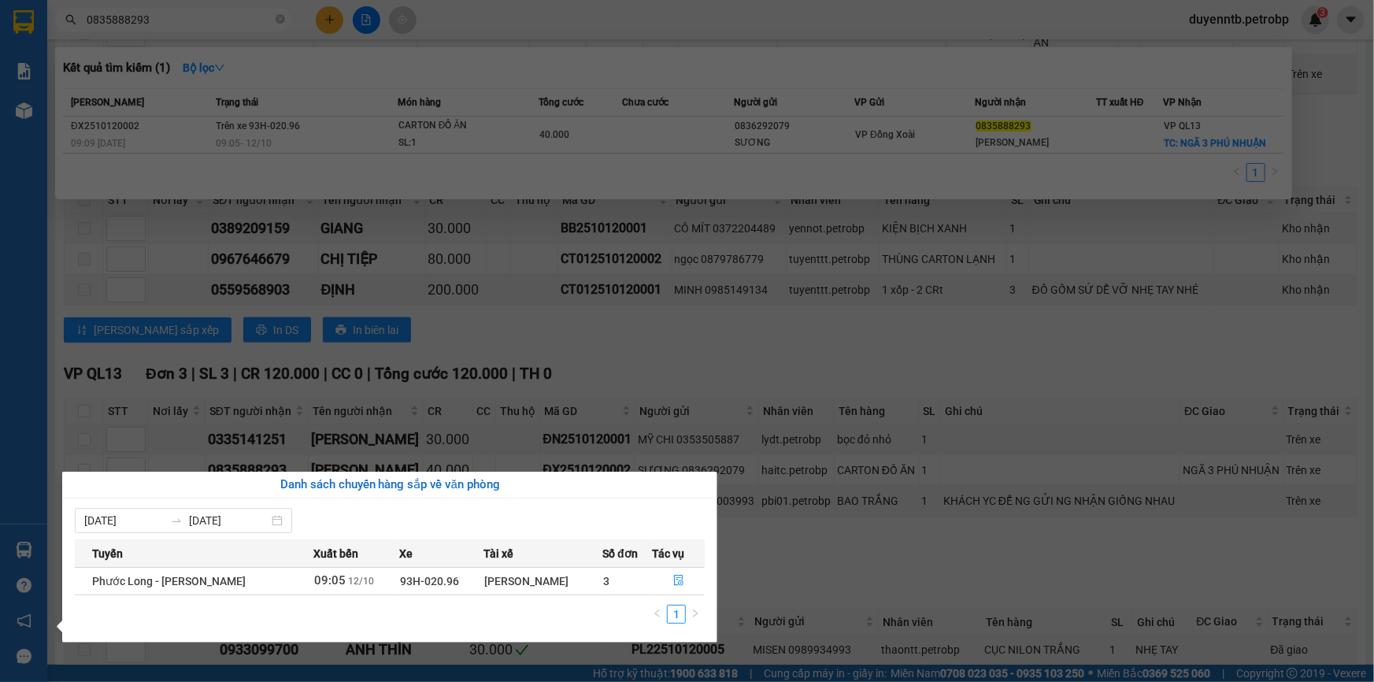
click at [1296, 672] on section "Kết quả tìm kiếm ( 1 ) Bộ lọc Mã ĐH Trạng thái Món hàng Tổng cước Chưa cước Ngư…" at bounding box center [687, 341] width 1374 height 682
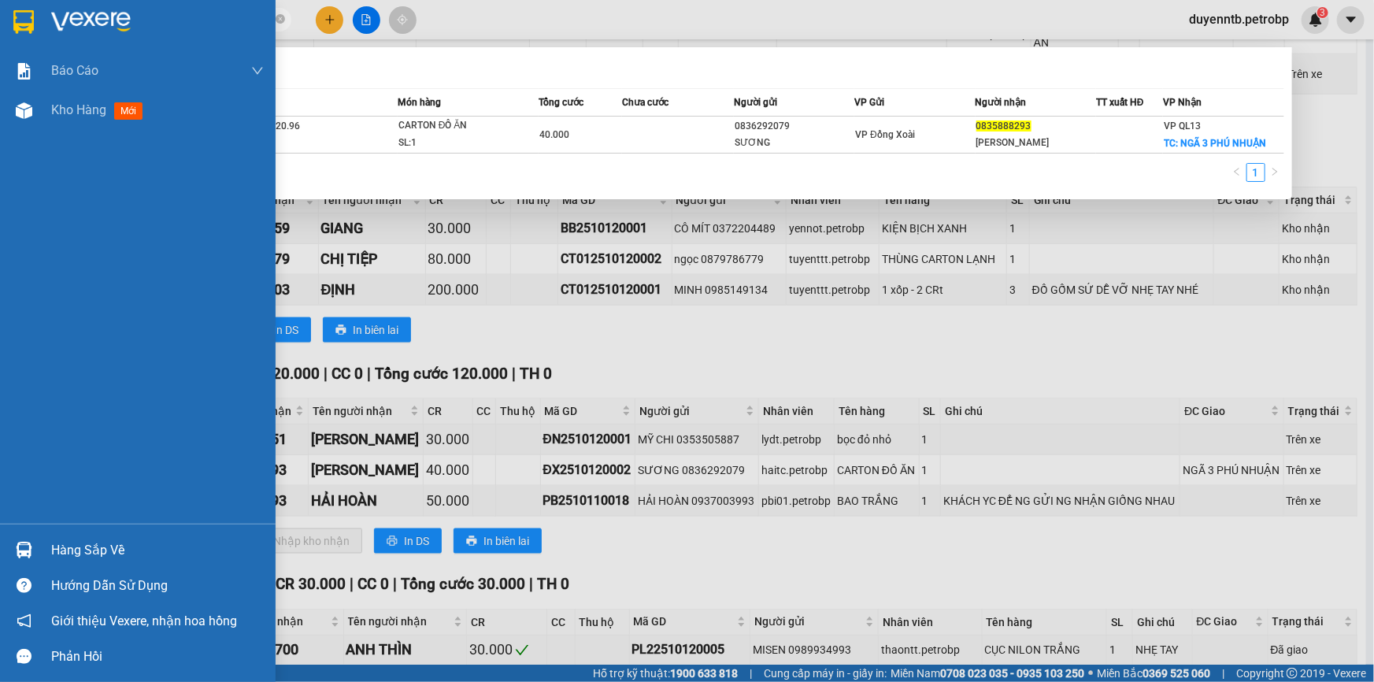
click at [55, 562] on div "Hàng sắp về" at bounding box center [157, 551] width 213 height 24
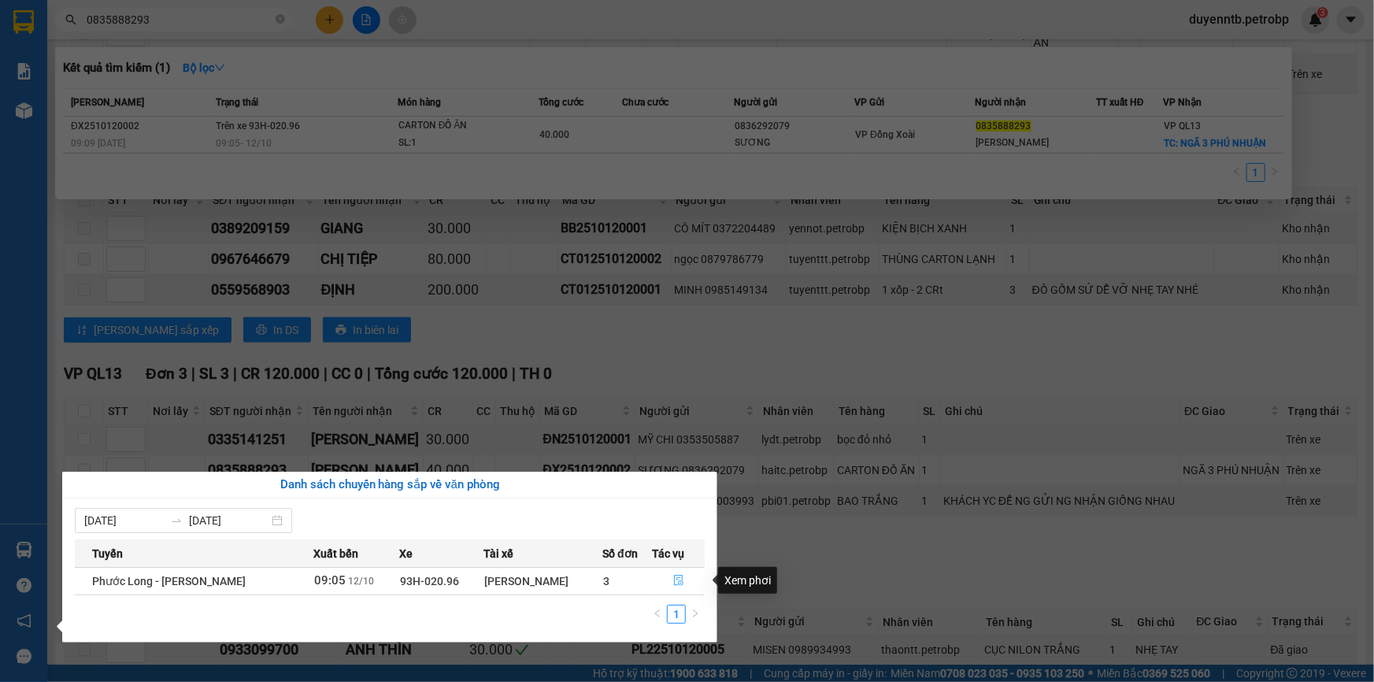
click at [677, 578] on icon "file-done" at bounding box center [678, 580] width 11 height 11
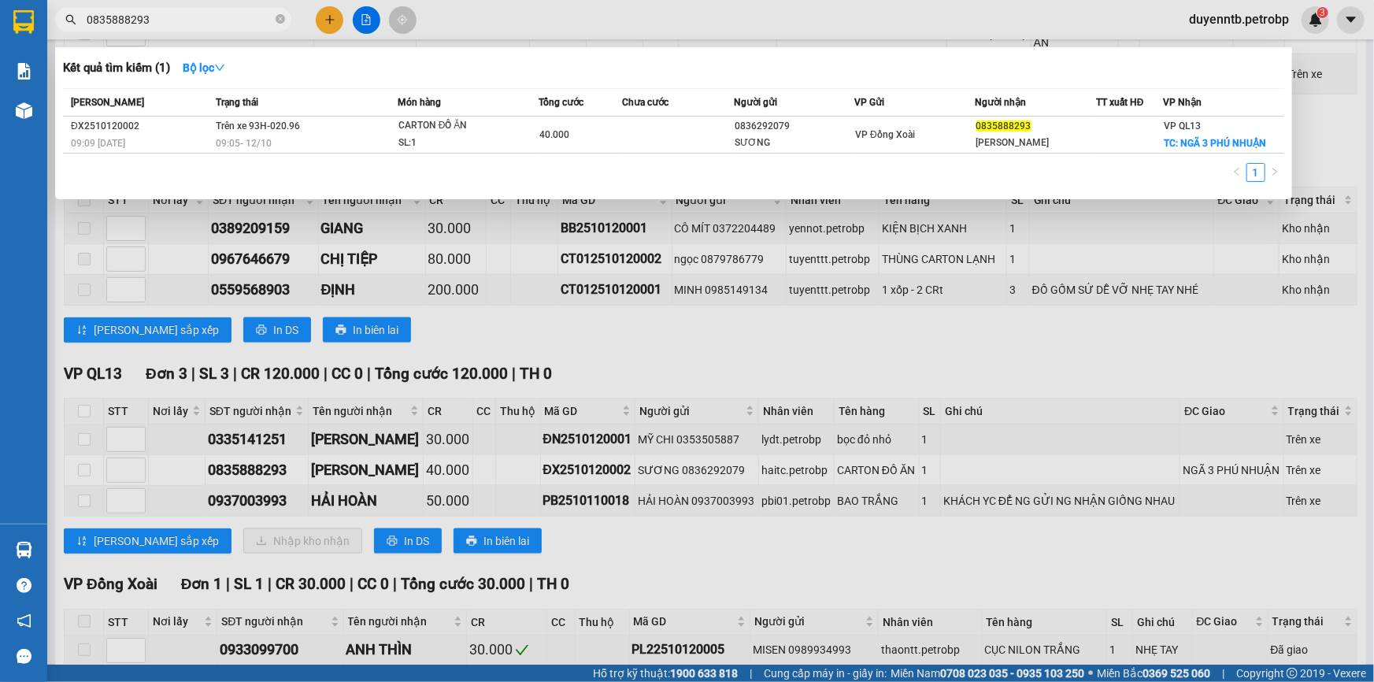
click at [249, 460] on div at bounding box center [687, 341] width 1374 height 682
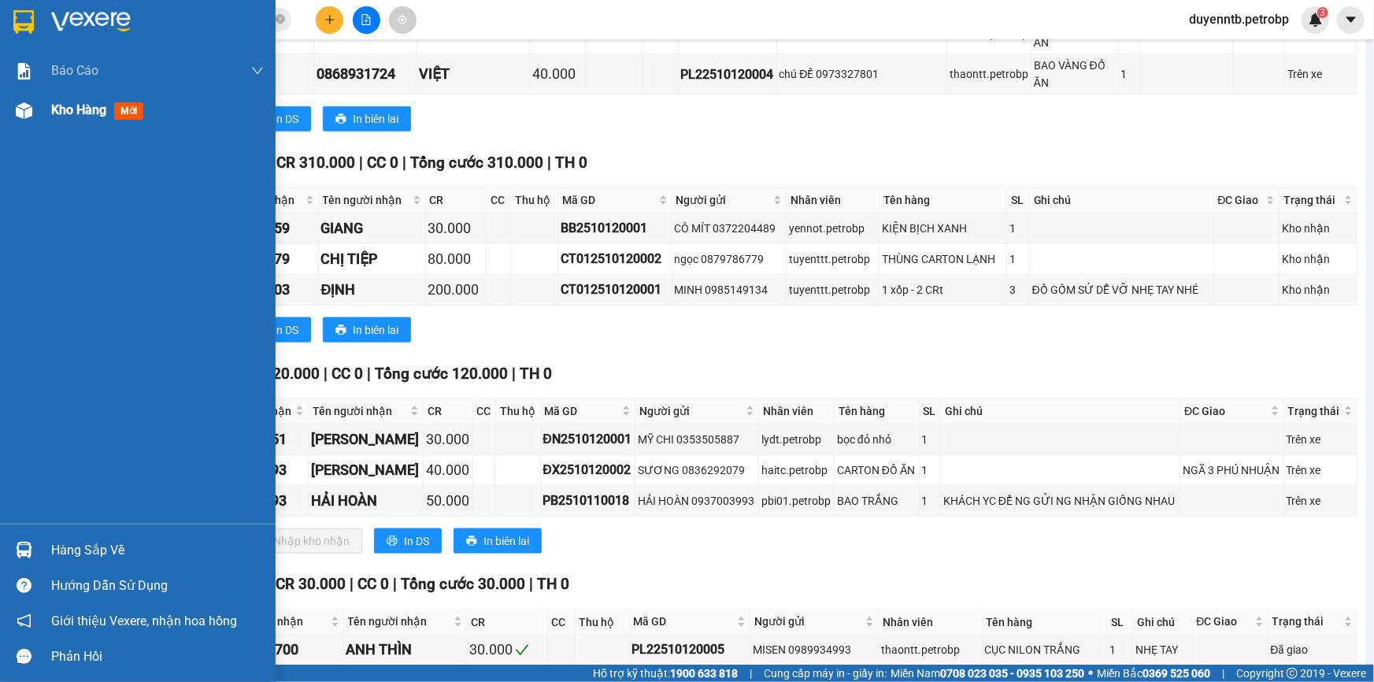
click at [17, 114] on img at bounding box center [24, 110] width 17 height 17
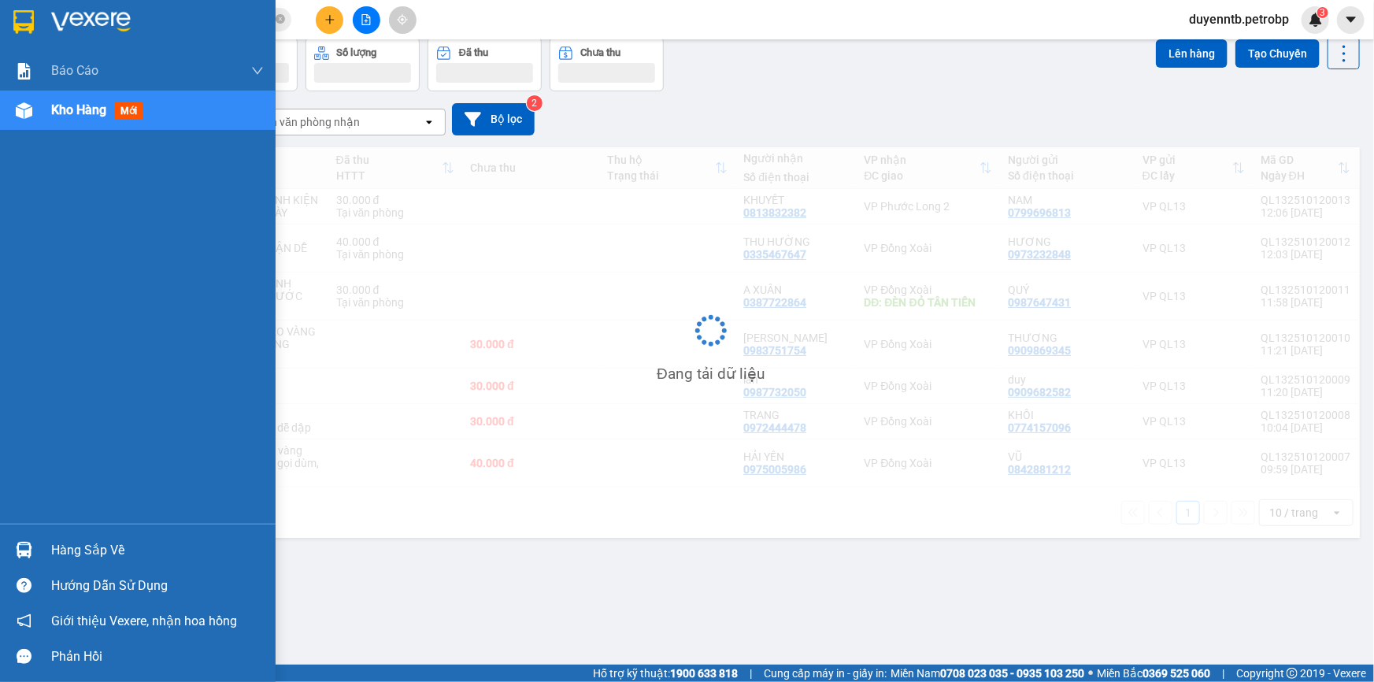
scroll to position [72, 0]
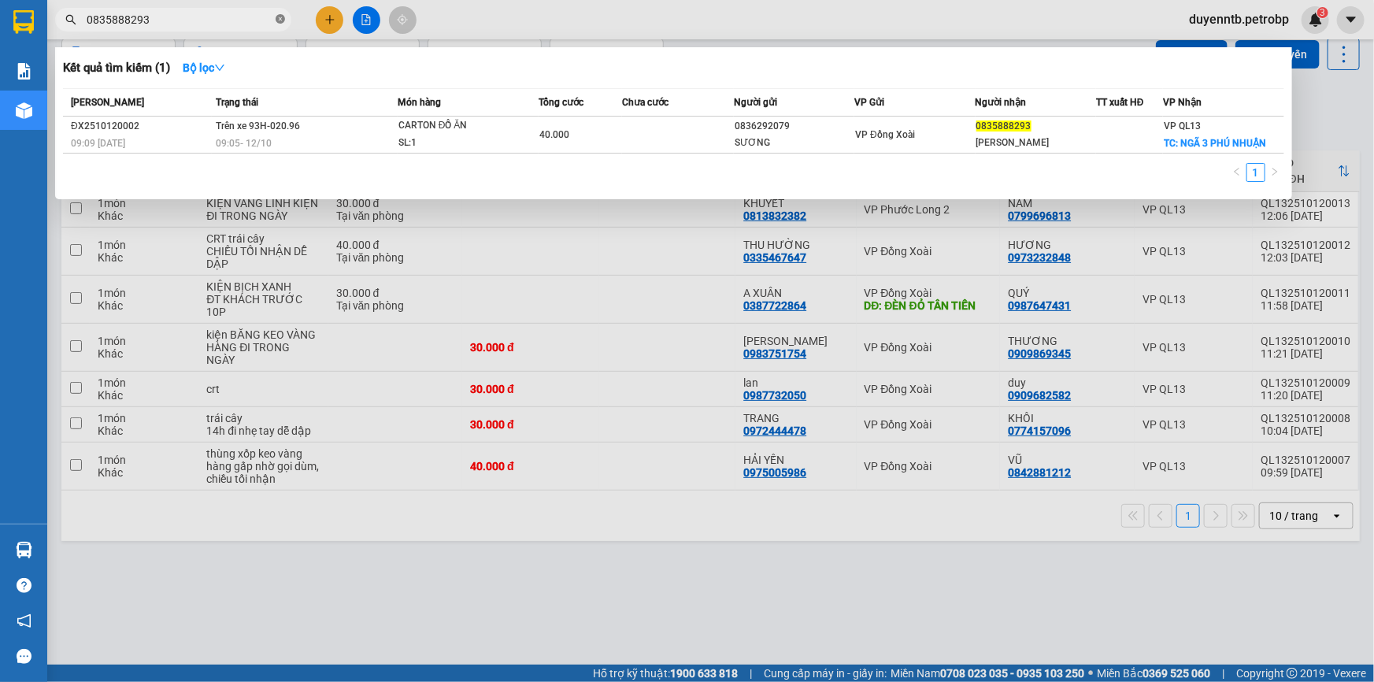
click at [281, 21] on icon "close-circle" at bounding box center [280, 18] width 9 height 9
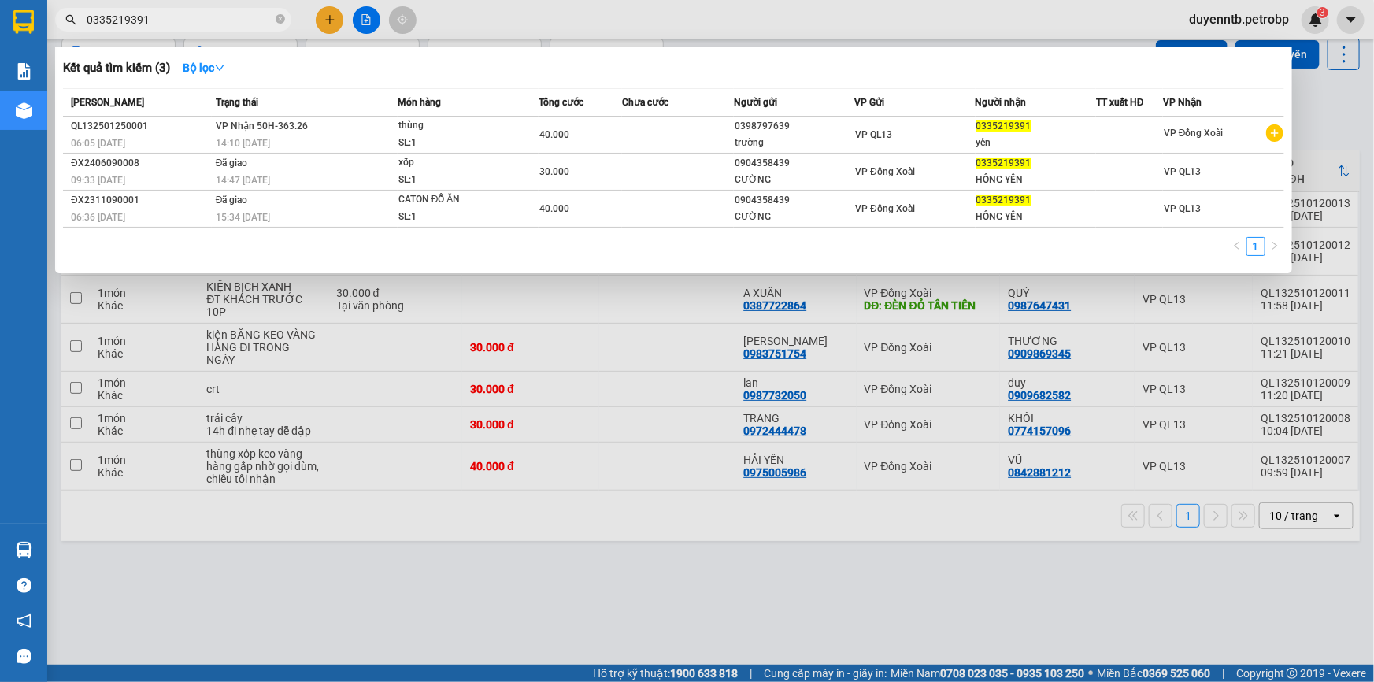
type input "0335219391"
click at [551, 373] on div at bounding box center [687, 341] width 1374 height 682
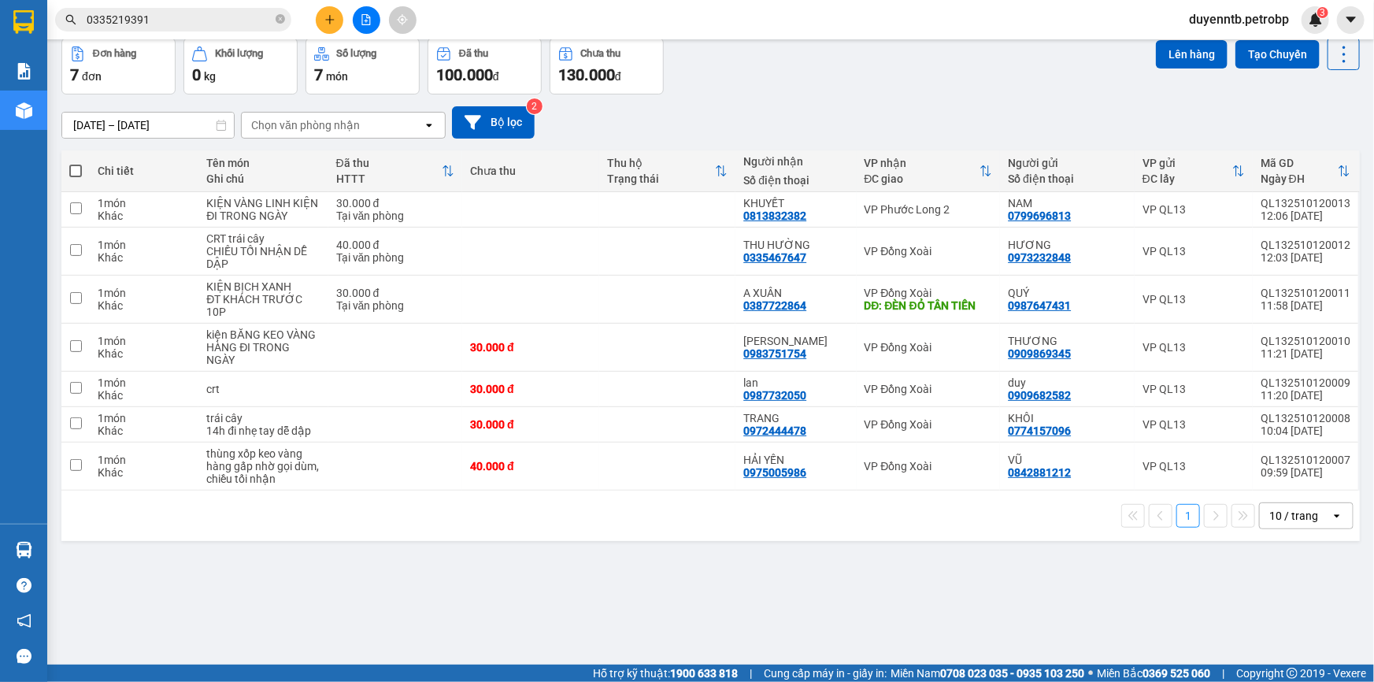
click at [380, 22] on div at bounding box center [366, 20] width 118 height 28
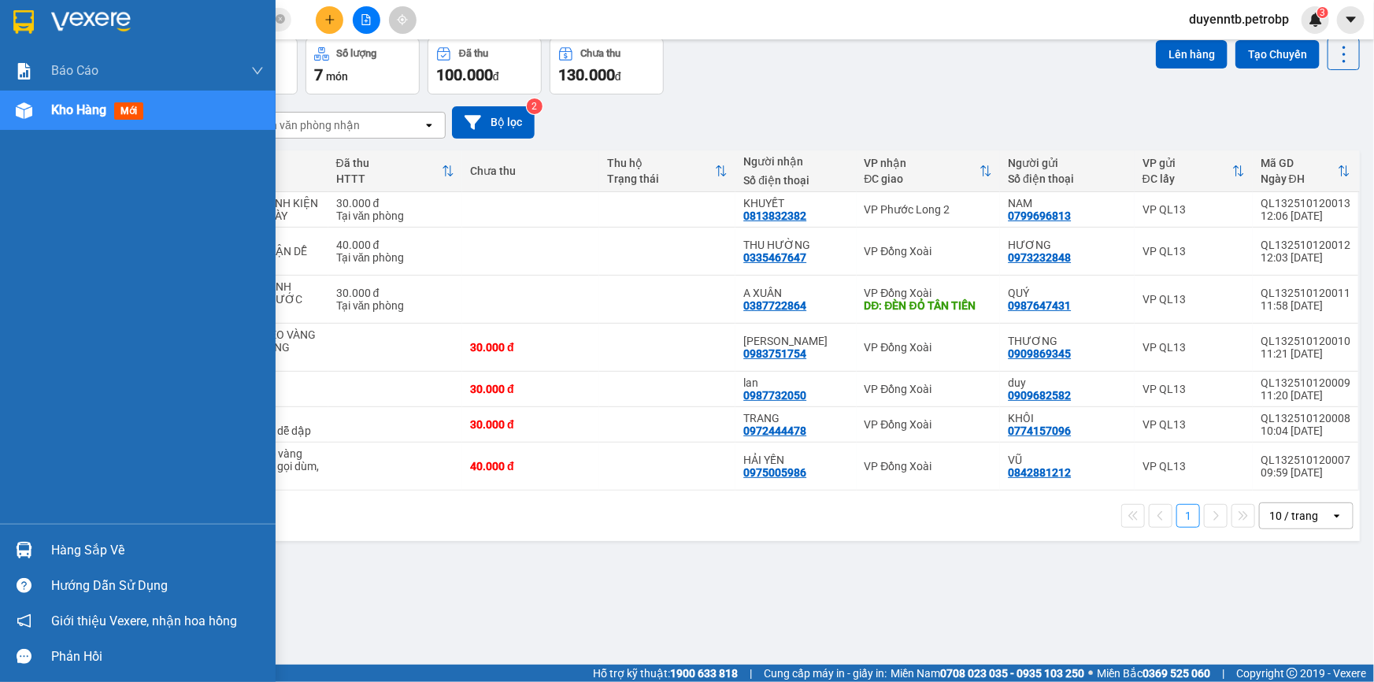
click at [37, 543] on div at bounding box center [24, 550] width 28 height 28
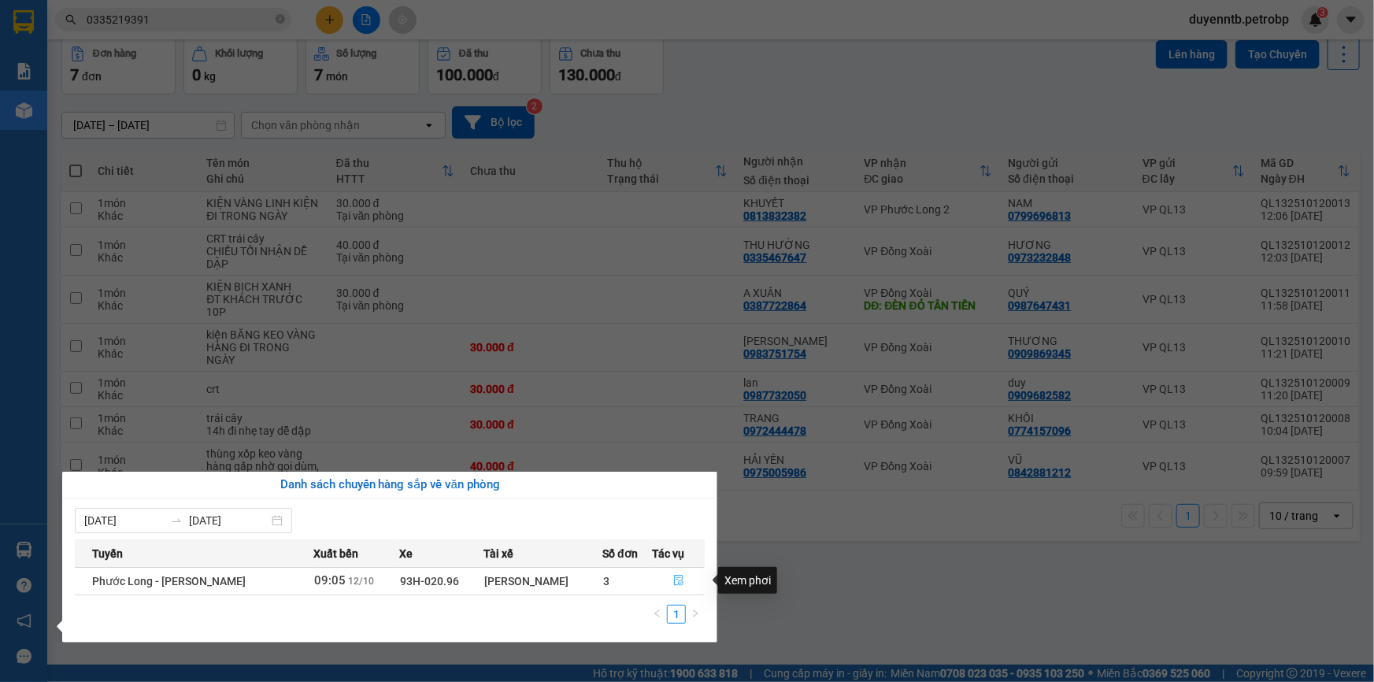
click at [677, 577] on icon "file-done" at bounding box center [678, 580] width 11 height 11
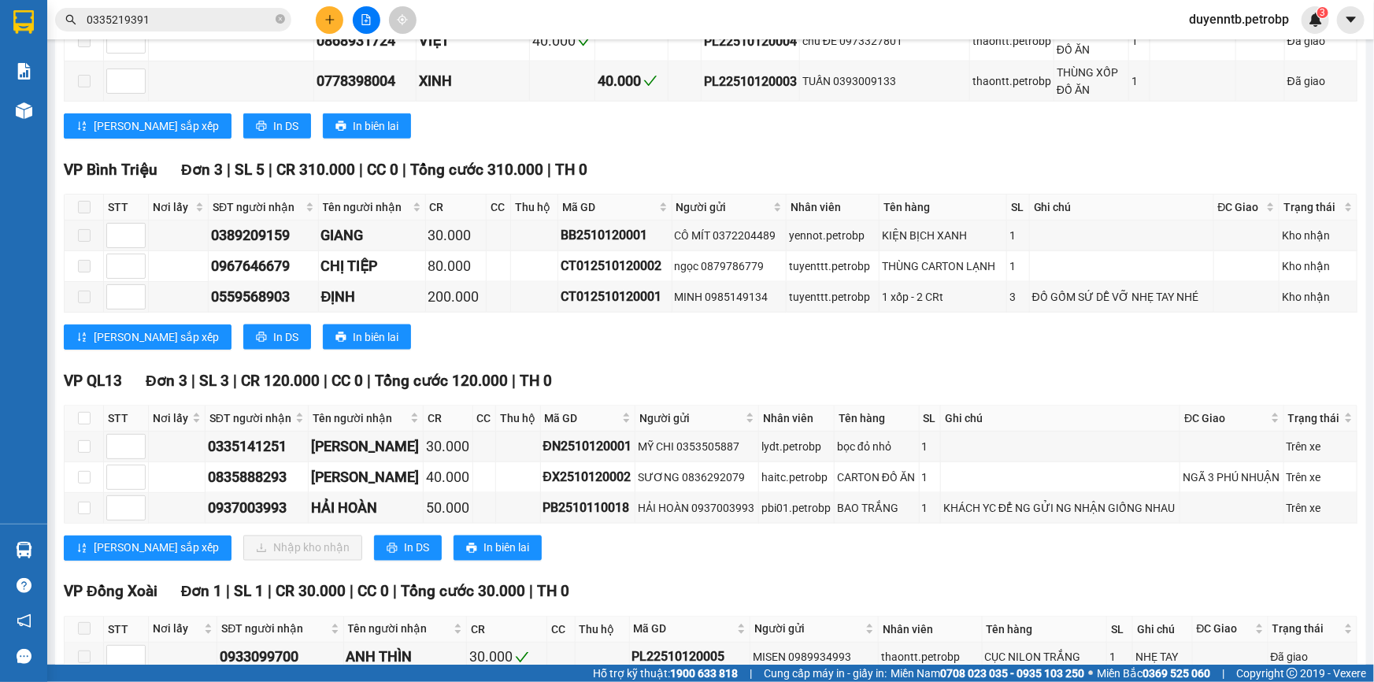
scroll to position [1036, 0]
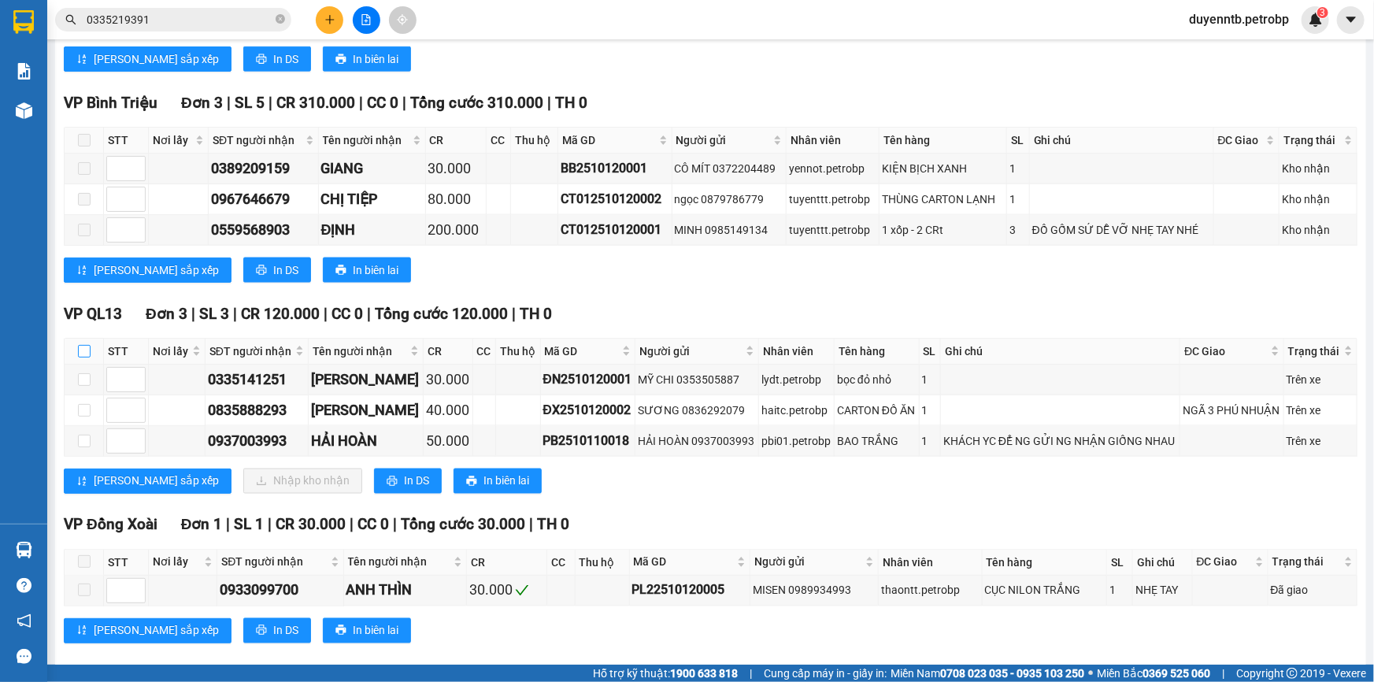
click at [82, 345] on input "checkbox" at bounding box center [84, 351] width 13 height 13
checkbox input "true"
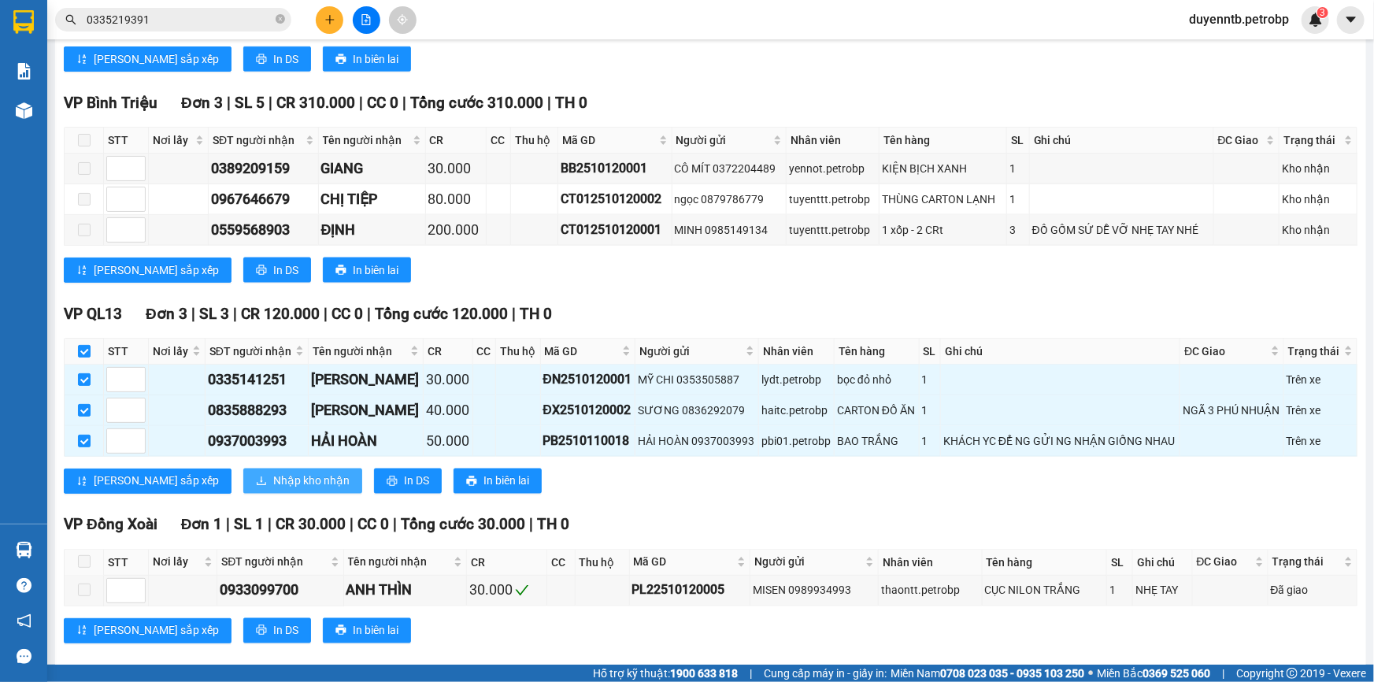
click at [273, 473] on span "Nhập kho nhận" at bounding box center [311, 481] width 76 height 17
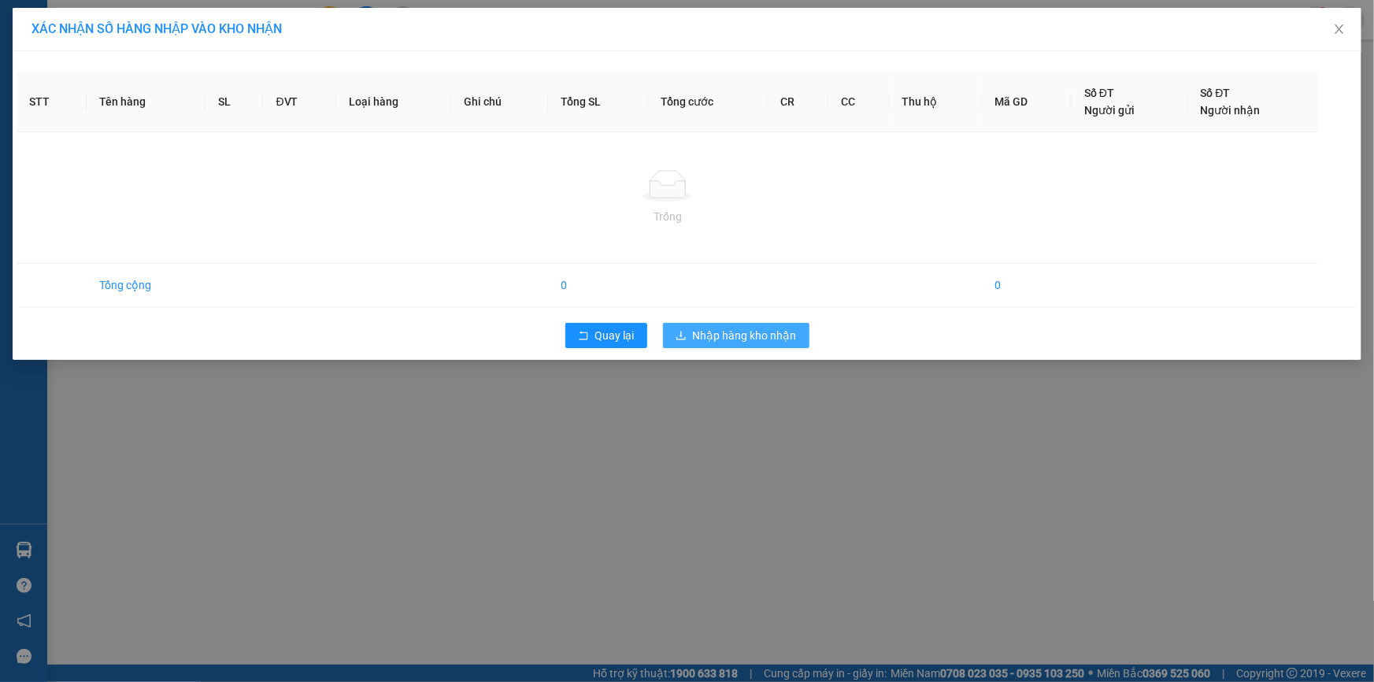
click at [723, 344] on div "STT Tên hàng SL ĐVT Loại hàng Ghi chú Tổng SL Tổng cước CR CC Thu hộ Mã GD Số Đ…" at bounding box center [687, 205] width 1349 height 309
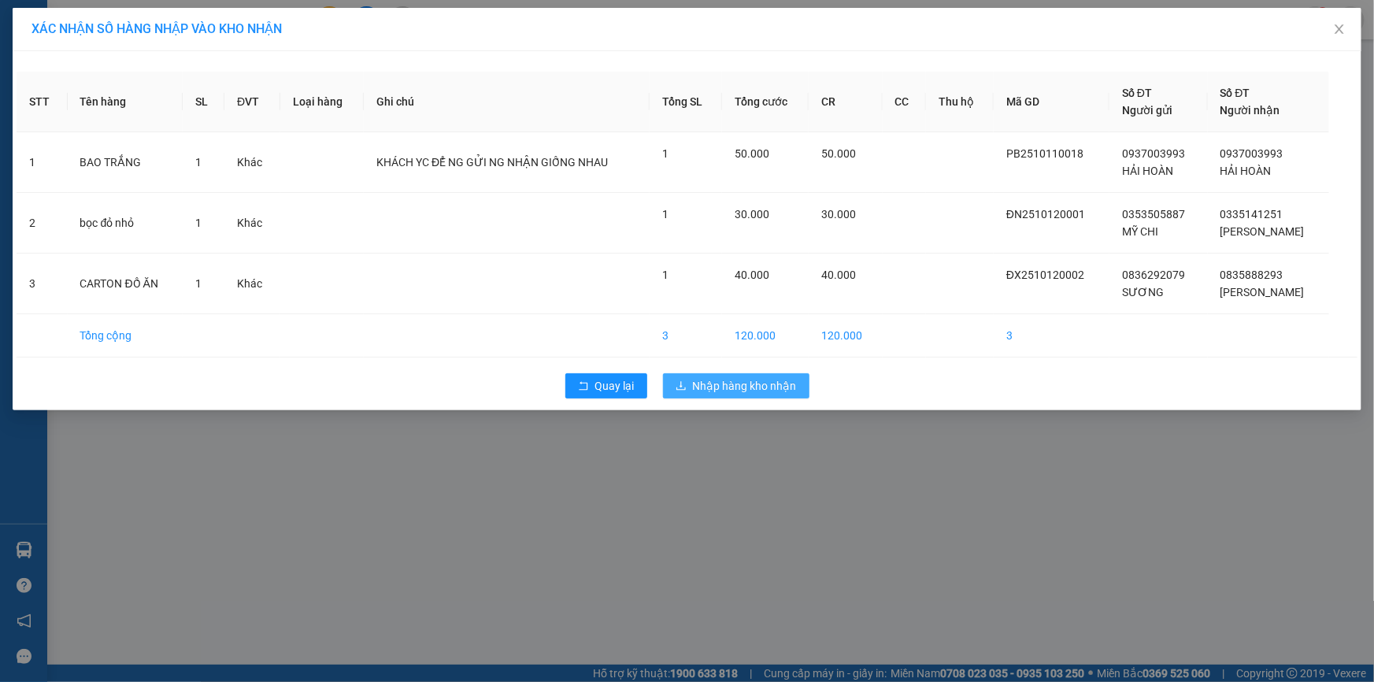
click at [721, 378] on span "Nhập hàng kho nhận" at bounding box center [745, 385] width 104 height 17
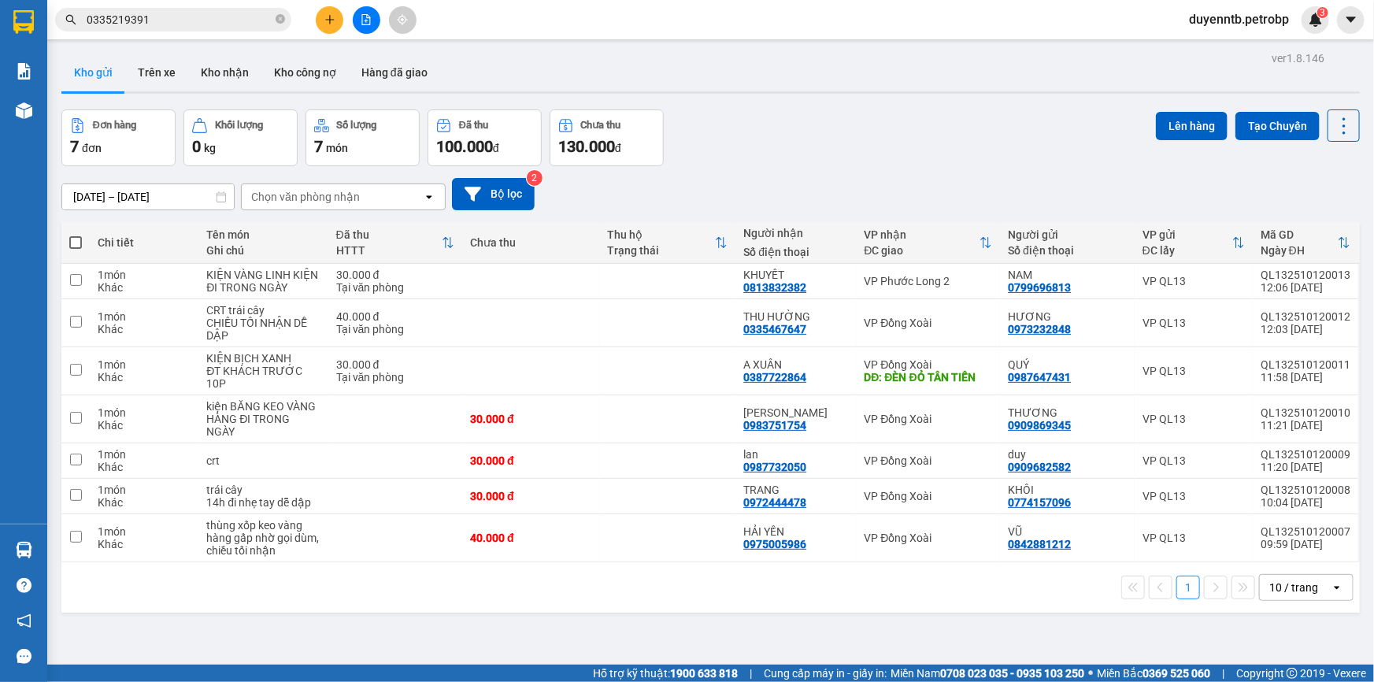
click at [72, 240] on span at bounding box center [75, 242] width 13 height 13
click at [76, 235] on input "checkbox" at bounding box center [76, 235] width 0 height 0
checkbox input "true"
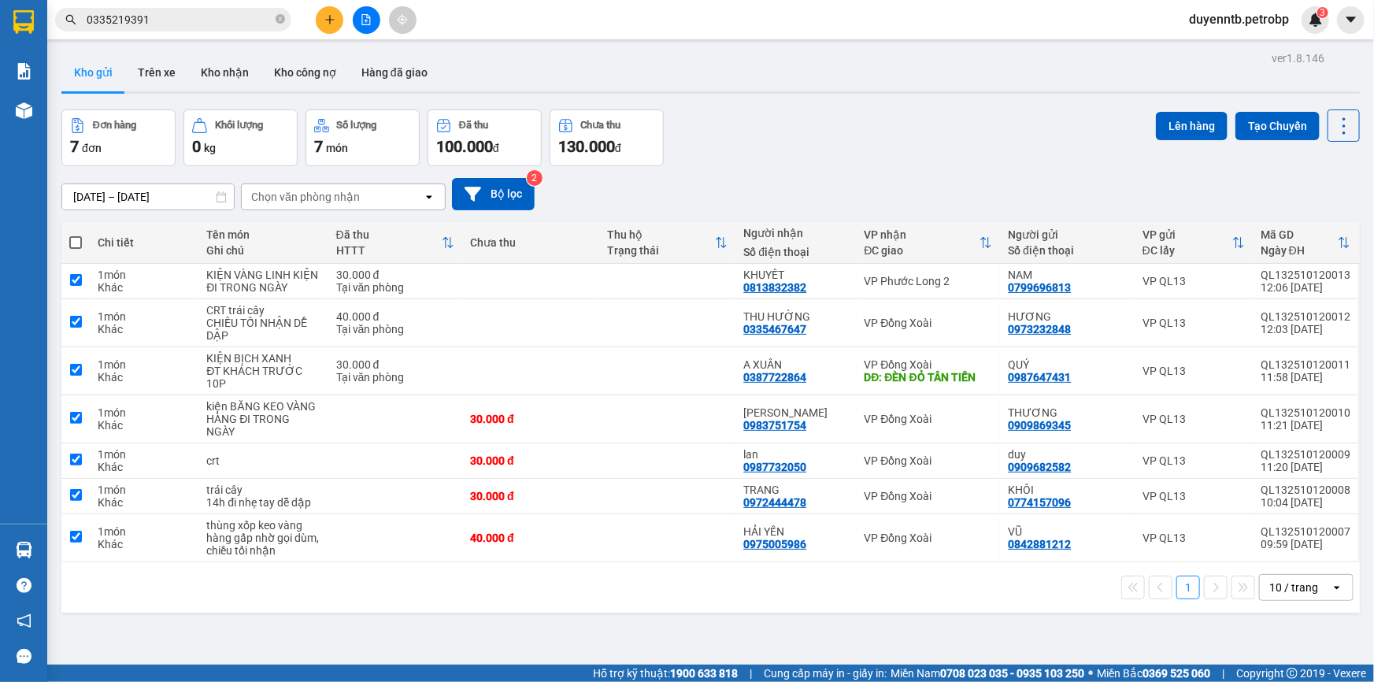
checkbox input "true"
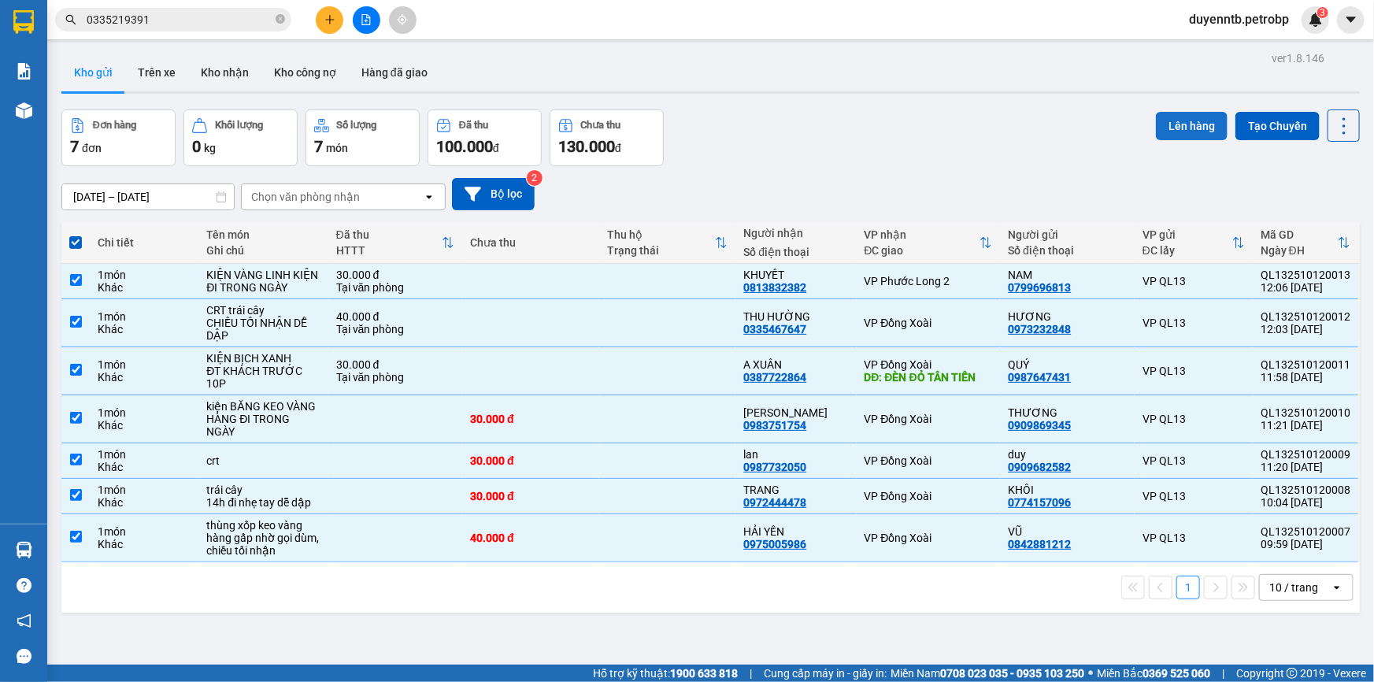
click at [1168, 127] on button "Lên hàng" at bounding box center [1192, 126] width 72 height 28
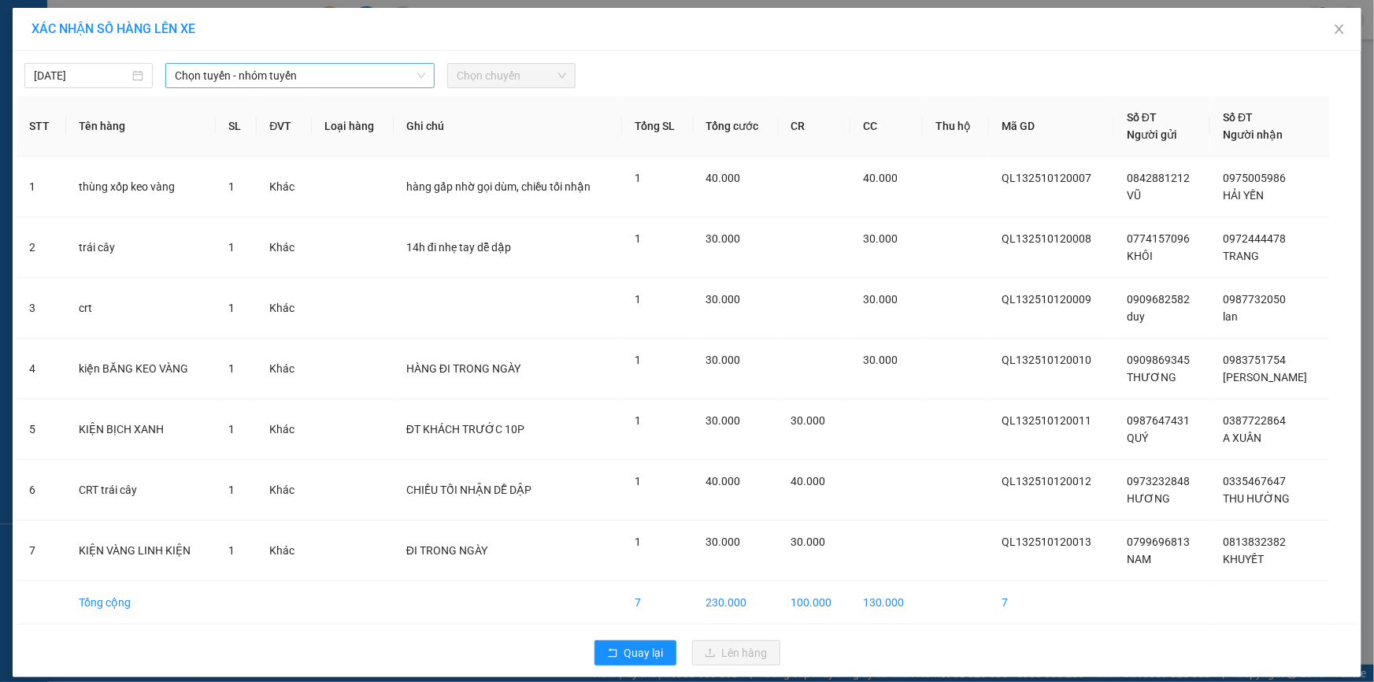
click at [354, 71] on span "Chọn tuyến - nhóm tuyến" at bounding box center [300, 76] width 250 height 24
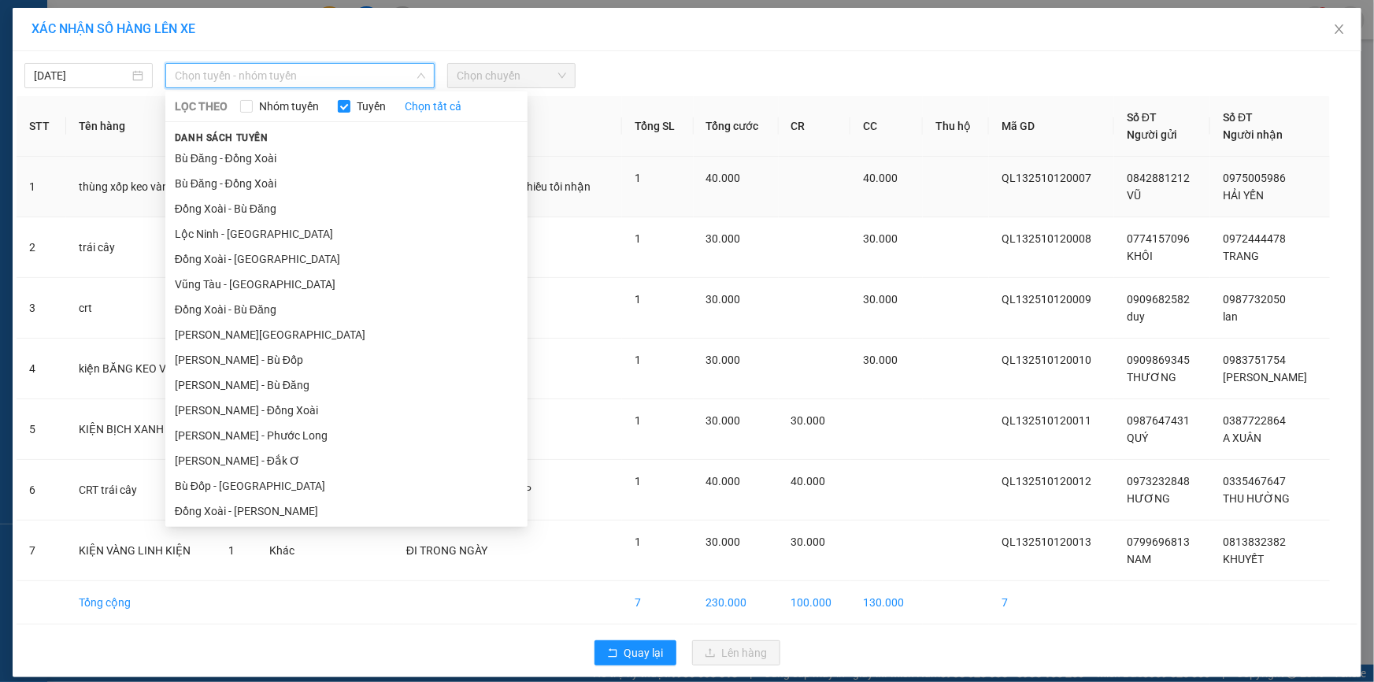
drag, startPoint x: 275, startPoint y: 432, endPoint x: 372, endPoint y: 172, distance: 277.4
click at [276, 432] on li "[PERSON_NAME] - Phước Long" at bounding box center [346, 435] width 362 height 25
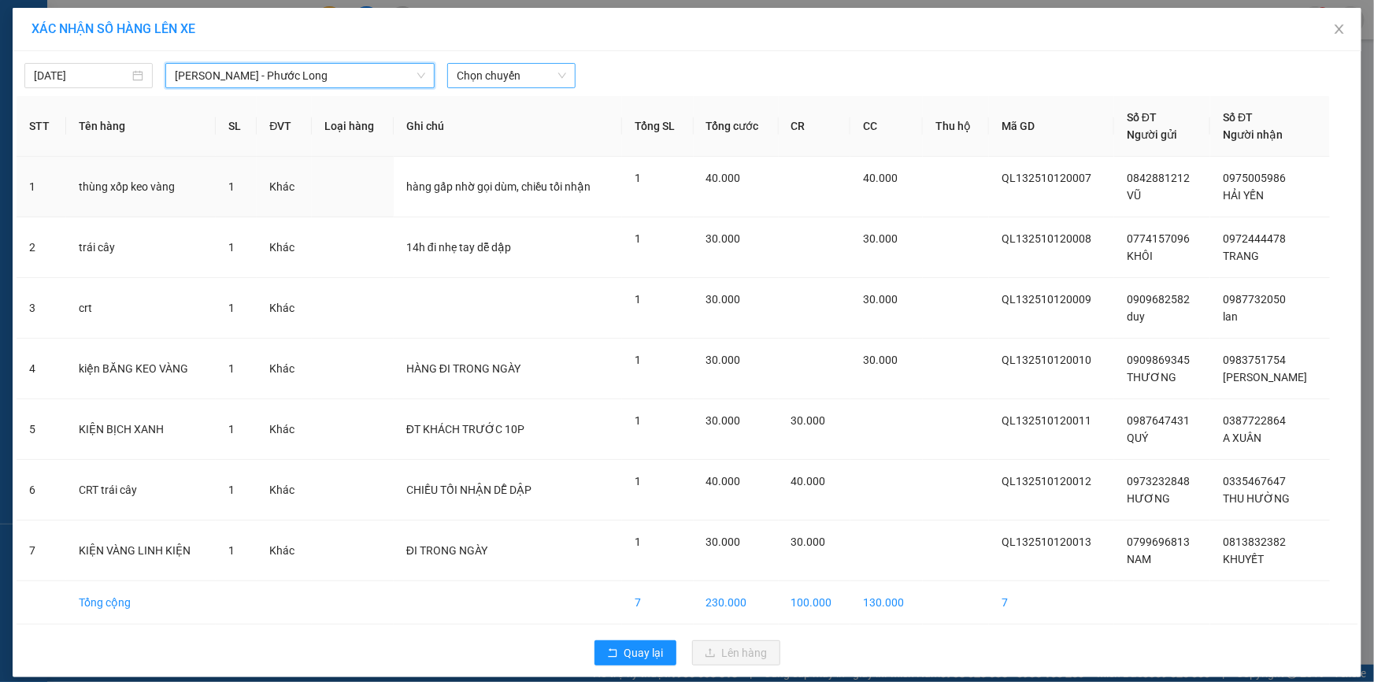
click at [484, 76] on span "Chọn chuyến" at bounding box center [511, 76] width 109 height 24
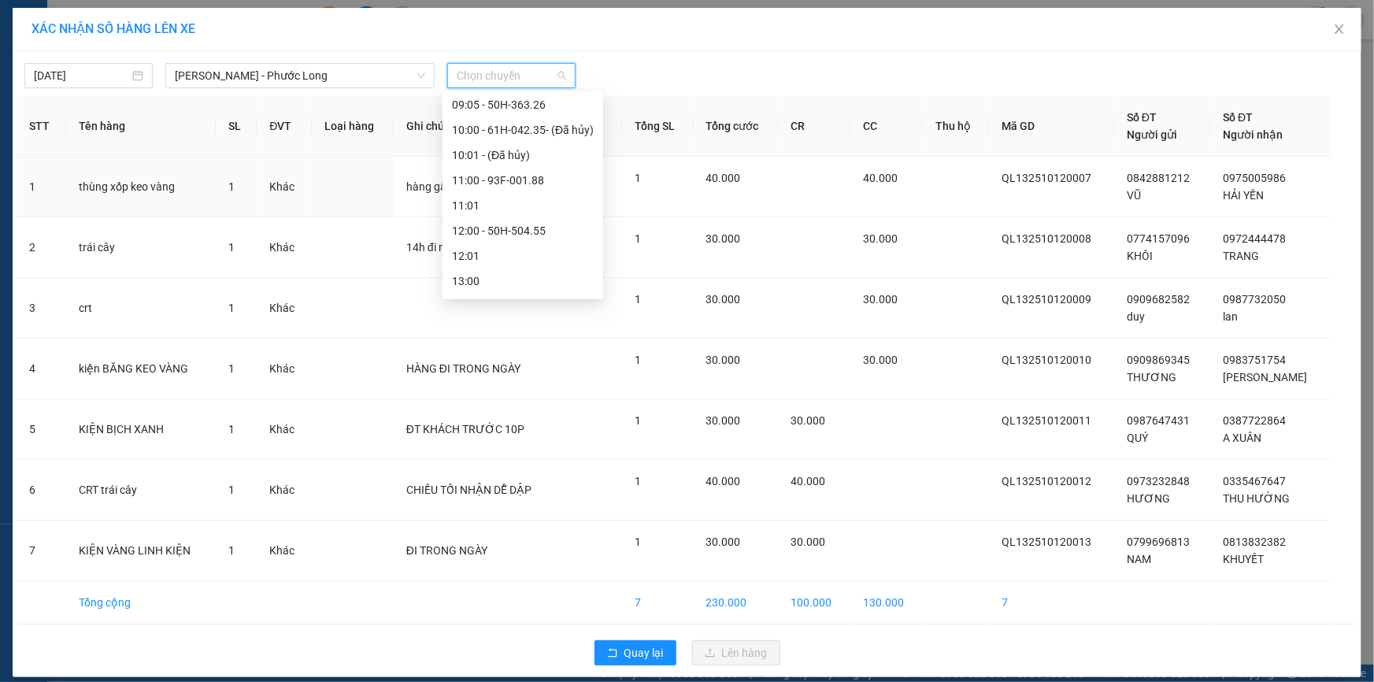
scroll to position [501, 0]
click at [497, 260] on div "14:05 - 93H-020.96" at bounding box center [523, 261] width 142 height 17
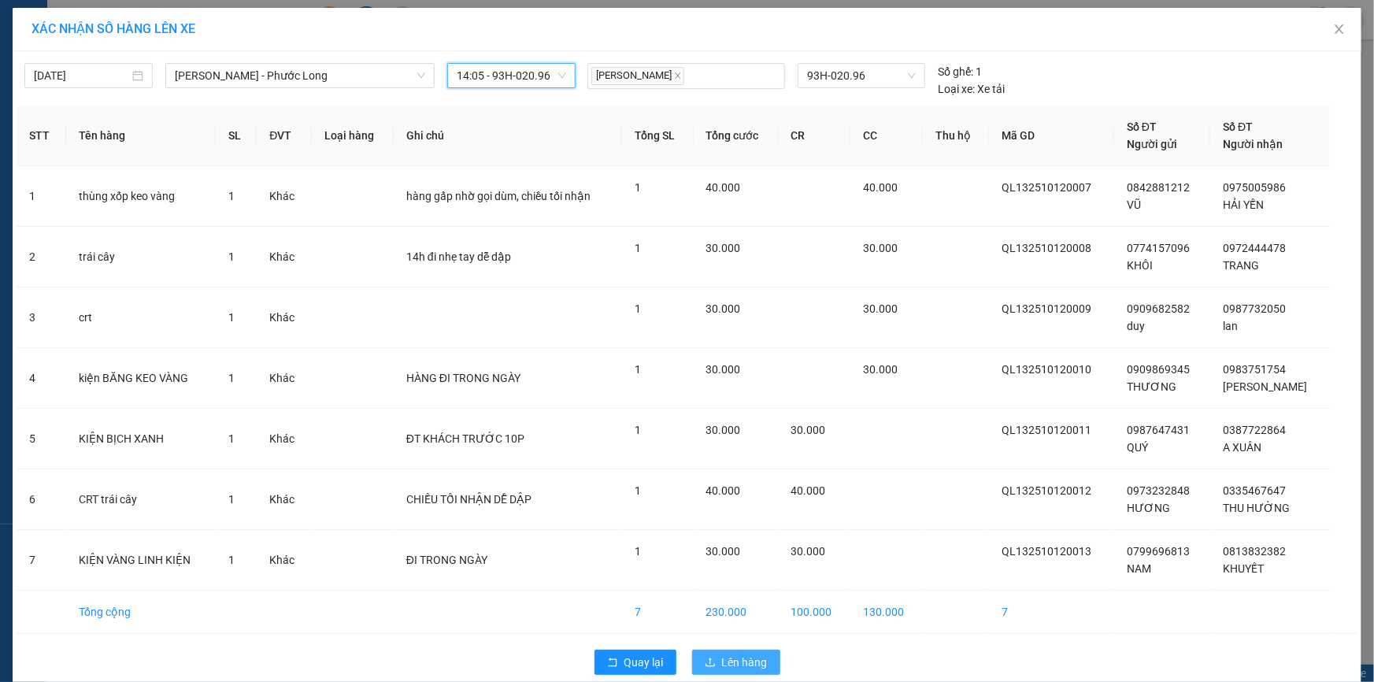
click at [725, 659] on span "Lên hàng" at bounding box center [745, 662] width 46 height 17
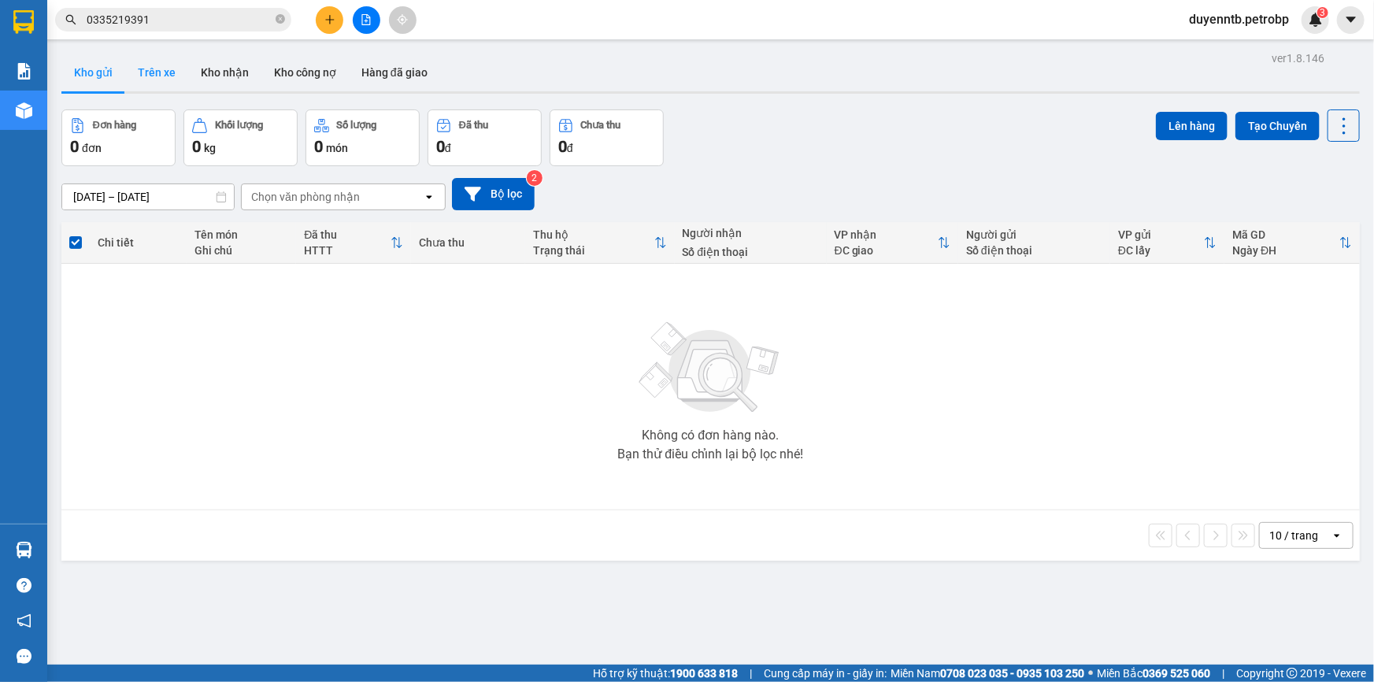
click at [165, 71] on button "Trên xe" at bounding box center [156, 73] width 63 height 38
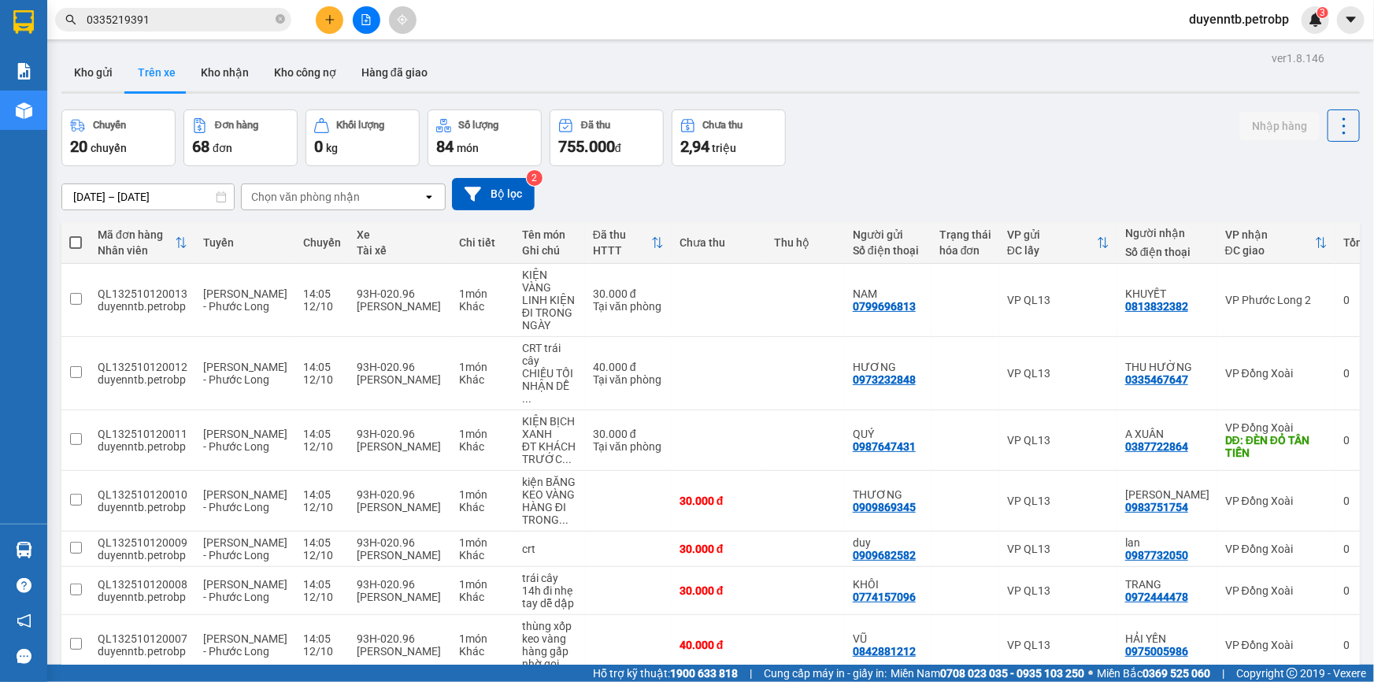
click at [271, 191] on div "Chọn văn phòng nhận" at bounding box center [305, 197] width 109 height 16
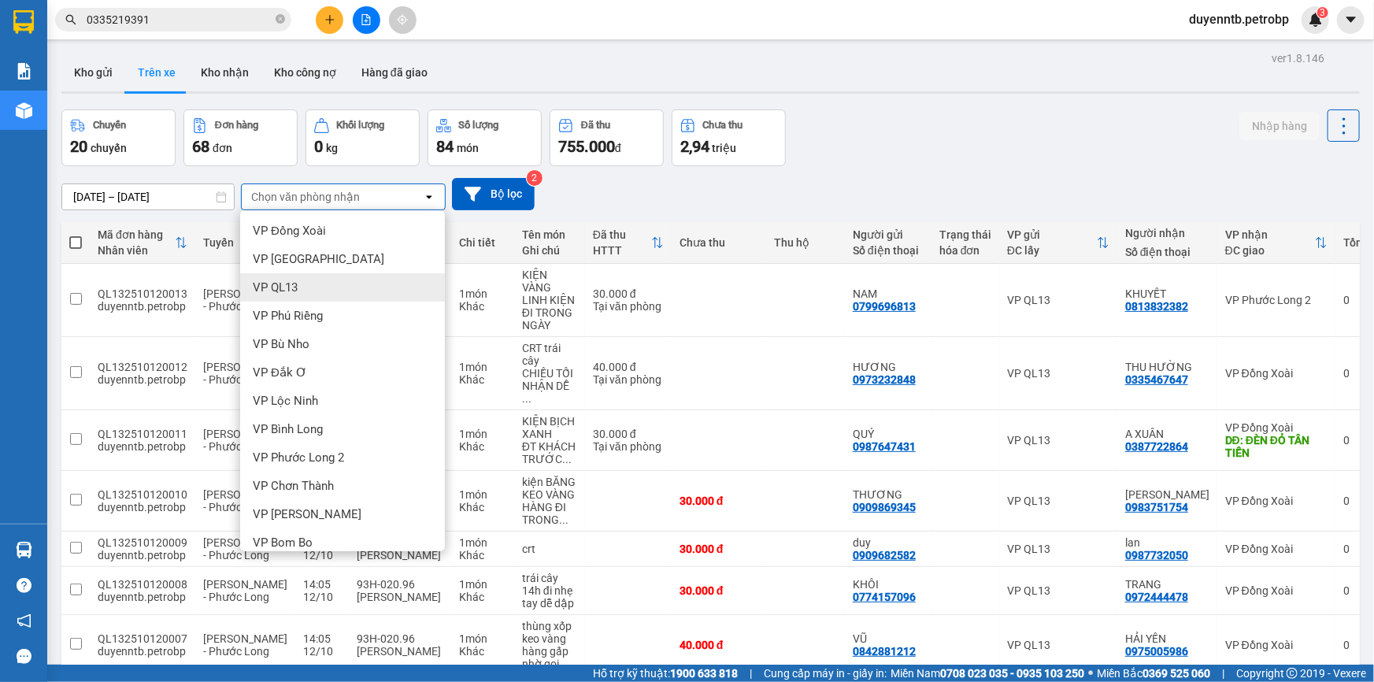
click at [290, 291] on span "VP QL13" at bounding box center [275, 288] width 45 height 16
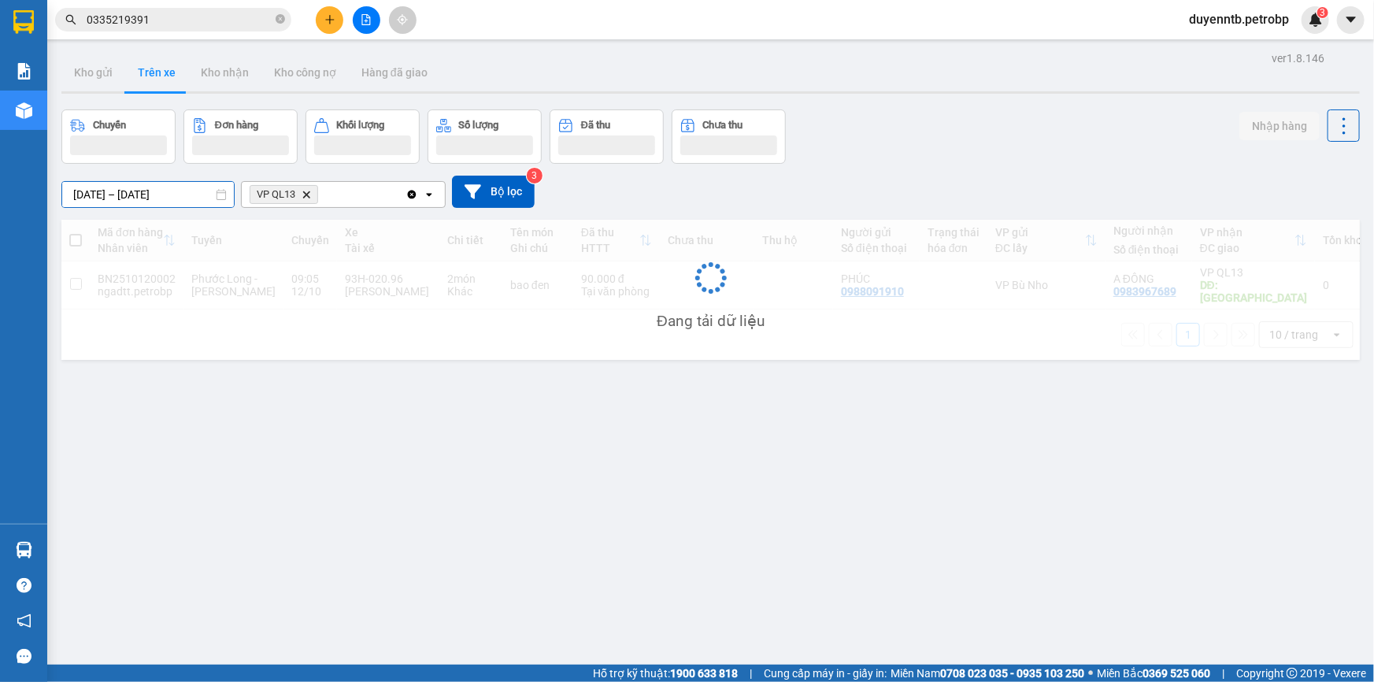
click at [162, 203] on div "ver 1.8.146 Kho gửi Trên xe Kho nhận Kho công nợ Hàng đã giao Chuyến Đơn hàng K…" at bounding box center [710, 388] width 1311 height 682
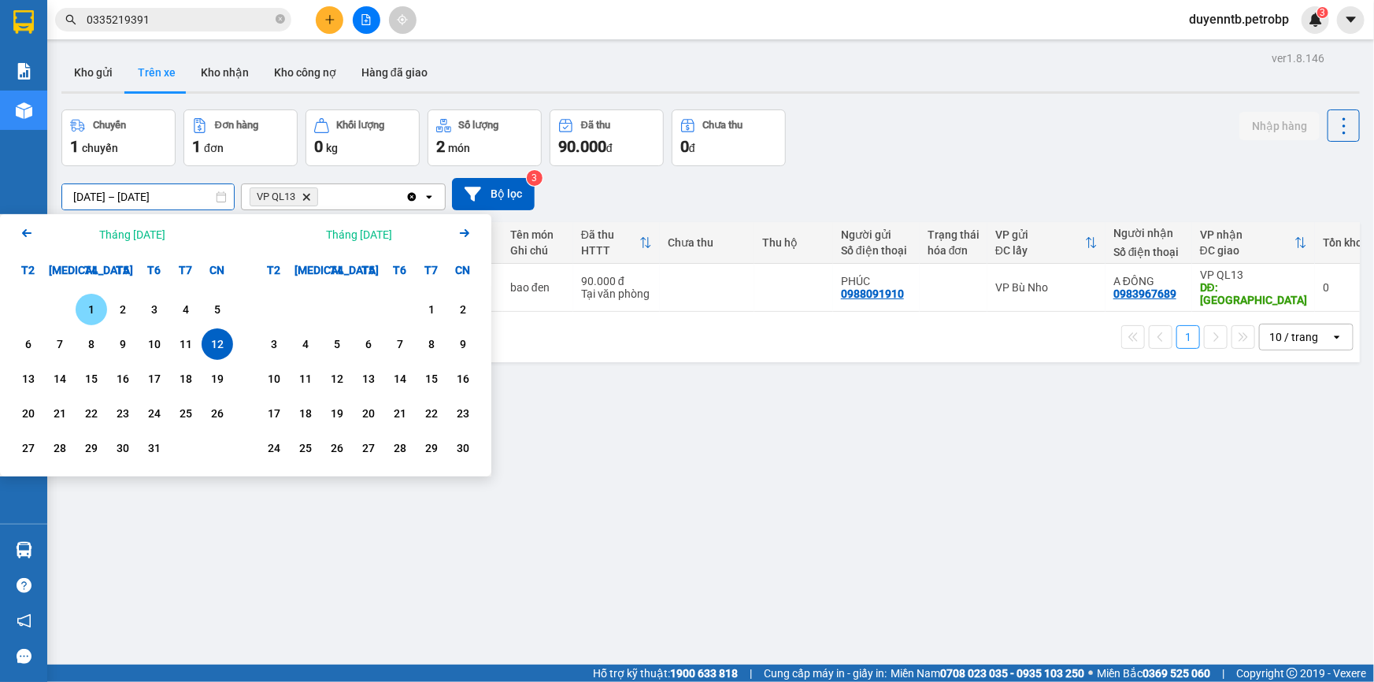
click at [86, 295] on div "1" at bounding box center [92, 310] width 32 height 32
click at [213, 339] on div "12" at bounding box center [217, 344] width 22 height 19
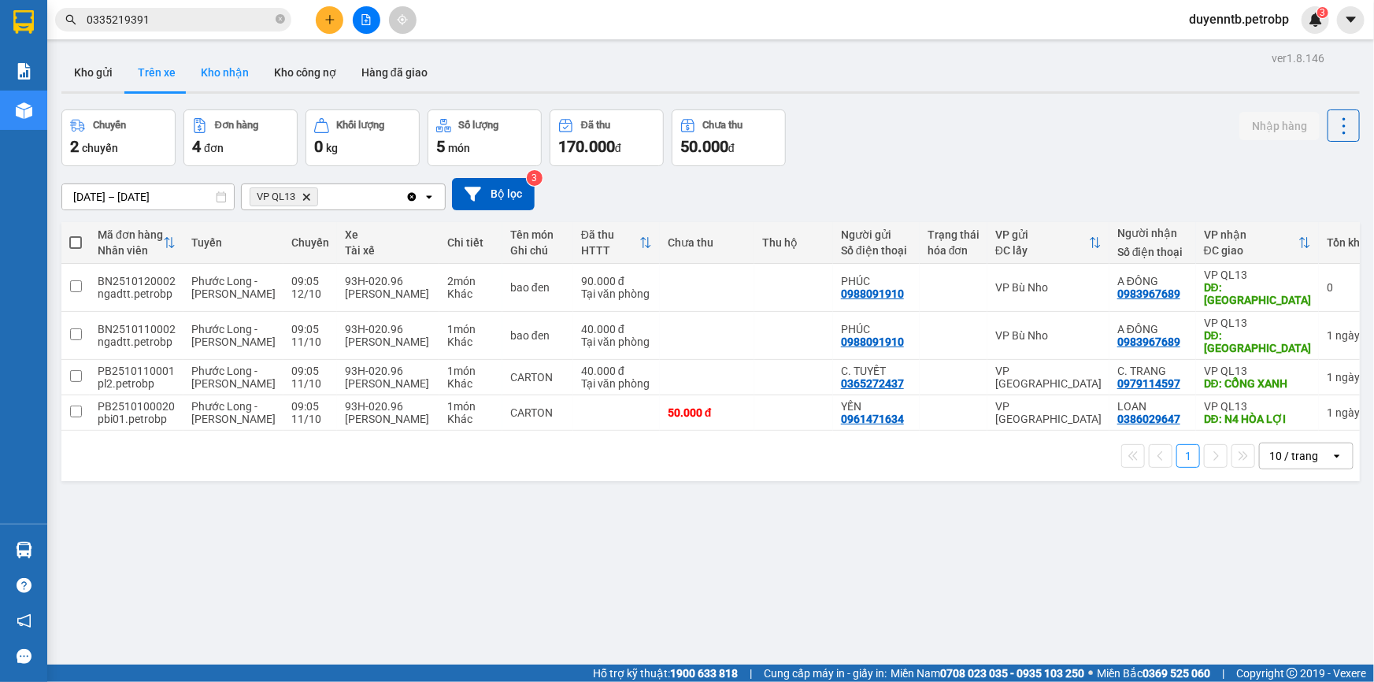
click at [238, 72] on button "Kho nhận" at bounding box center [224, 73] width 73 height 38
type input "[DATE] – [DATE]"
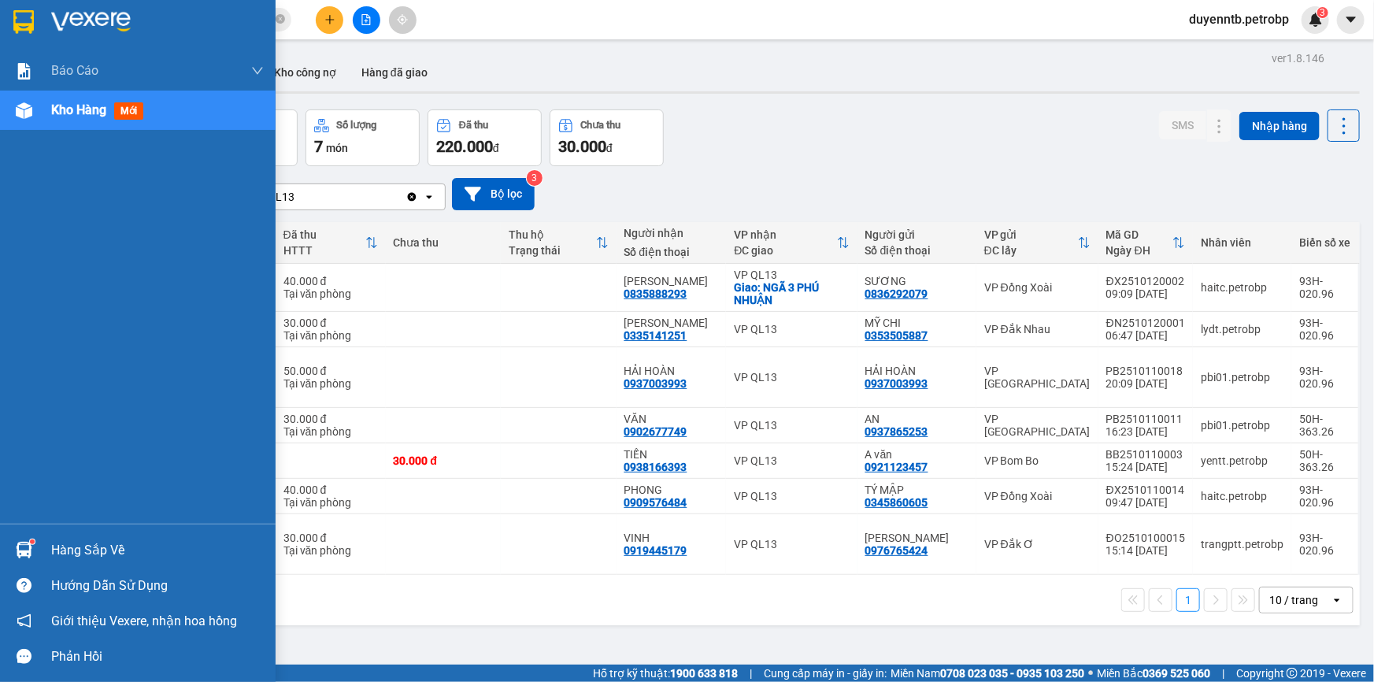
click at [55, 565] on div "Hàng sắp về" at bounding box center [138, 549] width 276 height 35
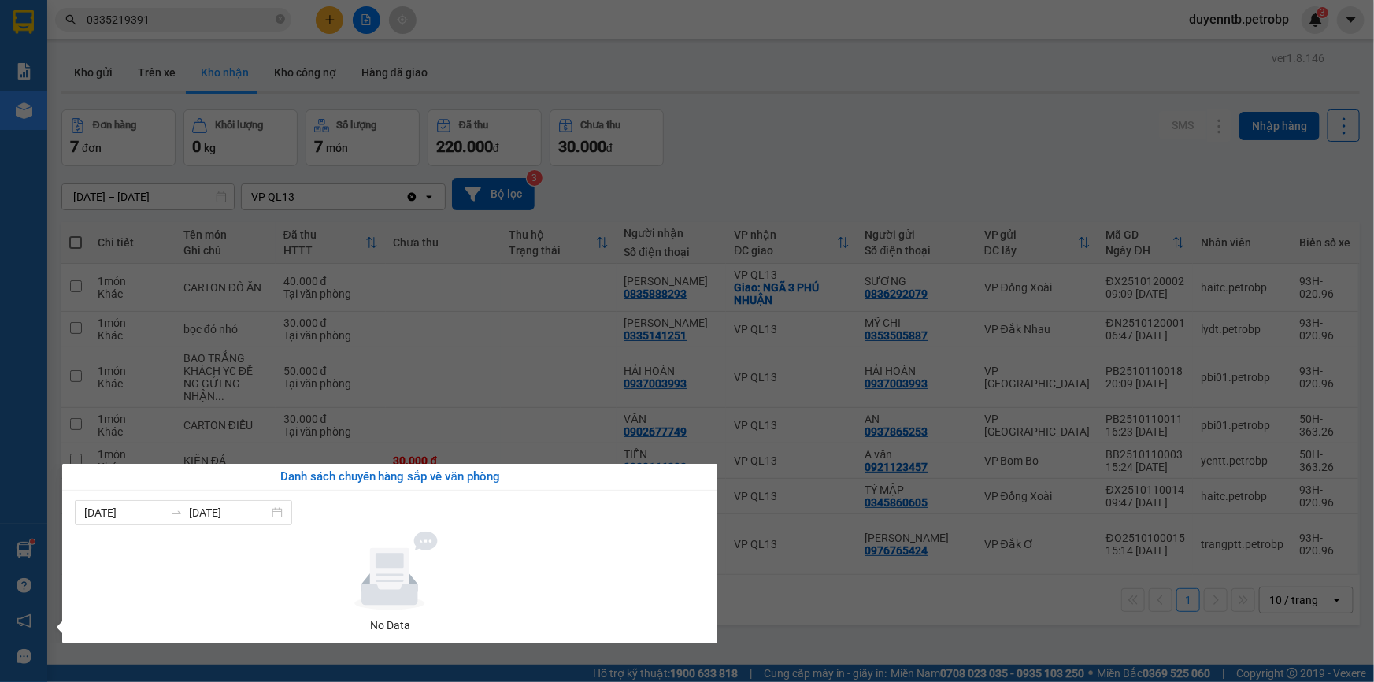
click at [552, 417] on section "Kết quả tìm kiếm ( 3 ) Bộ lọc Mã ĐH Trạng thái Món hàng Tổng cước Chưa cước Ngư…" at bounding box center [687, 341] width 1374 height 682
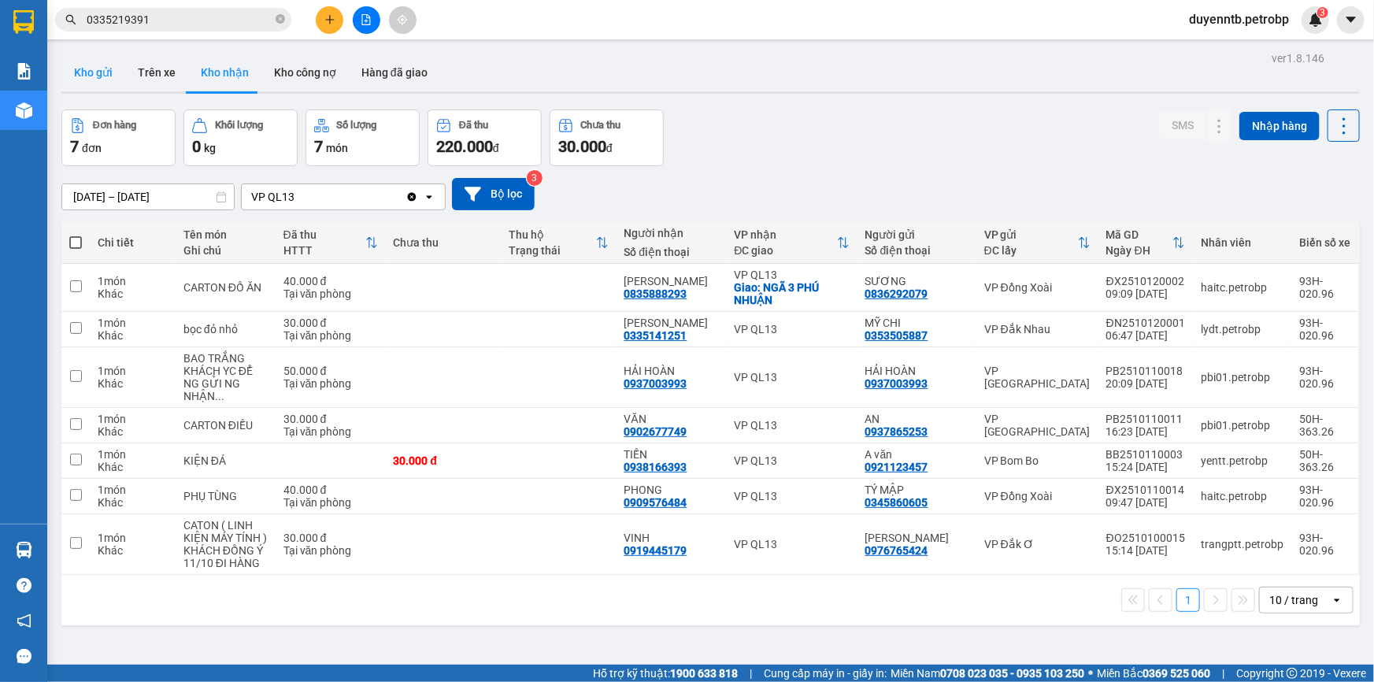
click at [69, 72] on button "Kho gửi" at bounding box center [93, 73] width 64 height 38
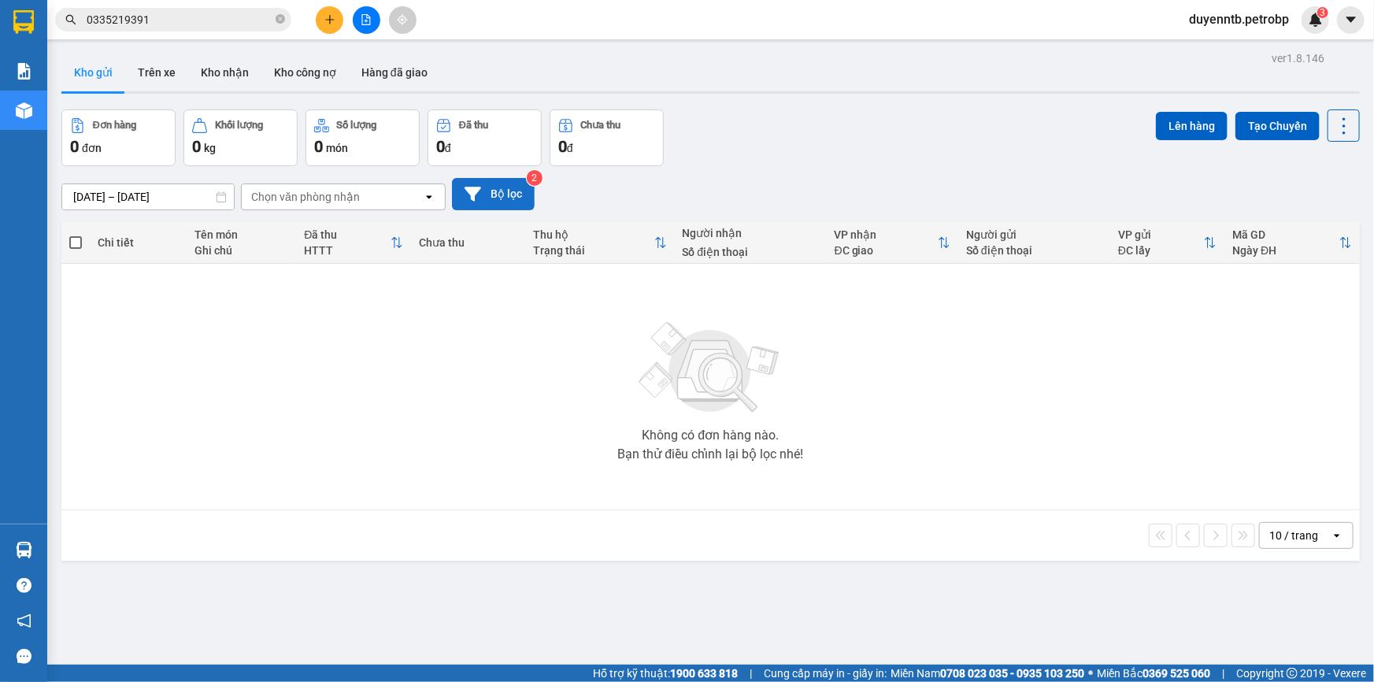
click at [521, 191] on button "Bộ lọc" at bounding box center [493, 194] width 83 height 32
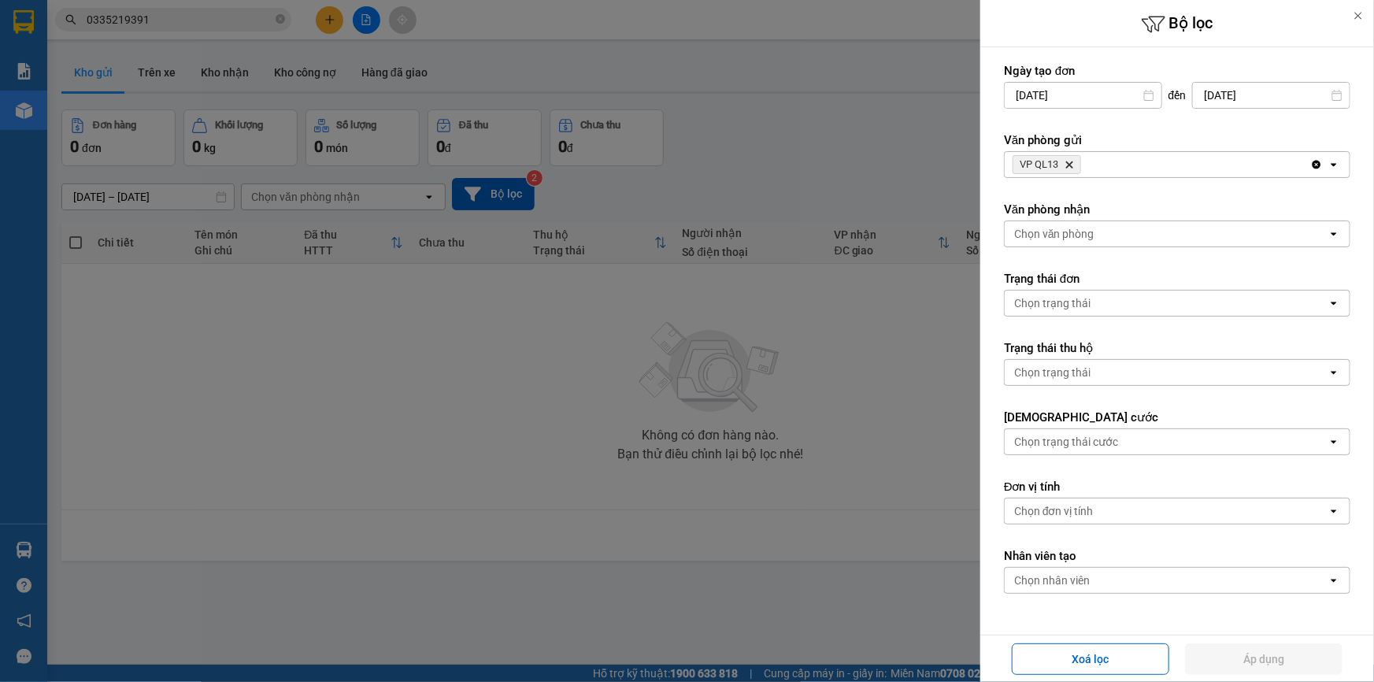
click at [430, 350] on div at bounding box center [687, 341] width 1374 height 682
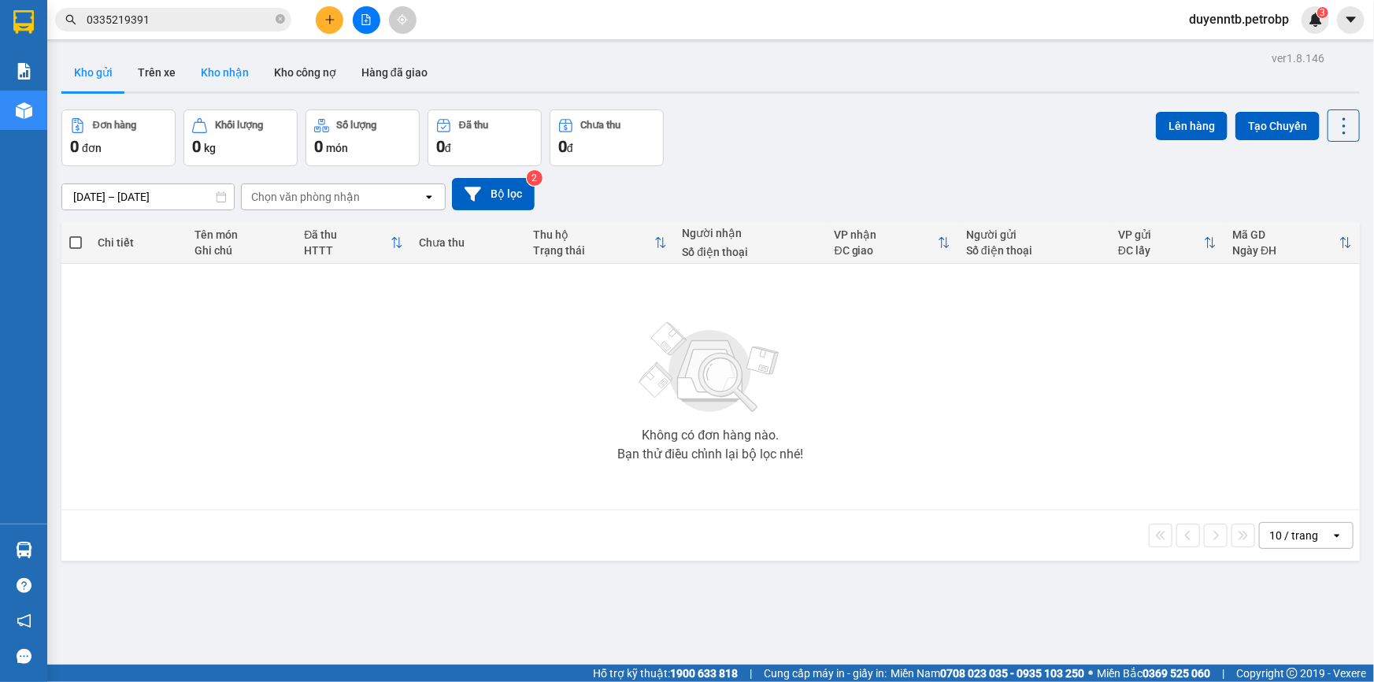
click at [204, 69] on button "Kho nhận" at bounding box center [224, 73] width 73 height 38
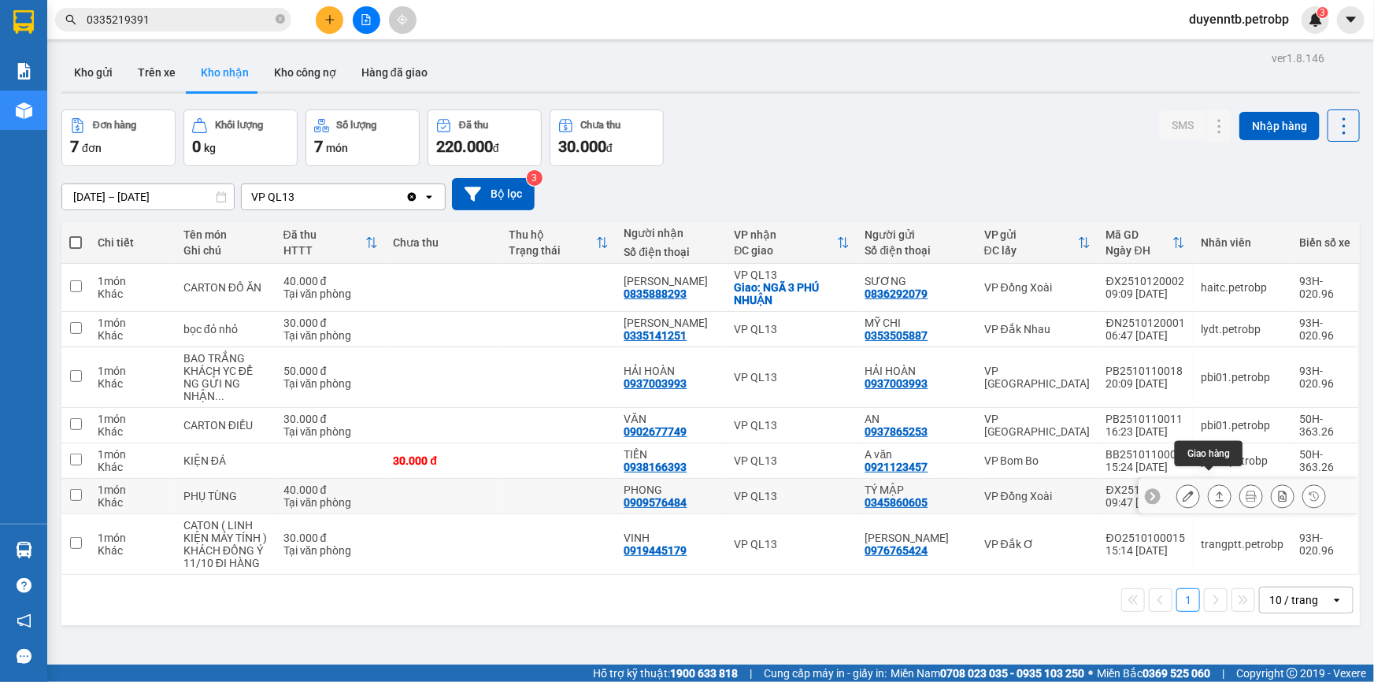
click at [1215, 491] on icon at bounding box center [1220, 496] width 11 height 11
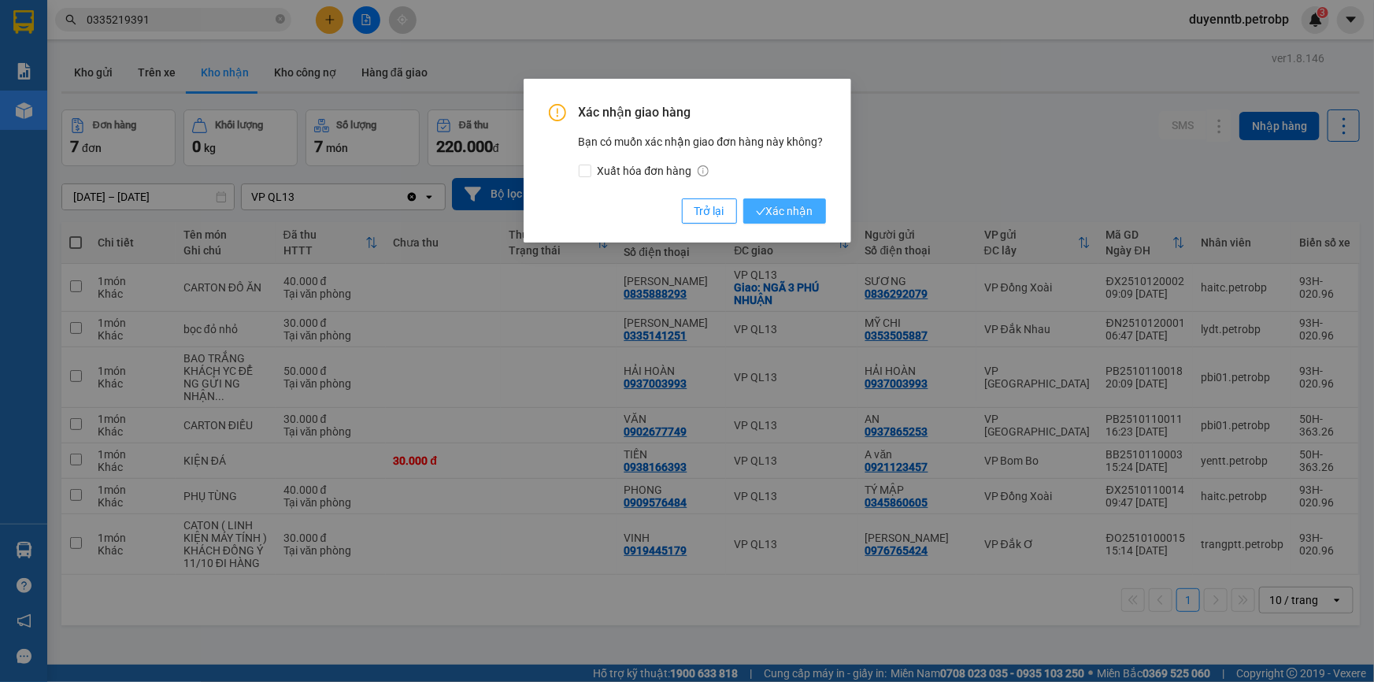
click at [790, 216] on span "Xác nhận" at bounding box center [784, 210] width 57 height 17
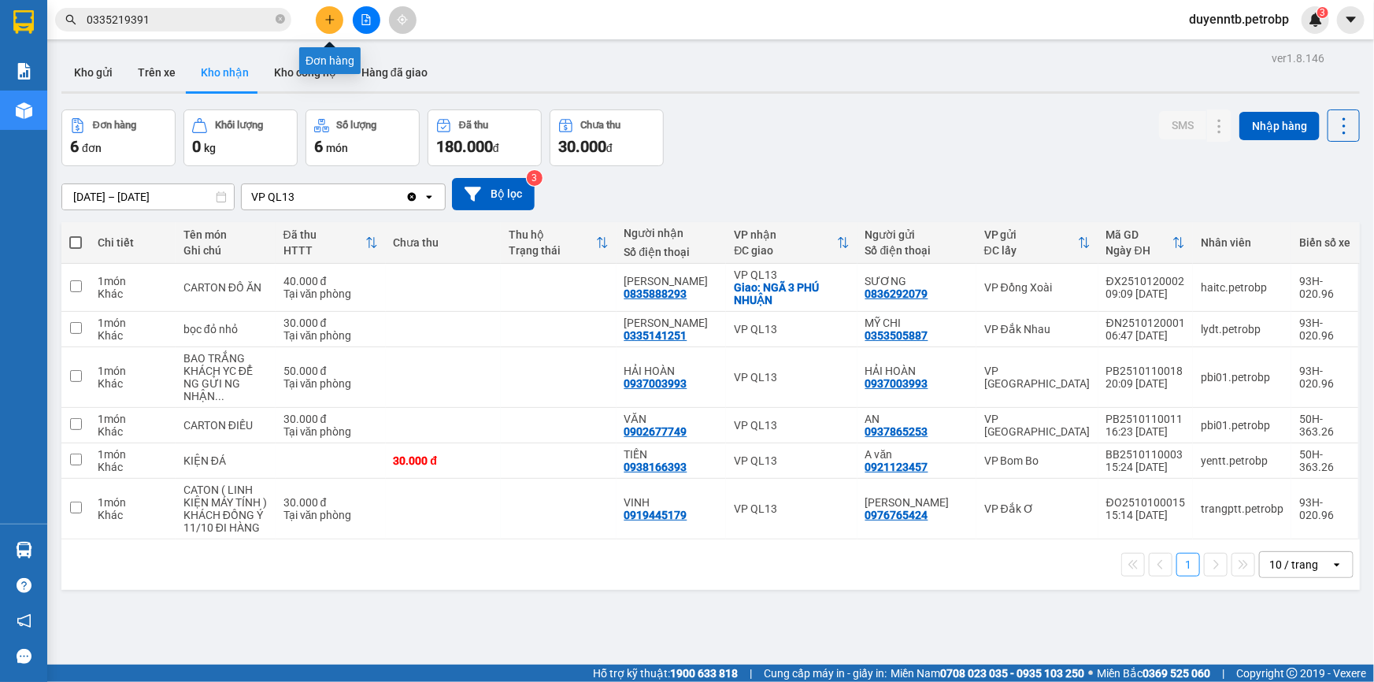
click at [325, 20] on icon "plus" at bounding box center [329, 19] width 9 height 1
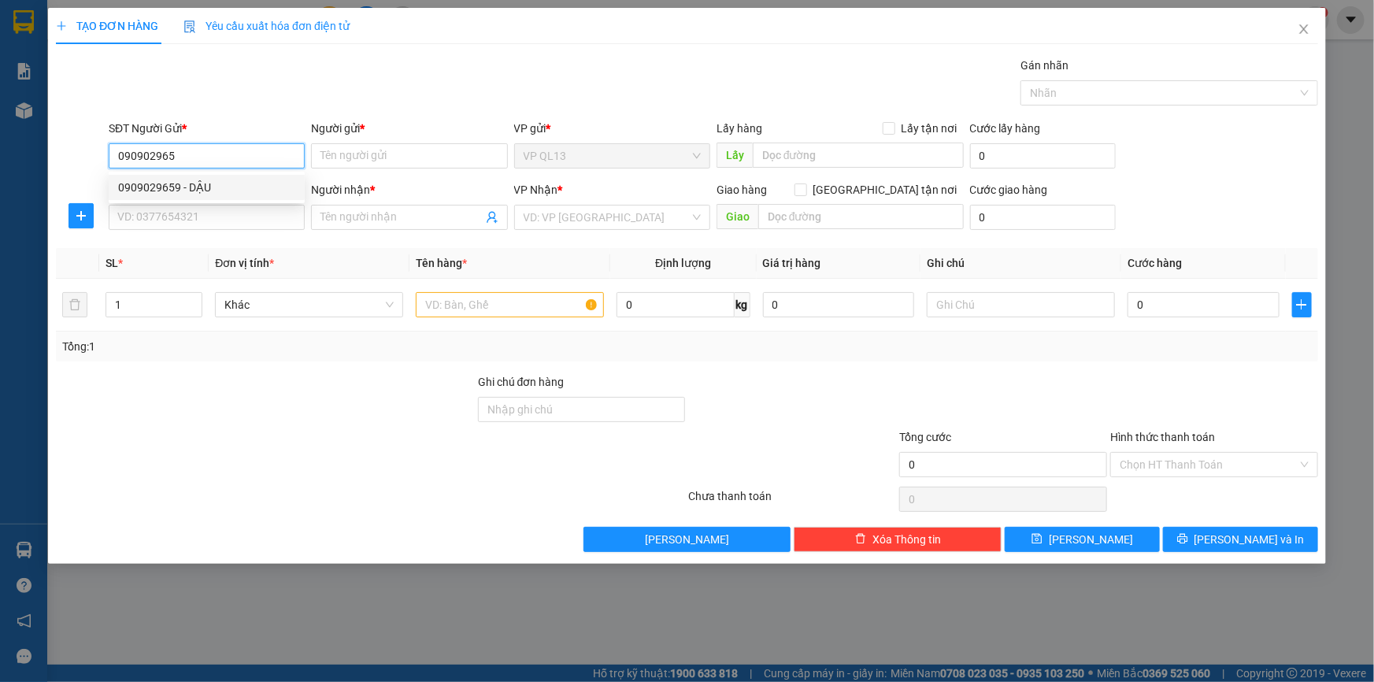
click at [154, 179] on div "0909029659 - DẬU" at bounding box center [206, 187] width 177 height 17
type input "0909029659"
type input "DẬU"
type input "0336531567"
type input "BÌNH"
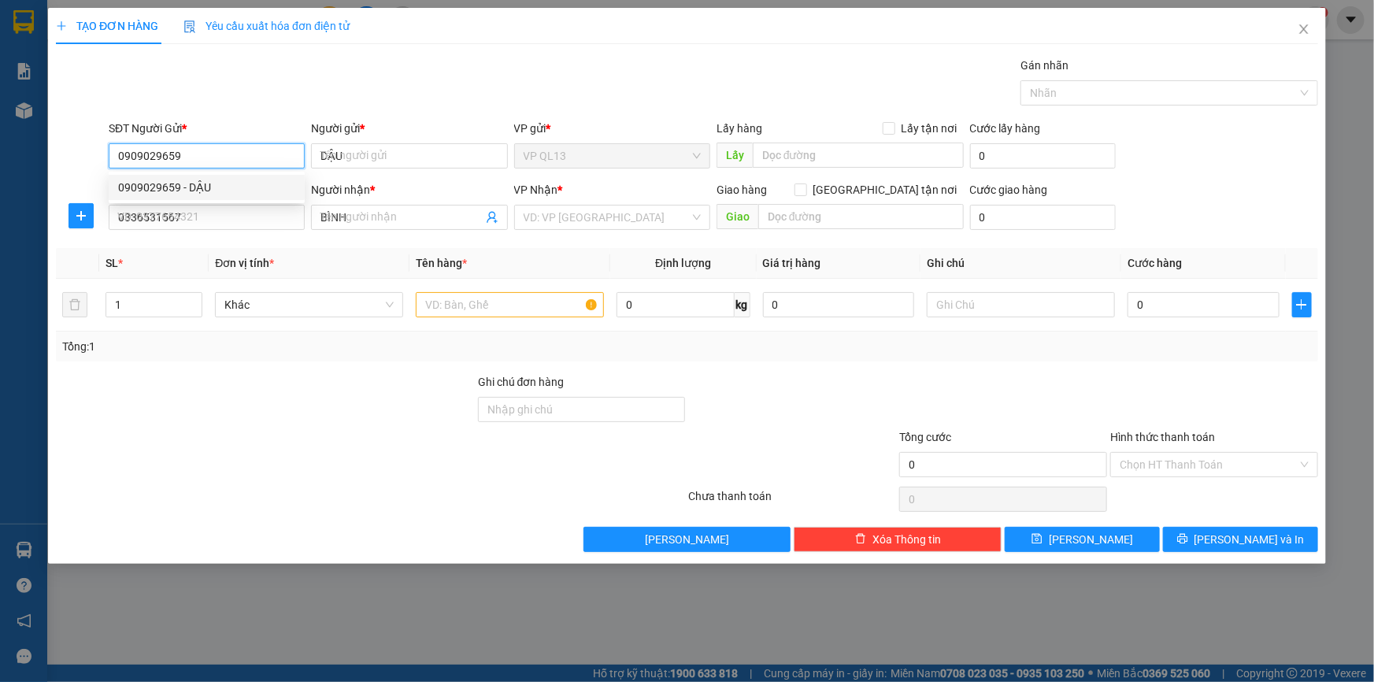
type input "30.000"
type input "0909029659"
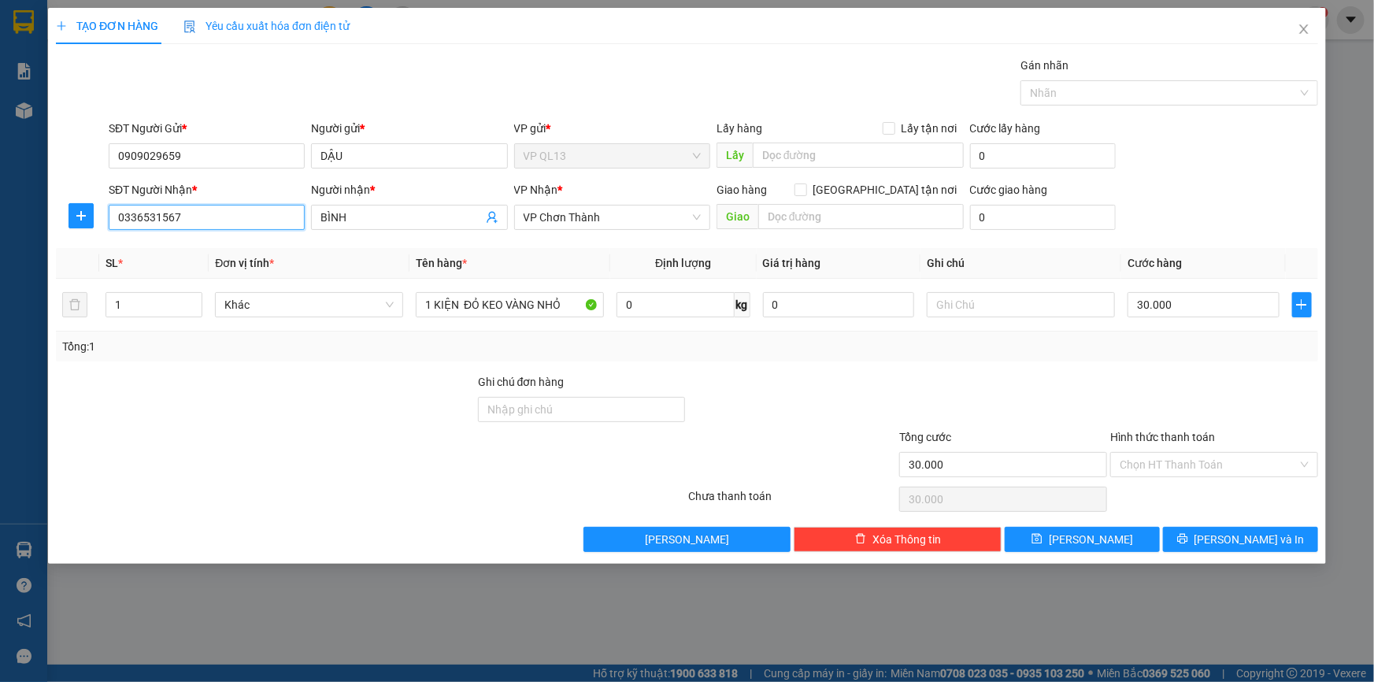
click at [217, 228] on input "0336531567" at bounding box center [207, 217] width 196 height 25
type input "0"
type input "0918187290"
click at [378, 216] on input "BÌNH" at bounding box center [401, 217] width 161 height 17
type input "B"
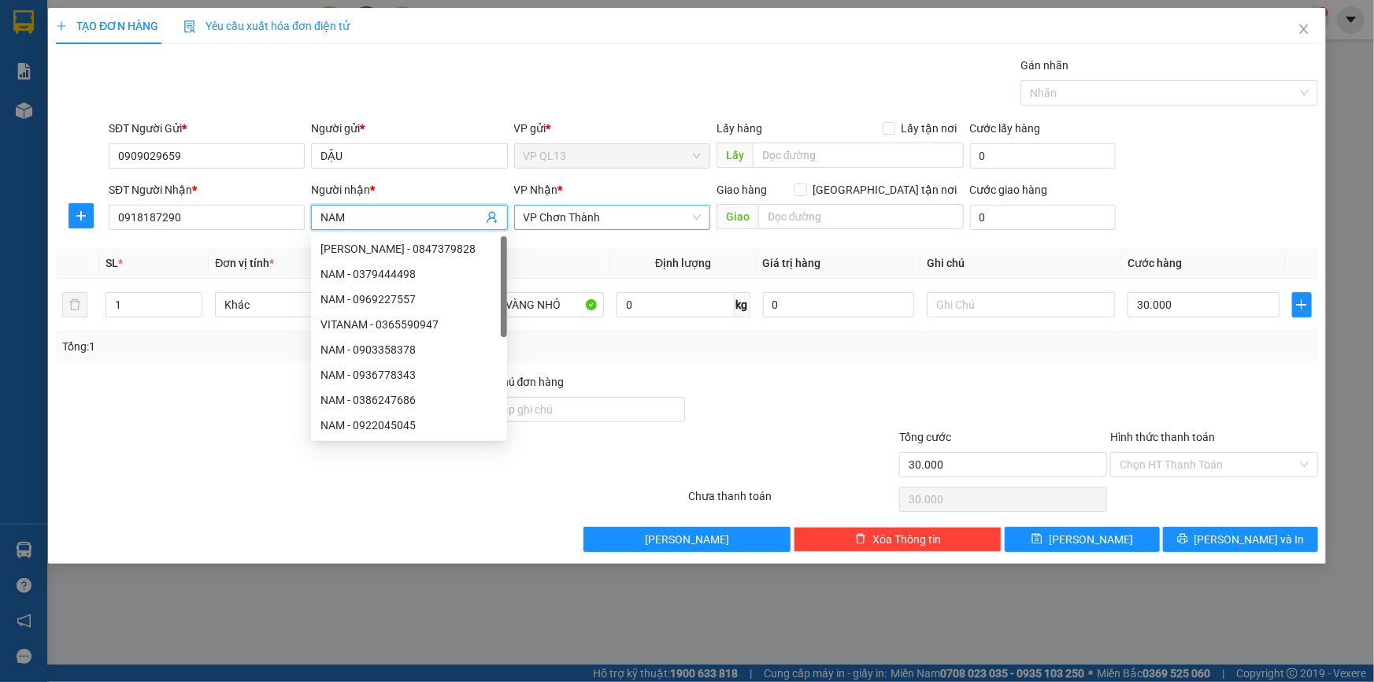
click at [638, 214] on span "VP Chơn Thành" at bounding box center [612, 218] width 177 height 24
type input "NAM"
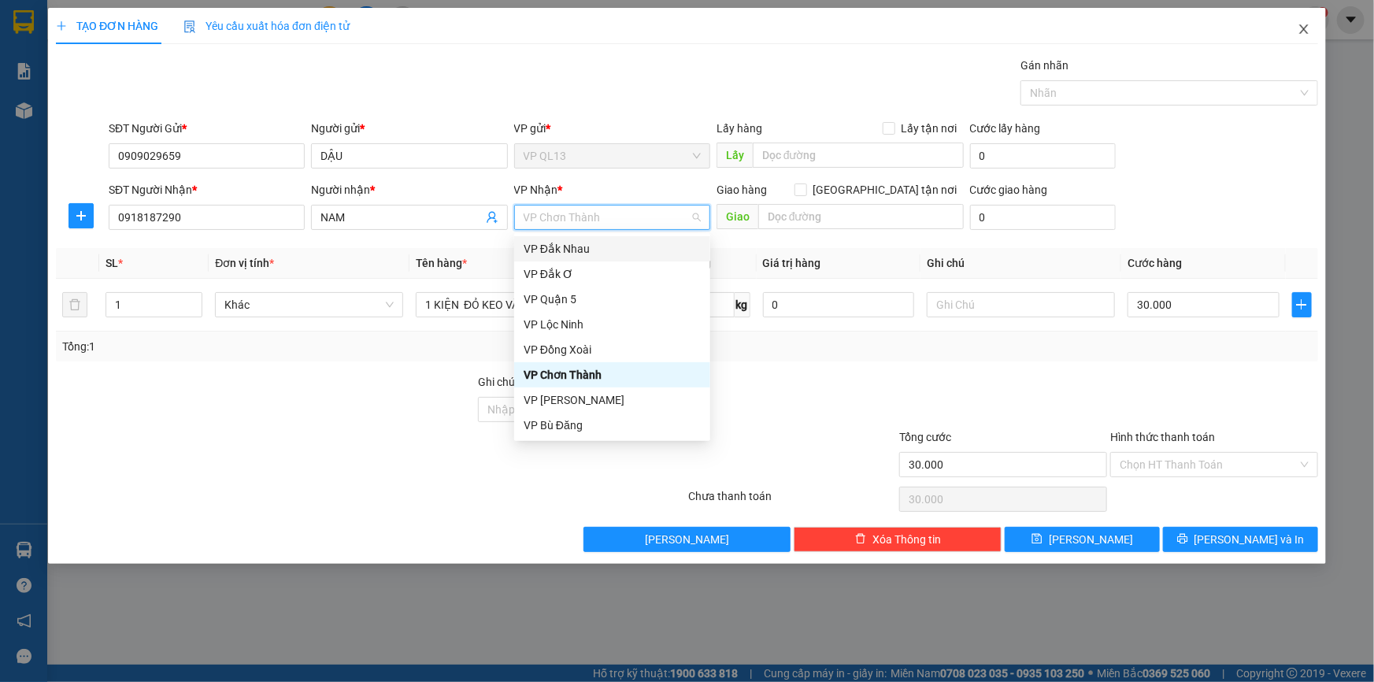
click at [1295, 30] on span "Close" at bounding box center [1304, 30] width 44 height 44
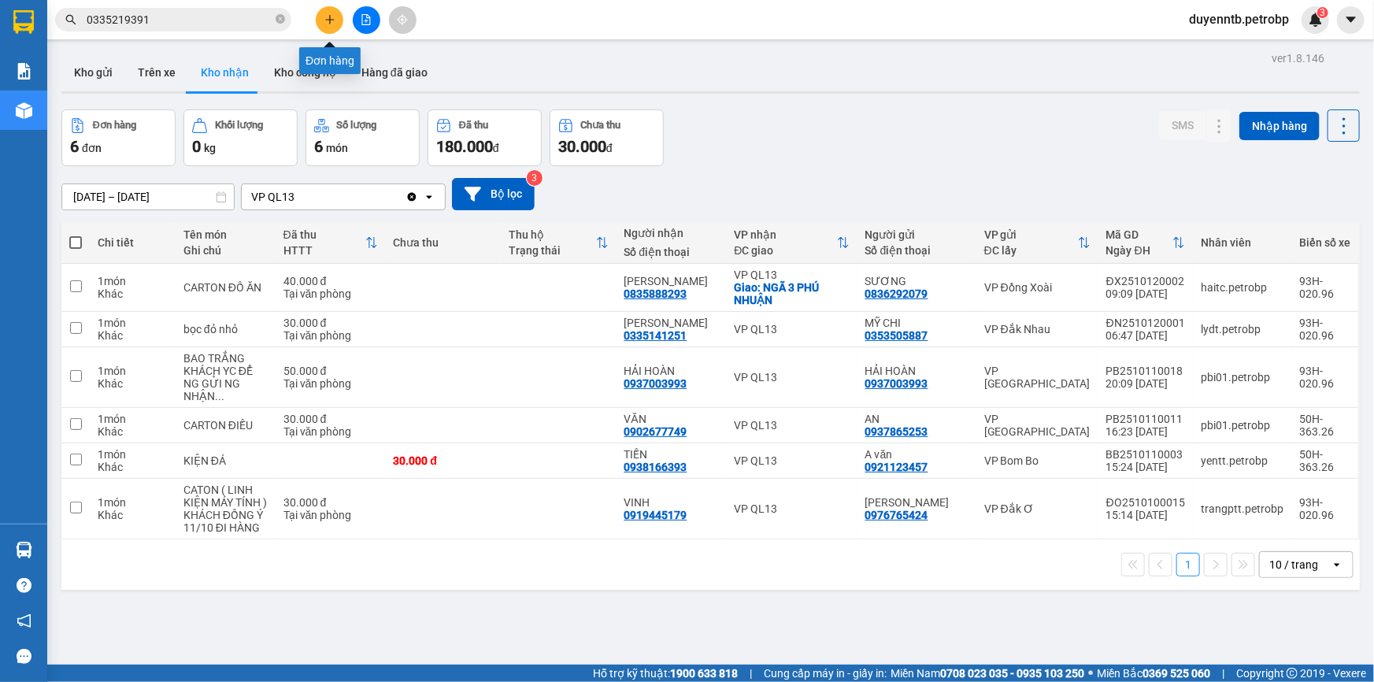
click at [321, 17] on button at bounding box center [330, 20] width 28 height 28
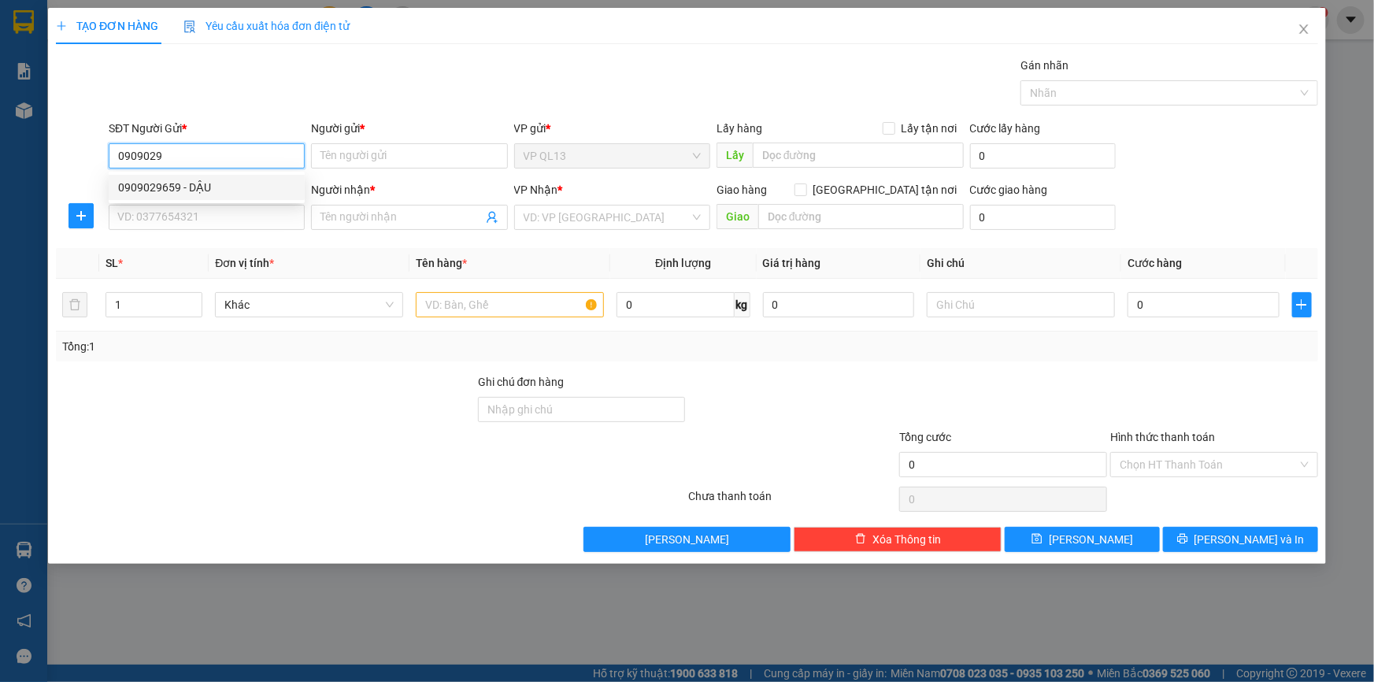
click at [221, 182] on div "0909029659 - DẬU" at bounding box center [206, 187] width 177 height 17
type input "0909029659"
type input "DẬU"
type input "0336531567"
type input "BÌNH"
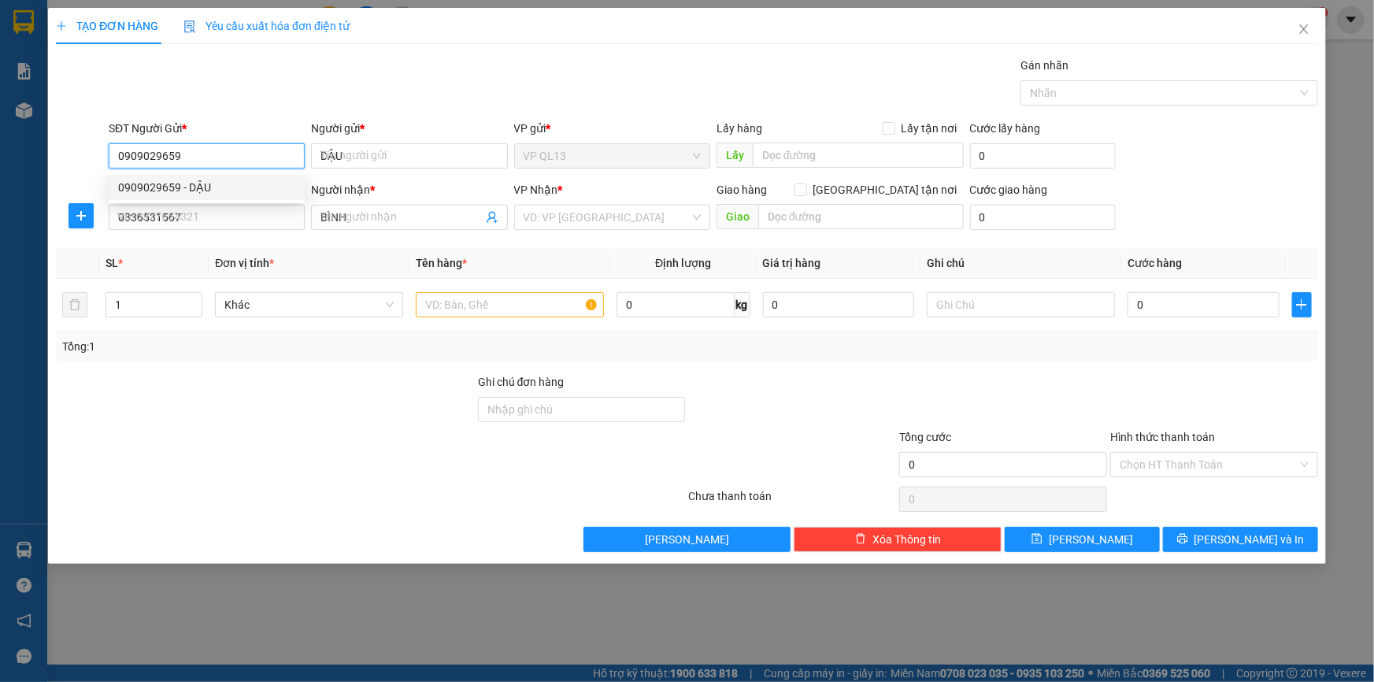
type input "30.000"
type input "0909029659"
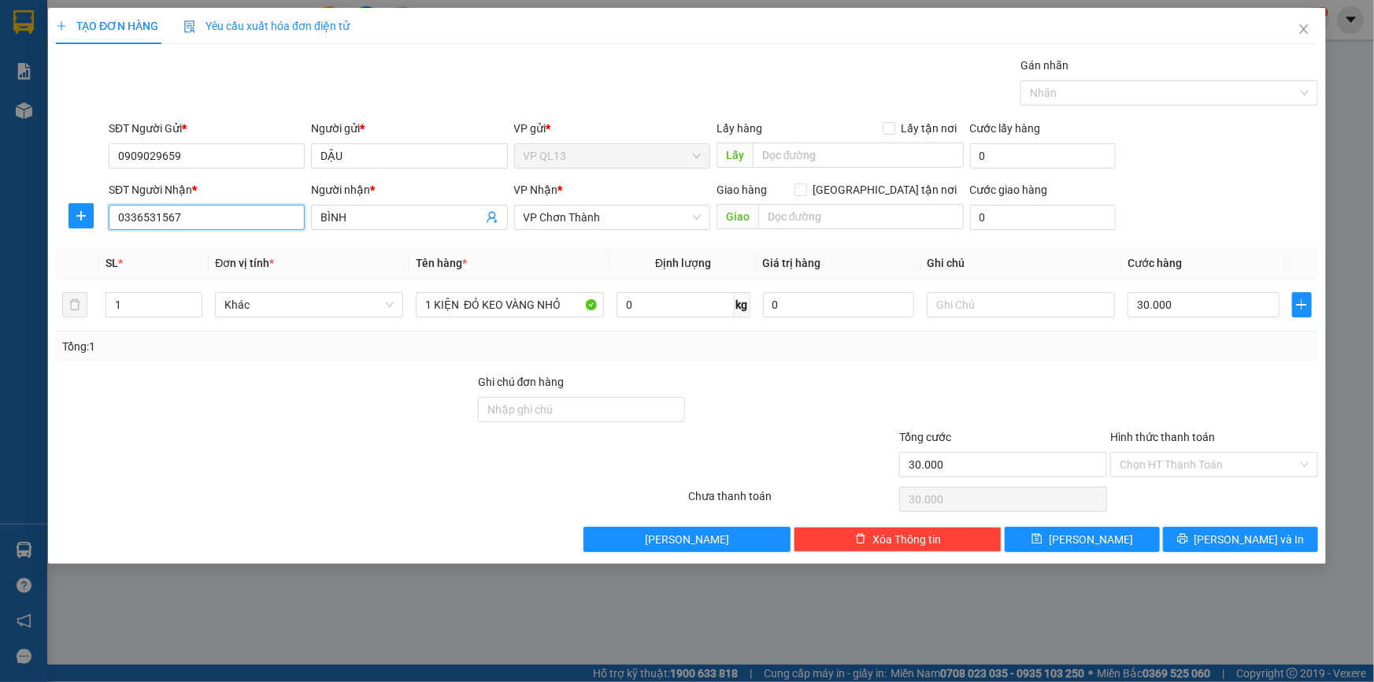
click at [228, 217] on input "0336531567" at bounding box center [207, 217] width 196 height 25
type input "0"
type input "0918187290"
click at [402, 213] on input "BÌNH" at bounding box center [401, 217] width 161 height 17
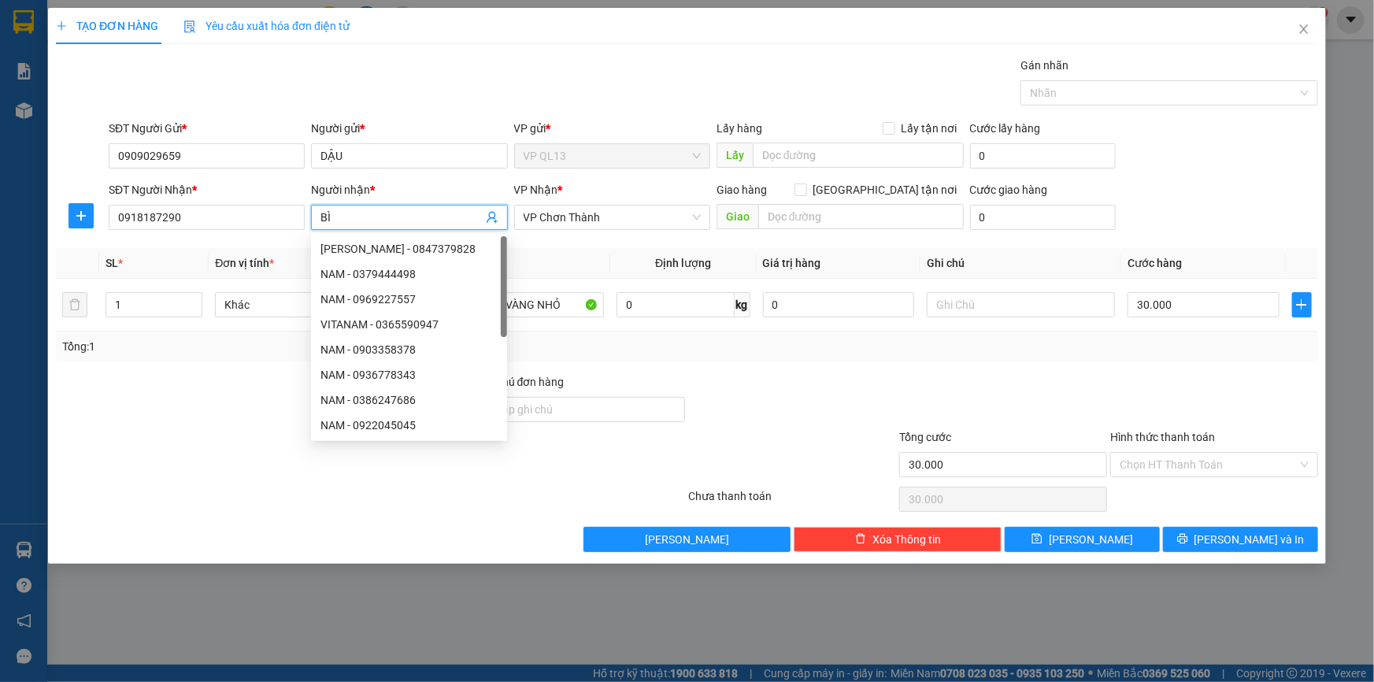
type input "B"
click at [599, 228] on span "VP Chơn Thành" at bounding box center [612, 218] width 177 height 24
type input "NAM"
click at [599, 228] on span "VP Chơn Thành" at bounding box center [612, 218] width 177 height 24
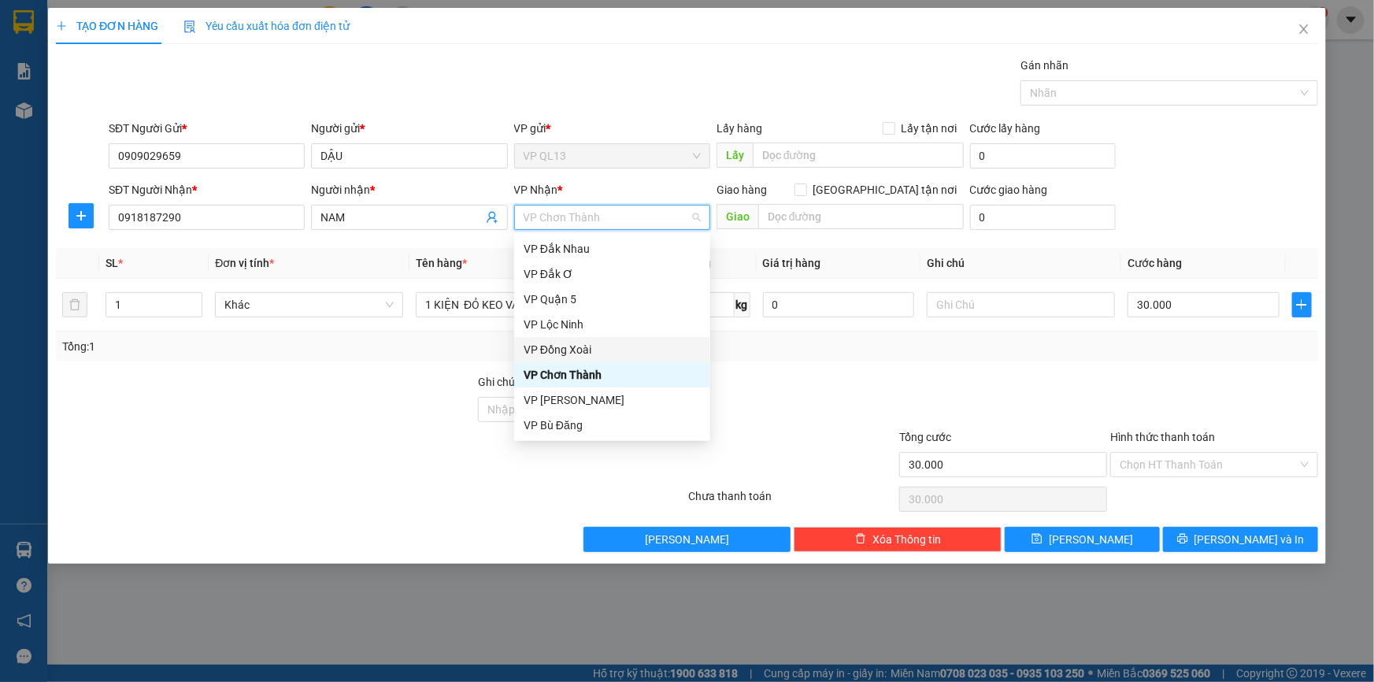
click at [583, 348] on div "VP Đồng Xoài" at bounding box center [612, 349] width 177 height 17
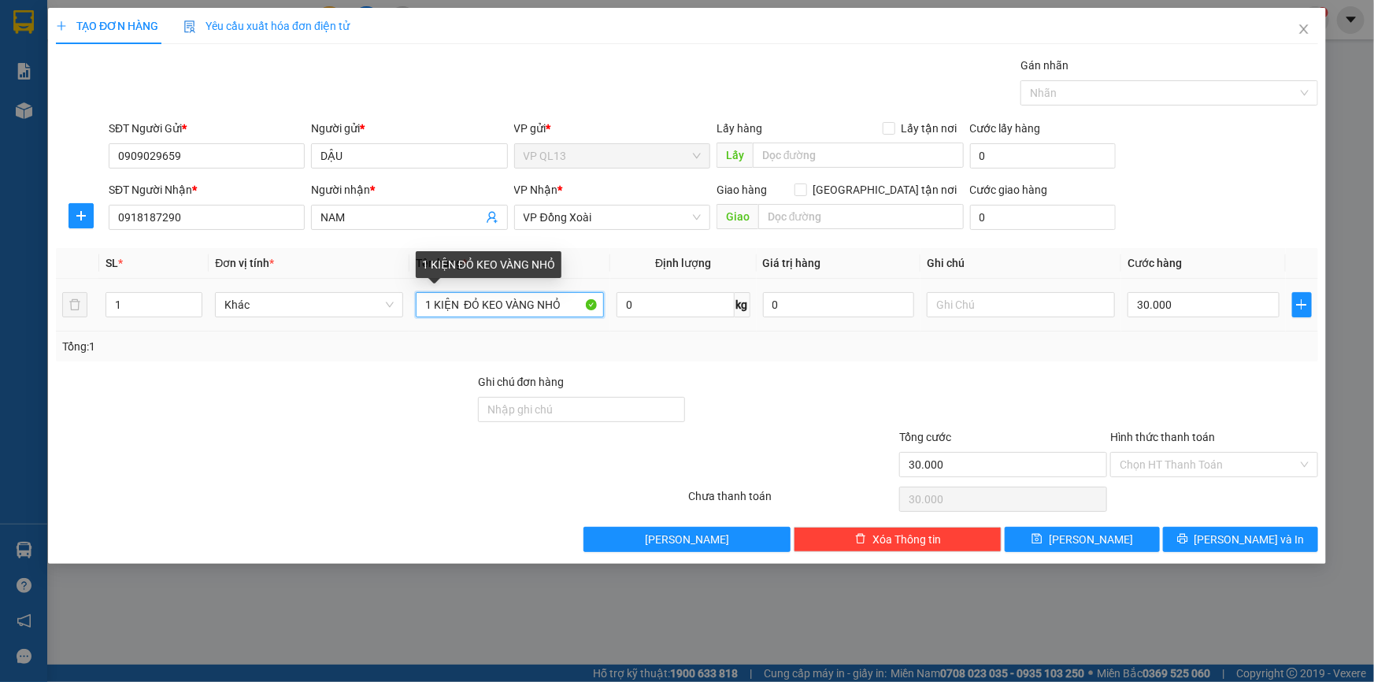
click at [569, 301] on input "1 KIỆN ĐỎ KEO VÀNG NHỎ" at bounding box center [510, 304] width 188 height 25
type input "1"
type input "KIỆN KEO VÀNG"
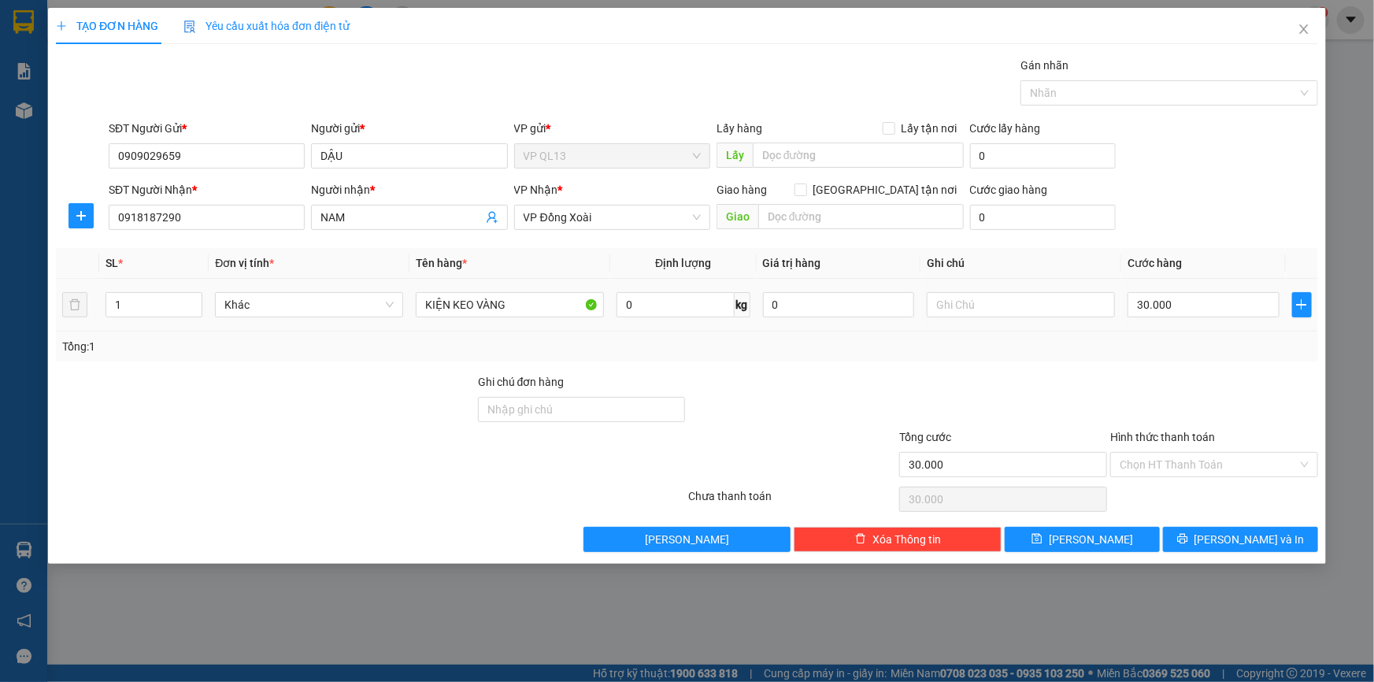
click at [988, 289] on div at bounding box center [1021, 305] width 188 height 32
click at [1000, 314] on input "text" at bounding box center [1021, 304] width 188 height 25
type input "22H ĐI"
click at [1189, 532] on button "[PERSON_NAME] và In" at bounding box center [1240, 539] width 155 height 25
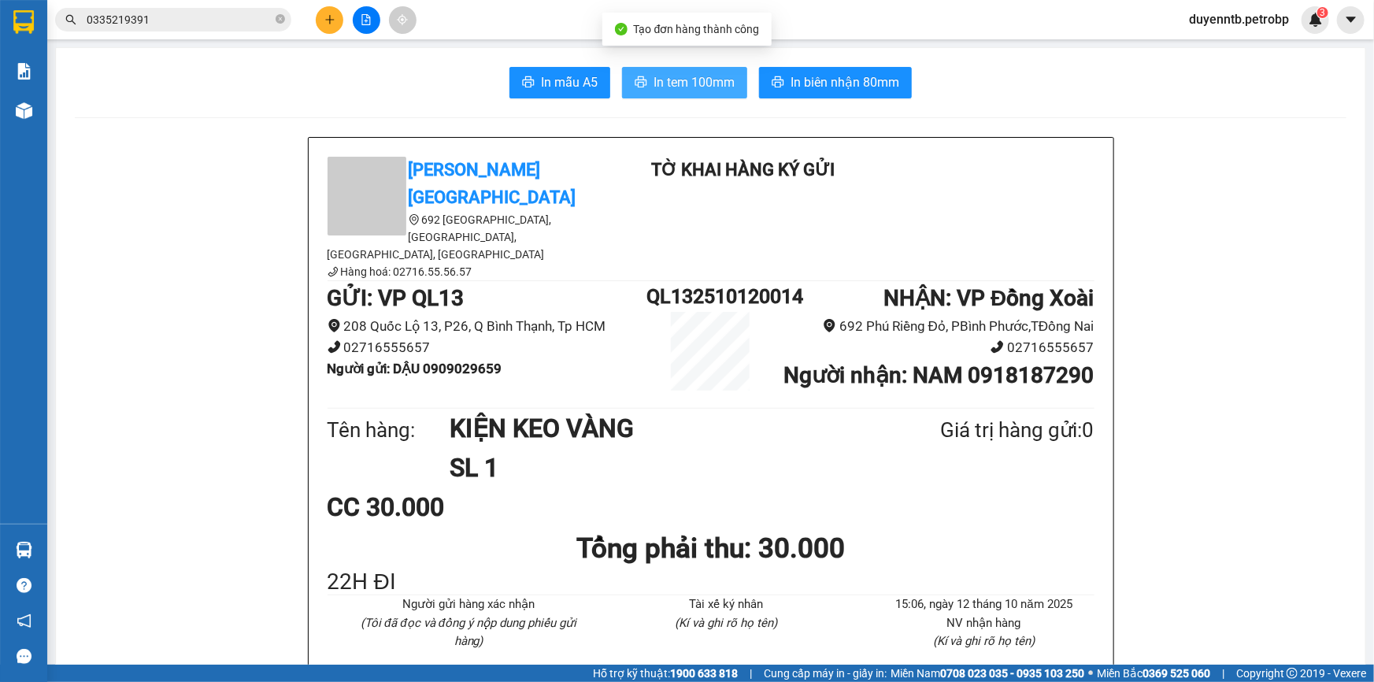
click at [666, 87] on span "In tem 100mm" at bounding box center [694, 82] width 81 height 20
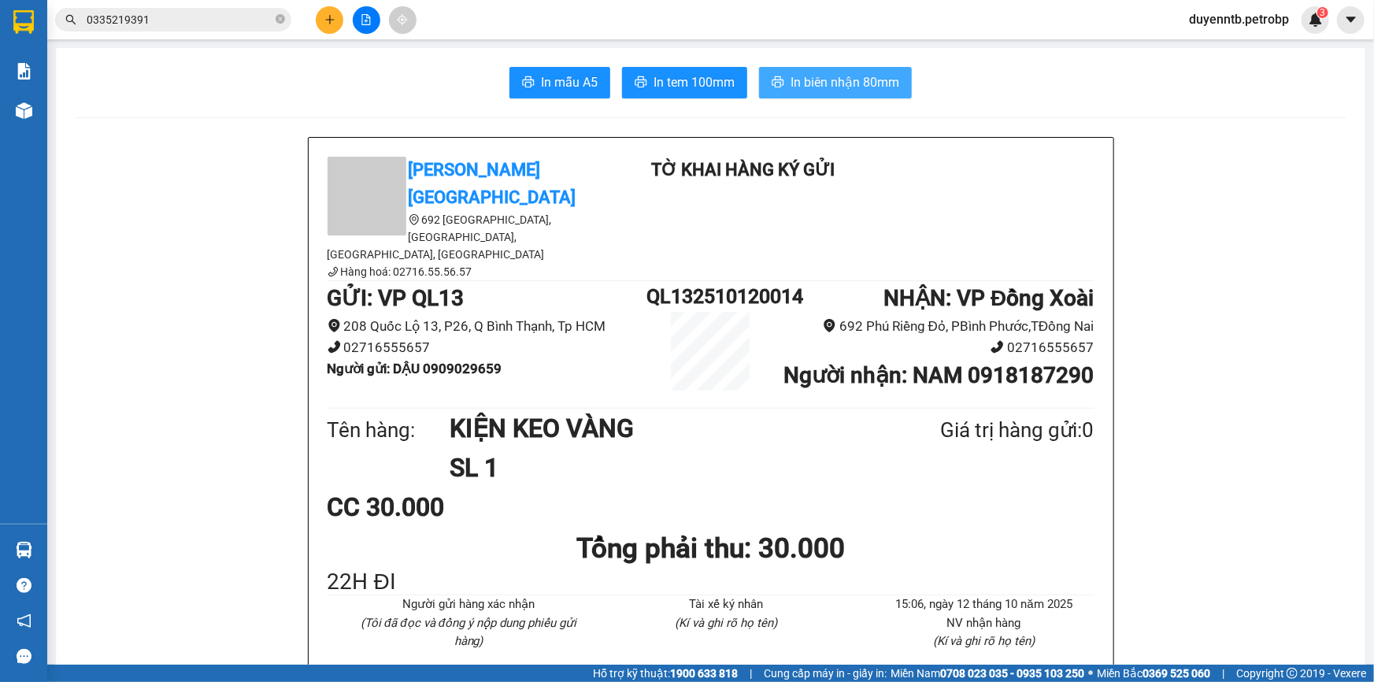
click at [827, 69] on button "In biên nhận 80mm" at bounding box center [835, 83] width 153 height 32
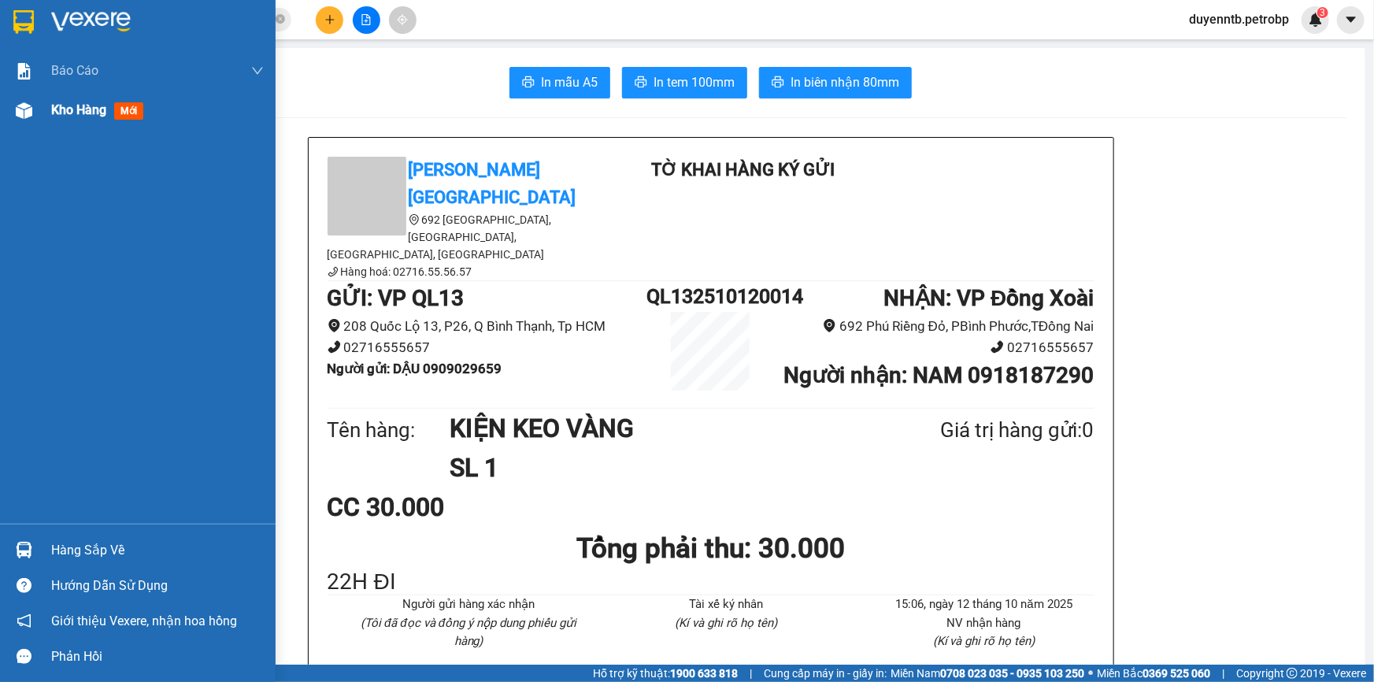
click at [19, 124] on div at bounding box center [24, 111] width 28 height 28
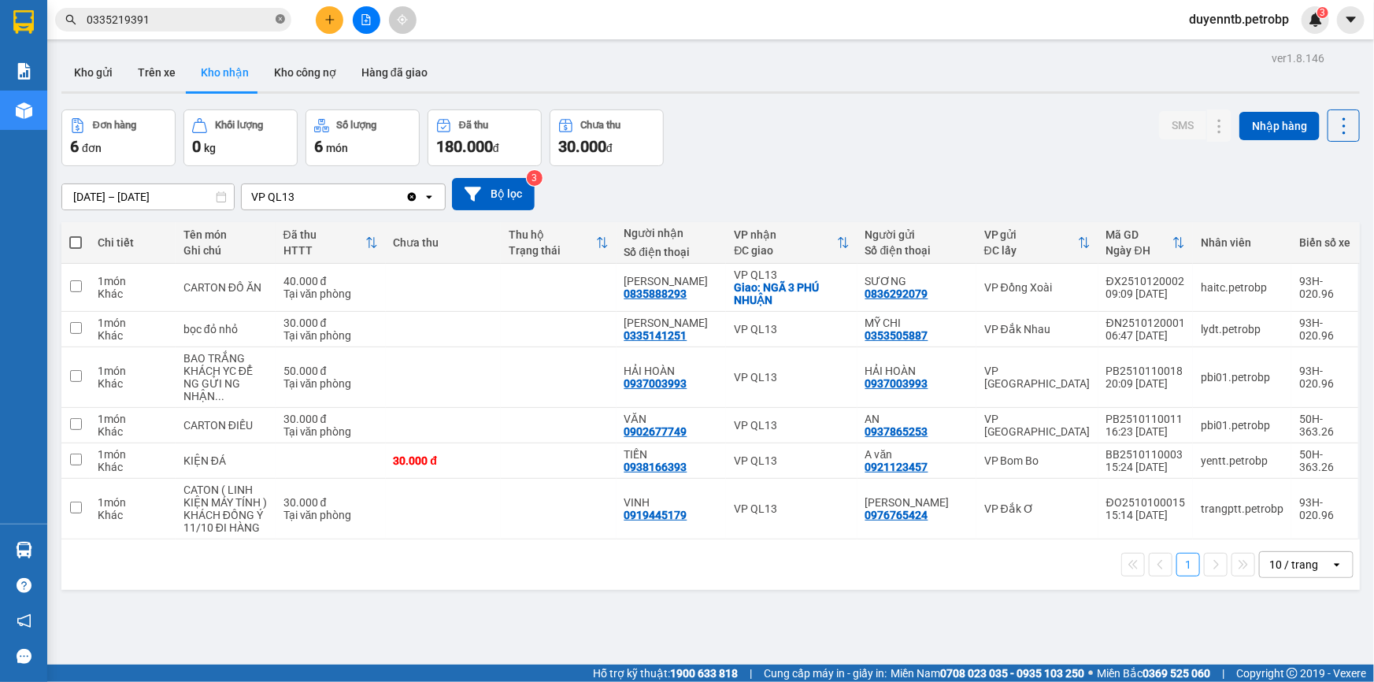
click at [276, 19] on icon "close-circle" at bounding box center [280, 18] width 9 height 9
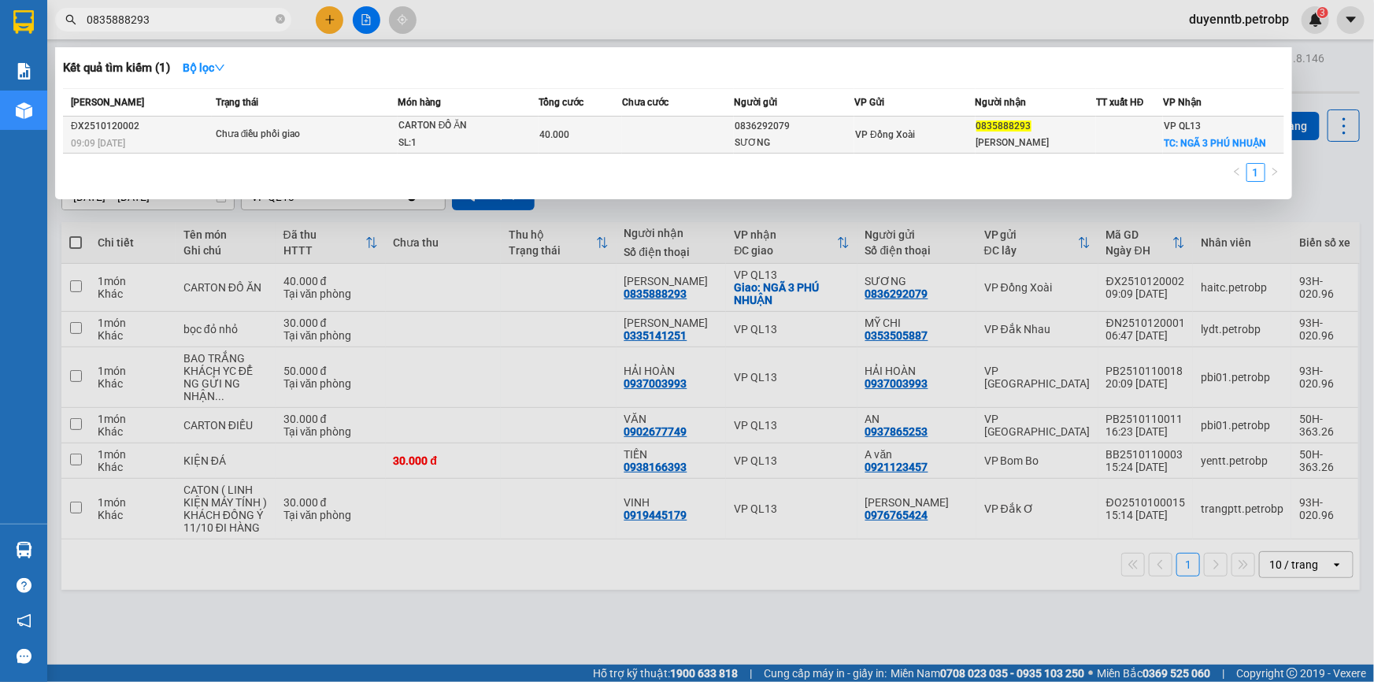
type input "0835888293"
click at [387, 139] on span "Chưa điều phối giao" at bounding box center [306, 134] width 181 height 17
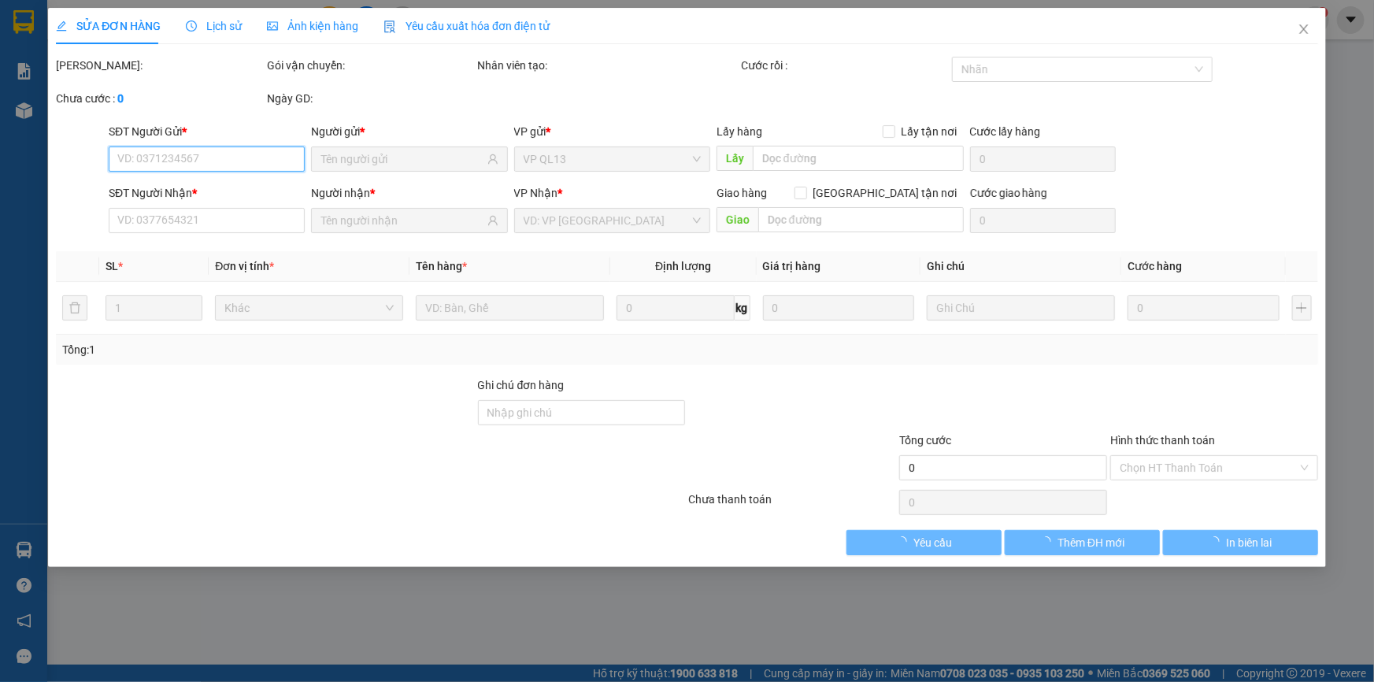
type input "0836292079"
type input "SƯƠNG"
type input "0835888293"
type input "[PERSON_NAME]"
checkbox input "true"
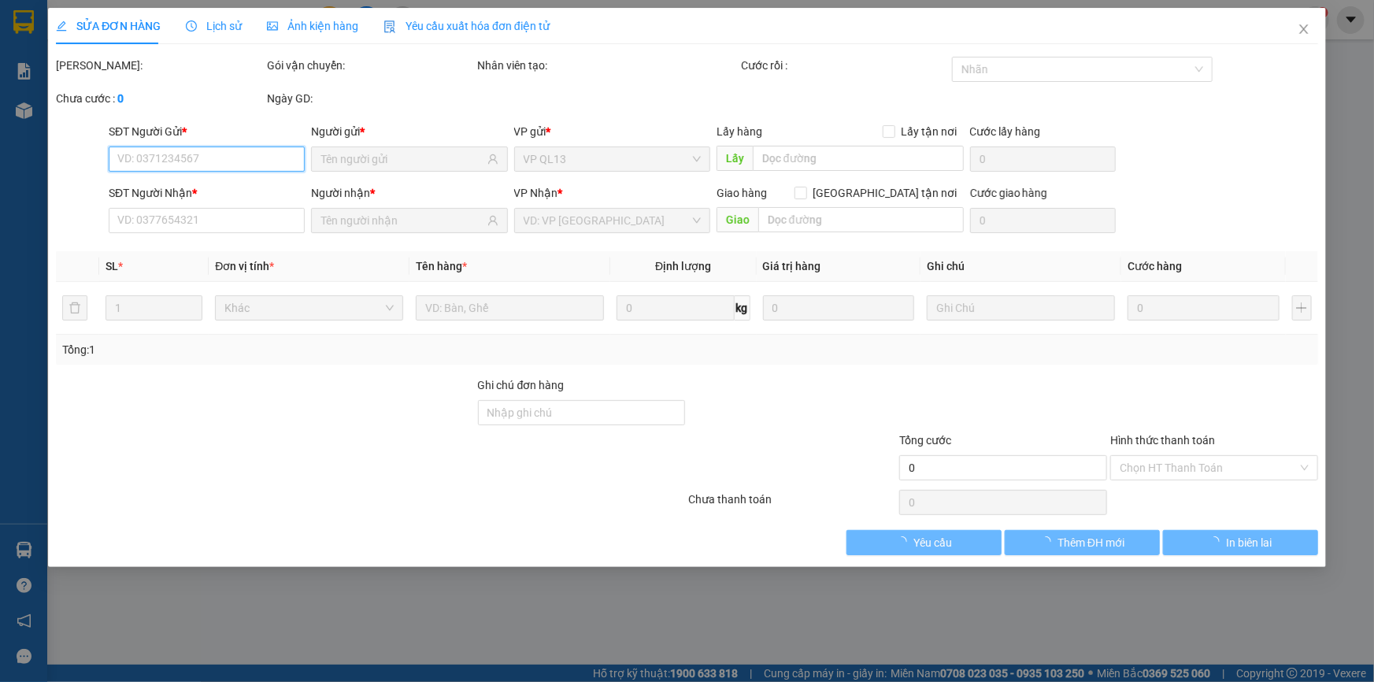
type input "NGÃ 3 PHÚ NHUẬN"
type input "40.000"
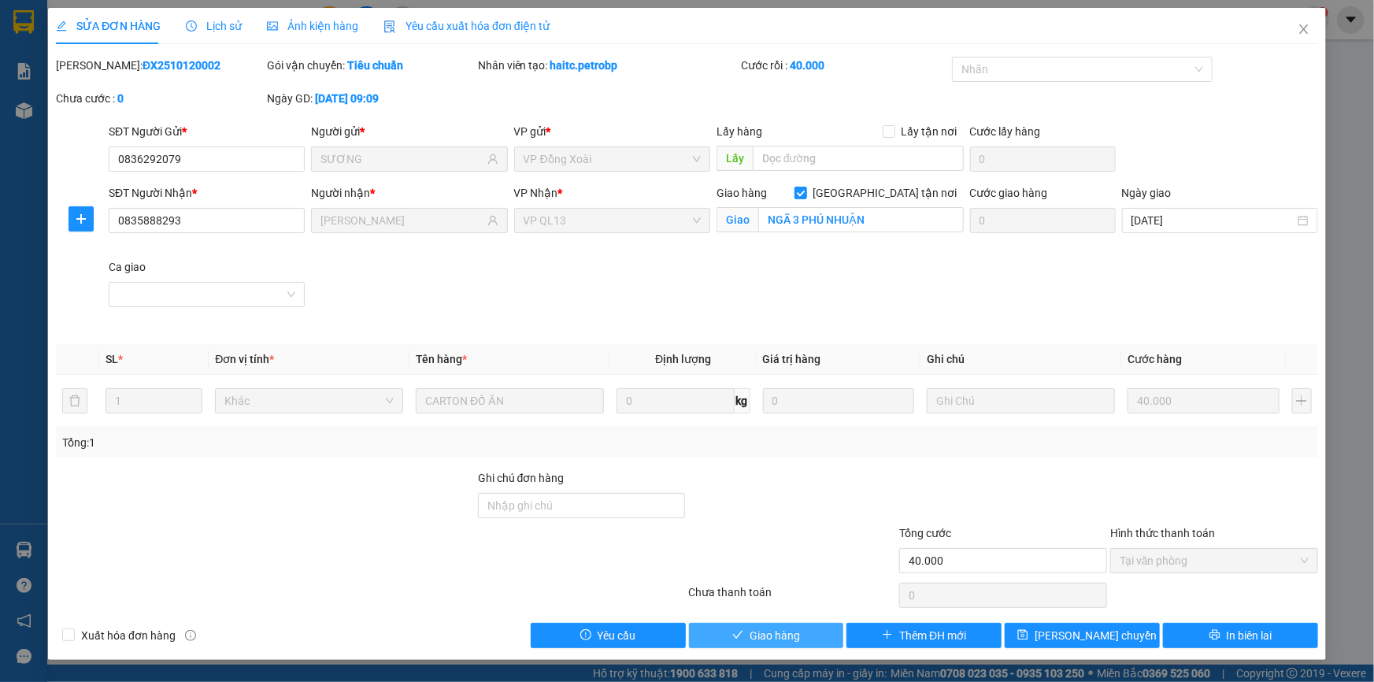
click at [751, 624] on button "Giao hàng" at bounding box center [766, 635] width 155 height 25
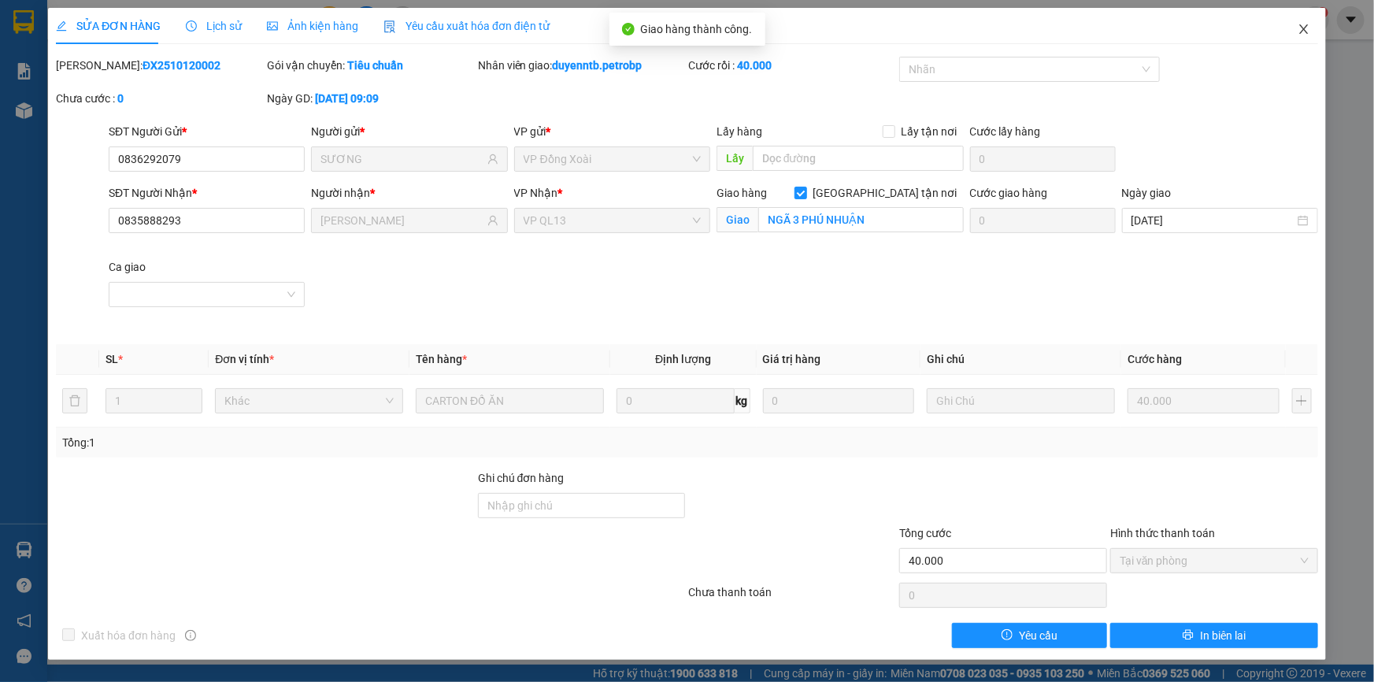
click at [1308, 24] on icon "close" at bounding box center [1304, 29] width 13 height 13
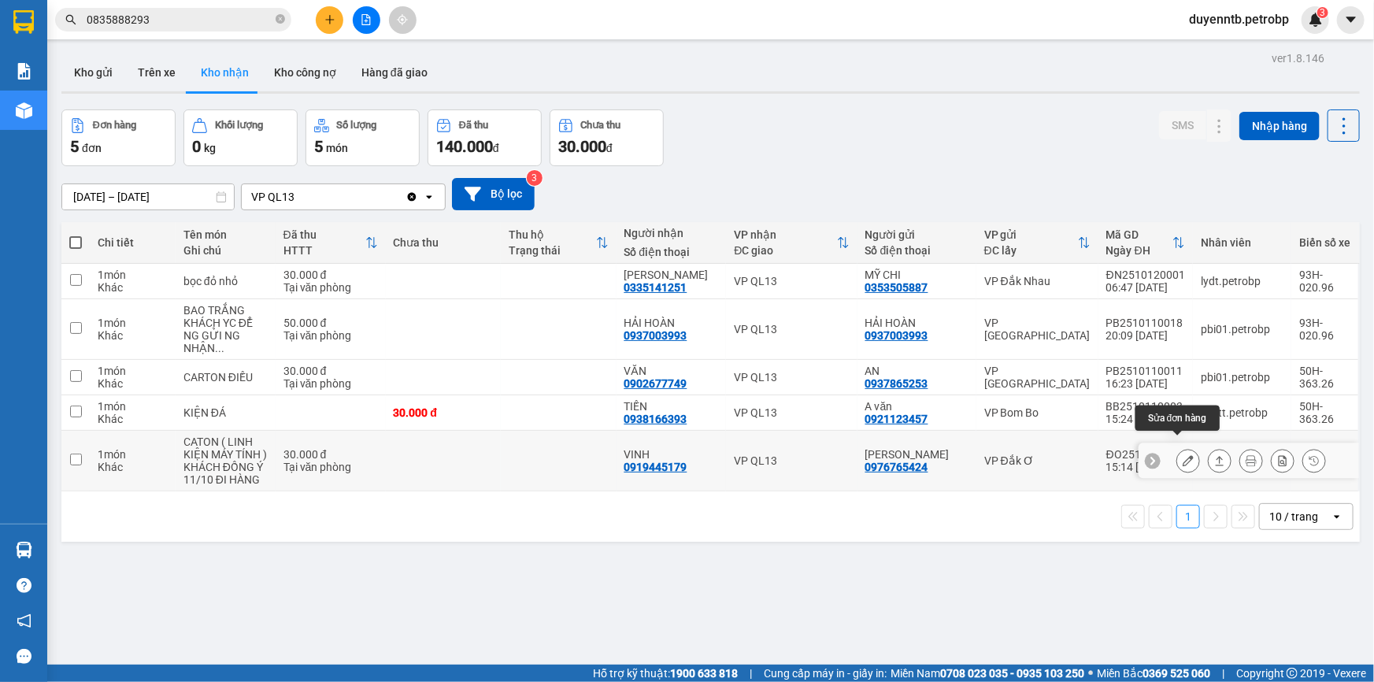
click at [1188, 449] on button at bounding box center [1189, 461] width 22 height 28
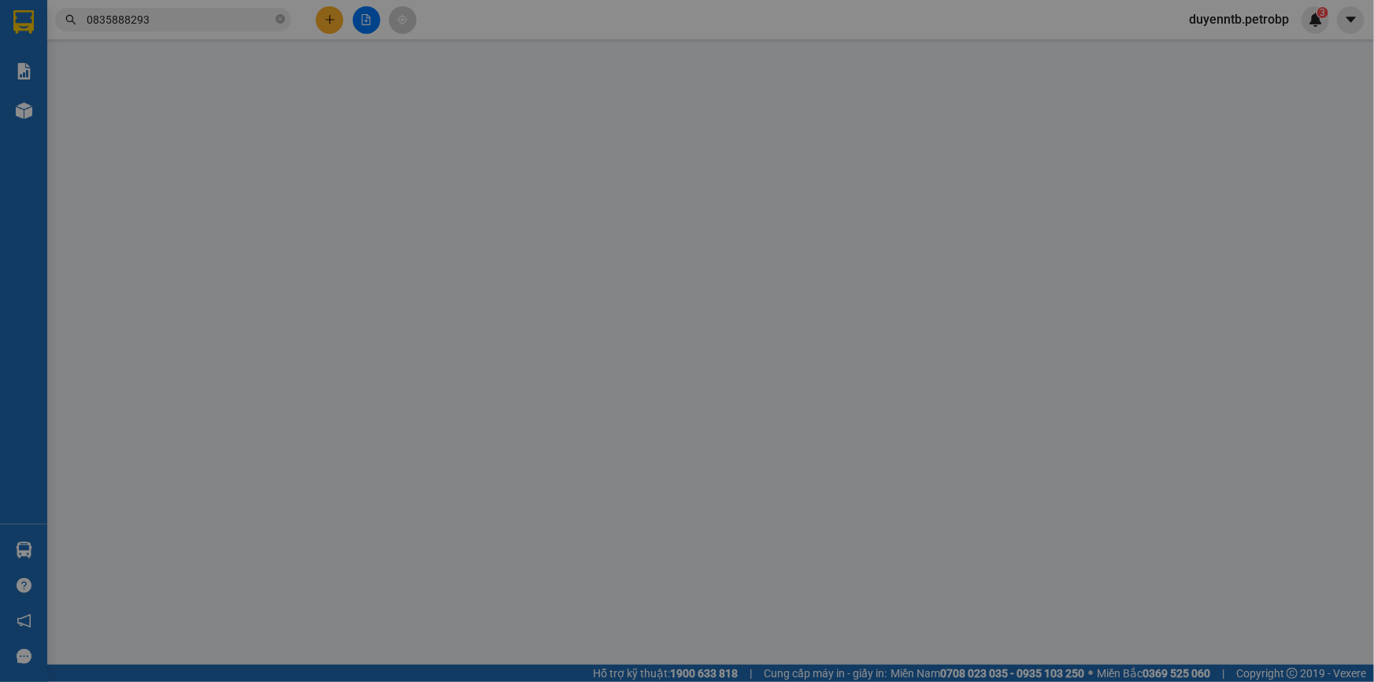
type input "0976765424"
type input "[PERSON_NAME]"
type input "0919445179"
type input "VINH"
type input "30.000"
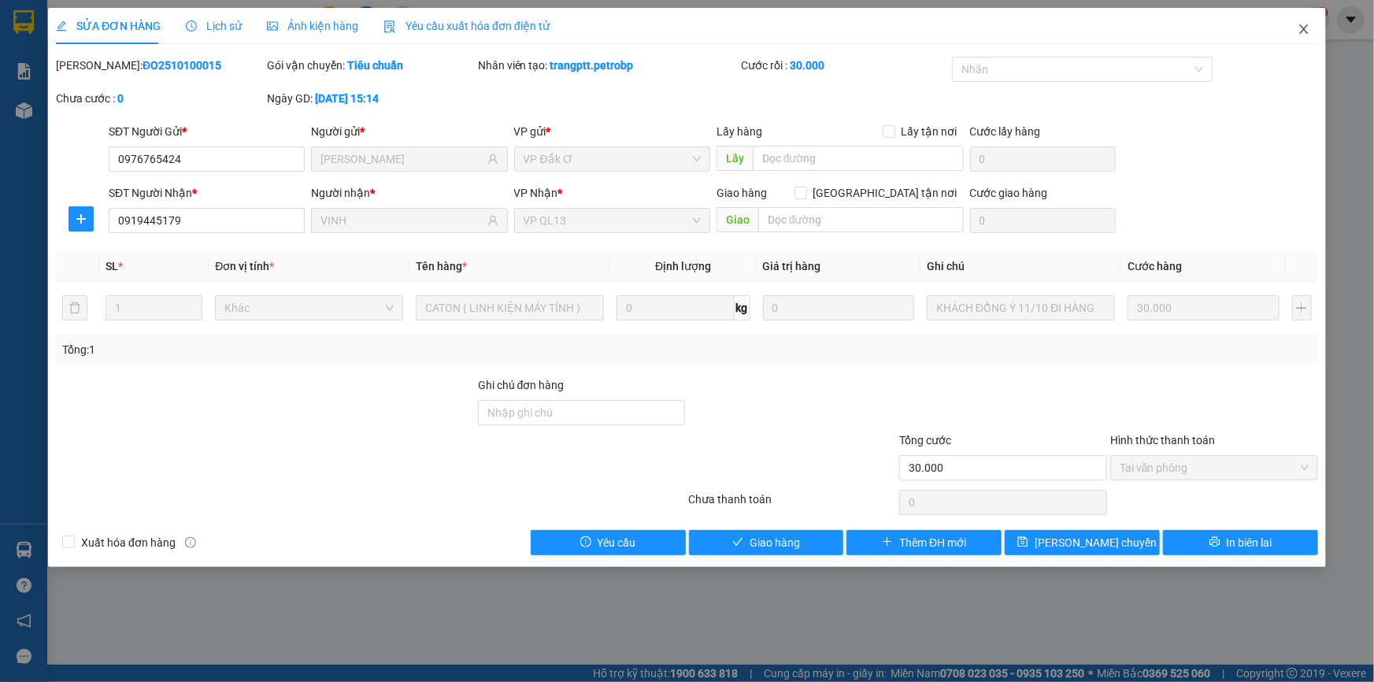
click at [1310, 35] on icon "close" at bounding box center [1304, 29] width 13 height 13
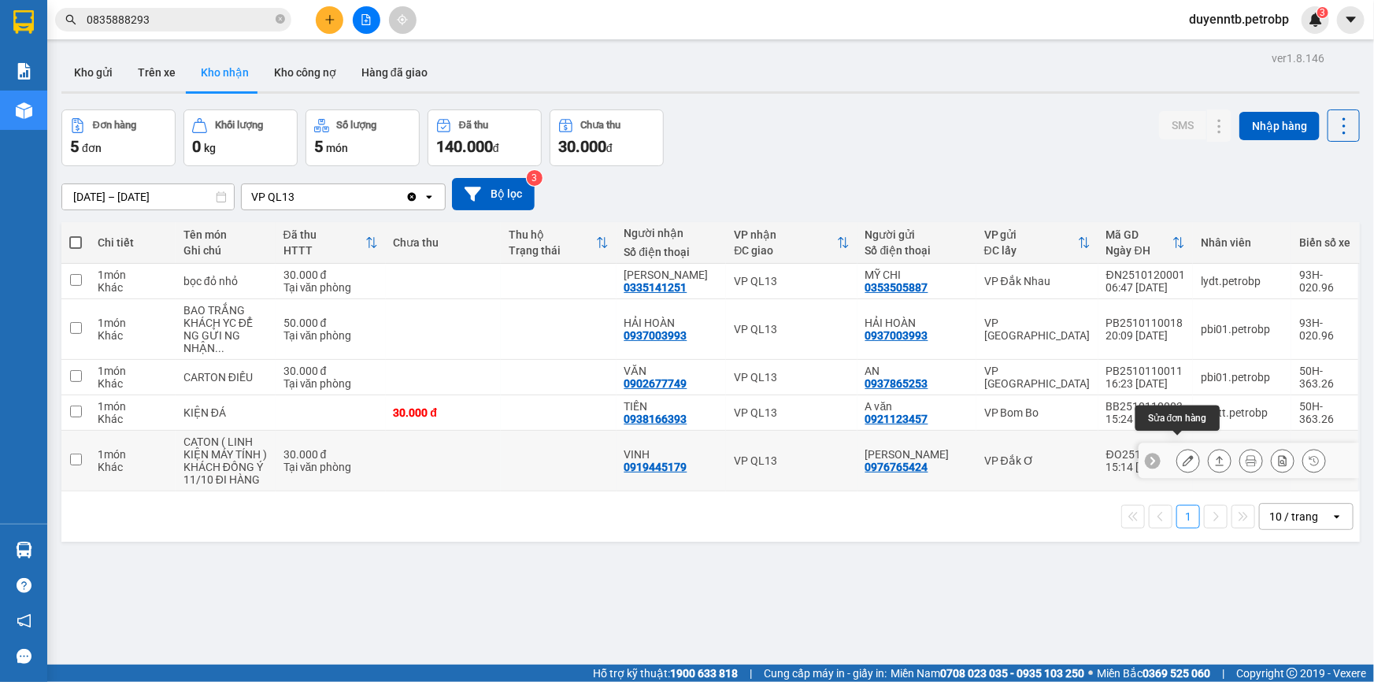
click at [1185, 447] on button at bounding box center [1189, 461] width 22 height 28
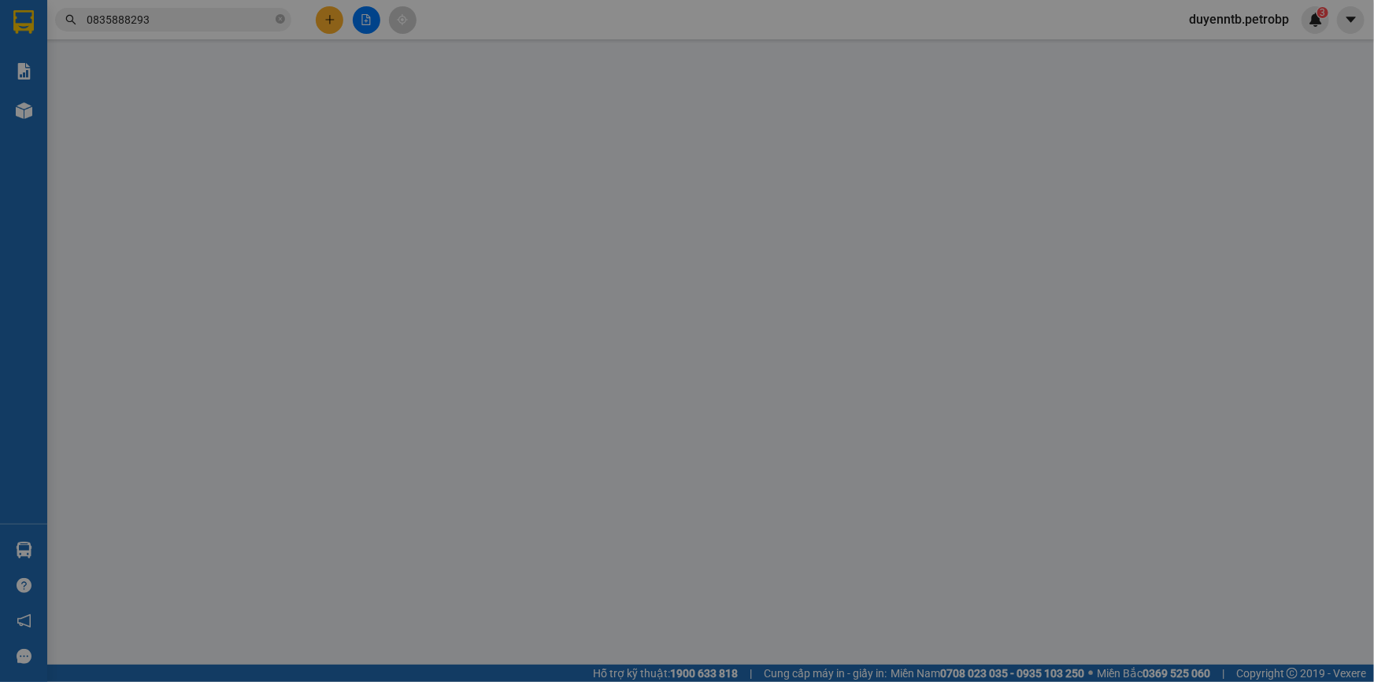
type input "0976765424"
type input "[PERSON_NAME]"
type input "0919445179"
type input "VINH"
type input "30.000"
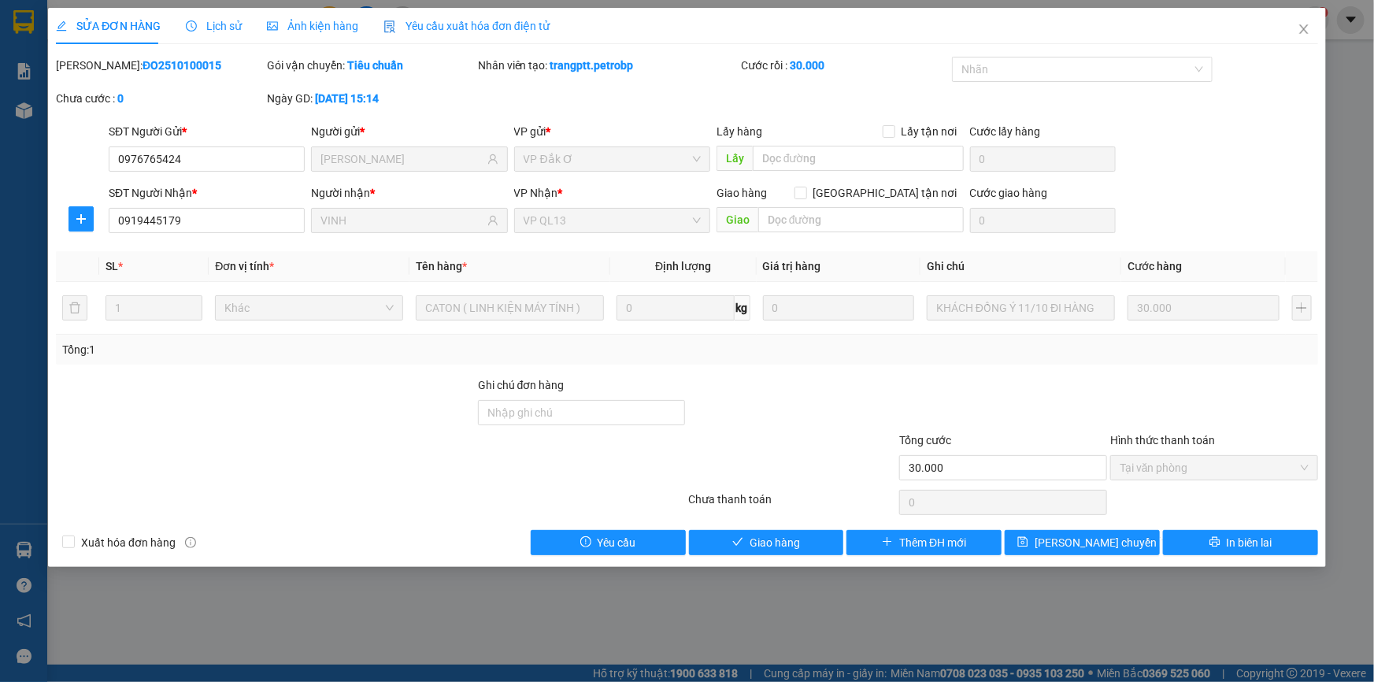
click at [205, 28] on span "Lịch sử" at bounding box center [214, 26] width 56 height 13
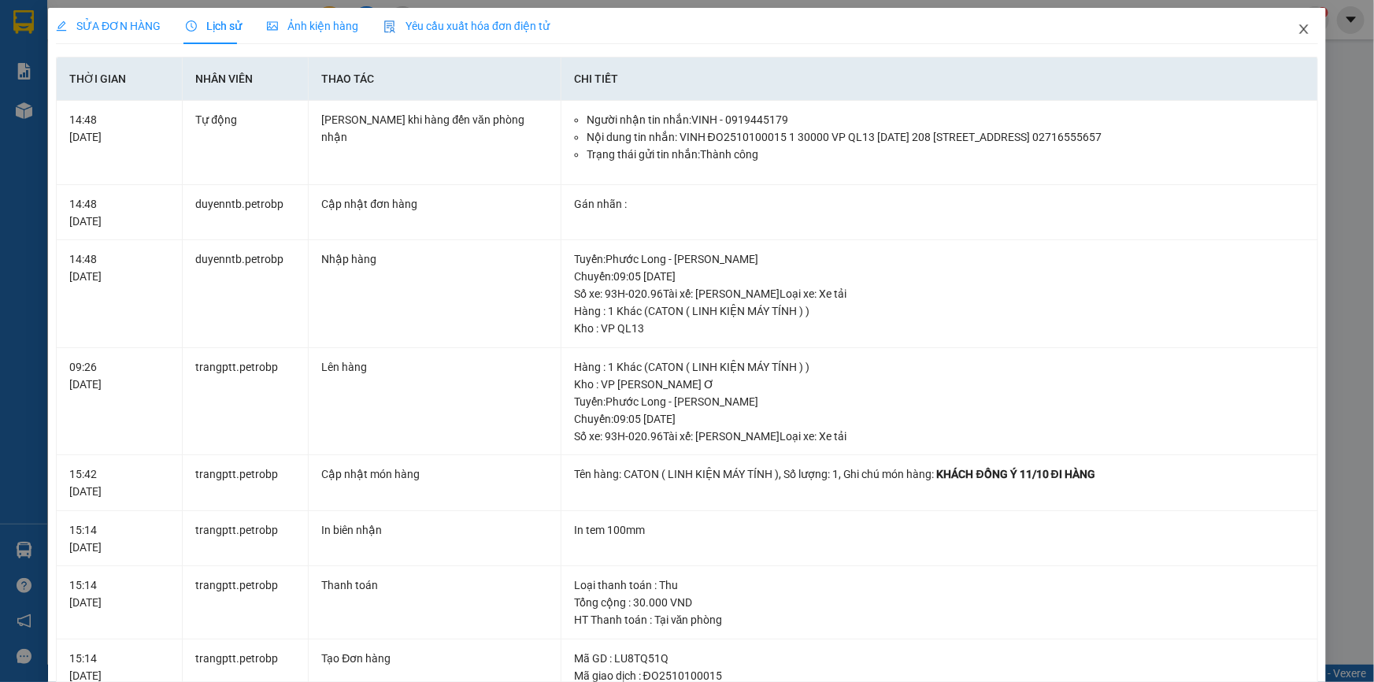
click at [1284, 38] on span "Close" at bounding box center [1304, 30] width 44 height 44
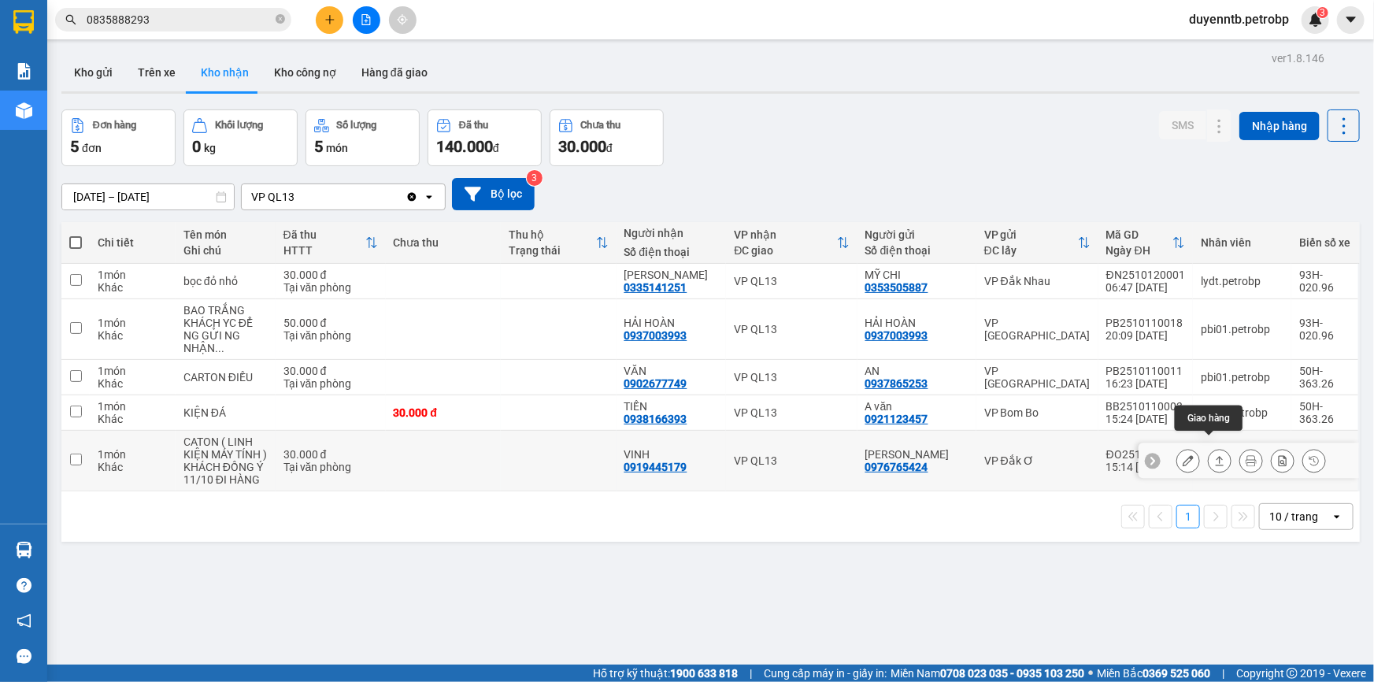
click at [1216, 456] on icon at bounding box center [1220, 460] width 9 height 9
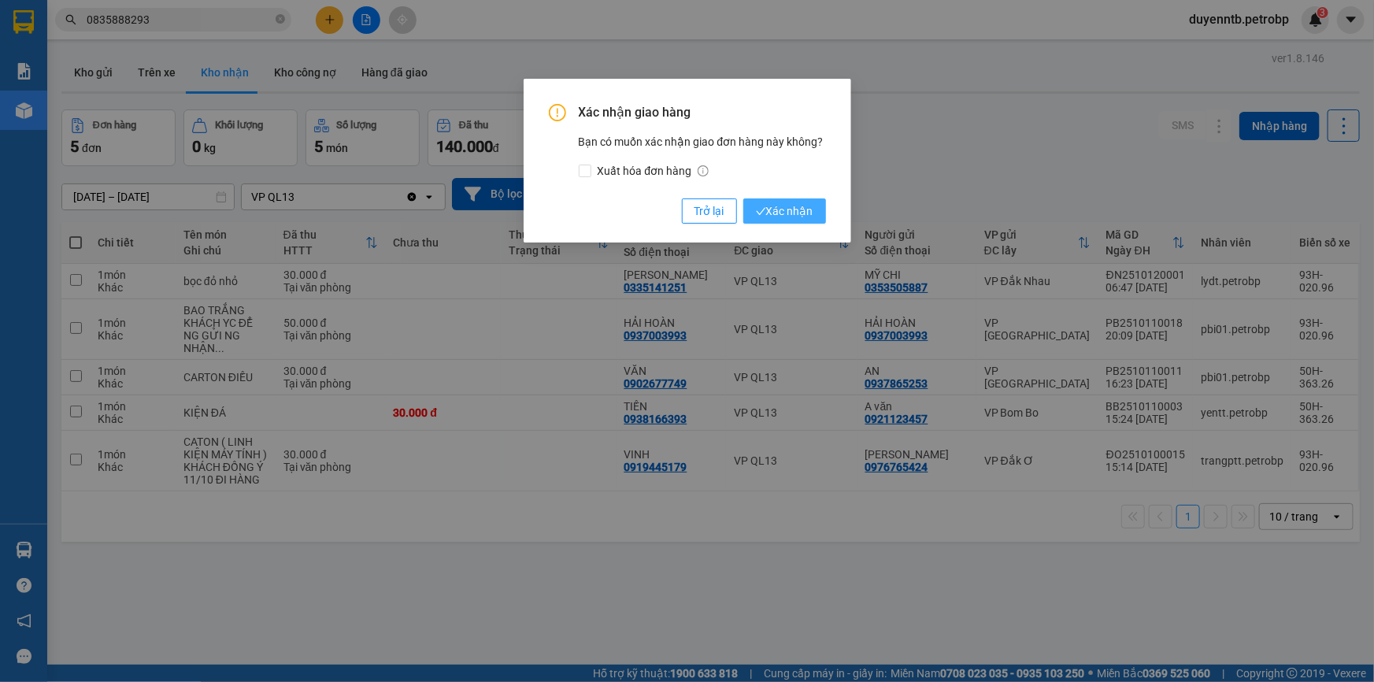
click at [781, 217] on span "Xác nhận" at bounding box center [784, 210] width 57 height 17
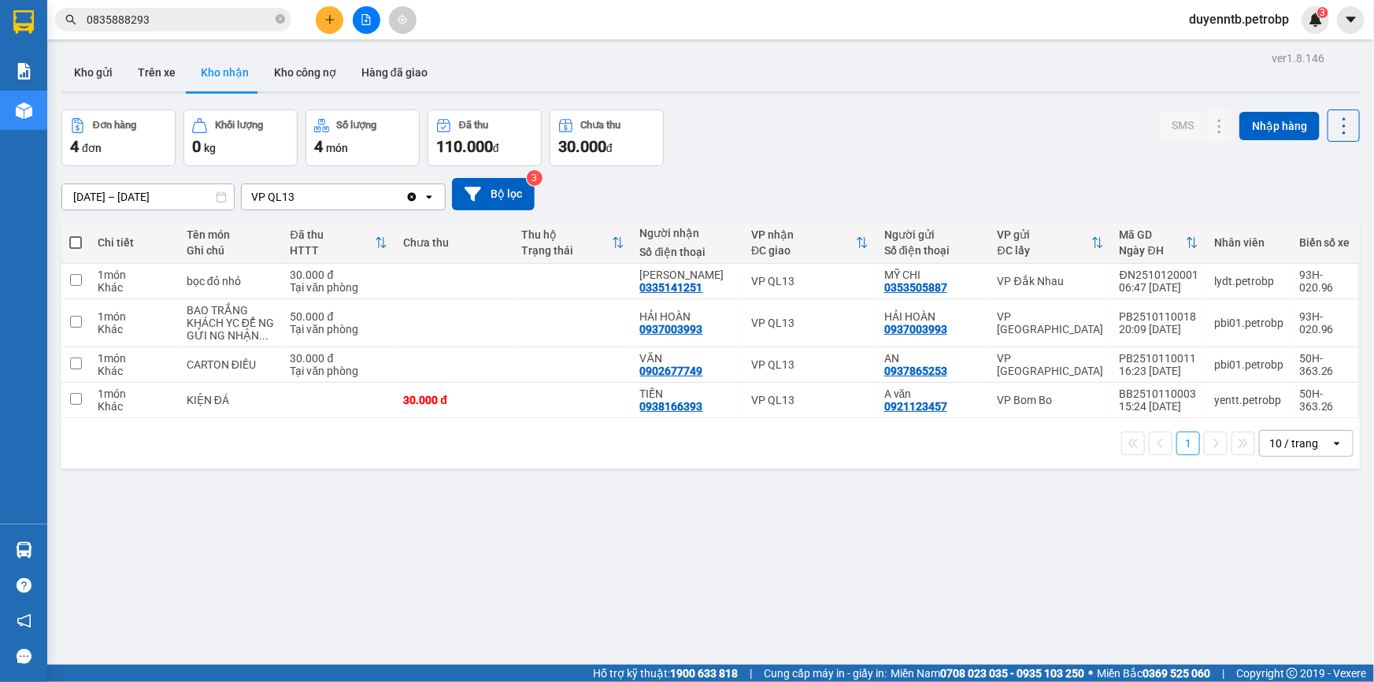
click at [143, 208] on div "ver 1.8.146 Kho gửi Trên xe Kho nhận Kho công nợ Hàng đã giao Đơn hàng 4 đơn Kh…" at bounding box center [710, 388] width 1311 height 682
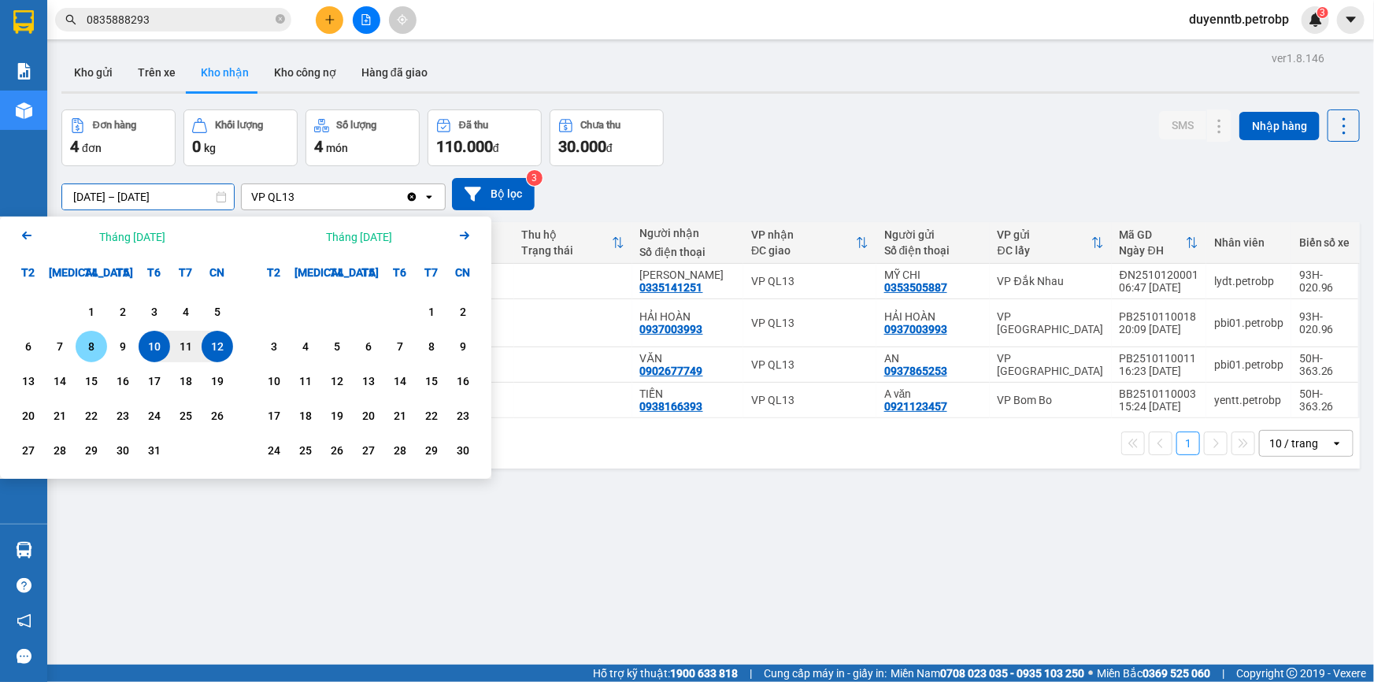
click at [90, 346] on div "8" at bounding box center [91, 346] width 22 height 19
click at [220, 342] on div "12" at bounding box center [217, 346] width 22 height 19
type input "08/10/2025 – 12/10/2025"
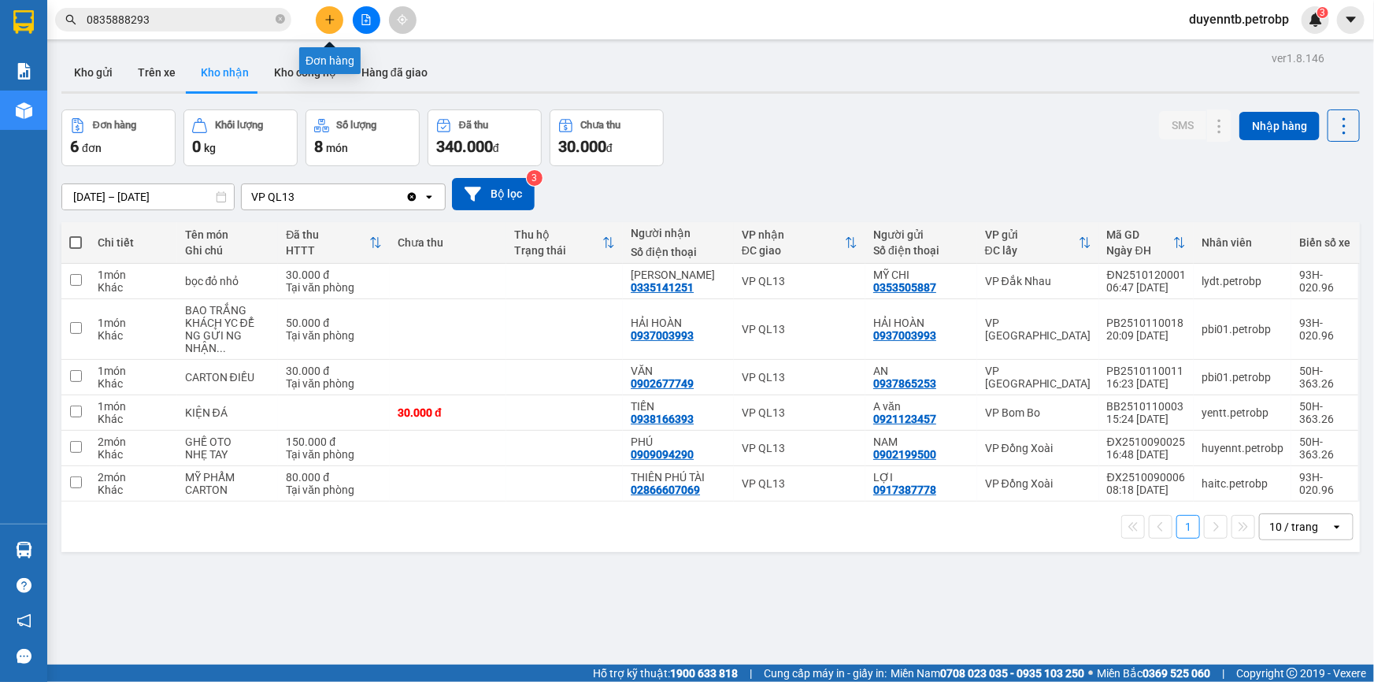
click at [327, 9] on button at bounding box center [330, 20] width 28 height 28
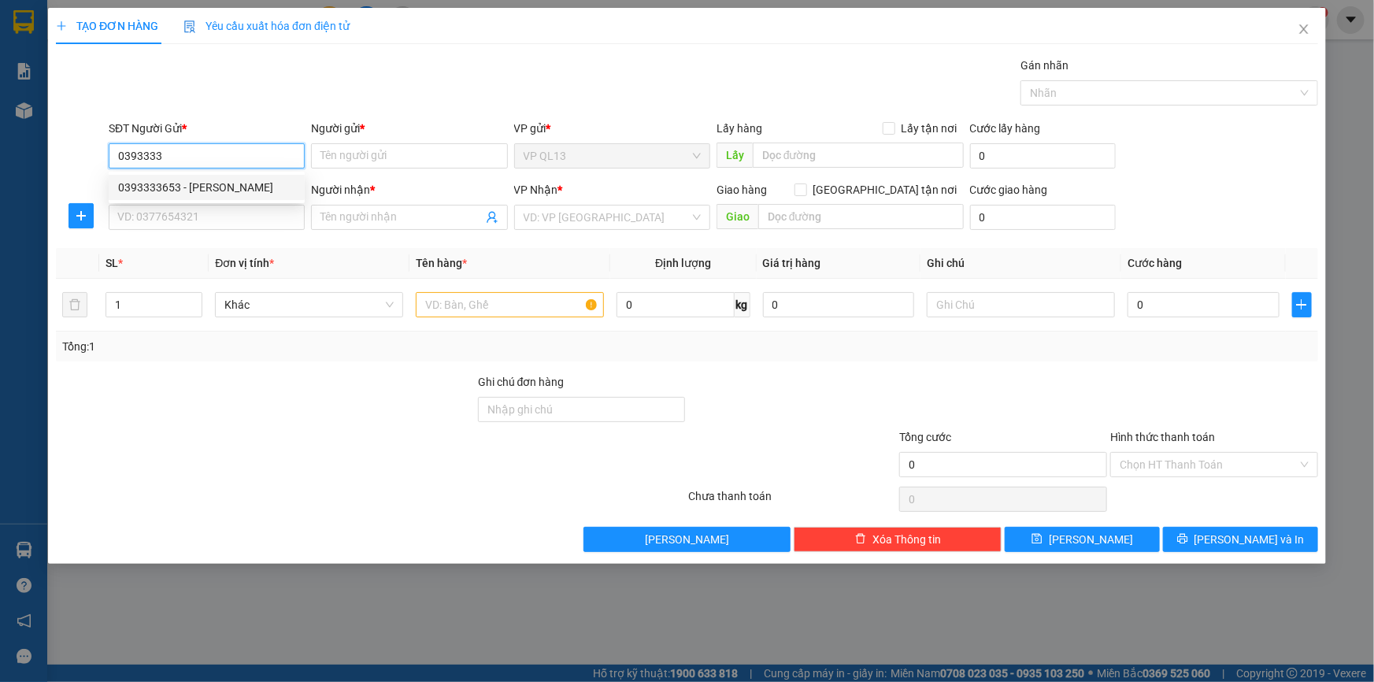
click at [174, 183] on div "0393333653 - C HỒNG" at bounding box center [206, 187] width 177 height 17
type input "0393333653"
type input "C HỒNG"
type input "0914307343"
type input "LƯƠNG"
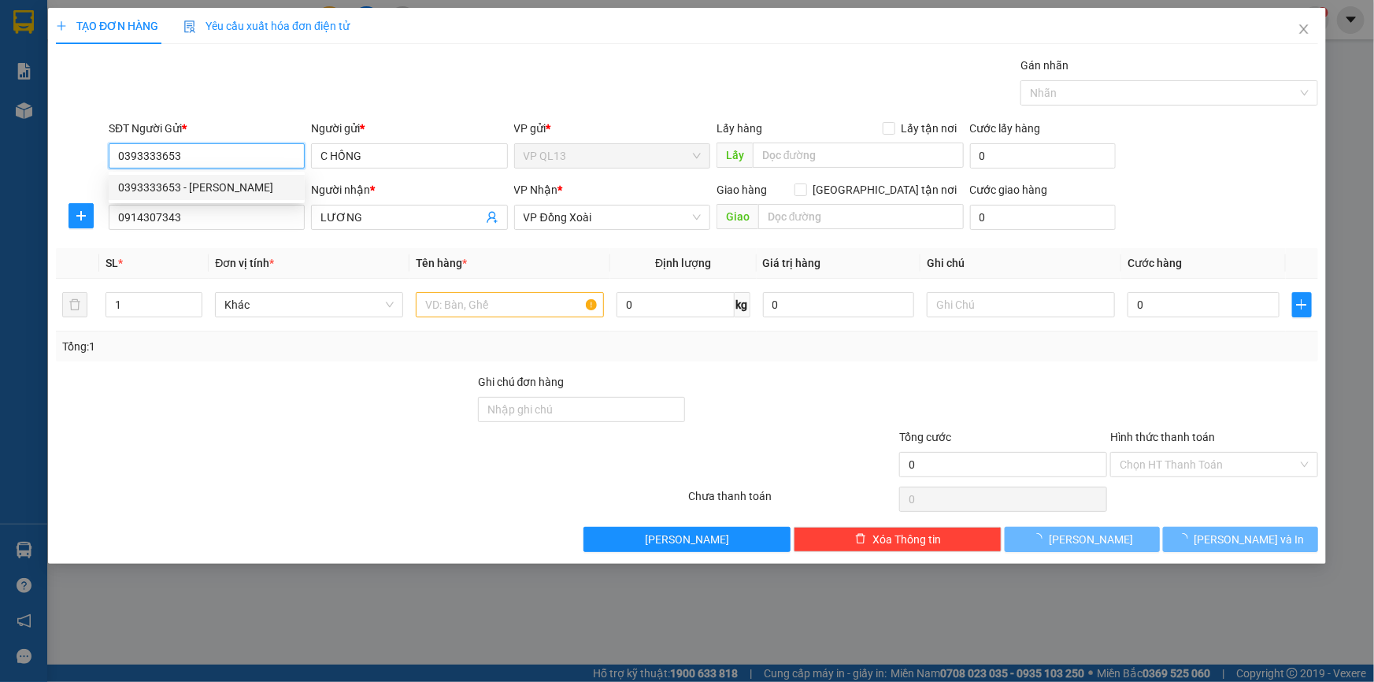
type input "40.000"
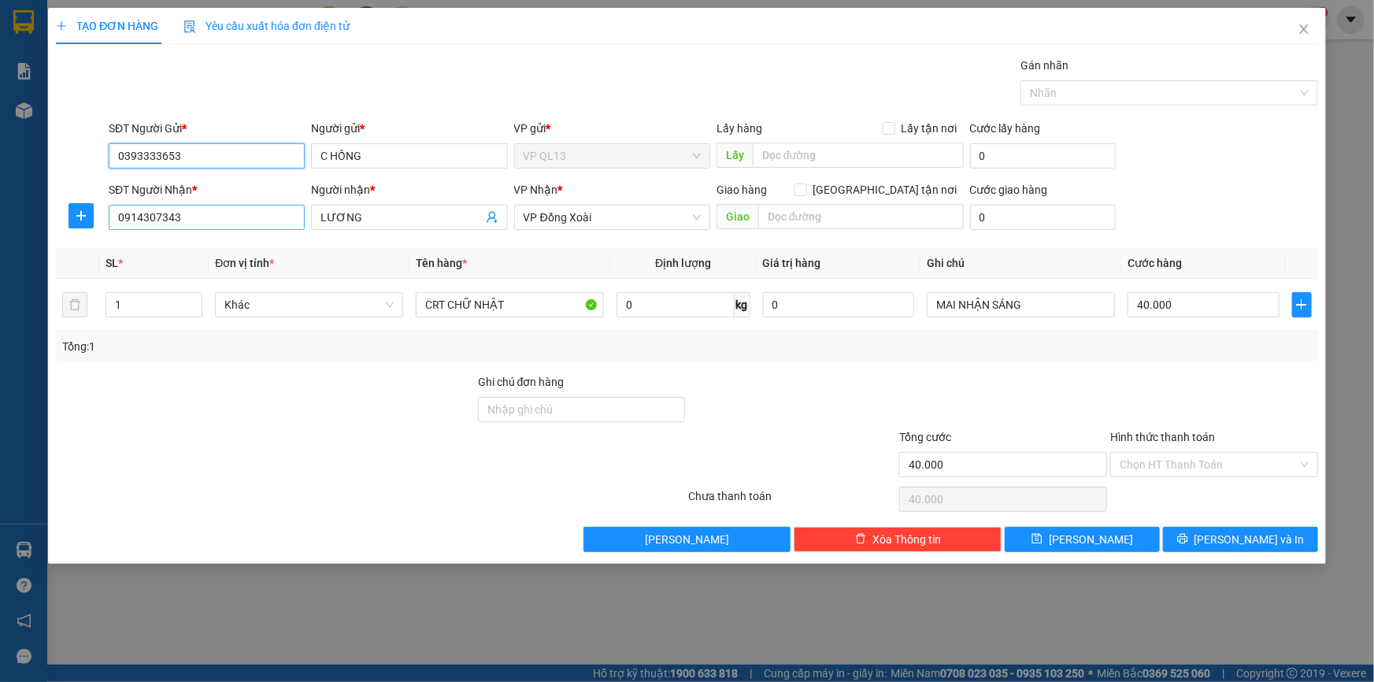
type input "0393333653"
click at [240, 220] on input "0914307343" at bounding box center [207, 217] width 196 height 25
type input "0"
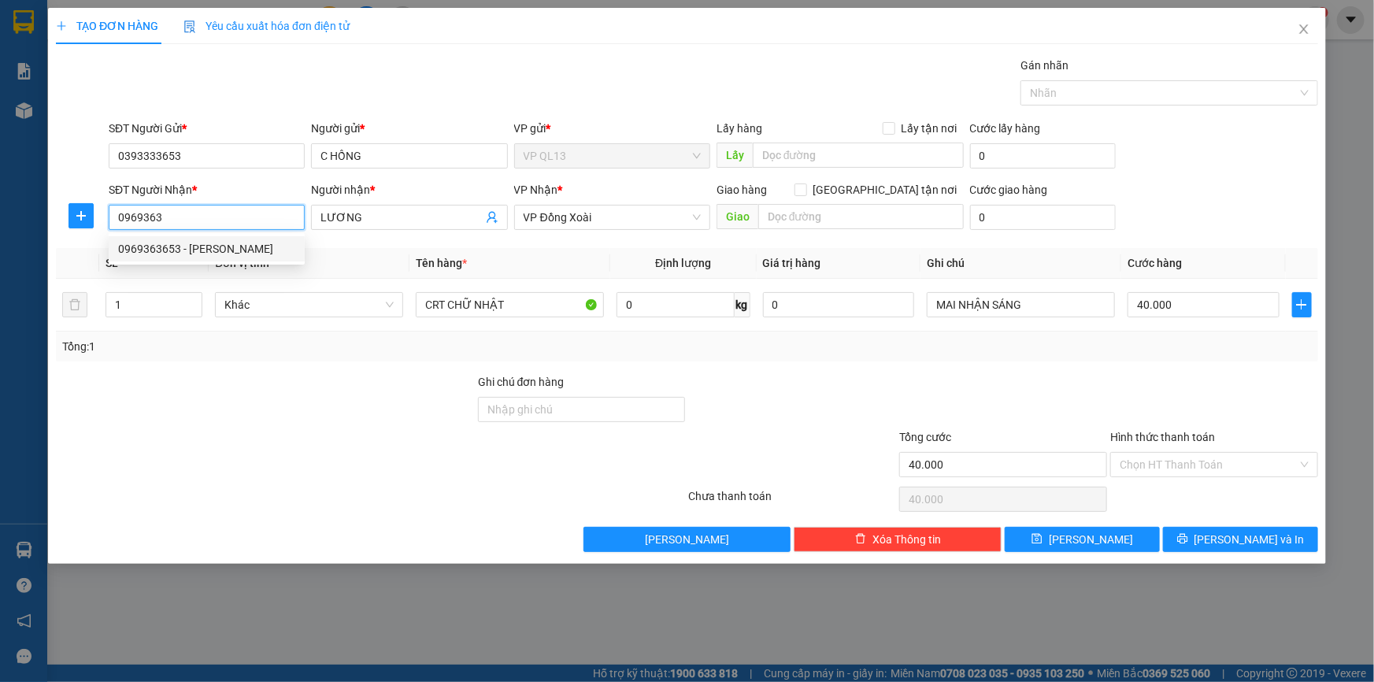
click at [249, 240] on div "0969363653 - TUẤN" at bounding box center [206, 248] width 177 height 17
type input "0969363653"
type input "TUẤN"
type input "30.000"
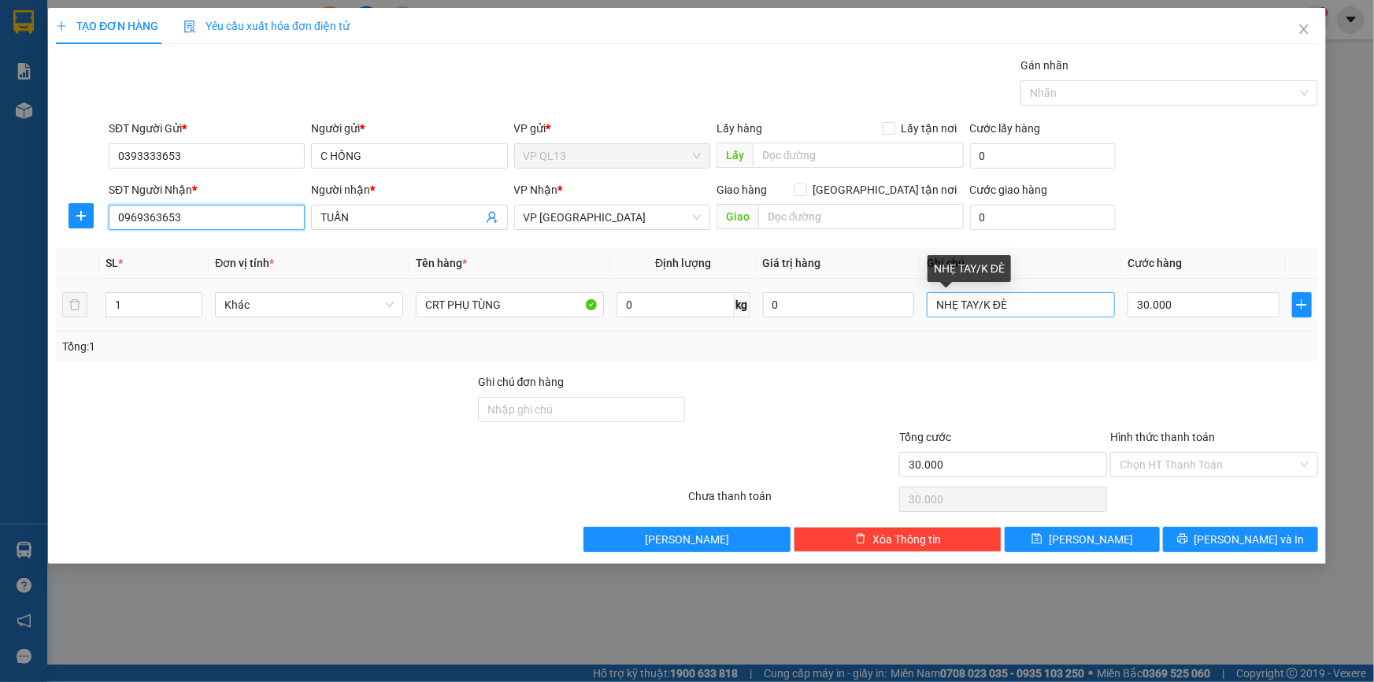
type input "0969363653"
click at [1060, 305] on input "NHẸ TAY/K ĐÈ" at bounding box center [1021, 304] width 188 height 25
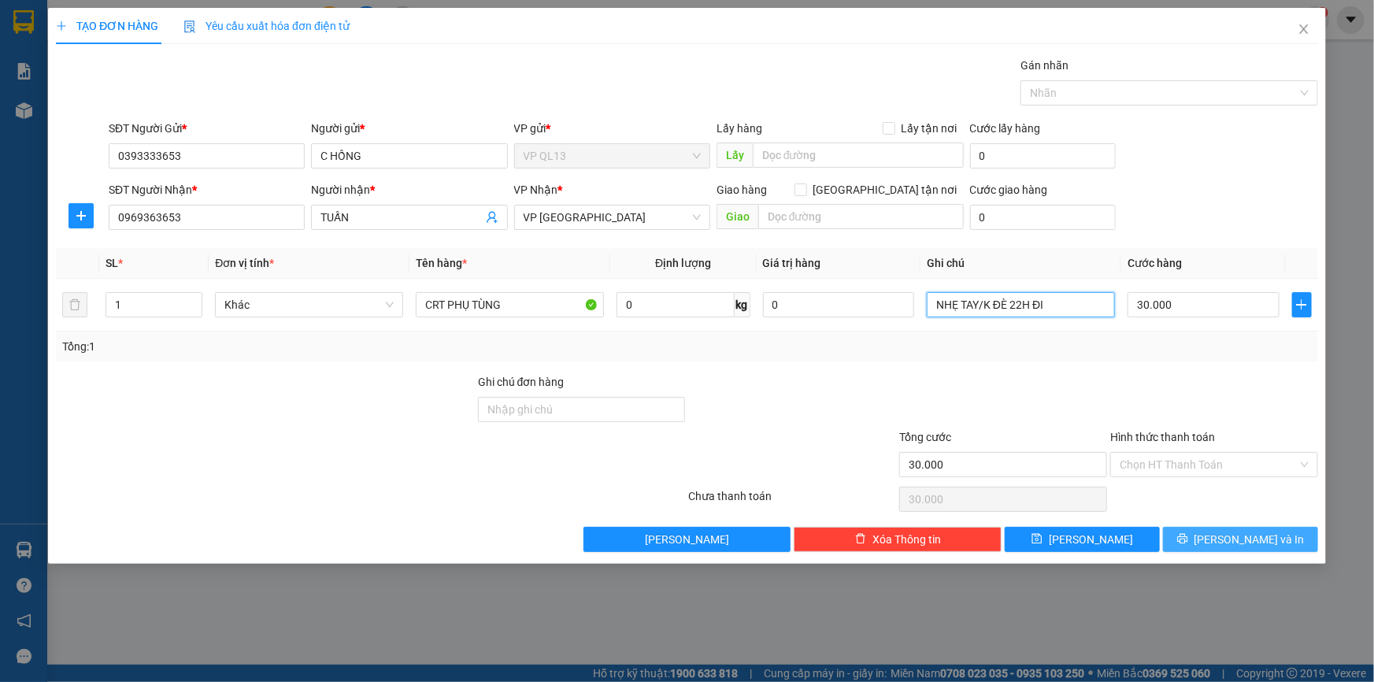
type input "NHẸ TAY/K ĐÈ 22H ĐI"
click at [1188, 536] on icon "printer" at bounding box center [1183, 539] width 10 height 10
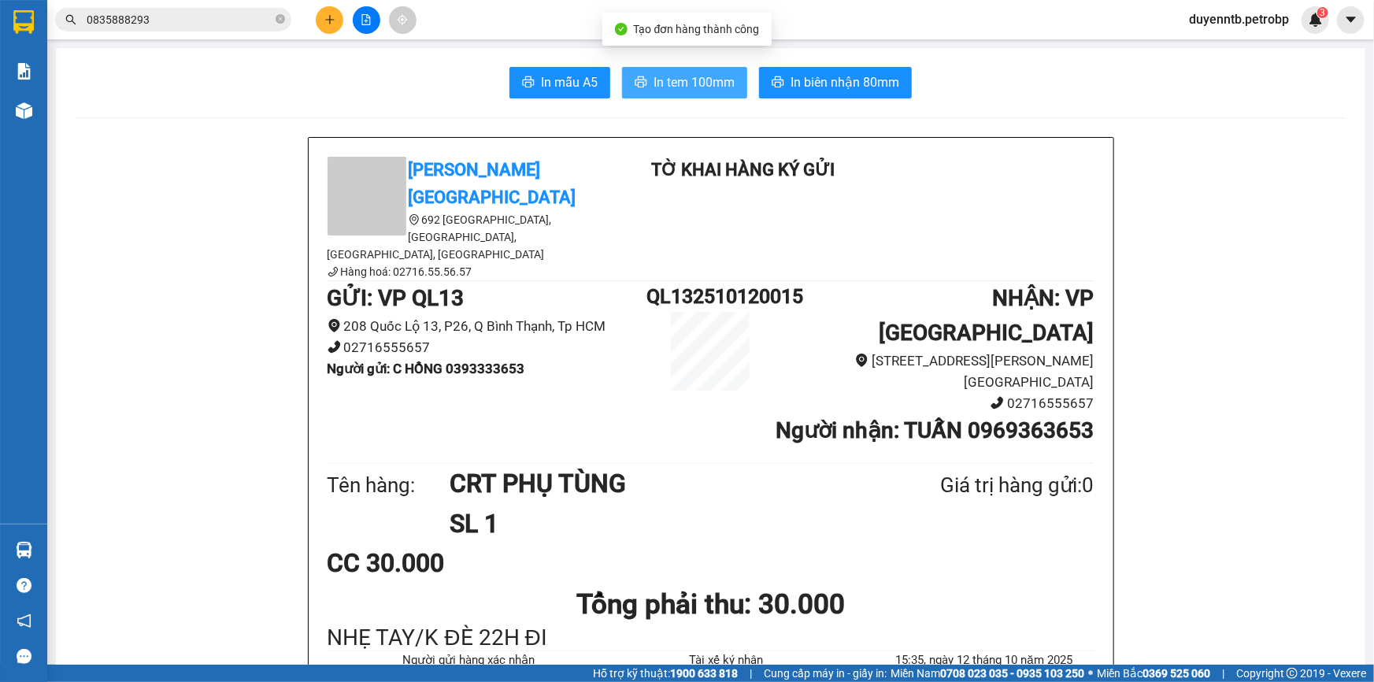
click at [635, 86] on icon "printer" at bounding box center [641, 82] width 13 height 13
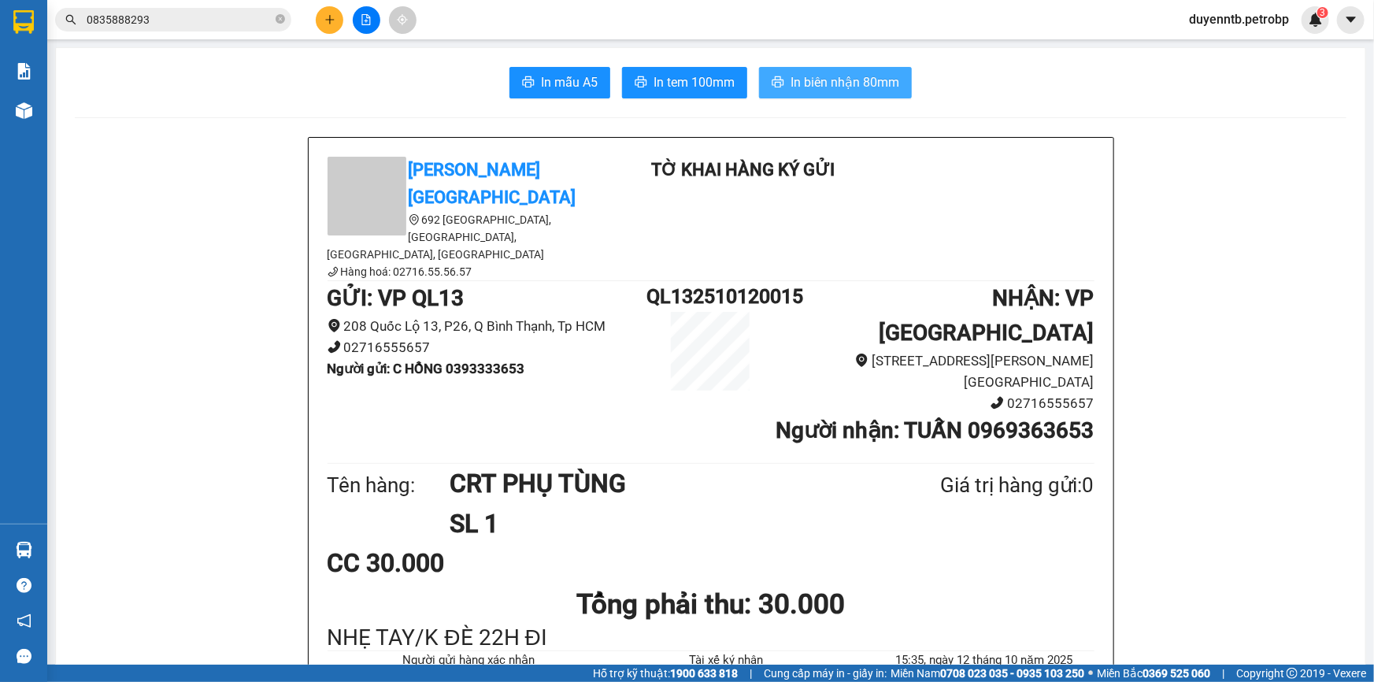
click at [870, 81] on span "In biên nhận 80mm" at bounding box center [845, 82] width 109 height 20
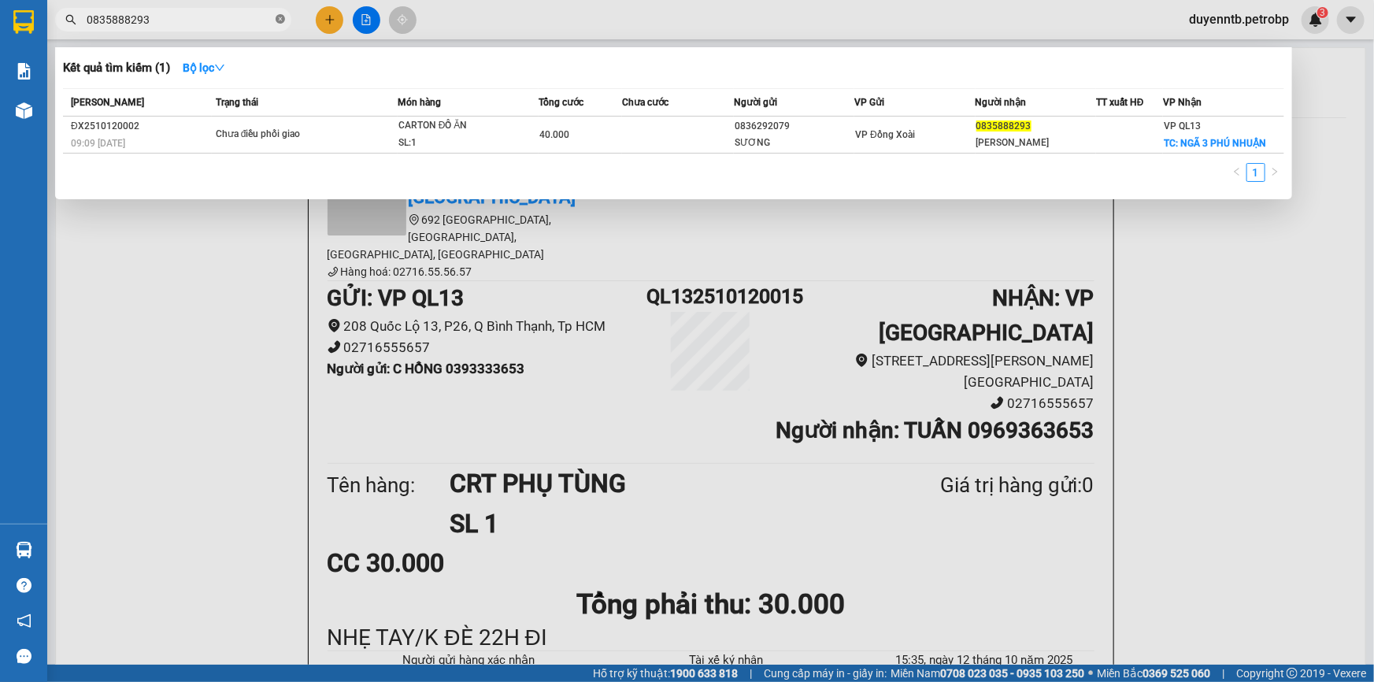
click at [280, 20] on icon "close-circle" at bounding box center [280, 18] width 9 height 9
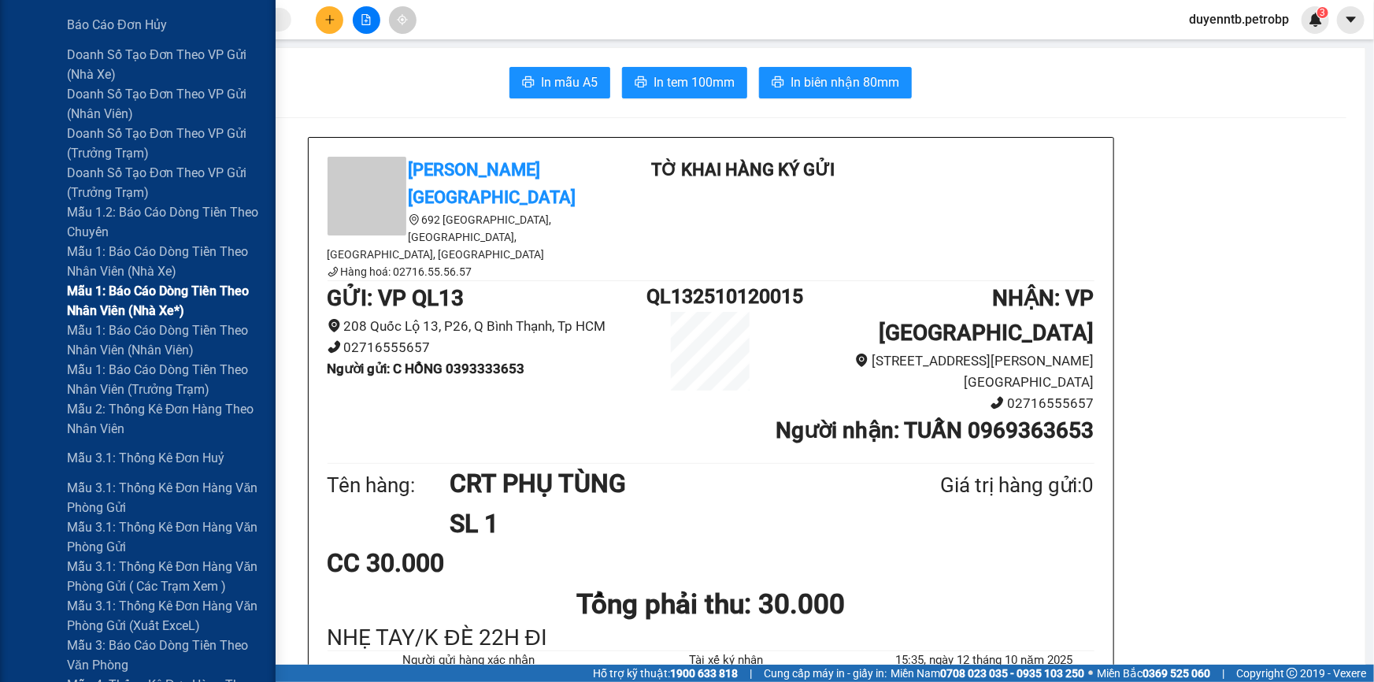
scroll to position [644, 0]
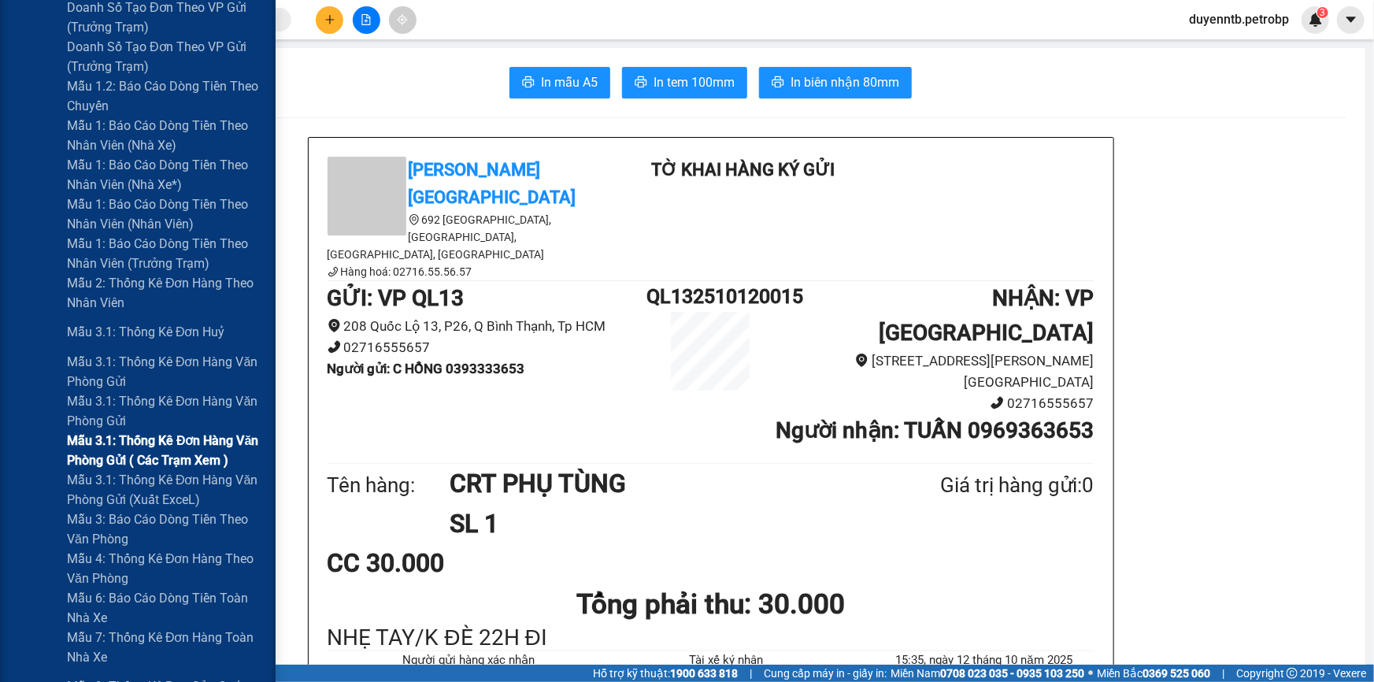
click at [165, 465] on span "Mẫu 3.1: Thống kê đơn hàng văn phòng gửi ( các trạm xem )" at bounding box center [165, 450] width 197 height 39
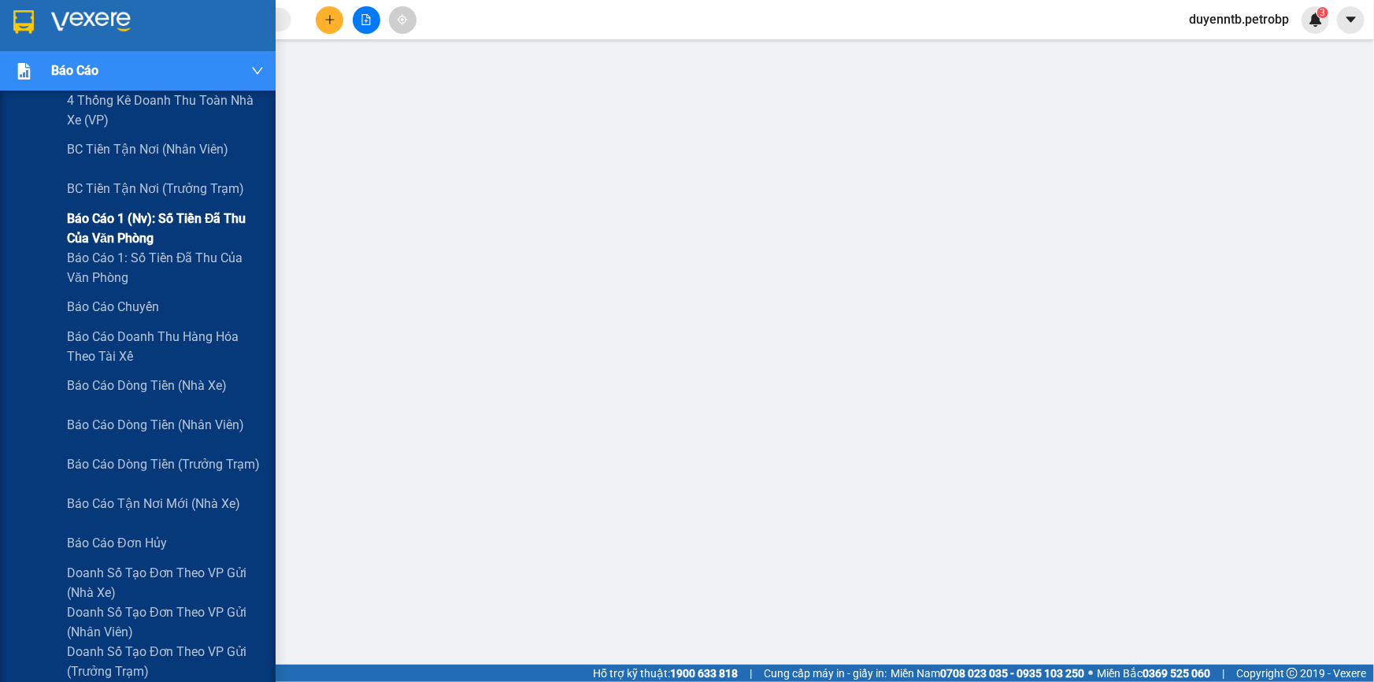
click at [154, 232] on span "Báo cáo 1 (nv): Số tiền đã thu của văn phòng" at bounding box center [165, 228] width 197 height 39
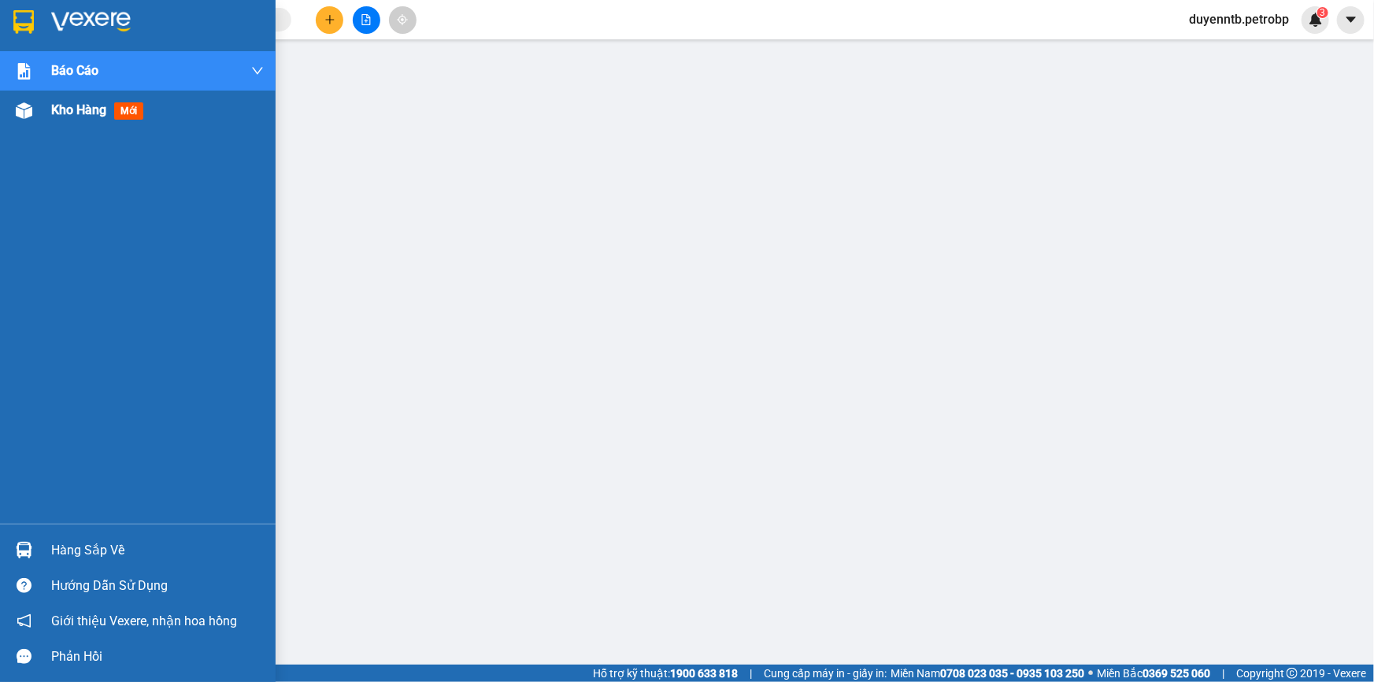
click at [10, 105] on div at bounding box center [24, 111] width 28 height 28
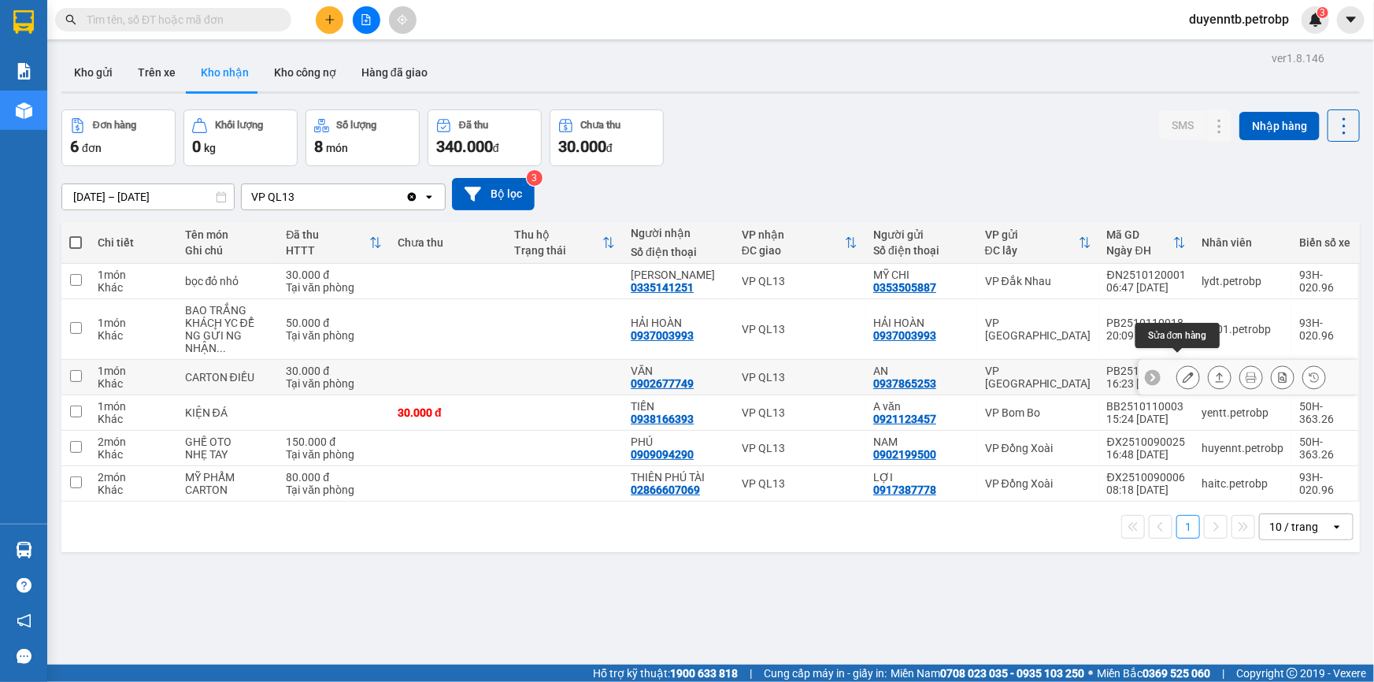
click at [1183, 372] on icon at bounding box center [1188, 377] width 11 height 11
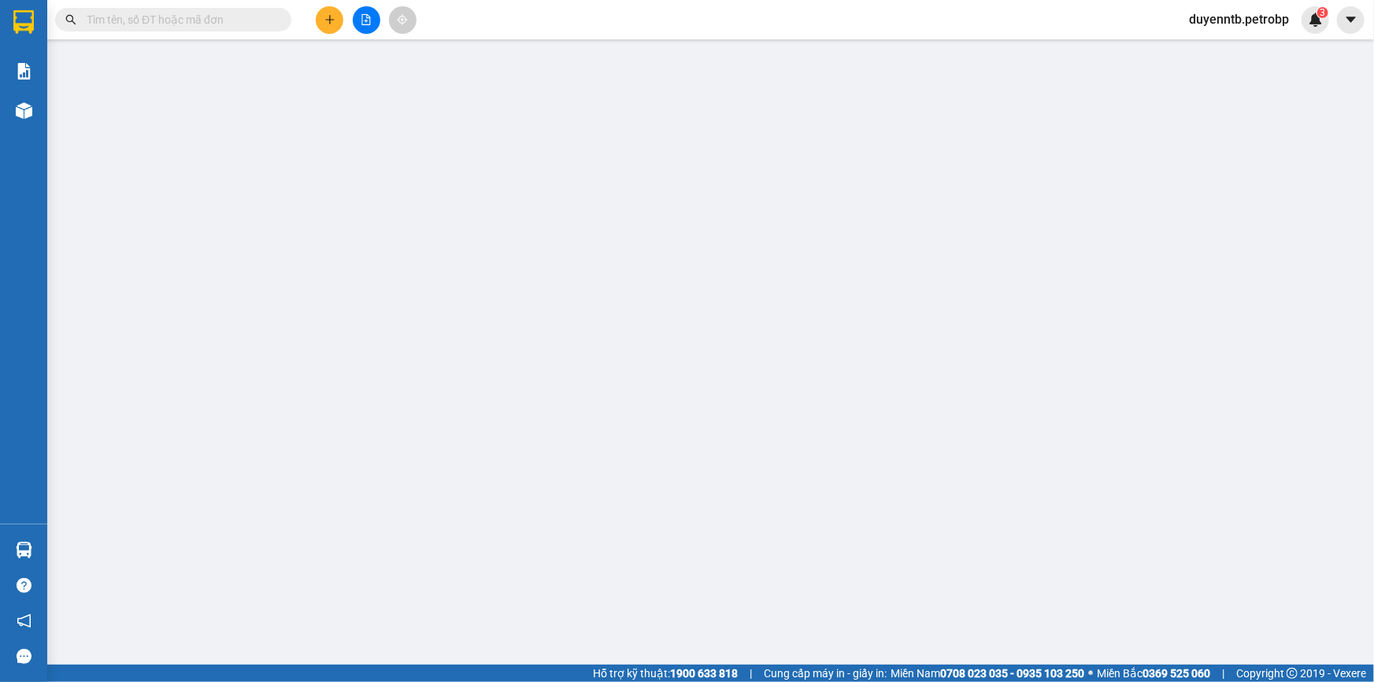
type input "0937865253"
type input "AN"
type input "0902677749"
type input "VĂN"
type input "30.000"
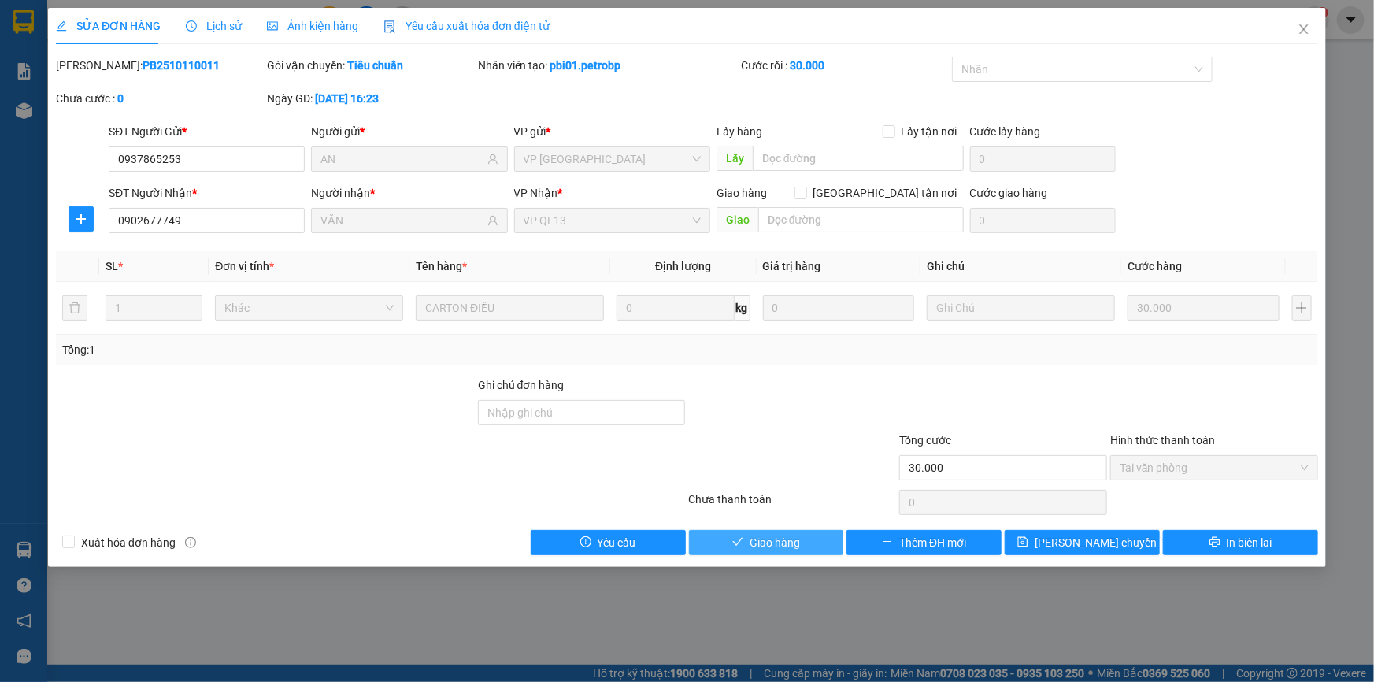
click at [775, 543] on span "Giao hàng" at bounding box center [775, 542] width 50 height 17
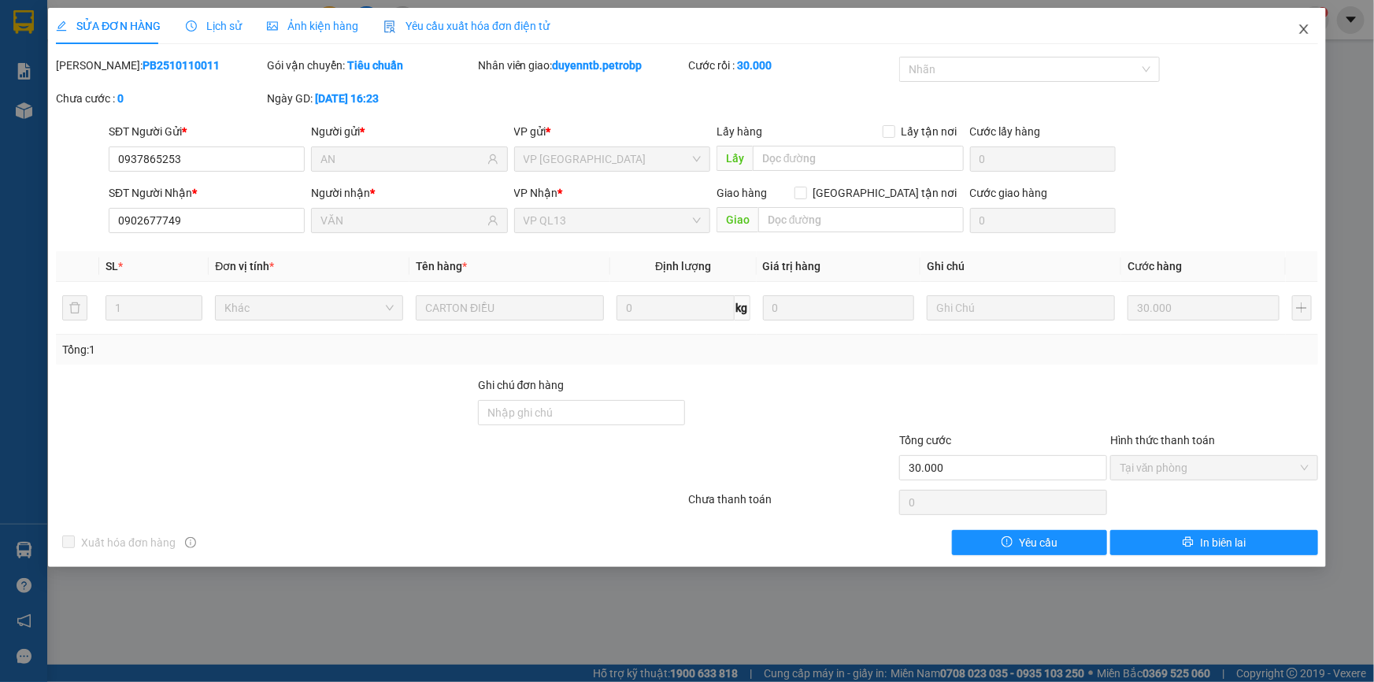
click at [1300, 21] on span "Close" at bounding box center [1304, 30] width 44 height 44
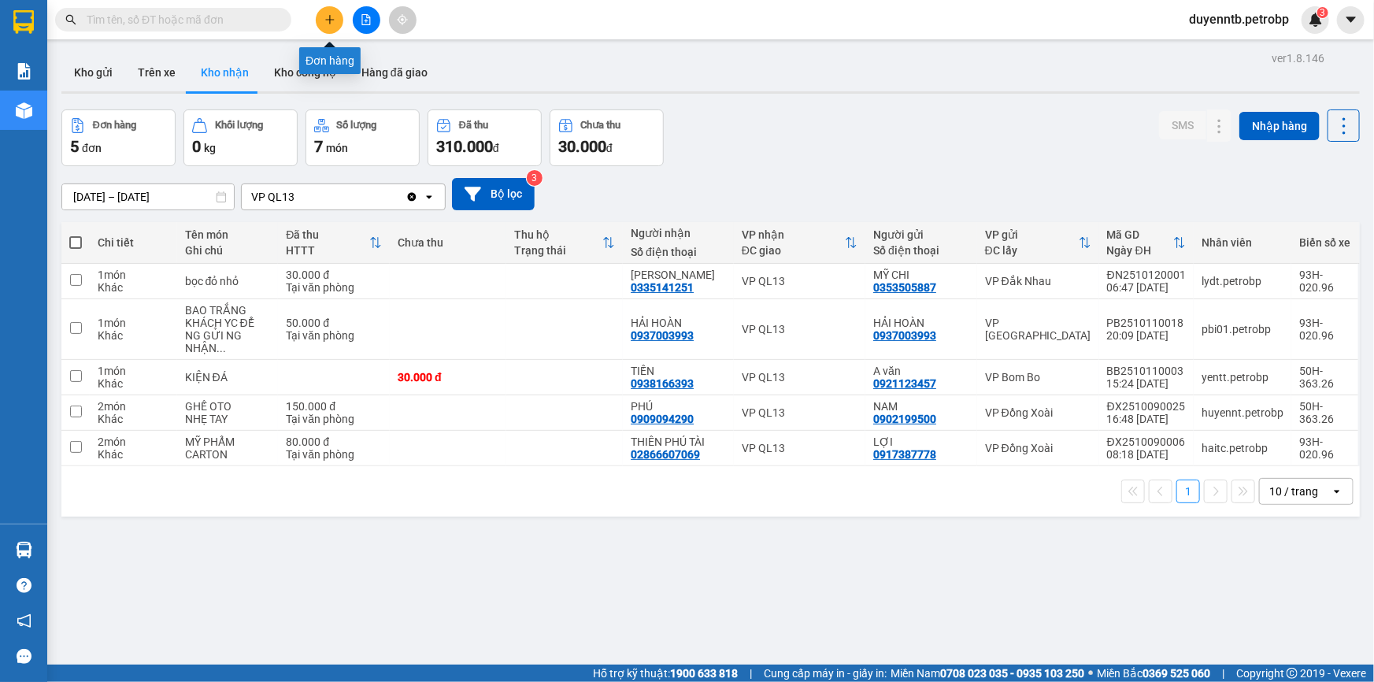
click at [325, 16] on icon "plus" at bounding box center [330, 19] width 11 height 11
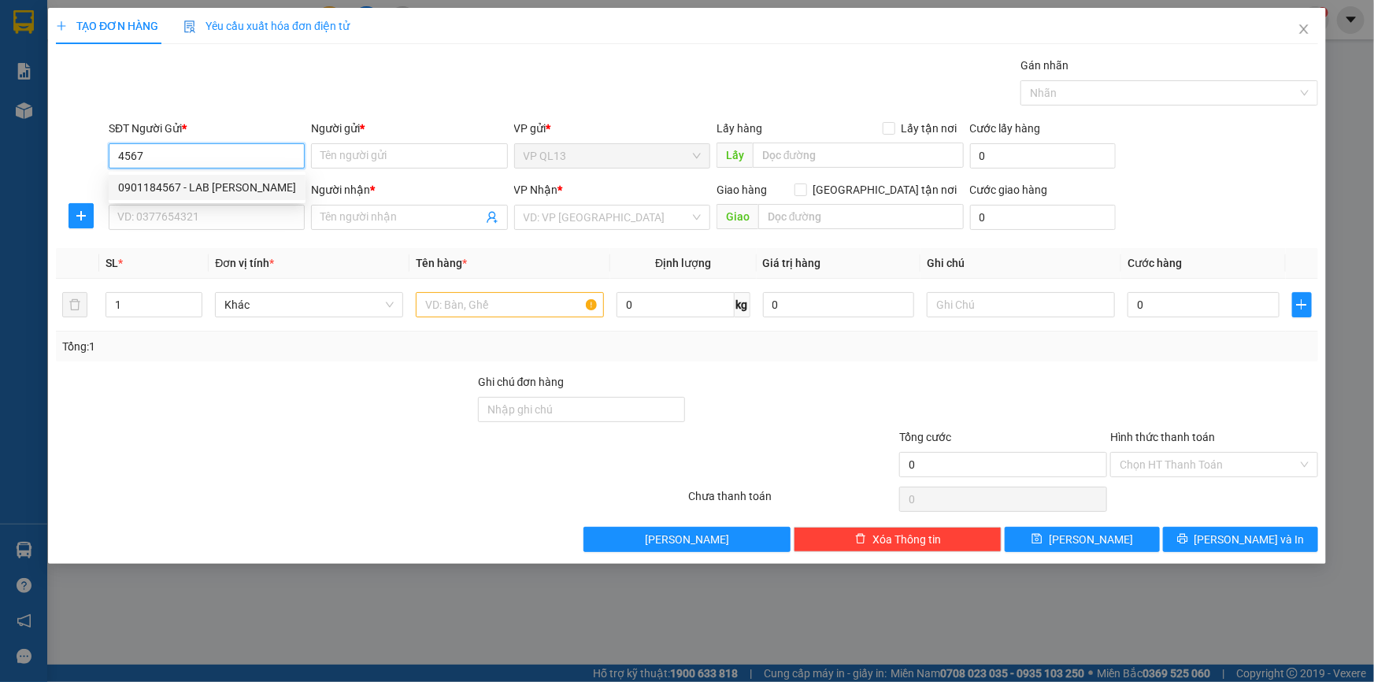
click at [182, 193] on div "0901184567 - LAB OTIS" at bounding box center [207, 187] width 178 height 17
type input "0901184567"
type input "LAB [PERSON_NAME]"
type input "0898533979"
type input "H DENTAL"
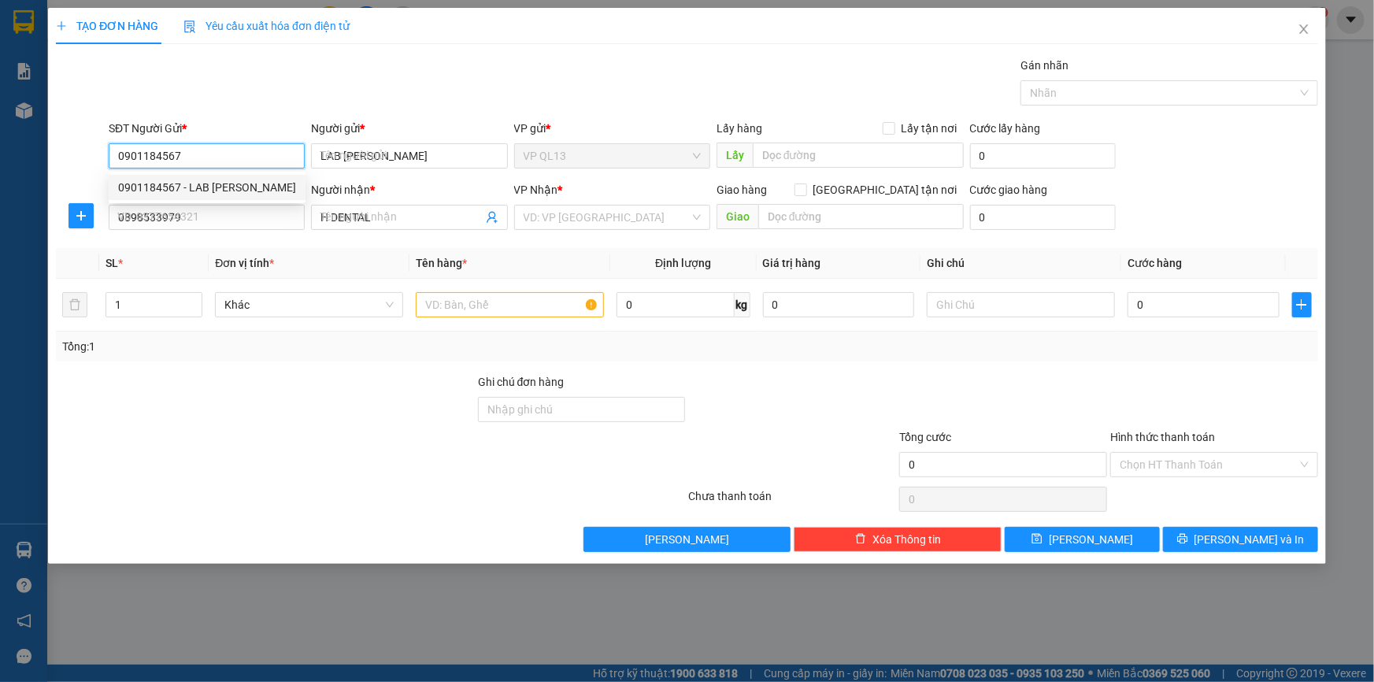
type input "30.000"
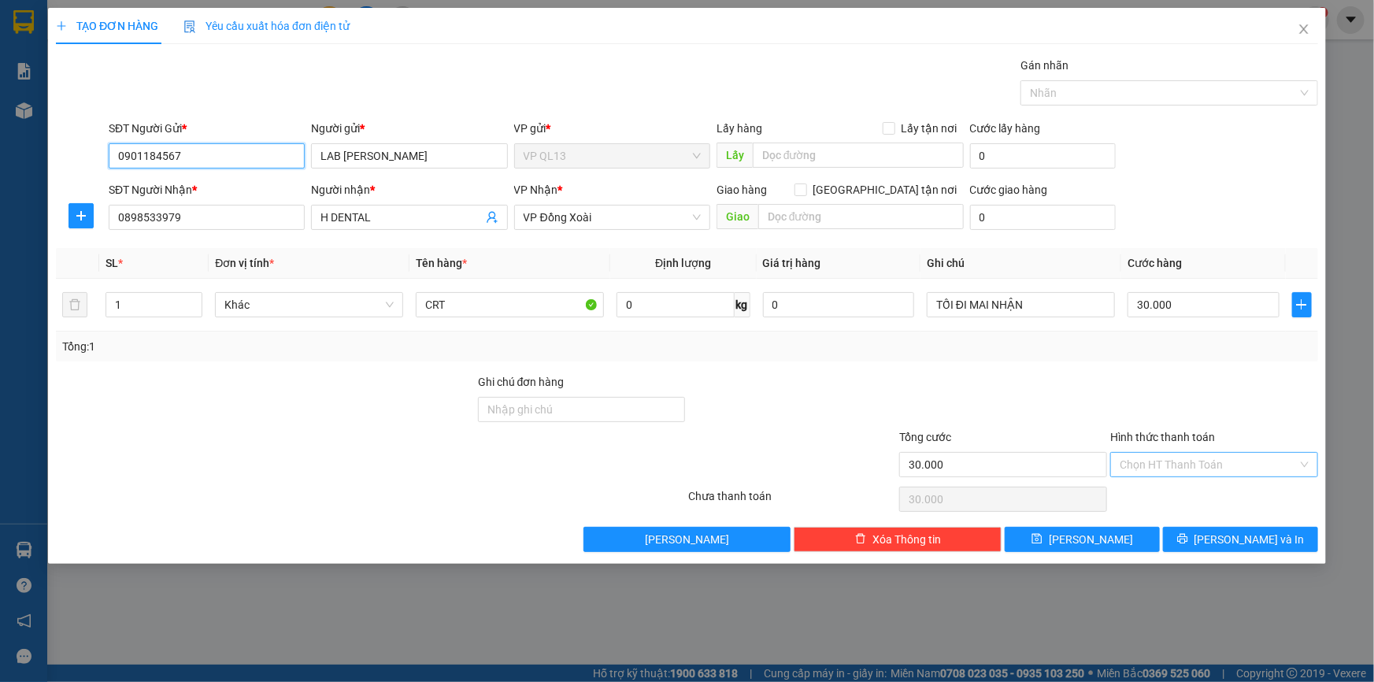
type input "0901184567"
click at [1134, 460] on input "Hình thức thanh toán" at bounding box center [1209, 465] width 178 height 24
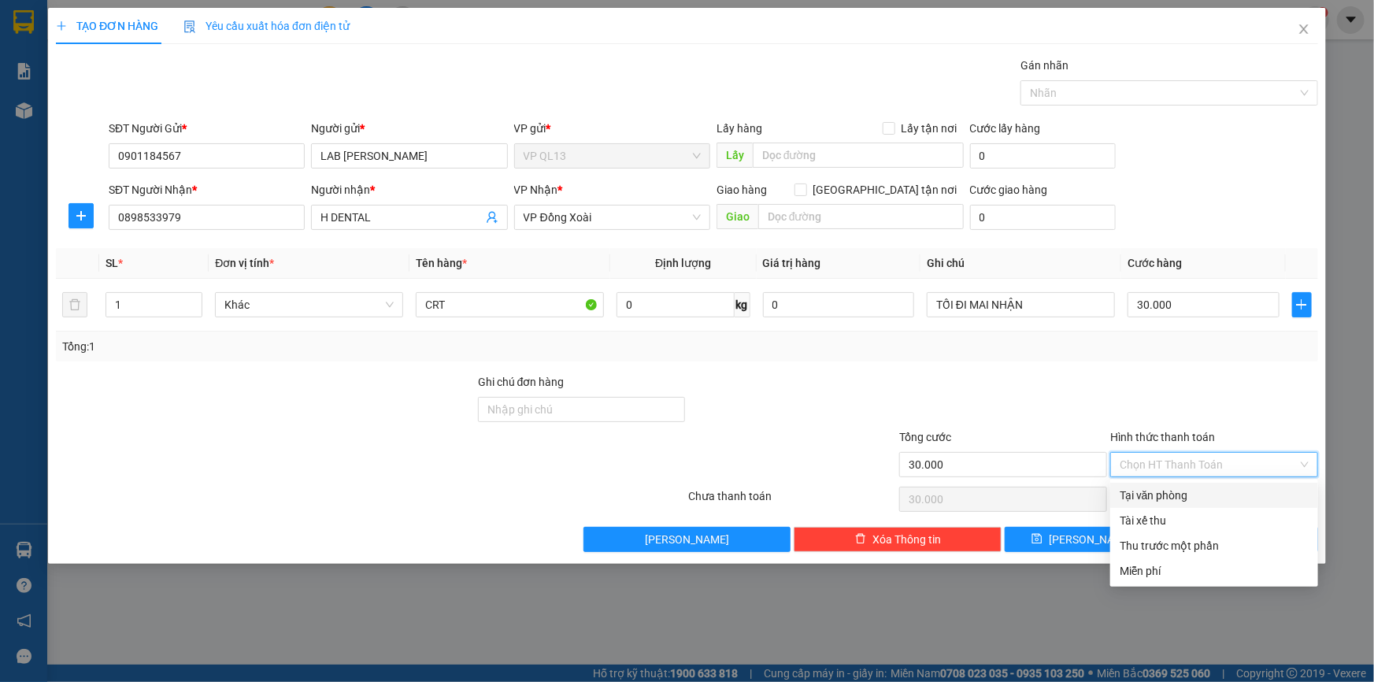
click at [1152, 488] on div "Tại văn phòng" at bounding box center [1214, 495] width 189 height 17
type input "0"
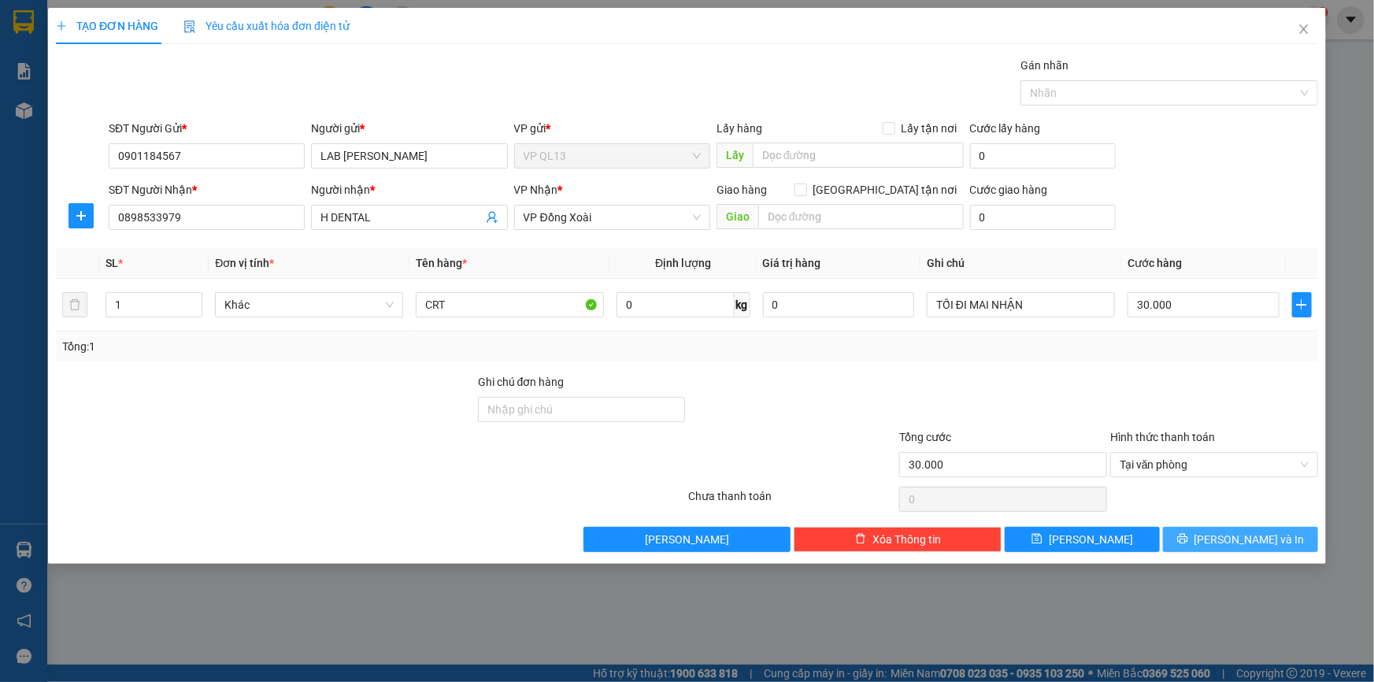
click at [1249, 543] on span "[PERSON_NAME] và In" at bounding box center [1250, 539] width 110 height 17
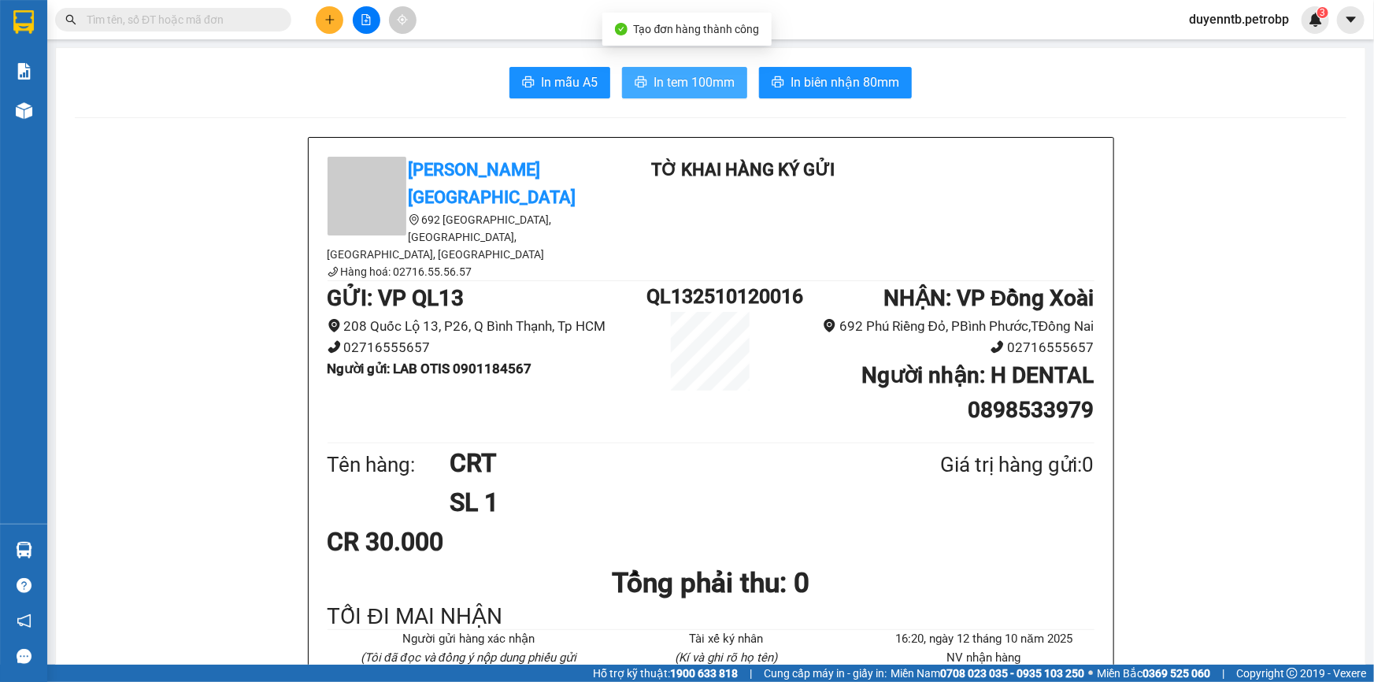
click at [690, 81] on span "In tem 100mm" at bounding box center [694, 82] width 81 height 20
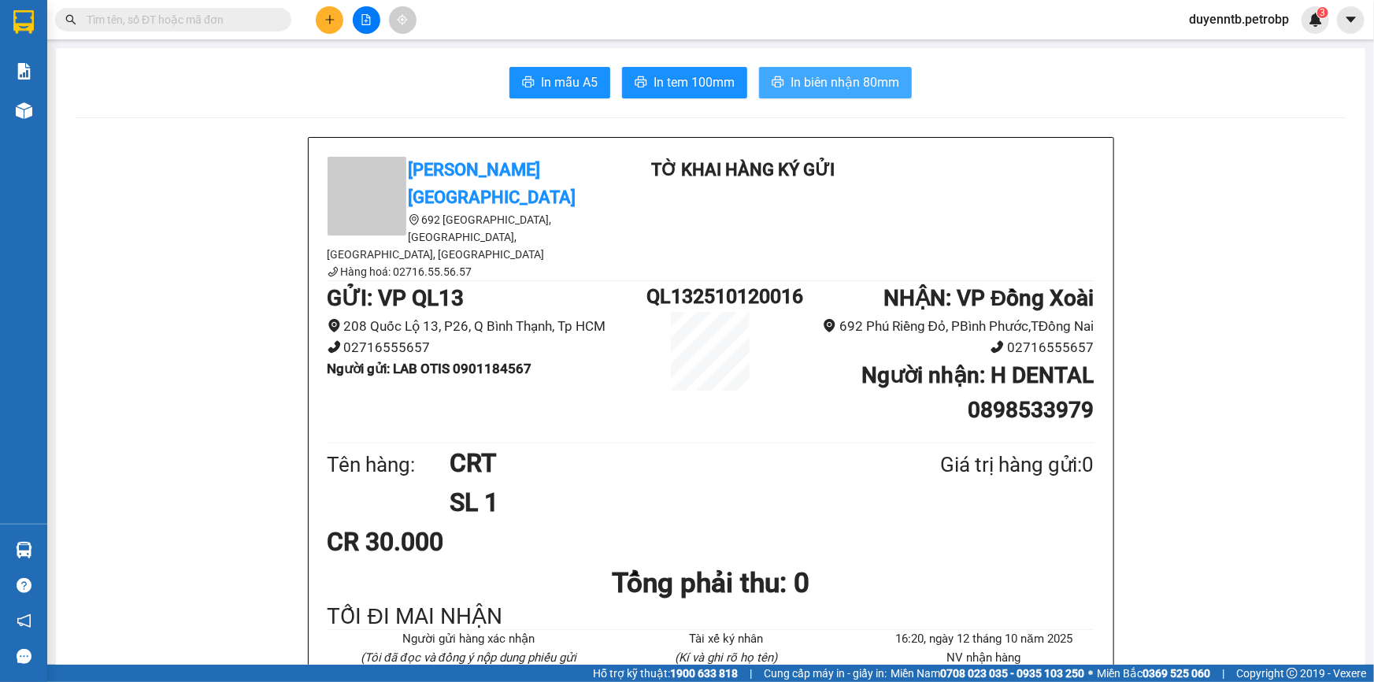
click at [820, 71] on button "In biên nhận 80mm" at bounding box center [835, 83] width 153 height 32
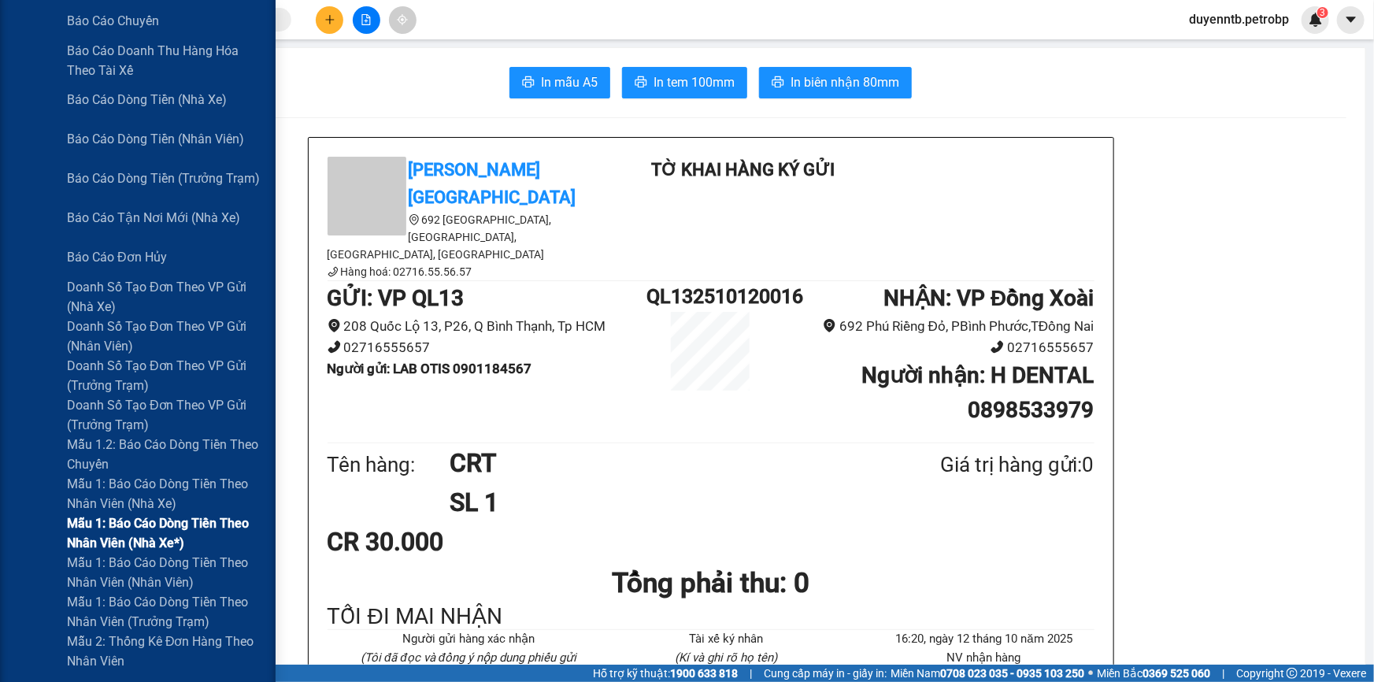
scroll to position [573, 0]
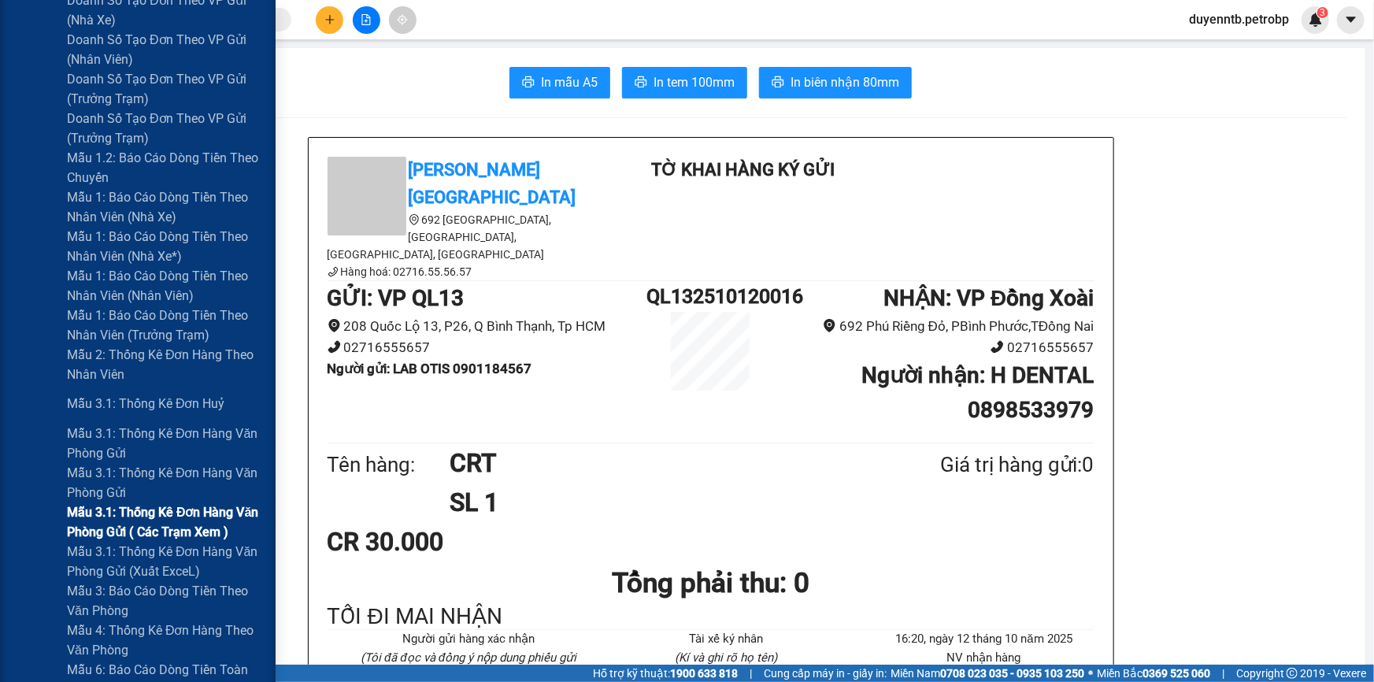
click at [173, 514] on span "Mẫu 3.1: Thống kê đơn hàng văn phòng gửi ( các trạm xem )" at bounding box center [165, 522] width 197 height 39
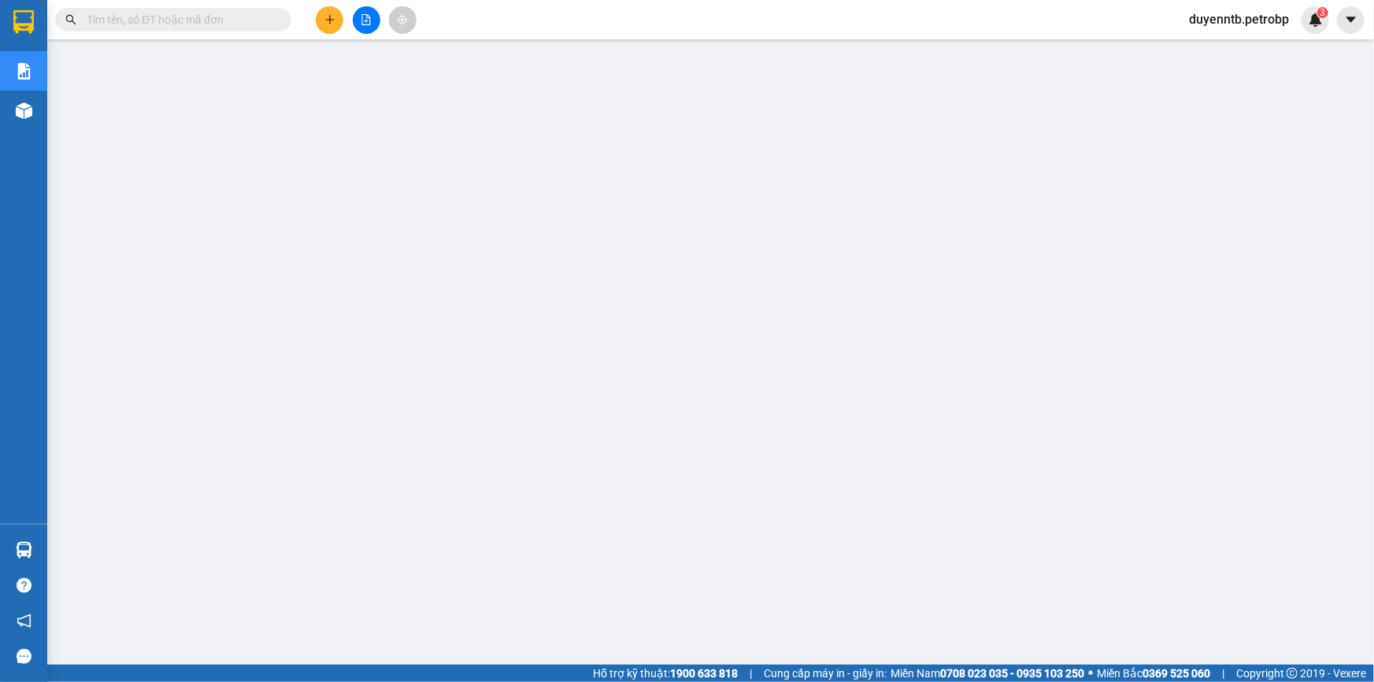
click at [143, 15] on input "text" at bounding box center [180, 19] width 186 height 17
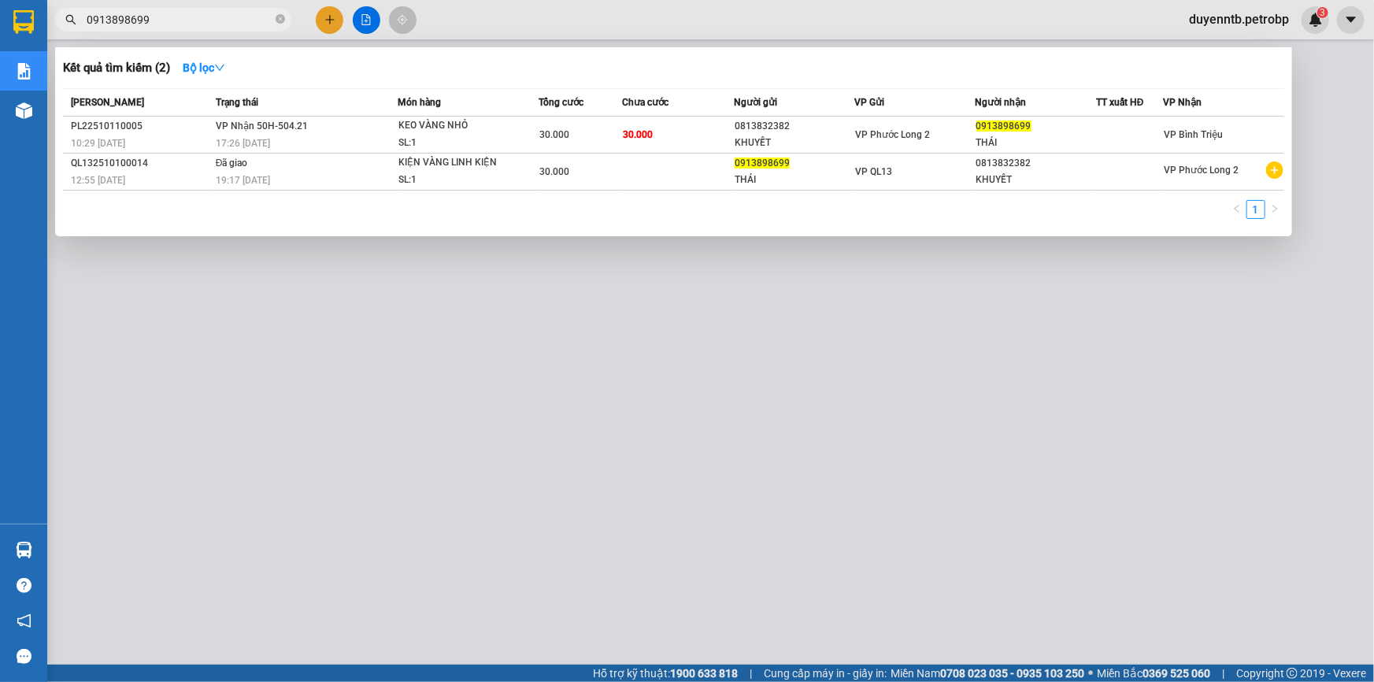
type input "0913898699"
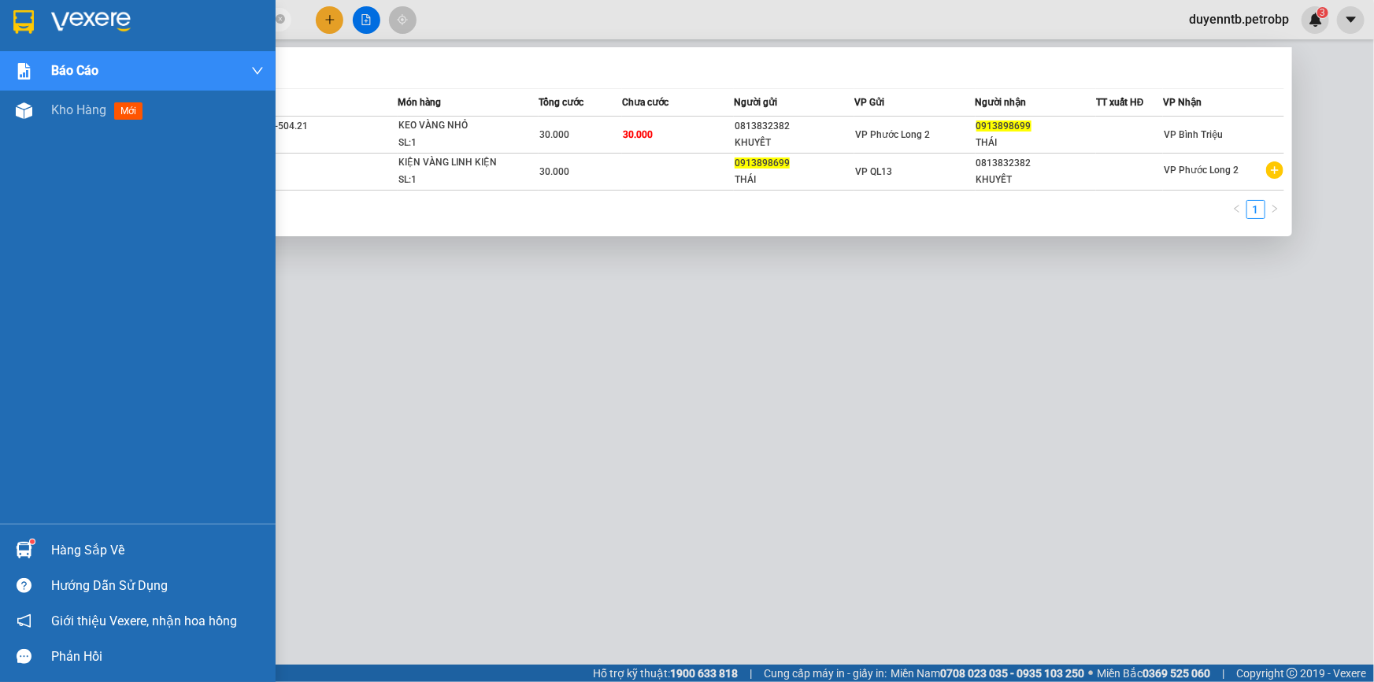
click at [27, 554] on img at bounding box center [24, 550] width 17 height 17
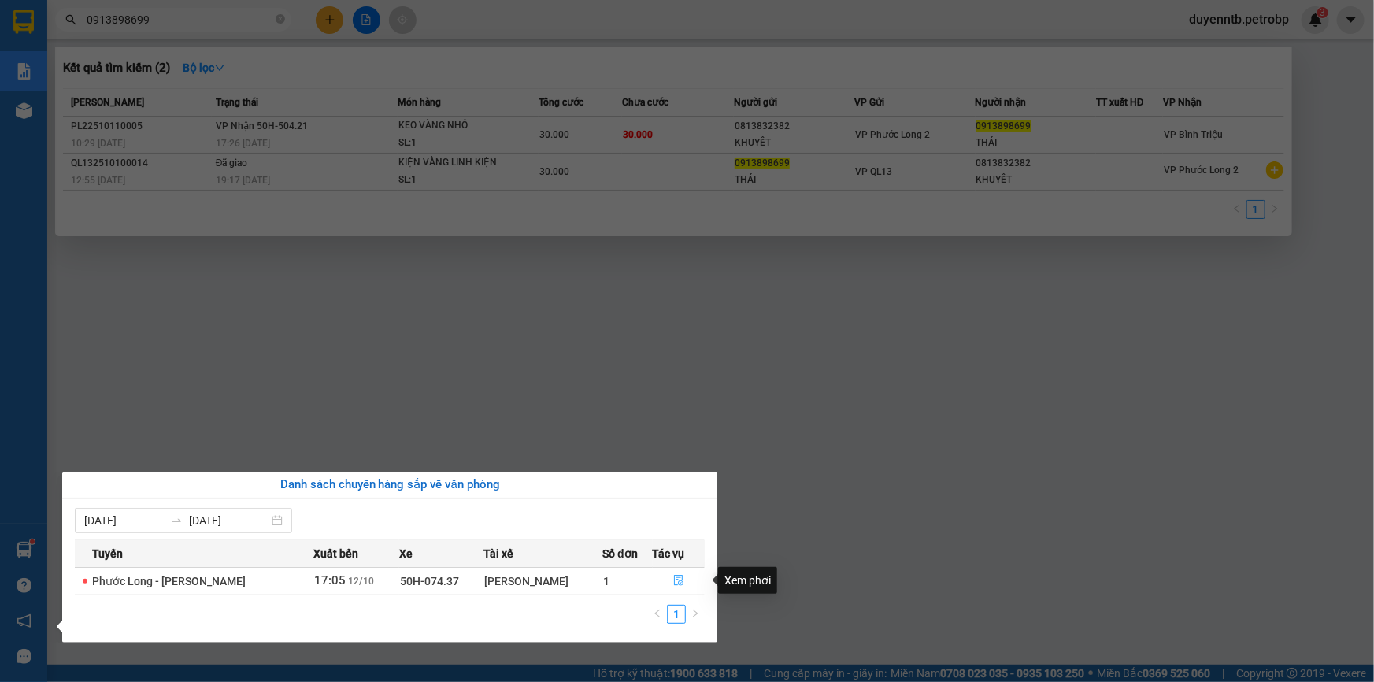
click at [670, 575] on button "button" at bounding box center [679, 581] width 51 height 25
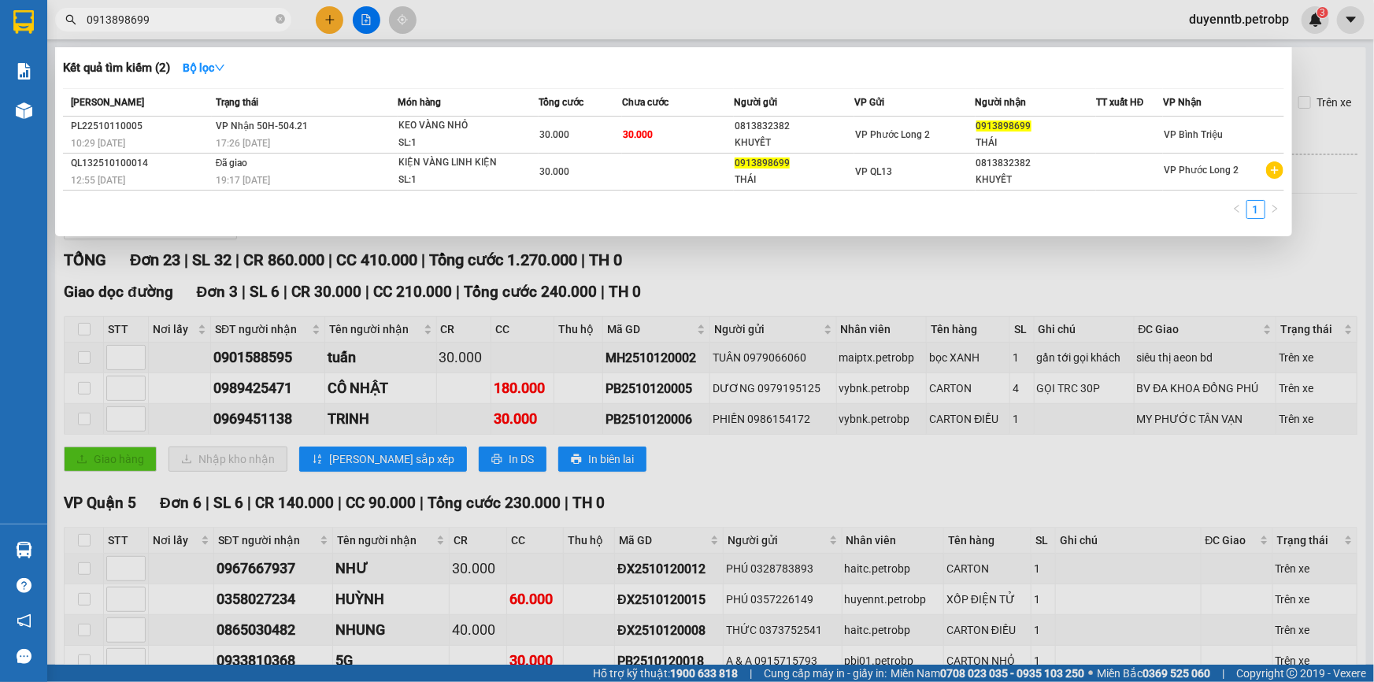
click at [375, 373] on div at bounding box center [687, 341] width 1374 height 682
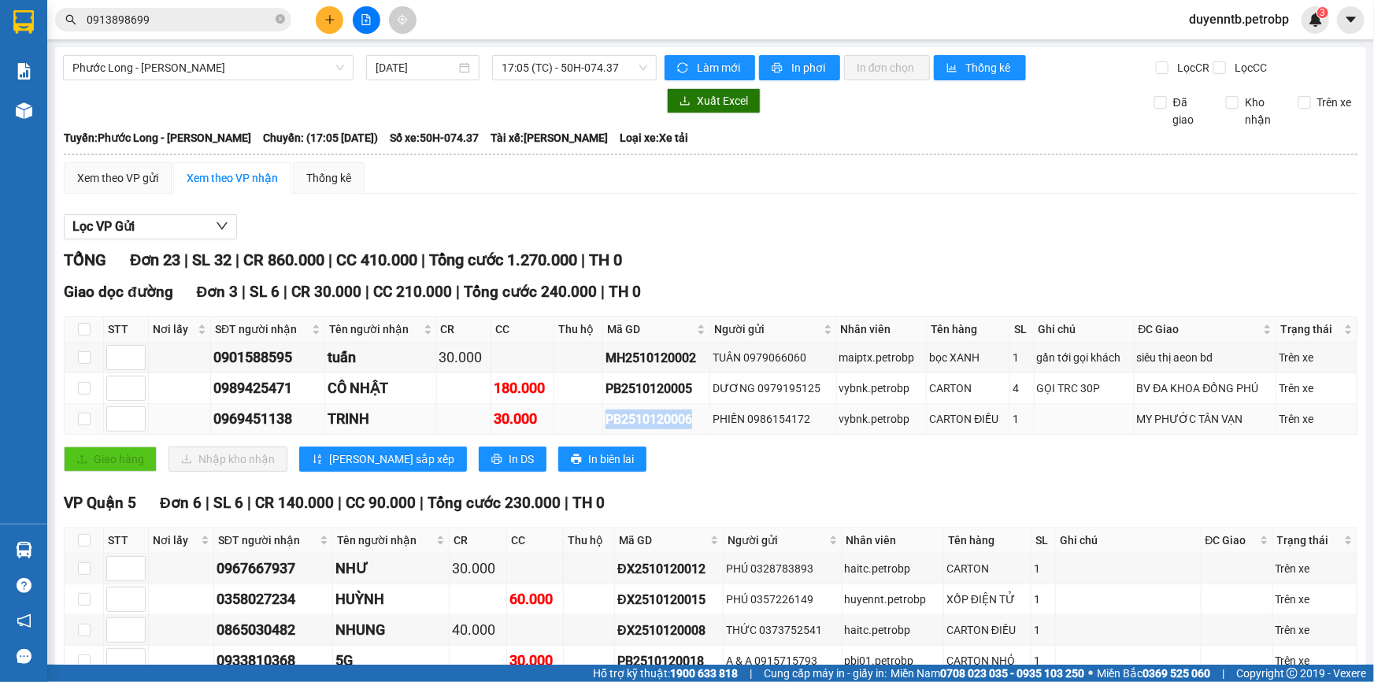
drag, startPoint x: 692, startPoint y: 417, endPoint x: 595, endPoint y: 425, distance: 96.4
click at [595, 425] on tr "0969451138 TRINH 30.000 PB2510120006 PHIẾN 0986154172 vybnk.petrobp CARTON ĐIỀU…" at bounding box center [711, 419] width 1293 height 31
copy div "PB2510120006"
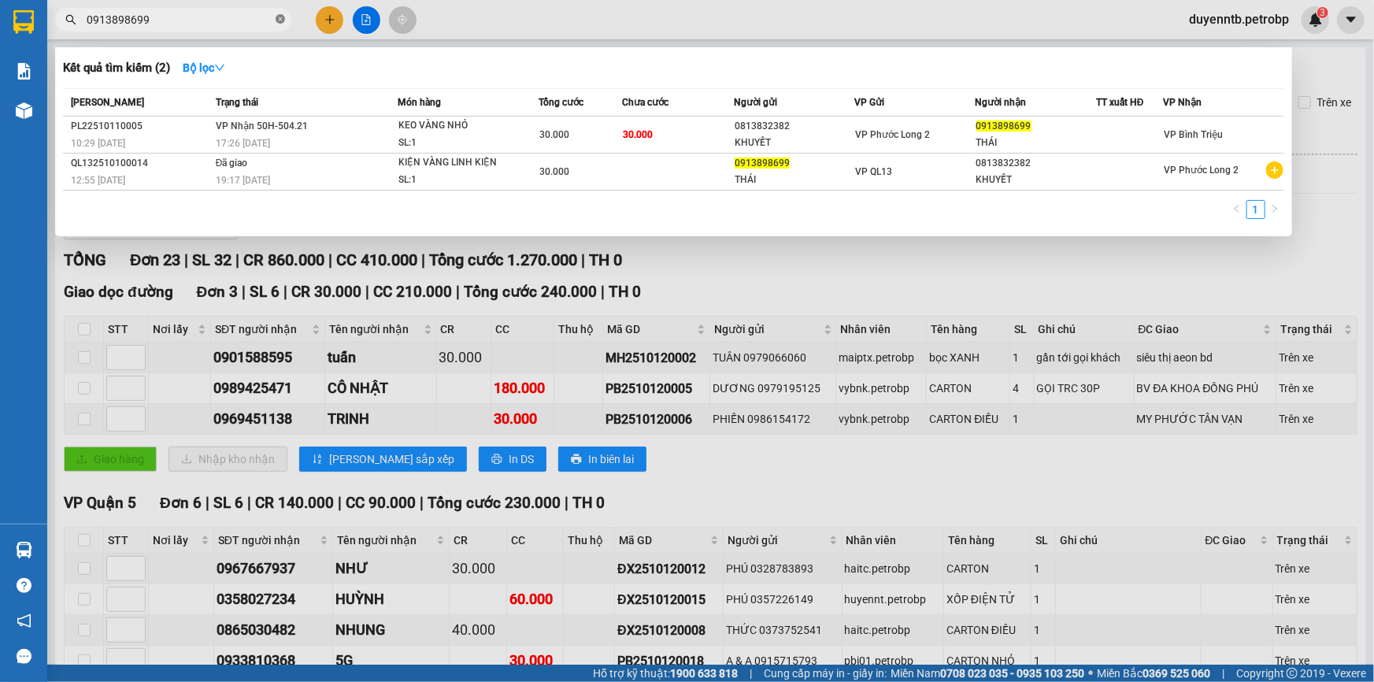
drag, startPoint x: 277, startPoint y: 16, endPoint x: 269, endPoint y: 17, distance: 7.9
click at [278, 16] on icon "close-circle" at bounding box center [280, 18] width 9 height 9
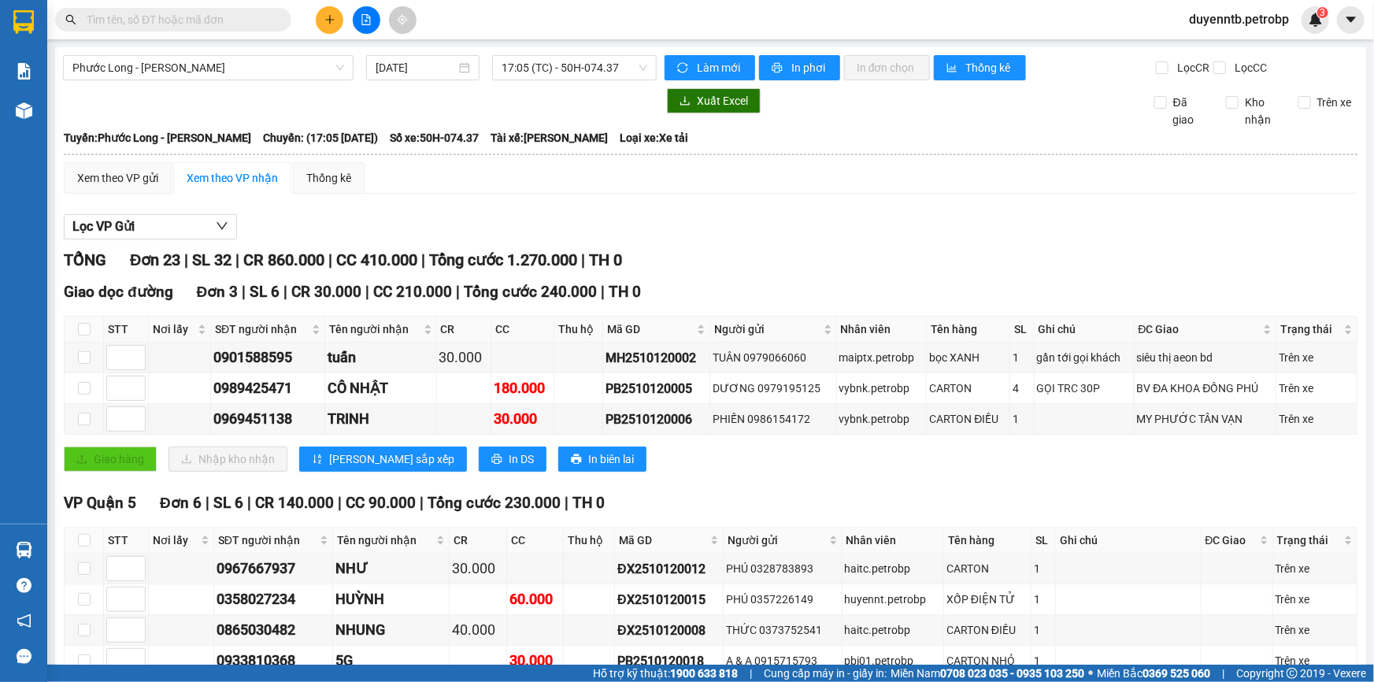
paste input "PB2510120006"
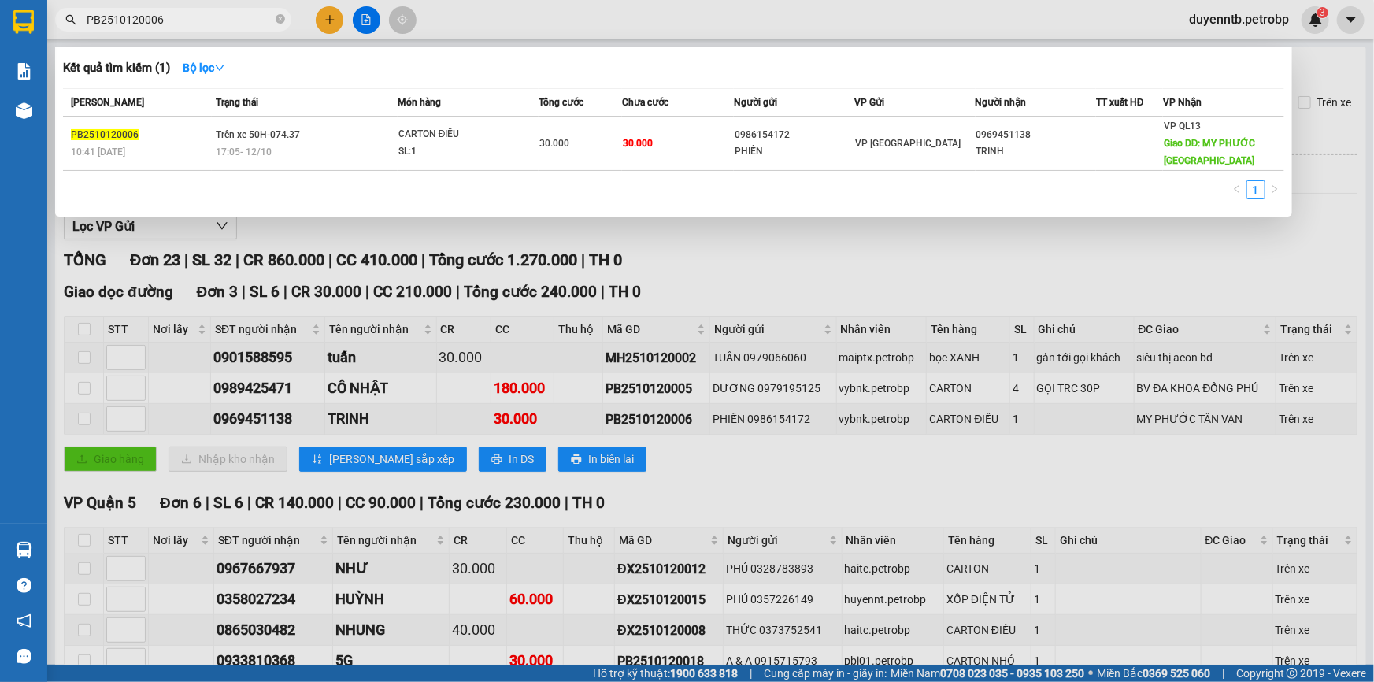
type input "PB2510120006"
click at [714, 410] on div at bounding box center [687, 341] width 1374 height 682
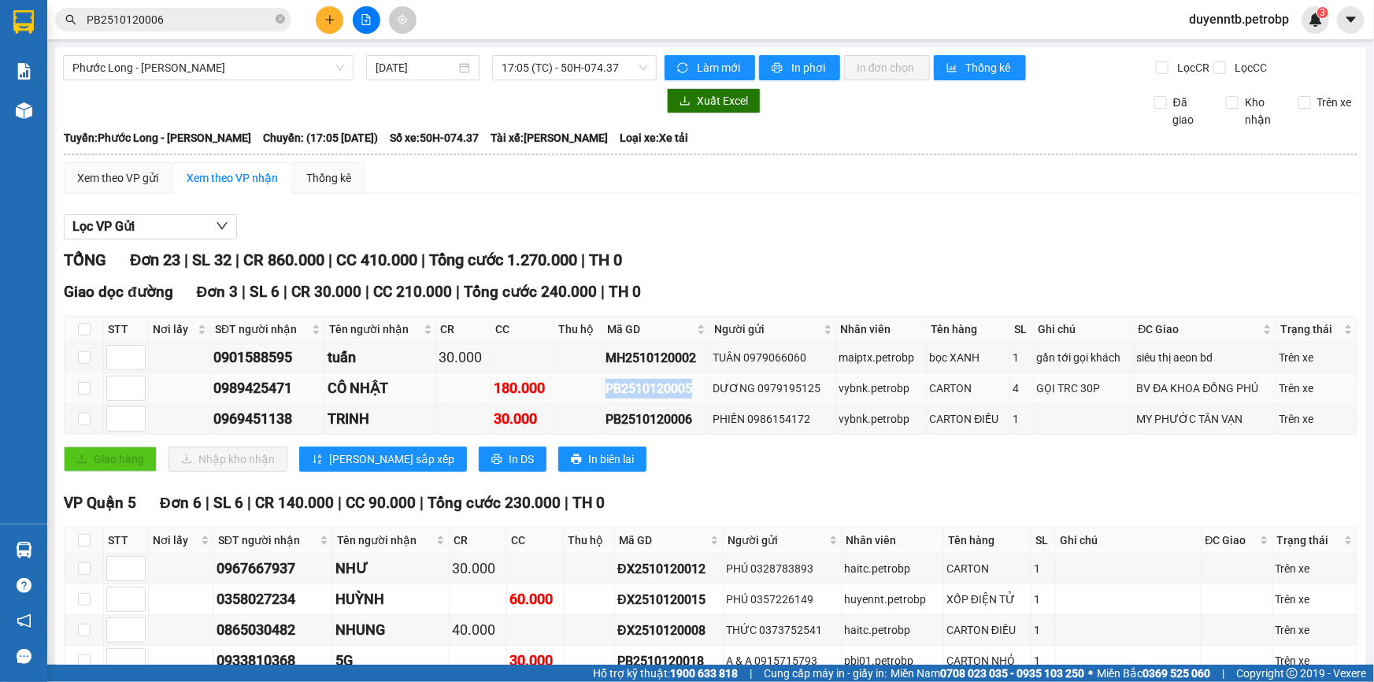
drag, startPoint x: 691, startPoint y: 386, endPoint x: 603, endPoint y: 391, distance: 87.6
click at [606, 391] on div "PB2510120005" at bounding box center [657, 389] width 102 height 20
copy div "PB2510120005"
click at [278, 17] on icon "close-circle" at bounding box center [280, 18] width 9 height 9
paste input "PB2510120005"
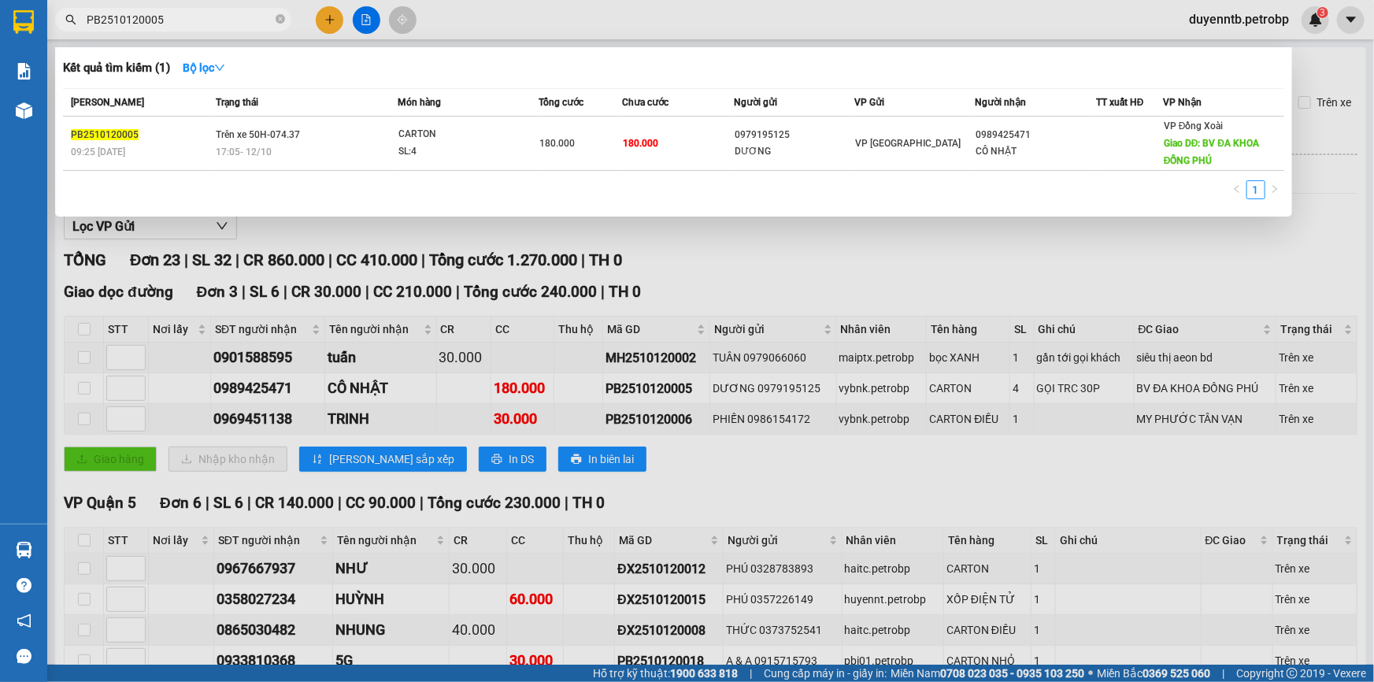
type input "PB2510120005"
click at [904, 415] on div at bounding box center [687, 341] width 1374 height 682
click at [904, 415] on div "vybnk.petrobp" at bounding box center [882, 418] width 85 height 17
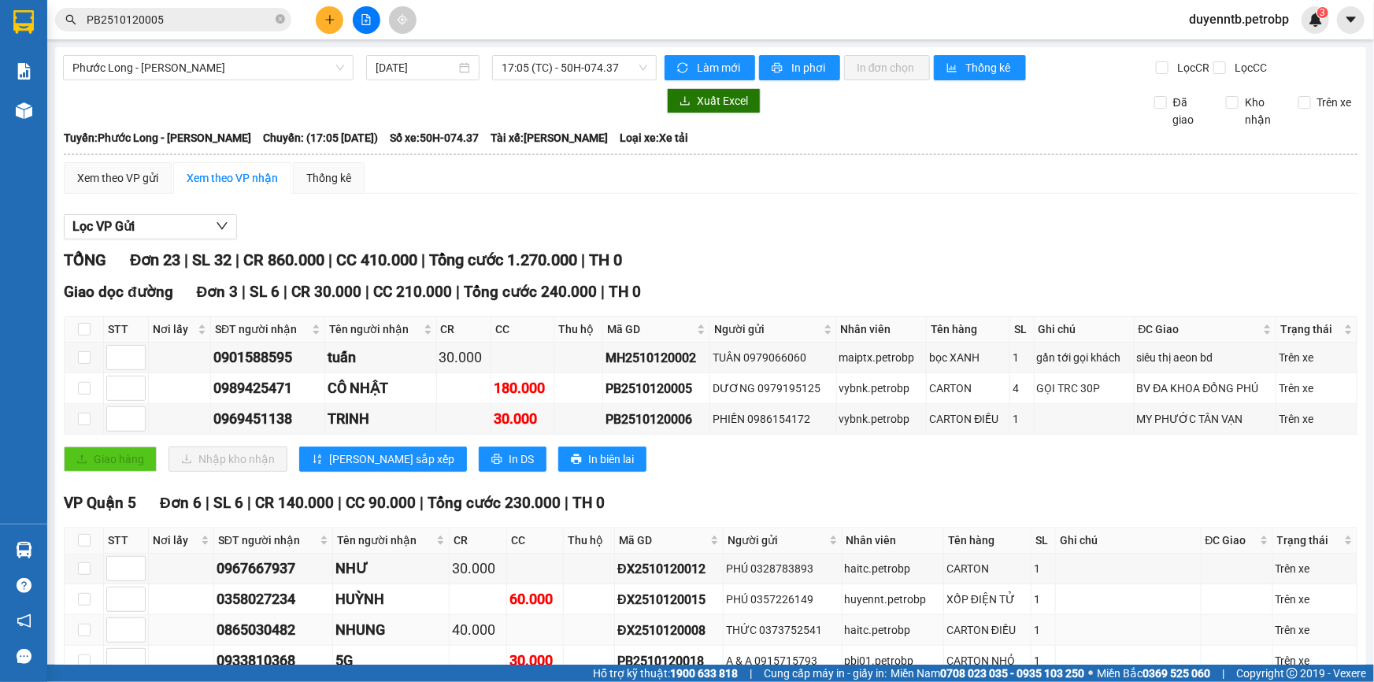
click at [1243, 641] on td at bounding box center [1238, 630] width 72 height 31
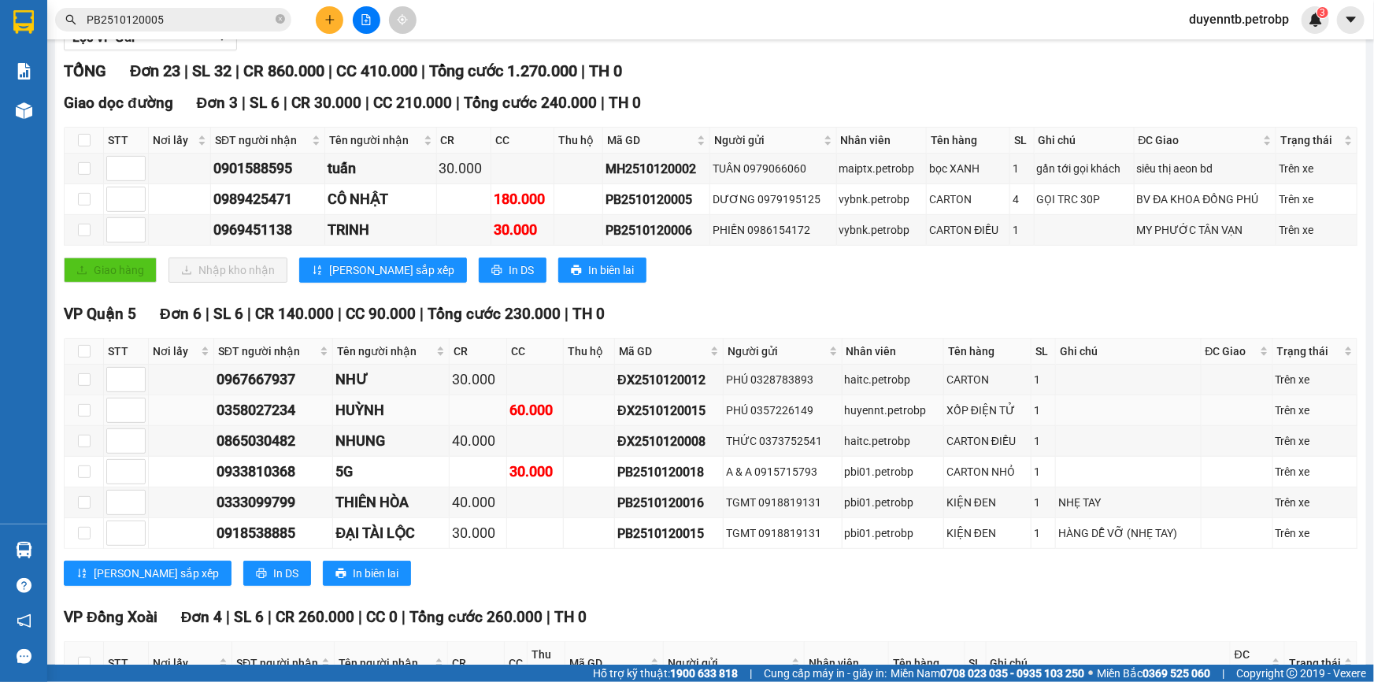
scroll to position [214, 0]
